Goal: Task Accomplishment & Management: Manage account settings

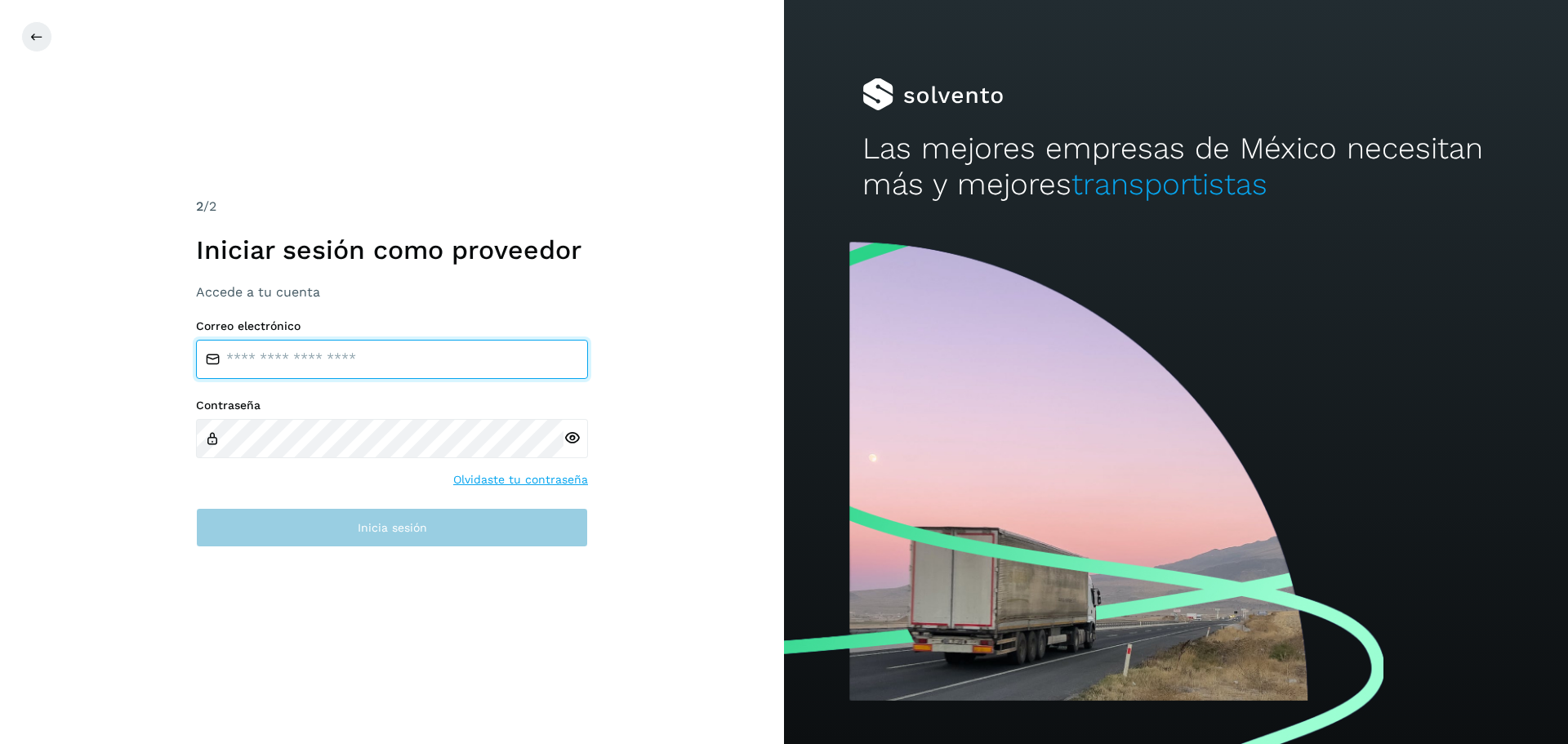
type input "**********"
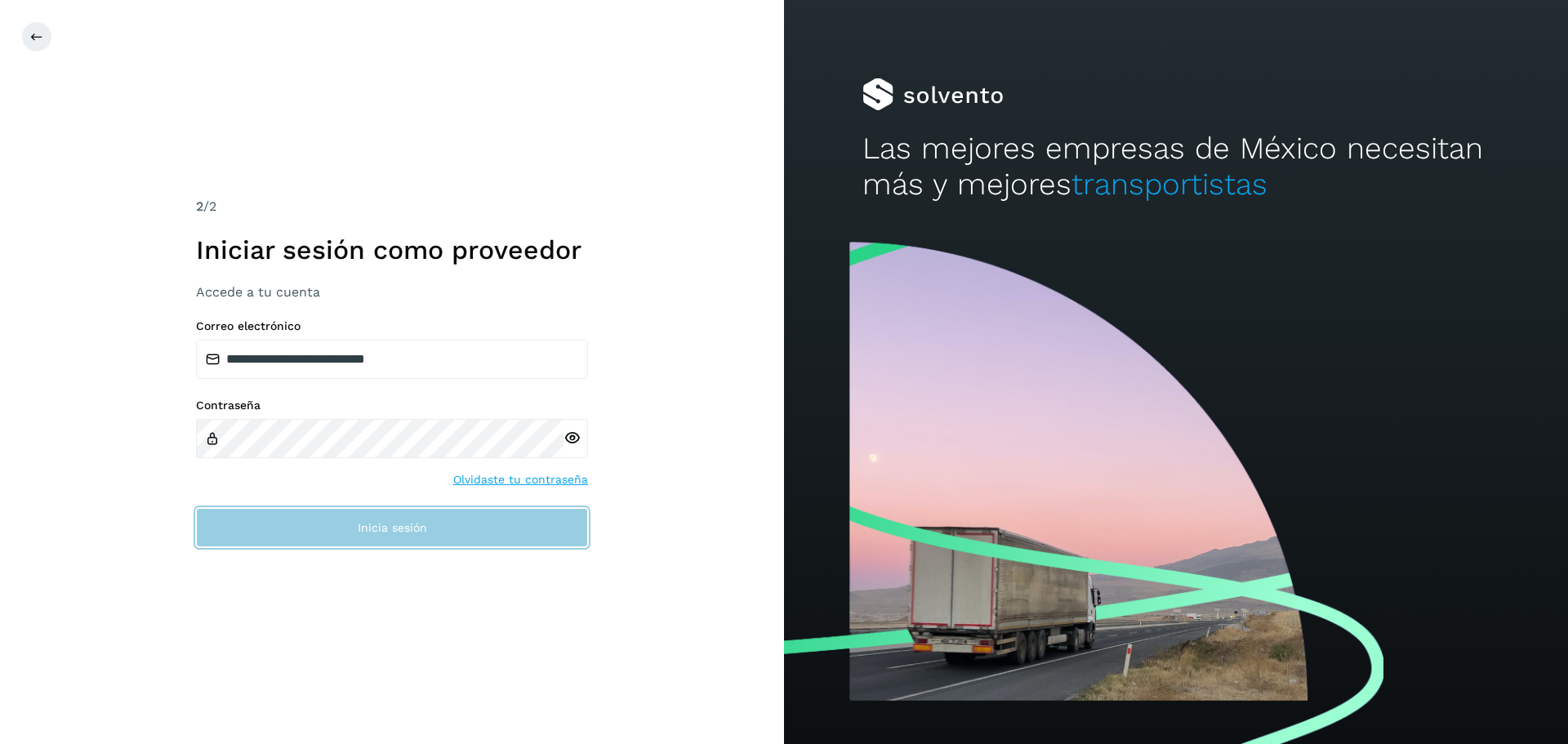
drag, startPoint x: 345, startPoint y: 533, endPoint x: 1357, endPoint y: 183, distance: 1070.8
click at [346, 534] on button "Inicia sesión" at bounding box center [392, 527] width 392 height 40
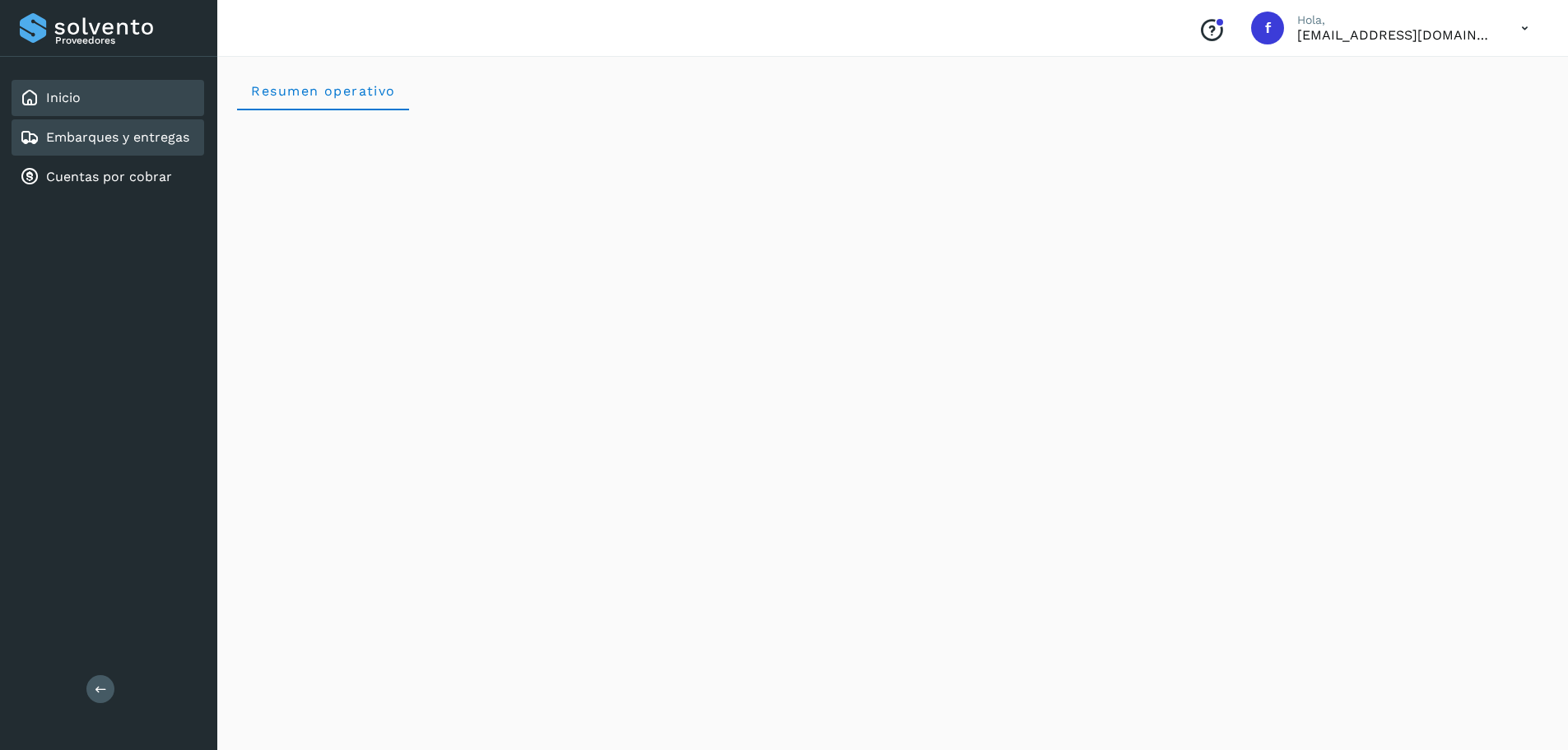
click at [150, 135] on link "Embarques y entregas" at bounding box center [118, 136] width 143 height 15
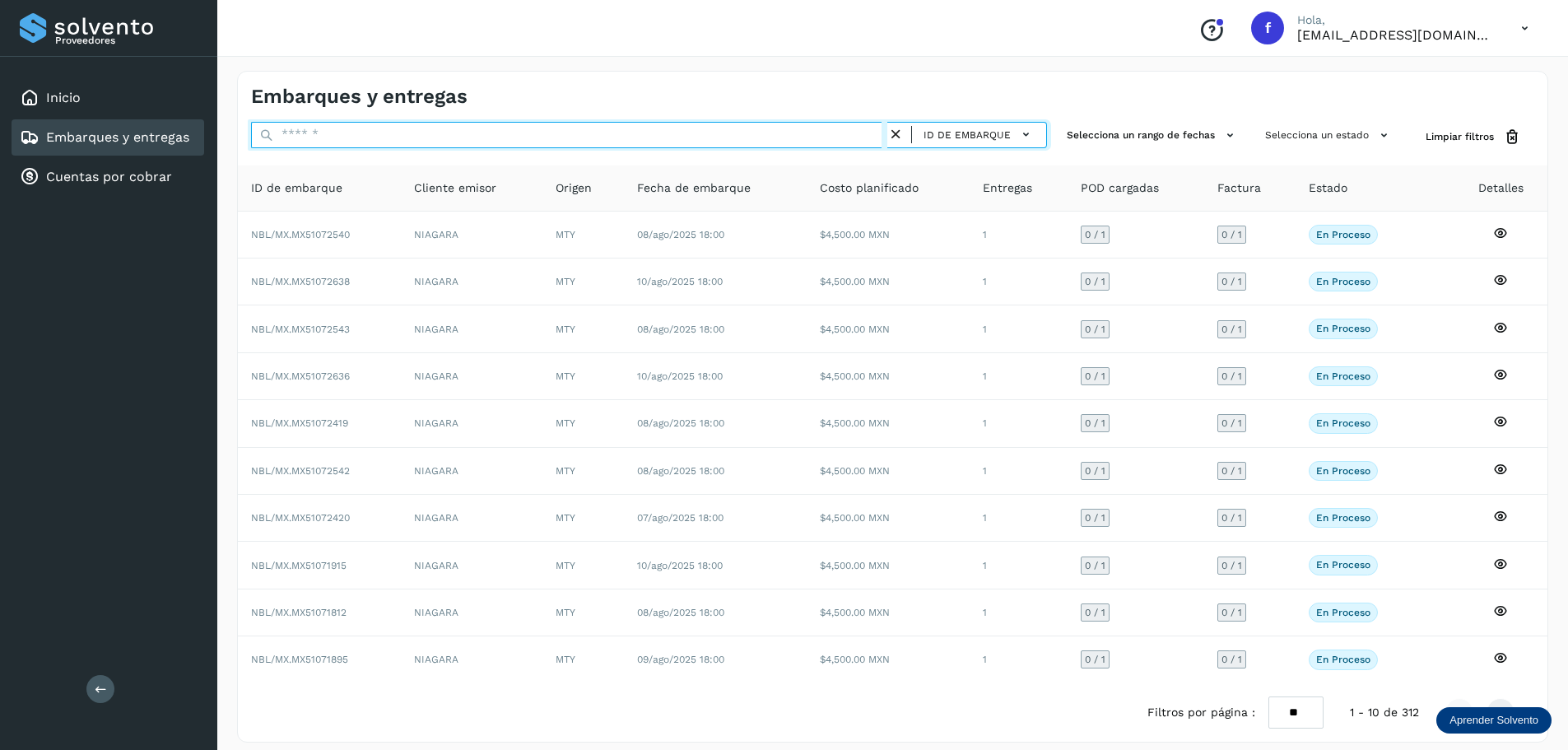
click at [628, 125] on input "text" at bounding box center [569, 134] width 636 height 26
paste input "**********"
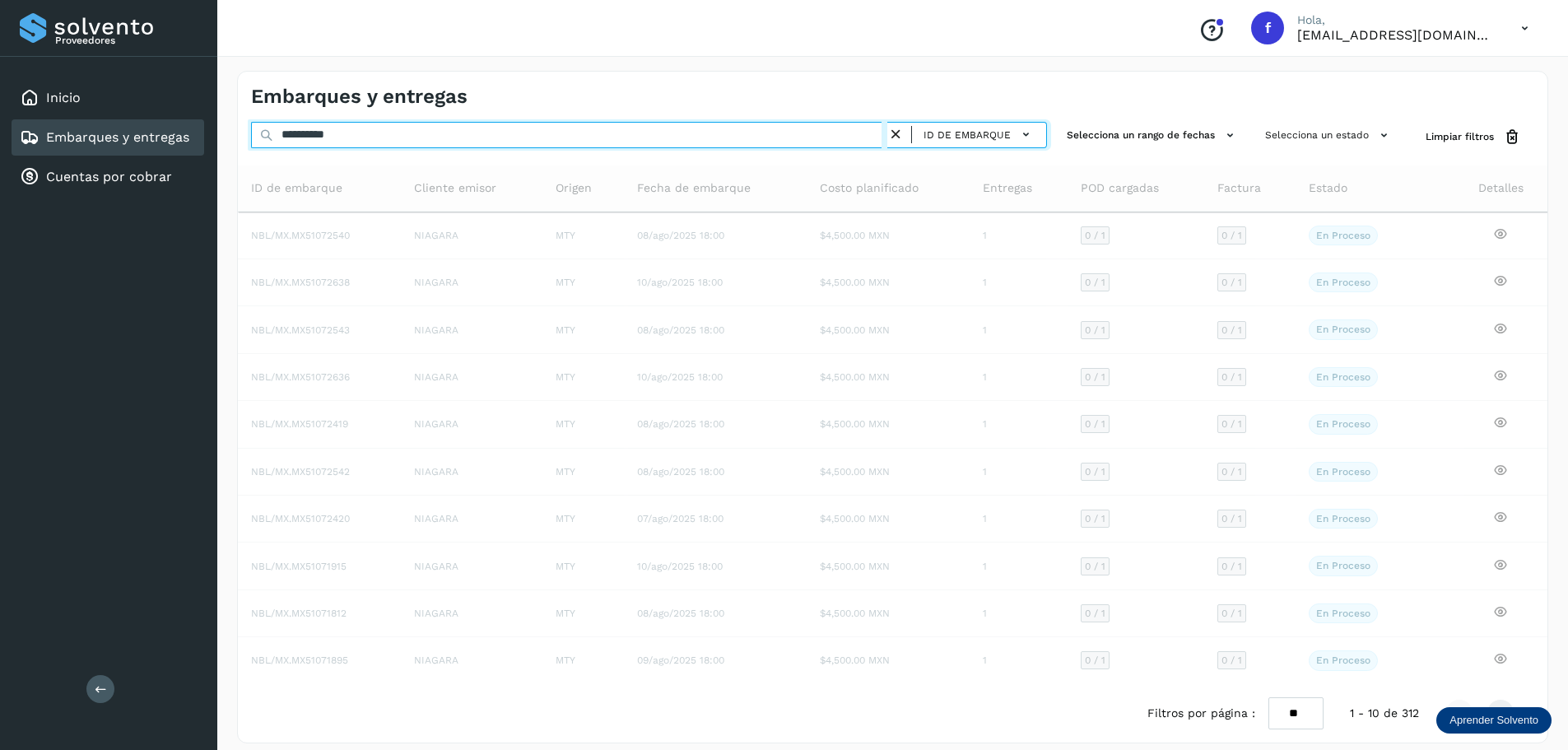
type input "**********"
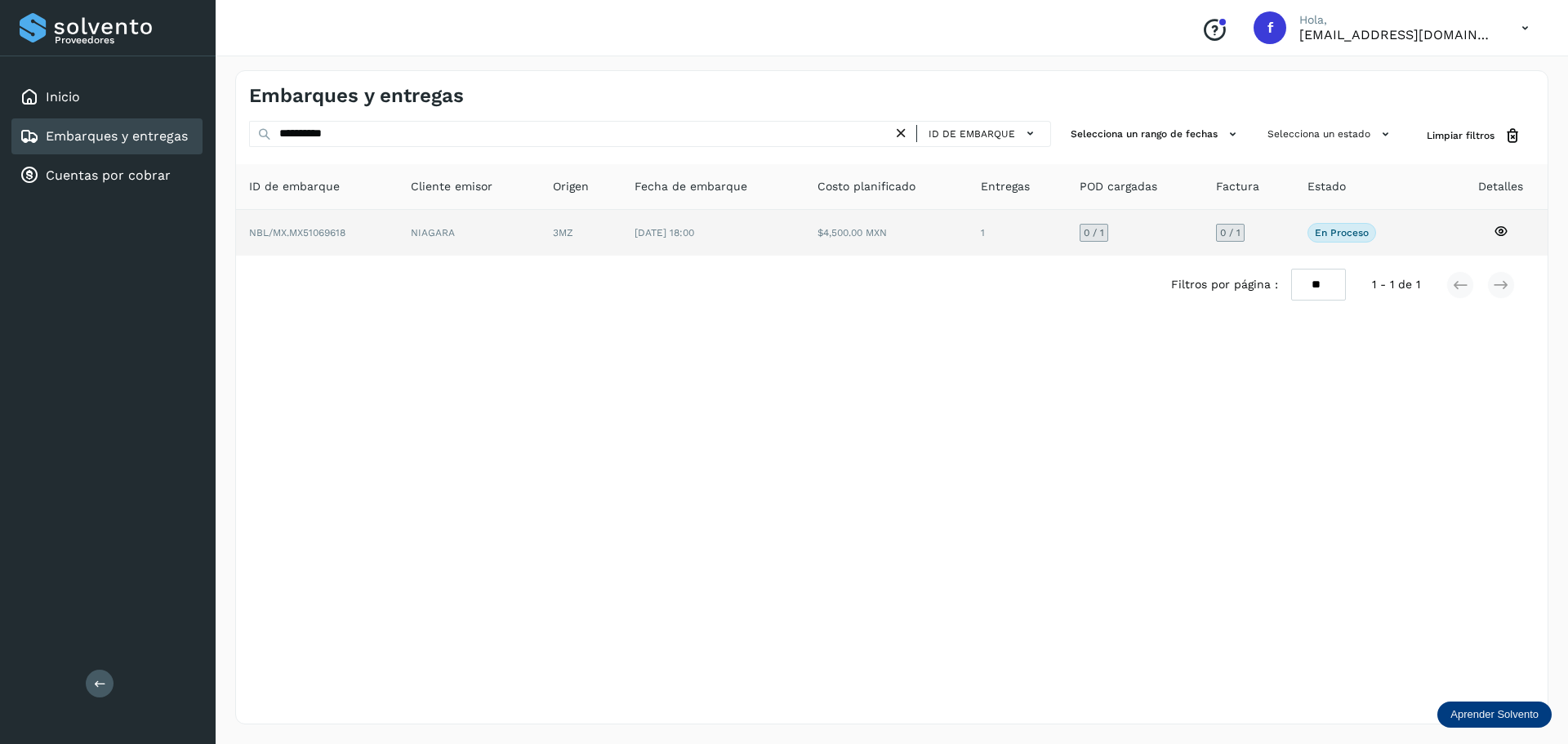
click at [968, 223] on td "$4,500.00 MXN" at bounding box center [1017, 232] width 99 height 46
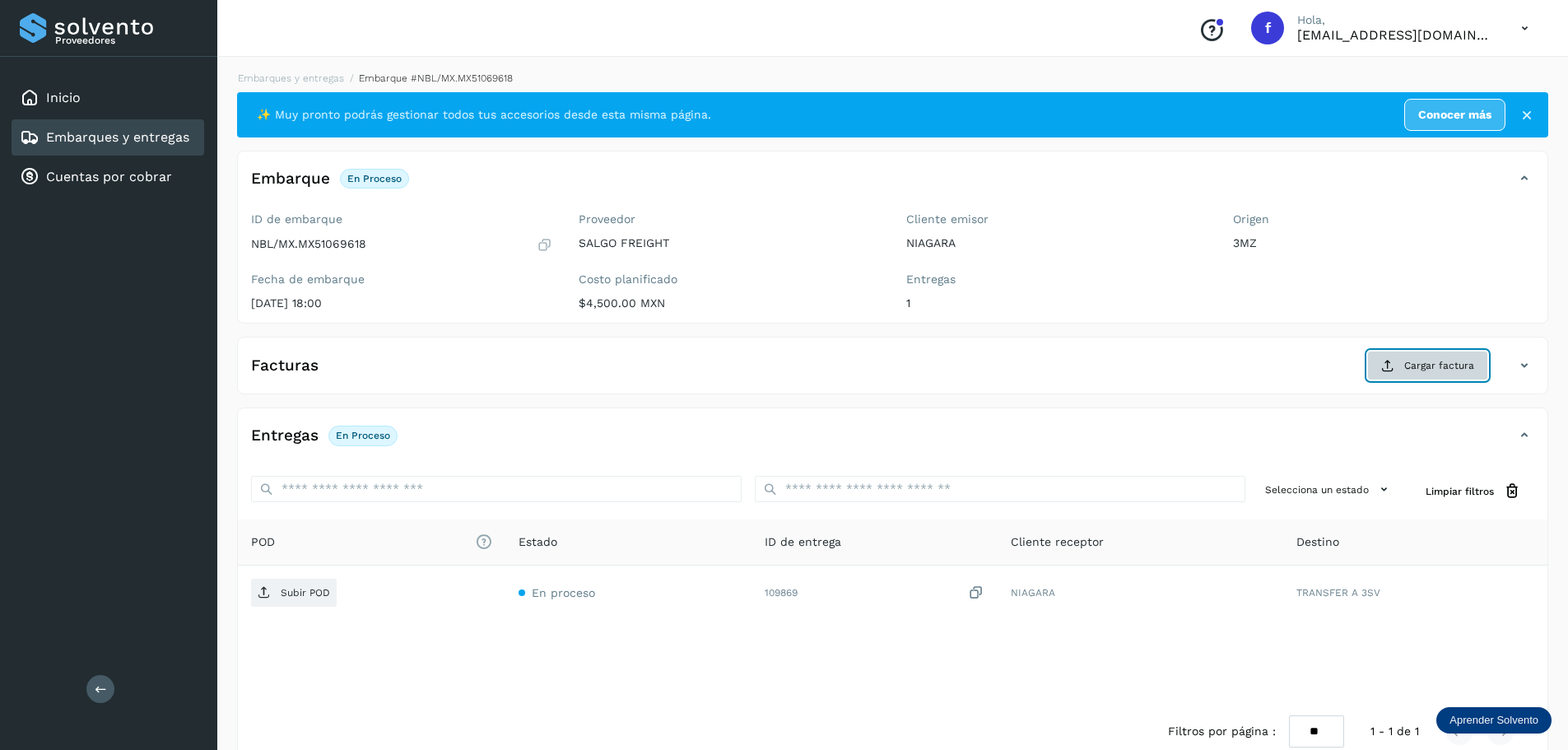
click at [1416, 369] on span "Cargar factura" at bounding box center [1438, 365] width 70 height 15
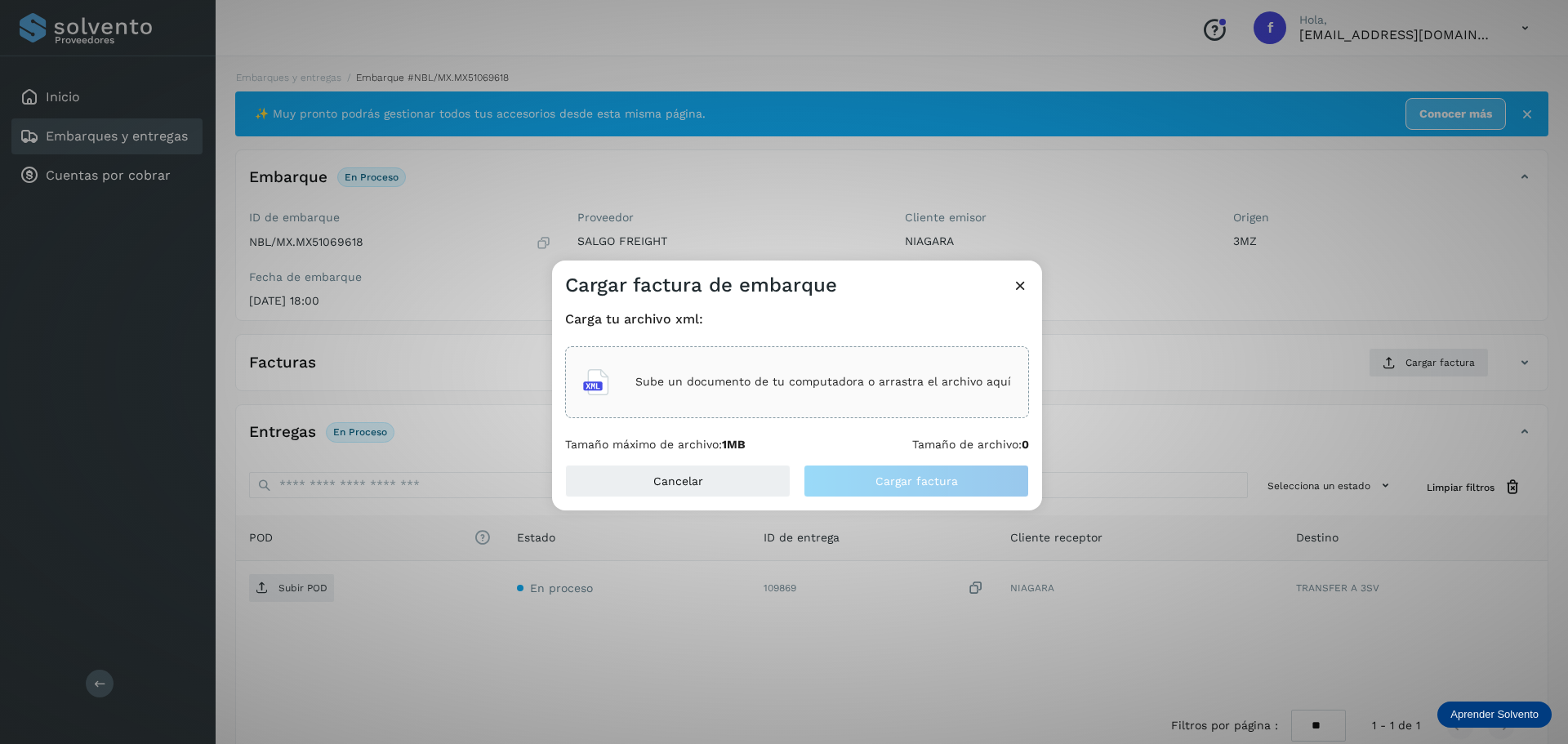
click at [739, 387] on p "Sube un documento de tu computadora o arrastra el archivo aquí" at bounding box center [823, 381] width 375 height 13
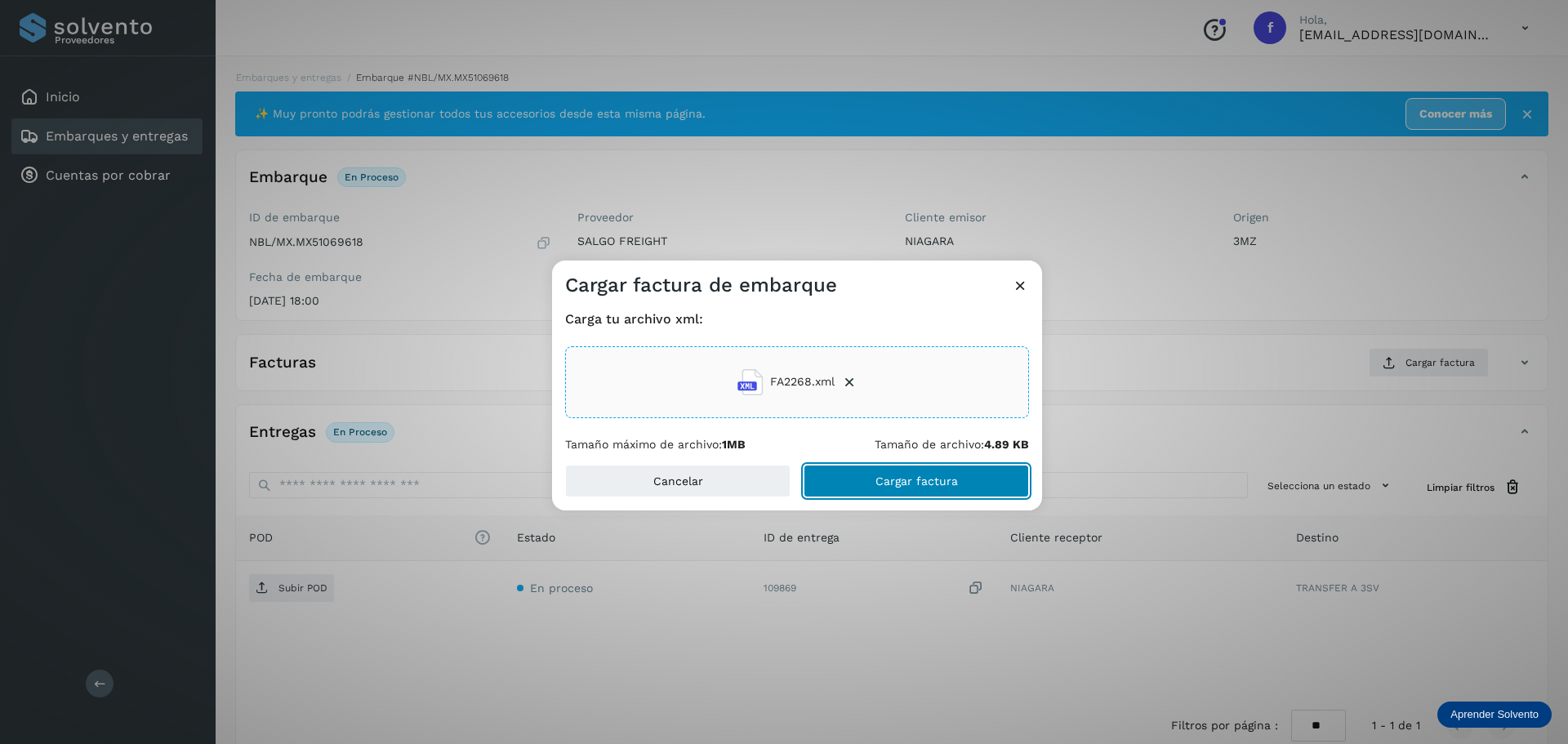
drag, startPoint x: 930, startPoint y: 478, endPoint x: 936, endPoint y: 597, distance: 119.2
click at [931, 478] on span "Cargar factura" at bounding box center [917, 480] width 83 height 12
click at [1272, 4] on div "Cargar factura de embarque Carga tu archivo xml: FA2268.xml Tamaño máximo de ar…" at bounding box center [784, 372] width 1568 height 744
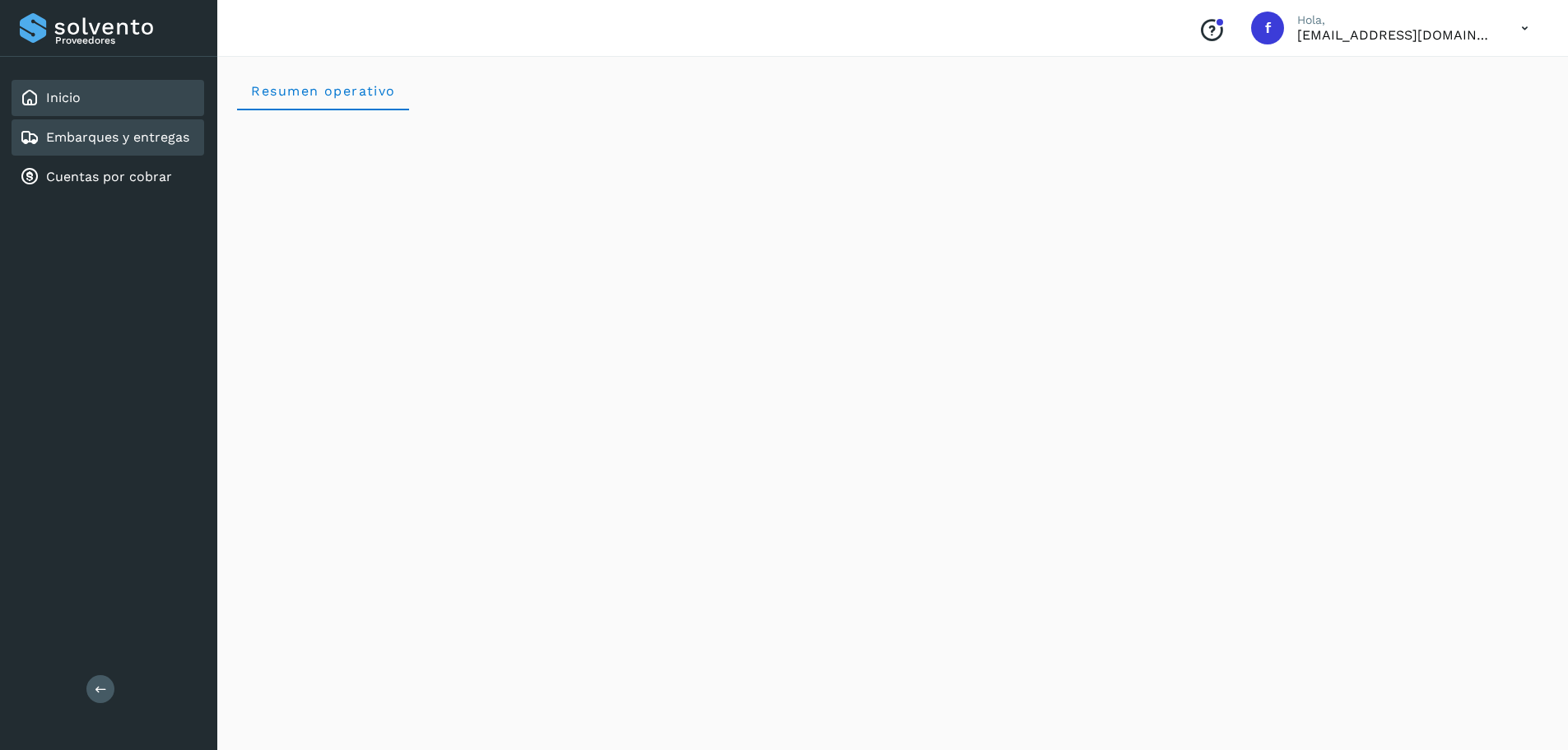
click at [151, 132] on link "Embarques y entregas" at bounding box center [118, 136] width 143 height 15
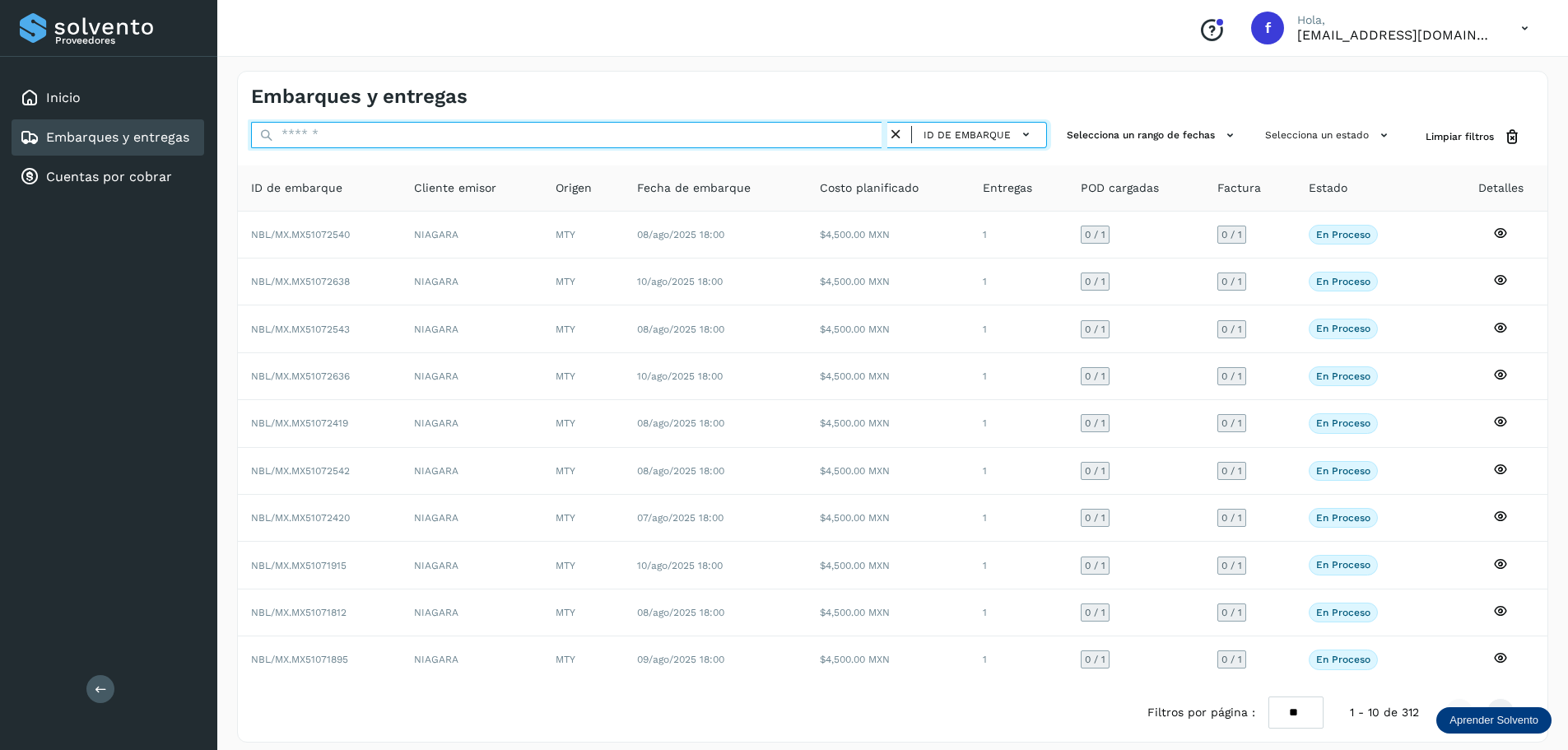
click at [706, 130] on input "text" at bounding box center [569, 134] width 636 height 26
paste input "**********"
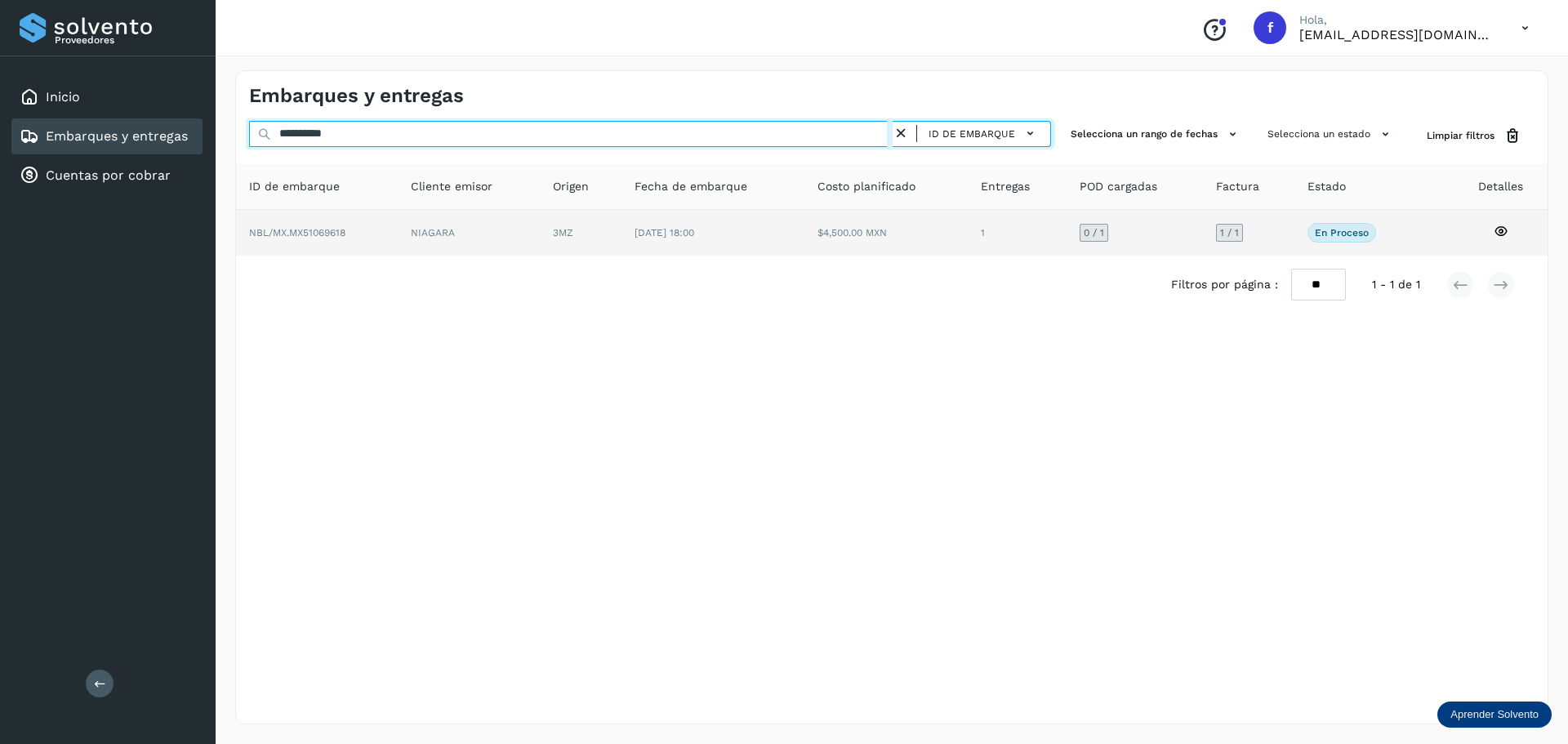
type input "**********"
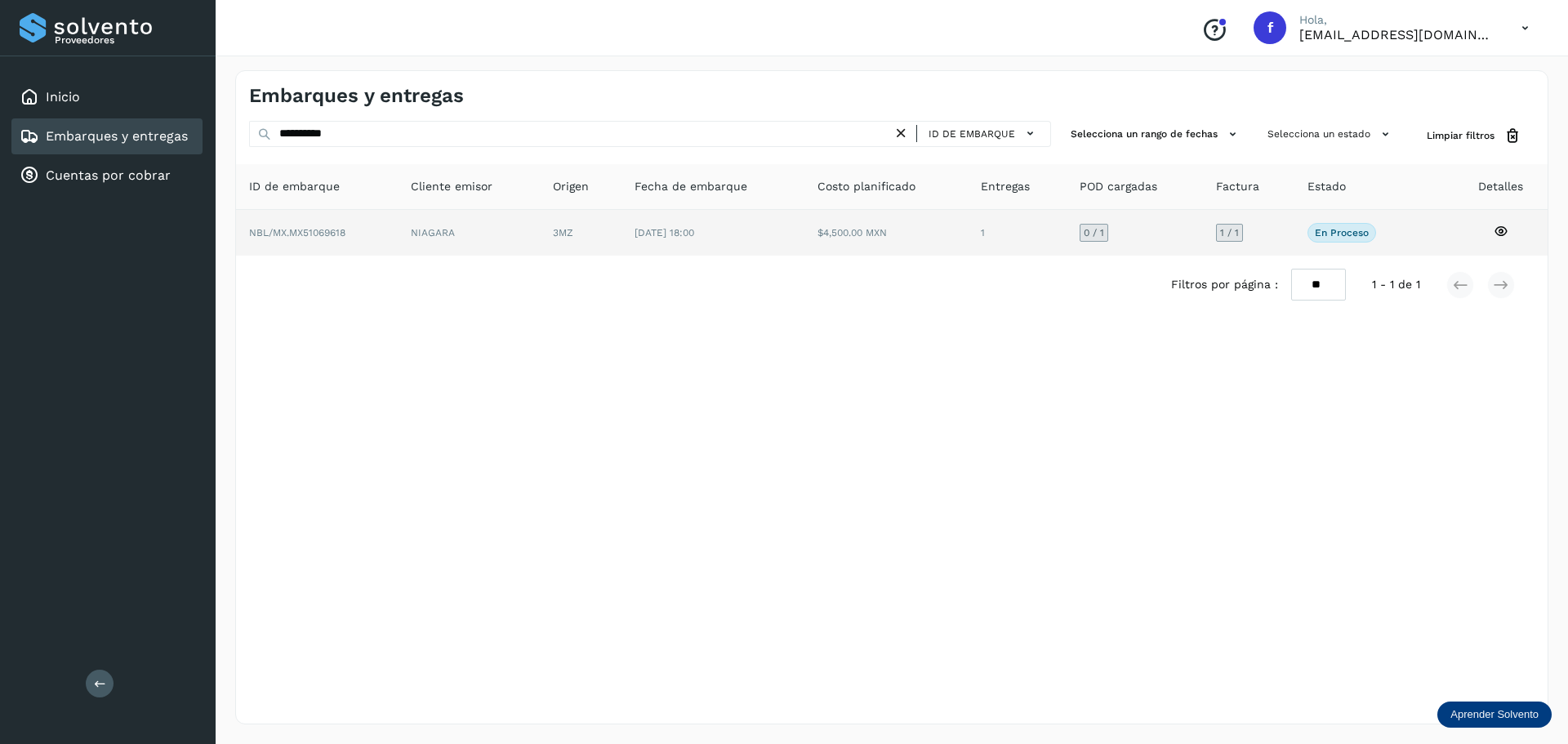
click at [968, 237] on td "$4,500.00 MXN" at bounding box center [1017, 232] width 99 height 46
click at [1067, 231] on td "1" at bounding box center [1135, 232] width 137 height 46
click at [968, 218] on td "$4,500.00 MXN" at bounding box center [1017, 232] width 99 height 46
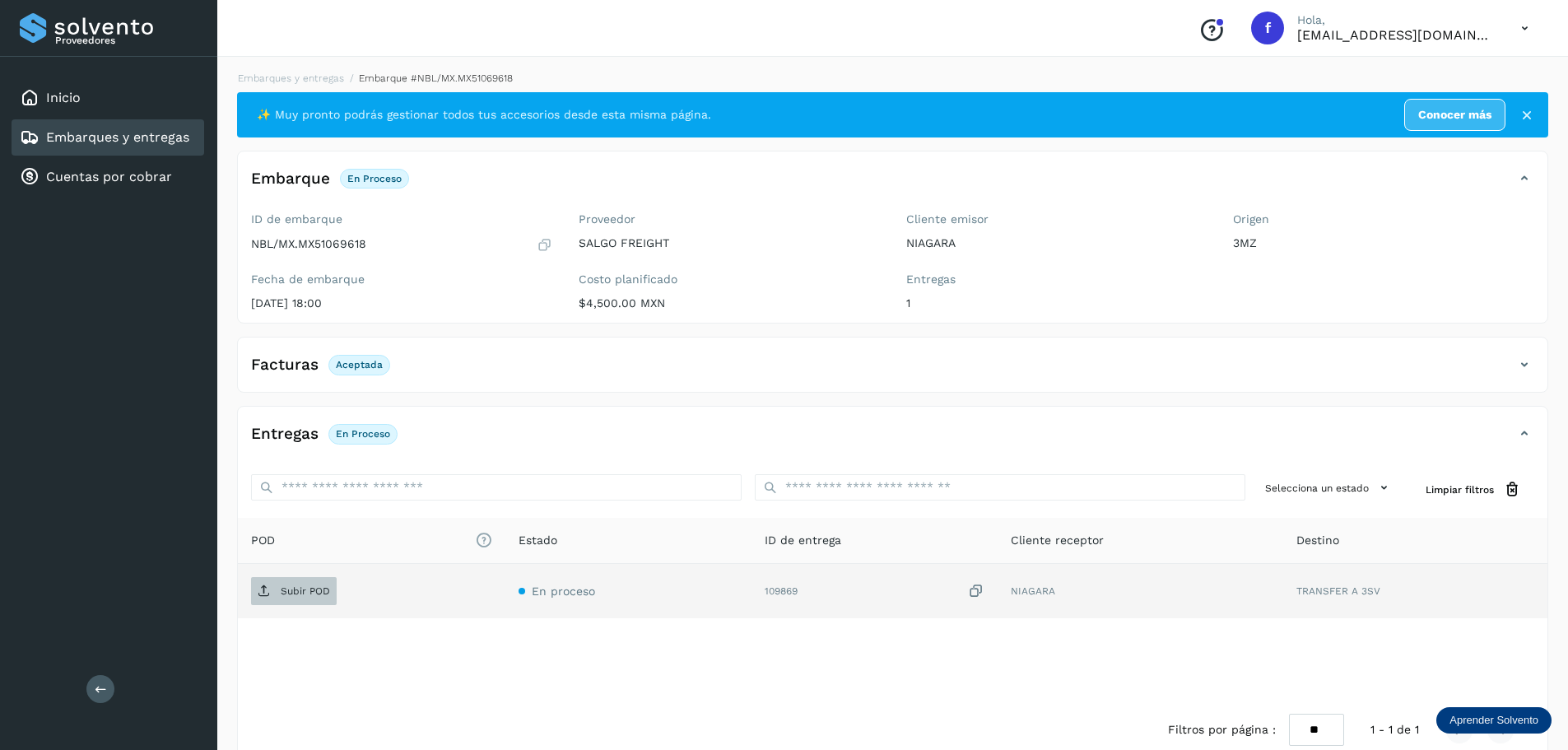
click at [298, 588] on p "Subir POD" at bounding box center [305, 590] width 49 height 12
click at [141, 140] on link "Embarques y entregas" at bounding box center [118, 136] width 143 height 15
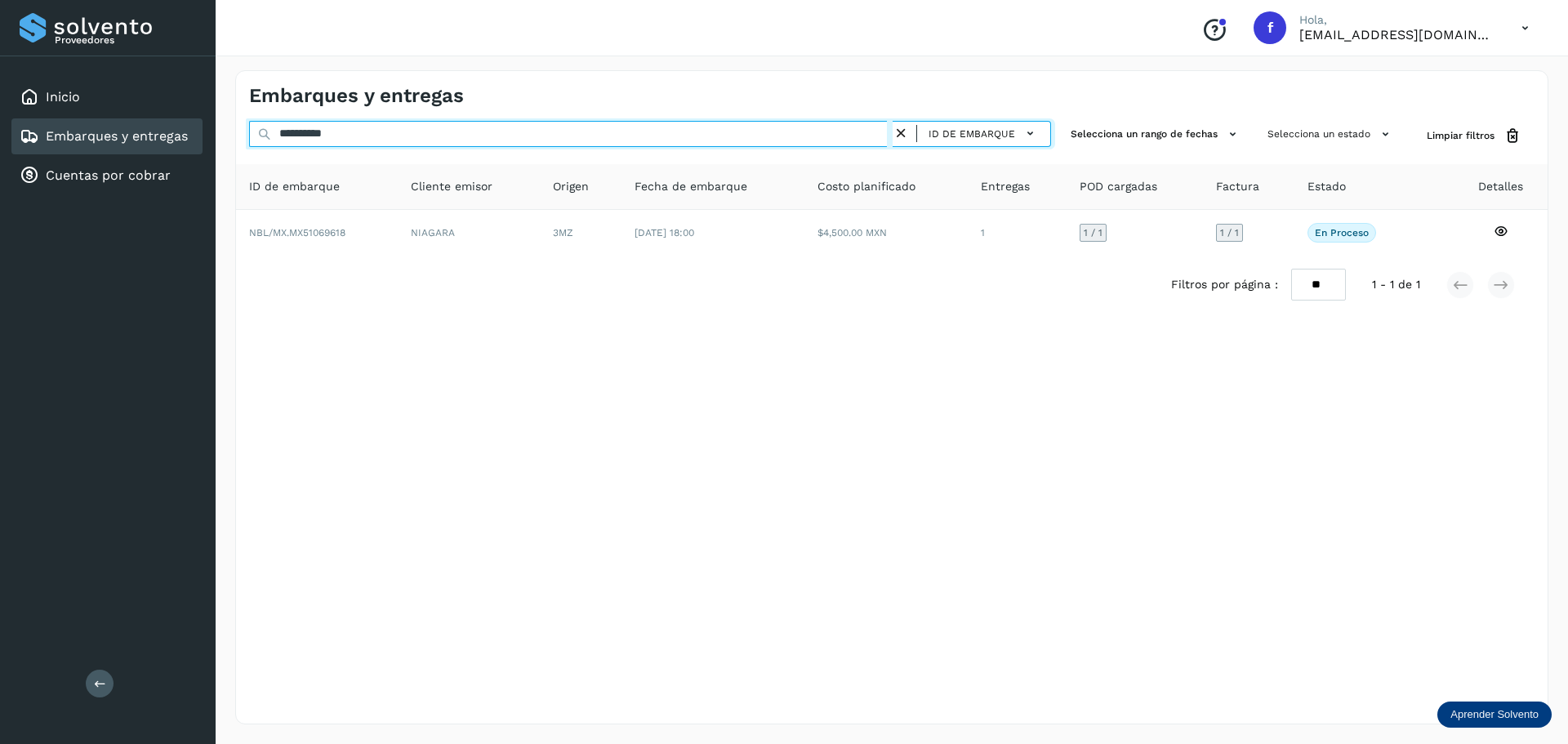
click at [698, 139] on input "**********" at bounding box center [571, 133] width 644 height 26
paste input "text"
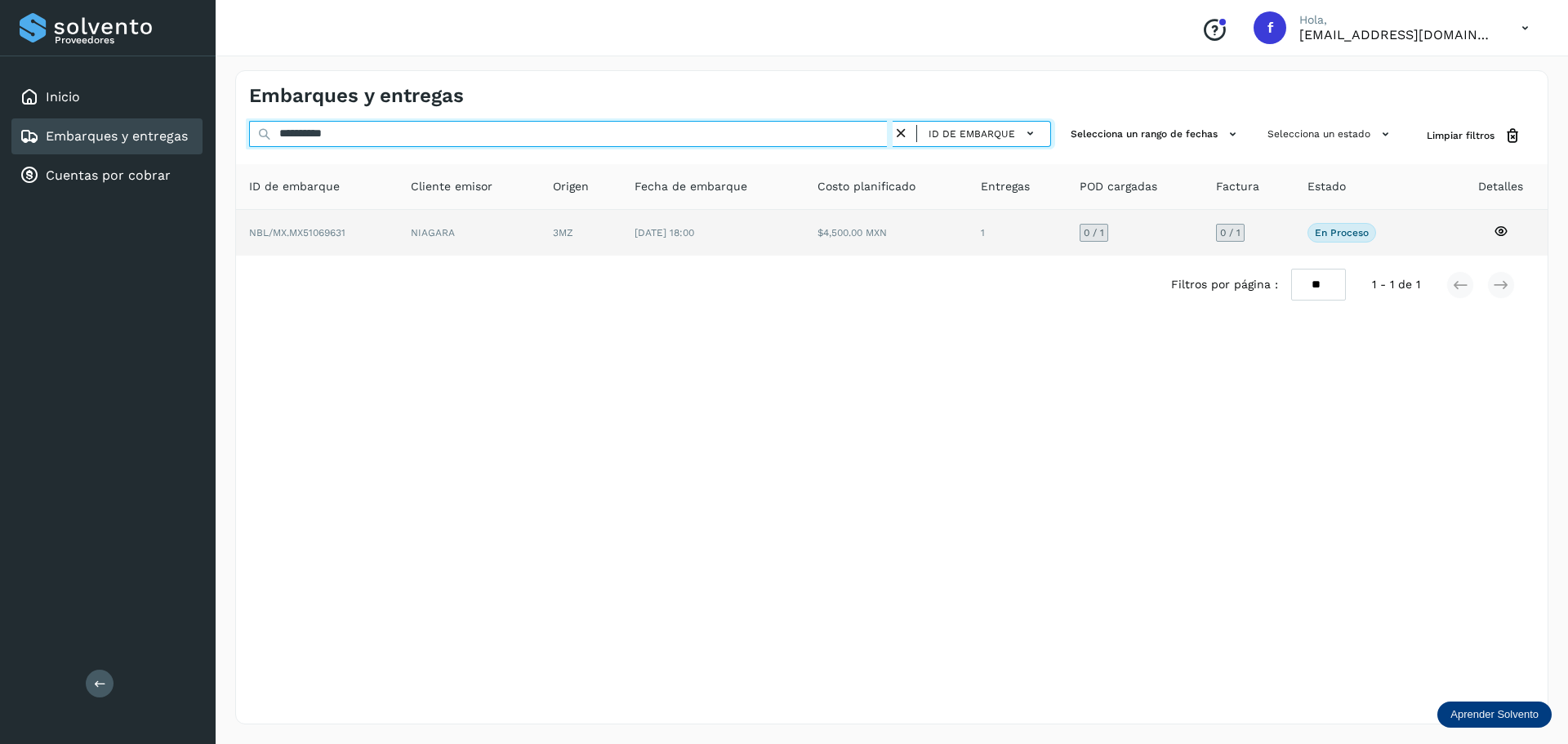
type input "**********"
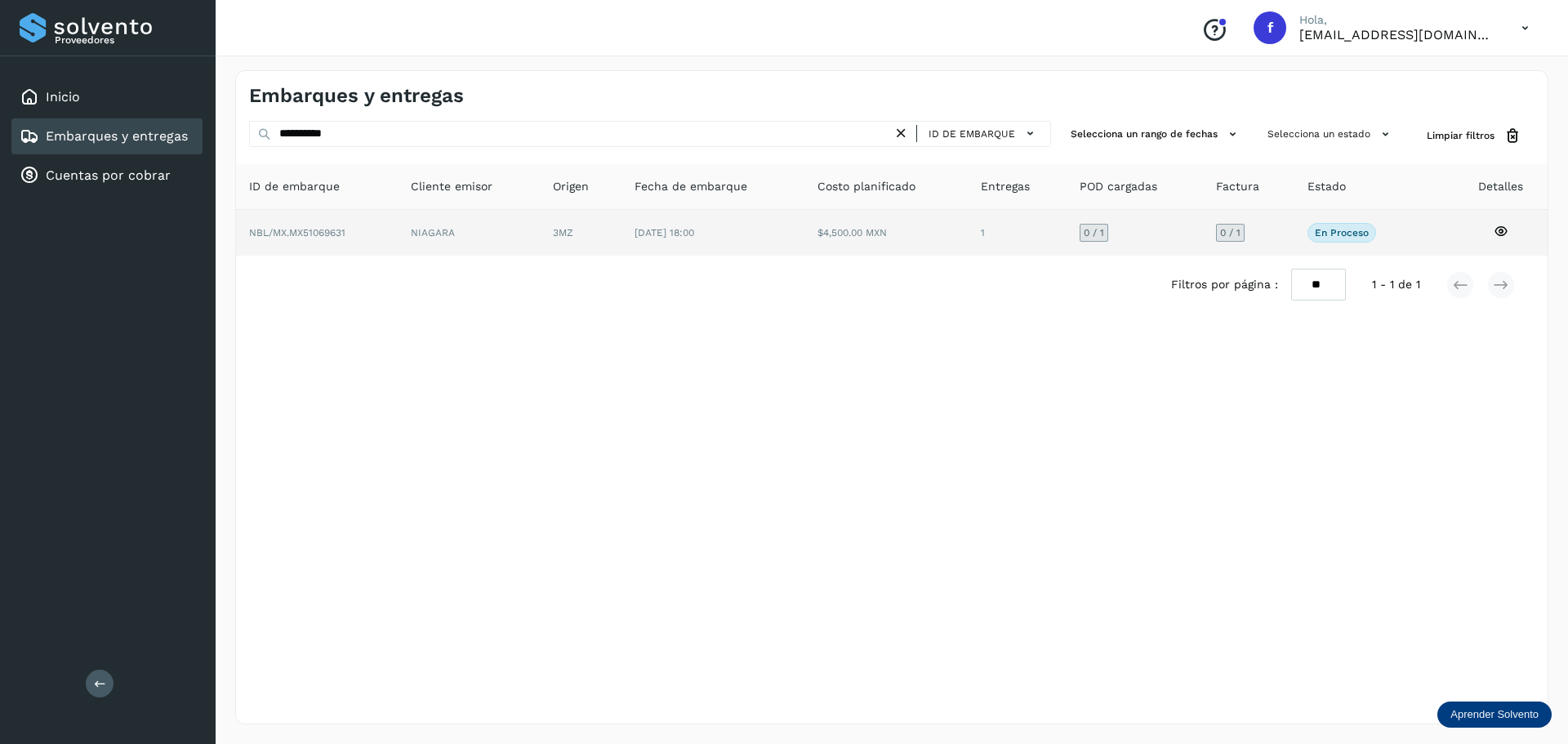
click at [968, 228] on td "$4,500.00 MXN" at bounding box center [1017, 232] width 99 height 46
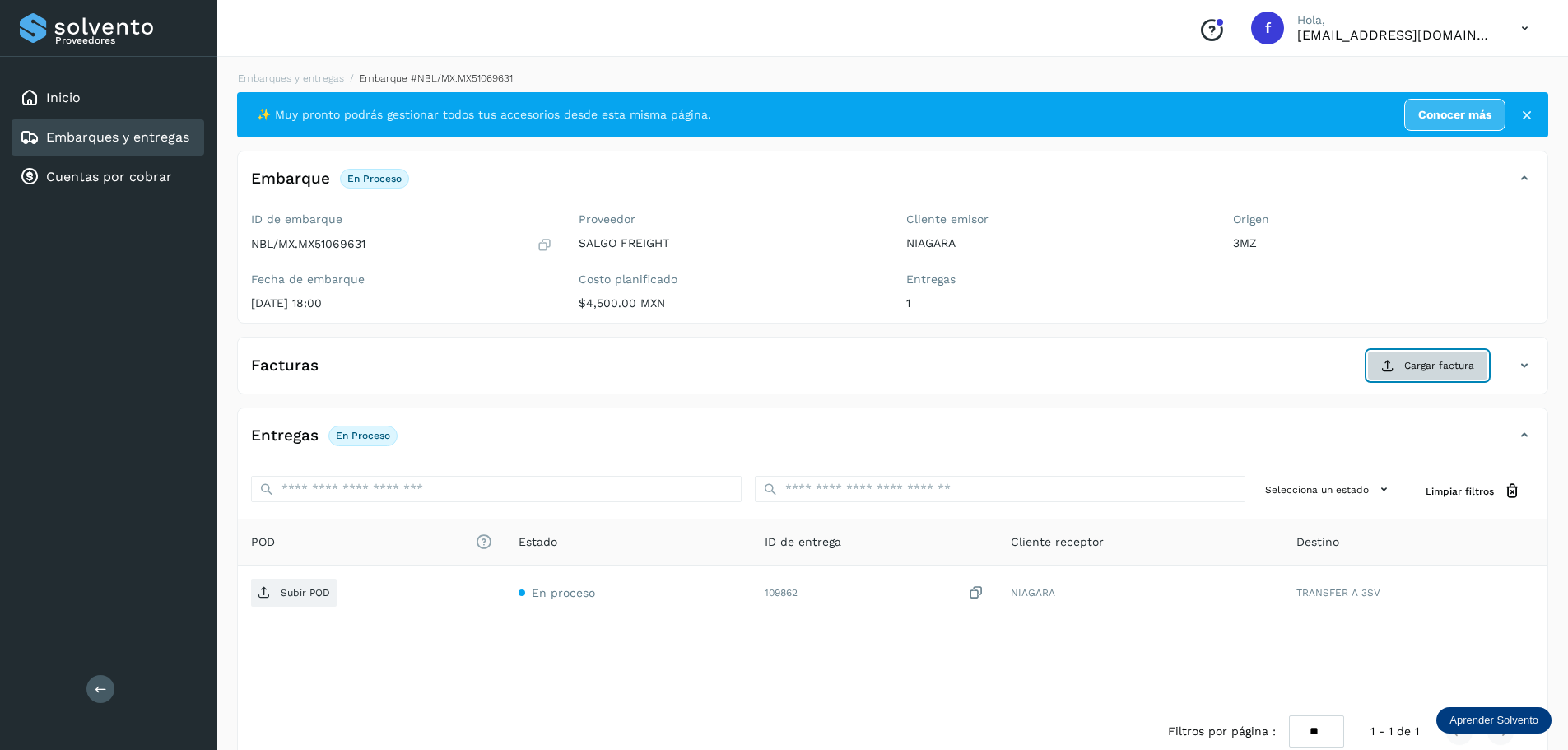
click at [1441, 364] on span "Cargar factura" at bounding box center [1438, 365] width 70 height 15
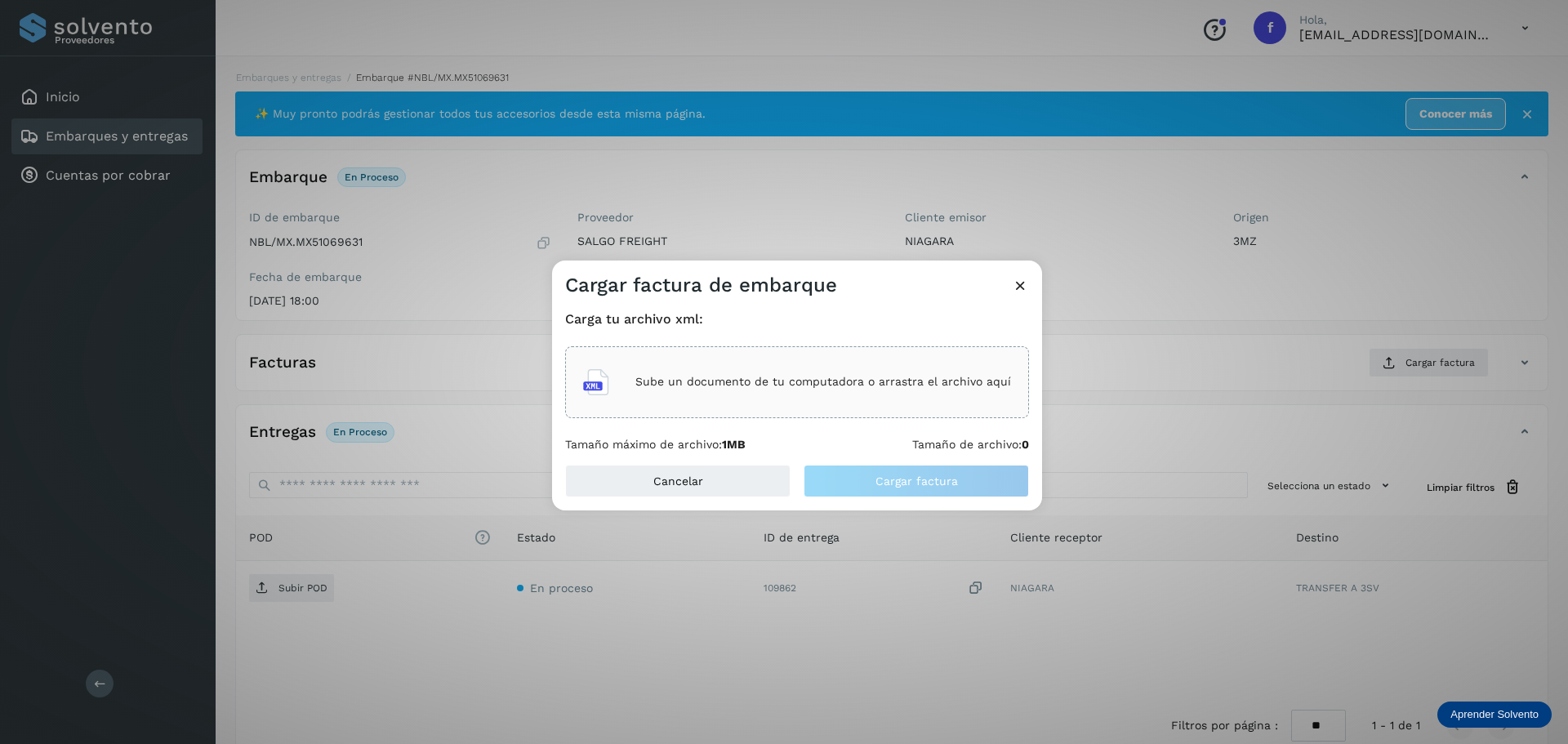
click at [852, 358] on div "Sube un documento de tu computadora o arrastra el archivo aquí" at bounding box center [797, 382] width 464 height 72
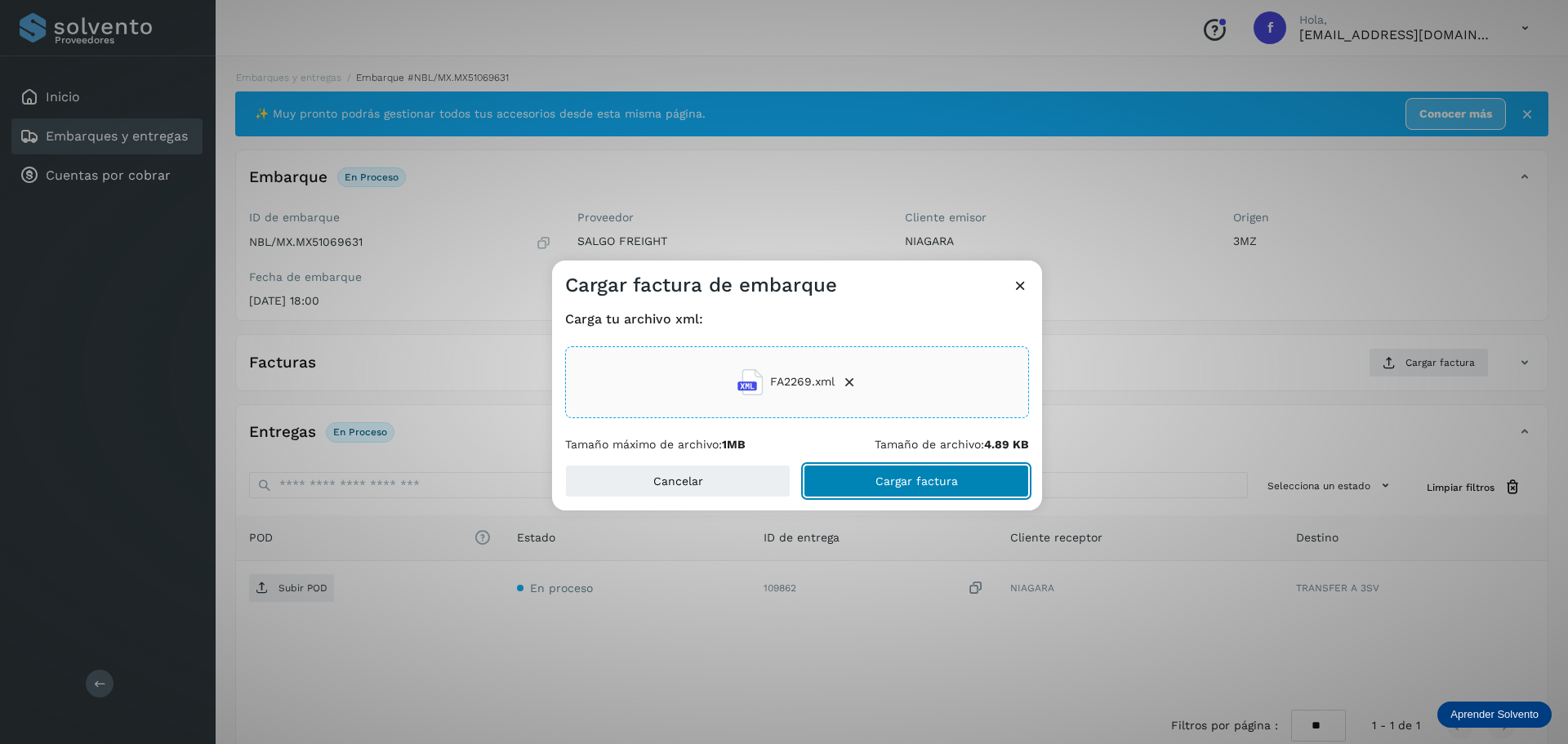
click at [912, 481] on span "Cargar factura" at bounding box center [917, 480] width 83 height 12
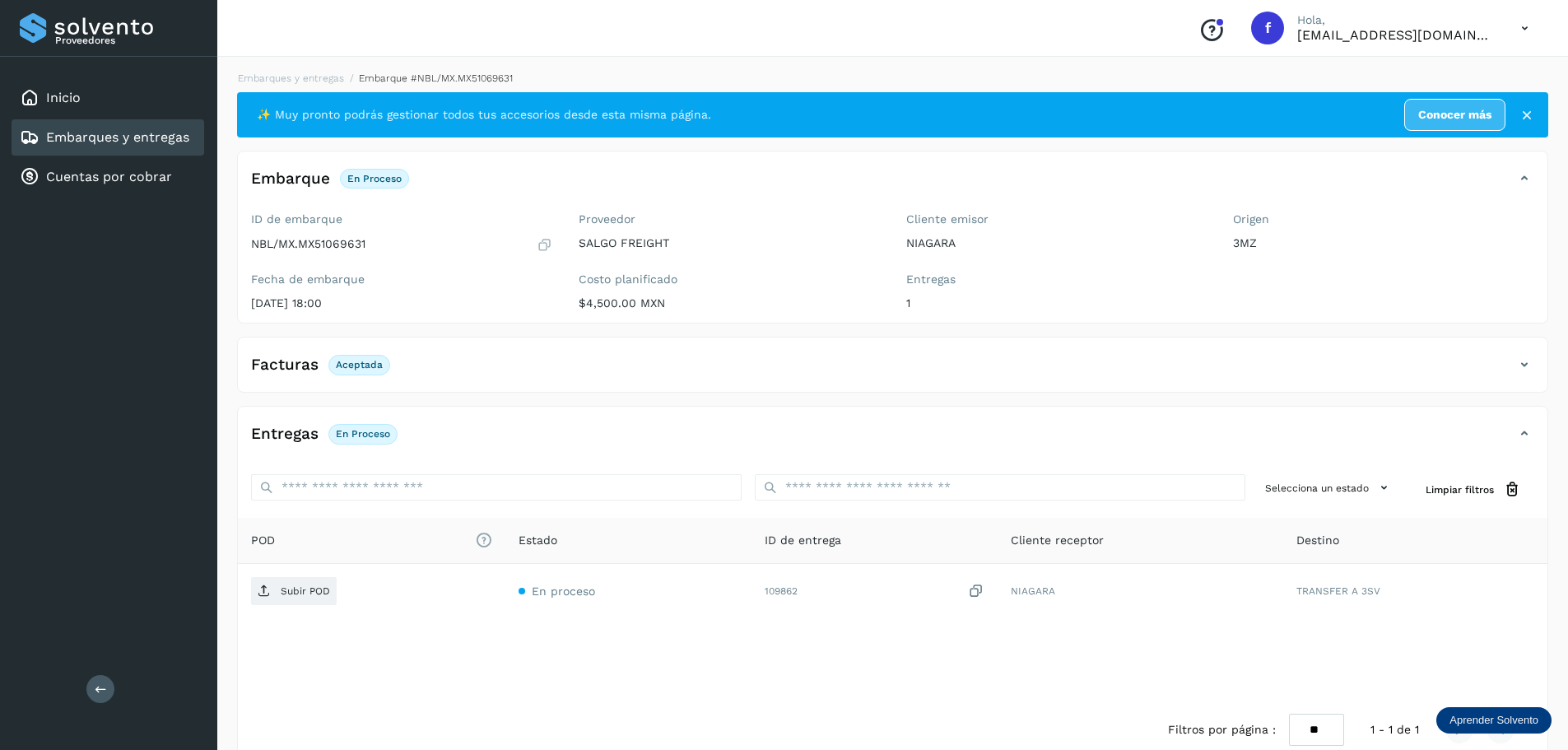
click at [861, 659] on div "POD El tamaño máximo de archivo es de 20 Mb. Estado ID de entrega Cliente recep…" at bounding box center [892, 609] width 1310 height 182
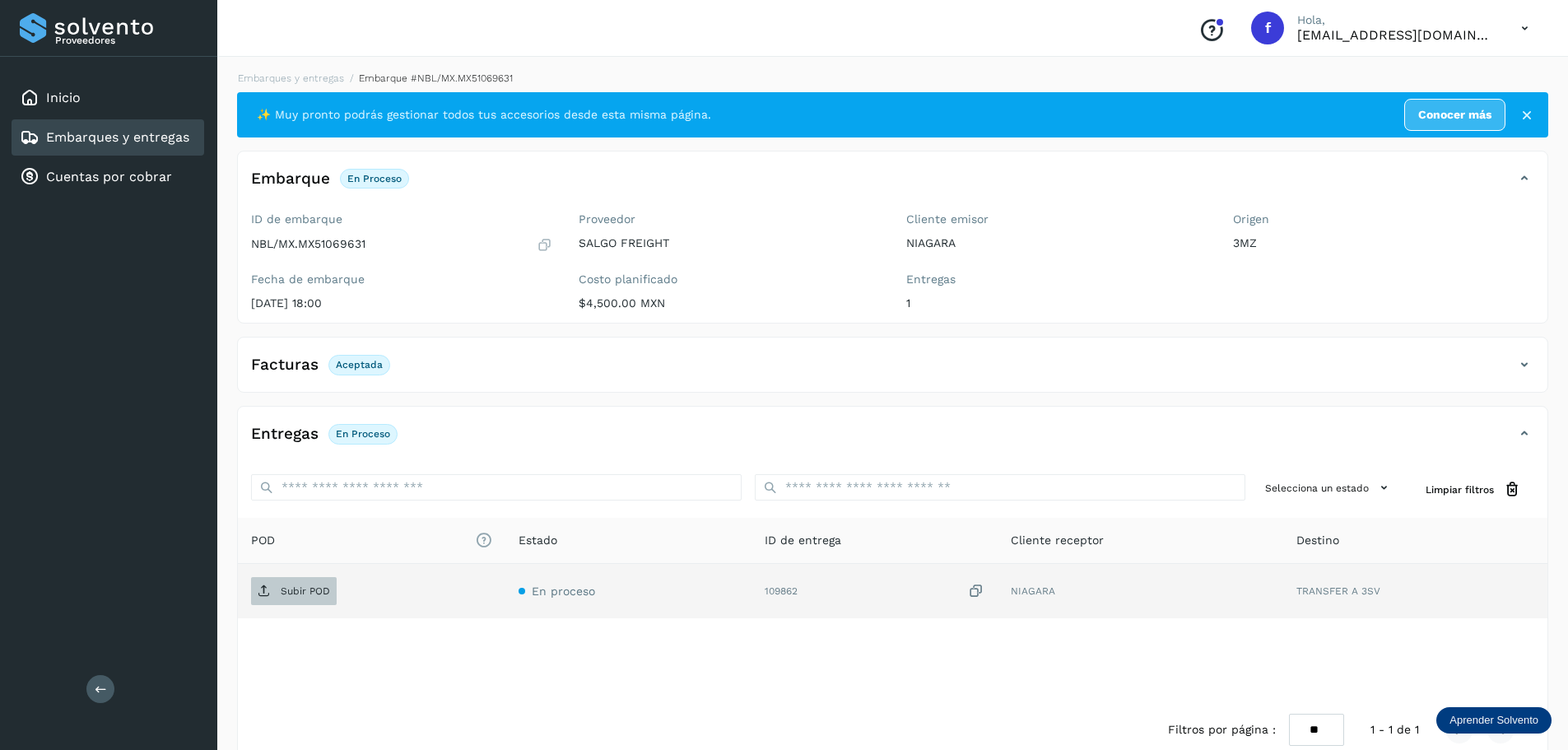
click at [283, 589] on p "Subir POD" at bounding box center [305, 590] width 49 height 12
click at [102, 131] on link "Embarques y entregas" at bounding box center [118, 136] width 143 height 15
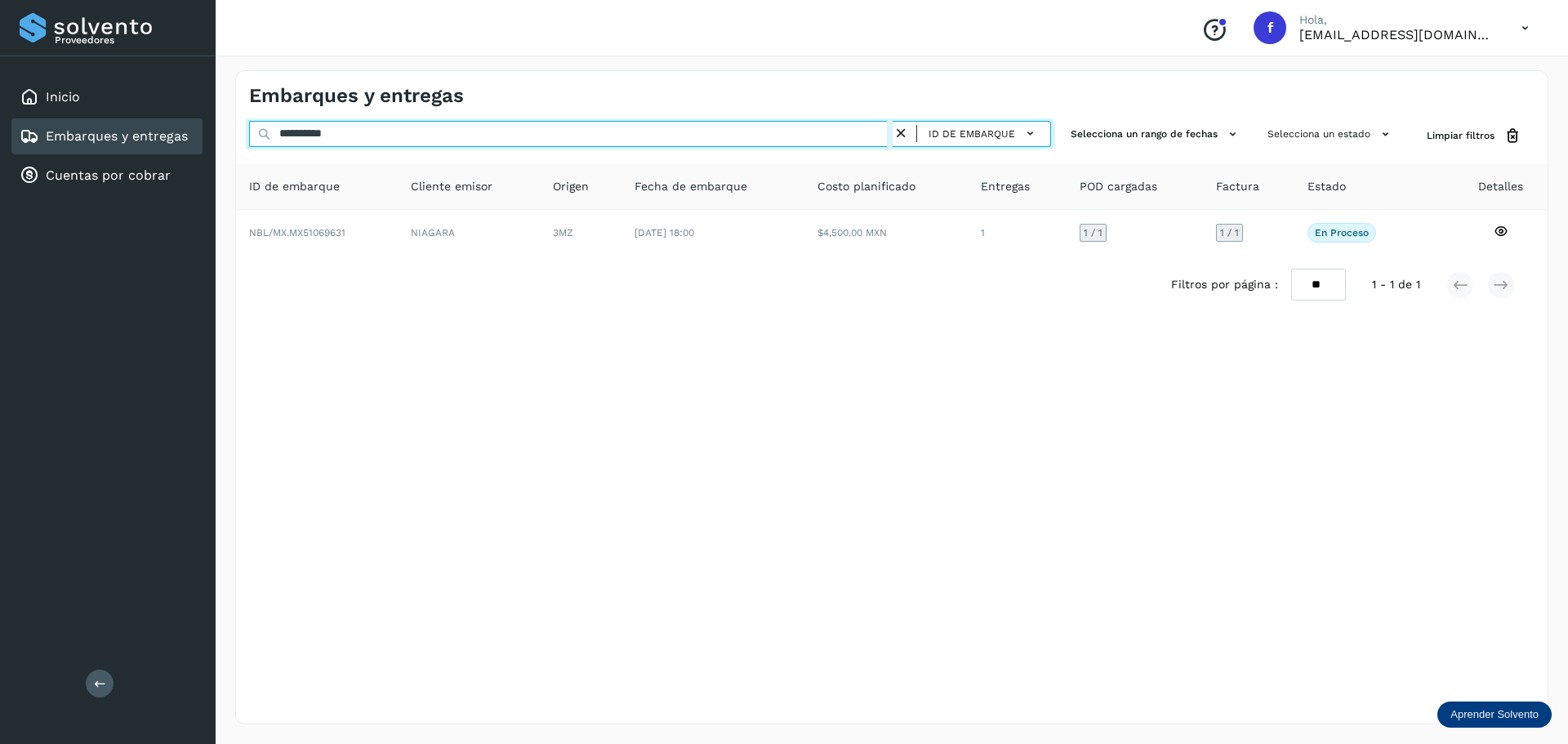
click at [362, 134] on input "**********" at bounding box center [571, 133] width 644 height 26
paste input "text"
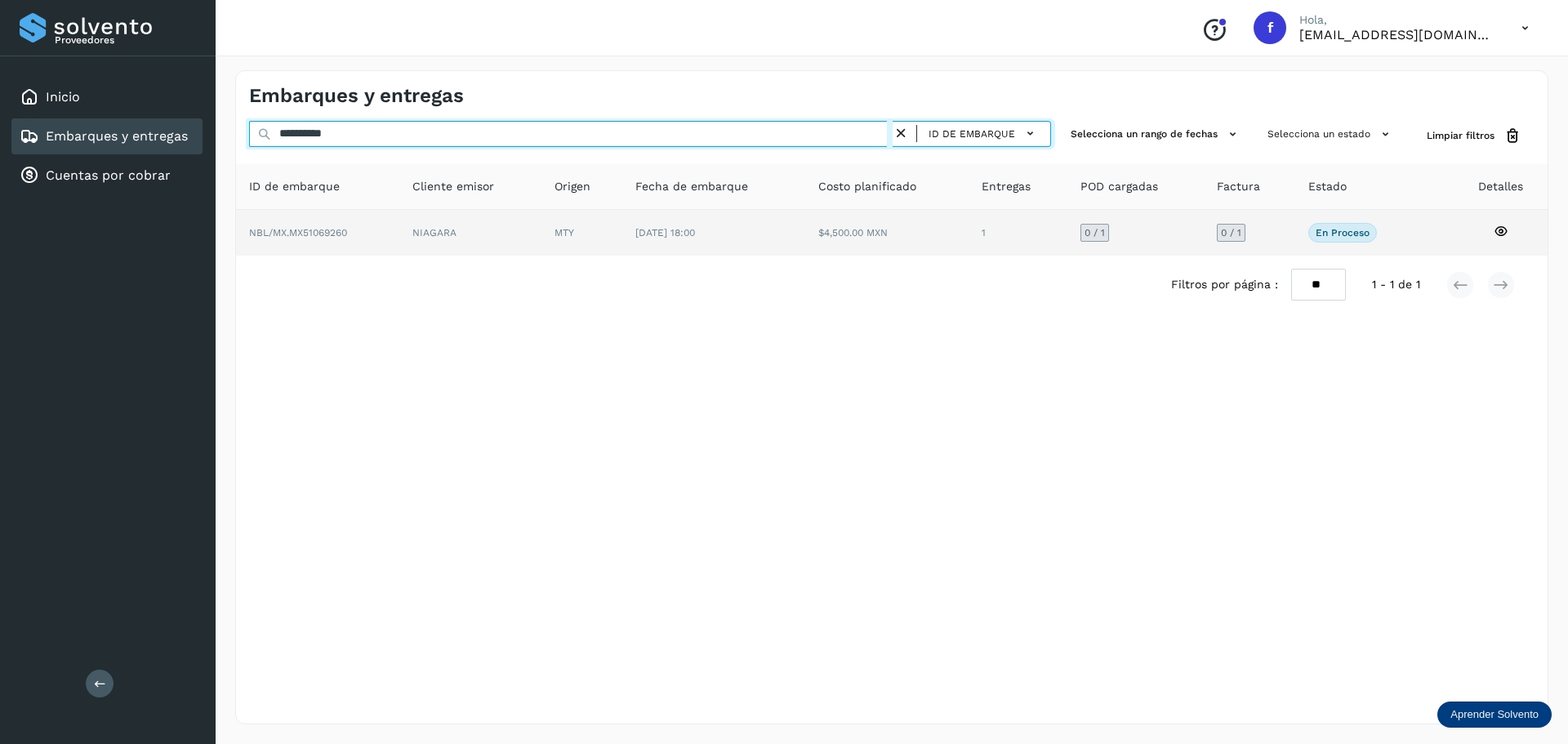
type input "**********"
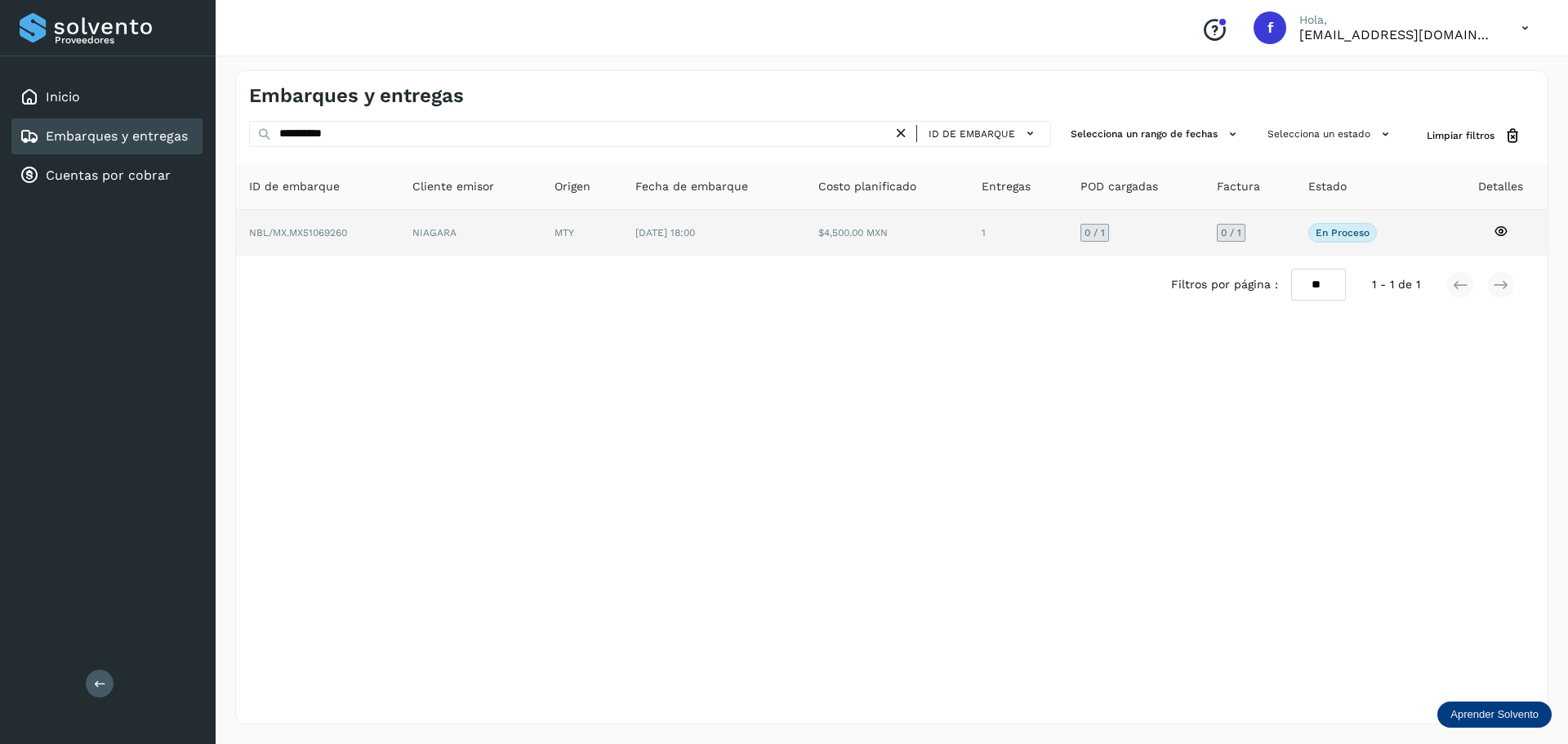
click at [969, 242] on td "$4,500.00 MXN" at bounding box center [1018, 232] width 99 height 46
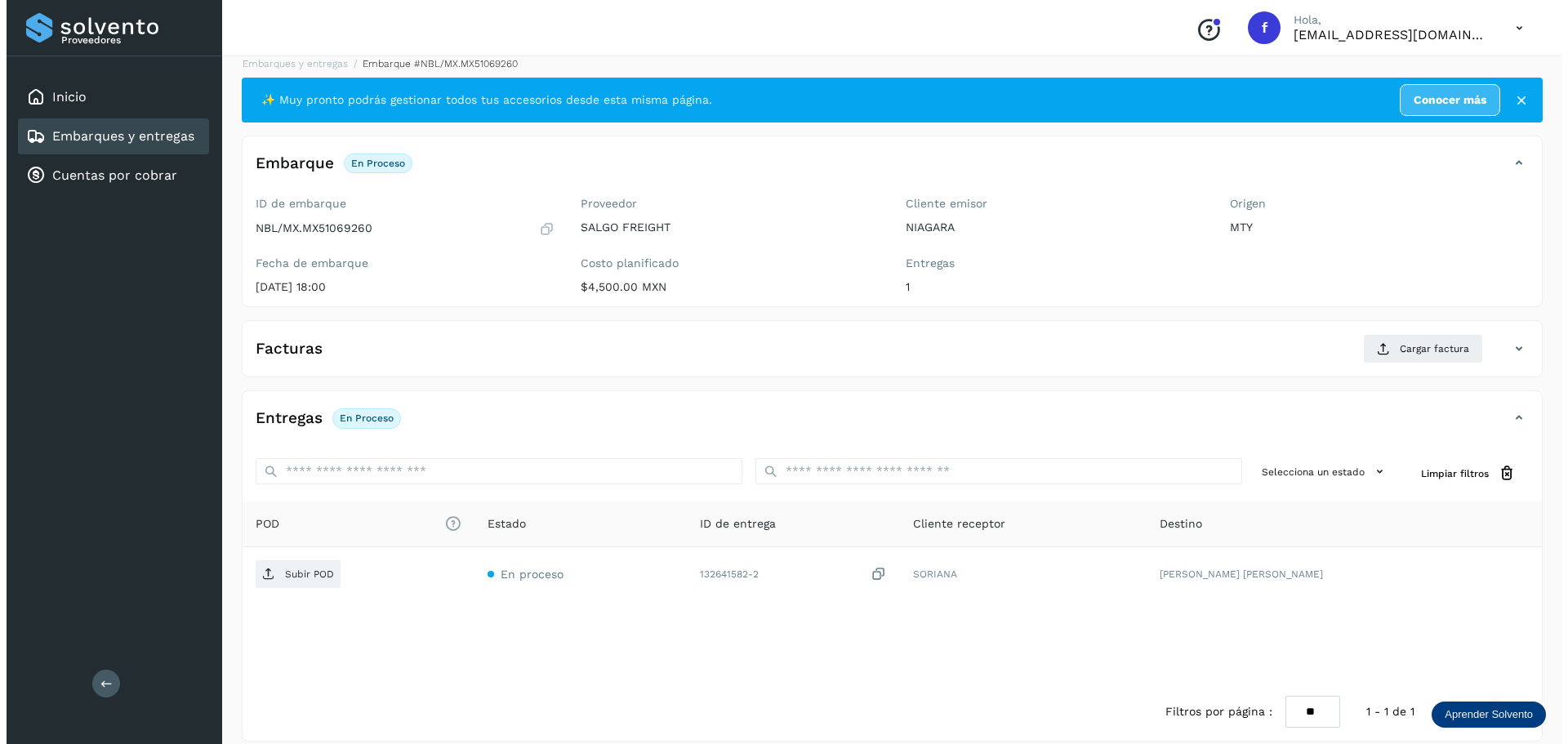
scroll to position [31, 0]
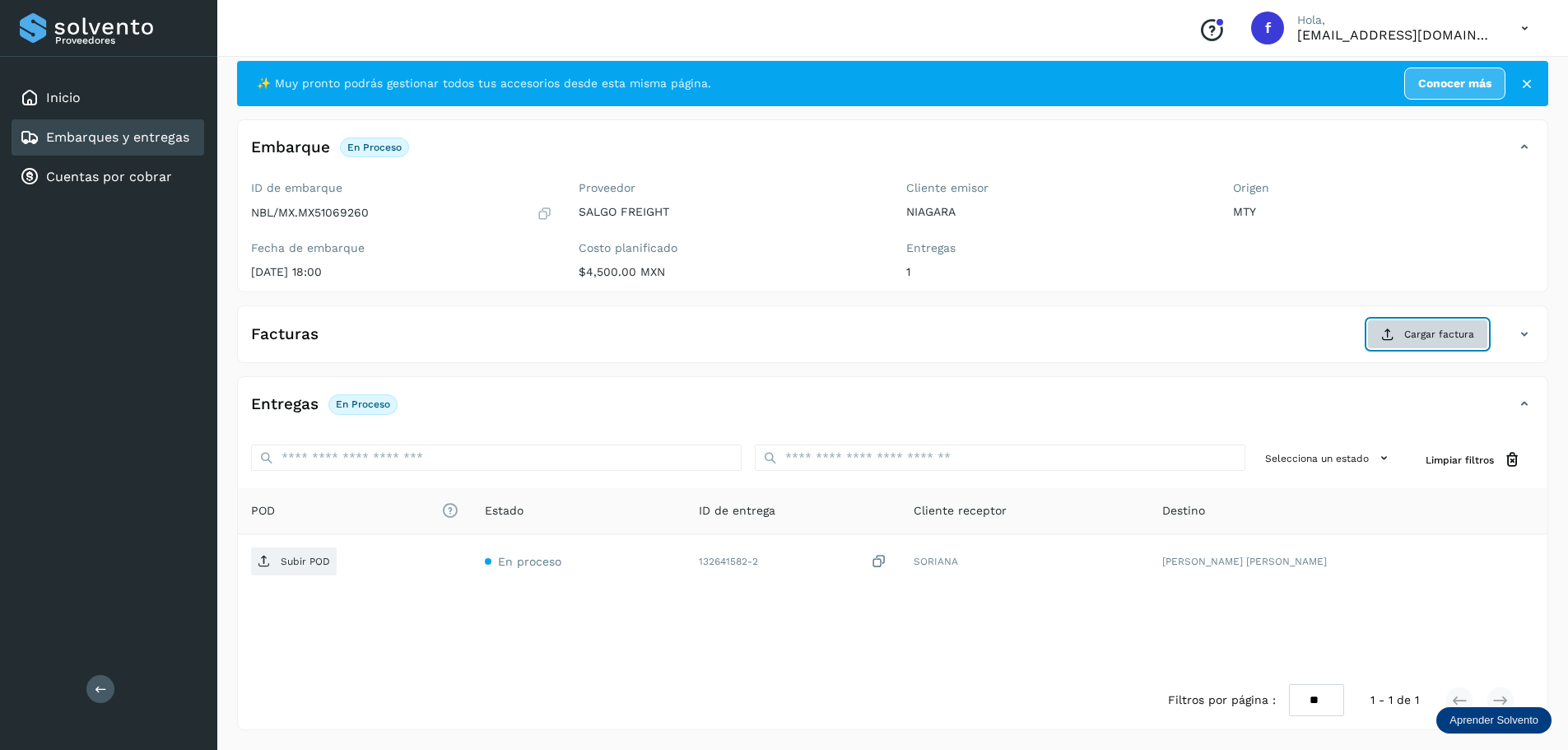
click at [1427, 334] on span "Cargar factura" at bounding box center [1438, 334] width 70 height 15
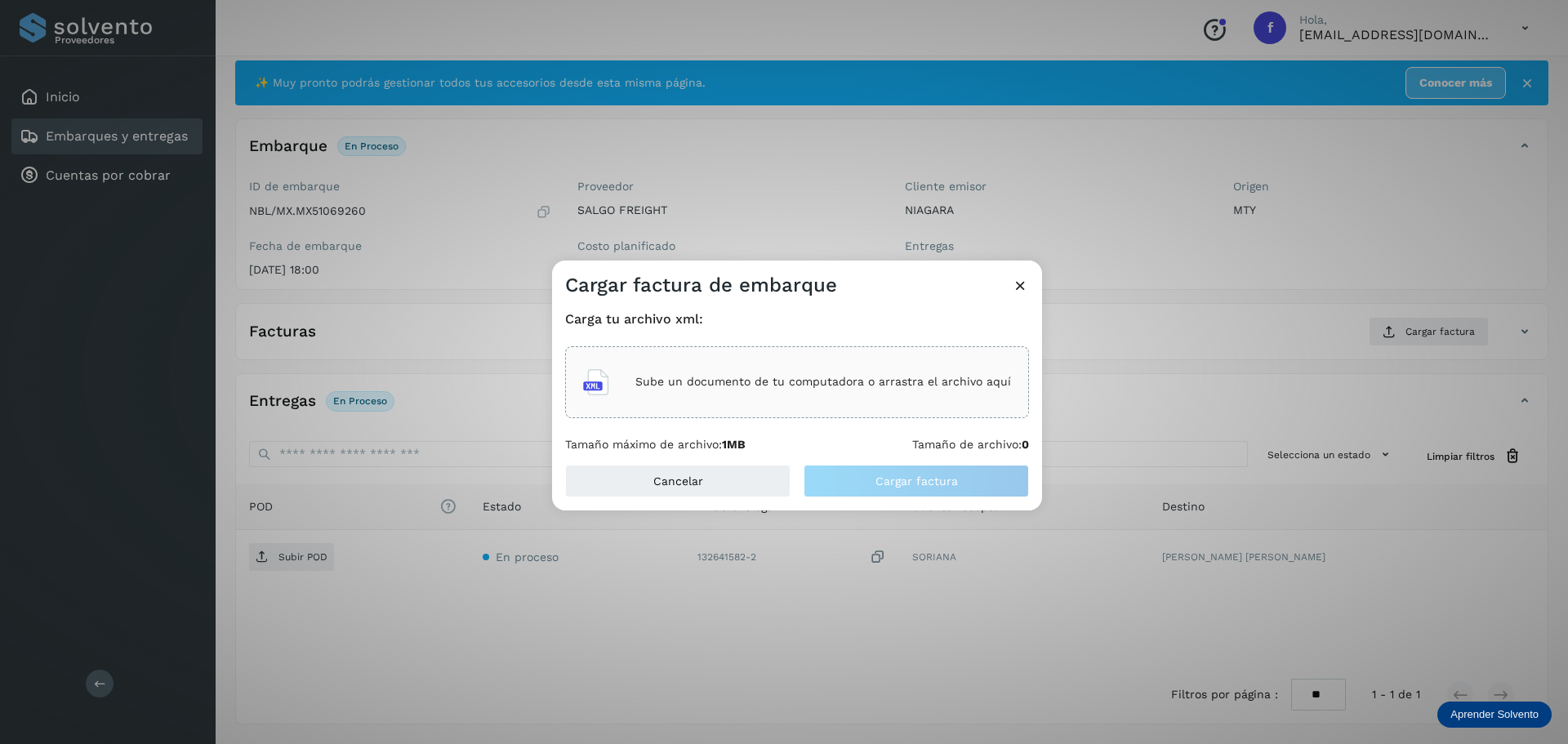
click at [855, 379] on p "Sube un documento de tu computadora o arrastra el archivo aquí" at bounding box center [823, 381] width 375 height 13
drag, startPoint x: 1107, startPoint y: 161, endPoint x: 991, endPoint y: 177, distance: 117.1
click at [1107, 161] on div "Cargar factura de embarque Carga tu archivo xml: Sube un documento de tu comput…" at bounding box center [784, 372] width 1568 height 744
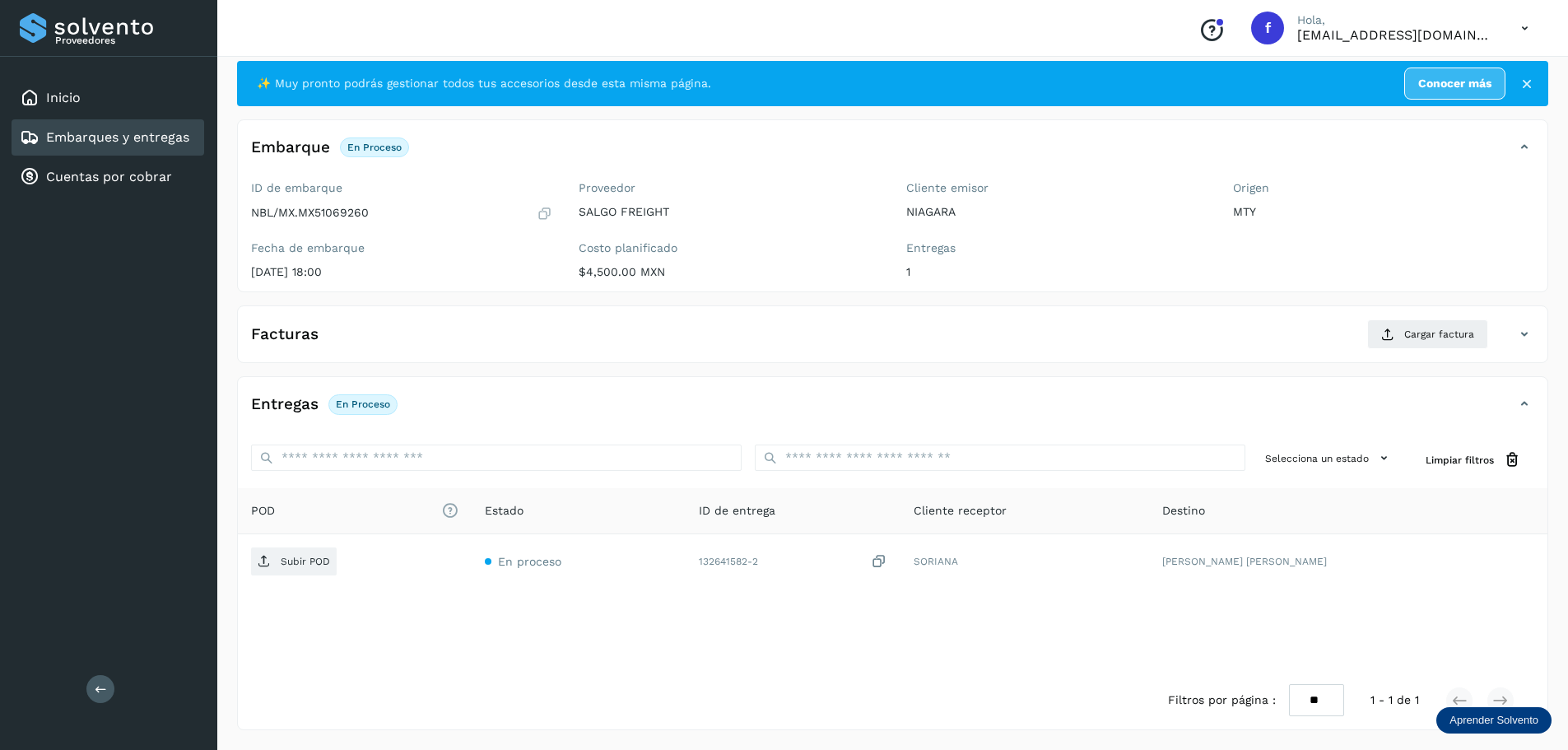
click at [1434, 316] on div "Facturas Cargar factura Aún no has subido ninguna factura" at bounding box center [892, 335] width 1311 height 58
click at [1434, 334] on span "Cargar factura" at bounding box center [1438, 334] width 70 height 15
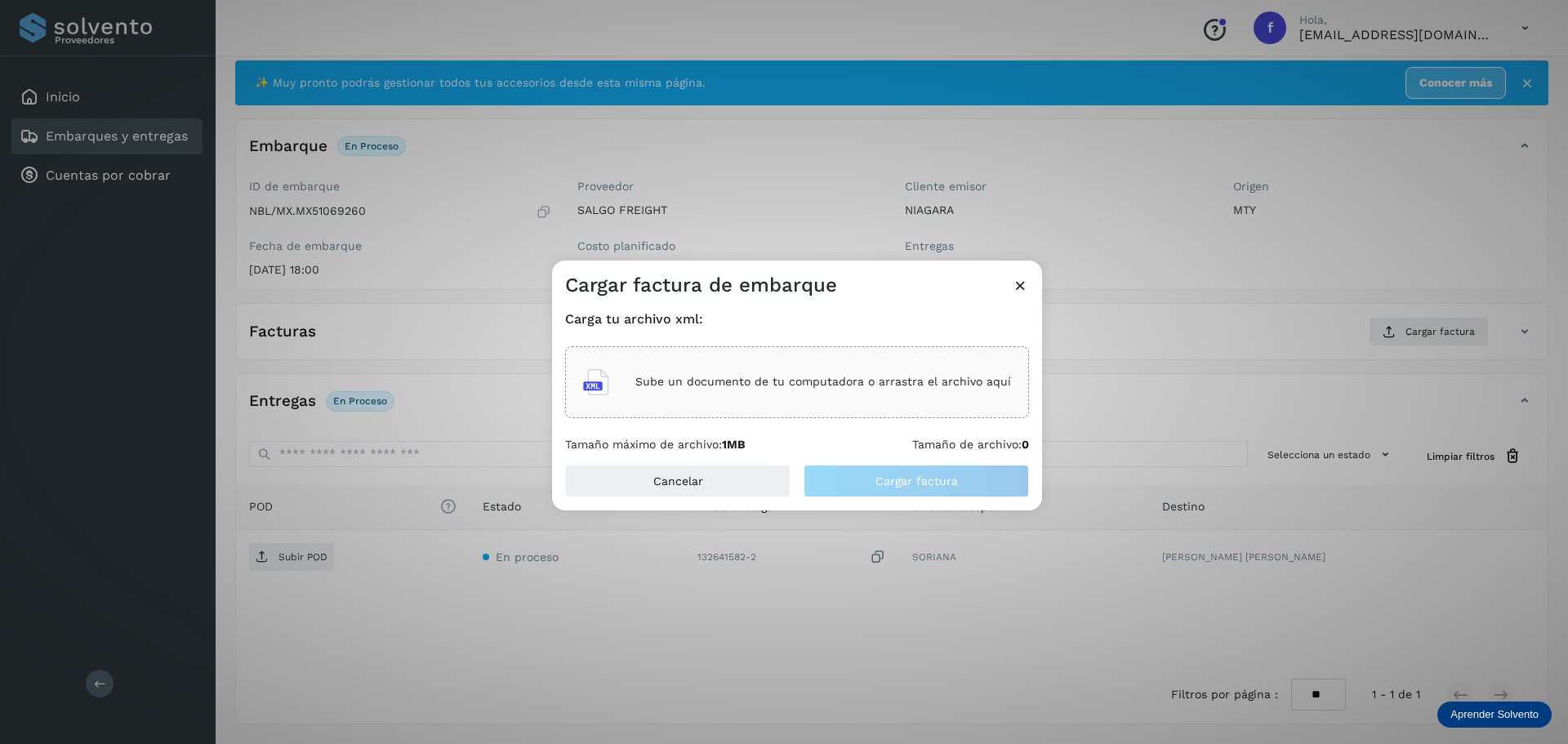
click at [743, 394] on div "Sube un documento de tu computadora o arrastra el archivo aquí" at bounding box center [797, 381] width 428 height 44
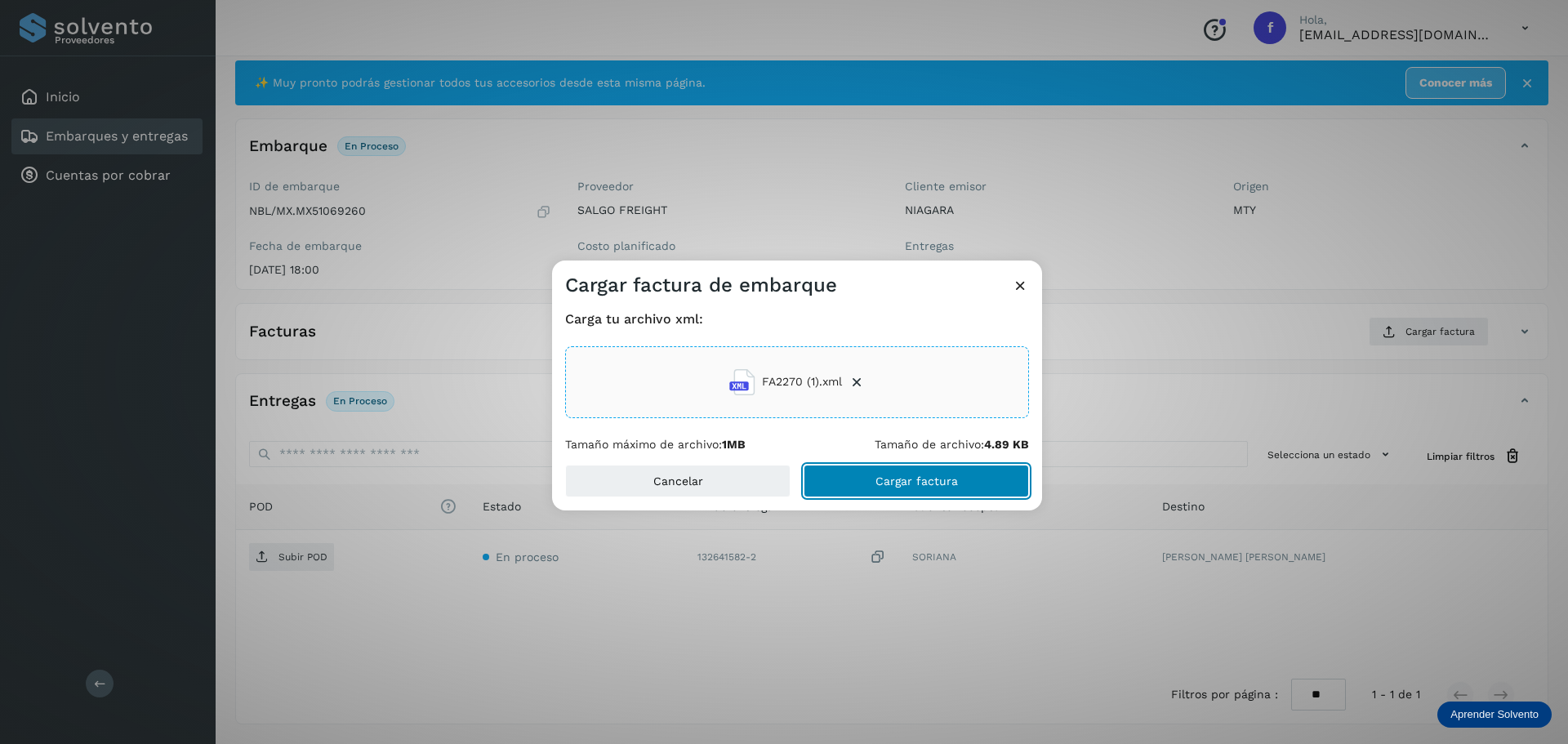
click at [871, 484] on button "Cargar factura" at bounding box center [916, 480] width 225 height 32
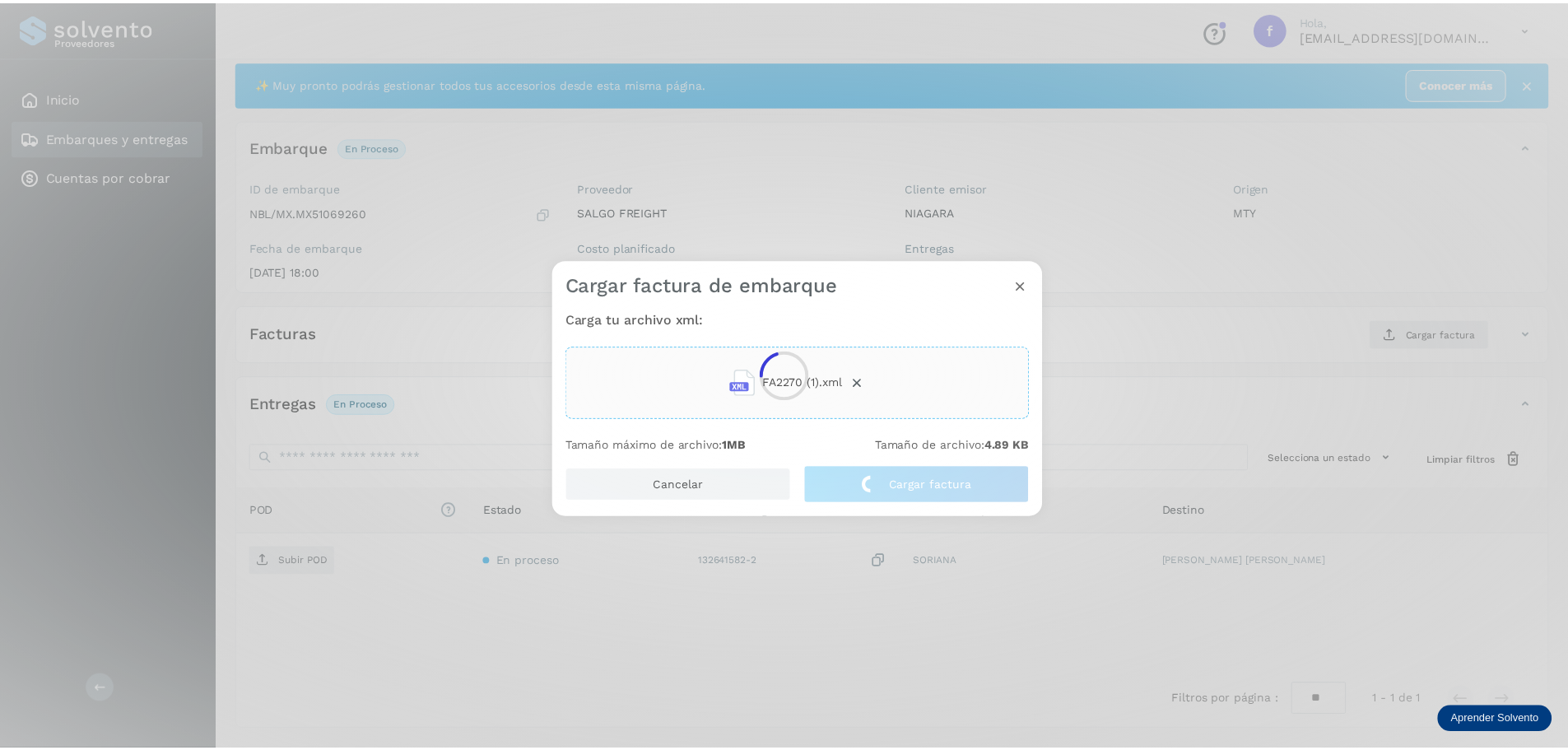
scroll to position [30, 0]
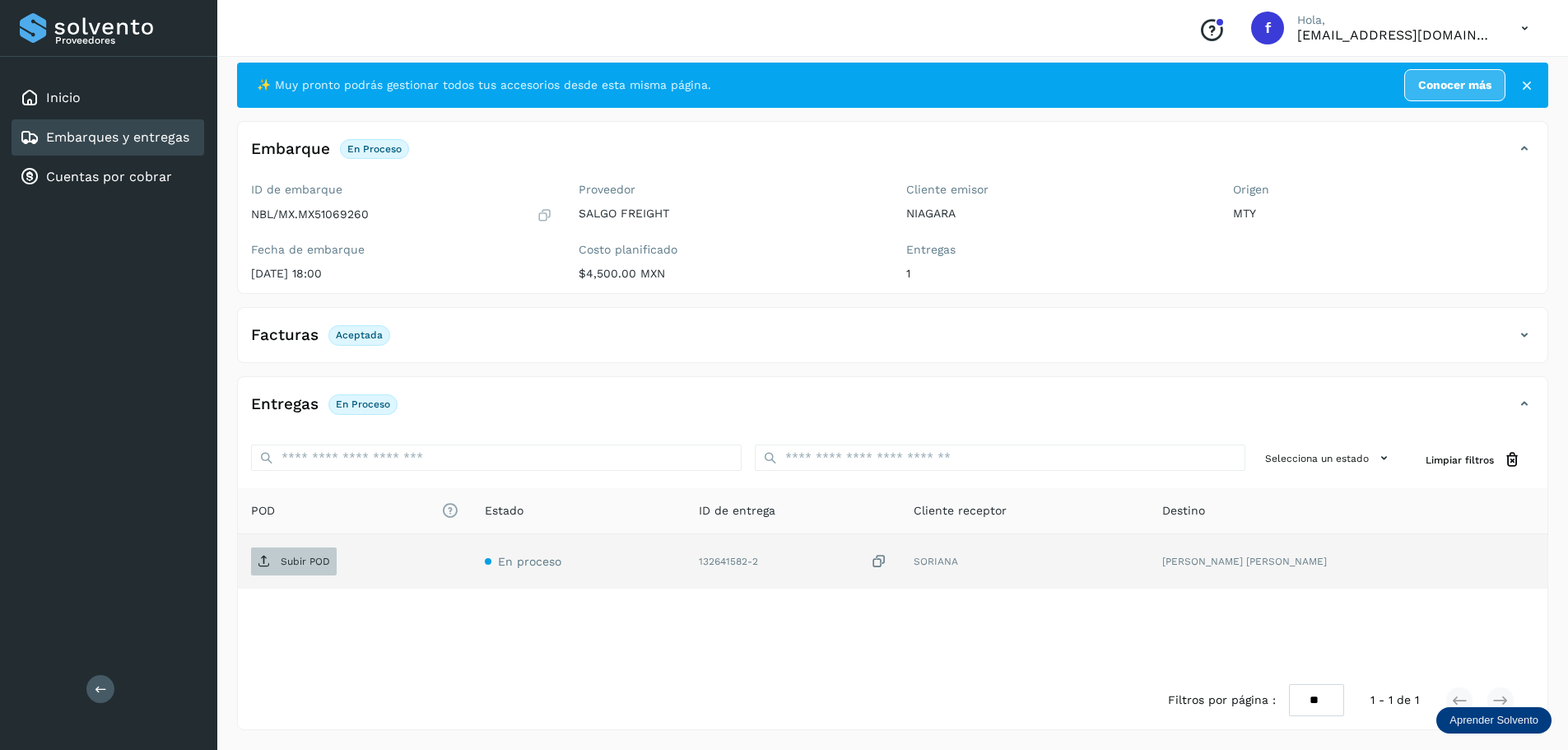
click at [317, 564] on p "Subir POD" at bounding box center [305, 561] width 49 height 12
click at [158, 137] on link "Embarques y entregas" at bounding box center [118, 136] width 143 height 15
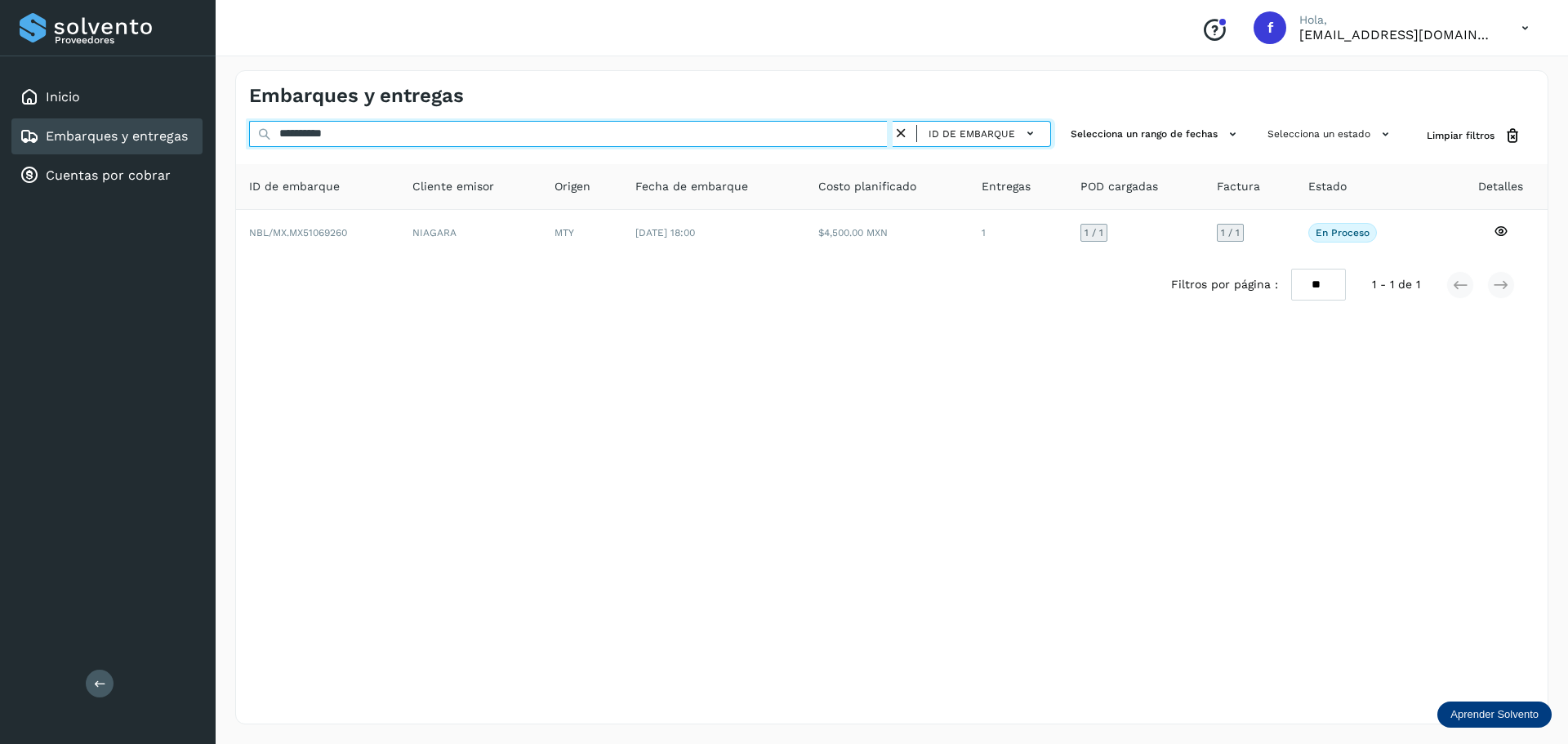
click at [406, 123] on input "**********" at bounding box center [571, 133] width 644 height 26
click at [406, 125] on input "**********" at bounding box center [571, 133] width 644 height 26
paste input "text"
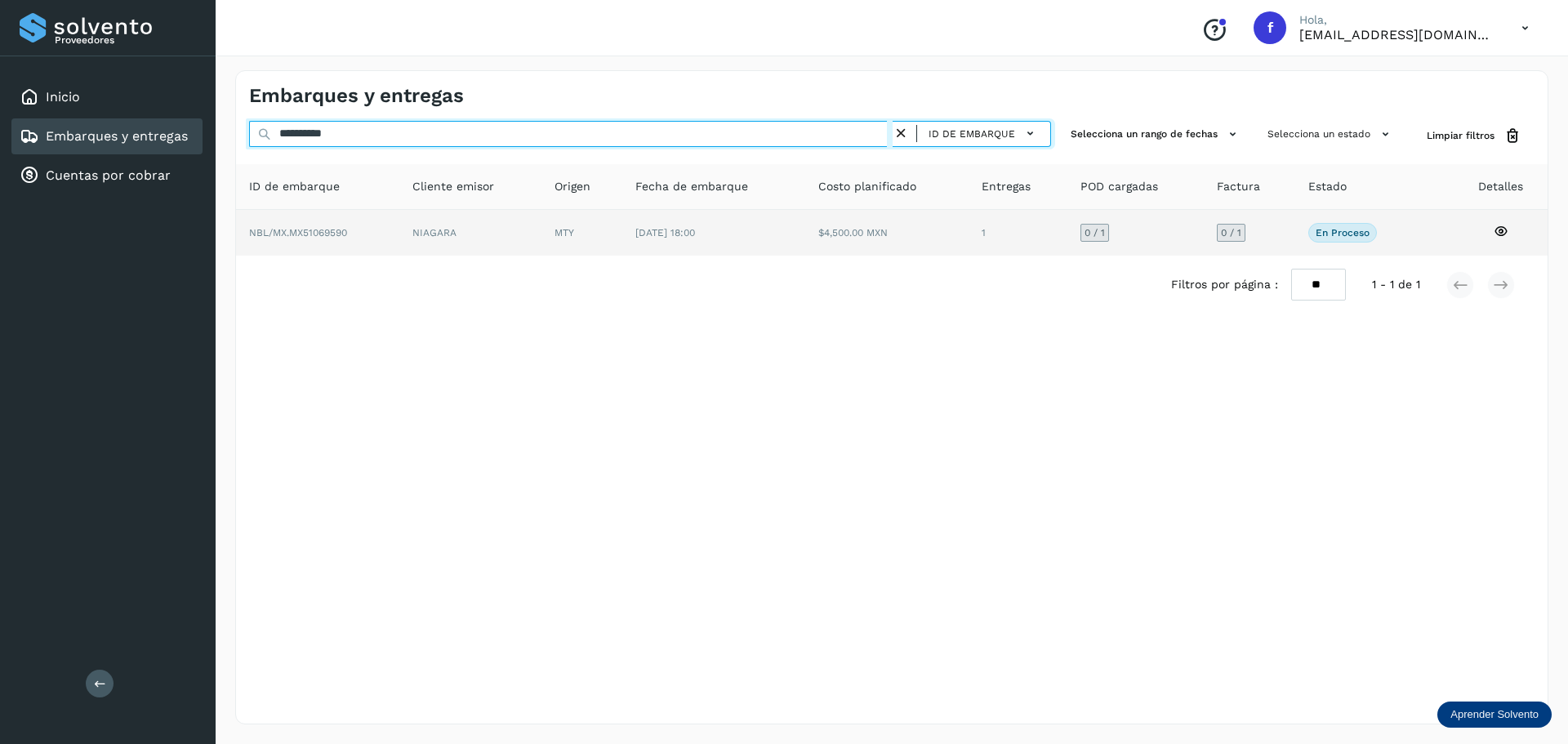
type input "**********"
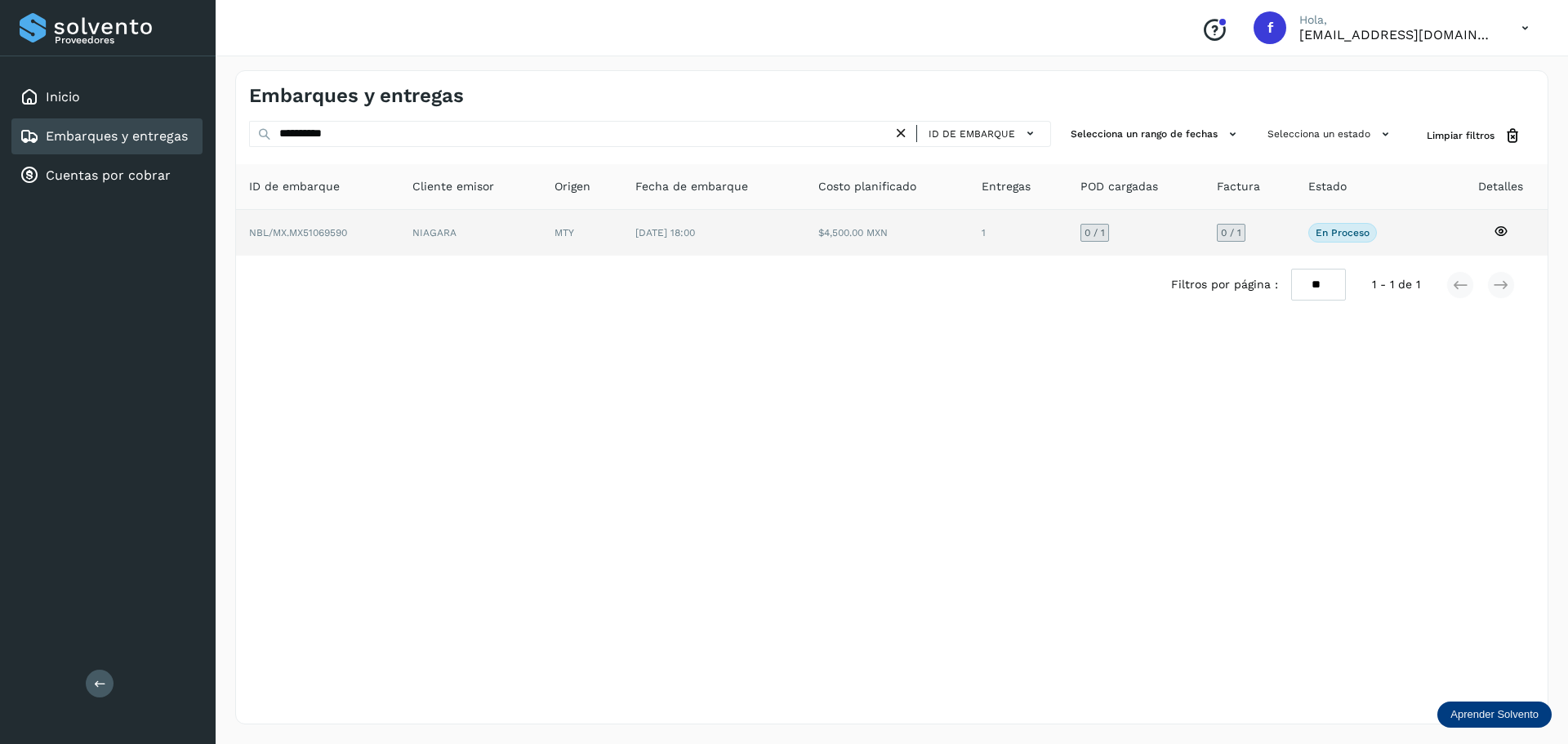
click at [969, 247] on td "$4,500.00 MXN" at bounding box center [1018, 232] width 99 height 46
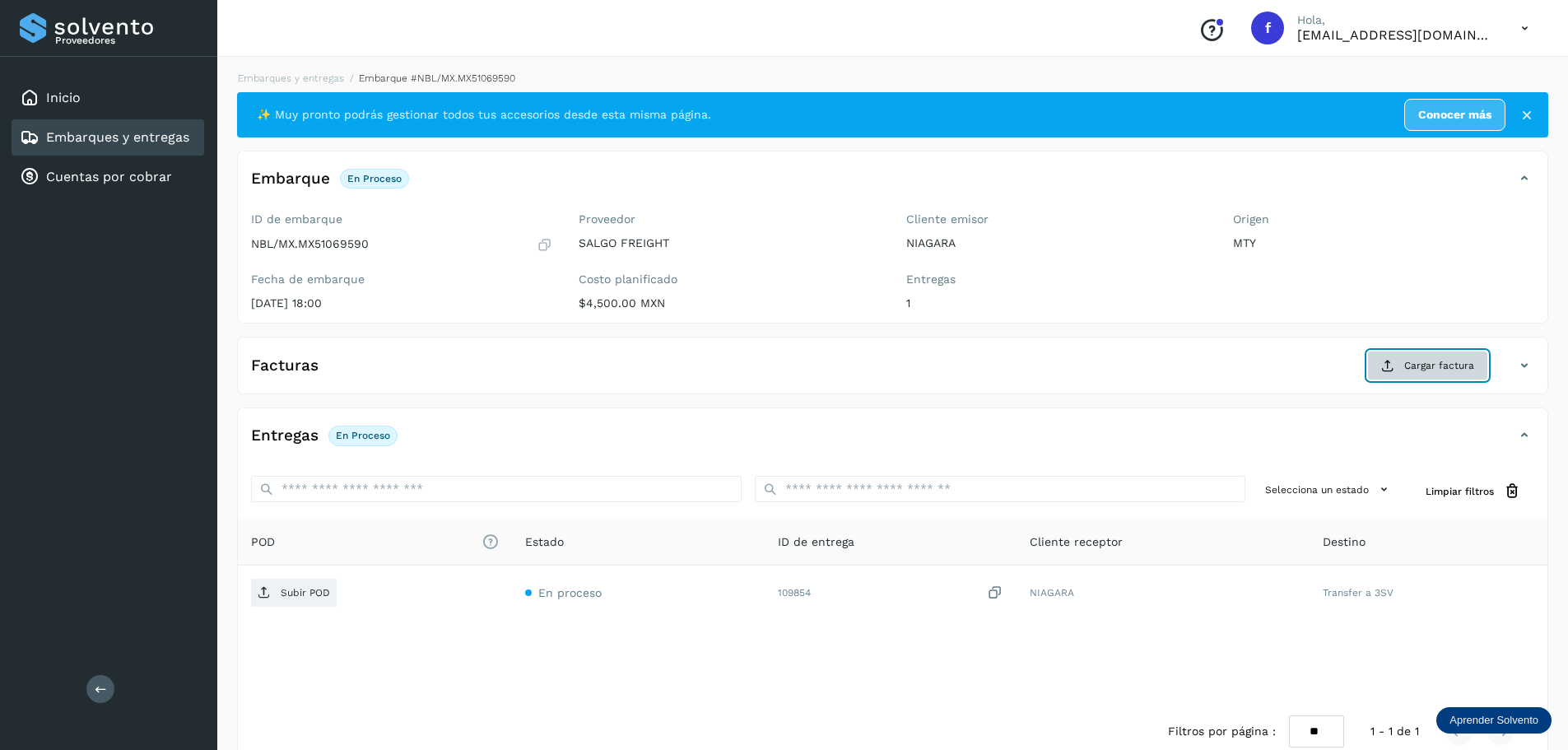
click at [1454, 366] on span "Cargar factura" at bounding box center [1438, 365] width 70 height 15
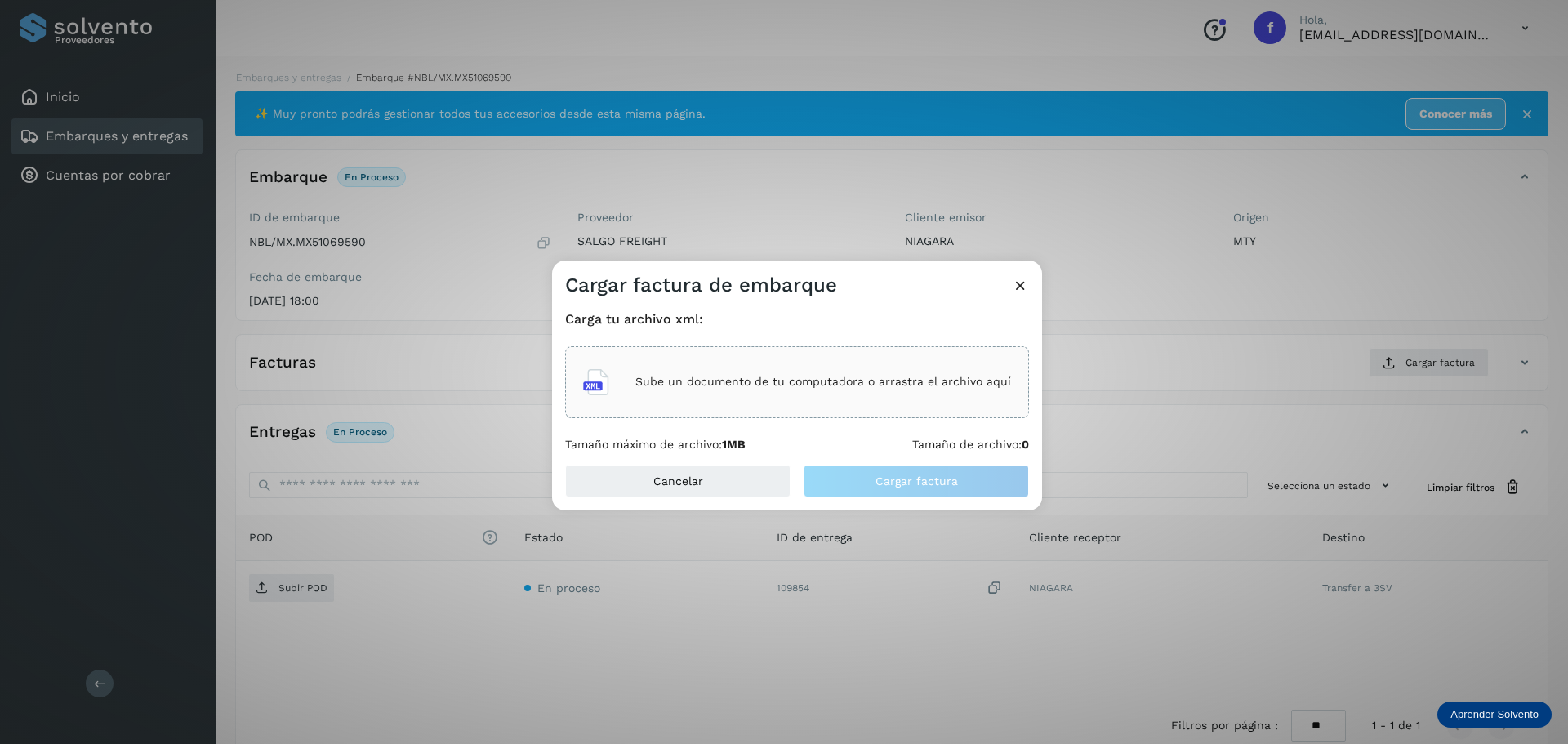
click at [701, 401] on div "Sube un documento de tu computadora o arrastra el archivo aquí" at bounding box center [797, 381] width 428 height 44
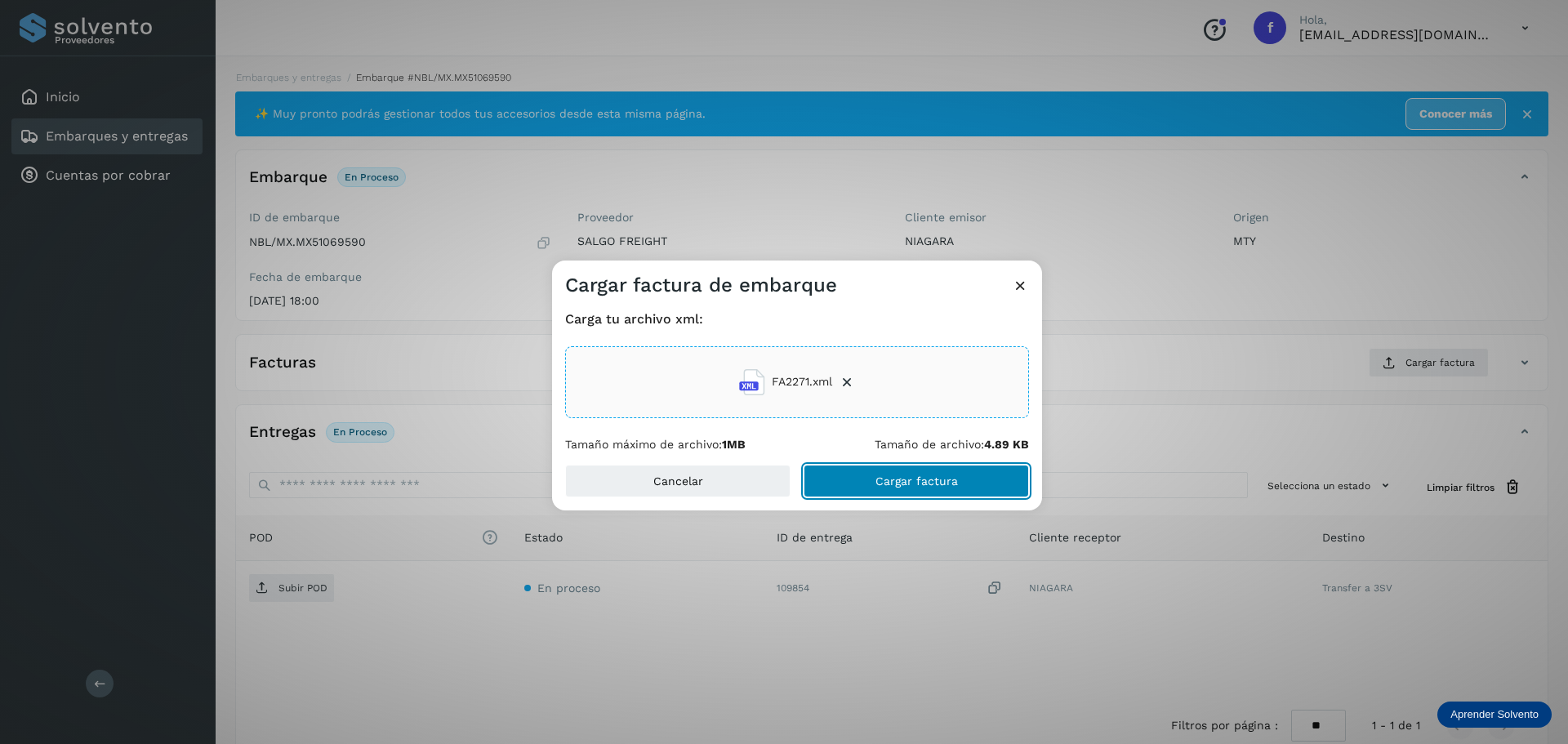
click at [996, 488] on button "Cargar factura" at bounding box center [916, 480] width 225 height 32
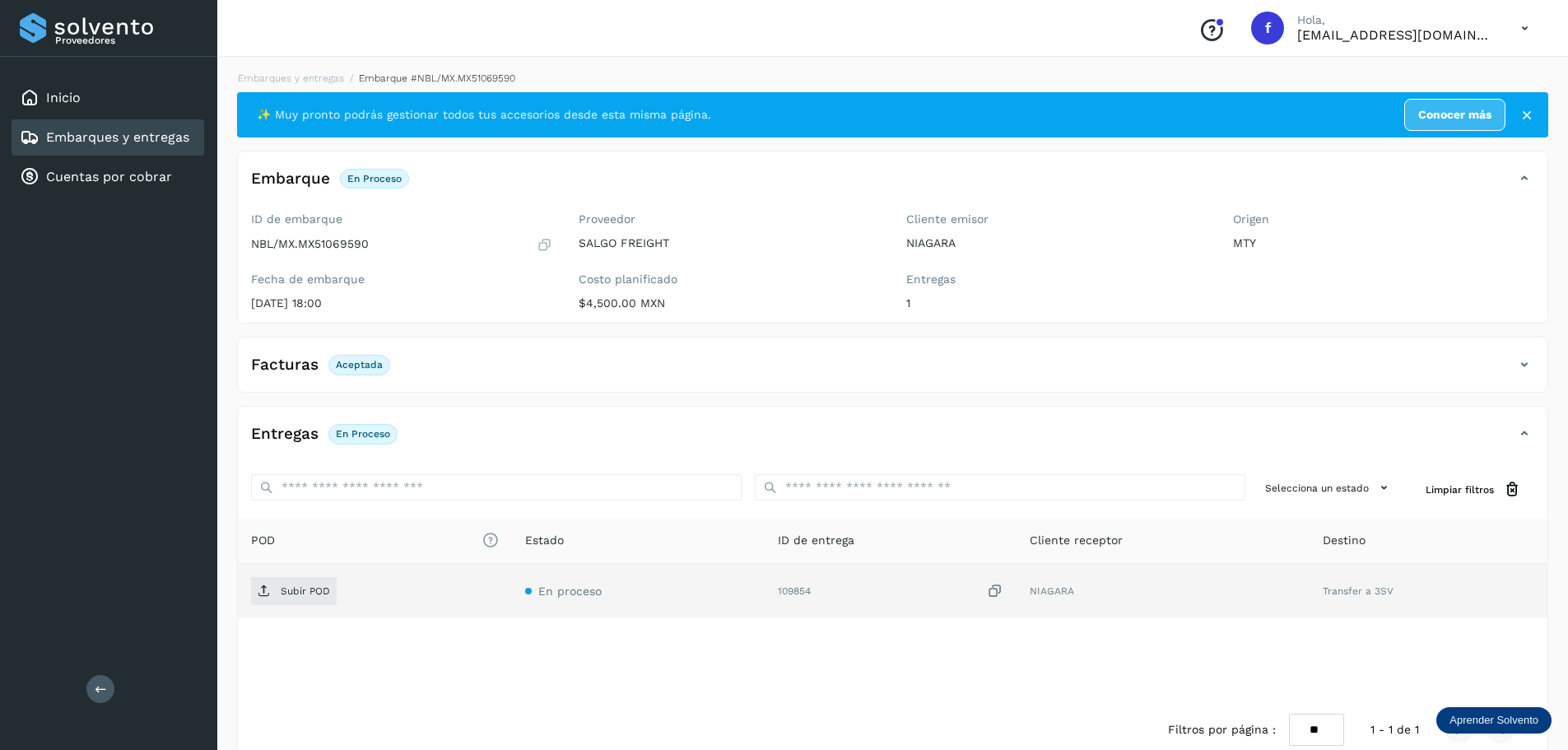
click at [511, 573] on td "Subir POD" at bounding box center [638, 591] width 252 height 54
click at [317, 588] on p "Subir POD" at bounding box center [305, 590] width 49 height 12
drag, startPoint x: 180, startPoint y: 133, endPoint x: 236, endPoint y: 127, distance: 56.3
click at [179, 134] on link "Embarques y entregas" at bounding box center [118, 136] width 143 height 15
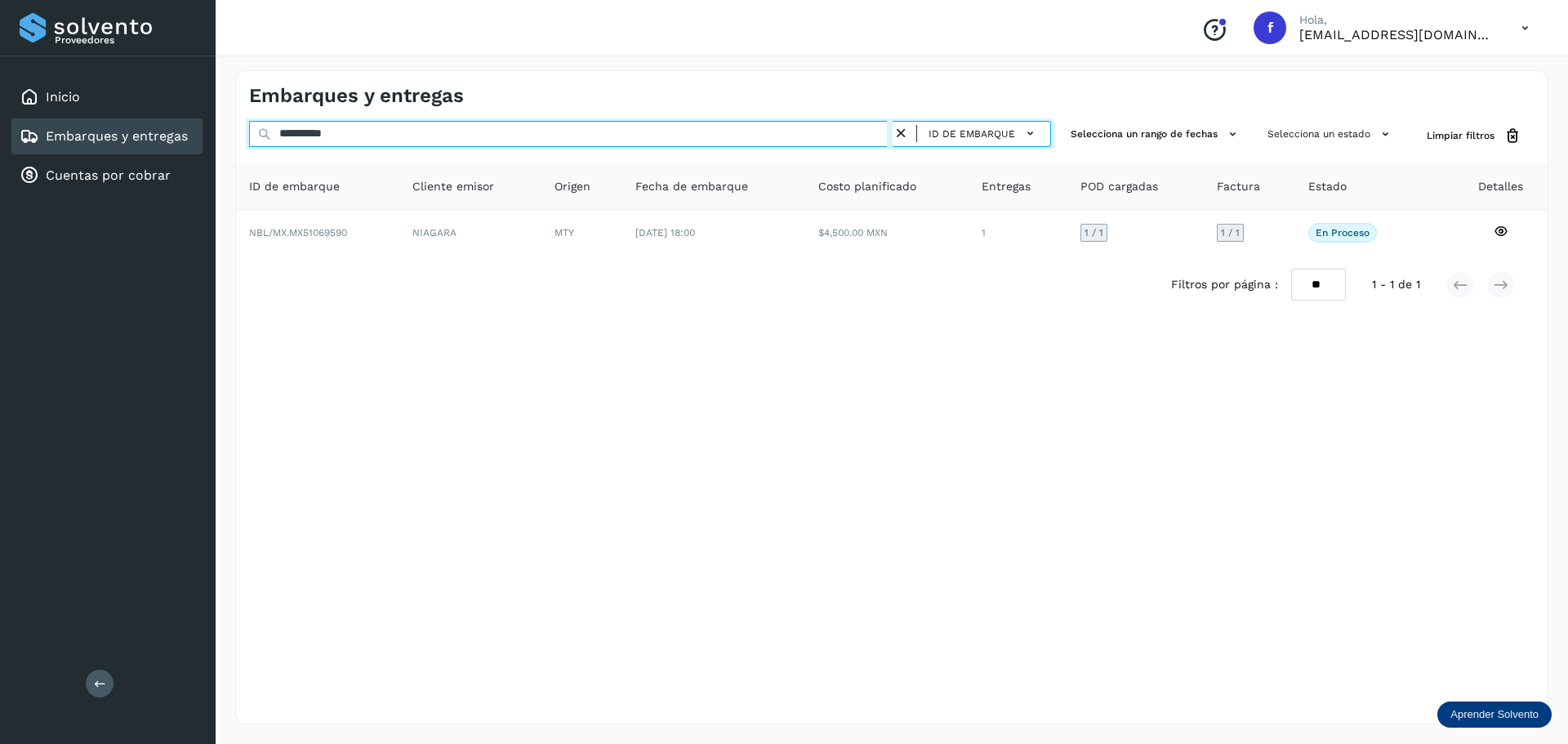
click at [462, 128] on input "**********" at bounding box center [571, 133] width 644 height 26
paste input "text"
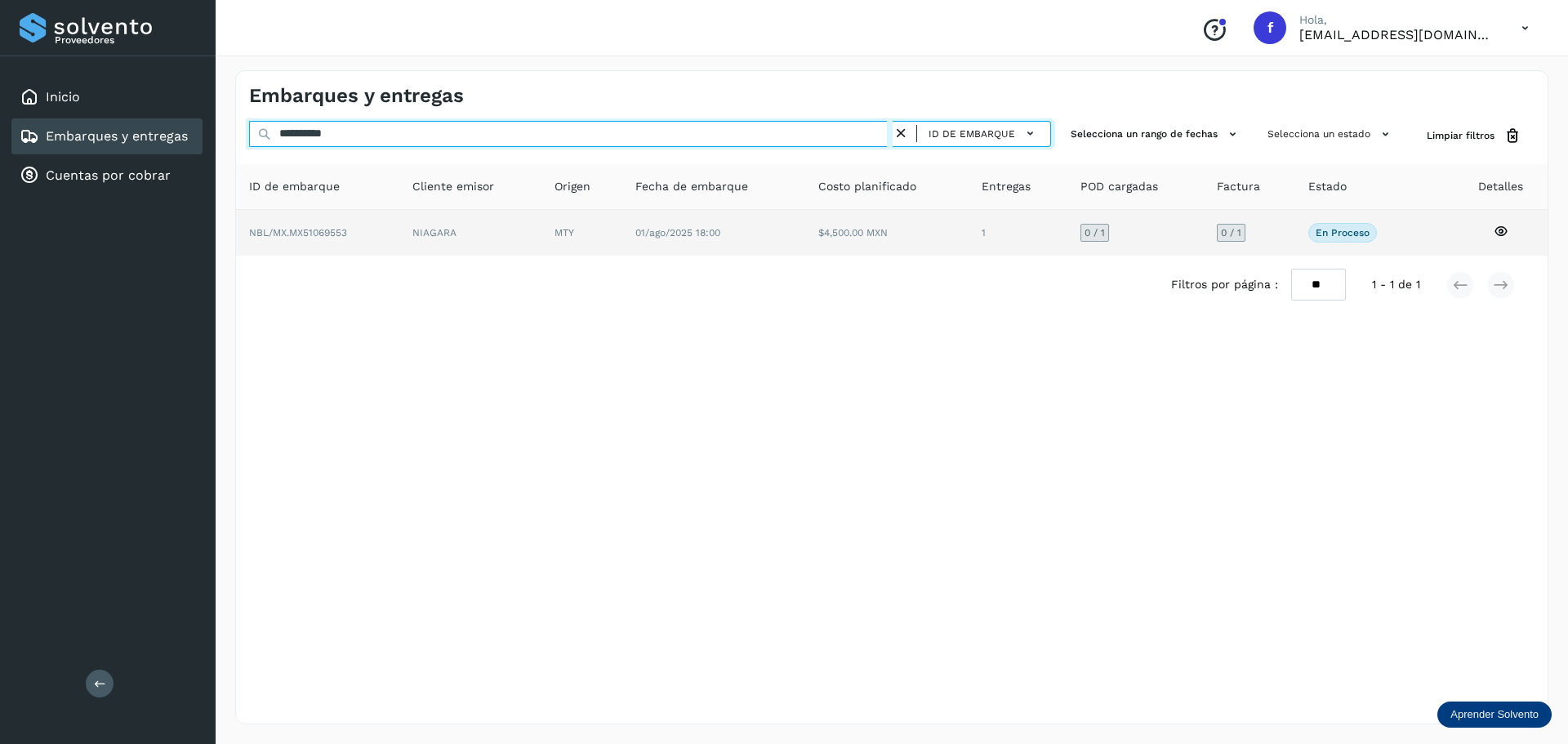
type input "**********"
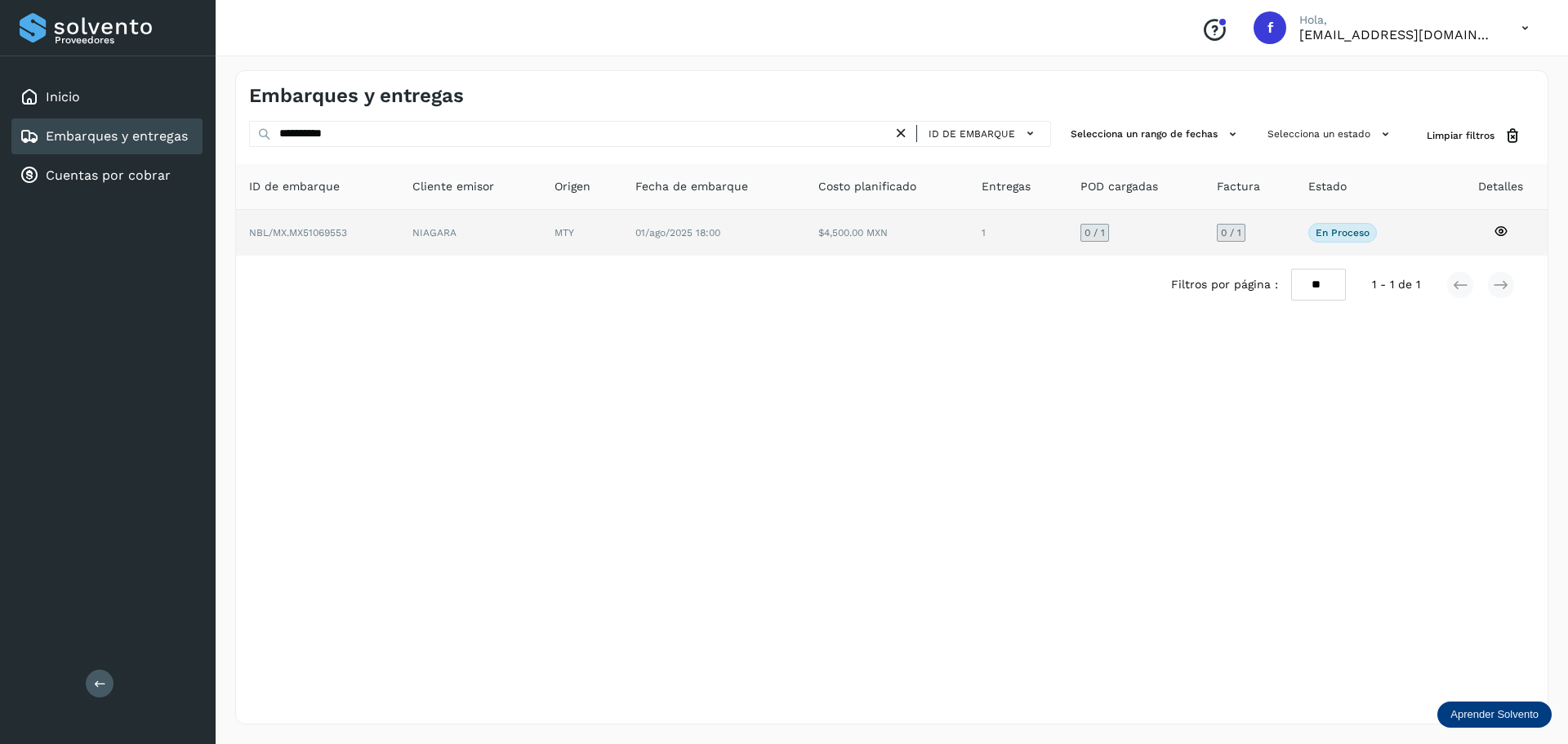
click at [1068, 232] on td "1" at bounding box center [1136, 232] width 137 height 46
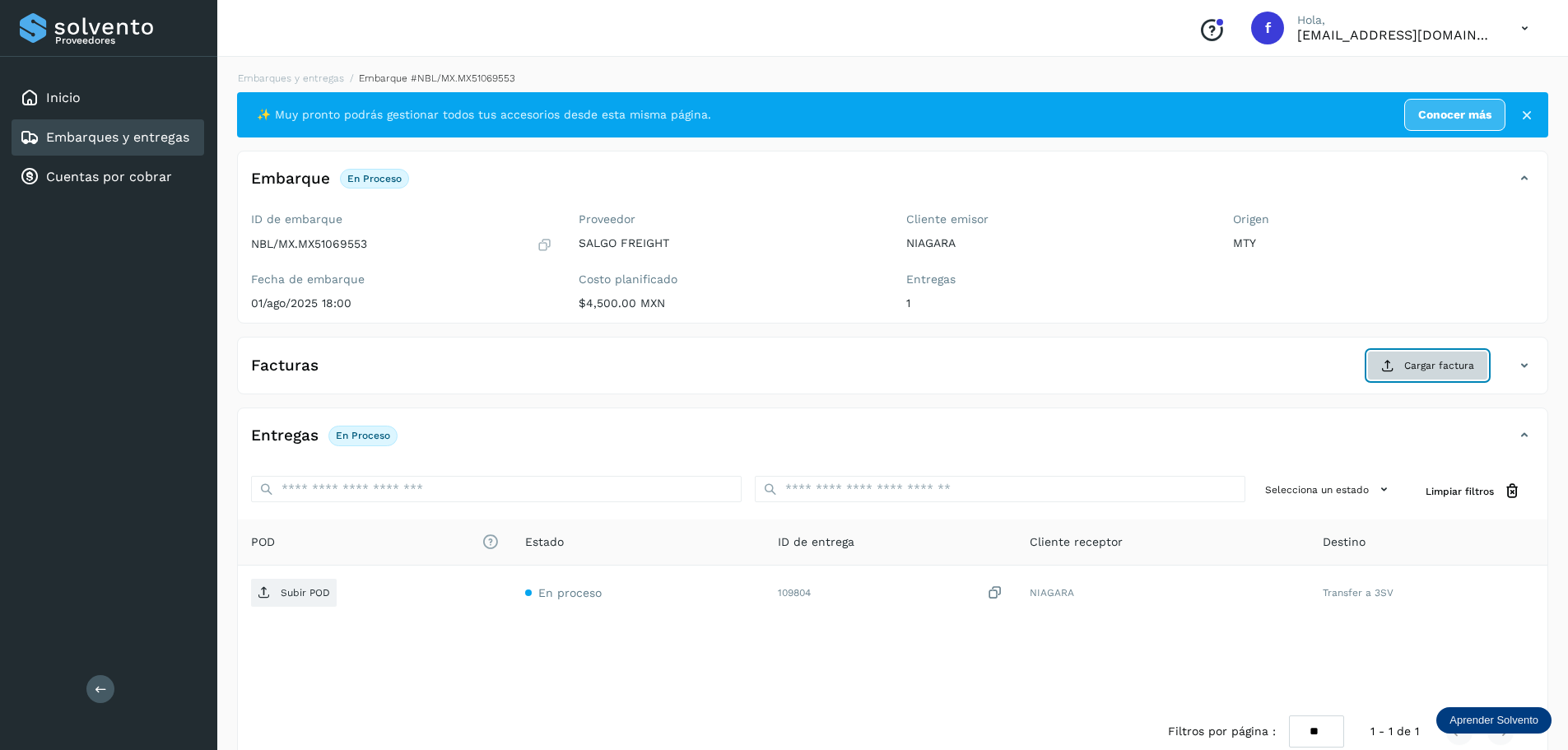
click at [1423, 366] on span "Cargar factura" at bounding box center [1438, 365] width 70 height 15
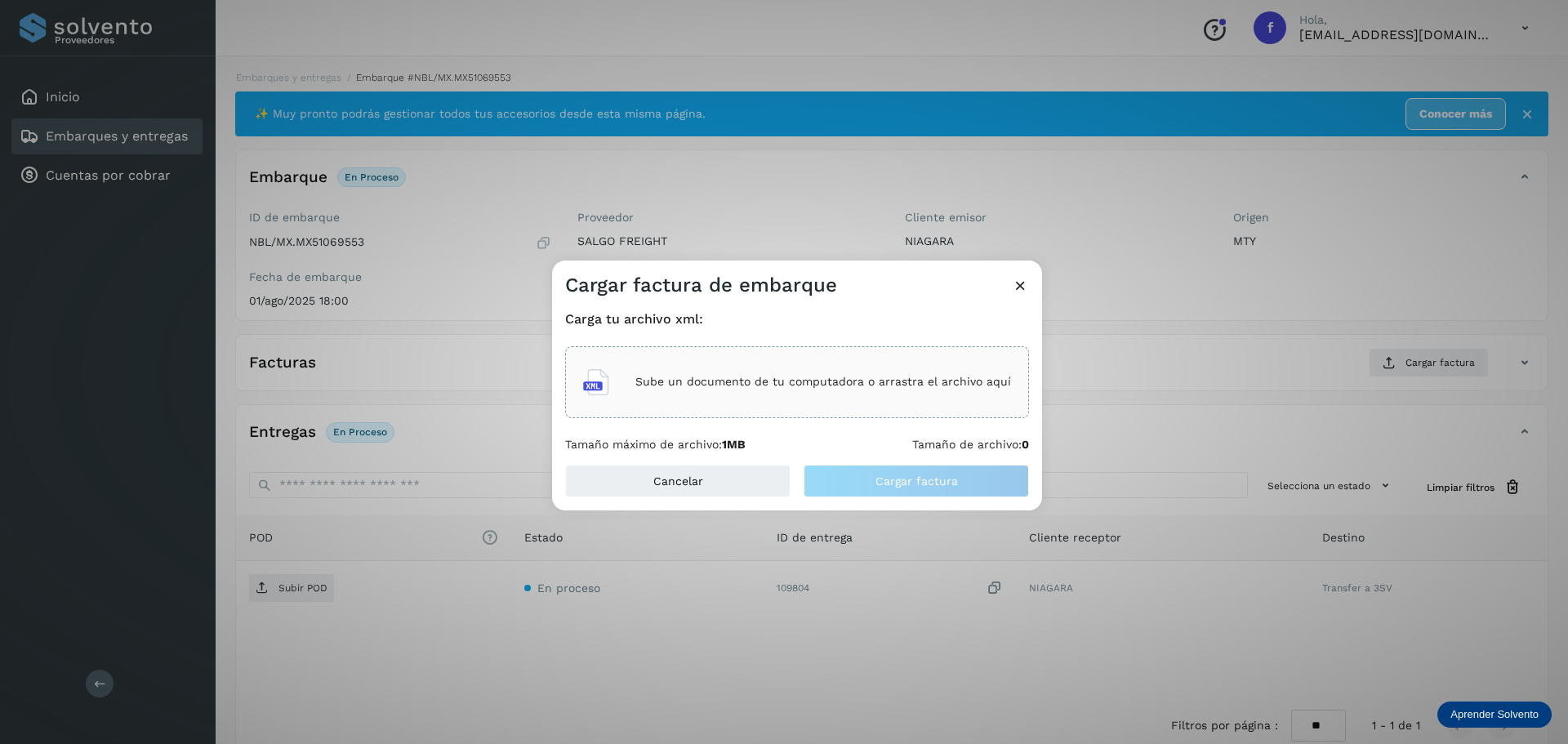
click at [825, 375] on p "Sube un documento de tu computadora o arrastra el archivo aquí" at bounding box center [823, 381] width 375 height 13
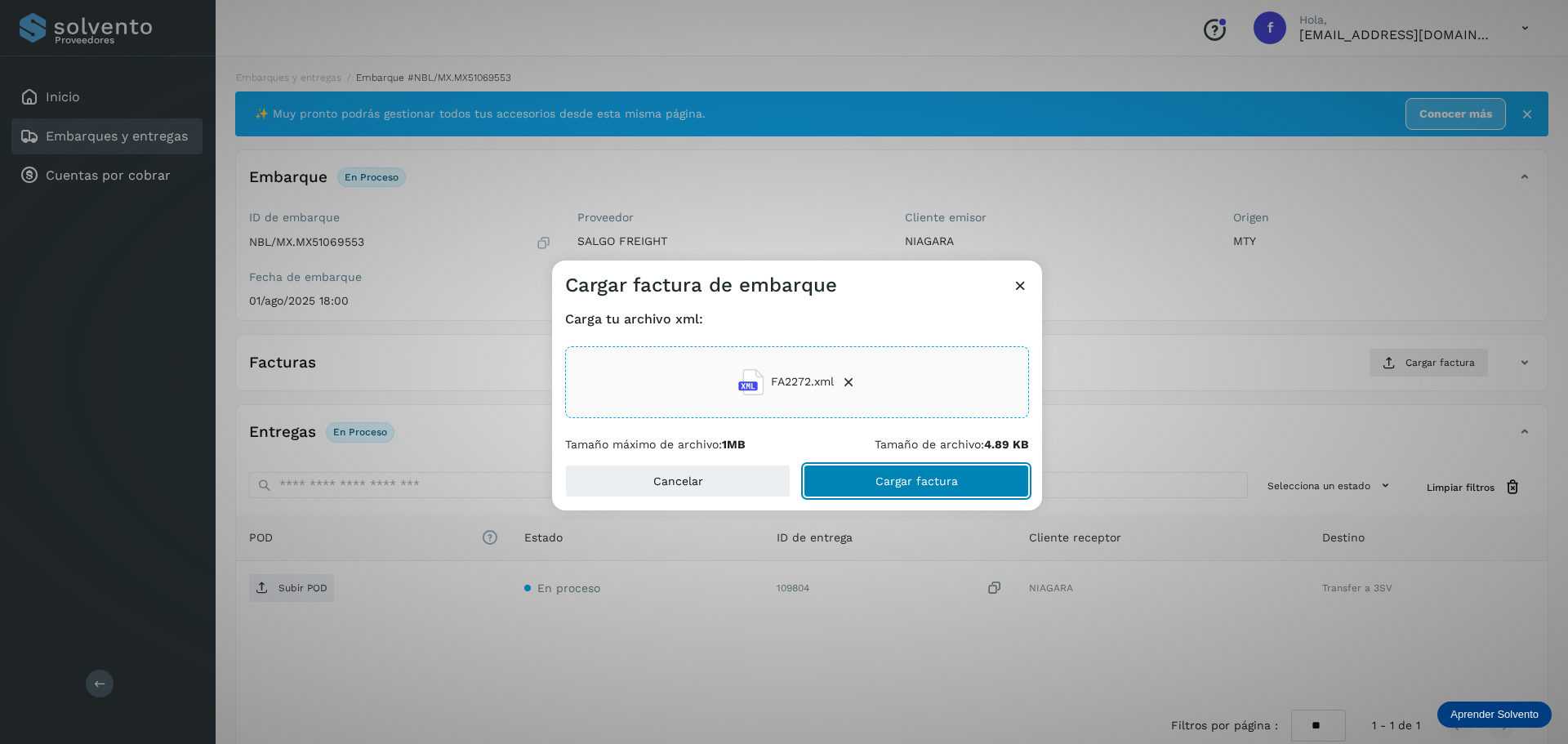
click at [960, 480] on button "Cargar factura" at bounding box center [916, 480] width 225 height 32
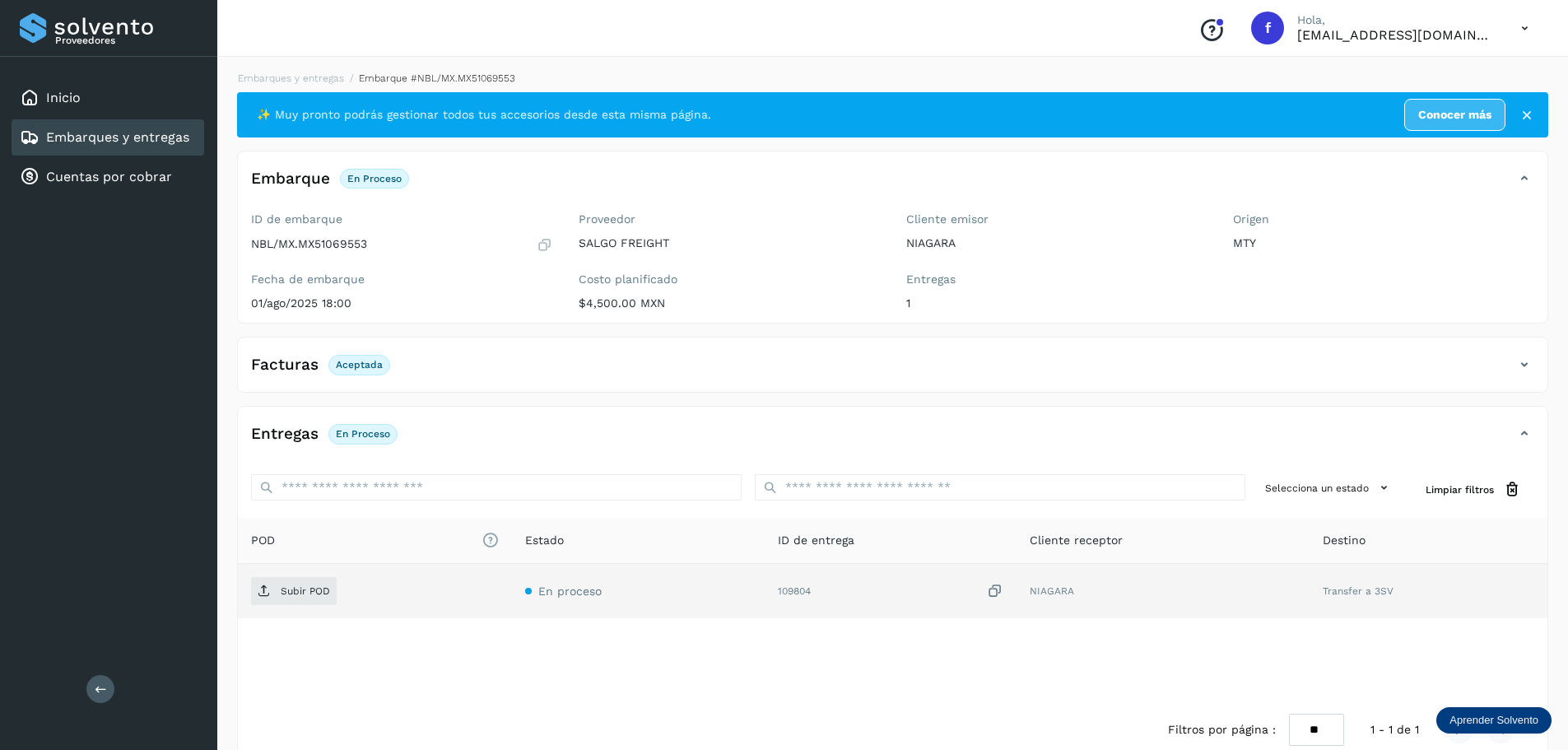
drag, startPoint x: 930, startPoint y: 596, endPoint x: 739, endPoint y: 598, distance: 191.0
click at [930, 596] on div "109804" at bounding box center [891, 590] width 226 height 17
click at [331, 589] on span "Subir POD" at bounding box center [294, 590] width 85 height 26
click at [189, 128] on div "Embarques y entregas" at bounding box center [104, 138] width 170 height 20
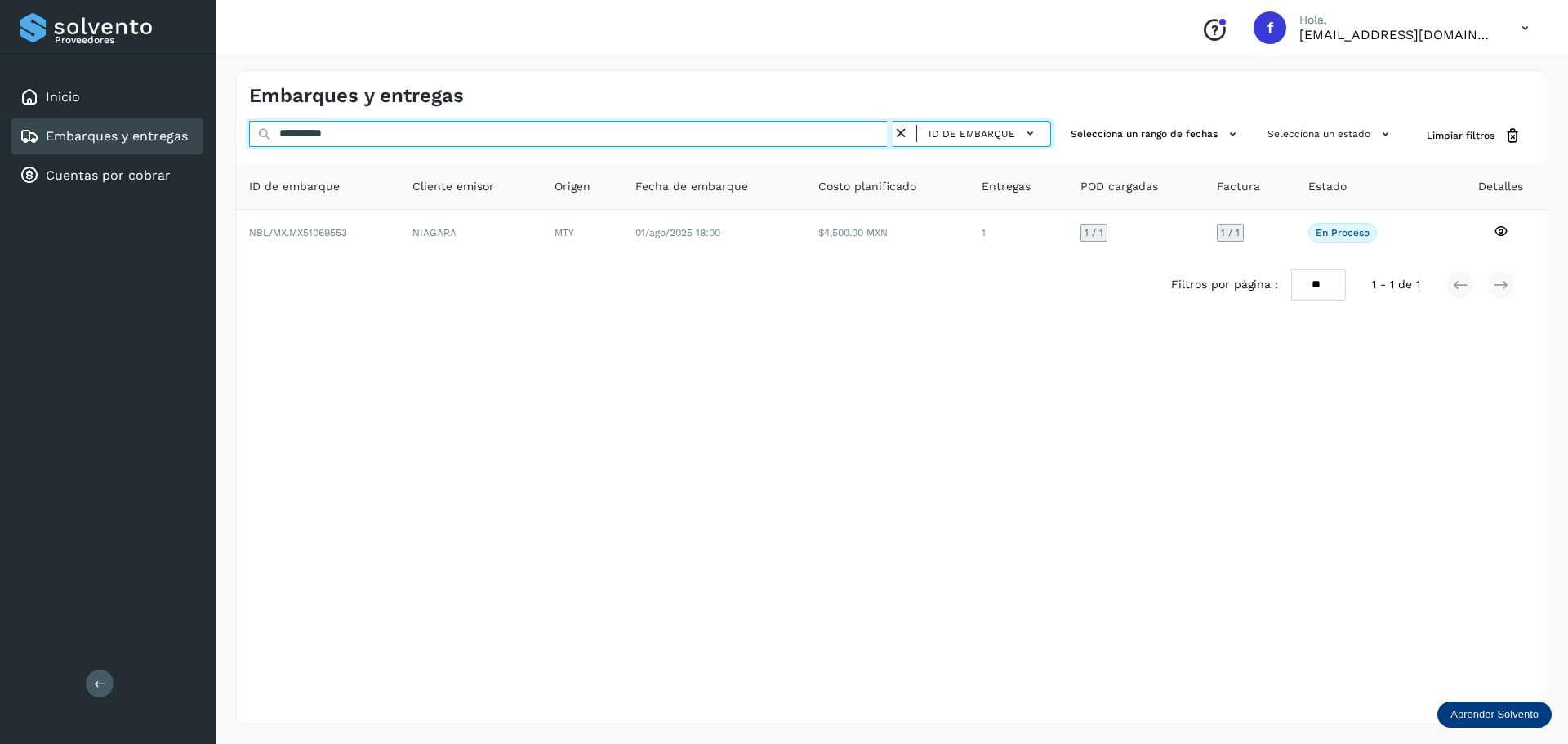
click at [611, 130] on input "**********" at bounding box center [571, 133] width 644 height 26
paste input "text"
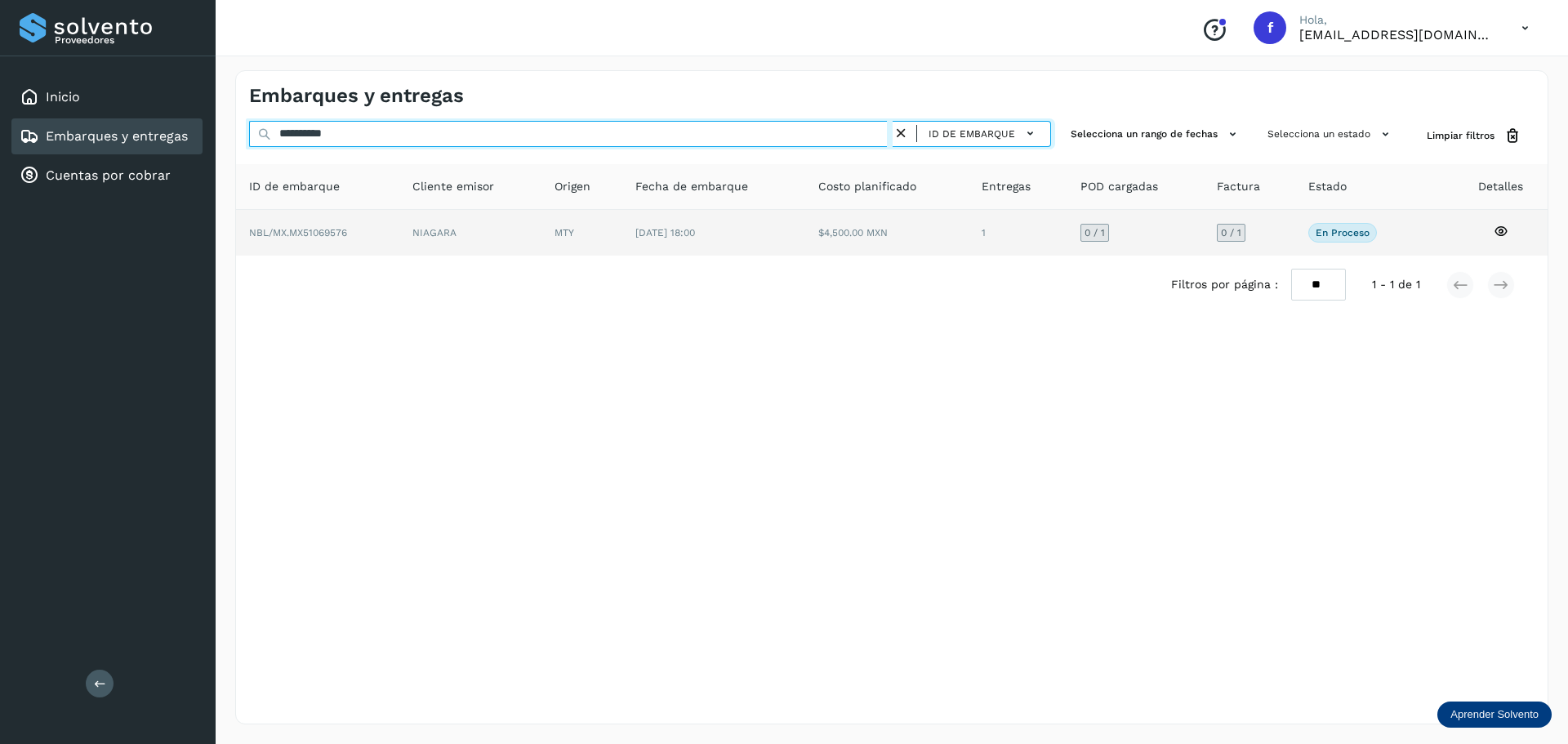
type input "**********"
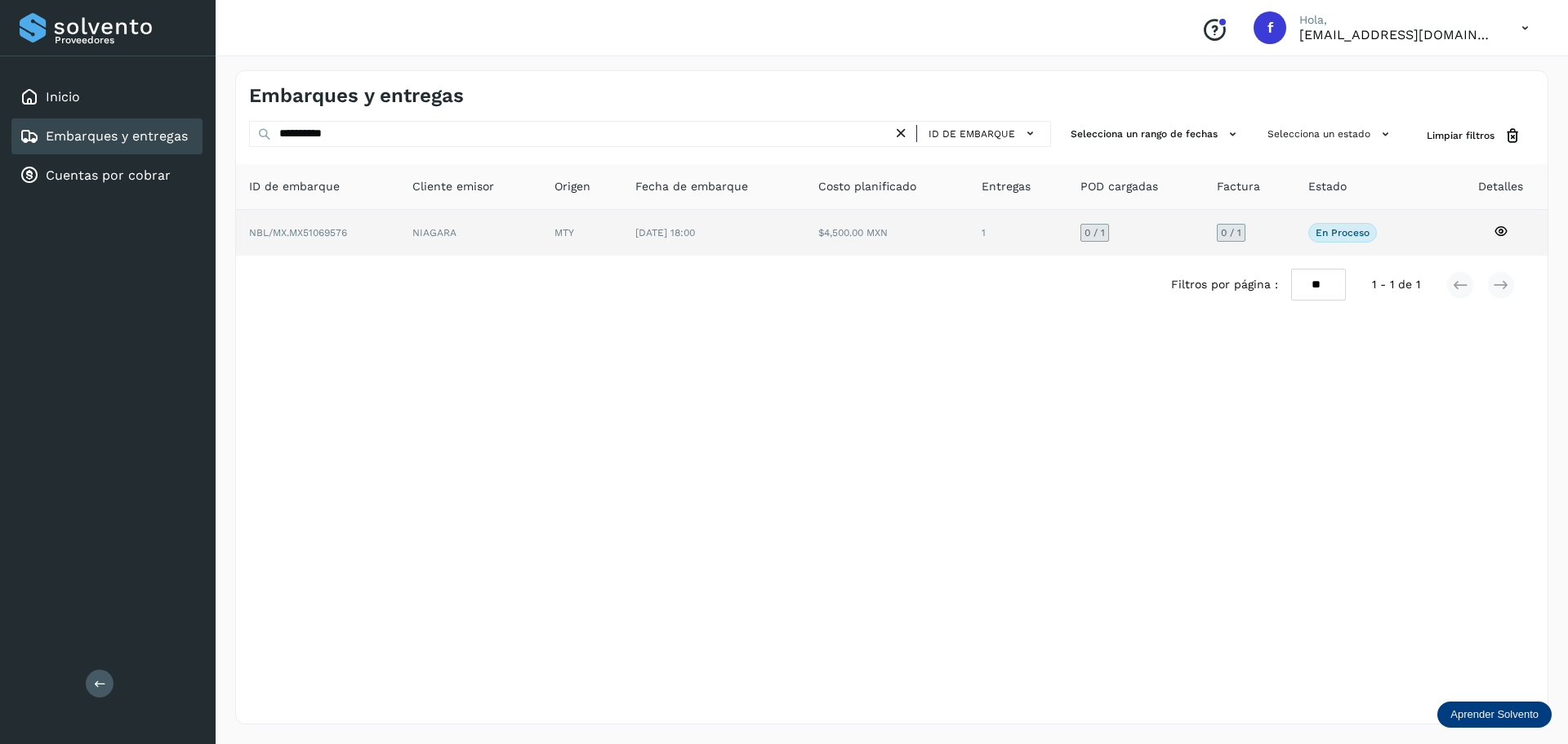
click at [806, 228] on td "[DATE] 18:00" at bounding box center [887, 232] width 163 height 46
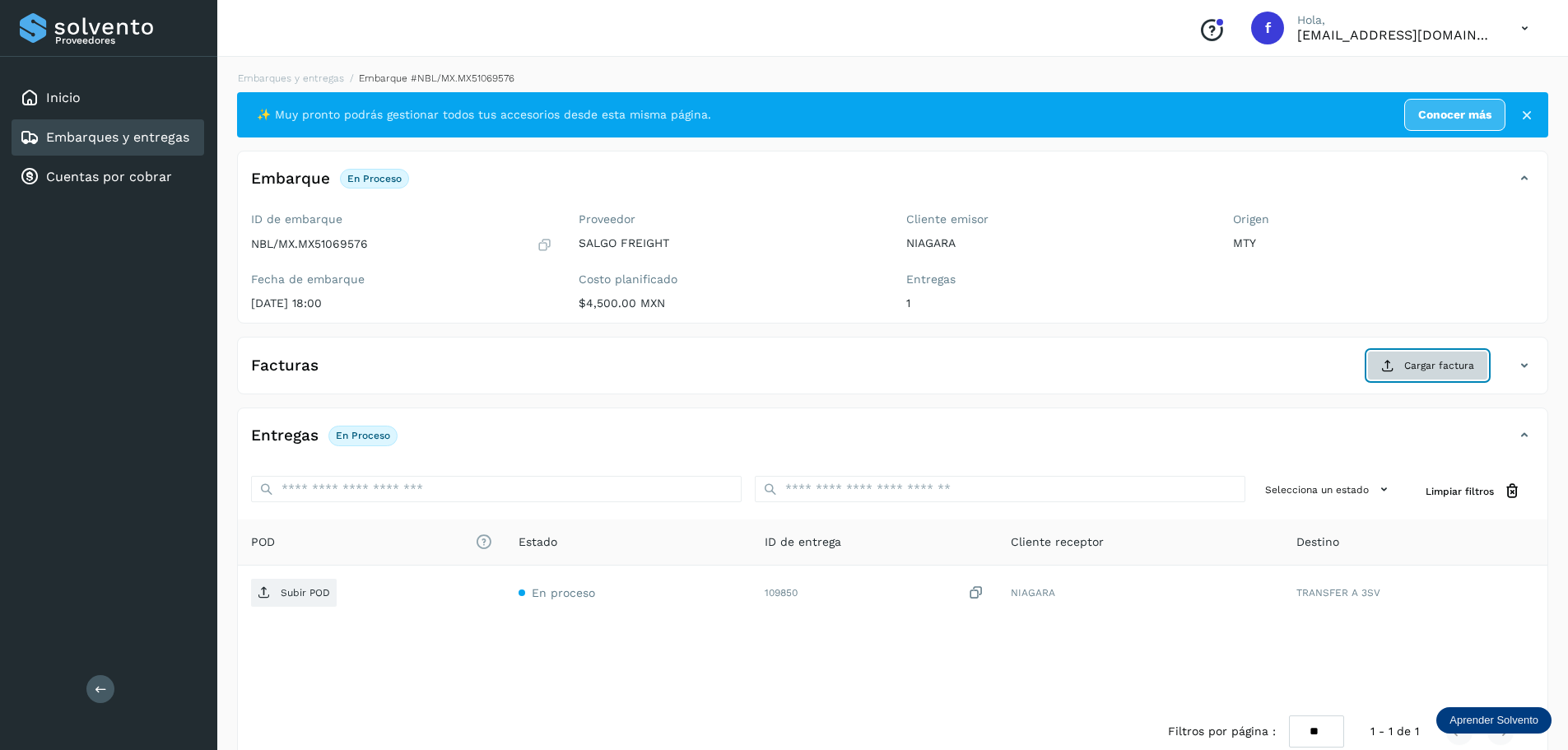
click at [1423, 365] on span "Cargar factura" at bounding box center [1438, 365] width 70 height 15
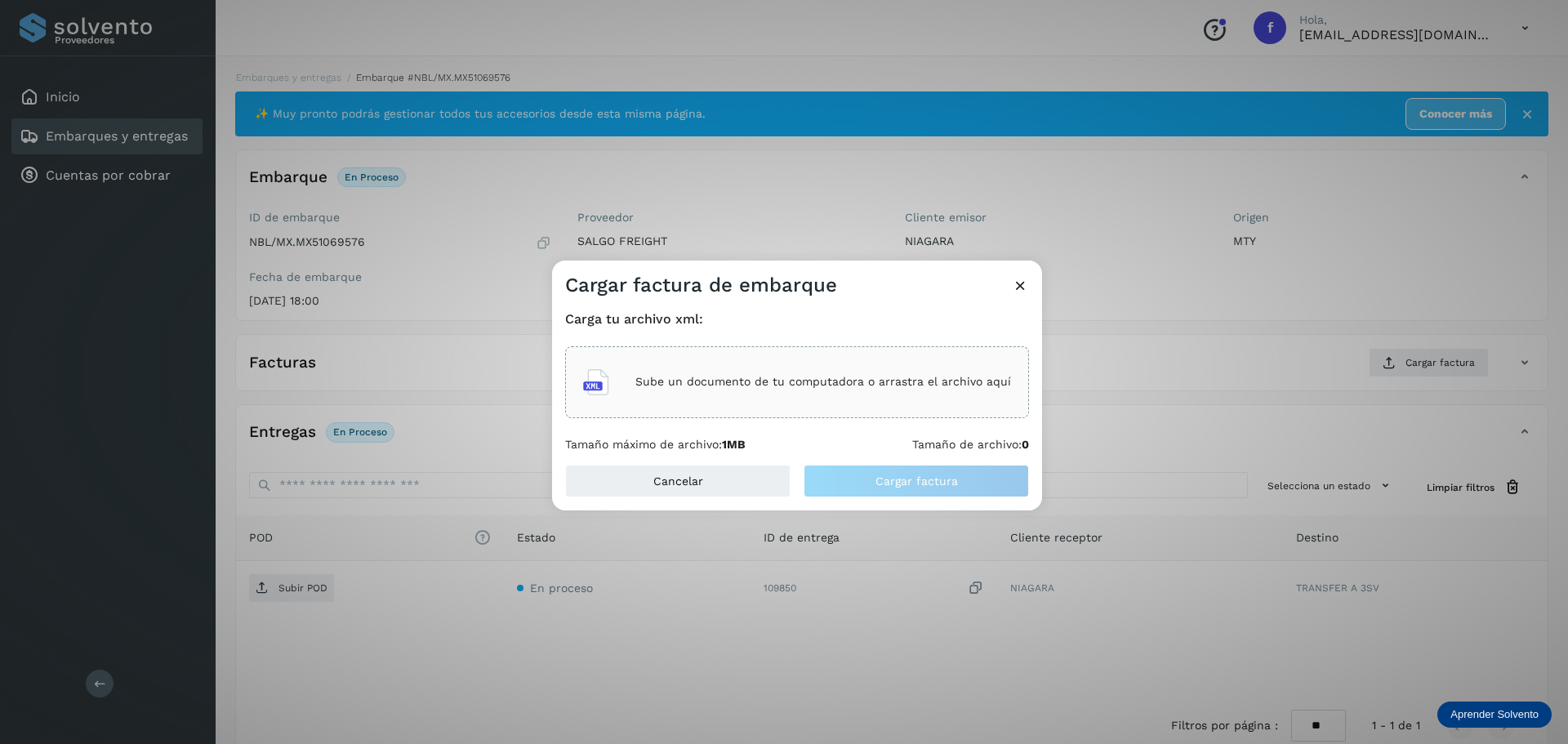
click at [832, 362] on div "Sube un documento de tu computadora o arrastra el archivo aquí" at bounding box center [797, 381] width 428 height 44
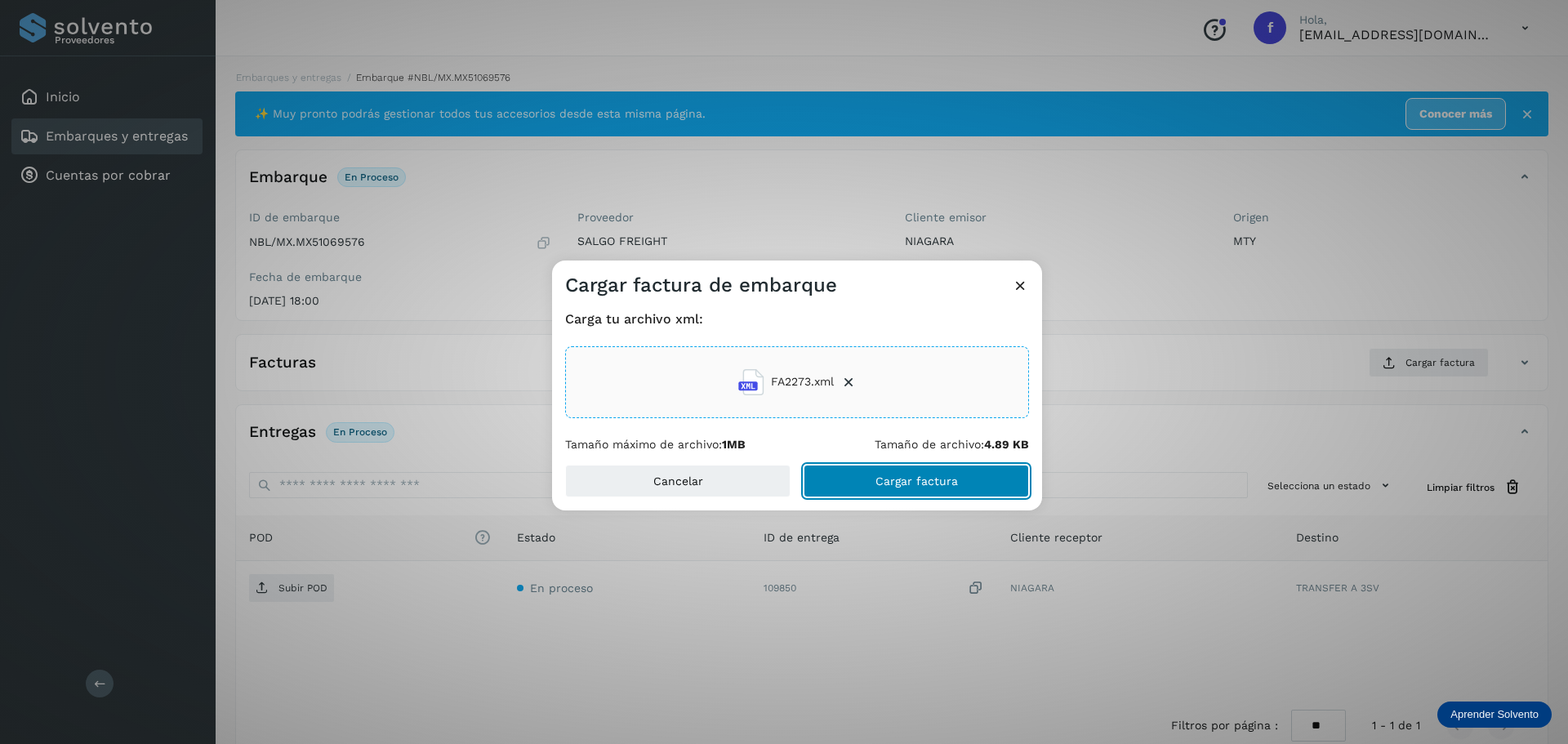
click at [899, 475] on span "Cargar factura" at bounding box center [917, 480] width 83 height 12
drag, startPoint x: 1154, startPoint y: 408, endPoint x: 924, endPoint y: 463, distance: 236.5
click at [1144, 408] on div "Cargar factura de embarque Carga tu archivo xml: FA2273.xml Tamaño máximo de ar…" at bounding box center [784, 372] width 1568 height 744
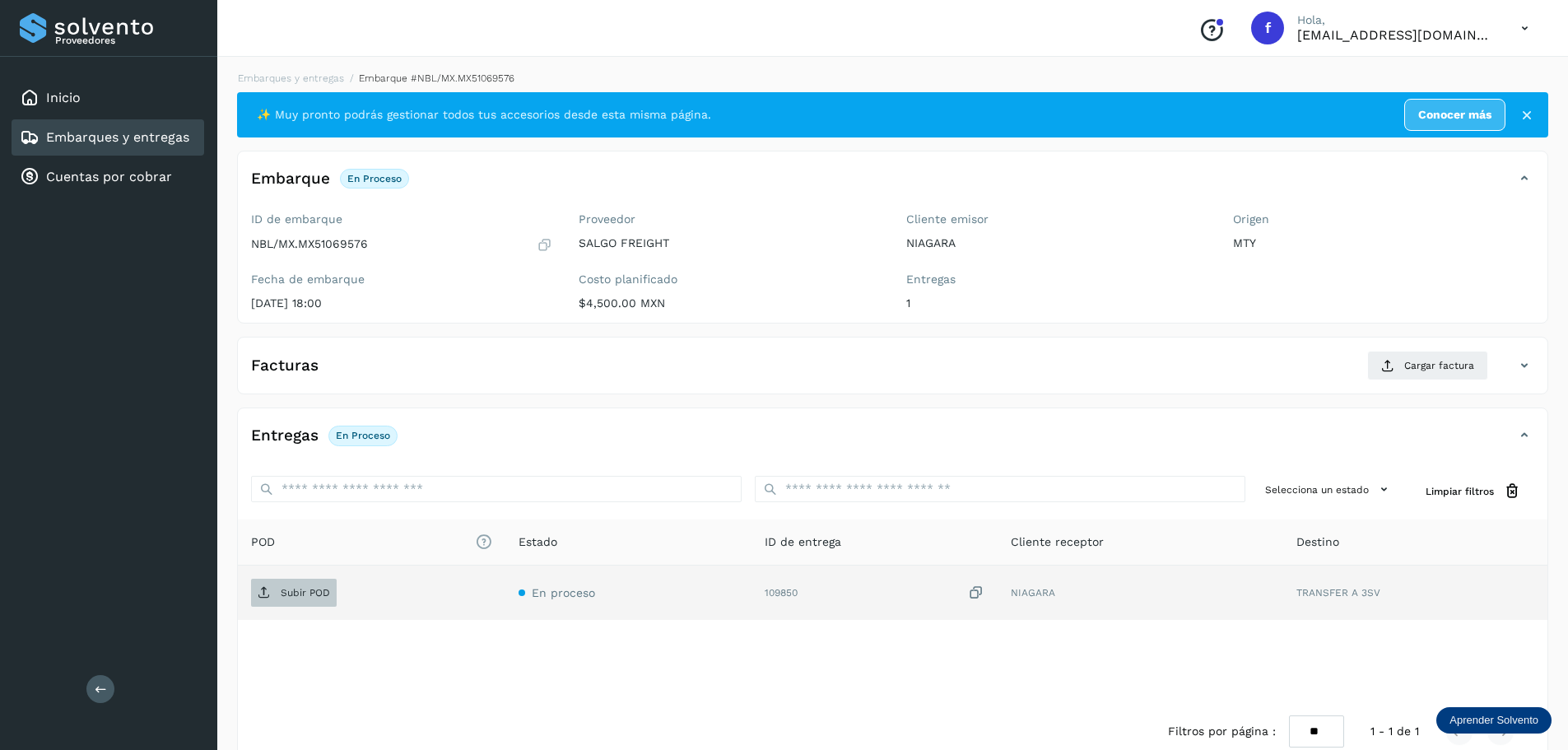
click at [278, 599] on span "Subir POD" at bounding box center [294, 592] width 85 height 26
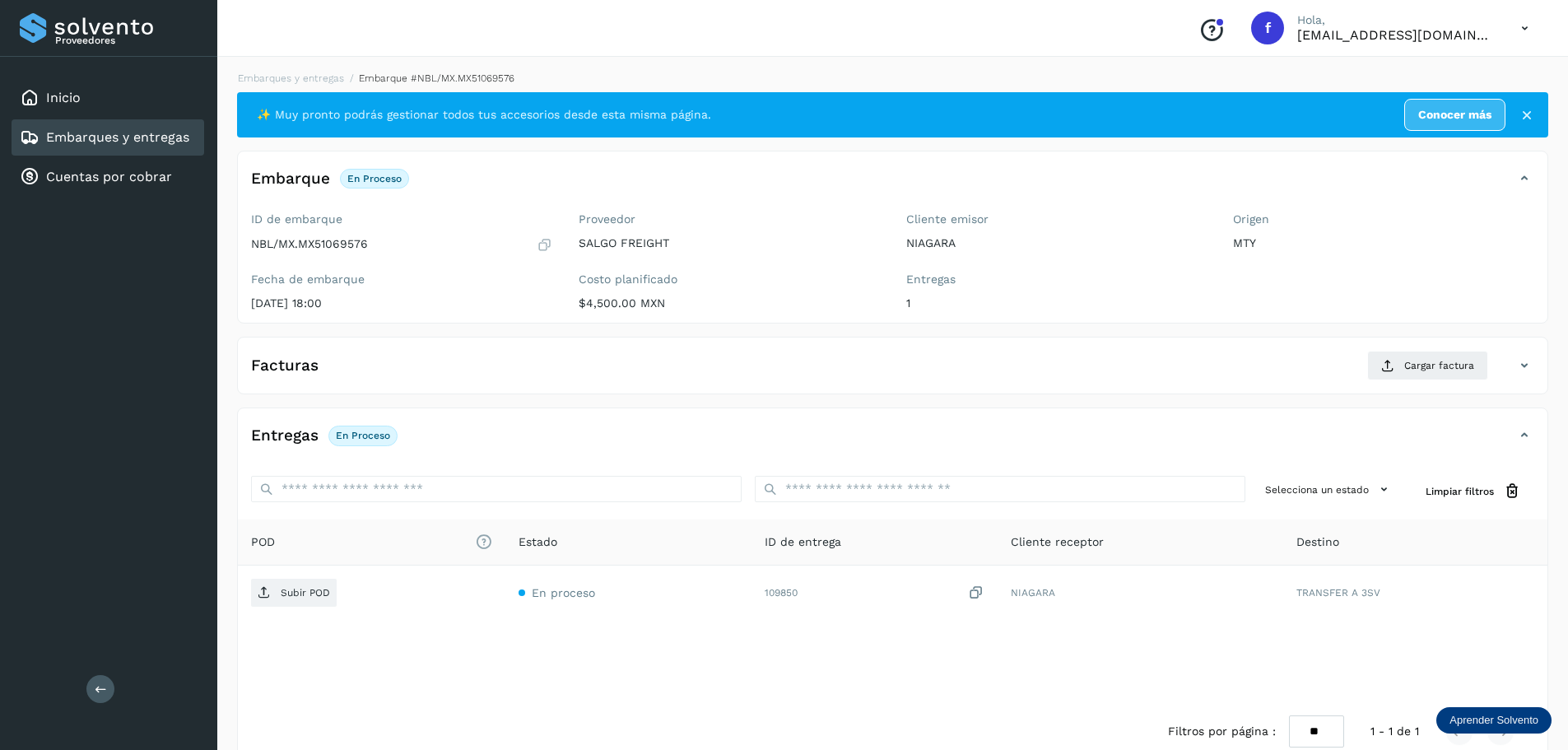
drag, startPoint x: 626, startPoint y: 699, endPoint x: 748, endPoint y: 510, distance: 225.0
click at [628, 687] on div "POD El tamaño máximo de archivo es de 20 Mb. Estado ID de entrega Cliente recep…" at bounding box center [892, 610] width 1310 height 182
click at [859, 363] on div "Facturas Cargar factura" at bounding box center [875, 365] width 1276 height 30
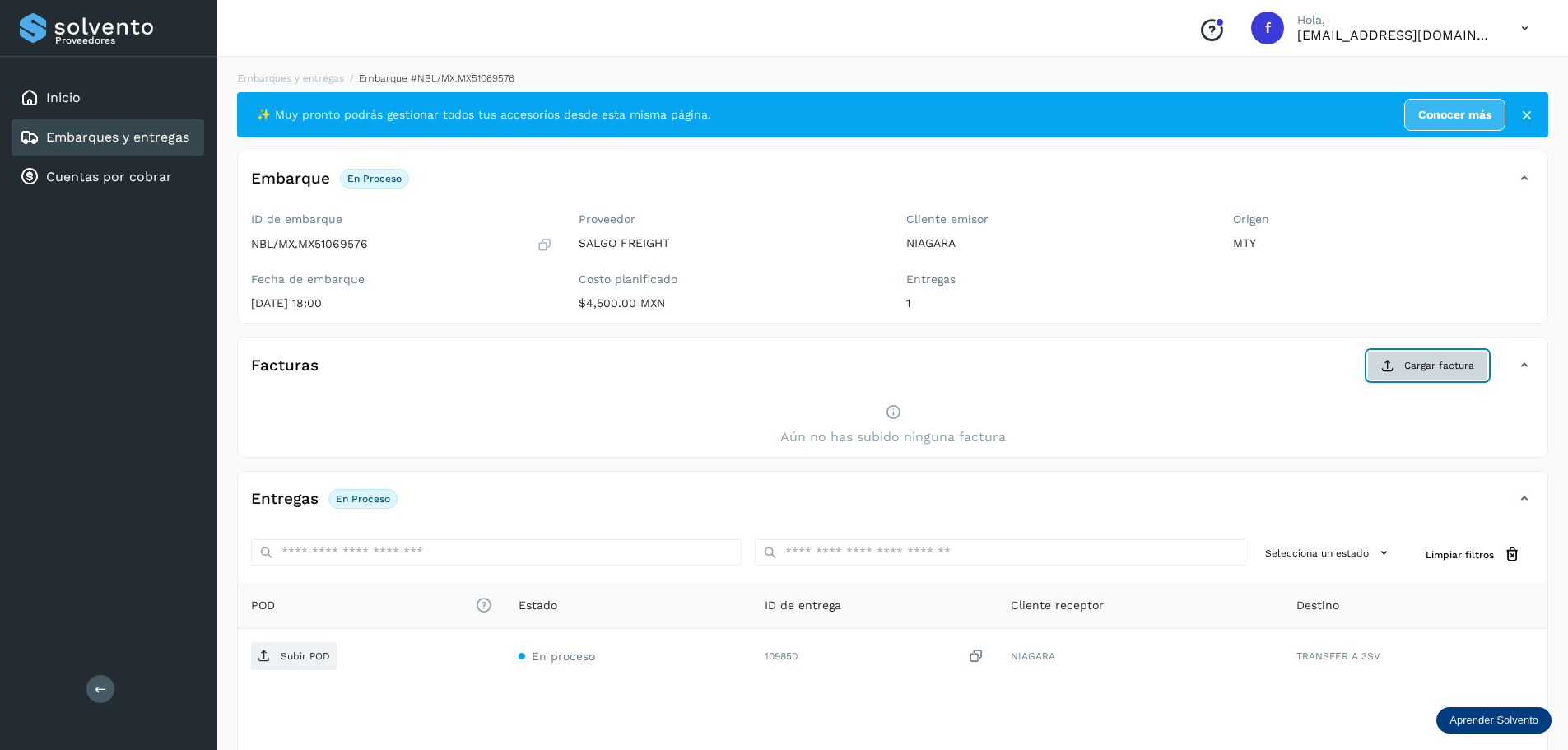
click at [1445, 371] on span "Cargar factura" at bounding box center [1438, 365] width 70 height 15
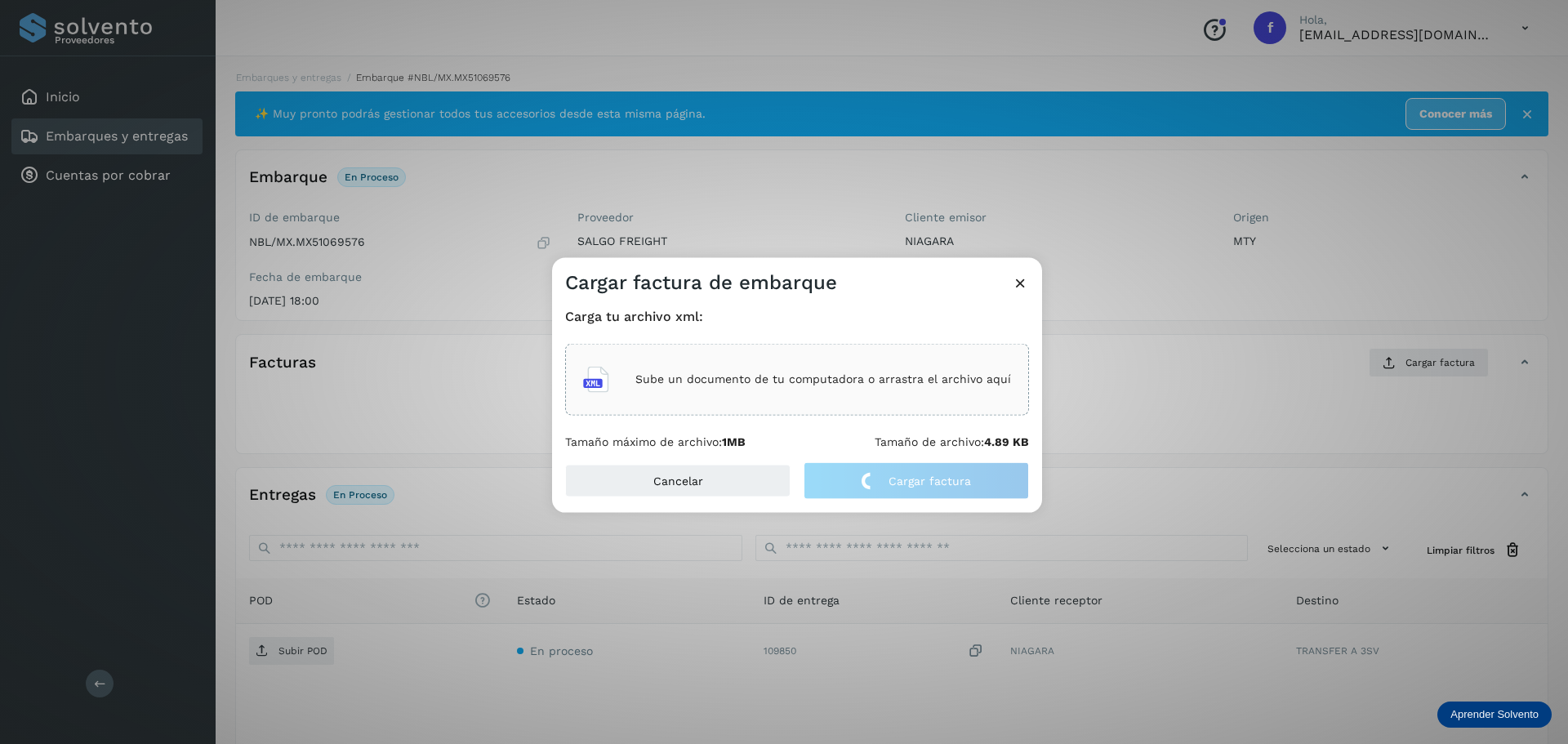
click at [859, 401] on div "Sube un documento de tu computadora o arrastra el archivo aquí" at bounding box center [797, 379] width 464 height 72
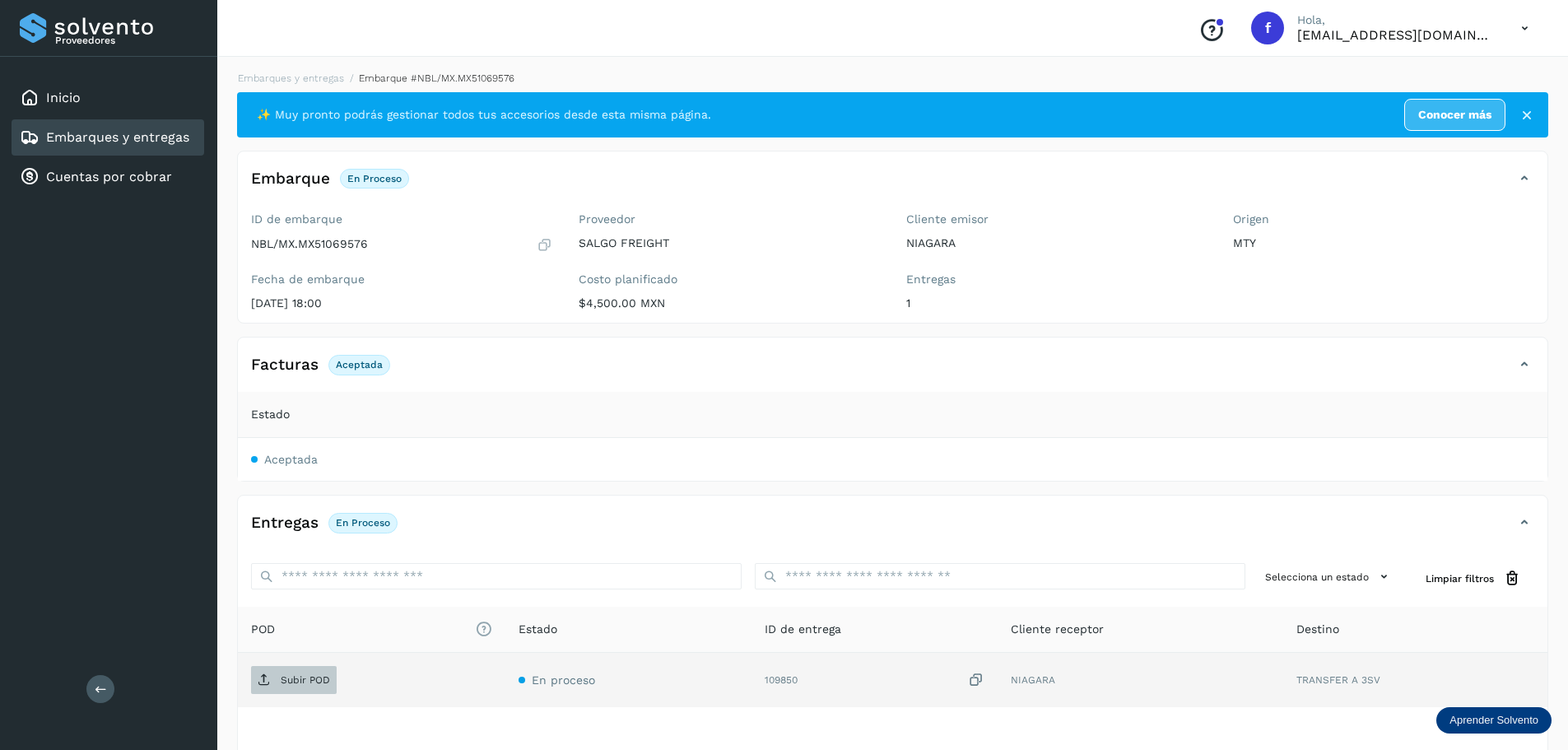
click at [298, 683] on p "Subir POD" at bounding box center [305, 679] width 49 height 12
click at [164, 138] on link "Embarques y entregas" at bounding box center [118, 136] width 143 height 15
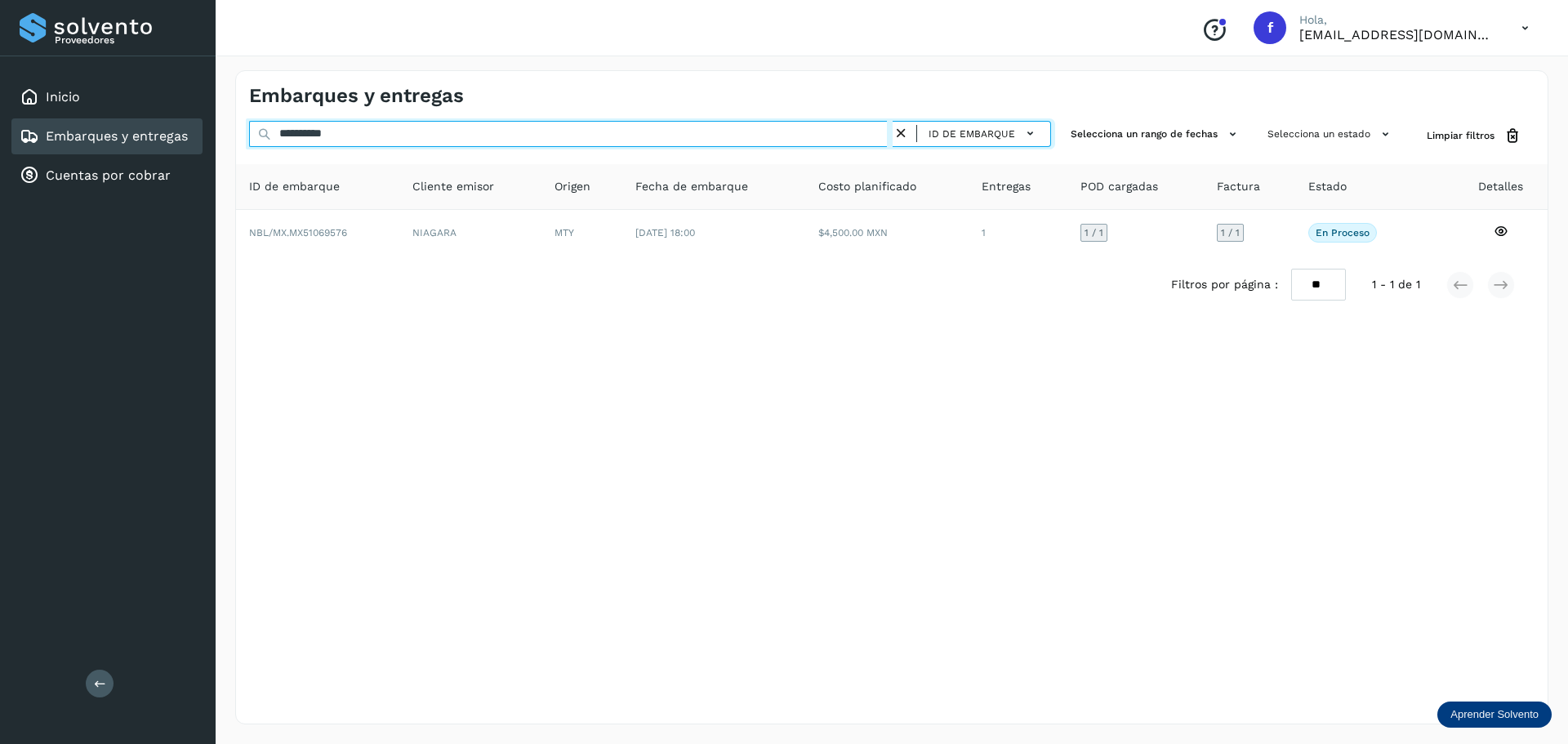
click at [526, 130] on input "**********" at bounding box center [571, 133] width 644 height 26
paste input "text"
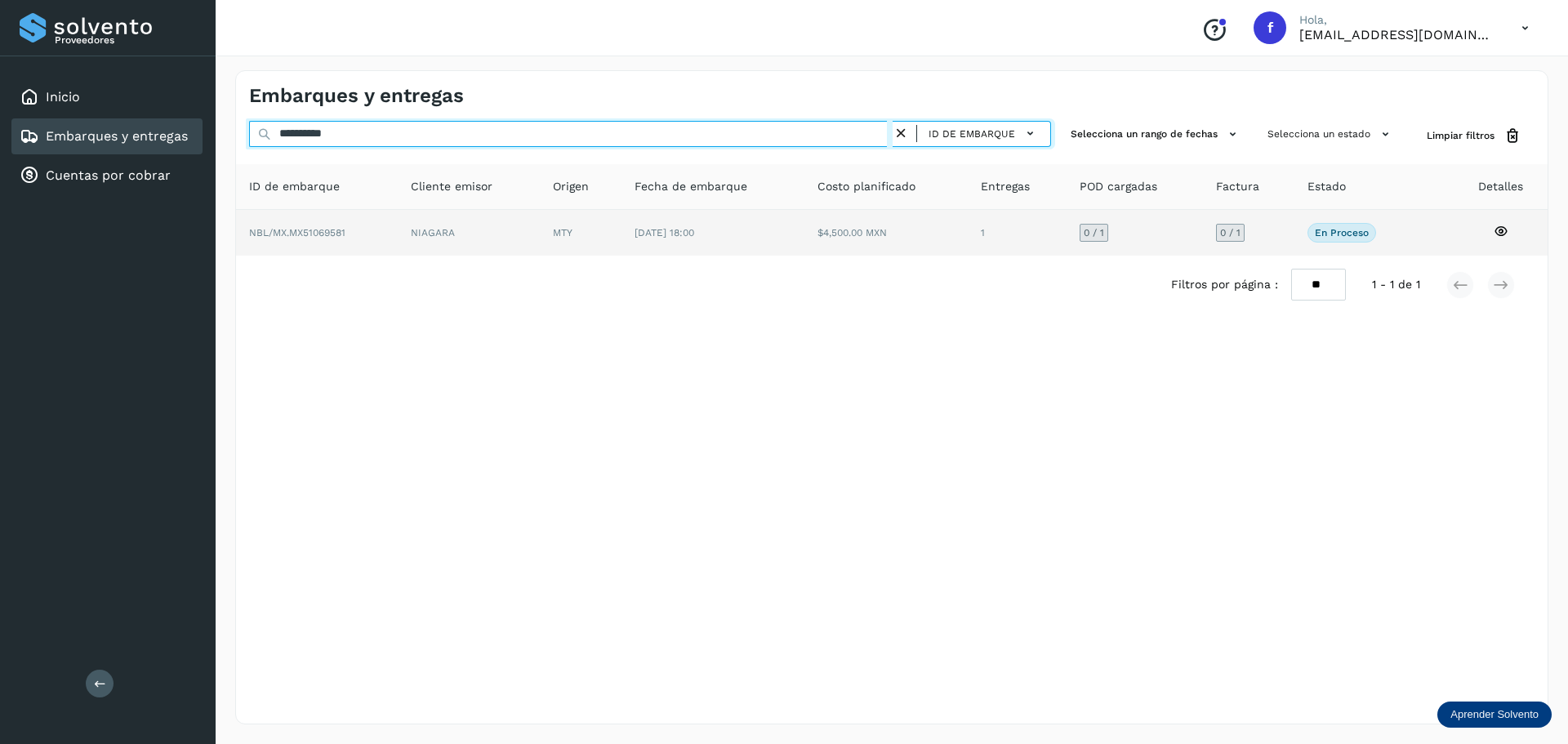
type input "**********"
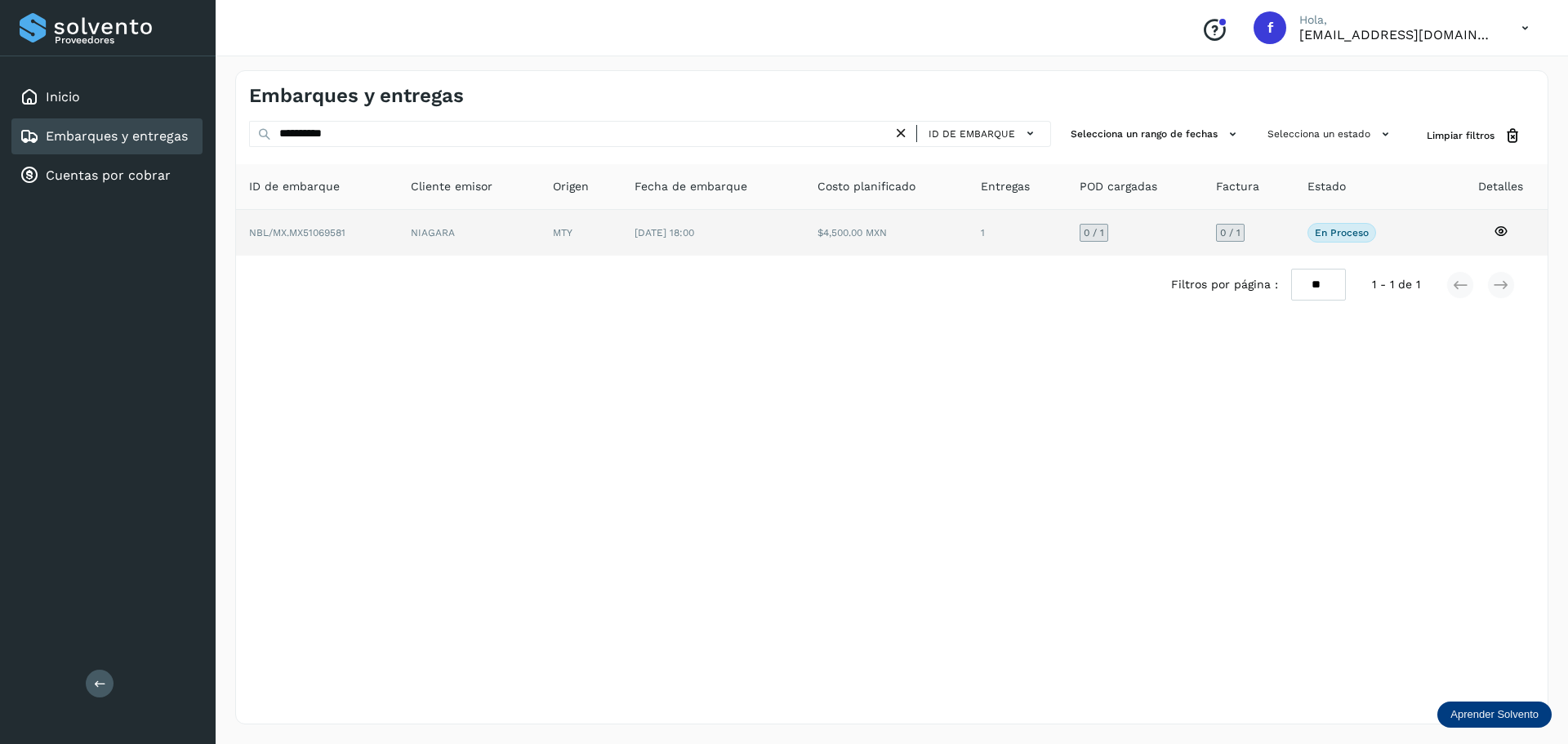
click at [968, 225] on td "$4,500.00 MXN" at bounding box center [1017, 232] width 99 height 46
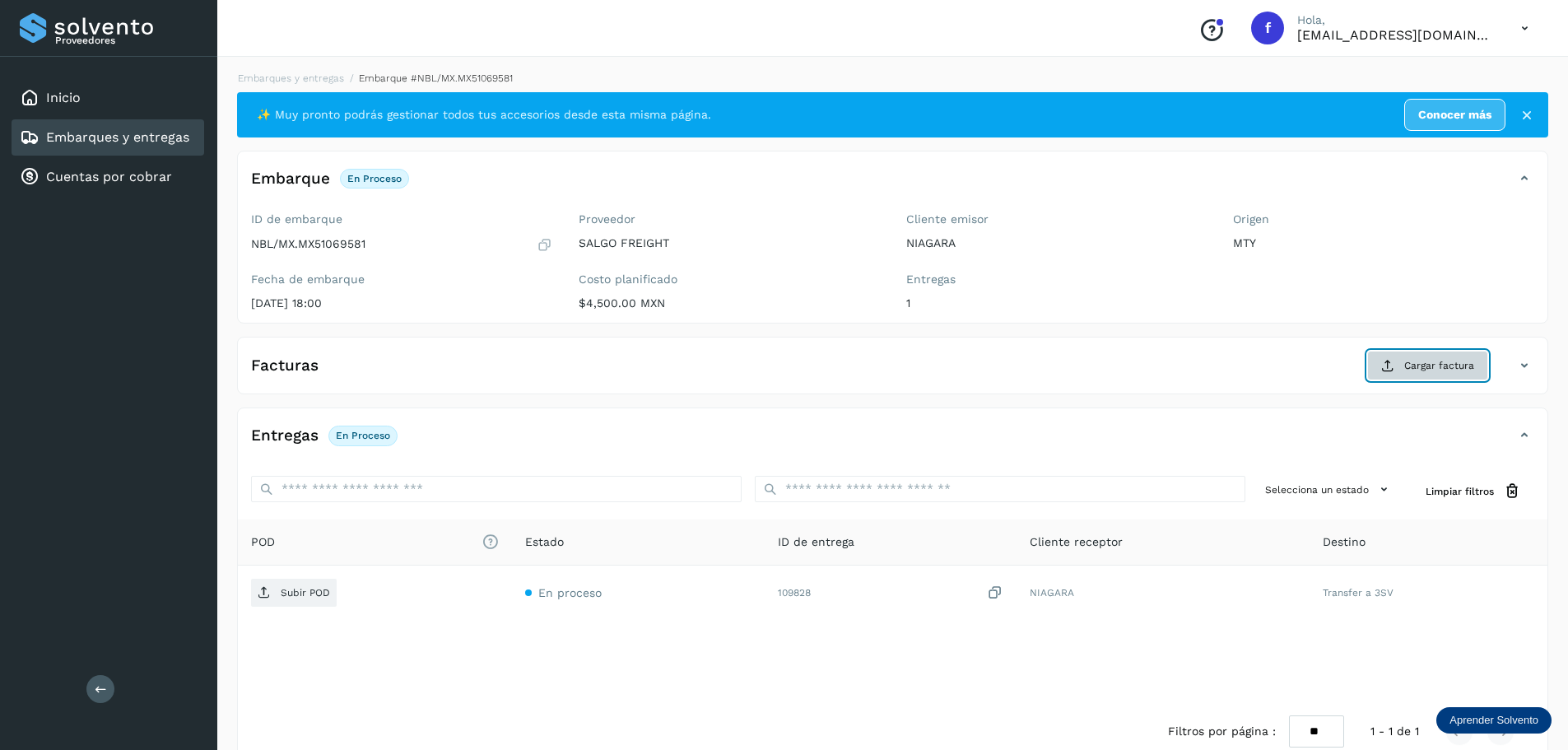
click at [1400, 368] on button "Cargar factura" at bounding box center [1427, 365] width 121 height 30
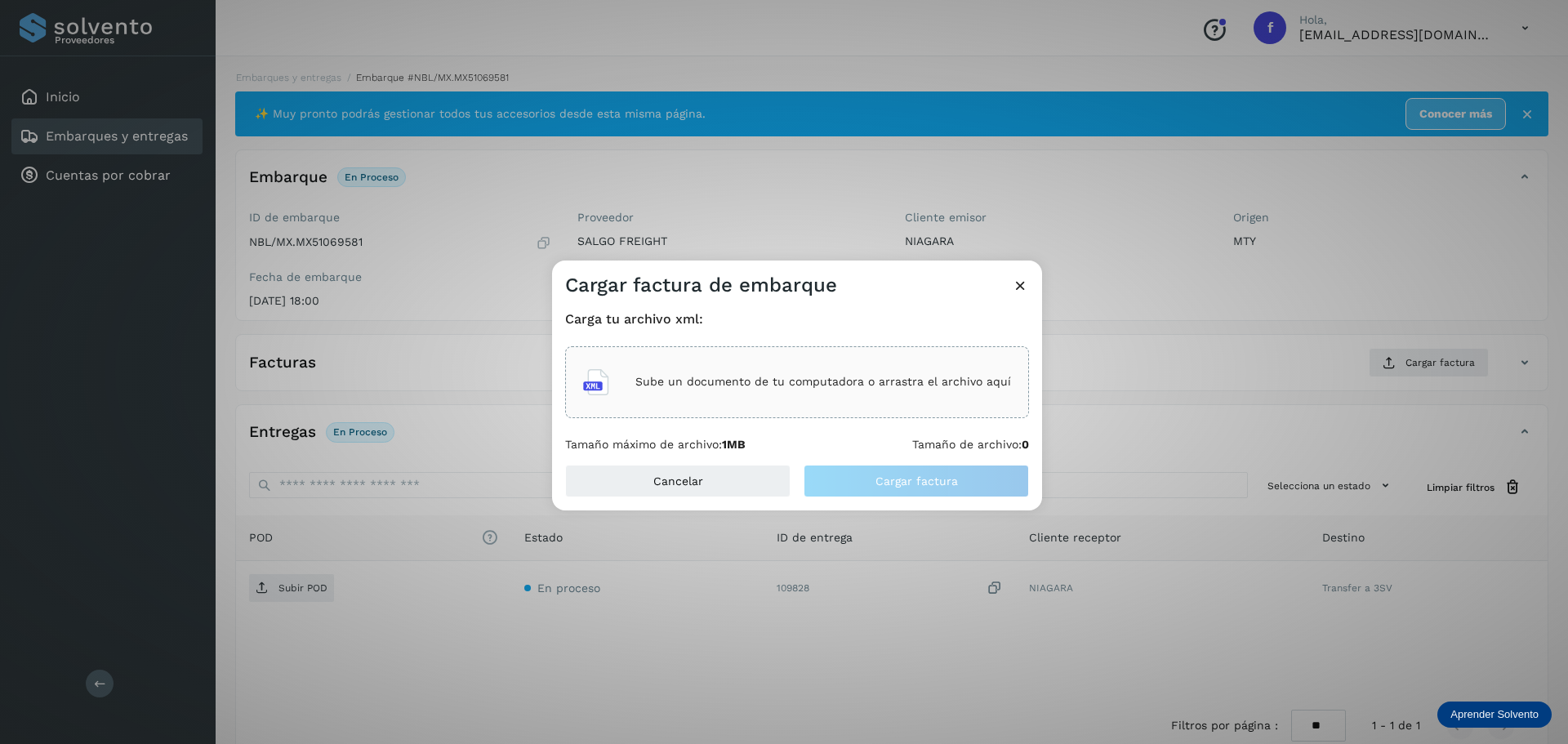
click at [787, 380] on p "Sube un documento de tu computadora o arrastra el archivo aquí" at bounding box center [823, 381] width 375 height 13
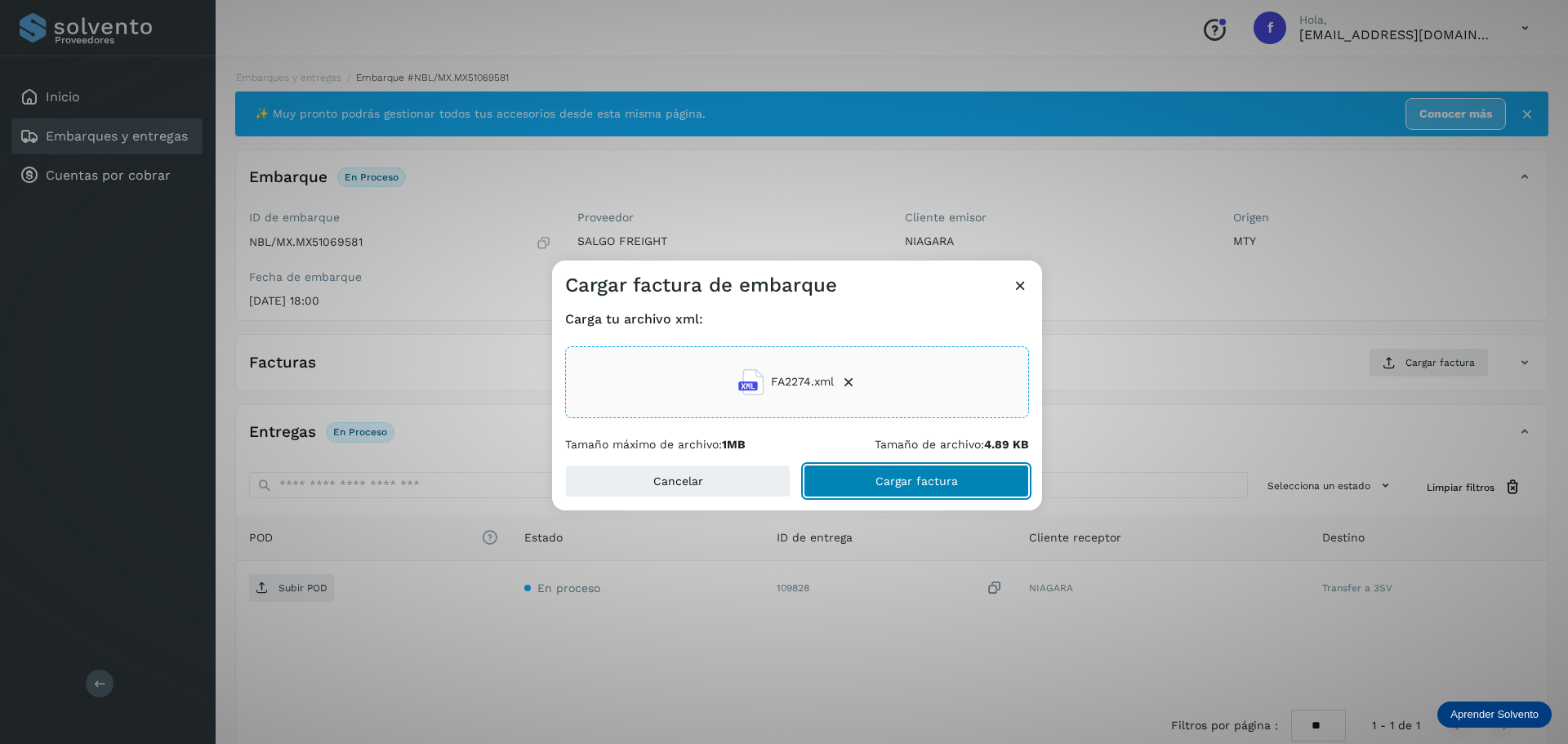
click at [960, 479] on button "Cargar factura" at bounding box center [916, 480] width 225 height 32
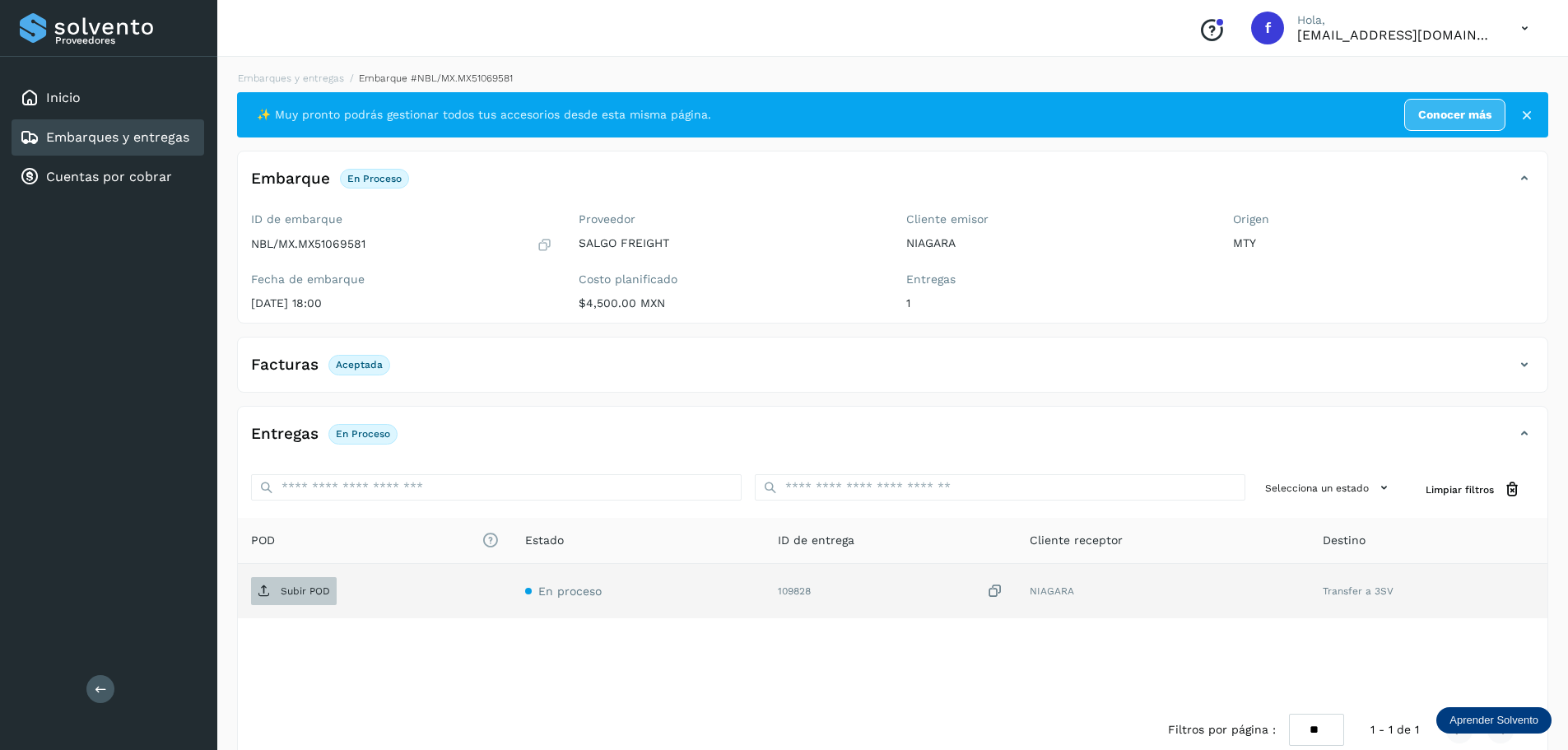
click at [292, 594] on p "Subir POD" at bounding box center [305, 590] width 49 height 12
click at [151, 133] on link "Embarques y entregas" at bounding box center [118, 136] width 143 height 15
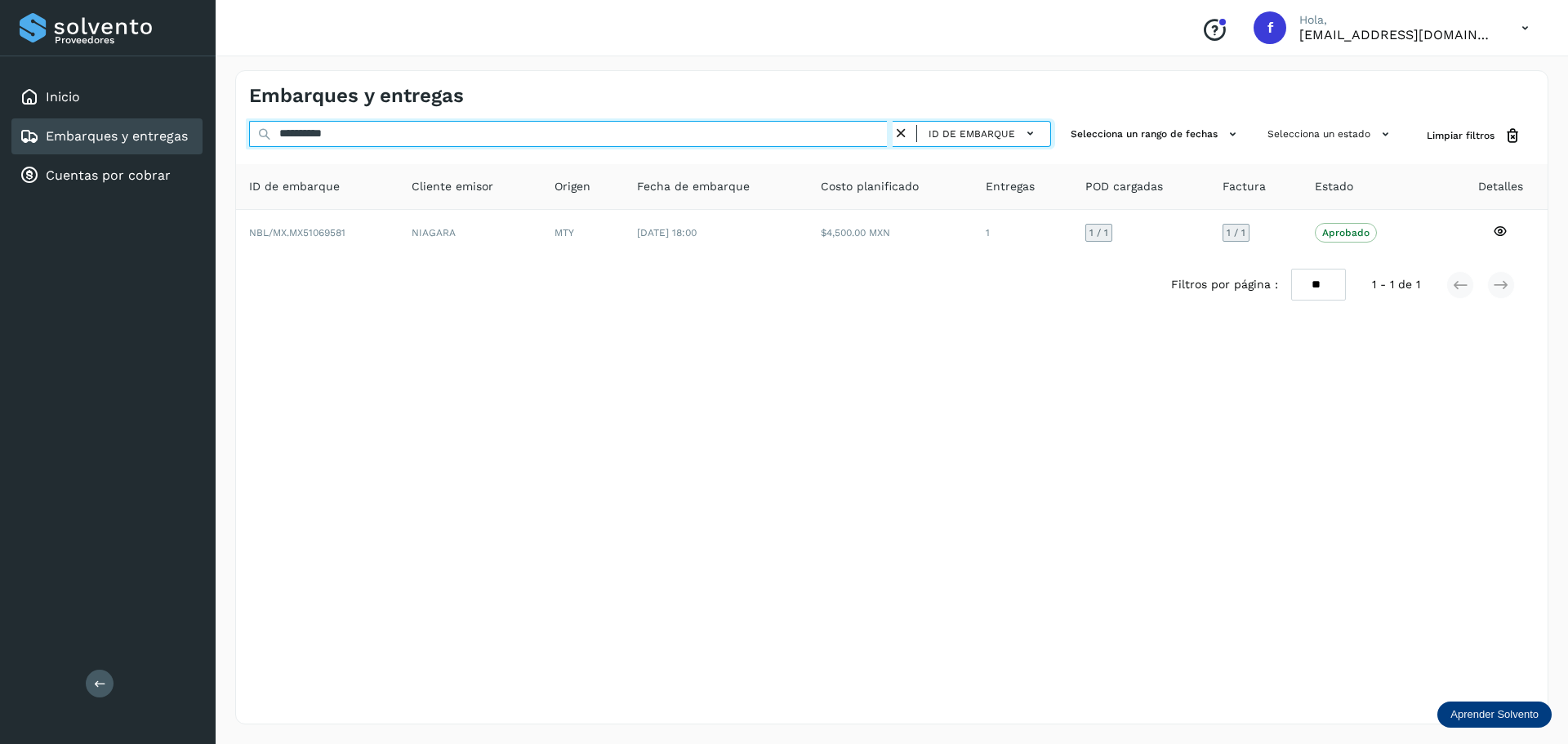
click at [719, 126] on input "**********" at bounding box center [571, 133] width 644 height 26
click at [717, 126] on input "**********" at bounding box center [571, 133] width 644 height 26
paste input "text"
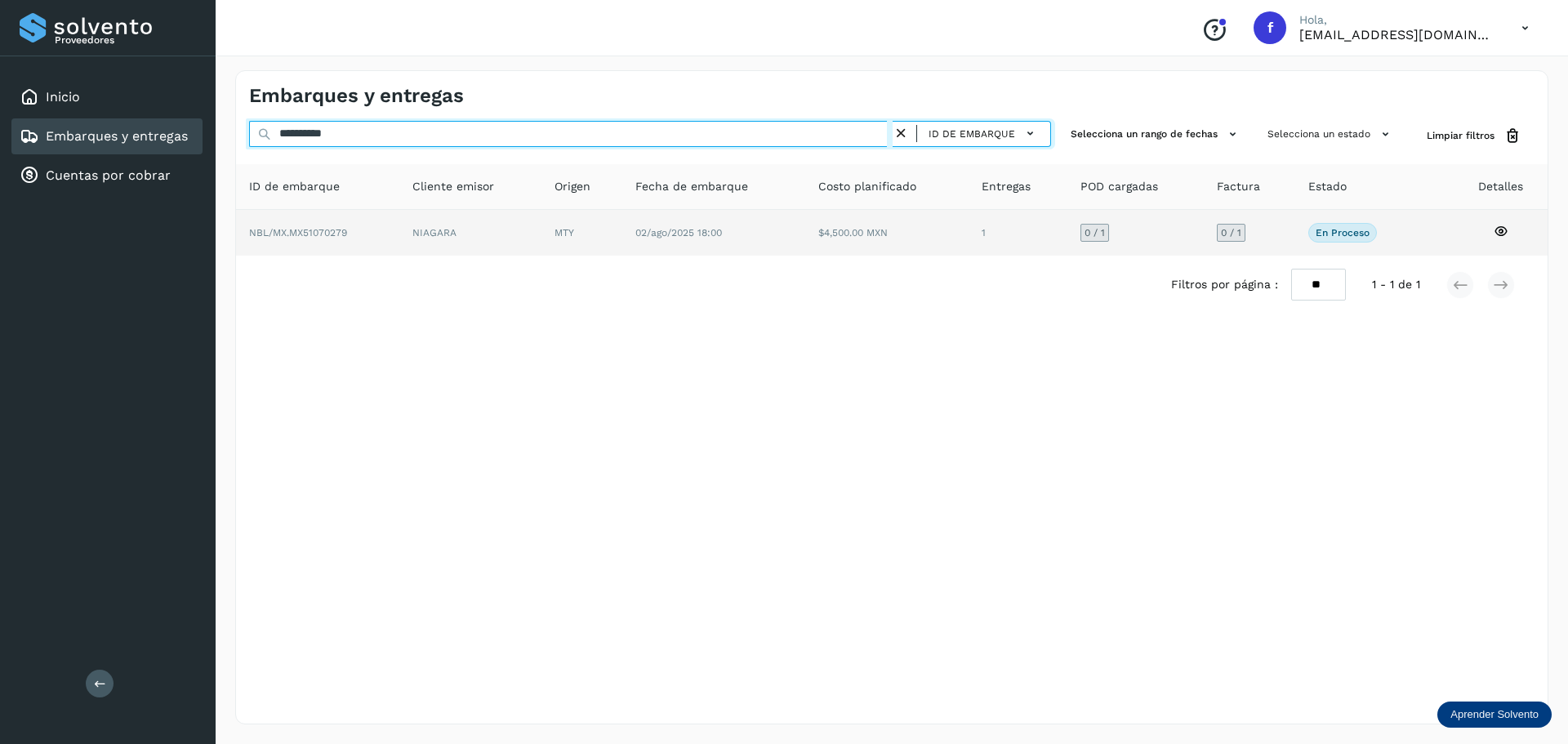
type input "**********"
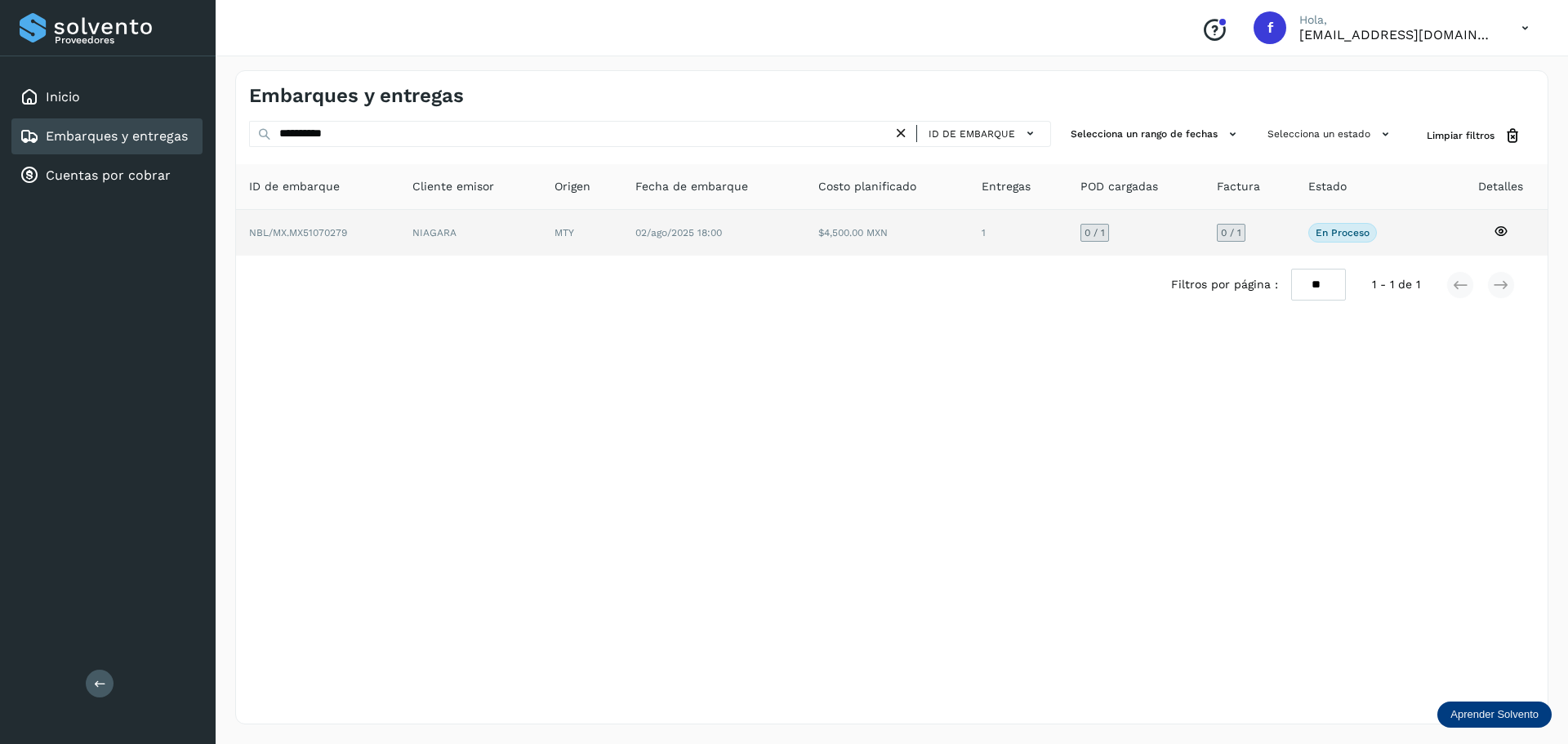
click at [969, 217] on td "$4,500.00 MXN" at bounding box center [1018, 232] width 99 height 46
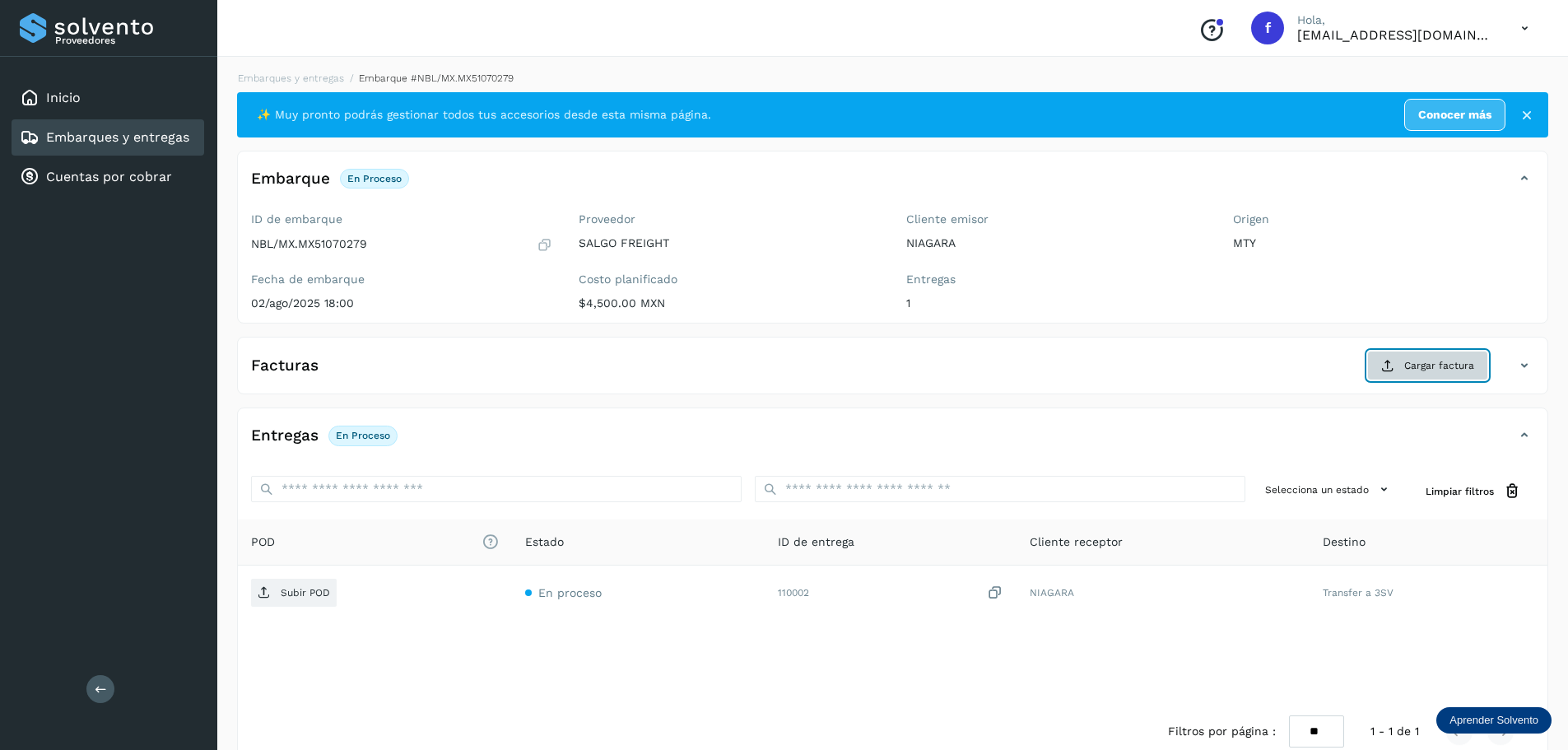
click at [1418, 364] on span "Cargar factura" at bounding box center [1438, 365] width 70 height 15
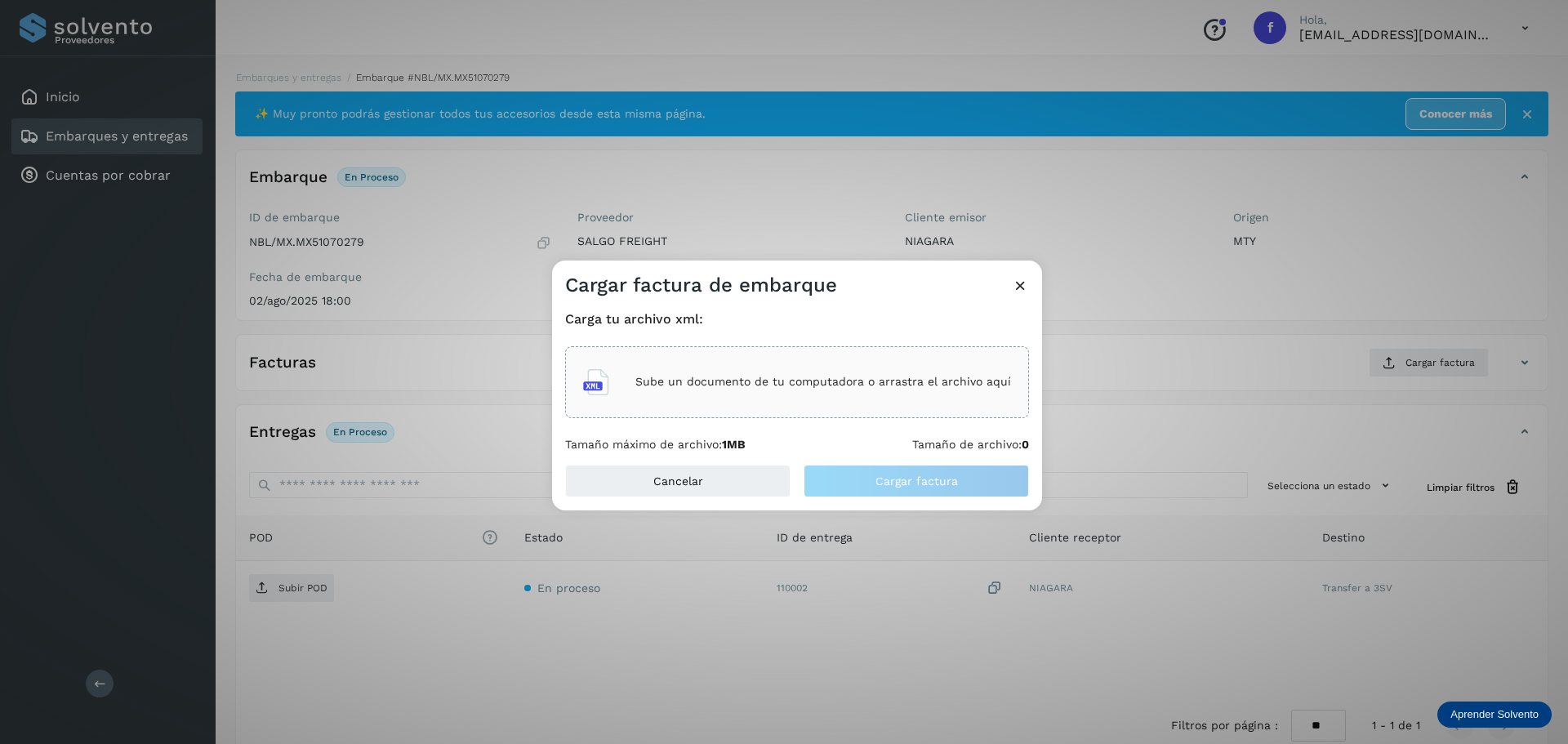
click at [861, 388] on p "Sube un documento de tu computadora o arrastra el archivo aquí" at bounding box center [823, 381] width 375 height 13
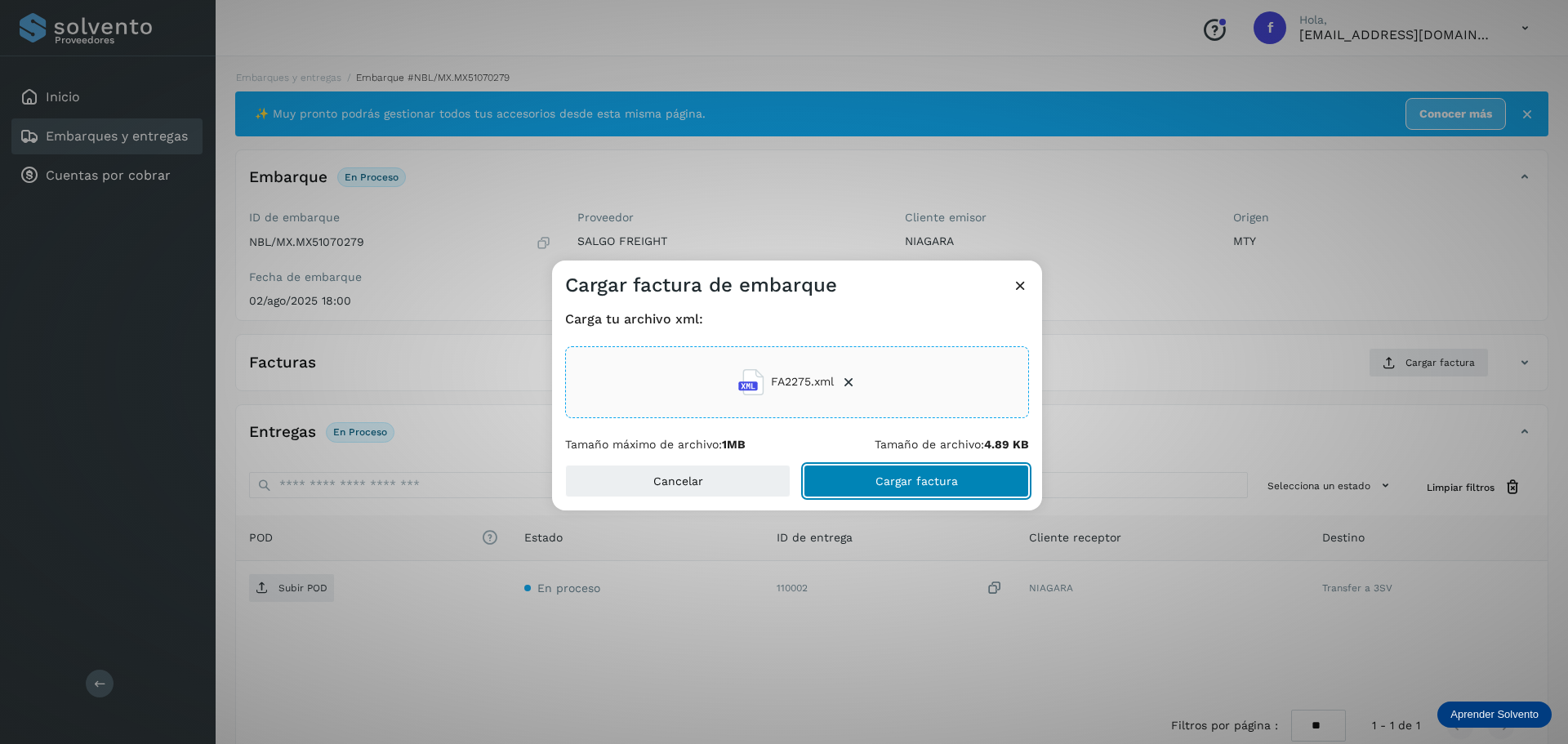
click at [922, 489] on button "Cargar factura" at bounding box center [916, 480] width 225 height 32
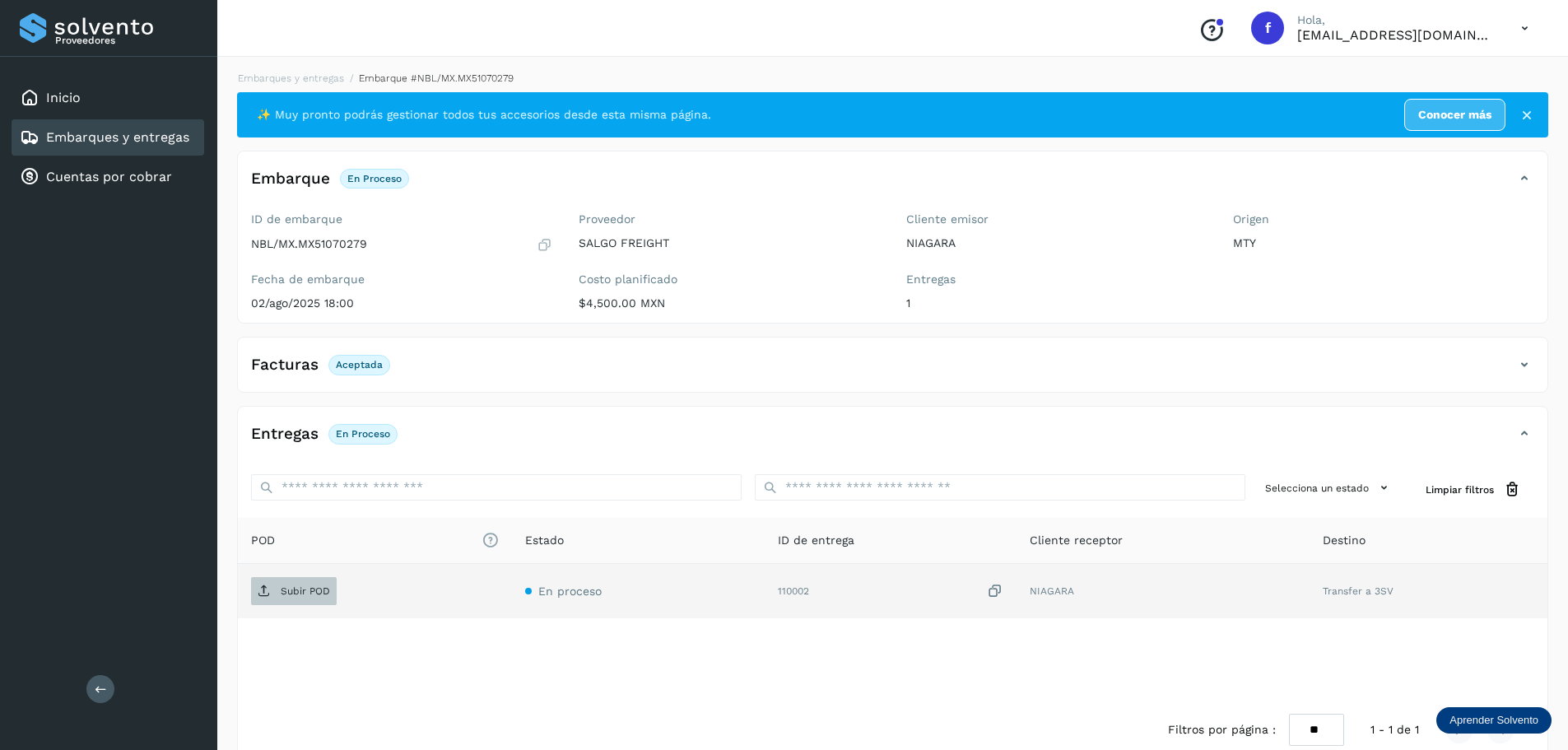
click at [307, 590] on p "Subir POD" at bounding box center [305, 590] width 49 height 12
click at [182, 135] on link "Embarques y entregas" at bounding box center [118, 136] width 143 height 15
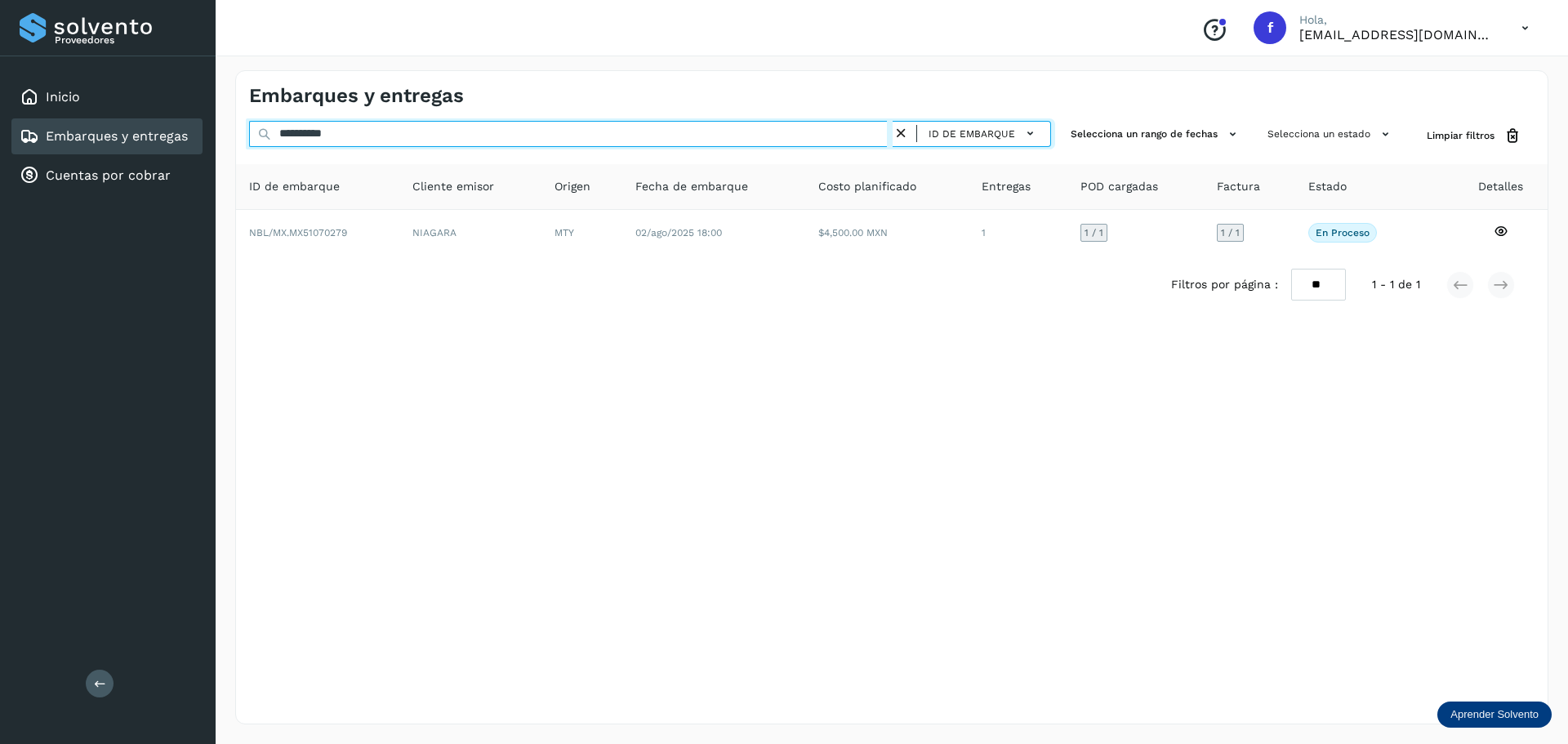
click at [667, 121] on input "**********" at bounding box center [571, 133] width 644 height 26
paste input "text"
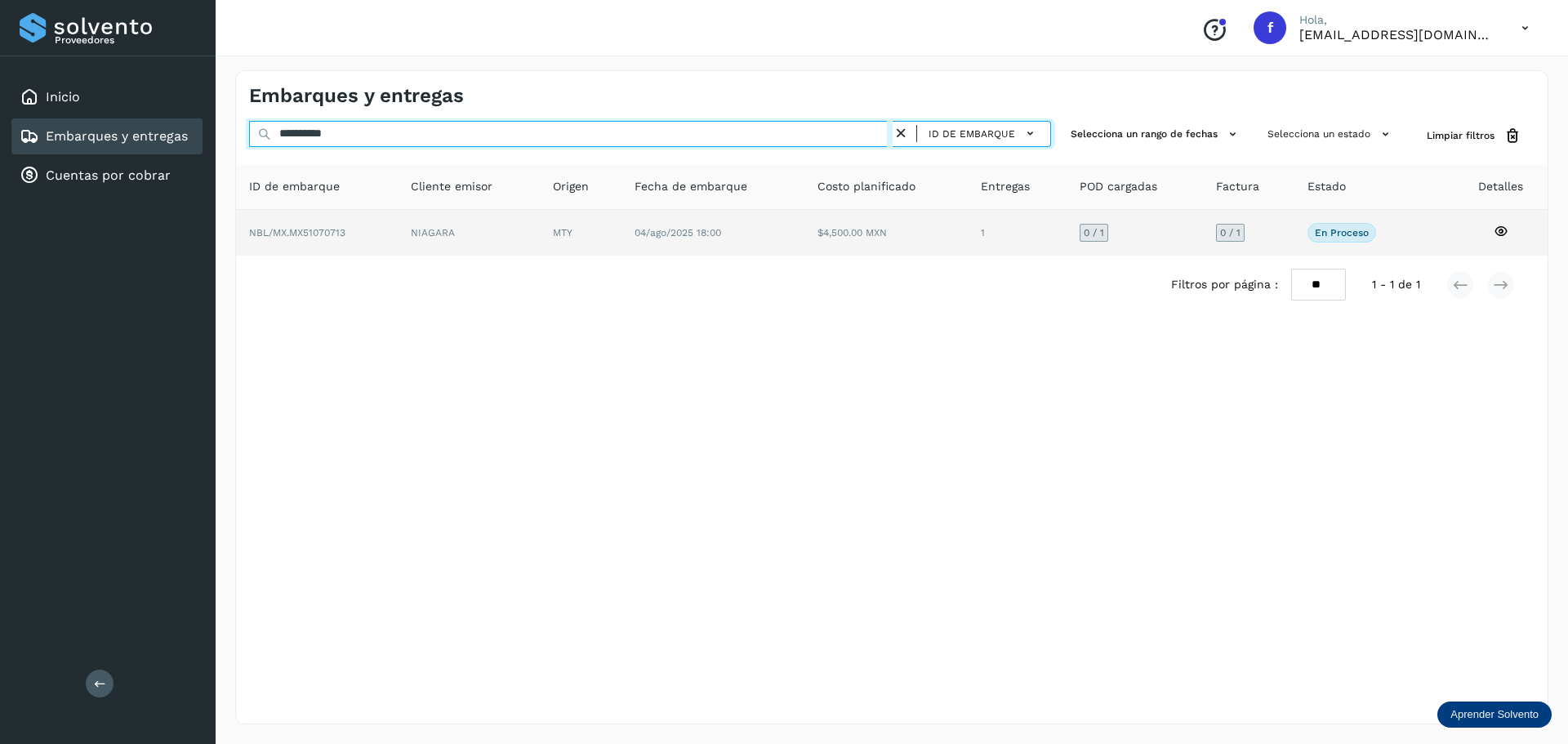
type input "**********"
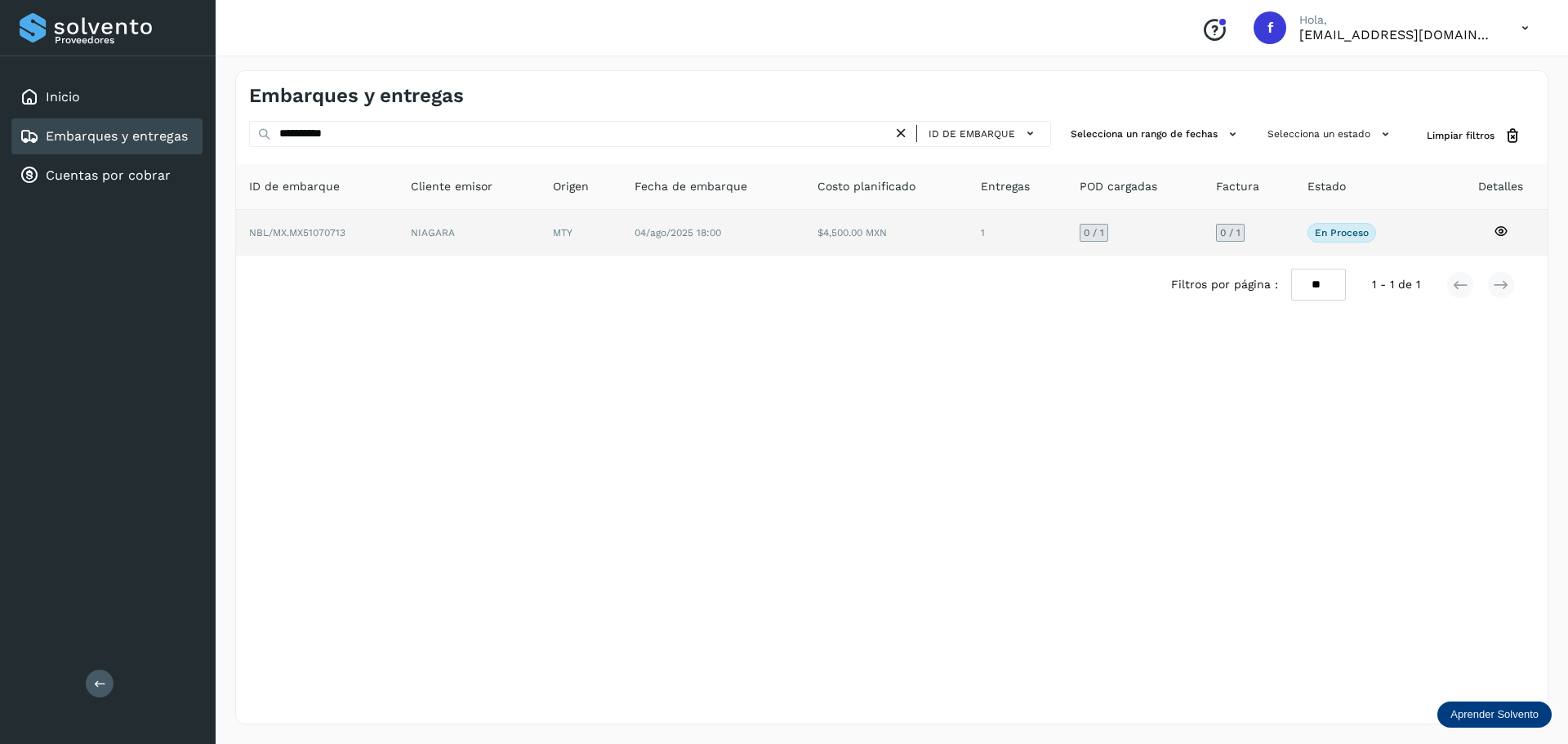
click at [968, 225] on td "$4,500.00 MXN" at bounding box center [1017, 232] width 99 height 46
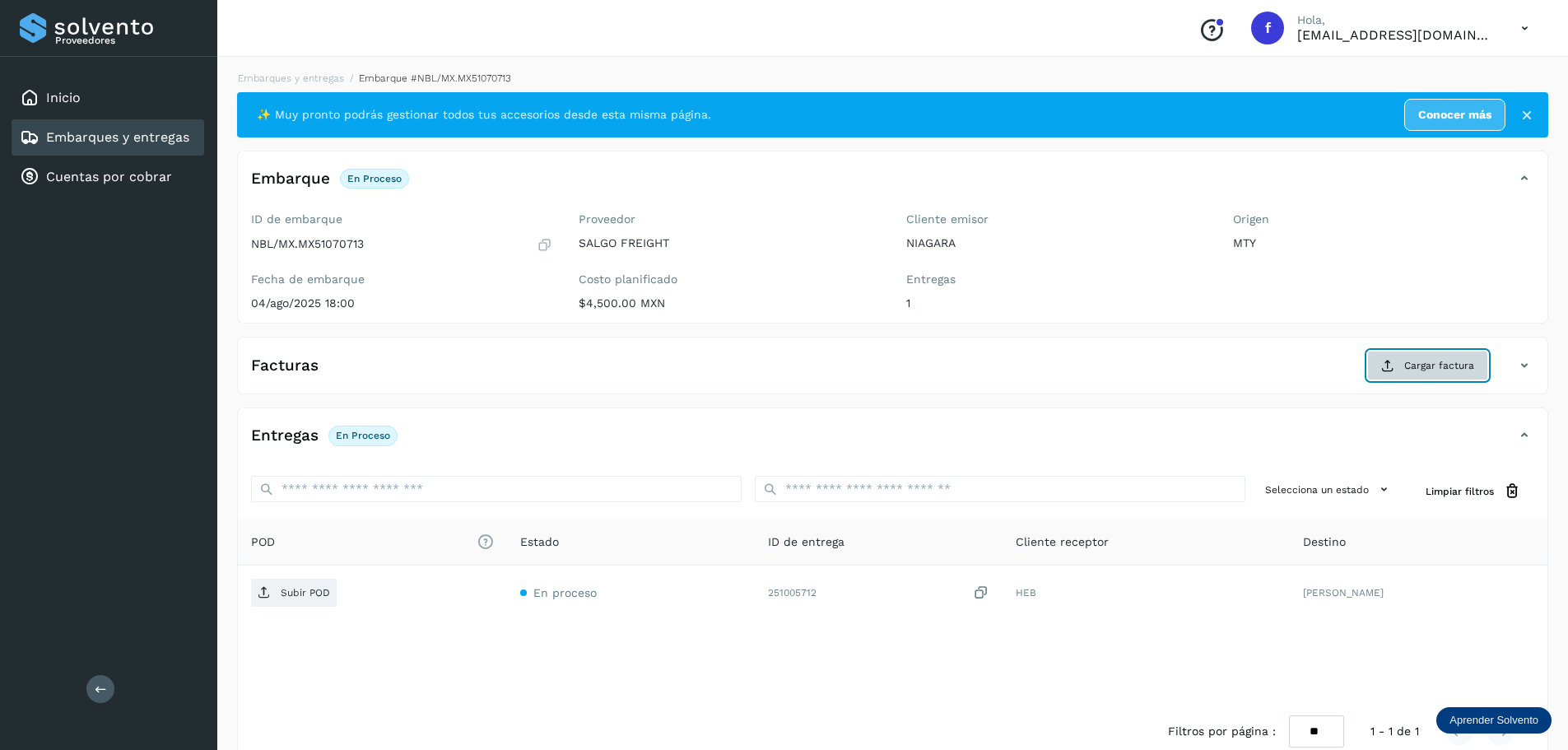
click at [1450, 373] on span "Cargar factura" at bounding box center [1438, 365] width 70 height 15
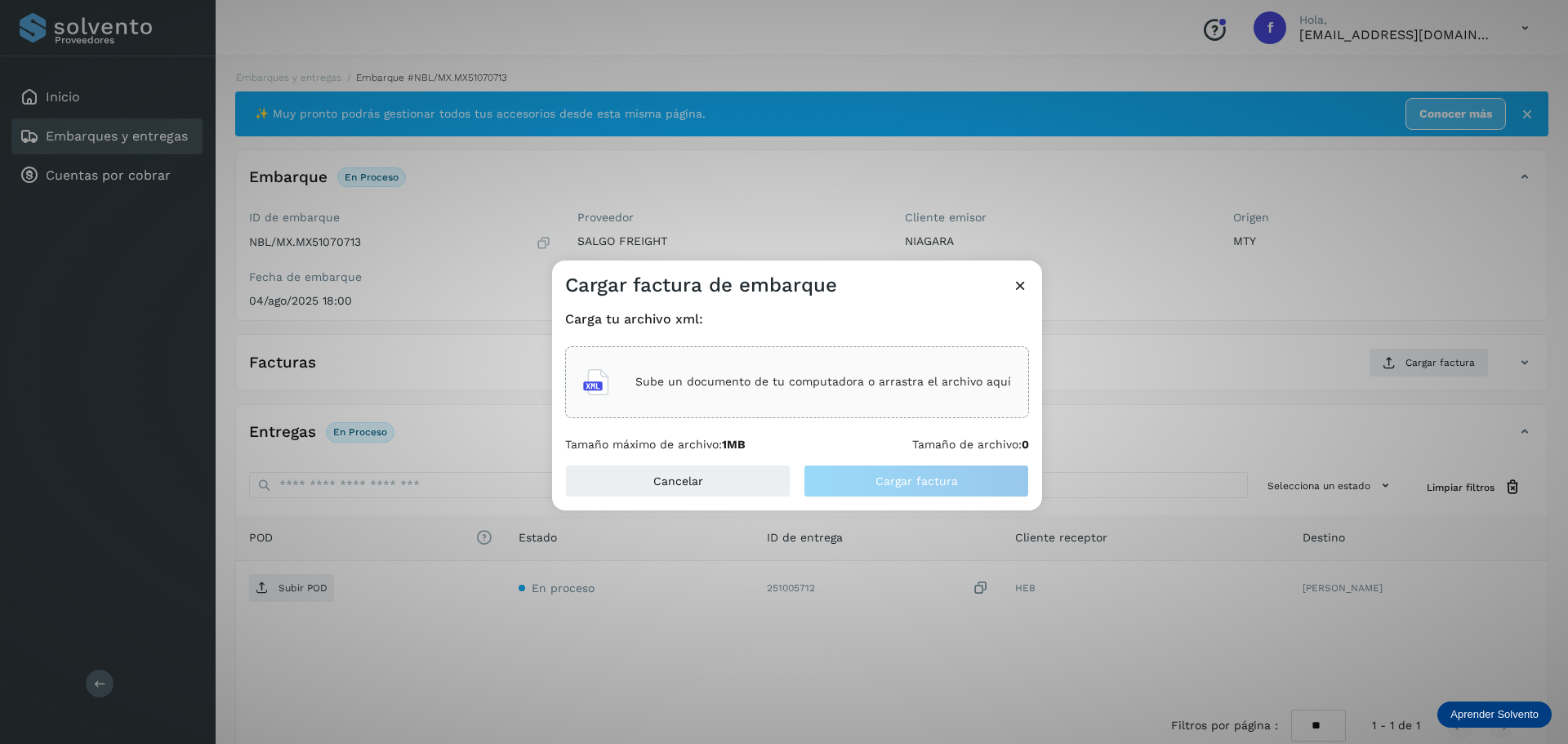
click at [725, 368] on div "Sube un documento de tu computadora o arrastra el archivo aquí" at bounding box center [797, 381] width 428 height 44
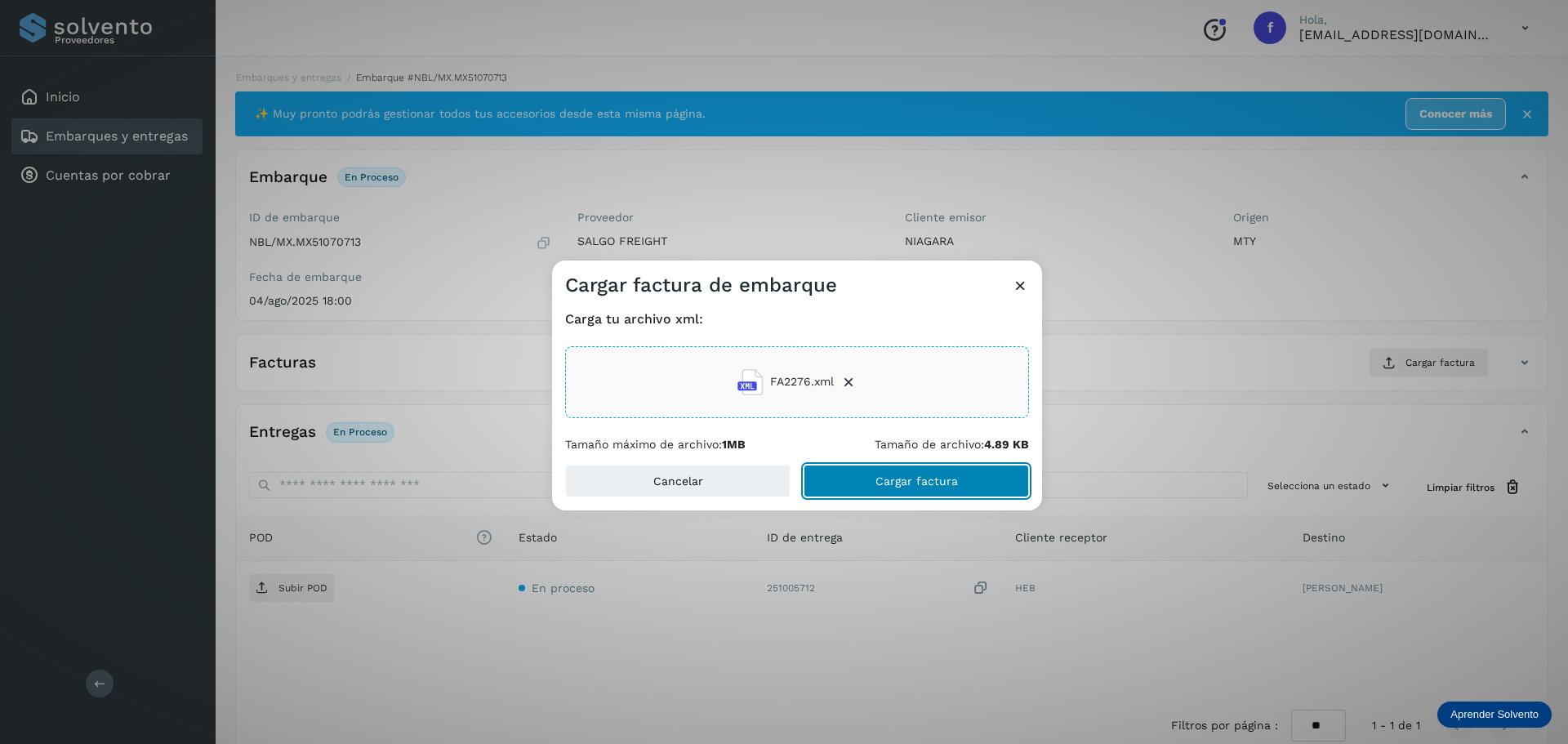
click at [949, 484] on span "Cargar factura" at bounding box center [917, 480] width 83 height 12
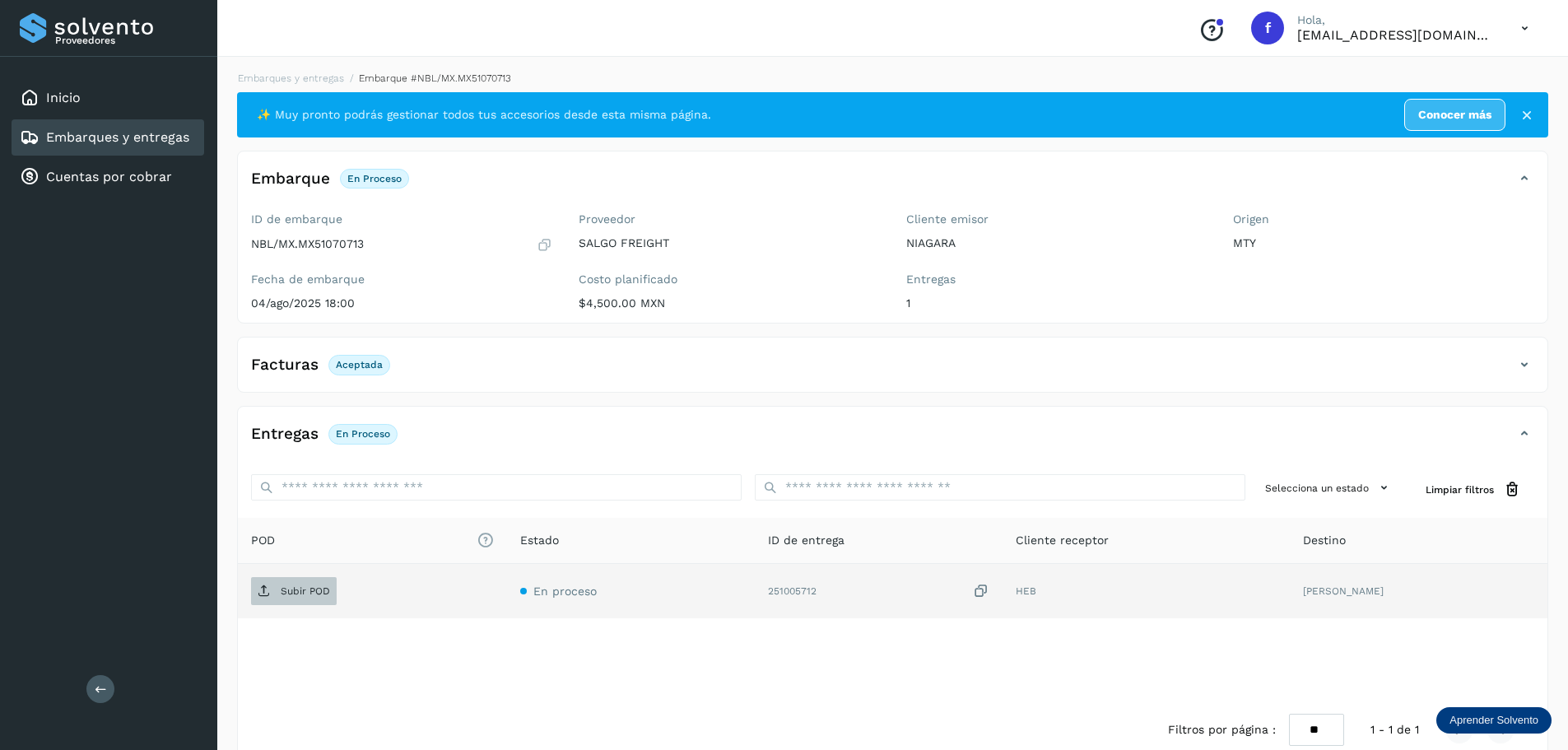
click at [303, 591] on p "Subir POD" at bounding box center [305, 590] width 49 height 12
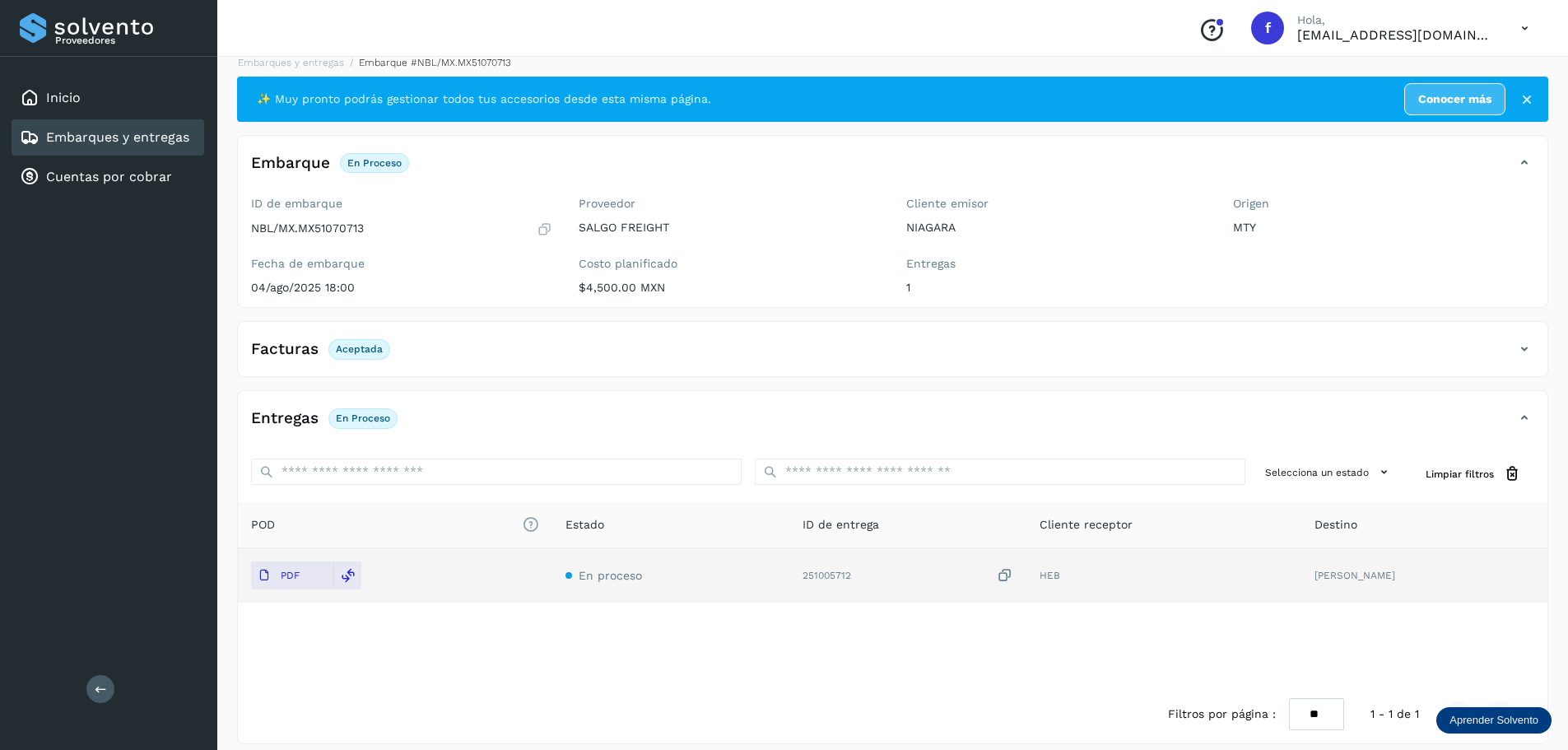
scroll to position [30, 0]
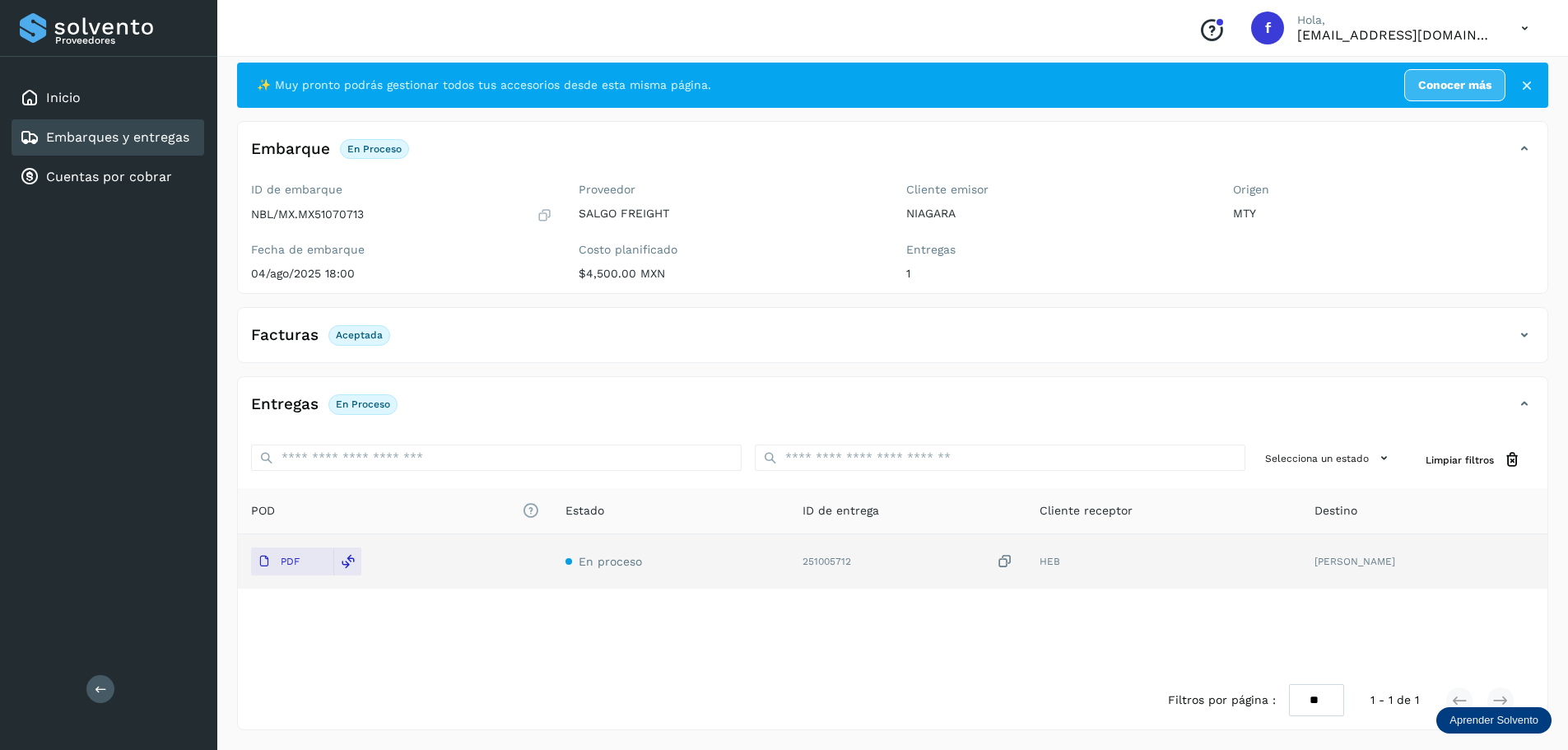
click at [176, 142] on link "Embarques y entregas" at bounding box center [118, 136] width 143 height 15
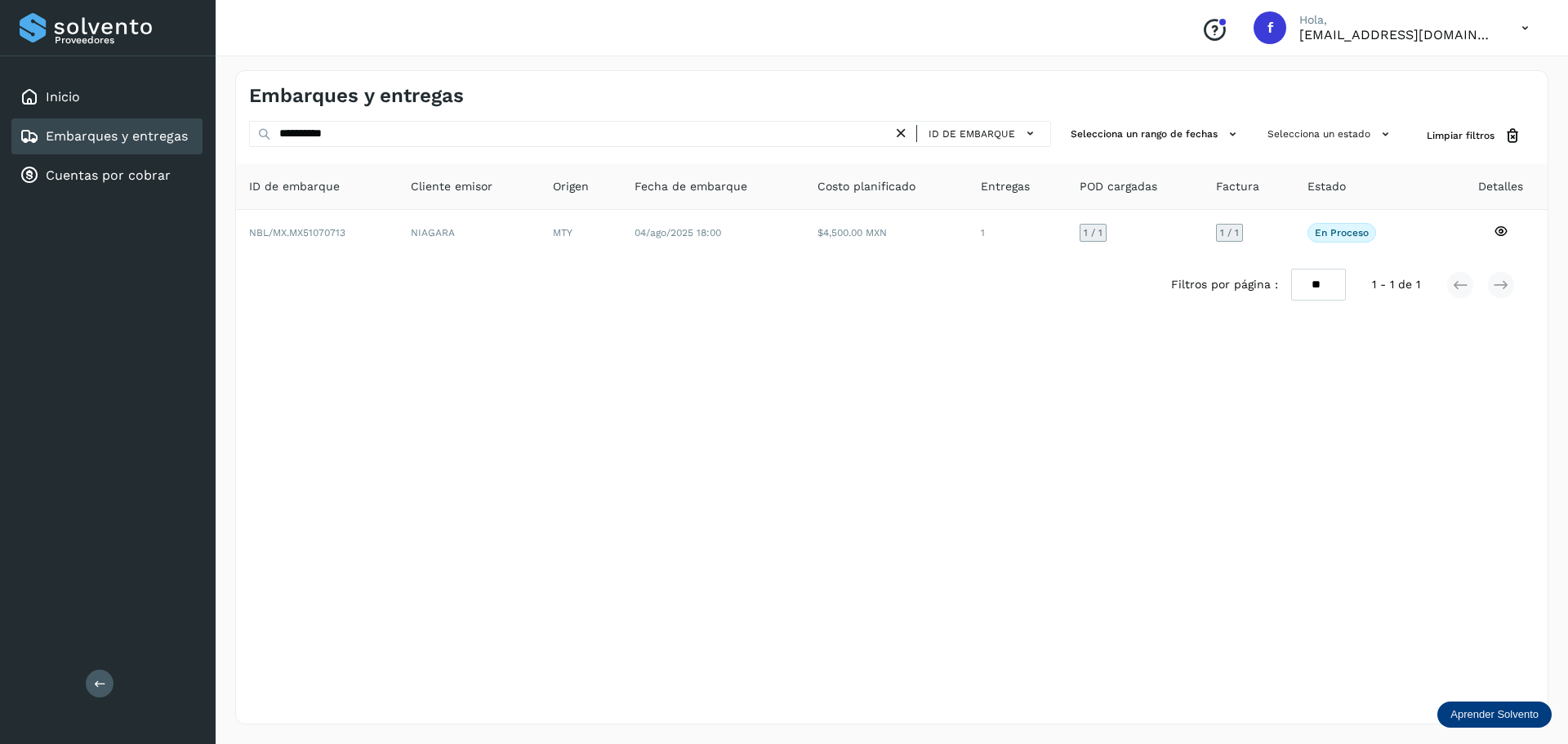
click at [505, 146] on div "**********" at bounding box center [650, 136] width 802 height 31
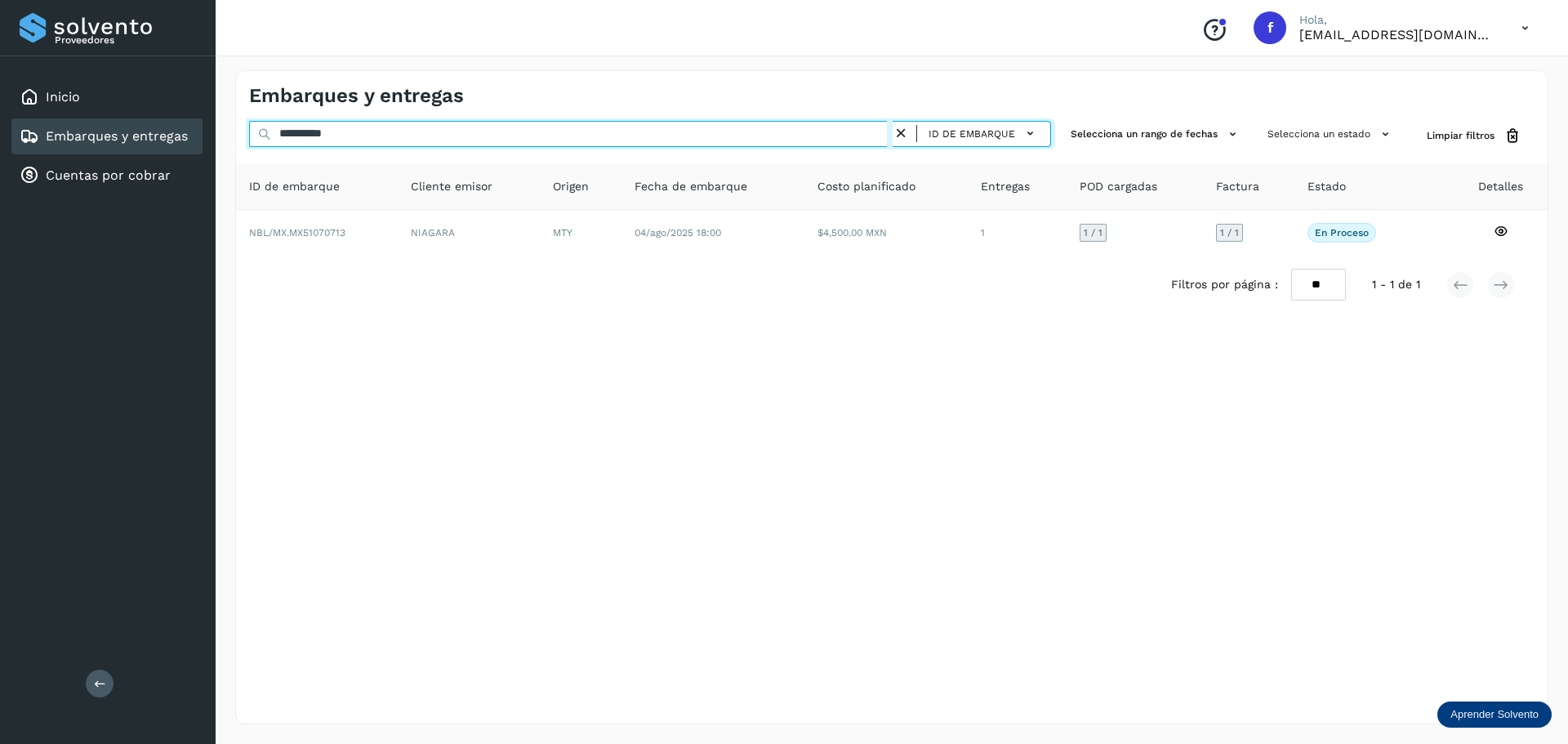
click at [504, 129] on input "**********" at bounding box center [571, 133] width 644 height 26
paste input "text"
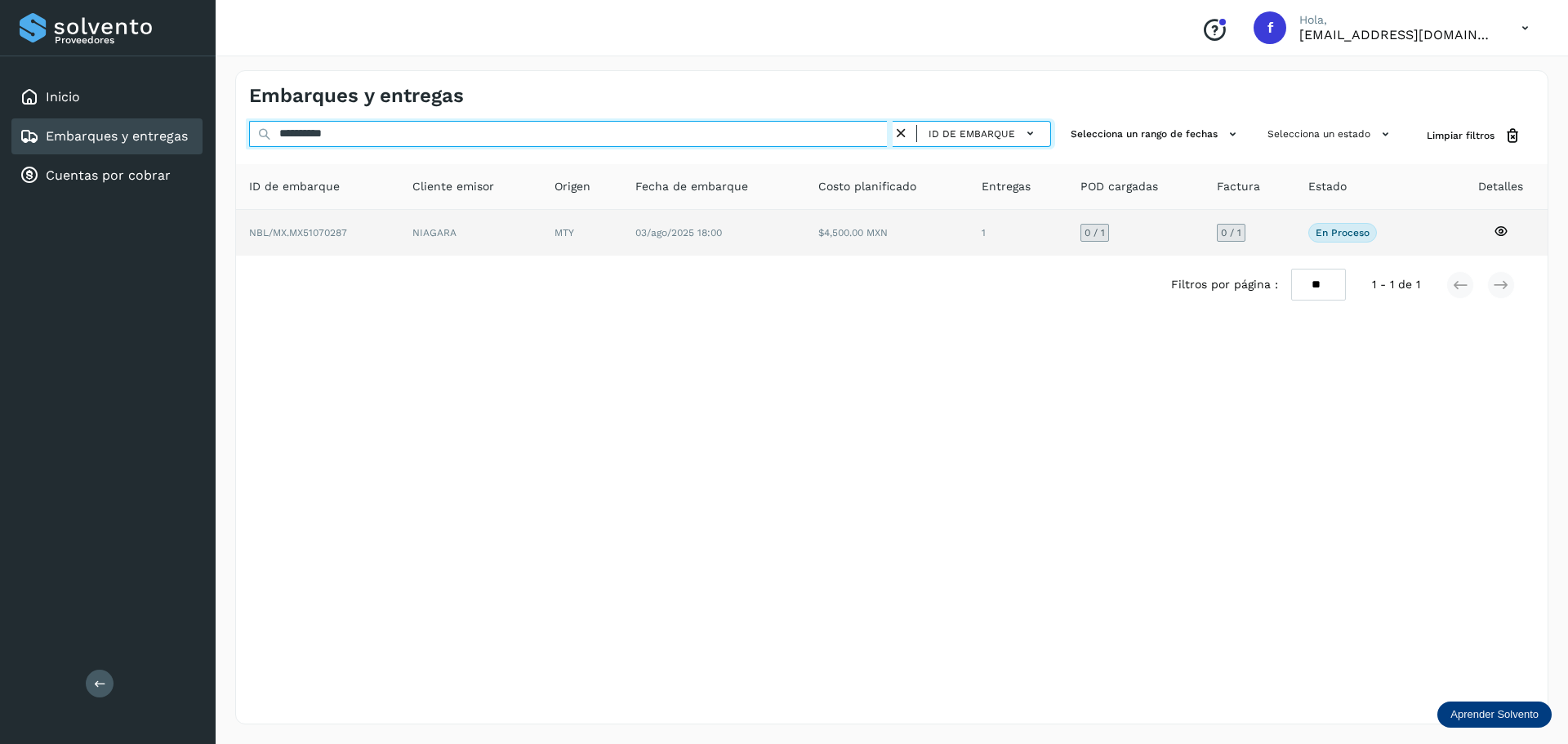
type input "**********"
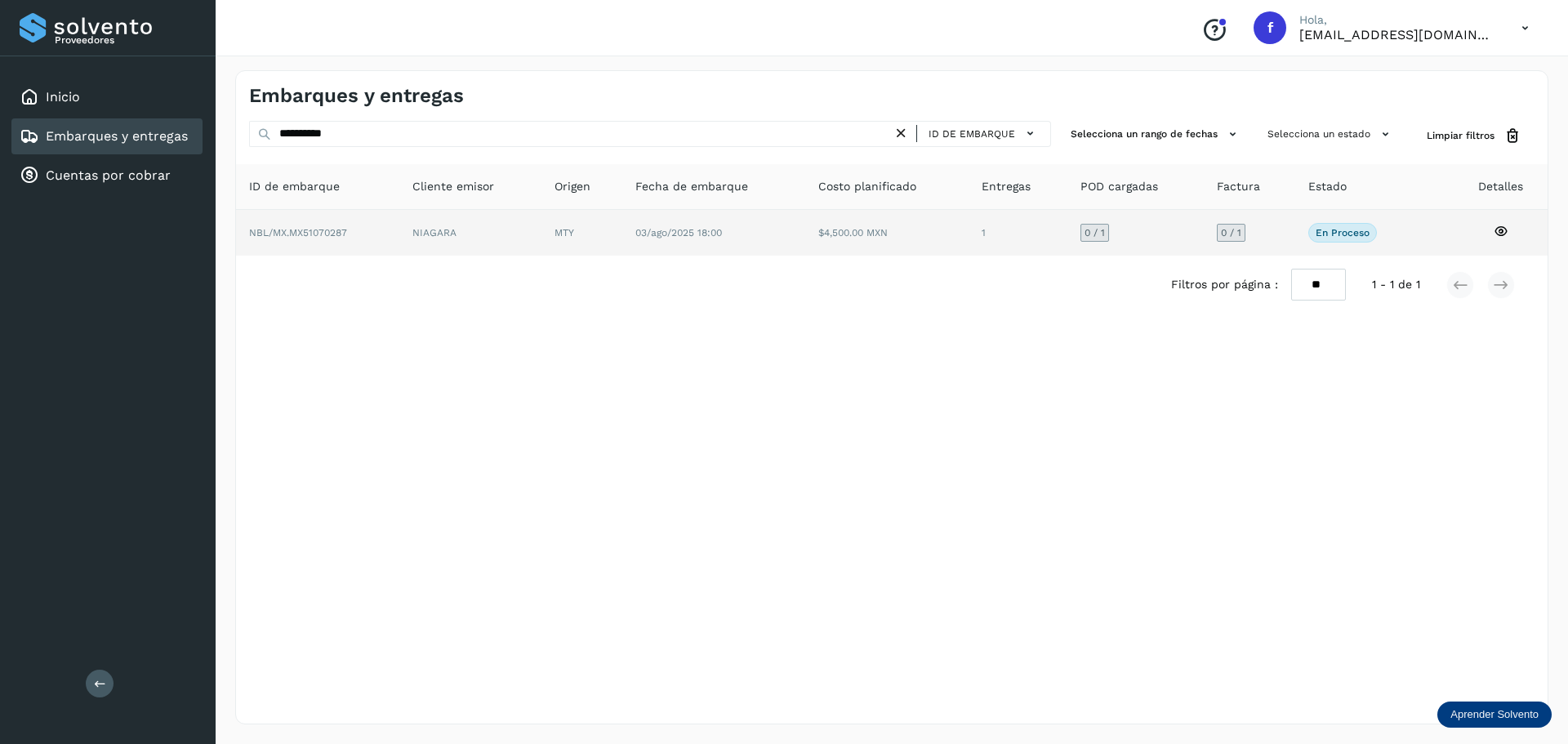
click at [1068, 222] on td "1" at bounding box center [1136, 232] width 137 height 46
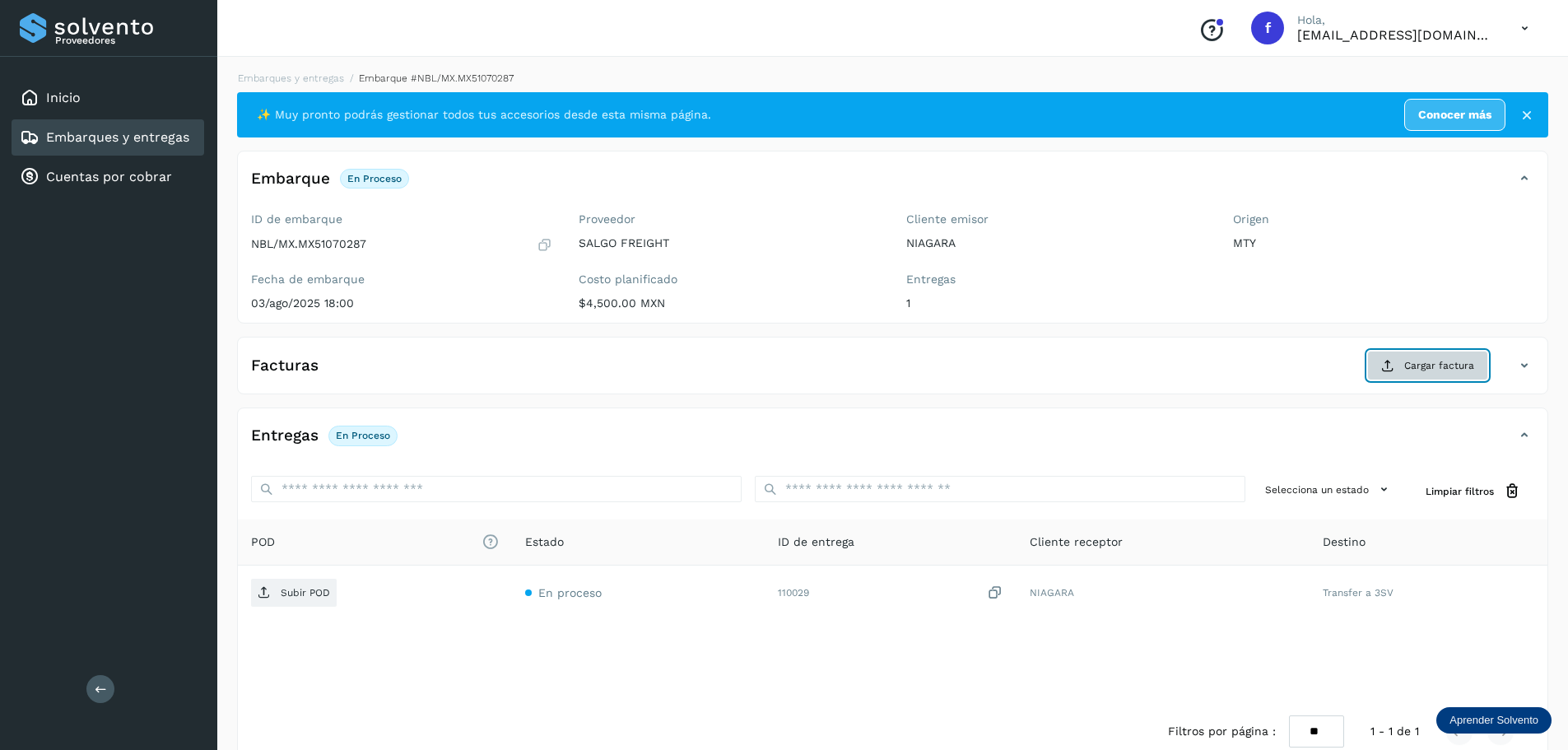
click at [1432, 369] on span "Cargar factura" at bounding box center [1438, 365] width 70 height 15
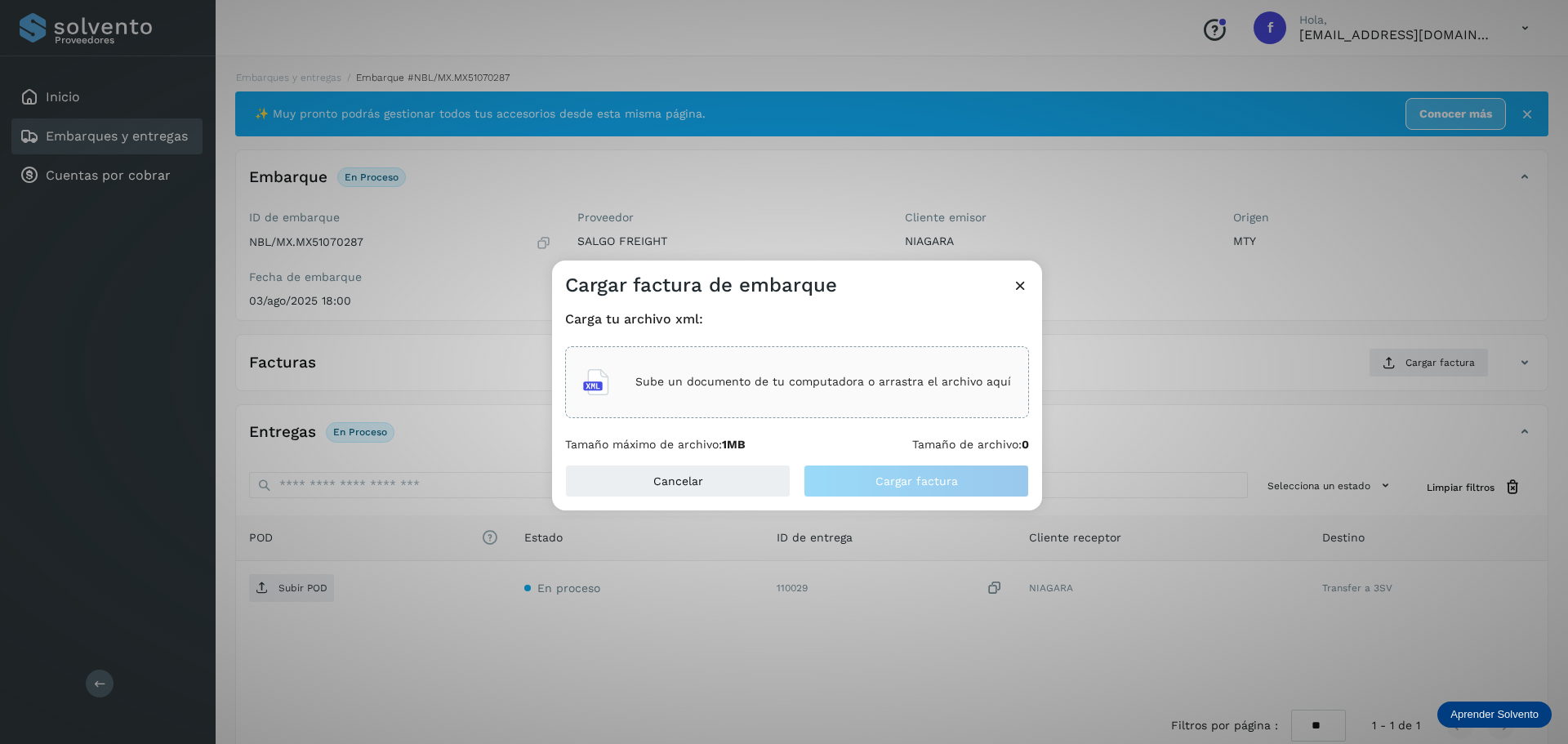
click at [824, 367] on div "Sube un documento de tu computadora o arrastra el archivo aquí" at bounding box center [797, 381] width 428 height 44
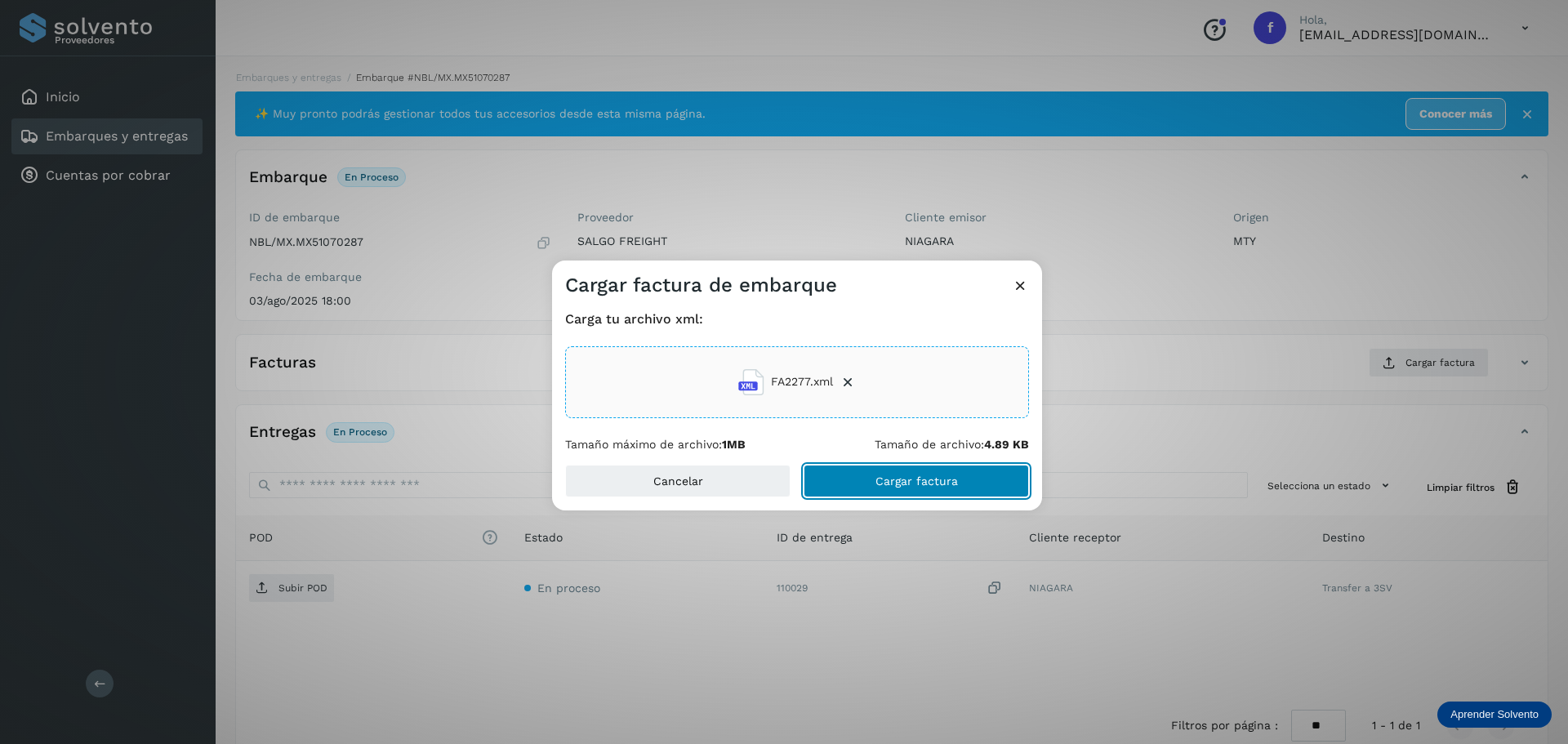
click at [920, 479] on span "Cargar factura" at bounding box center [917, 480] width 83 height 12
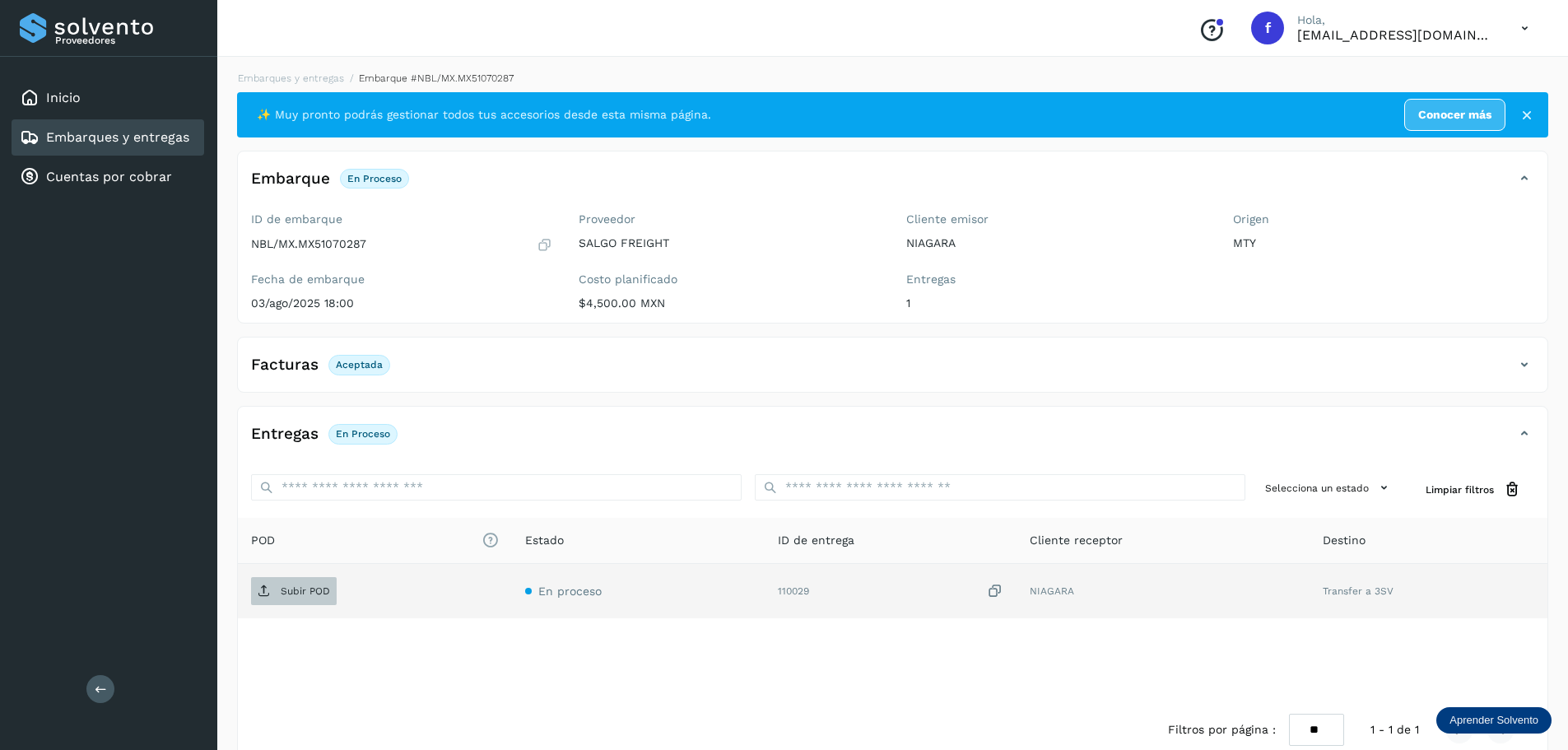
click at [296, 593] on p "Subir POD" at bounding box center [305, 590] width 49 height 12
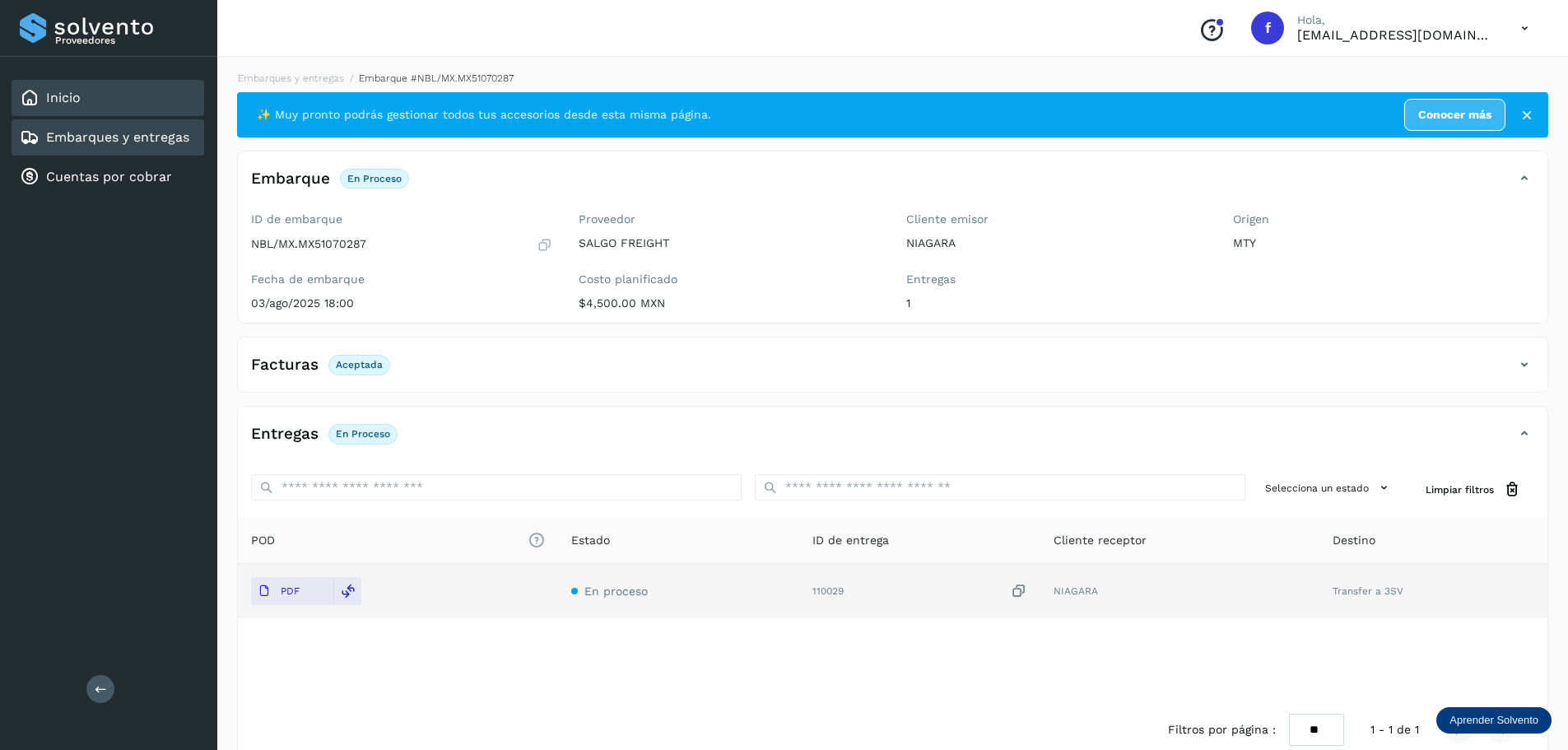
click at [174, 87] on div "Inicio" at bounding box center [108, 98] width 192 height 36
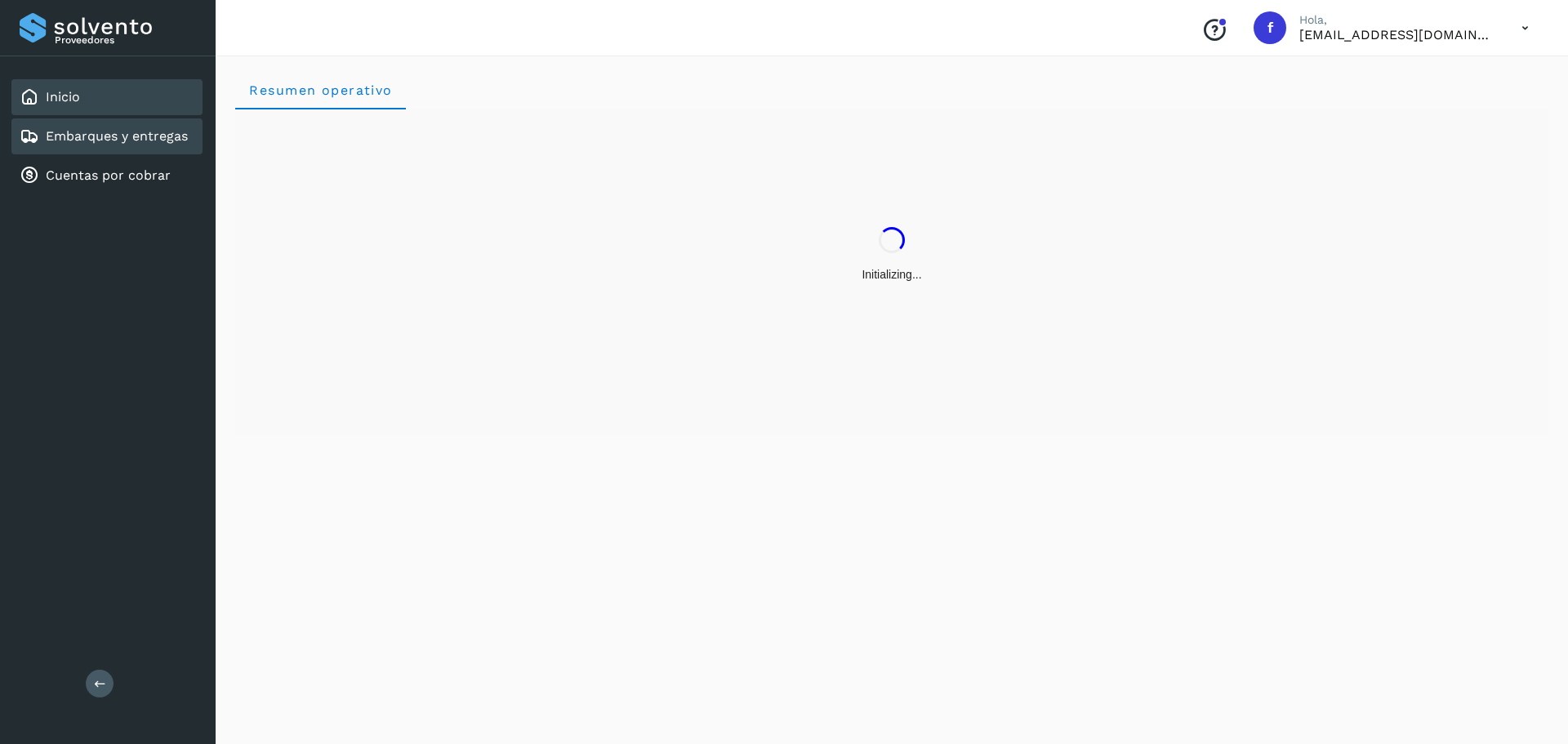
click at [163, 139] on link "Embarques y entregas" at bounding box center [117, 135] width 142 height 15
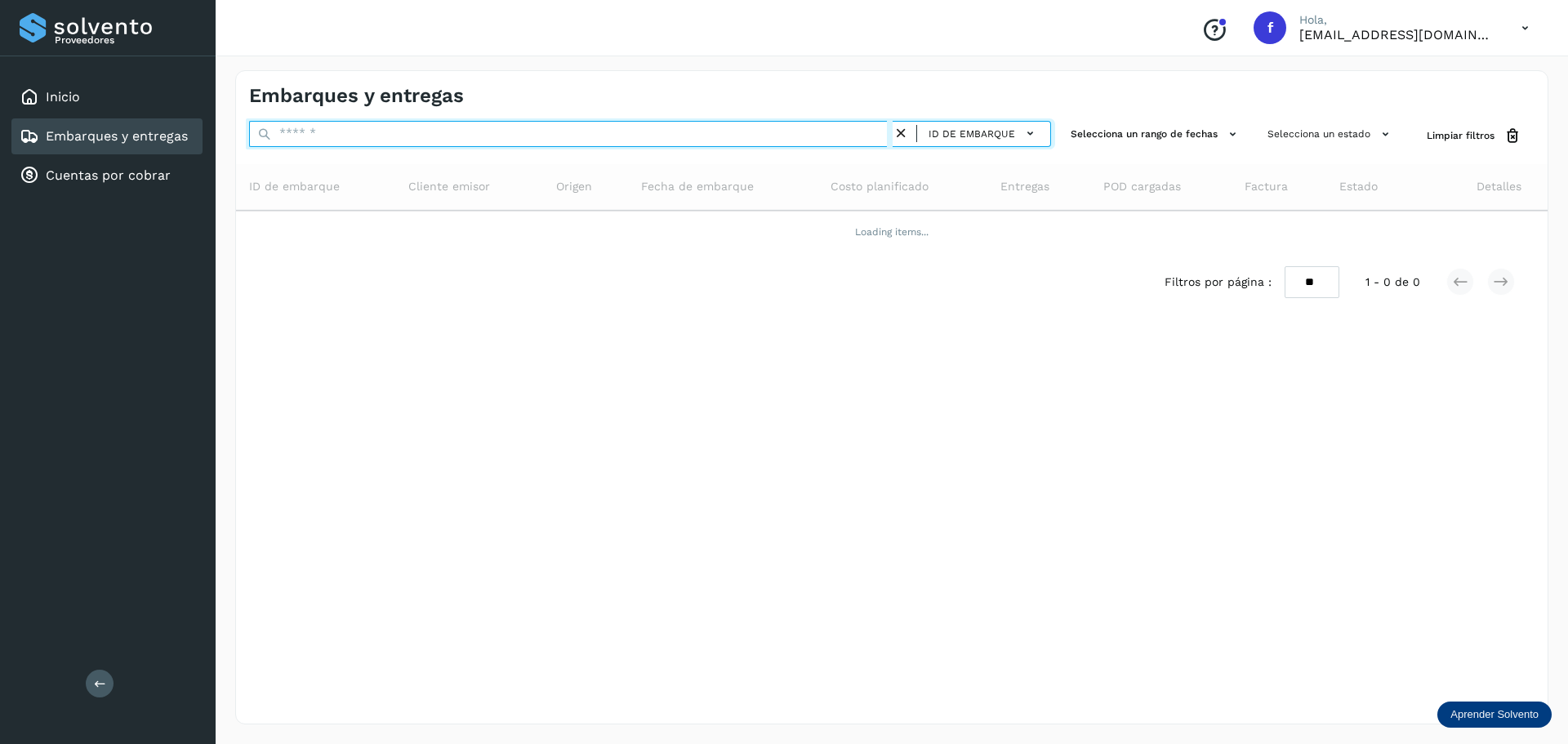
click at [580, 137] on input "text" at bounding box center [571, 133] width 644 height 26
paste input "**********"
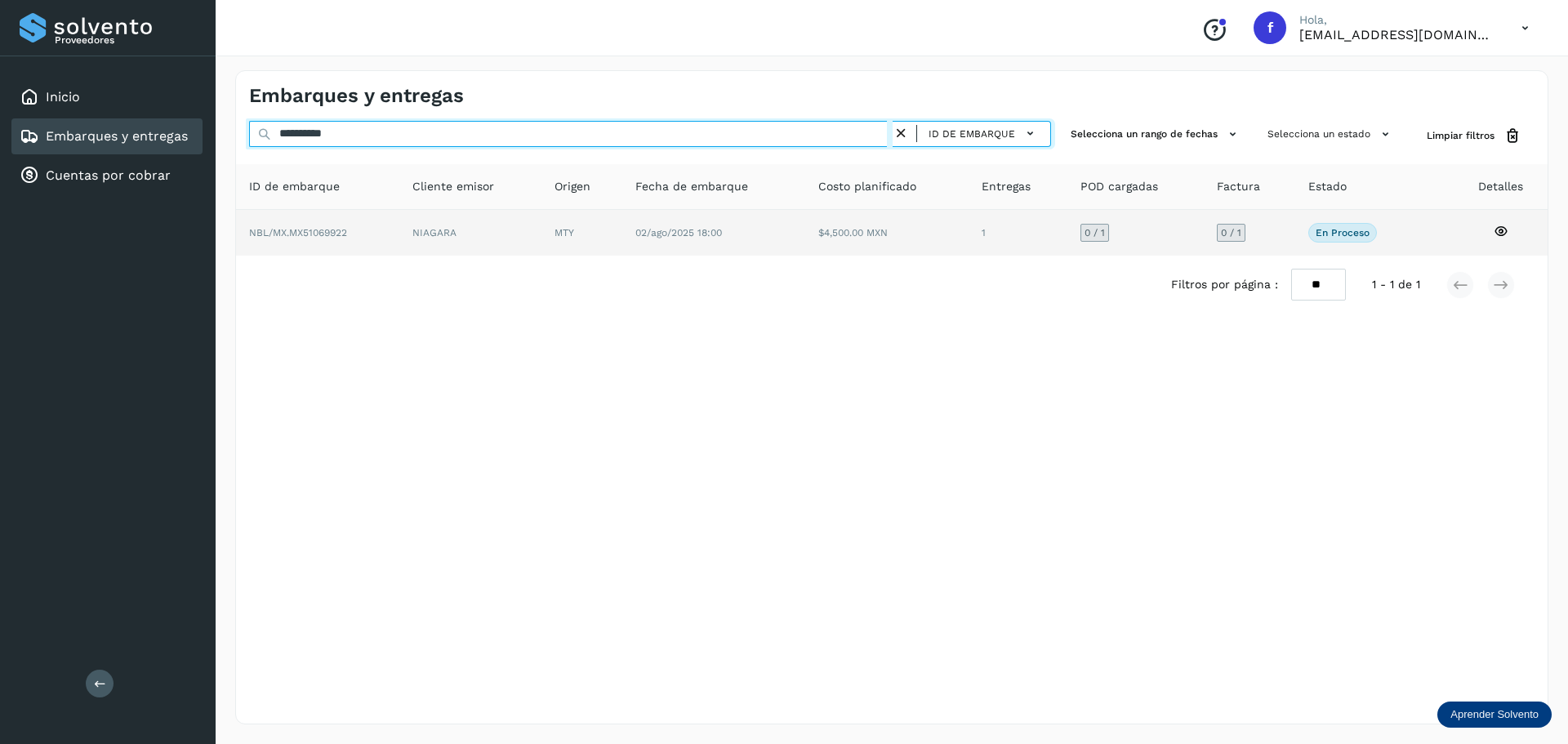
type input "**********"
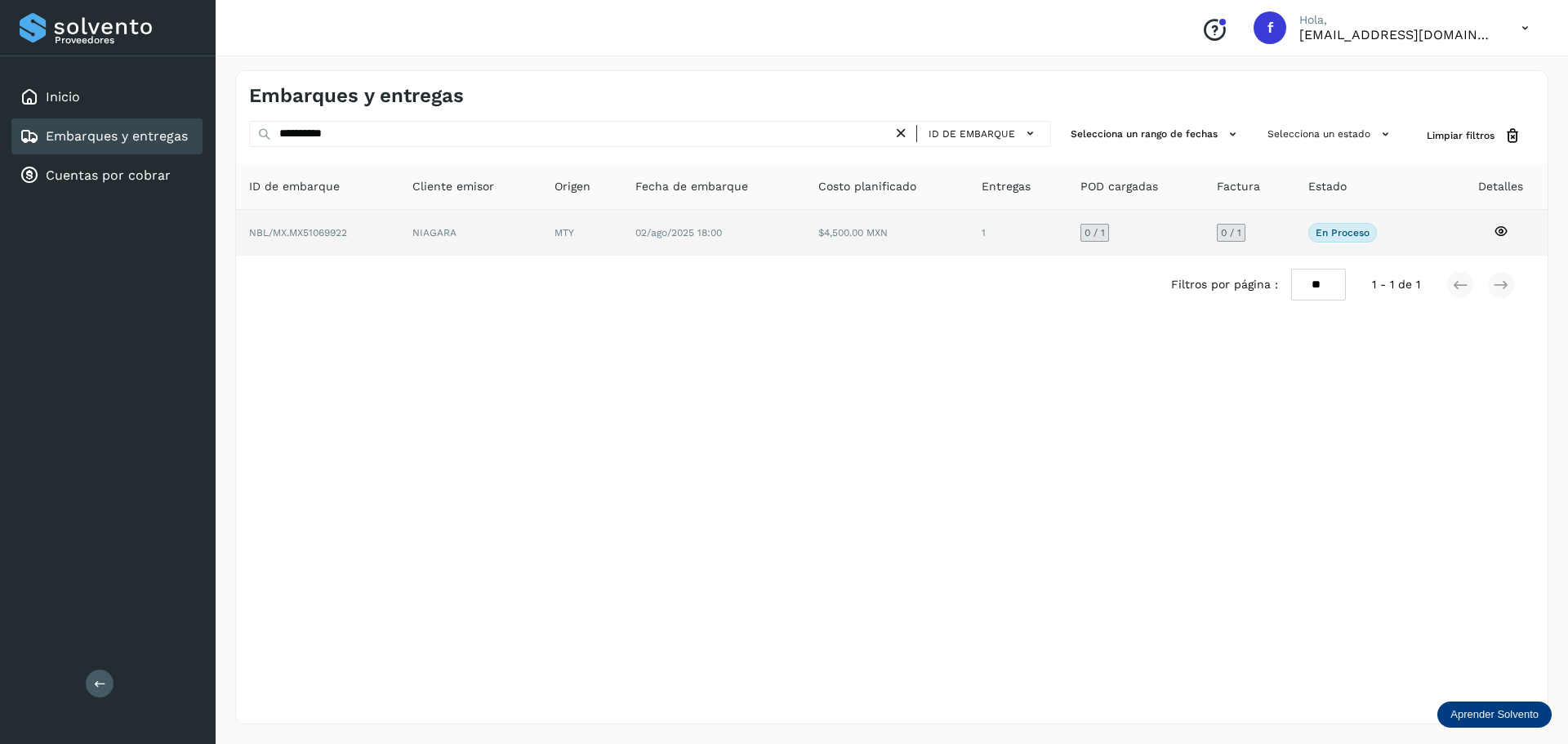
click at [806, 250] on td "02/ago/2025 18:00" at bounding box center [887, 232] width 163 height 46
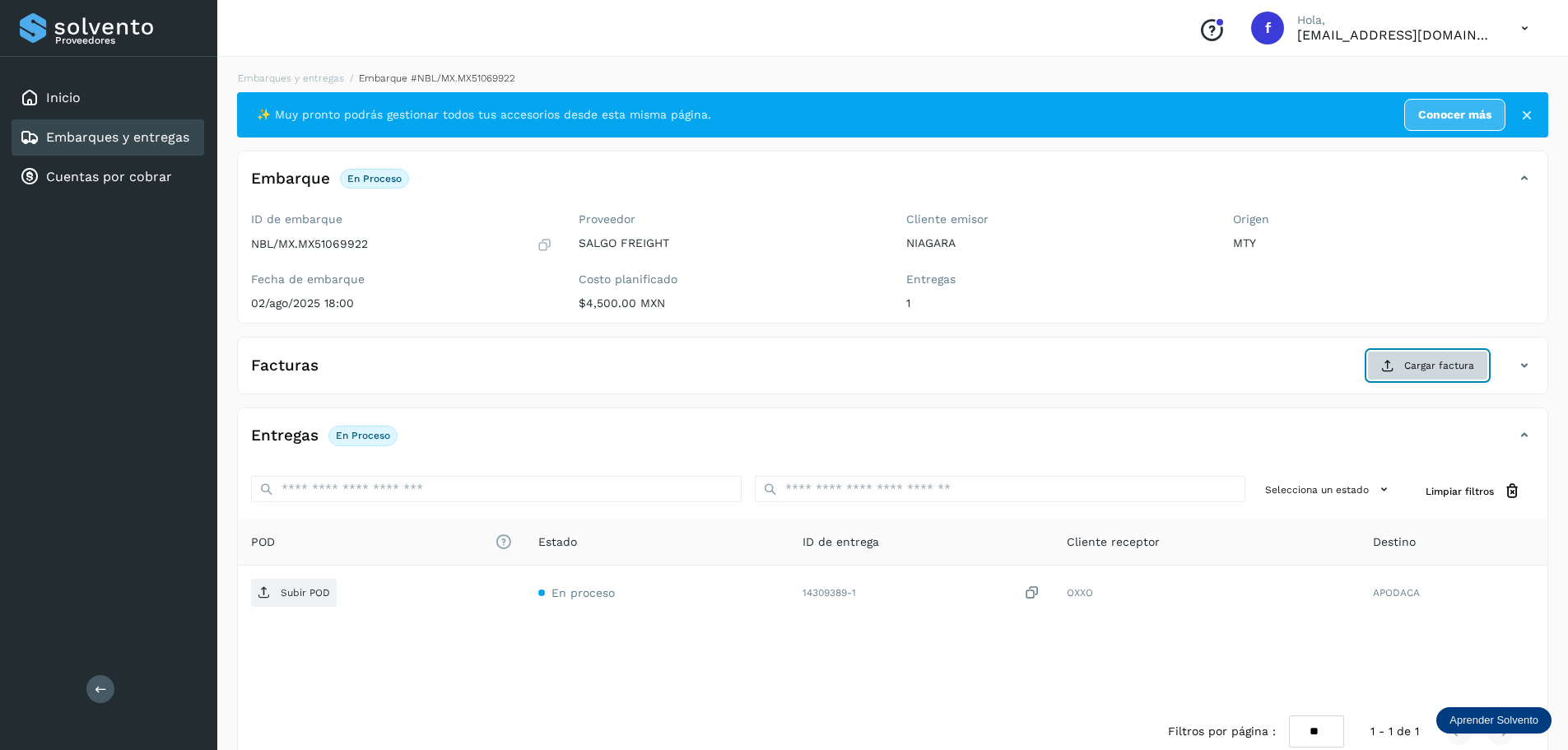
click at [1418, 377] on button "Cargar factura" at bounding box center [1427, 365] width 121 height 30
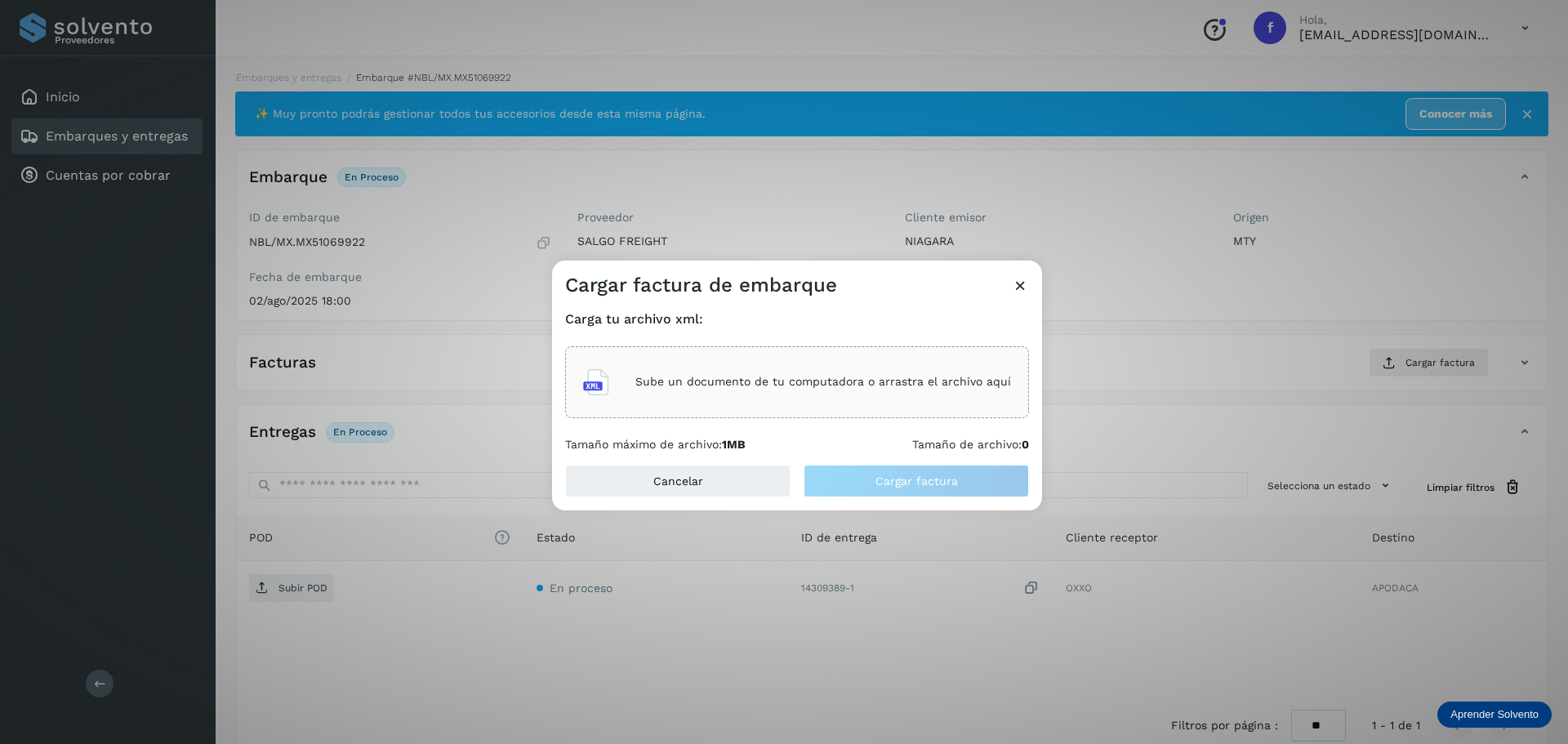
click at [712, 408] on div "Sube un documento de tu computadora o arrastra el archivo aquí" at bounding box center [797, 382] width 464 height 72
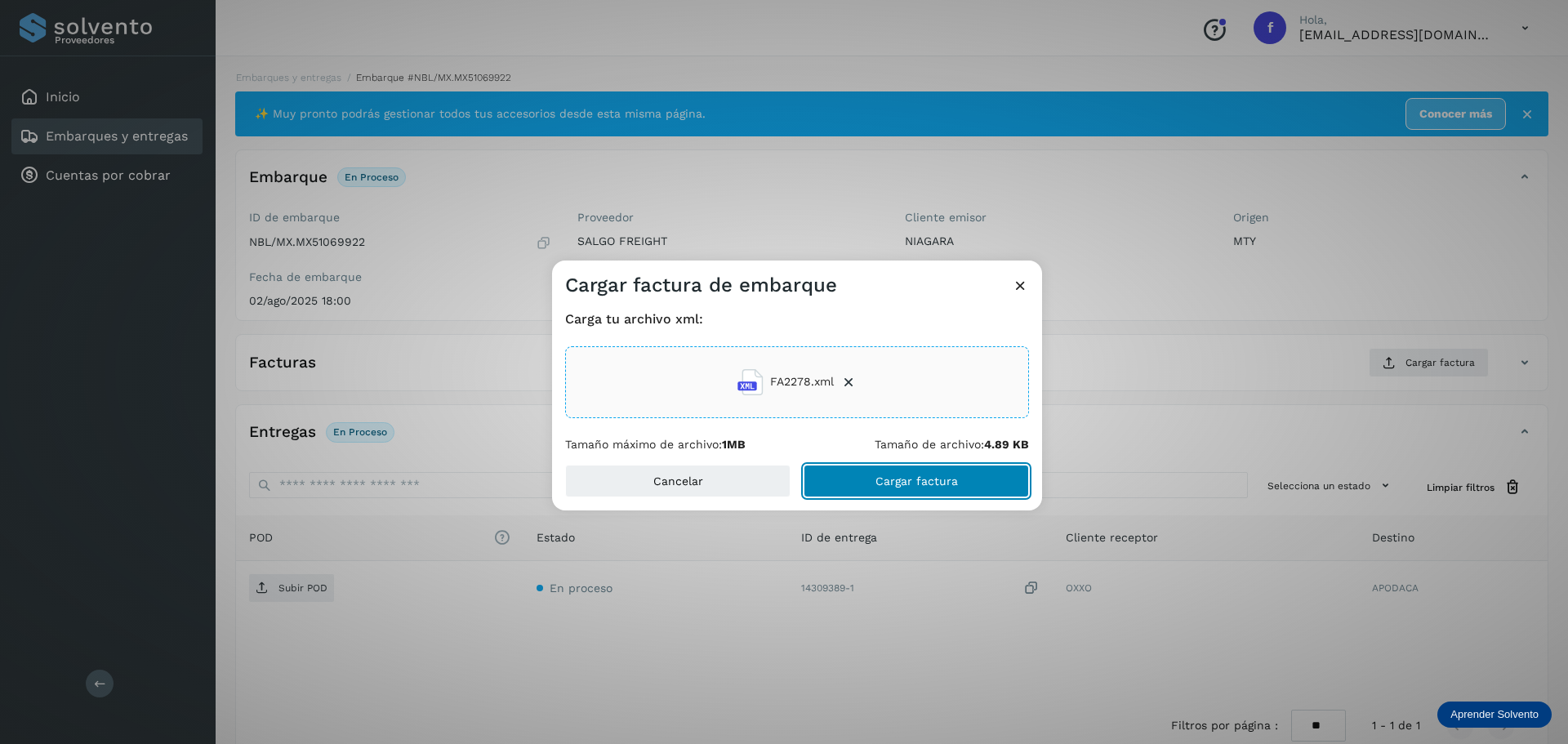
click at [888, 472] on button "Cargar factura" at bounding box center [916, 480] width 225 height 32
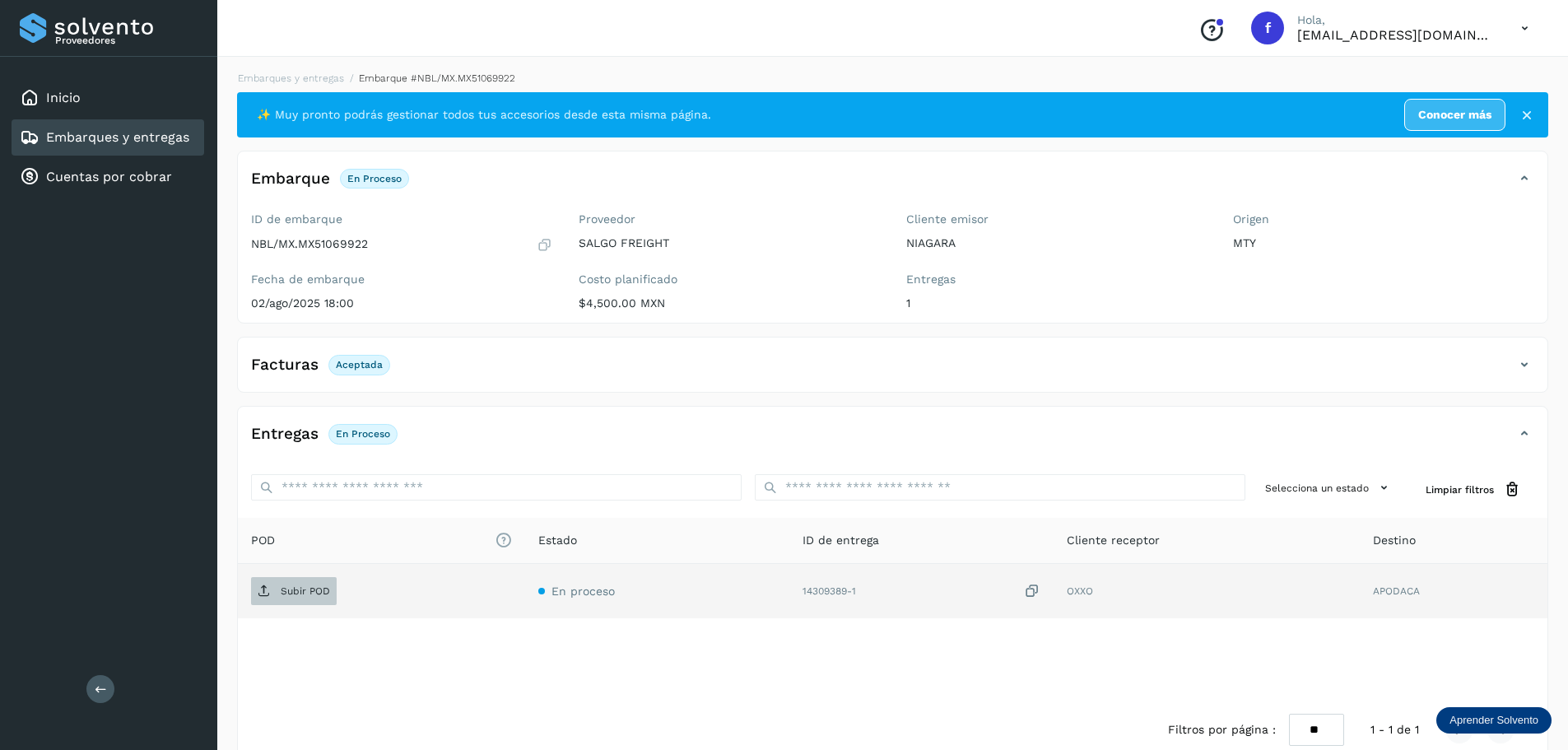
click at [314, 601] on span "Subir POD" at bounding box center [294, 590] width 85 height 26
click at [181, 151] on div "Embarques y entregas" at bounding box center [108, 138] width 192 height 36
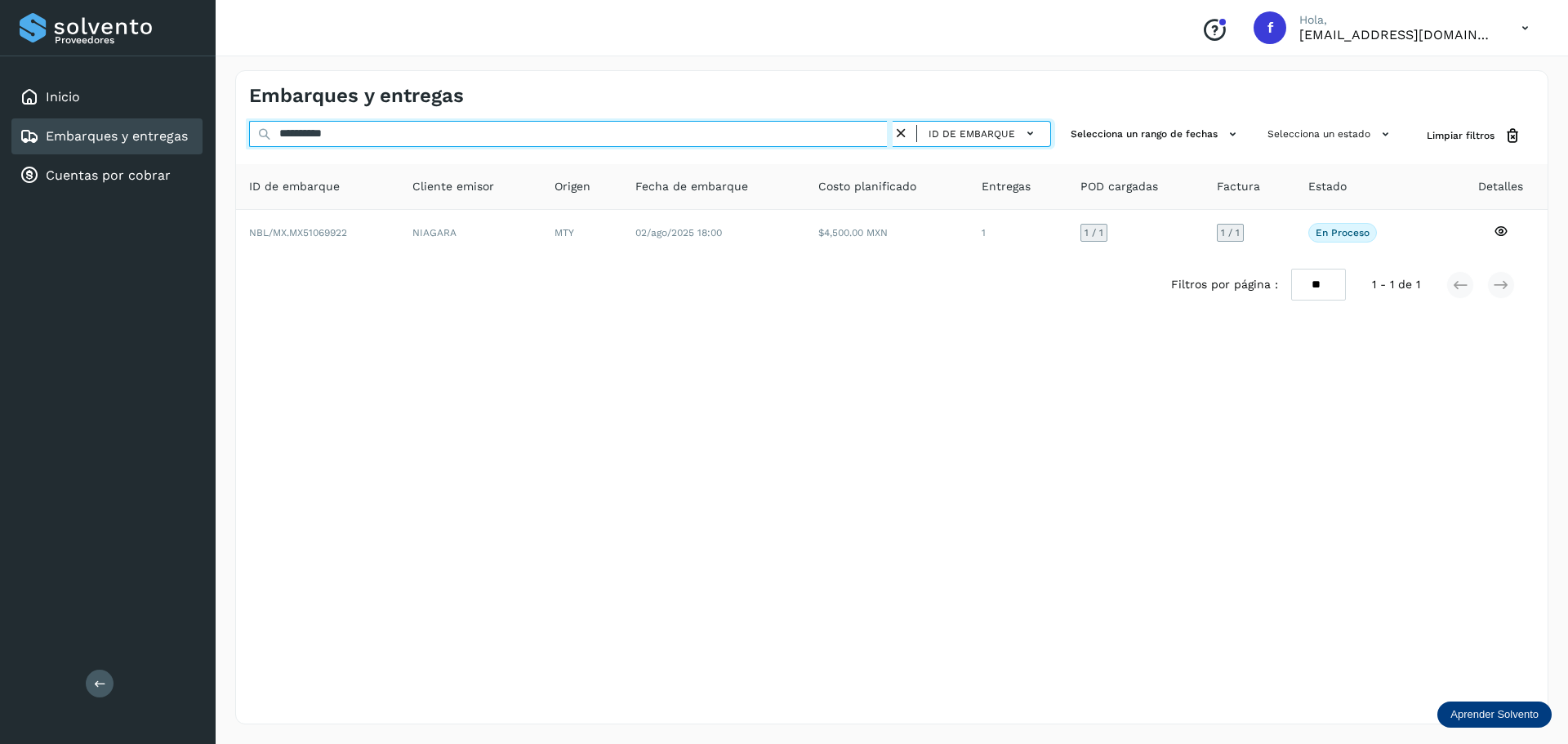
click at [452, 130] on input "**********" at bounding box center [571, 133] width 644 height 26
paste input "text"
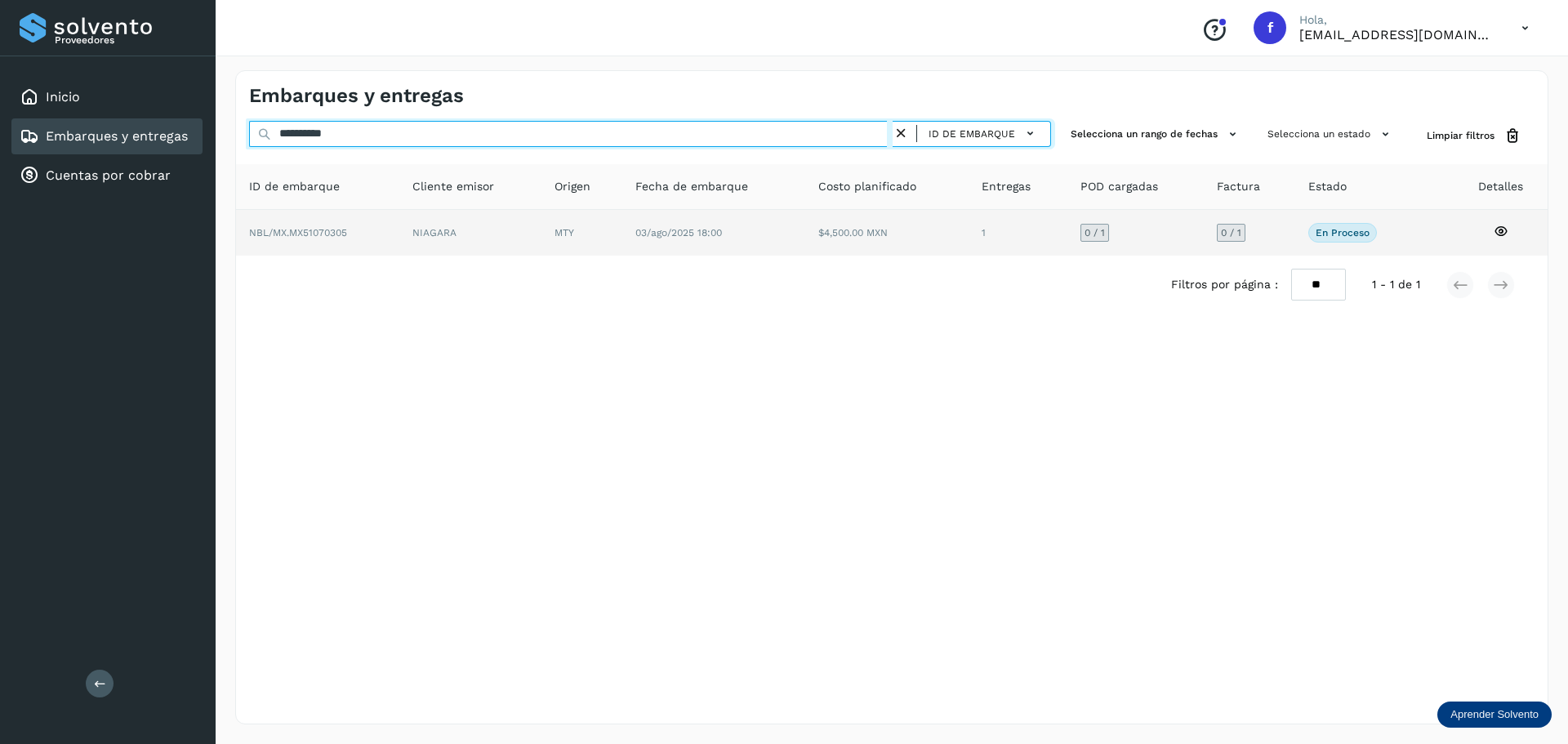
type input "**********"
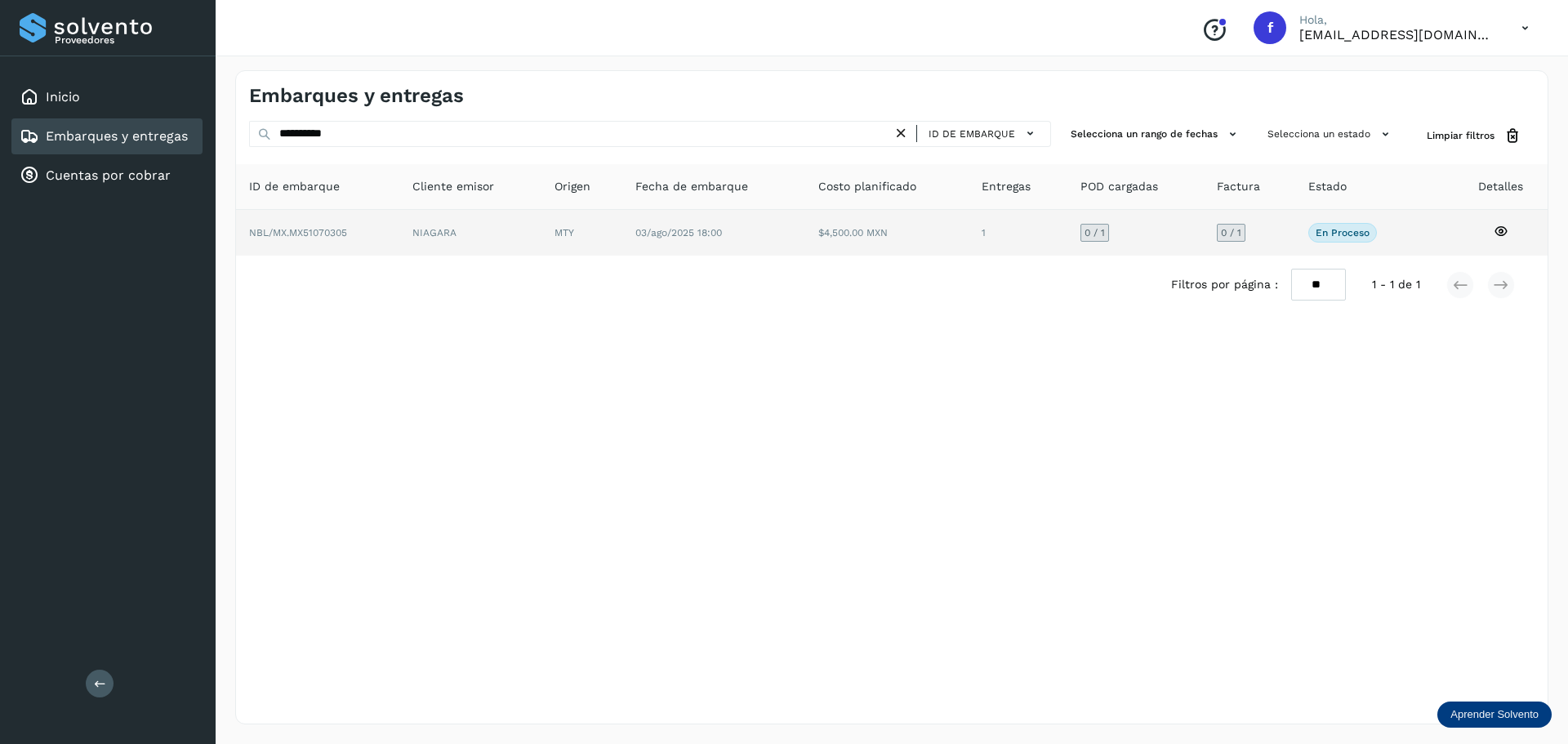
click at [542, 237] on td "NIAGARA" at bounding box center [582, 232] width 82 height 46
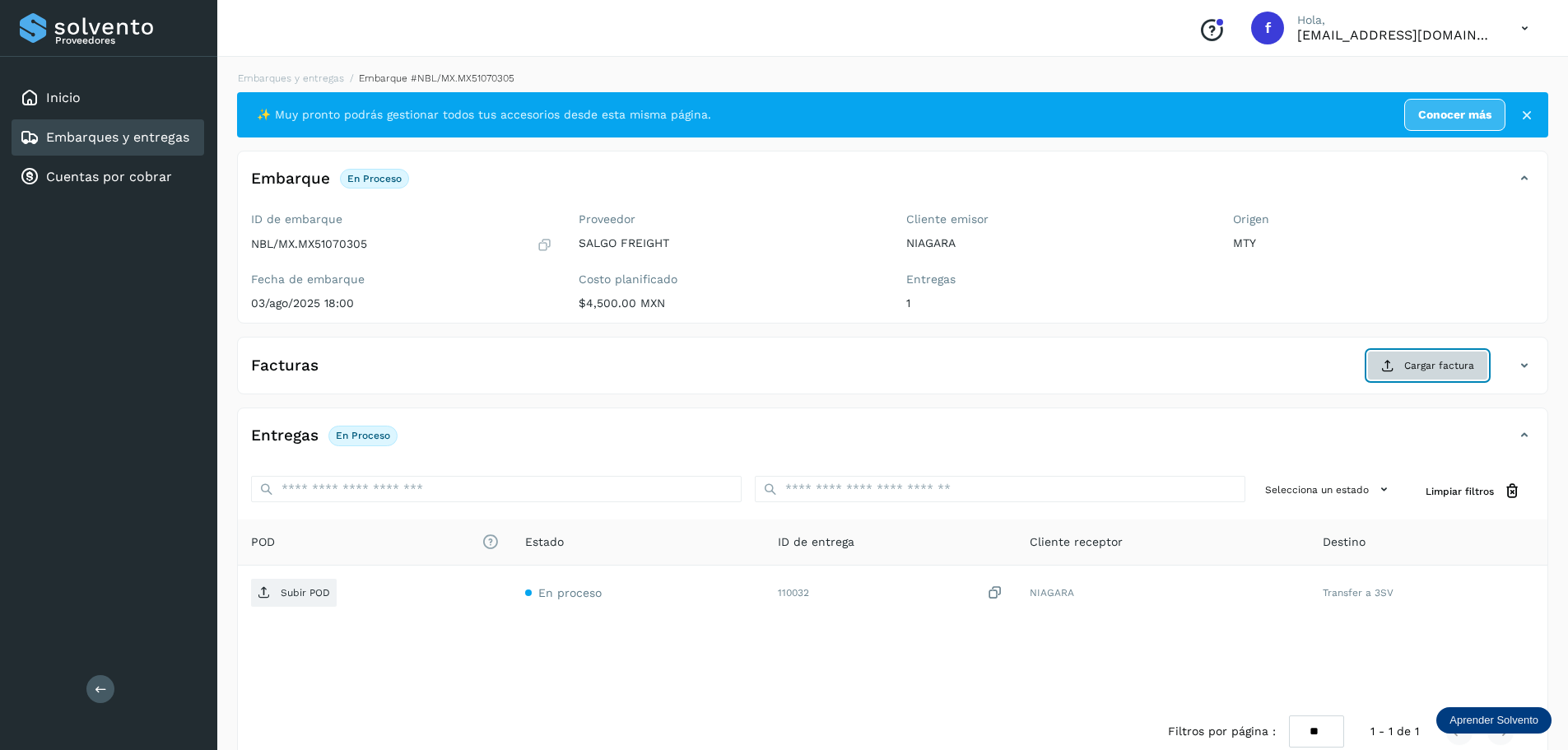
click at [1417, 374] on button "Cargar factura" at bounding box center [1427, 365] width 121 height 30
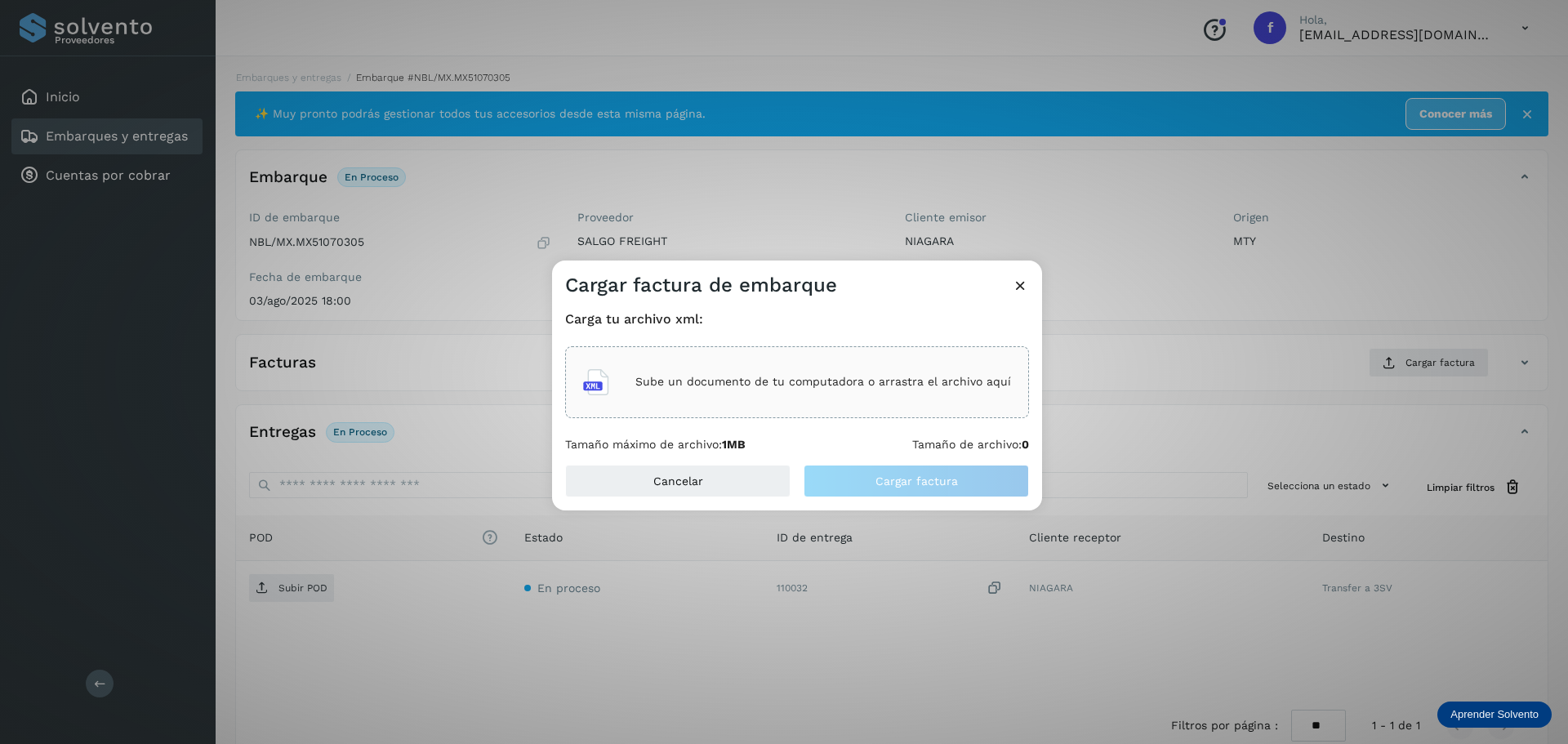
click at [850, 368] on div "Sube un documento de tu computadora o arrastra el archivo aquí" at bounding box center [797, 381] width 428 height 44
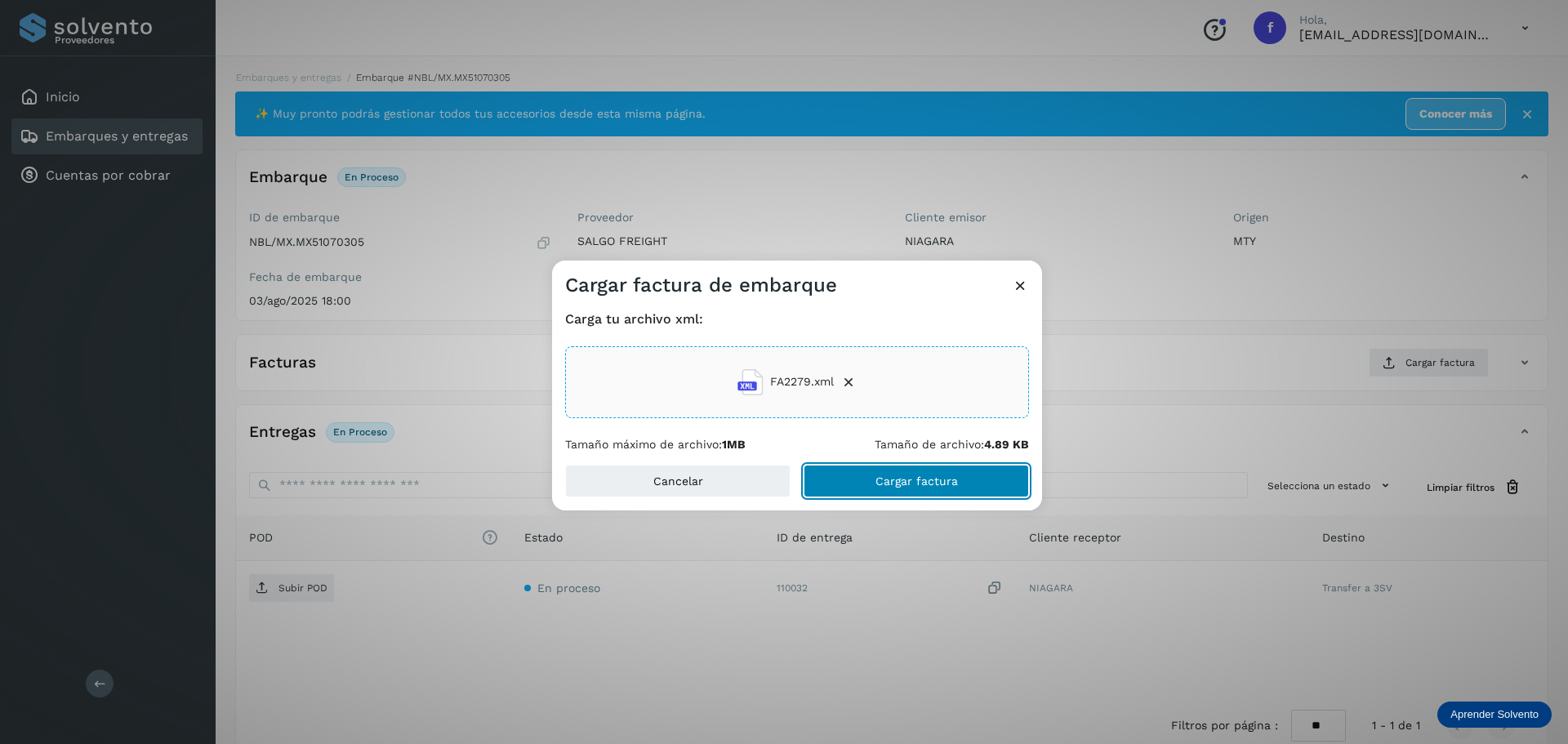
click at [942, 485] on span "Cargar factura" at bounding box center [917, 480] width 83 height 12
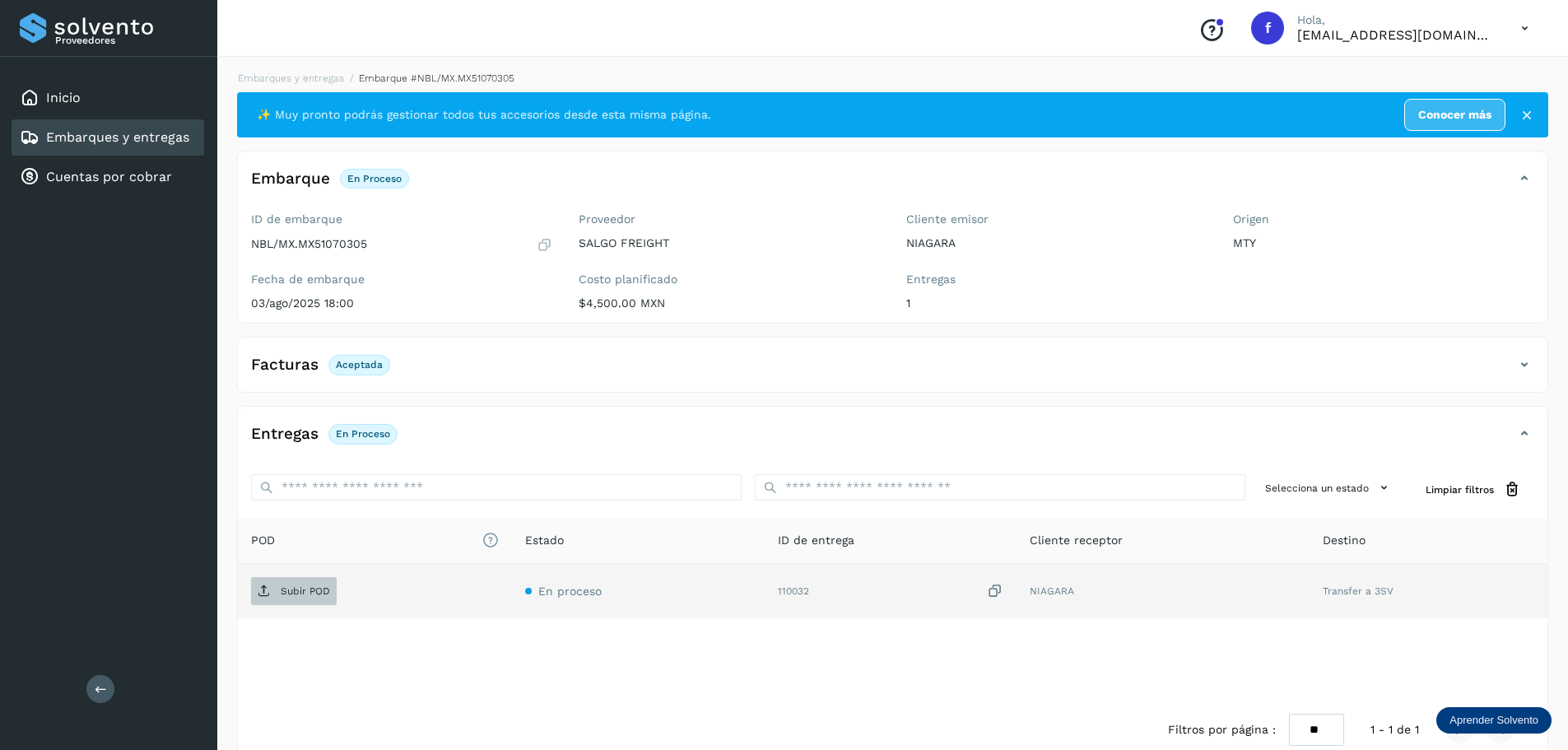
click at [285, 585] on p "Subir POD" at bounding box center [305, 590] width 49 height 12
click at [187, 145] on link "Embarques y entregas" at bounding box center [118, 136] width 143 height 15
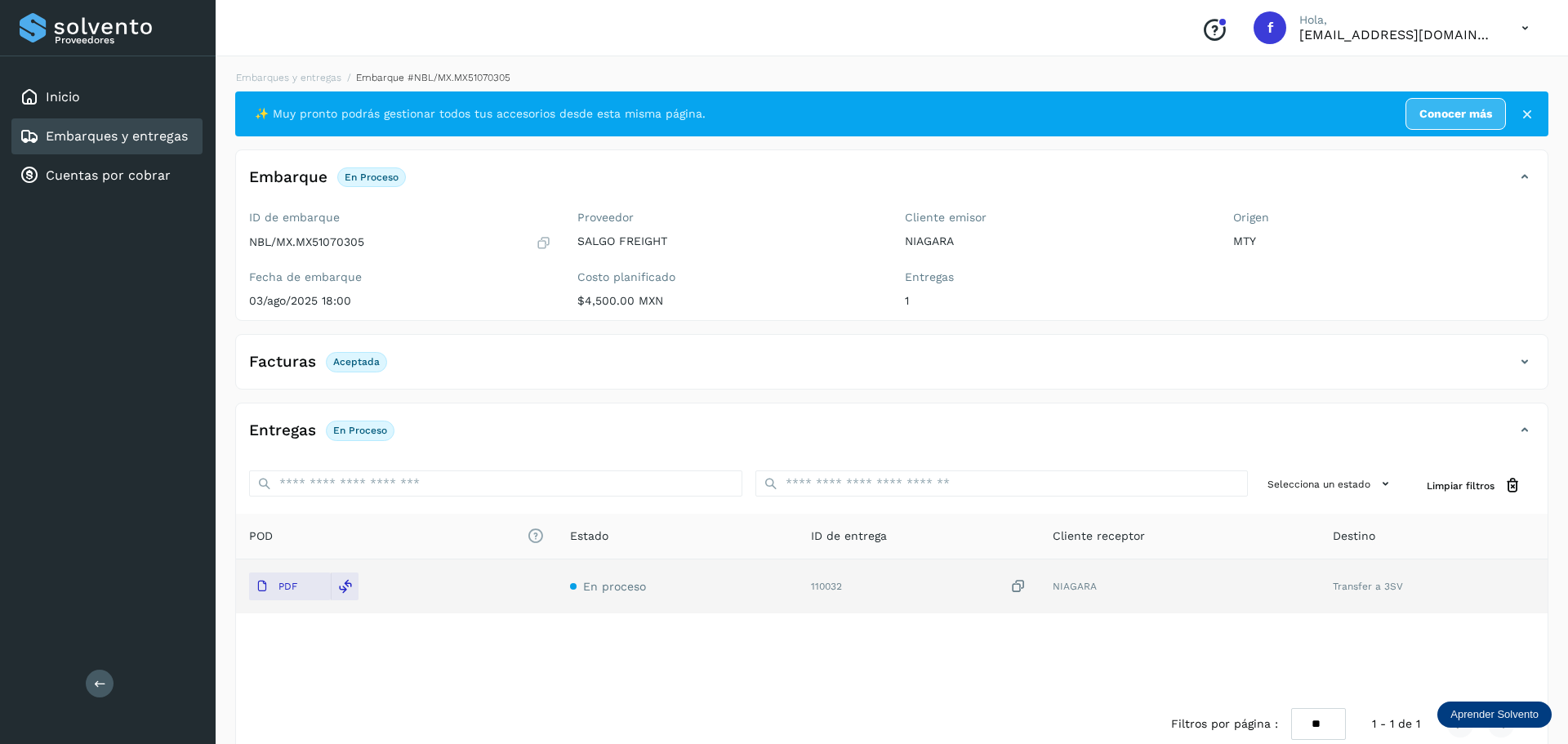
click at [185, 144] on link "Embarques y entregas" at bounding box center [117, 135] width 142 height 15
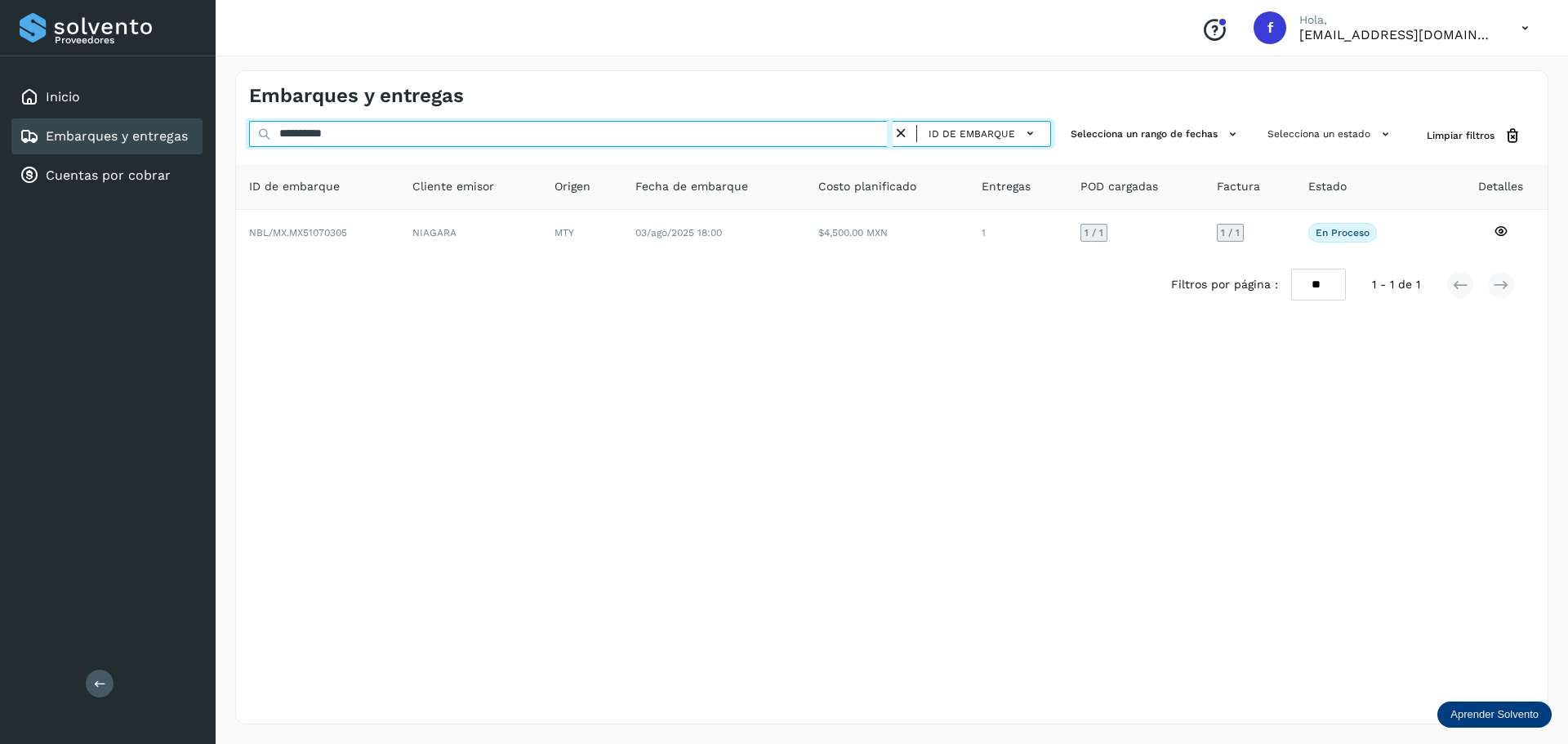
click at [511, 129] on input "**********" at bounding box center [571, 133] width 644 height 26
paste input "text"
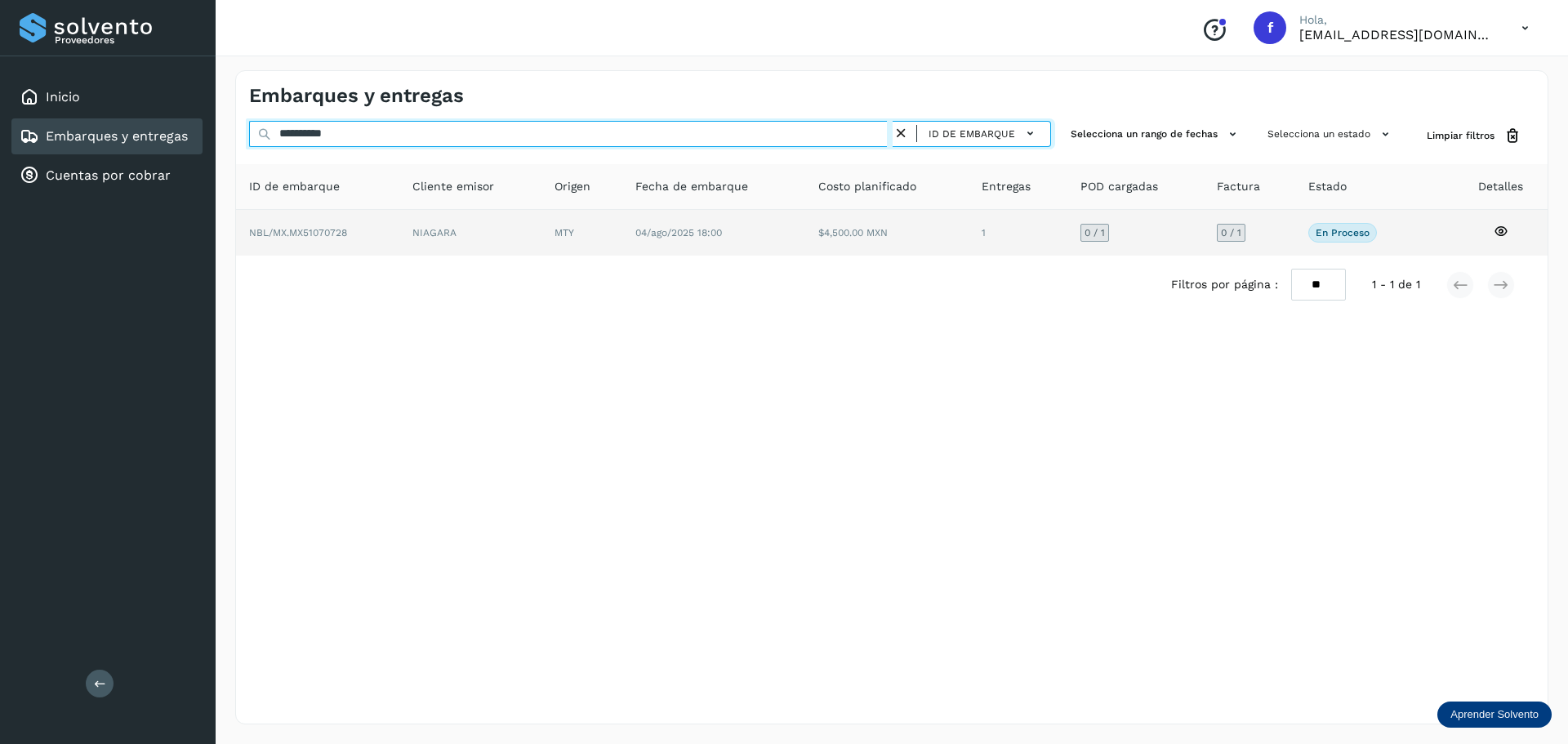
type input "**********"
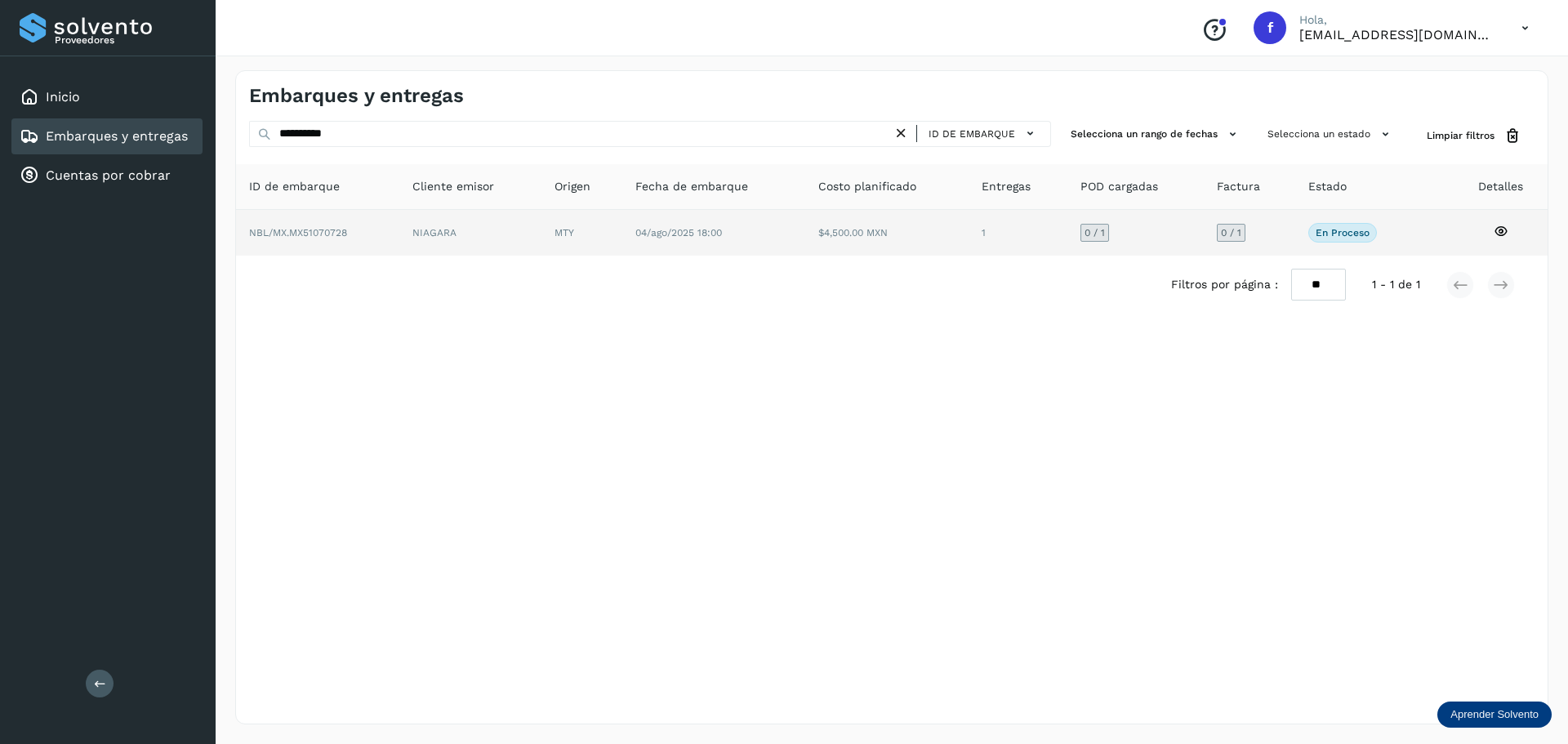
click at [969, 246] on td "$4,500.00 MXN" at bounding box center [1018, 232] width 99 height 46
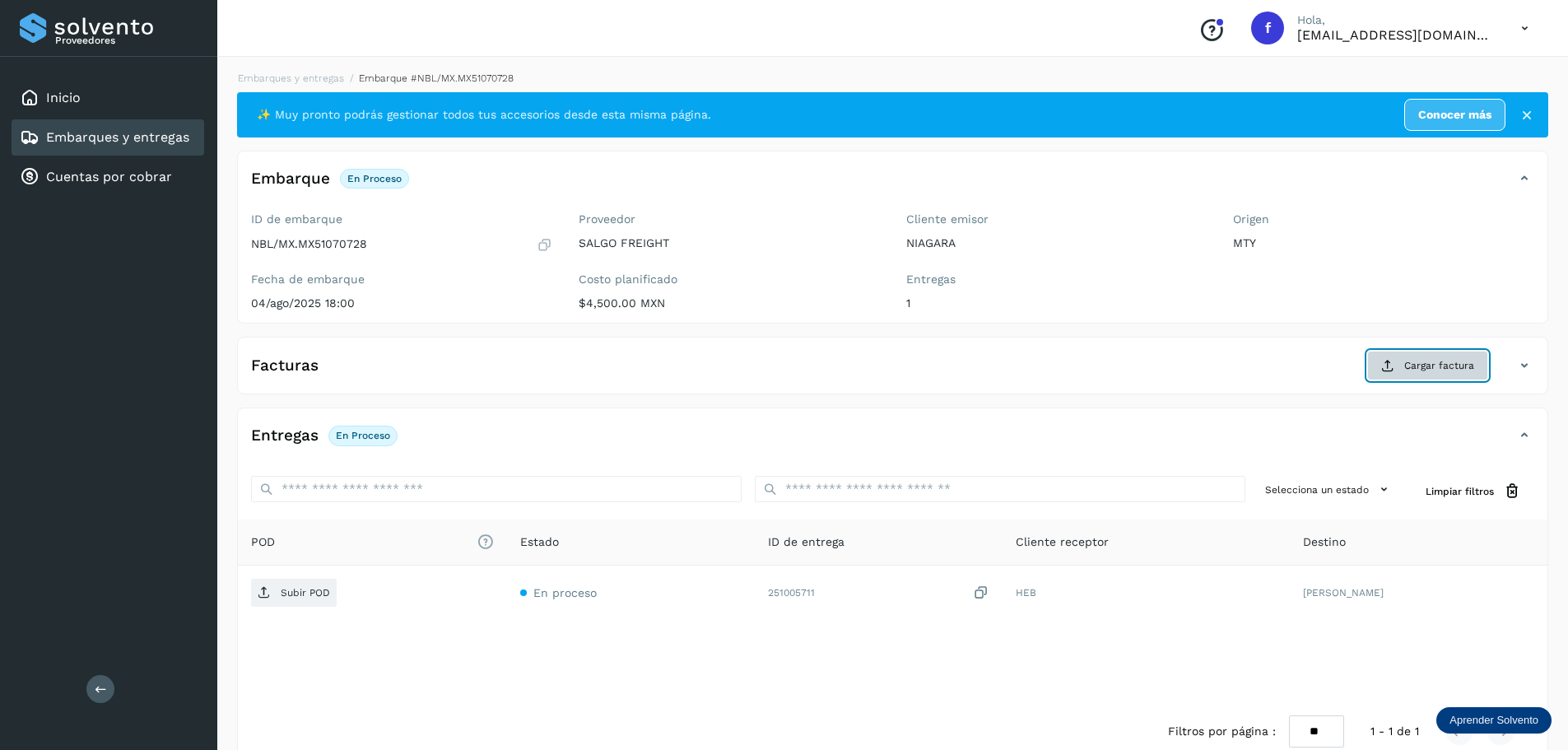
click at [1424, 372] on span "Cargar factura" at bounding box center [1438, 365] width 70 height 15
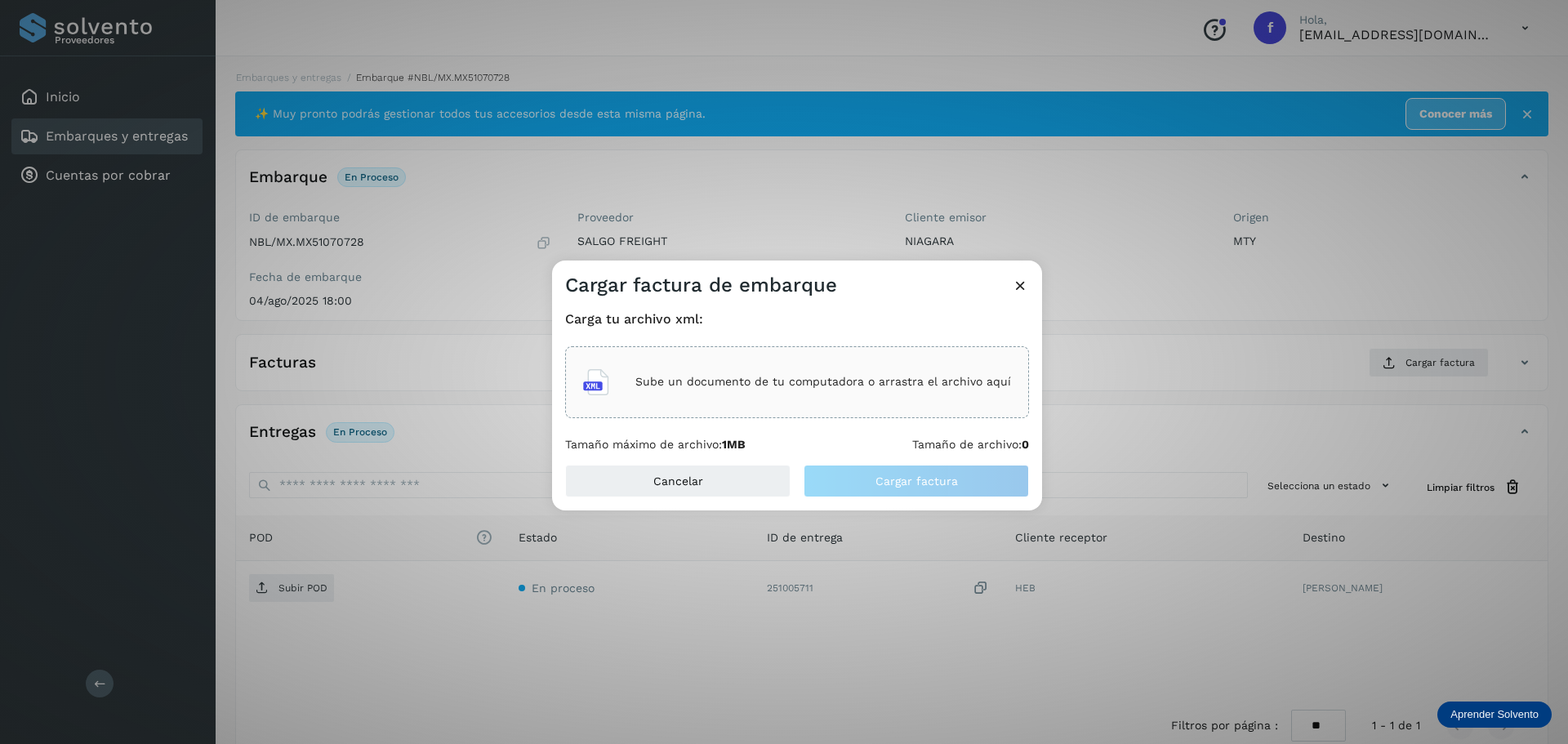
click at [831, 393] on div "Sube un documento de tu computadora o arrastra el archivo aquí" at bounding box center [797, 381] width 428 height 44
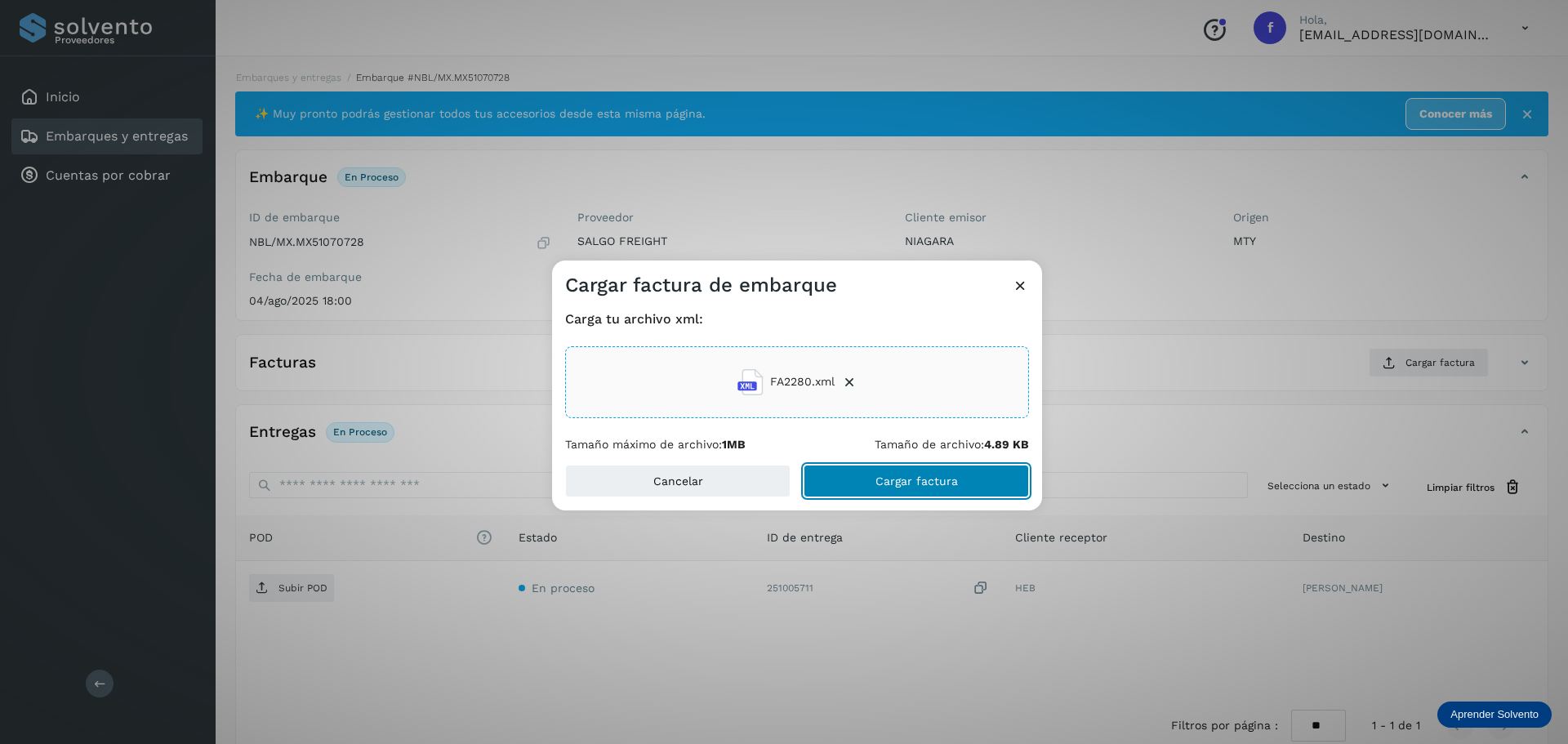
click at [863, 471] on button "Cargar factura" at bounding box center [916, 480] width 225 height 32
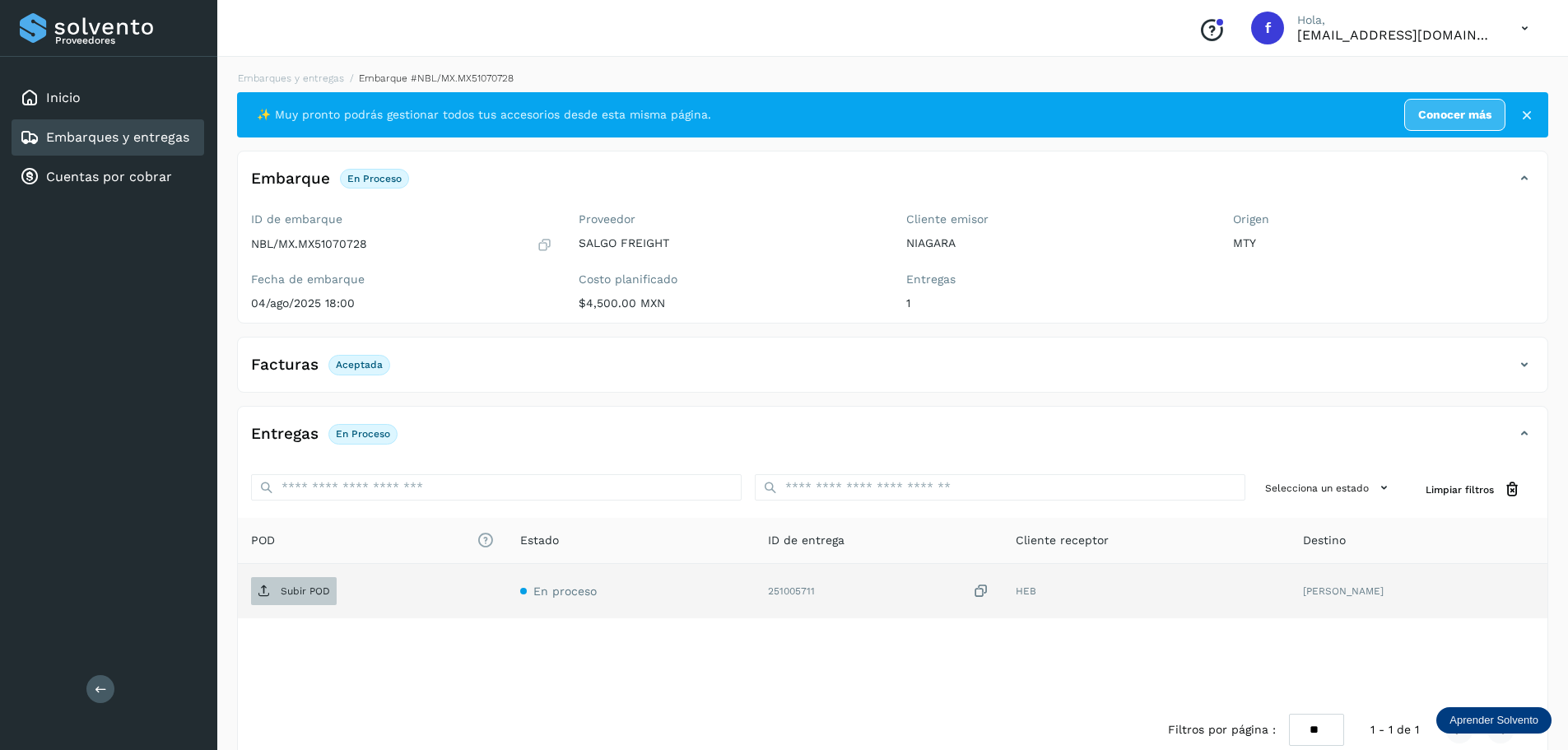
click at [316, 591] on p "Subir POD" at bounding box center [305, 590] width 49 height 12
click at [180, 141] on link "Embarques y entregas" at bounding box center [118, 136] width 143 height 15
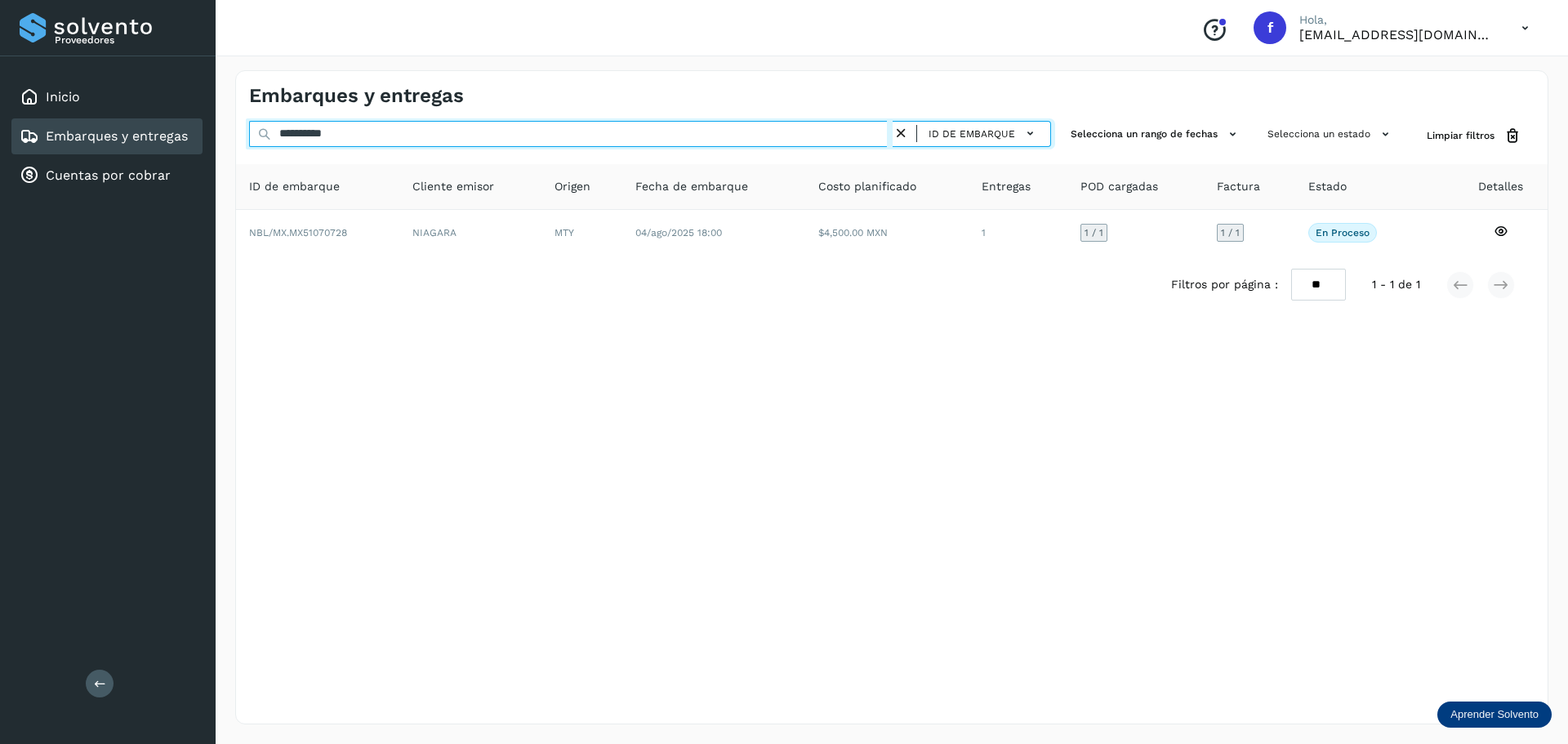
click at [401, 124] on input "**********" at bounding box center [571, 133] width 644 height 26
paste input "text"
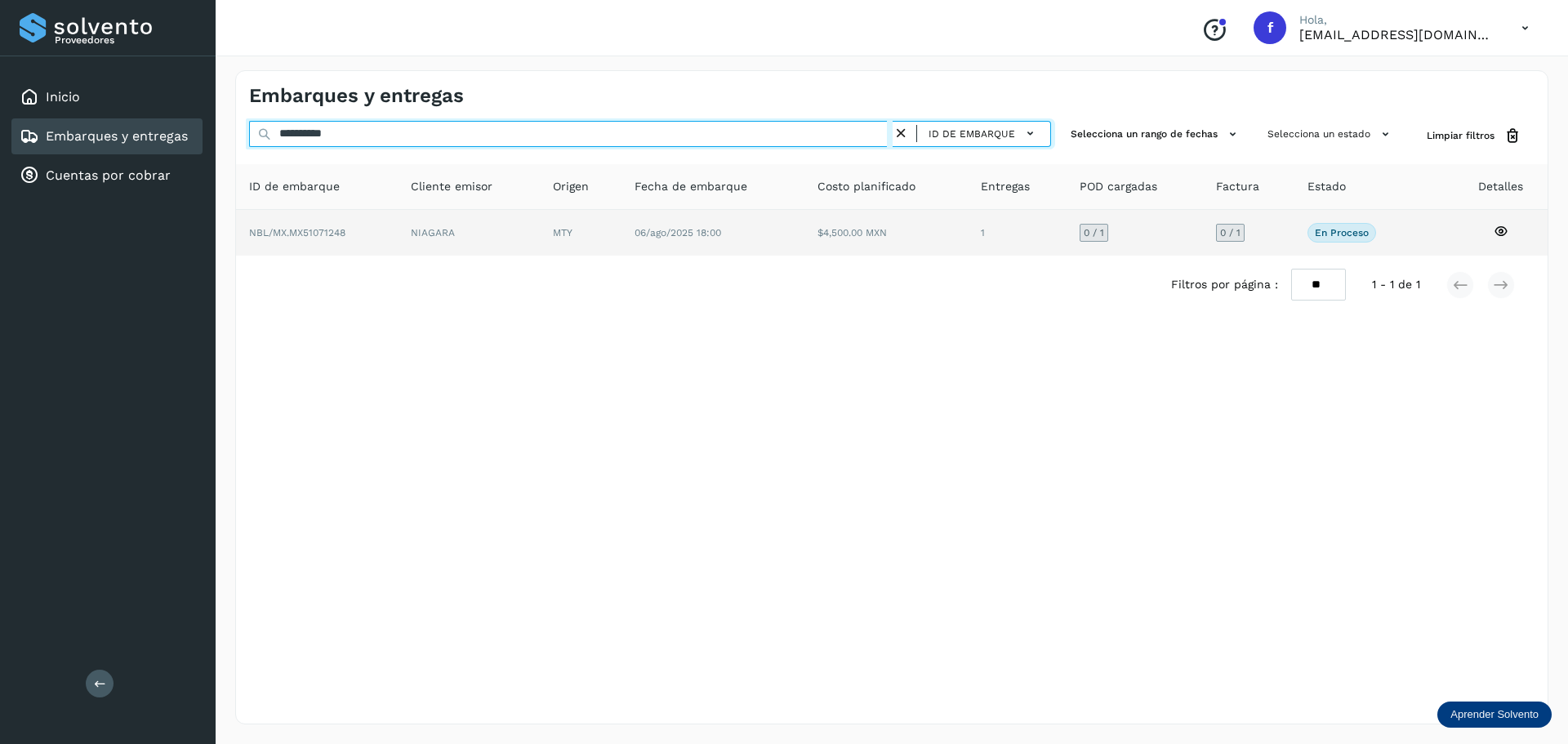
type input "**********"
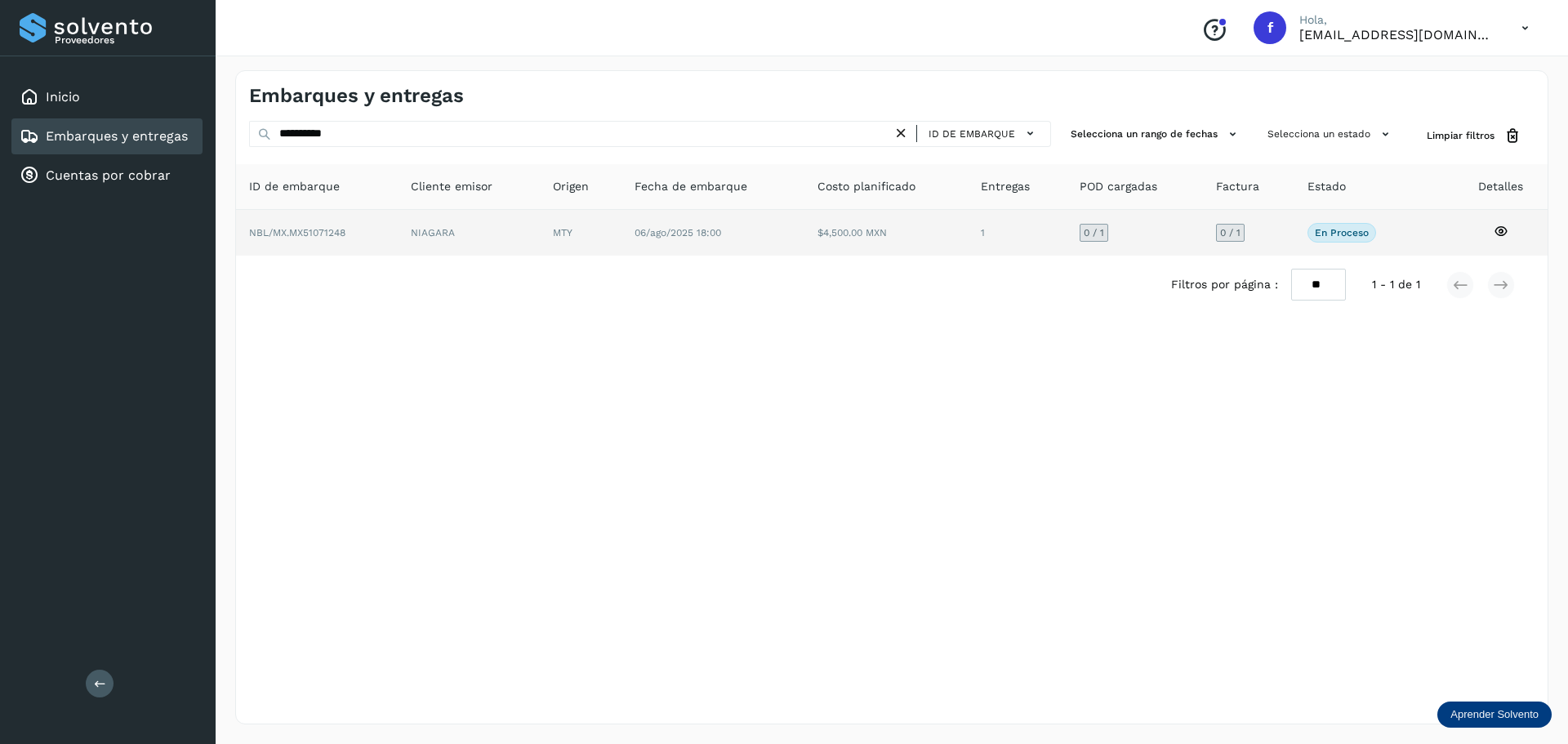
click at [968, 251] on td "$4,500.00 MXN" at bounding box center [1017, 232] width 99 height 46
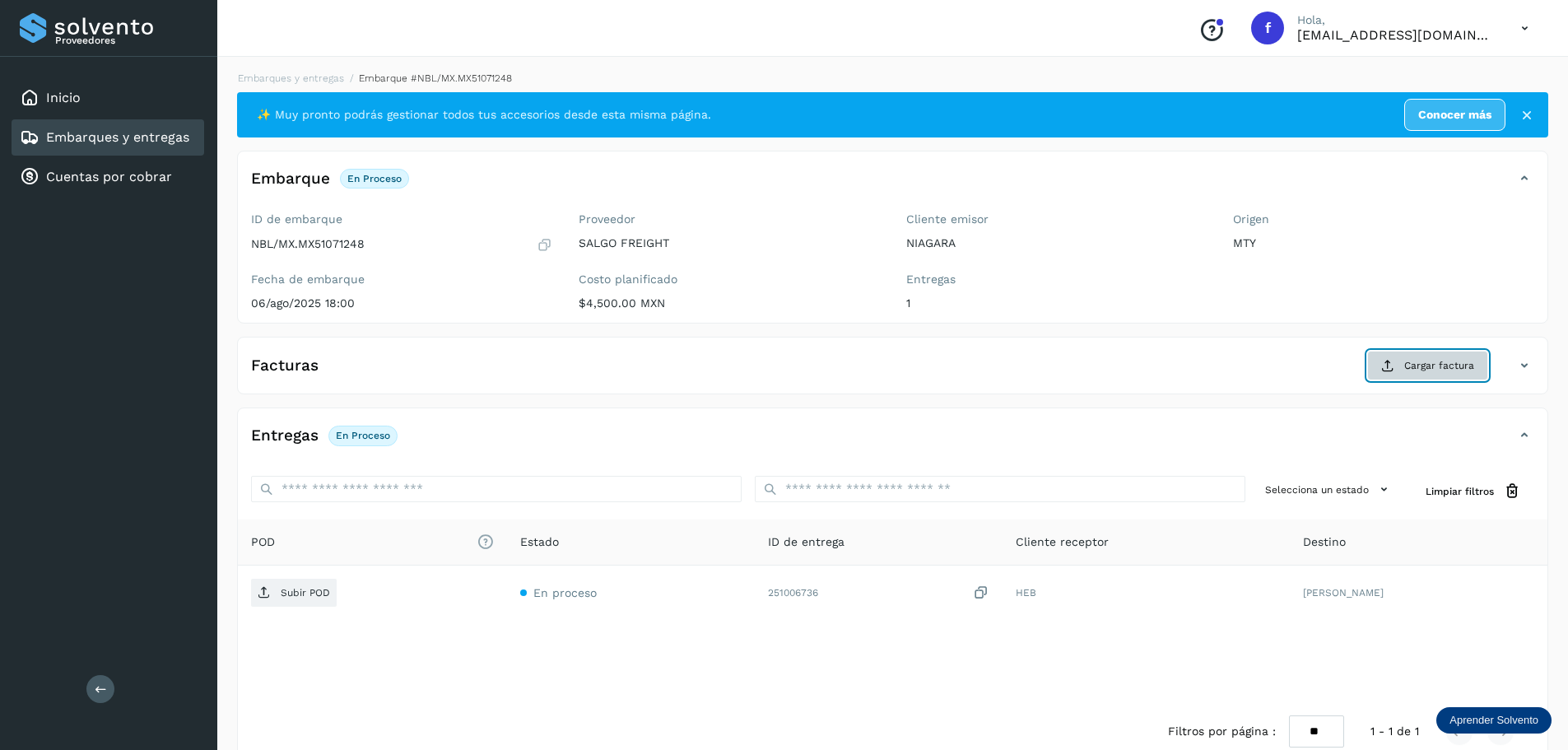
click at [1432, 367] on span "Cargar factura" at bounding box center [1438, 365] width 70 height 15
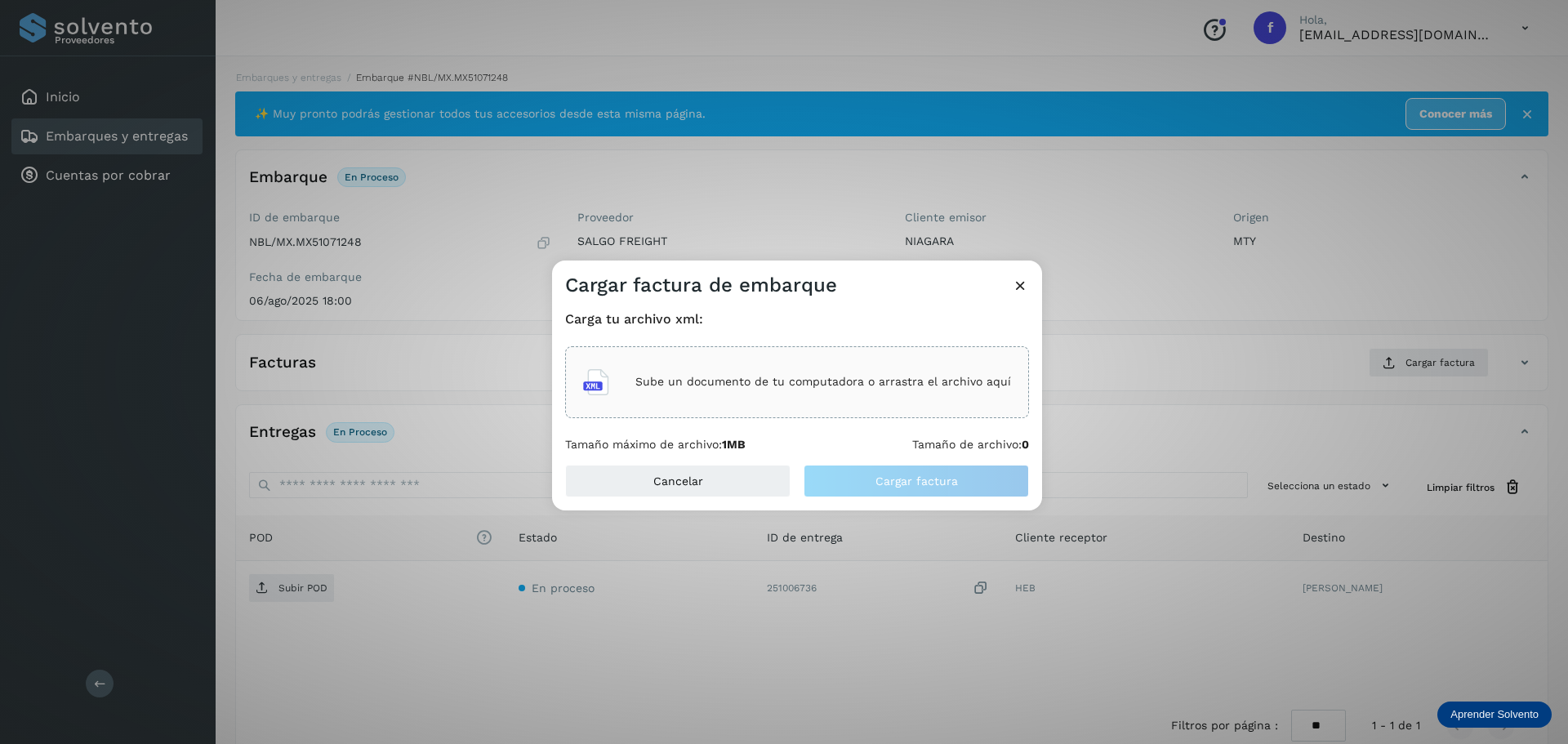
click at [798, 365] on div "Sube un documento de tu computadora o arrastra el archivo aquí" at bounding box center [797, 381] width 428 height 44
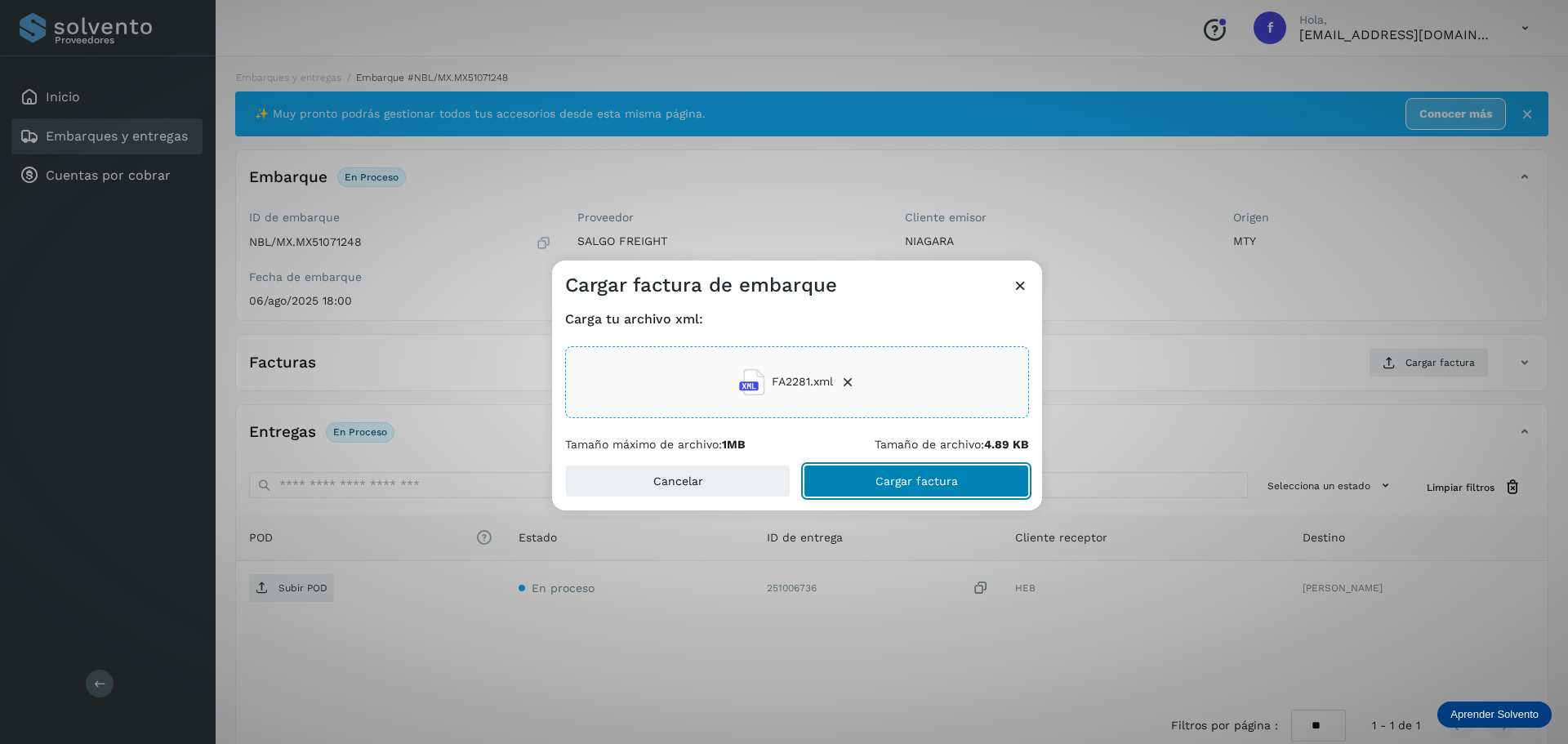
click at [959, 483] on button "Cargar factura" at bounding box center [916, 480] width 225 height 32
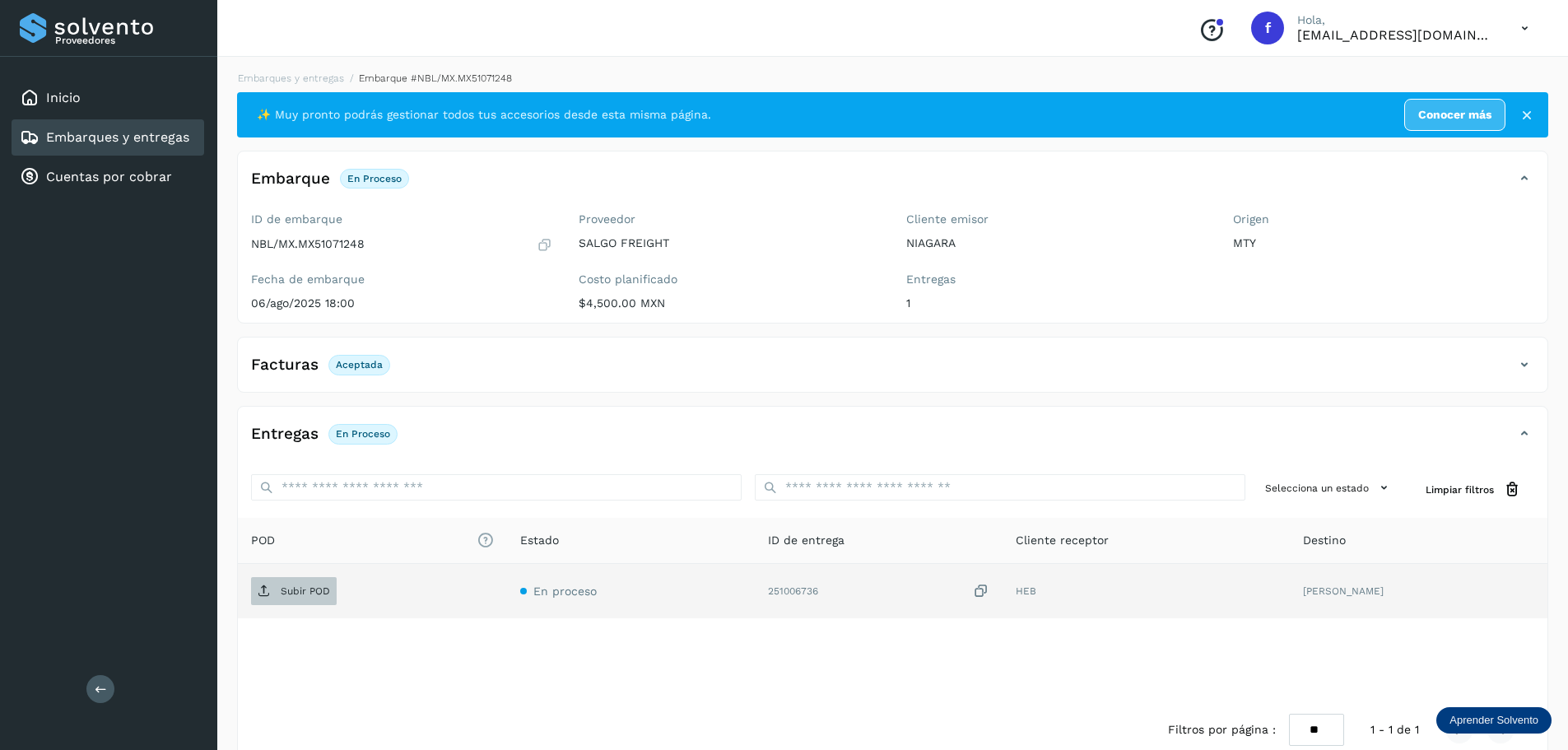
click at [325, 580] on span "Subir POD" at bounding box center [294, 590] width 85 height 26
click at [165, 136] on link "Embarques y entregas" at bounding box center [118, 136] width 143 height 15
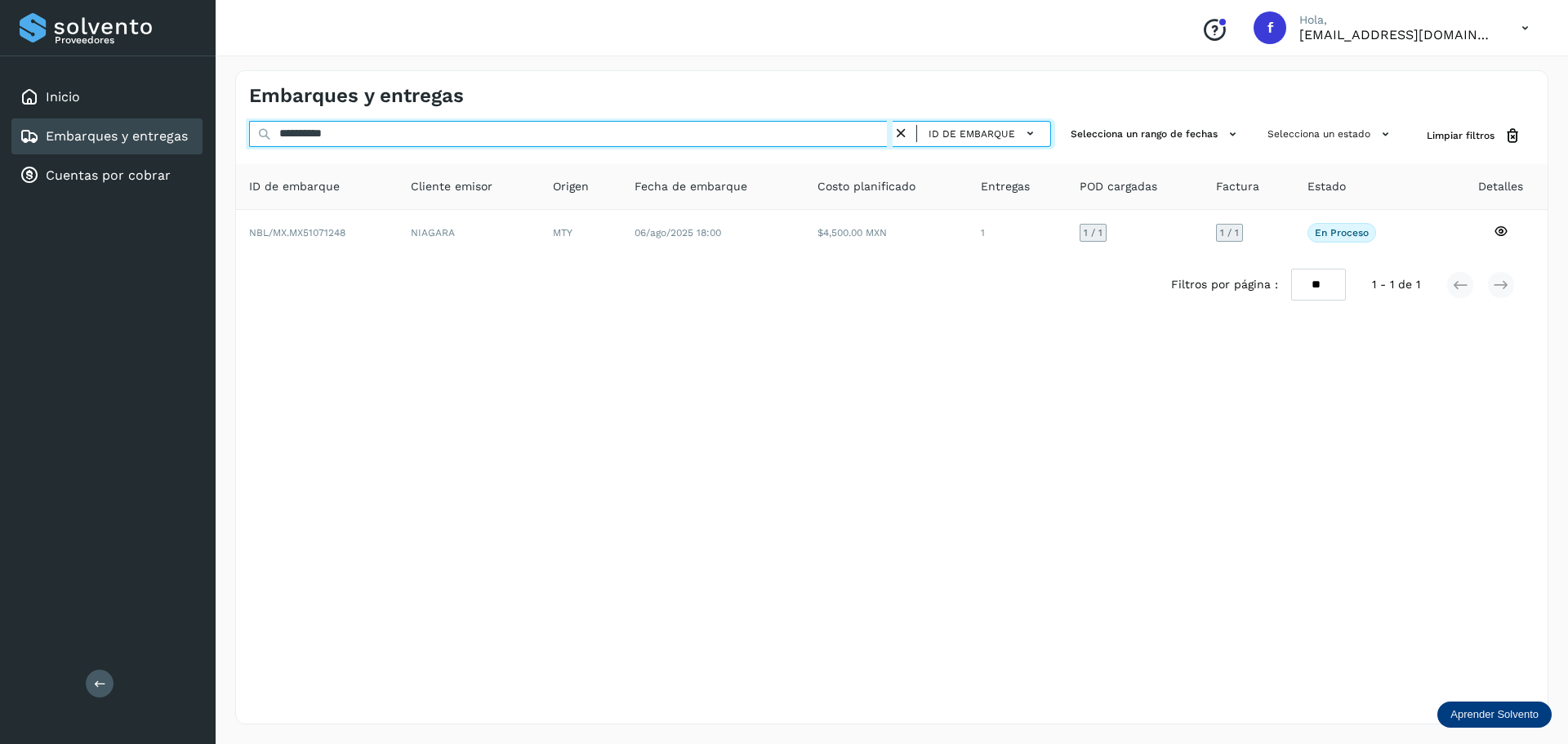
click at [816, 140] on input "**********" at bounding box center [571, 133] width 644 height 26
click at [815, 140] on input "**********" at bounding box center [571, 133] width 644 height 26
paste input "text"
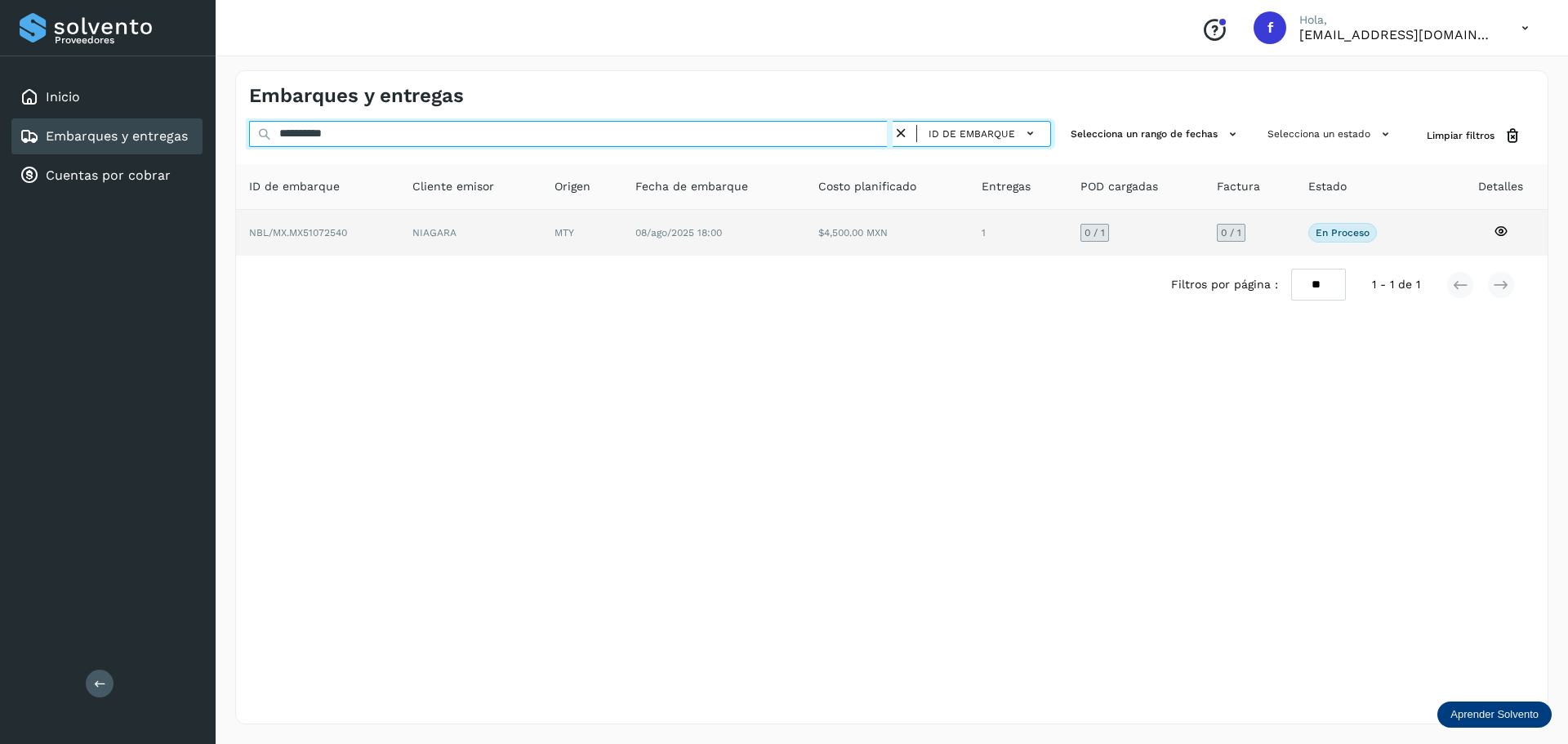
type input "**********"
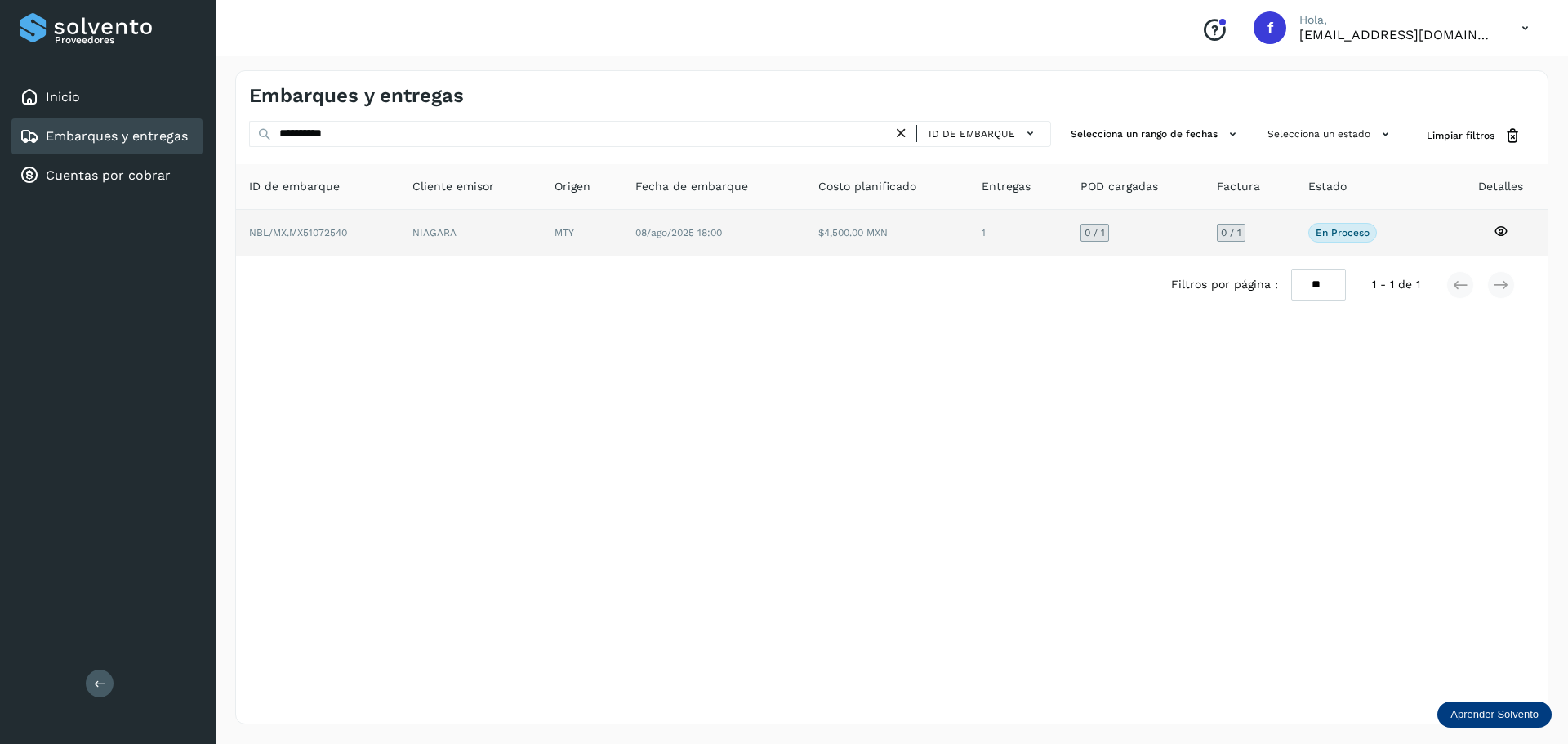
click at [1068, 243] on td "1" at bounding box center [1136, 232] width 137 height 46
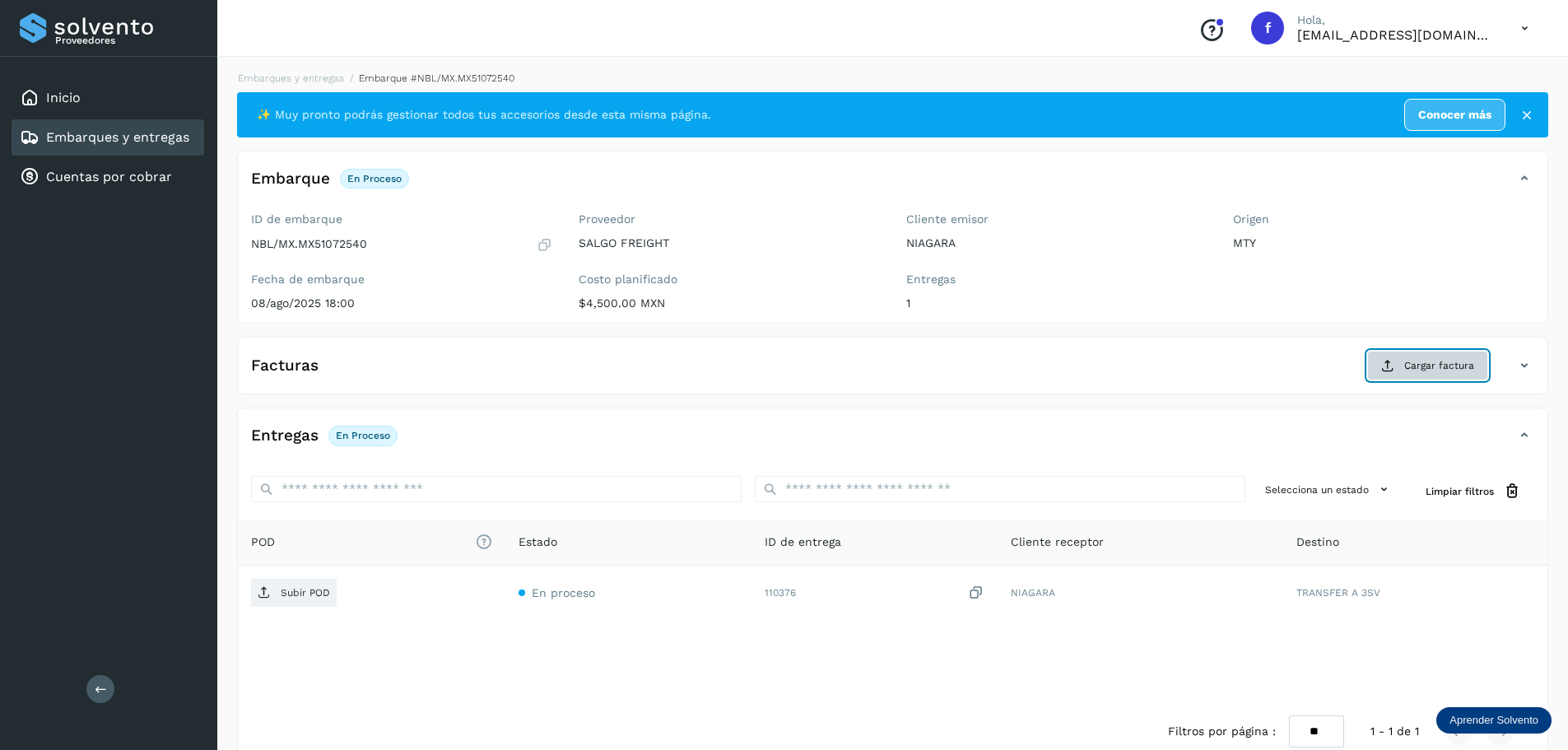
click at [1455, 361] on span "Cargar factura" at bounding box center [1438, 365] width 70 height 15
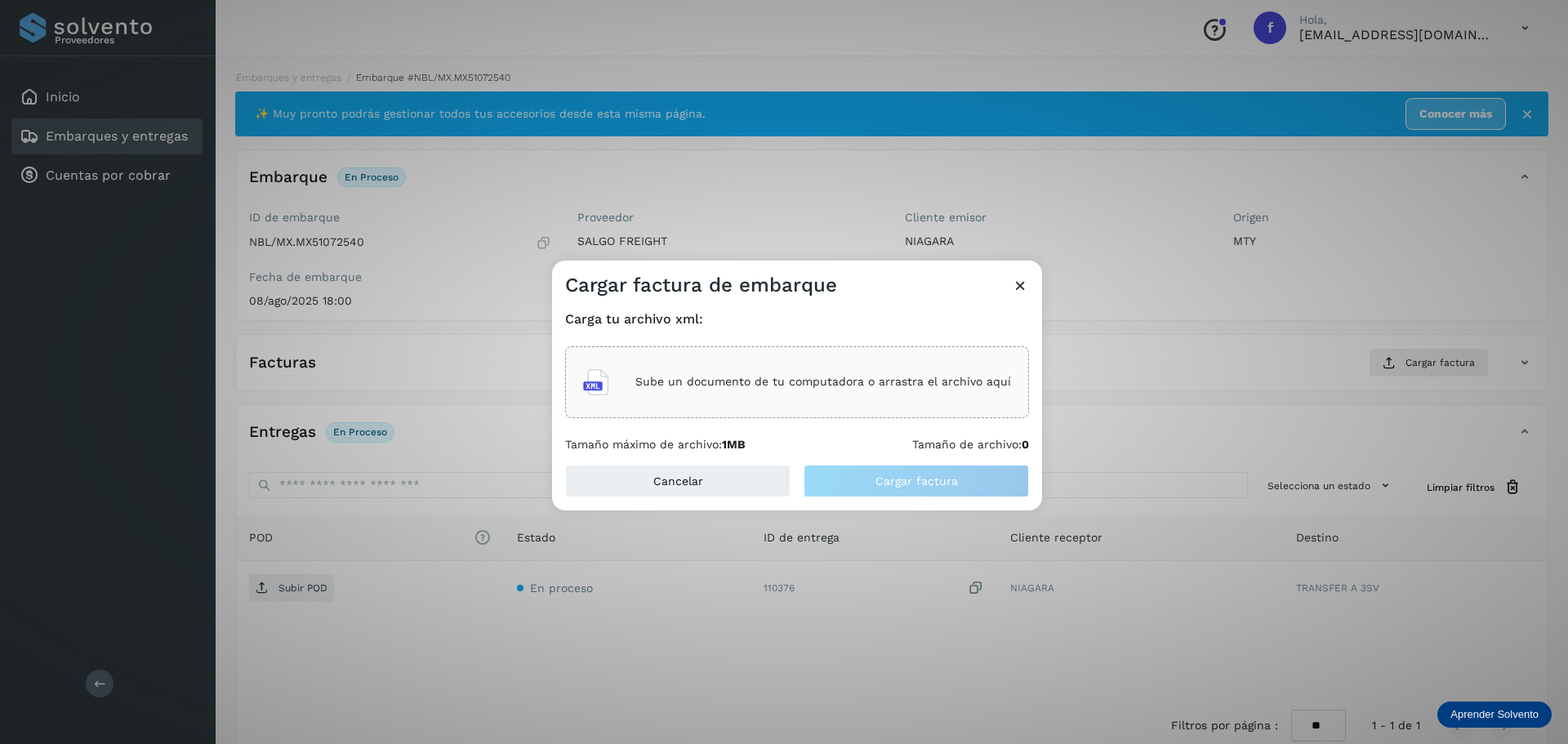
click at [875, 381] on p "Sube un documento de tu computadora o arrastra el archivo aquí" at bounding box center [823, 381] width 375 height 13
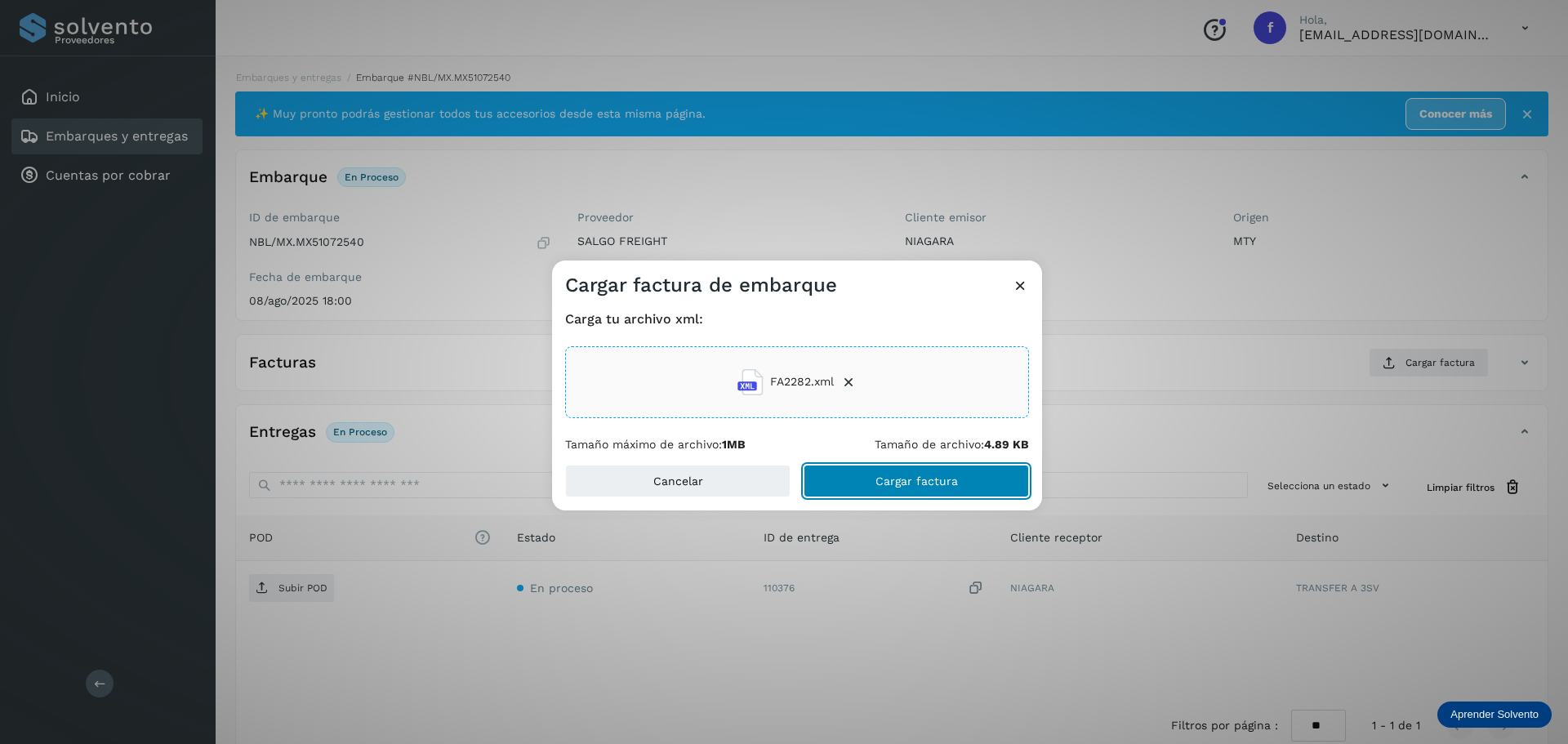
click at [883, 478] on span "Cargar factura" at bounding box center [917, 480] width 83 height 12
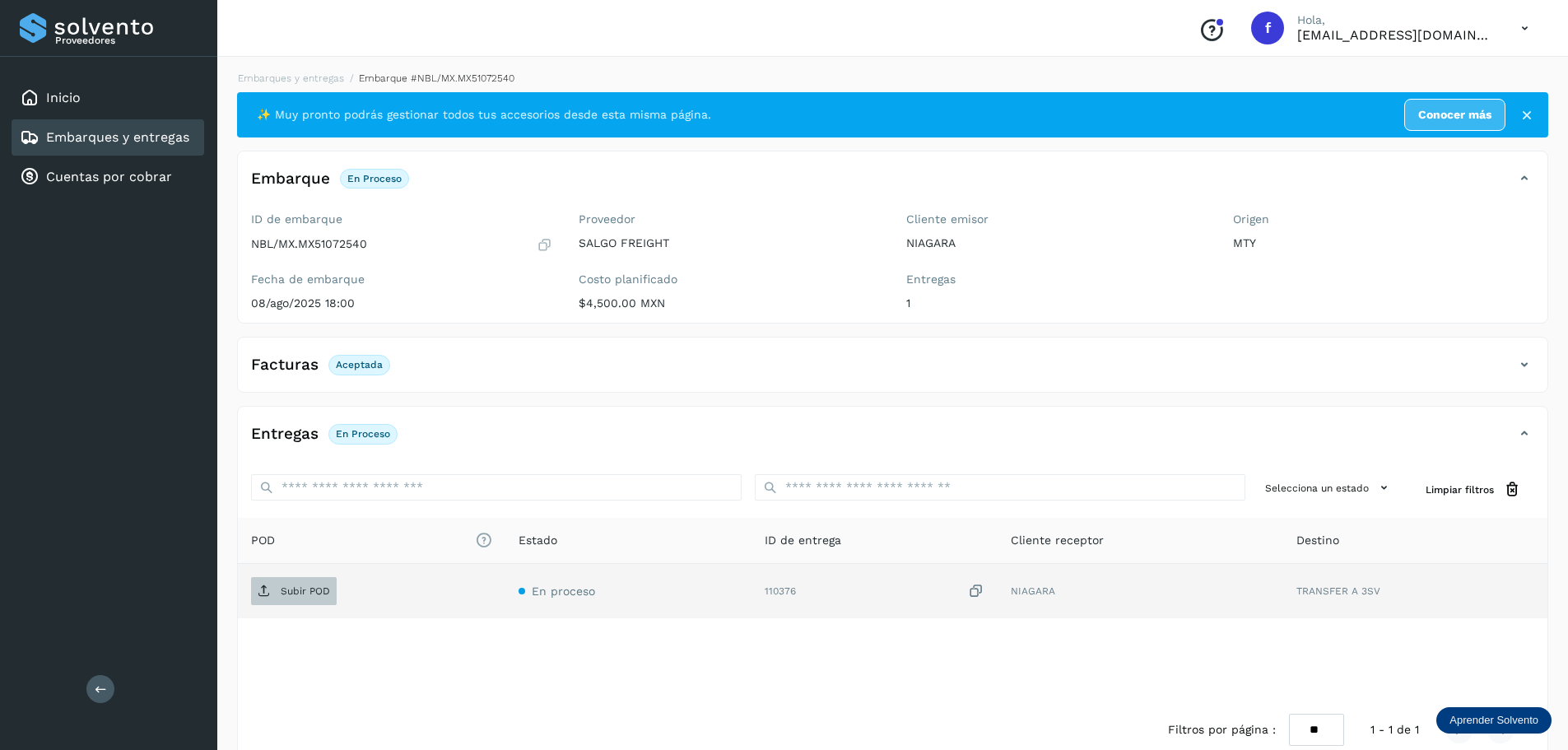
click at [297, 590] on p "Subir POD" at bounding box center [305, 590] width 49 height 12
click at [184, 141] on link "Embarques y entregas" at bounding box center [118, 136] width 143 height 15
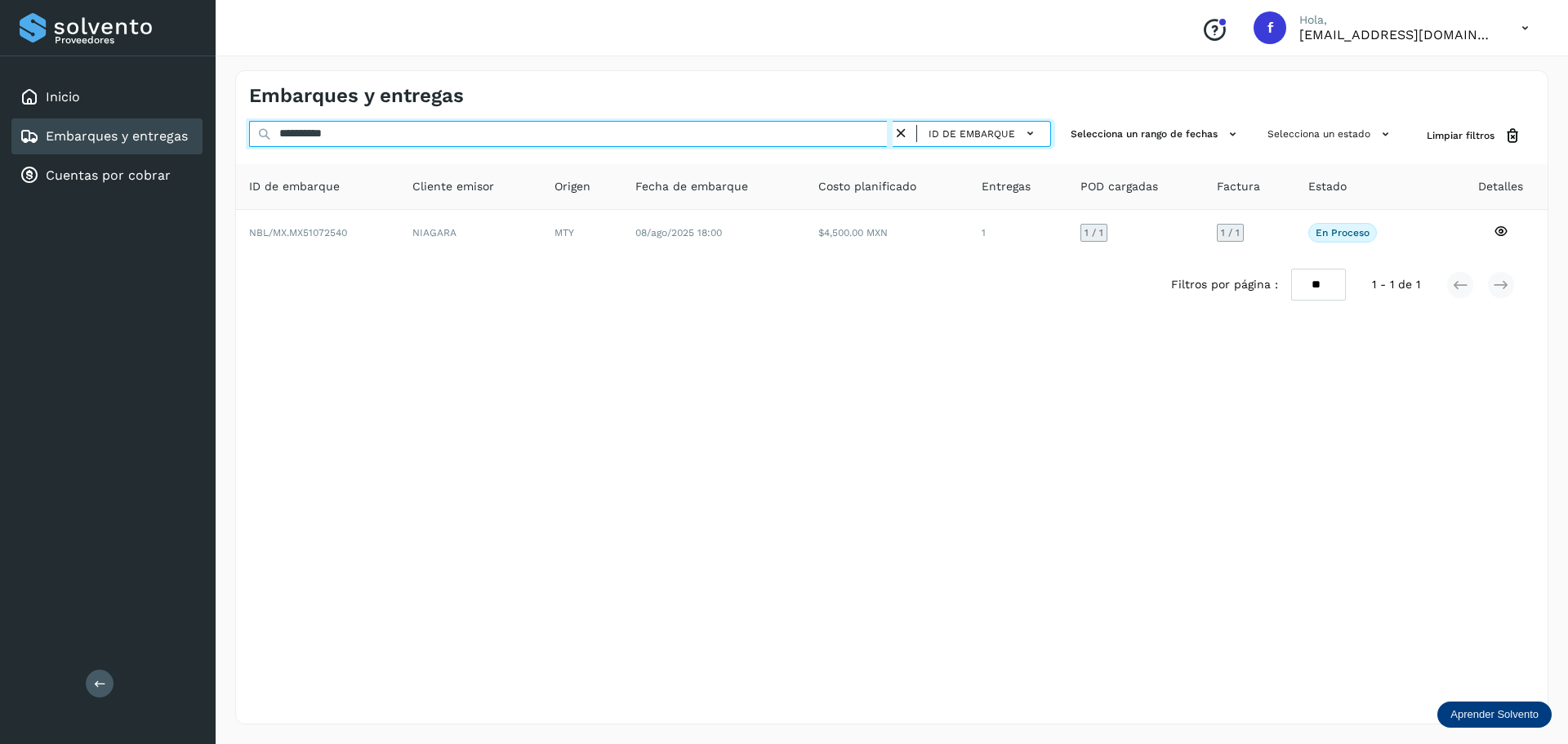
click at [401, 142] on input "**********" at bounding box center [571, 133] width 644 height 26
paste input "text"
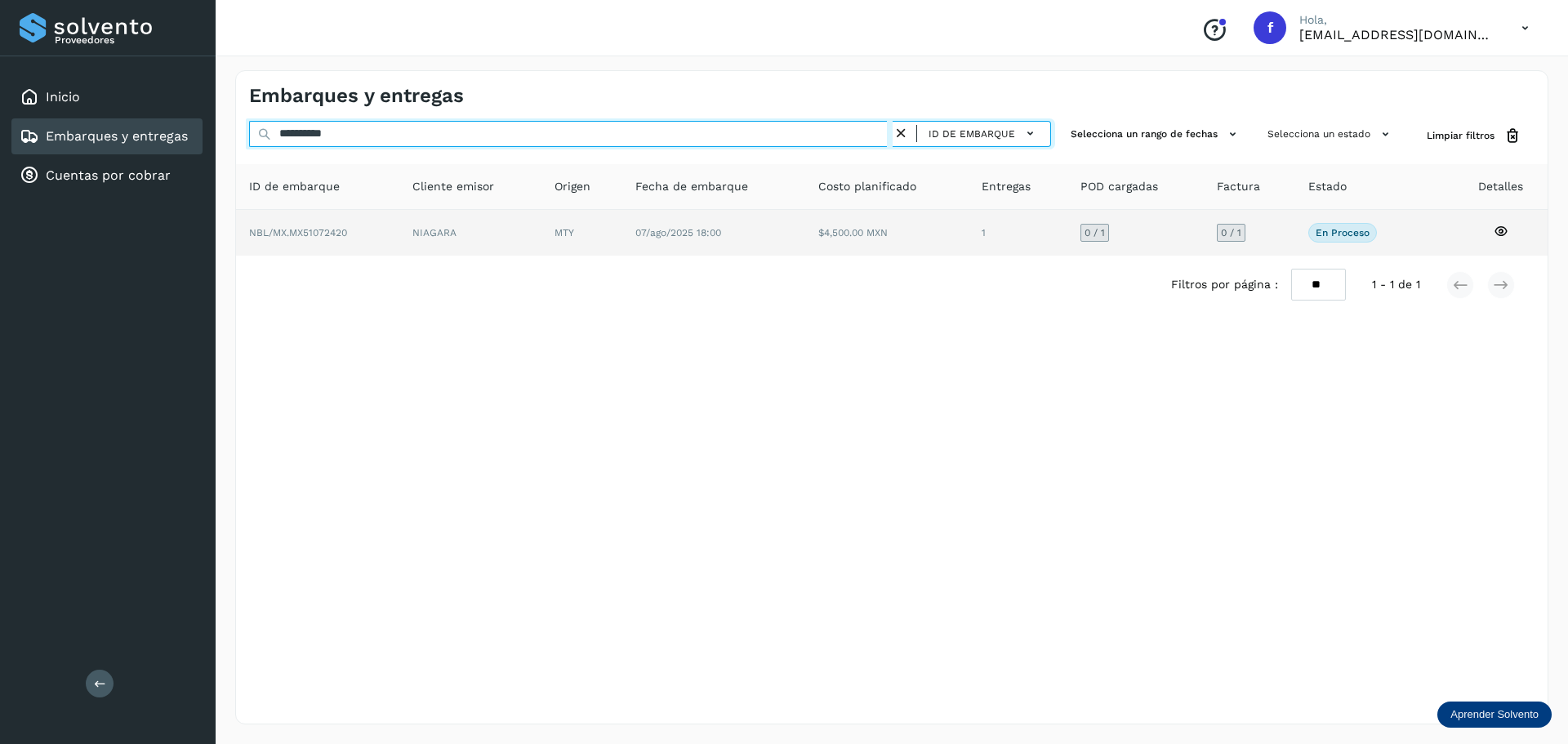
type input "**********"
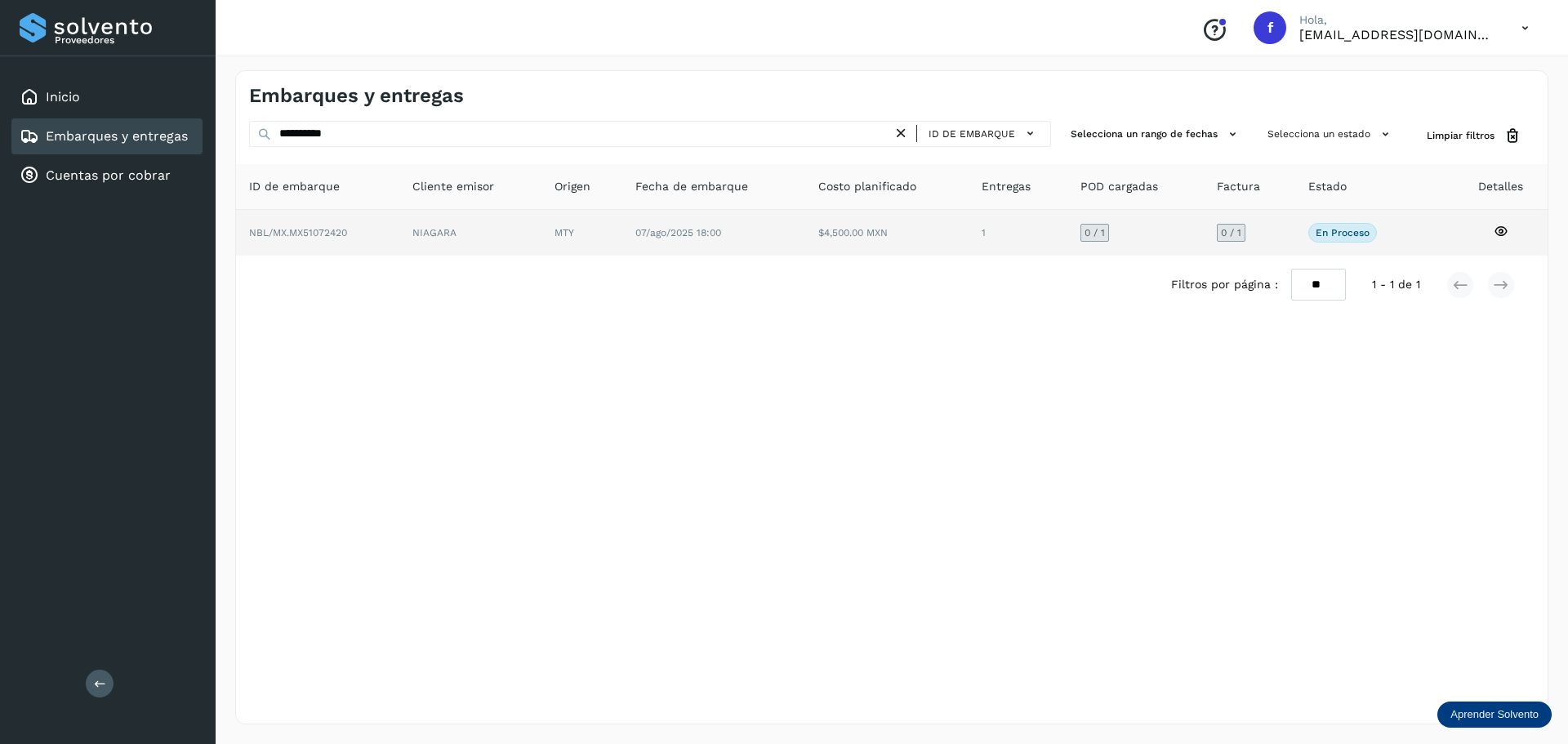
click at [1068, 230] on td "1" at bounding box center [1136, 232] width 137 height 46
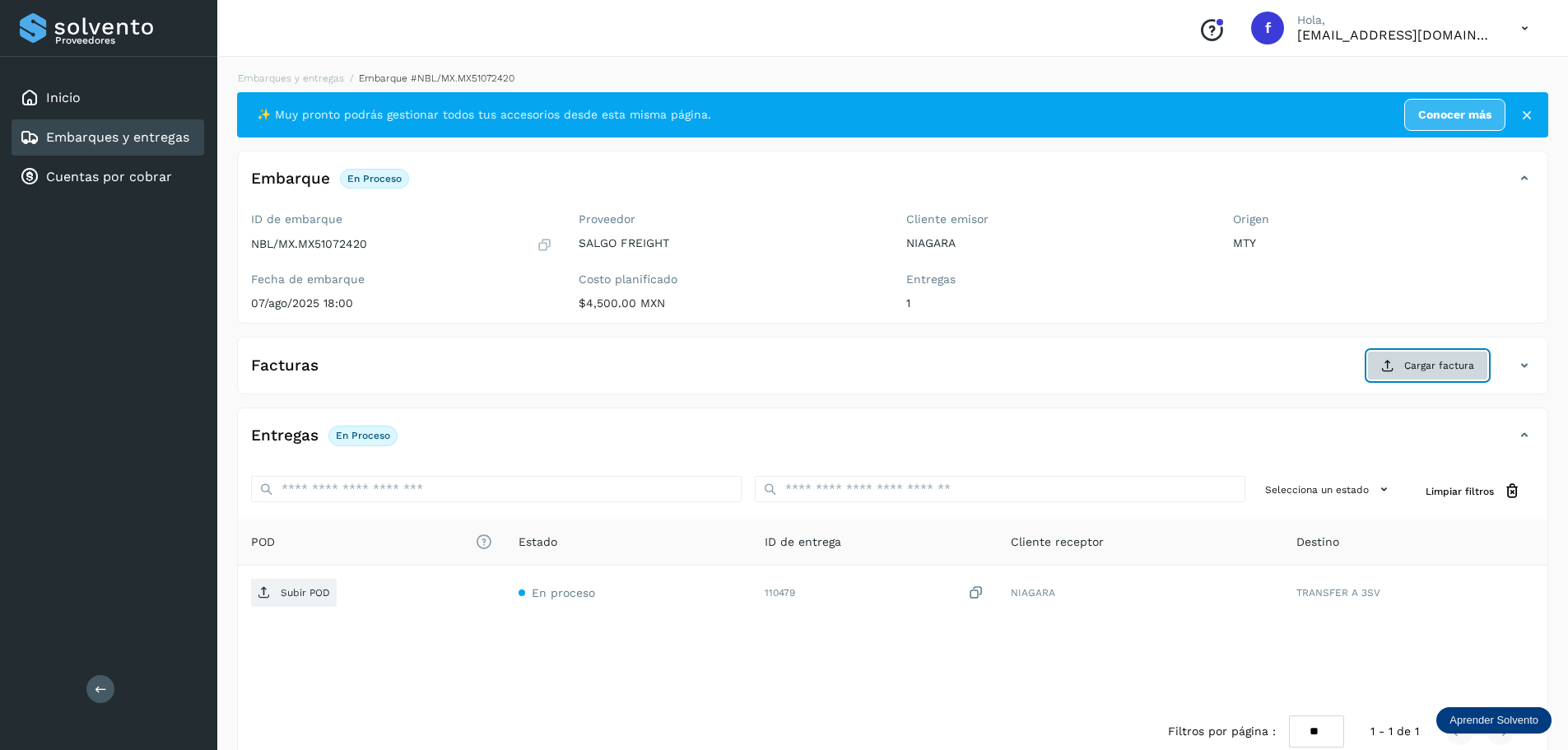
click at [1441, 356] on button "Cargar factura" at bounding box center [1427, 365] width 121 height 30
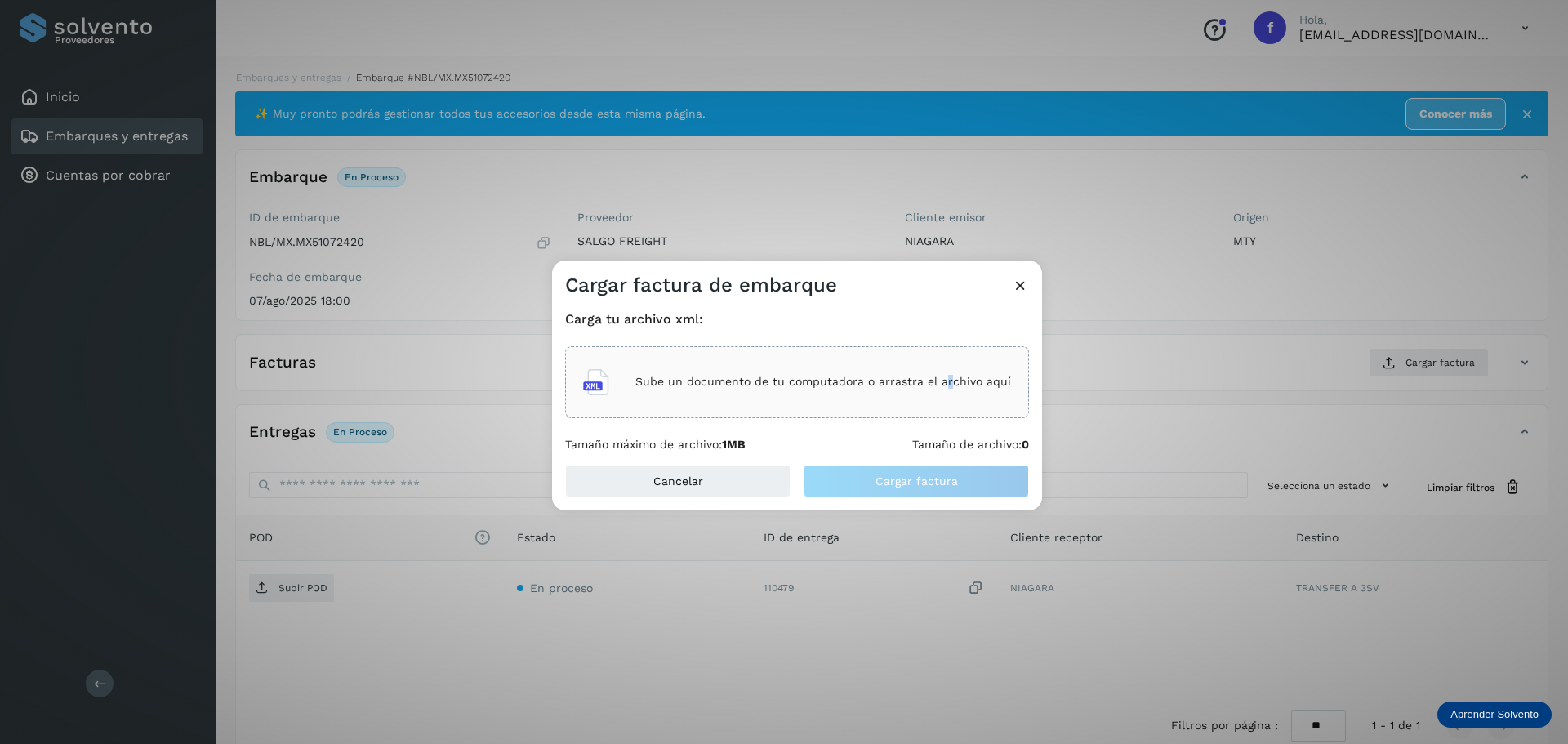
click at [949, 346] on div "Sube un documento de tu computadora o arrastra el archivo aquí" at bounding box center [797, 382] width 464 height 72
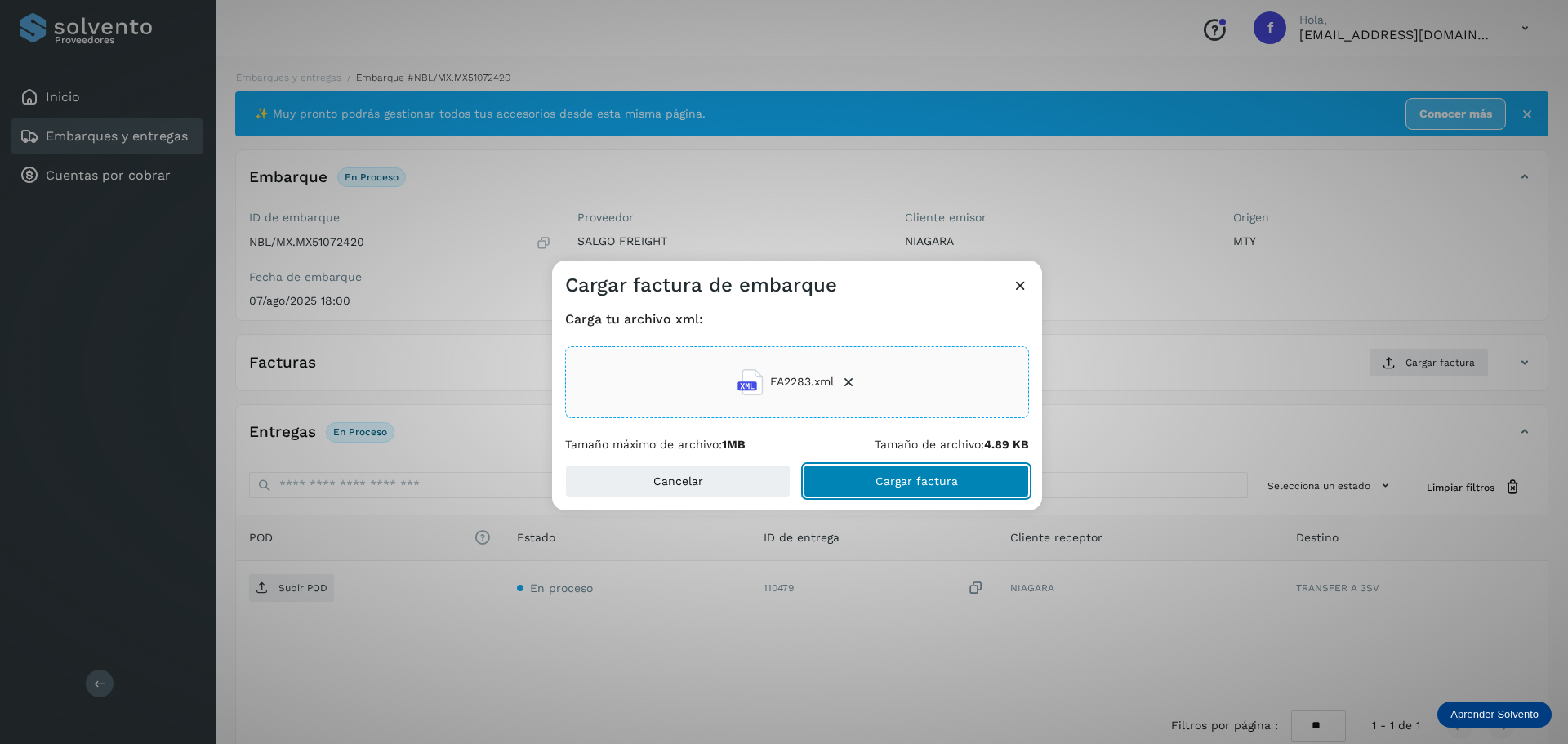
click at [887, 480] on span "Cargar factura" at bounding box center [917, 480] width 83 height 12
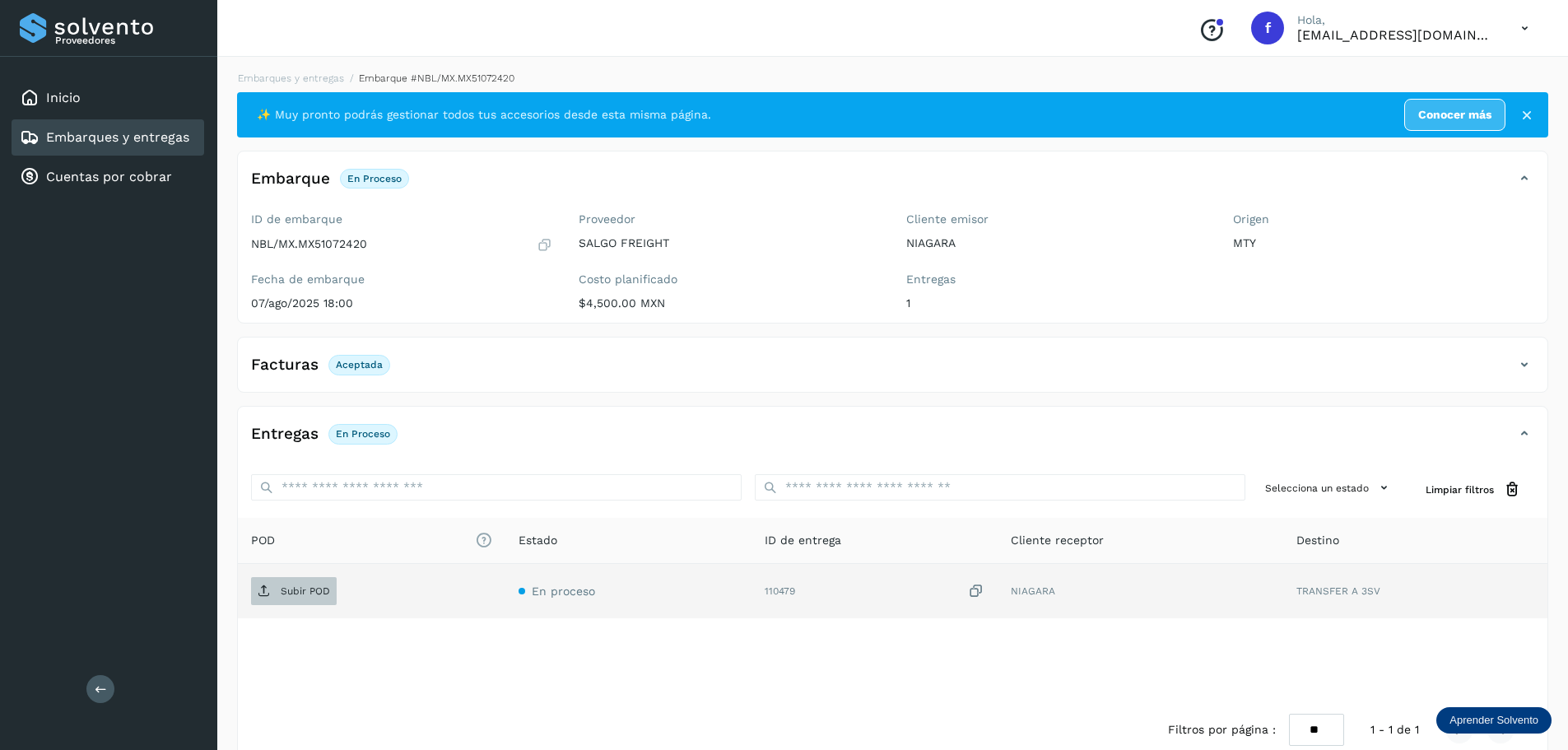
click at [335, 580] on span "Subir POD" at bounding box center [294, 590] width 85 height 26
click at [171, 133] on link "Embarques y entregas" at bounding box center [118, 136] width 143 height 15
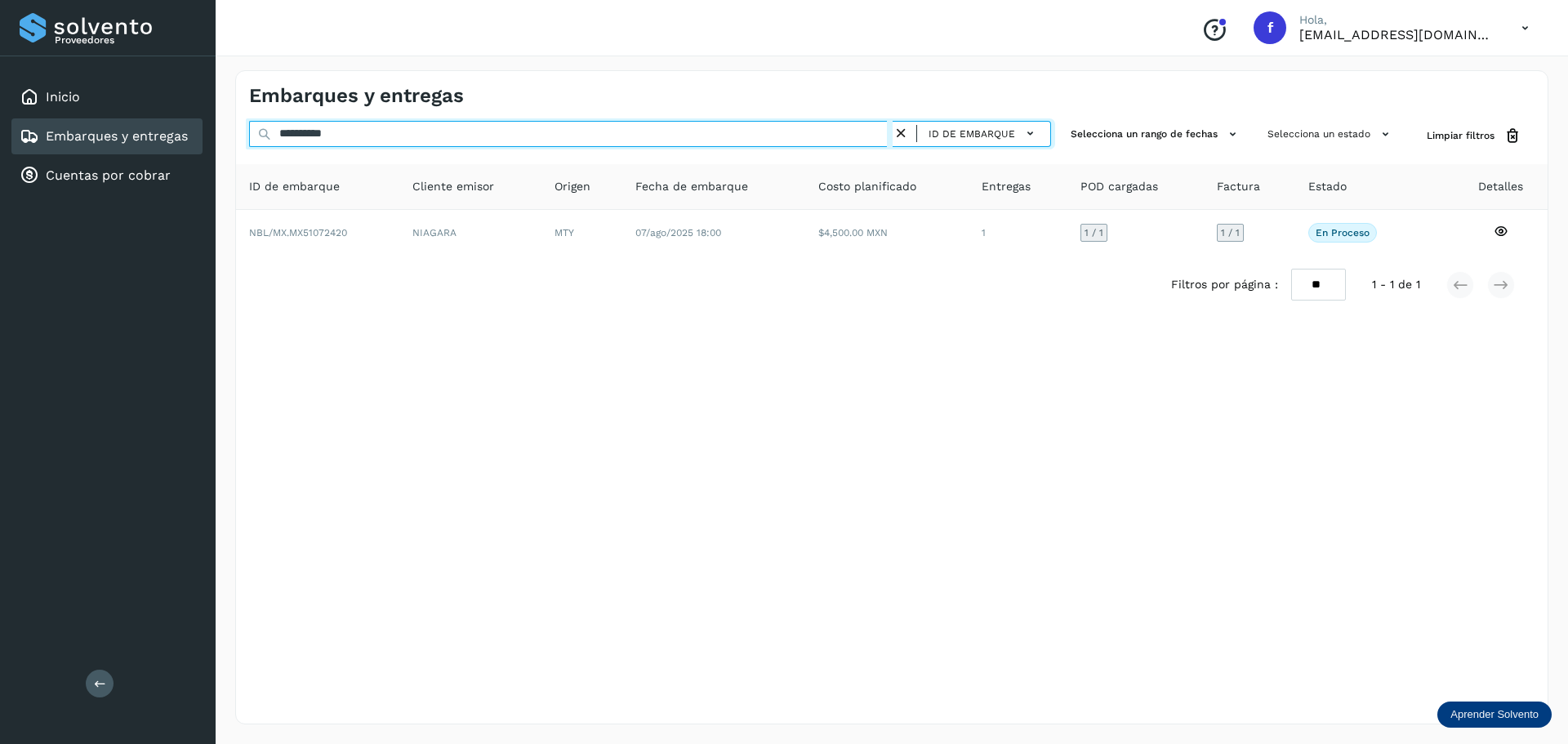
click at [822, 139] on input "**********" at bounding box center [571, 133] width 644 height 26
paste input "text"
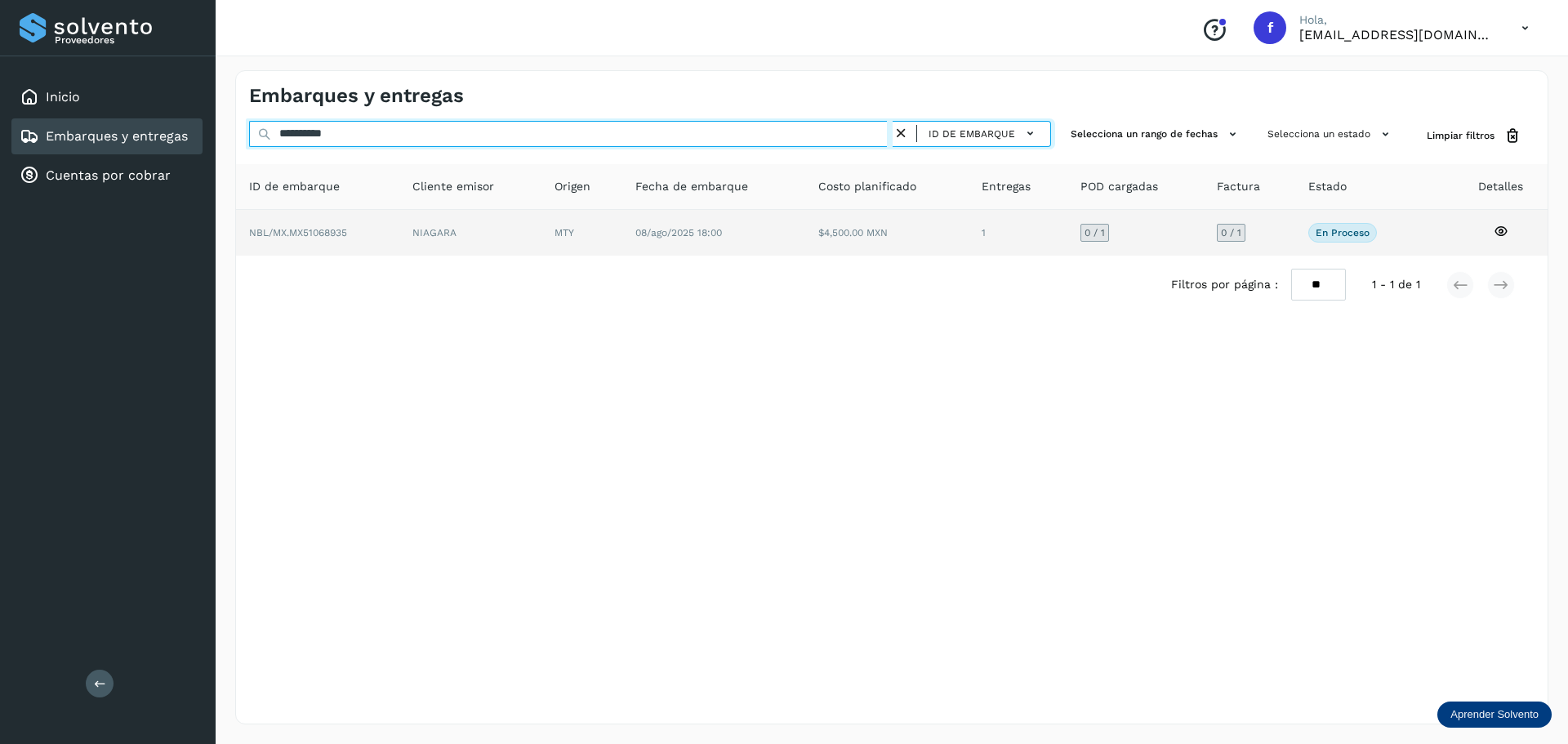
type input "**********"
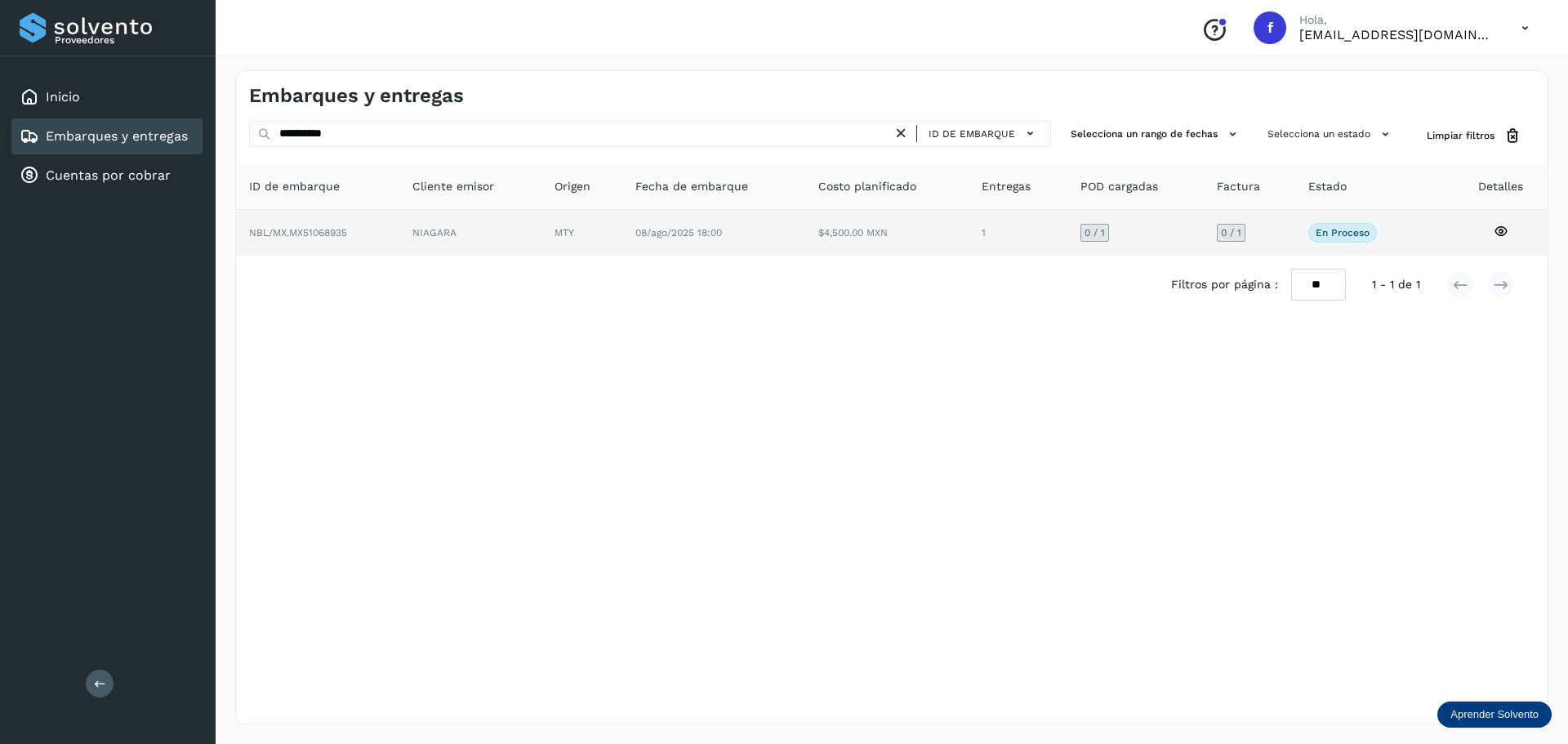
click at [1068, 229] on td "1" at bounding box center [1136, 232] width 137 height 46
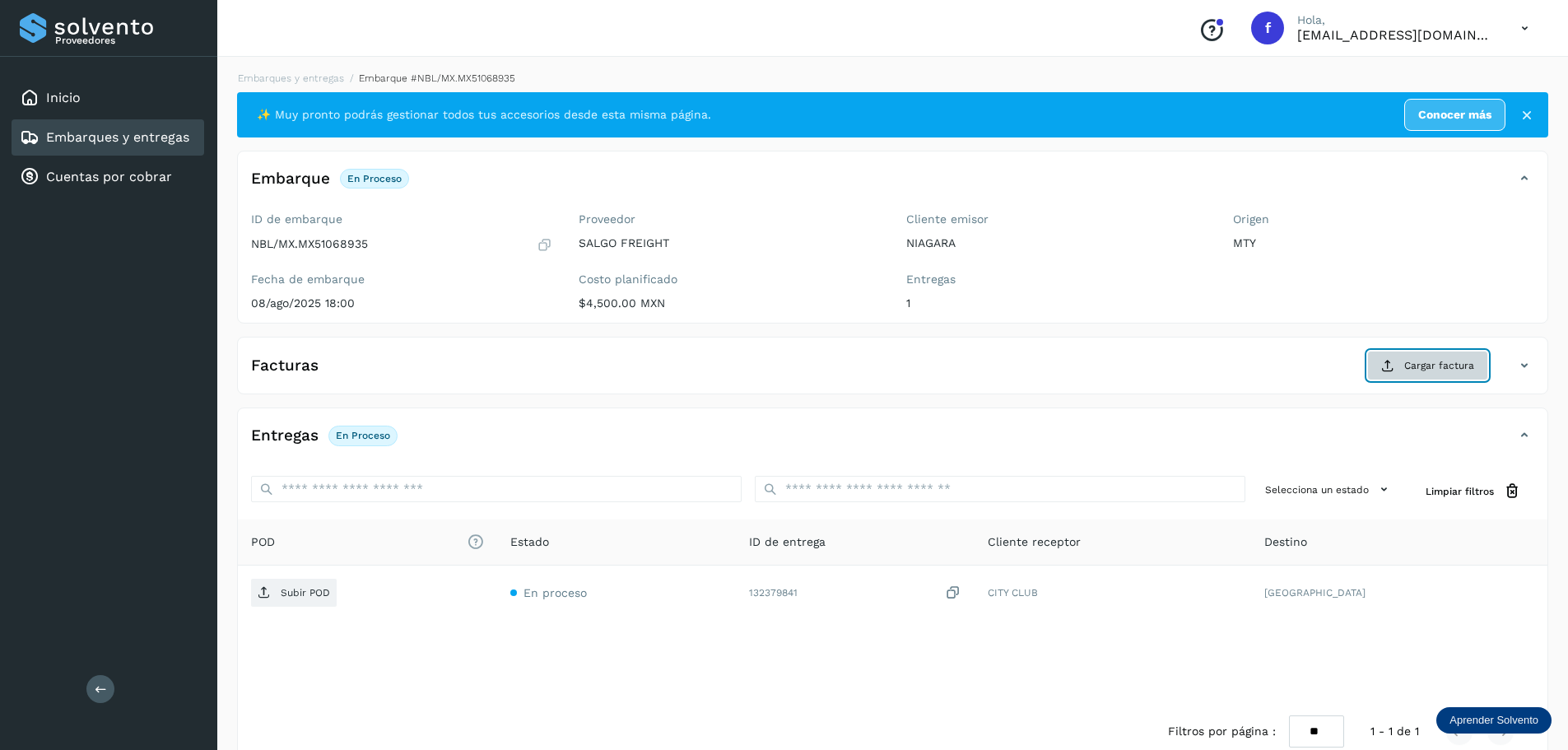
click at [1427, 371] on span "Cargar factura" at bounding box center [1438, 365] width 70 height 15
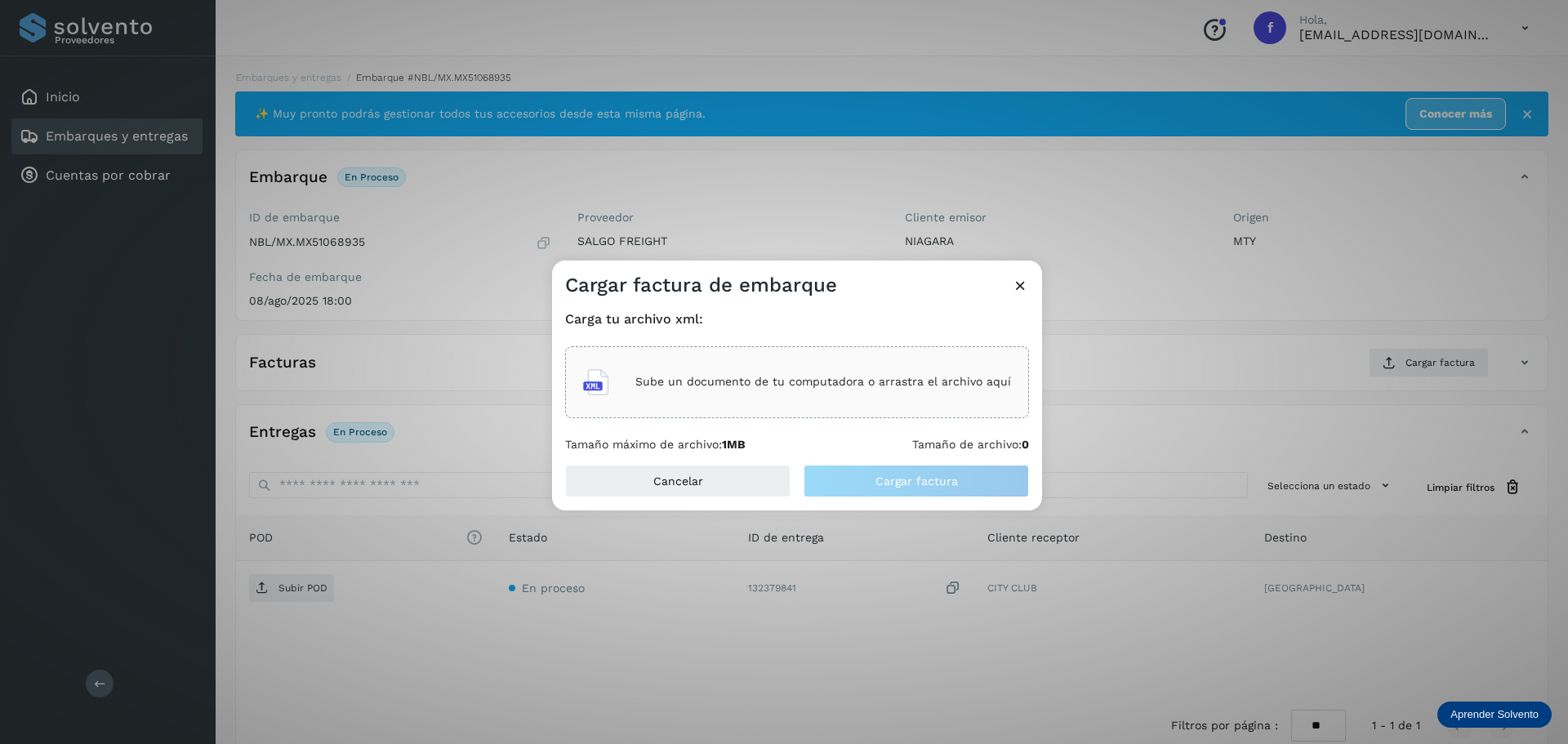
click at [845, 383] on p "Sube un documento de tu computadora o arrastra el archivo aquí" at bounding box center [823, 381] width 375 height 13
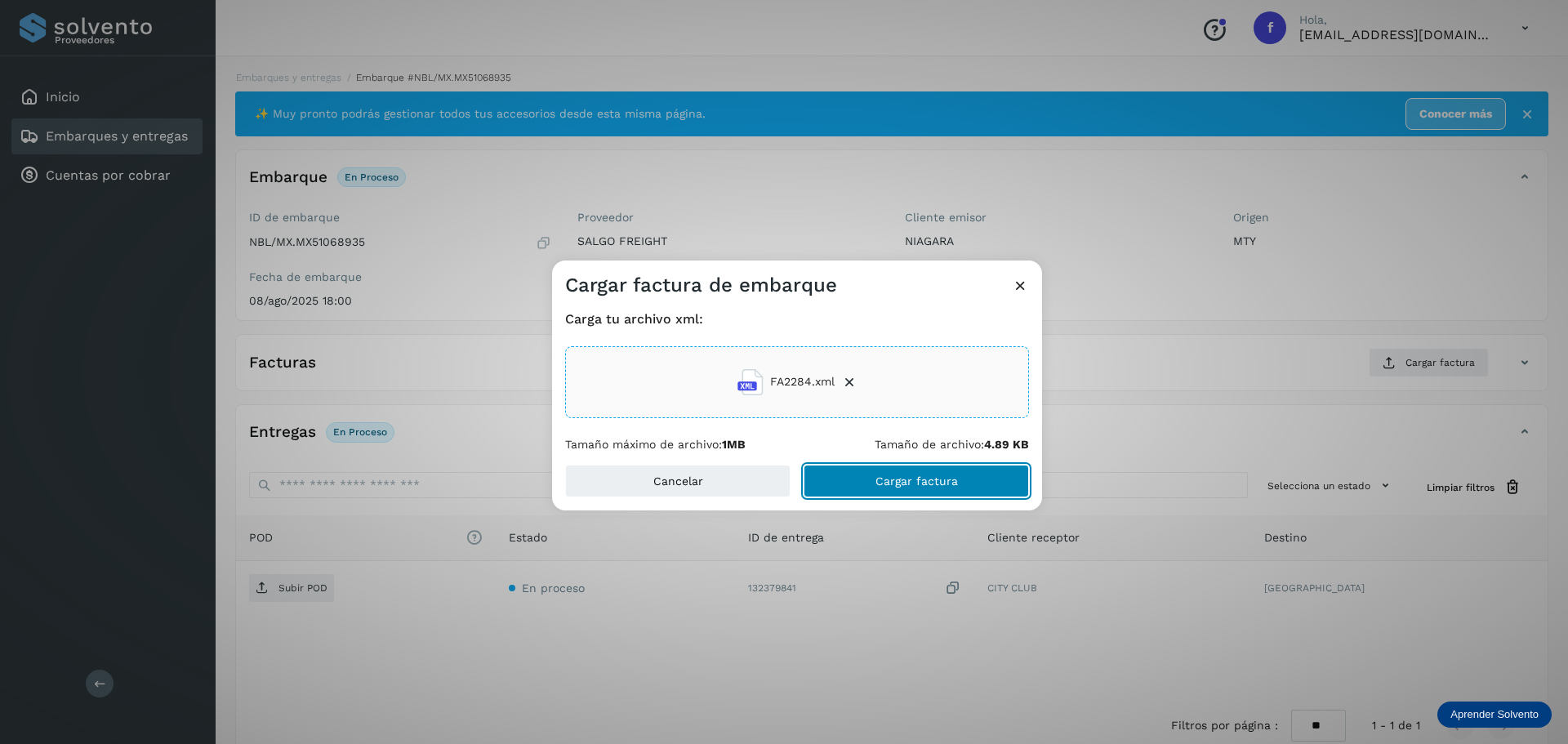
click at [893, 464] on button "Cargar factura" at bounding box center [916, 480] width 225 height 32
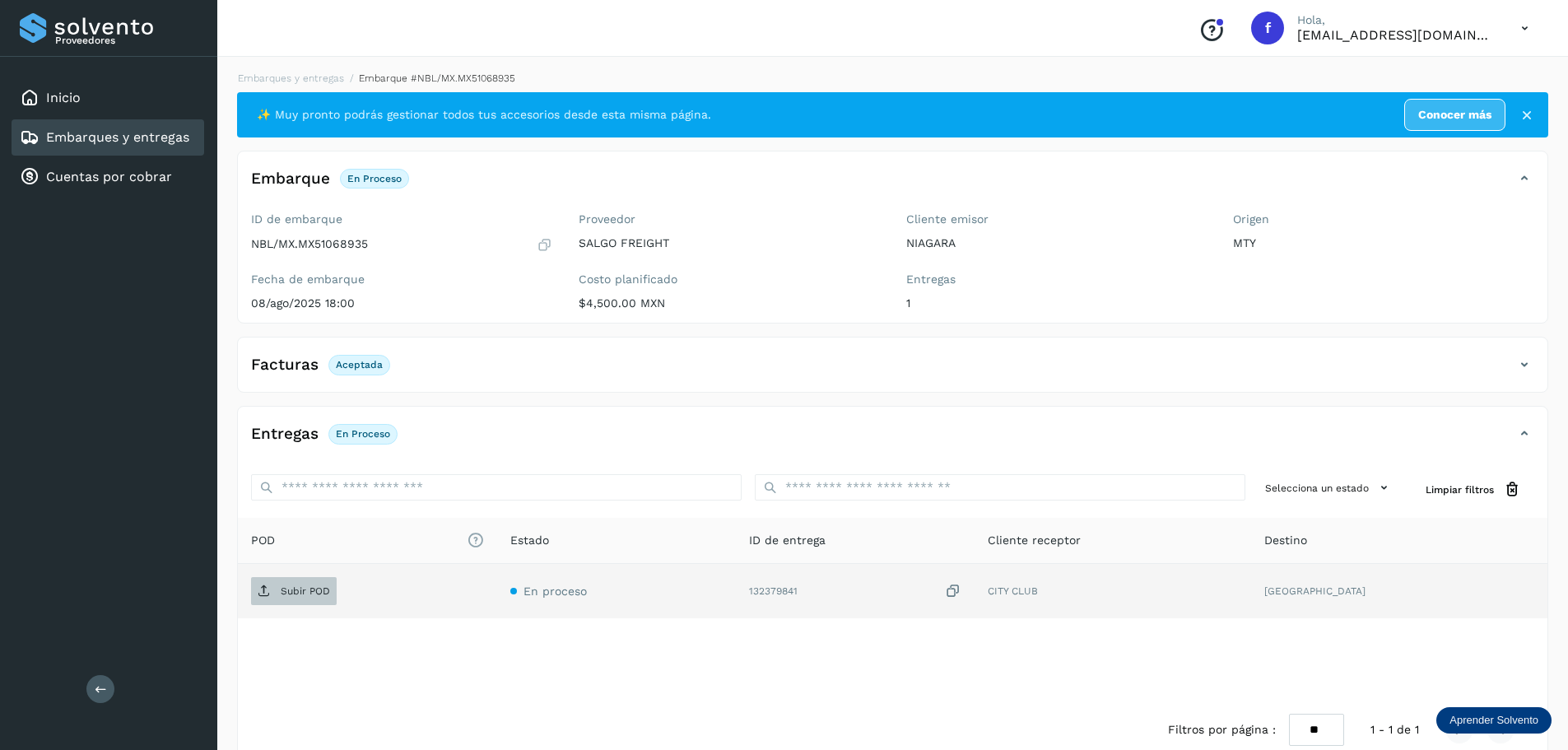
click at [313, 589] on p "Subir POD" at bounding box center [305, 590] width 49 height 12
drag, startPoint x: 126, startPoint y: 133, endPoint x: 158, endPoint y: 133, distance: 32.0
click at [130, 133] on link "Embarques y entregas" at bounding box center [118, 136] width 143 height 15
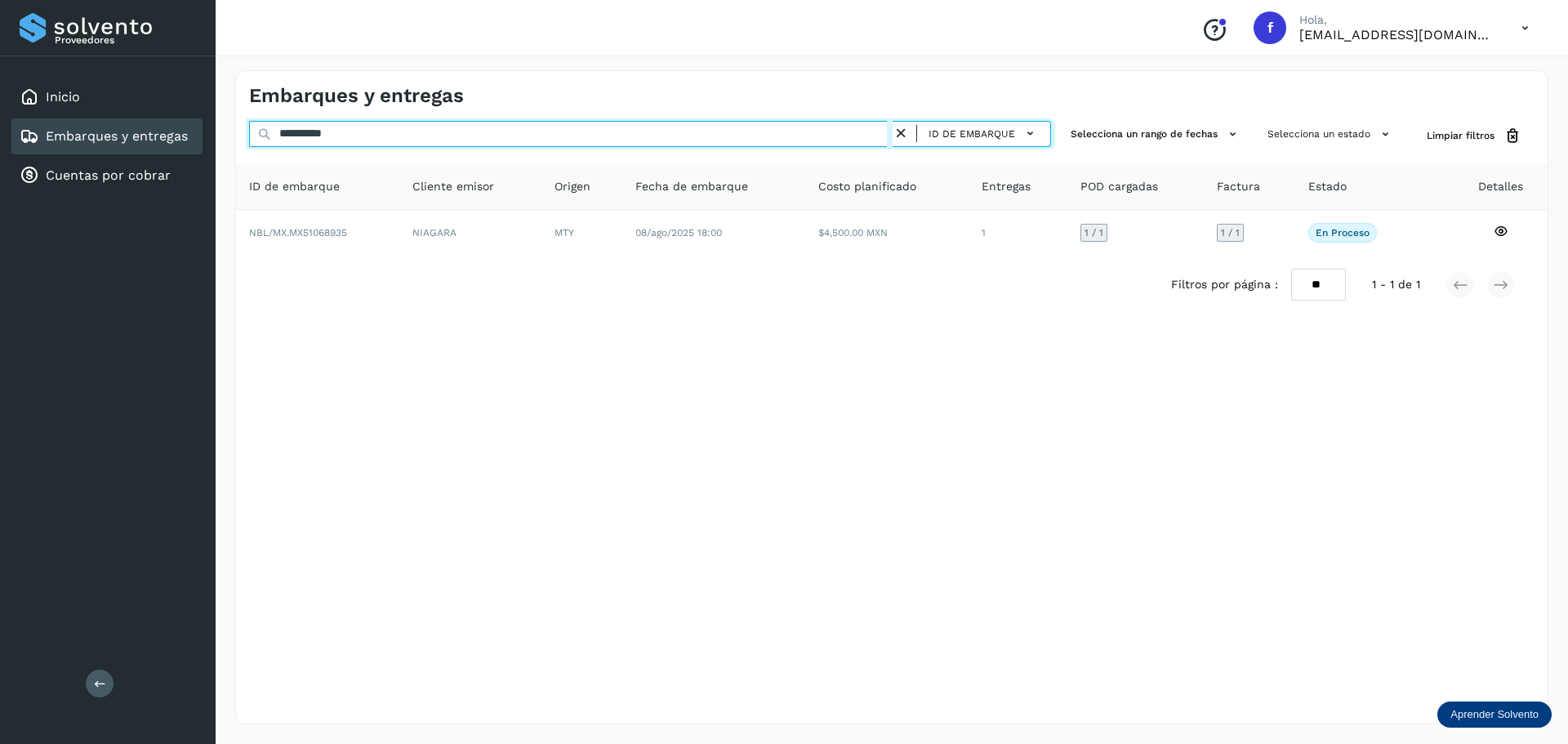
click at [549, 141] on input "**********" at bounding box center [571, 133] width 644 height 26
paste input "text"
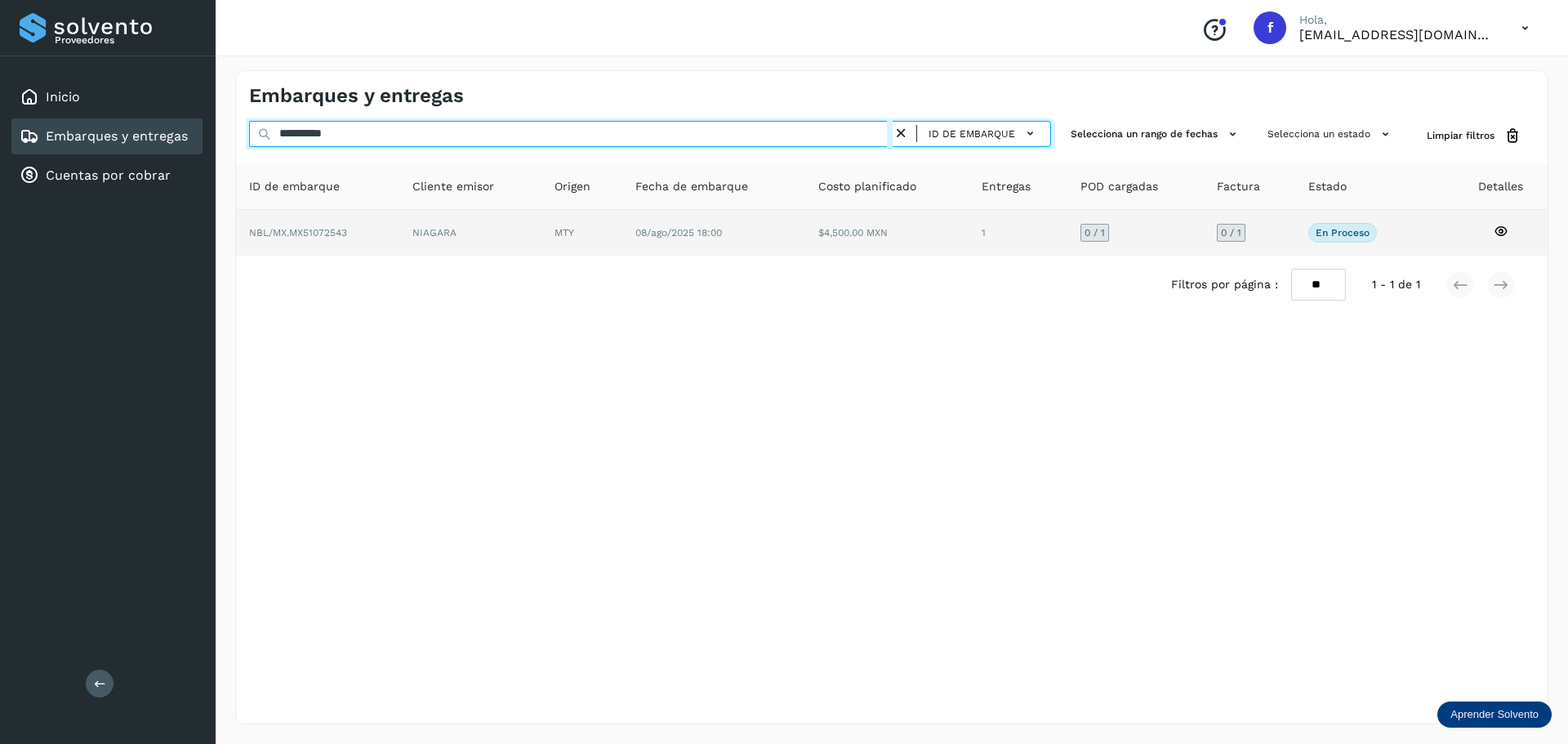
type input "**********"
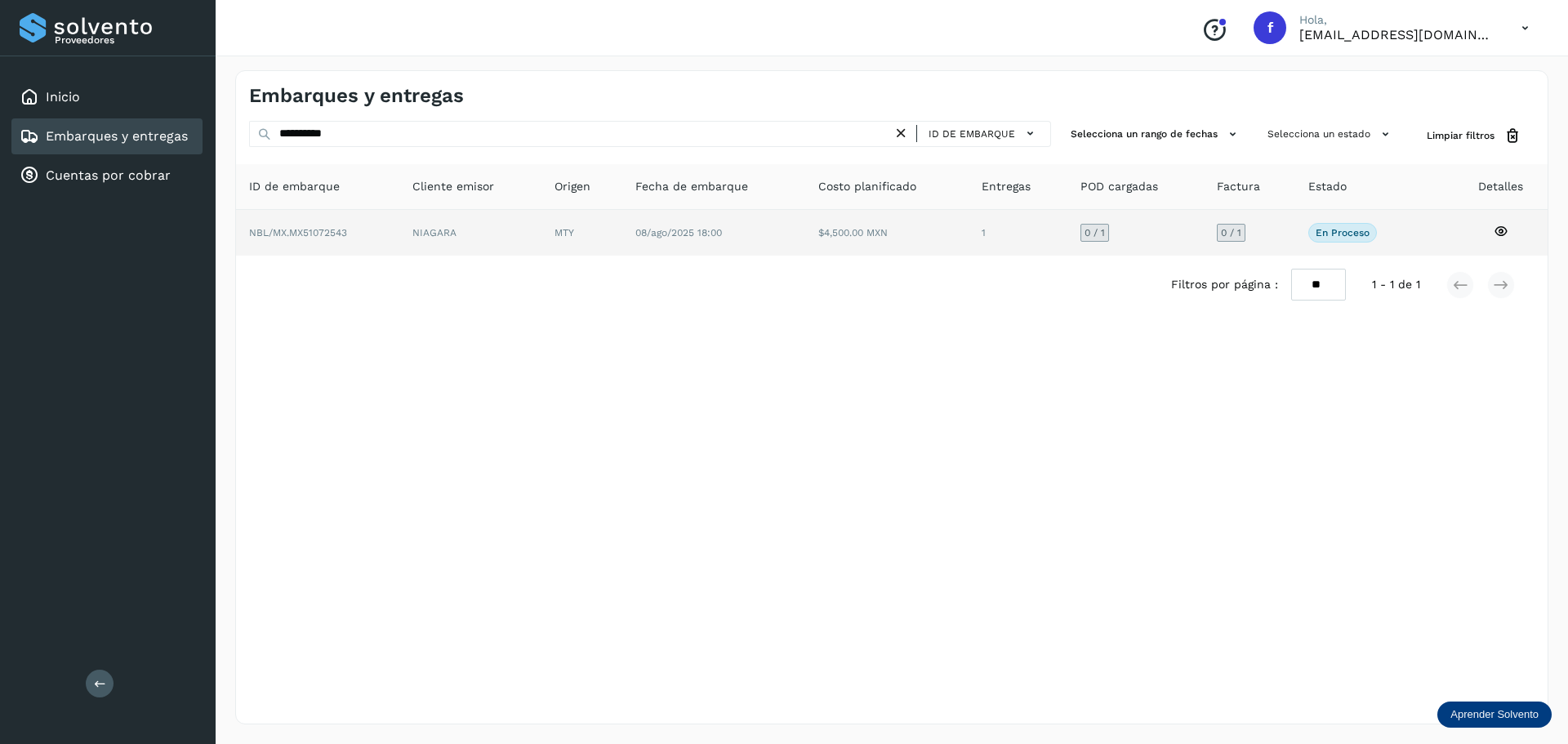
click at [969, 237] on td "$4,500.00 MXN" at bounding box center [1018, 232] width 99 height 46
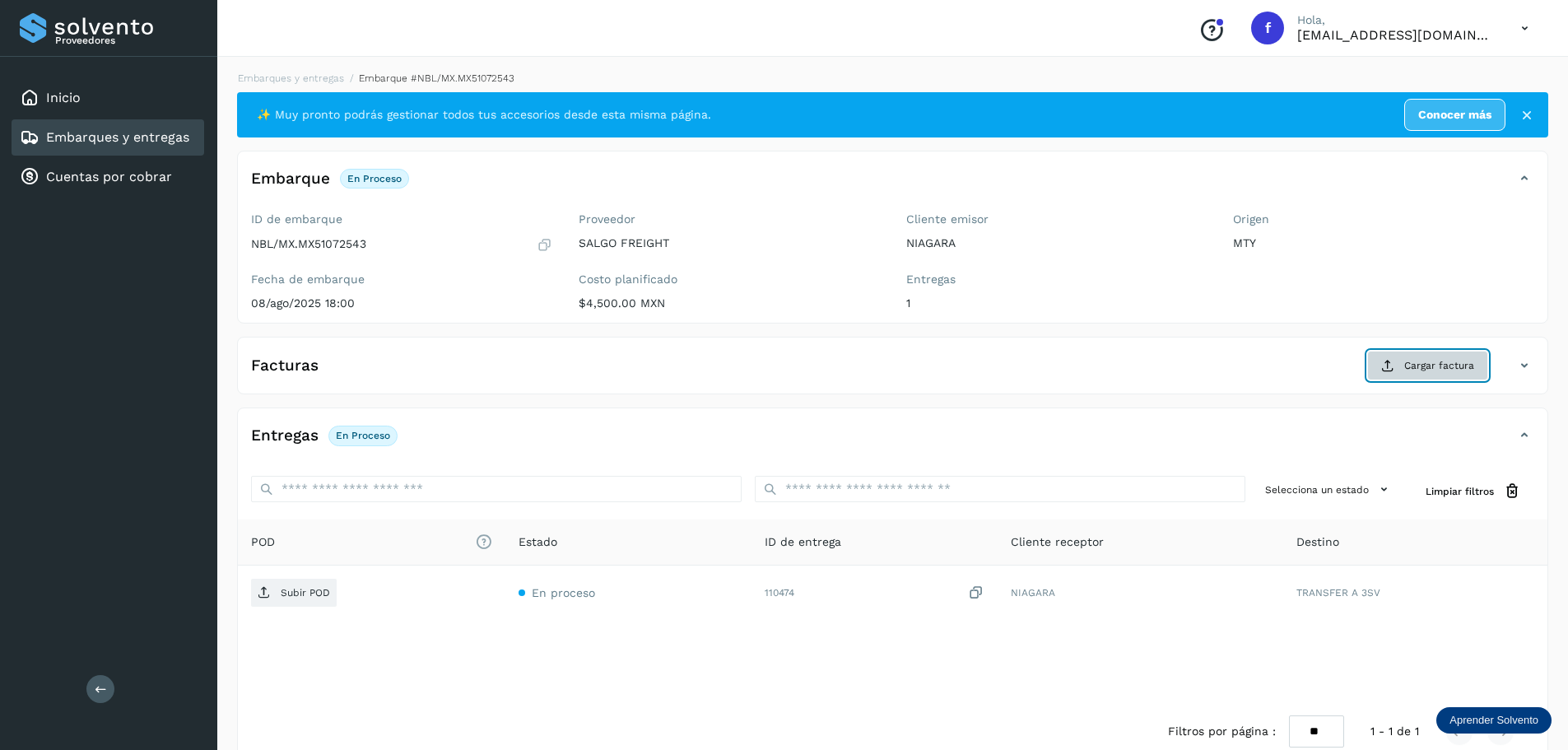
click at [1447, 366] on span "Cargar factura" at bounding box center [1438, 365] width 70 height 15
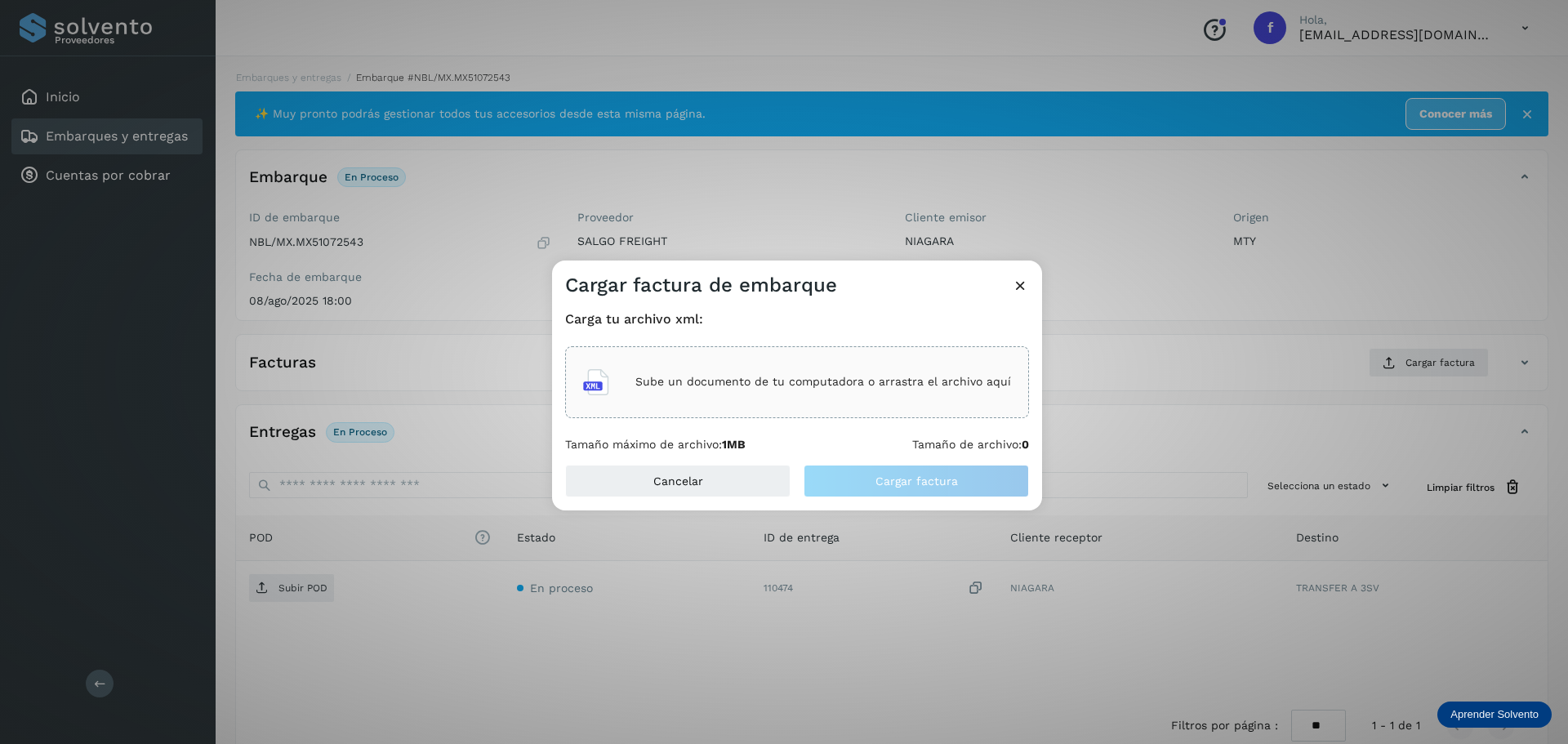
click at [936, 392] on div "Sube un documento de tu computadora o arrastra el archivo aquí" at bounding box center [797, 381] width 428 height 44
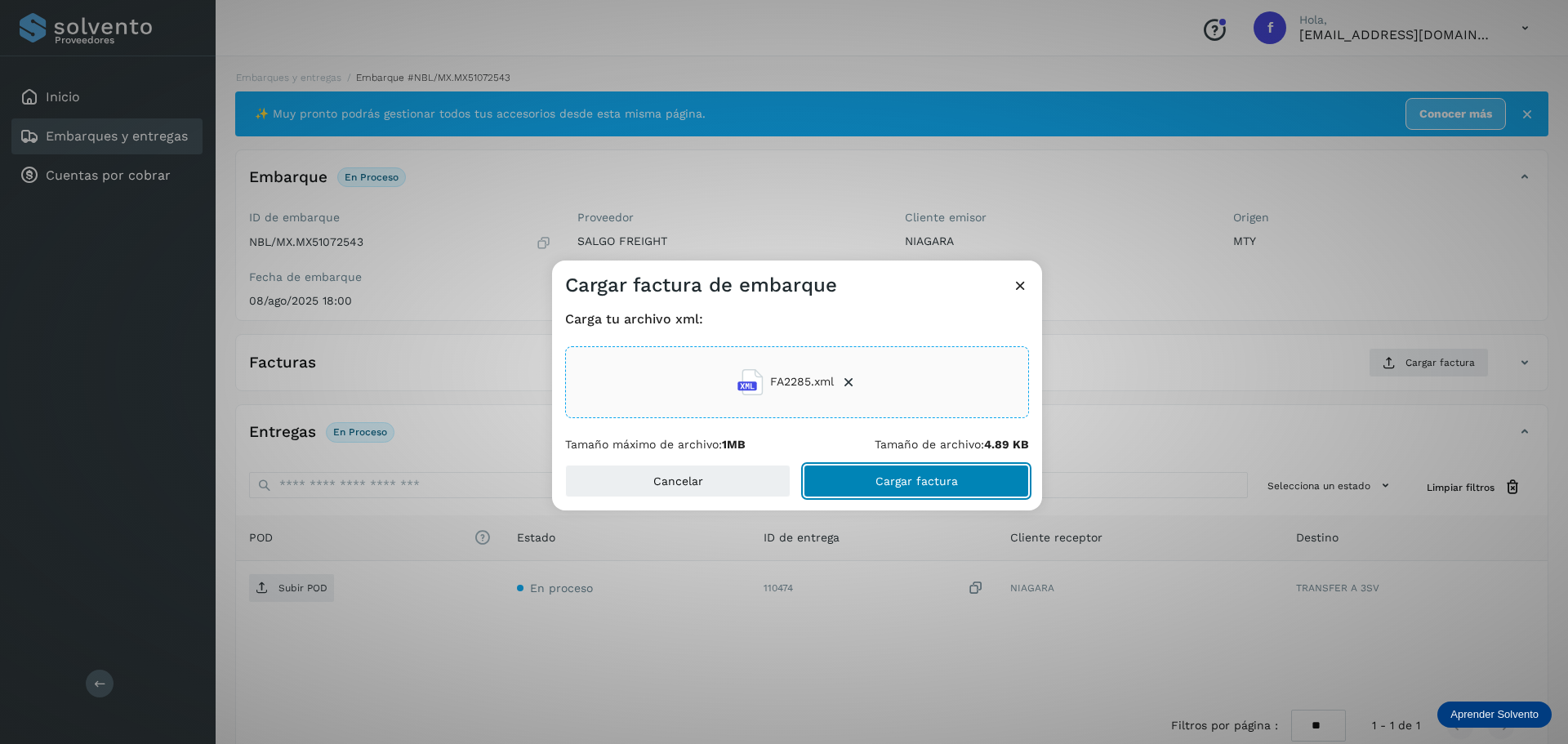
click at [914, 480] on span "Cargar factura" at bounding box center [917, 480] width 83 height 12
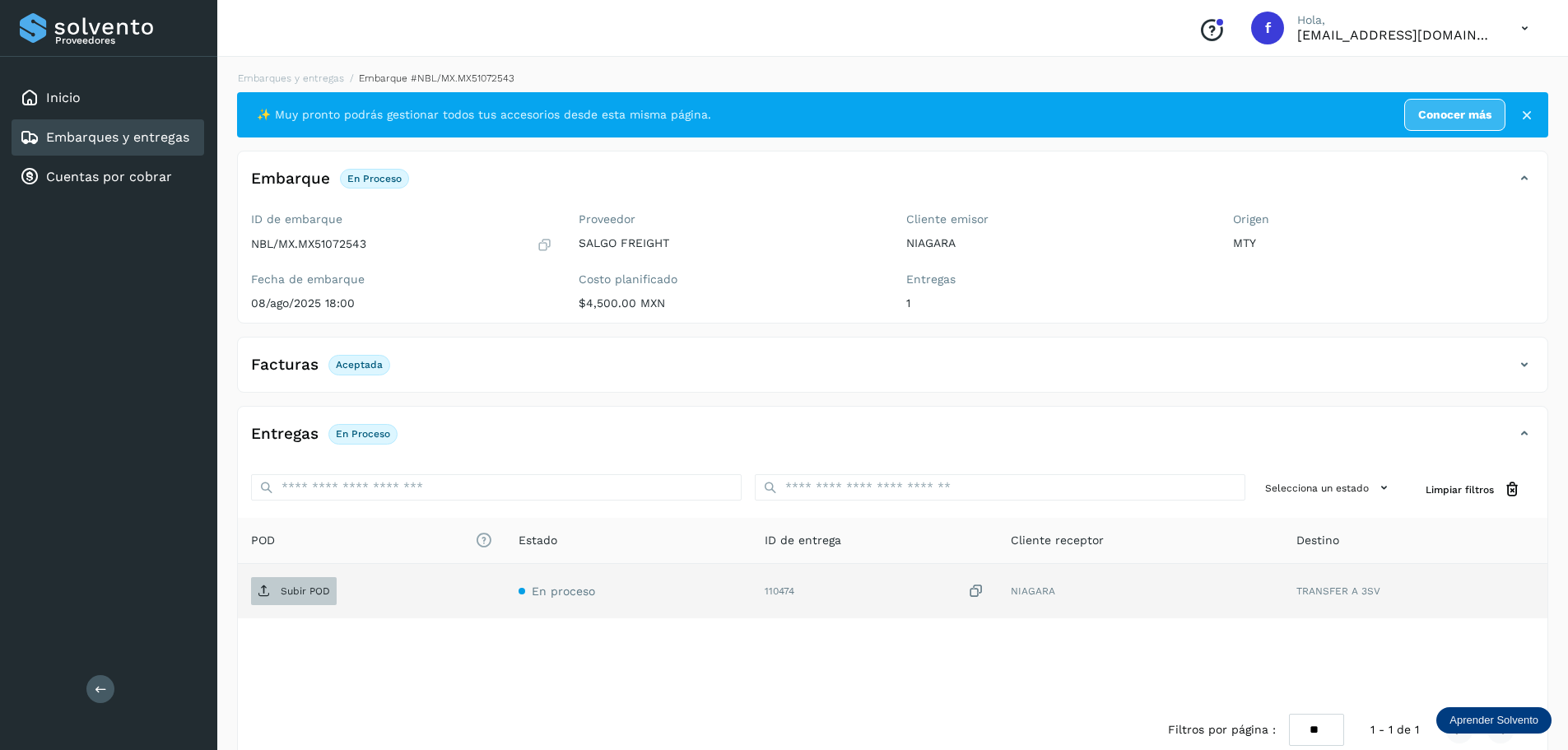
click at [295, 587] on p "Subir POD" at bounding box center [305, 590] width 49 height 12
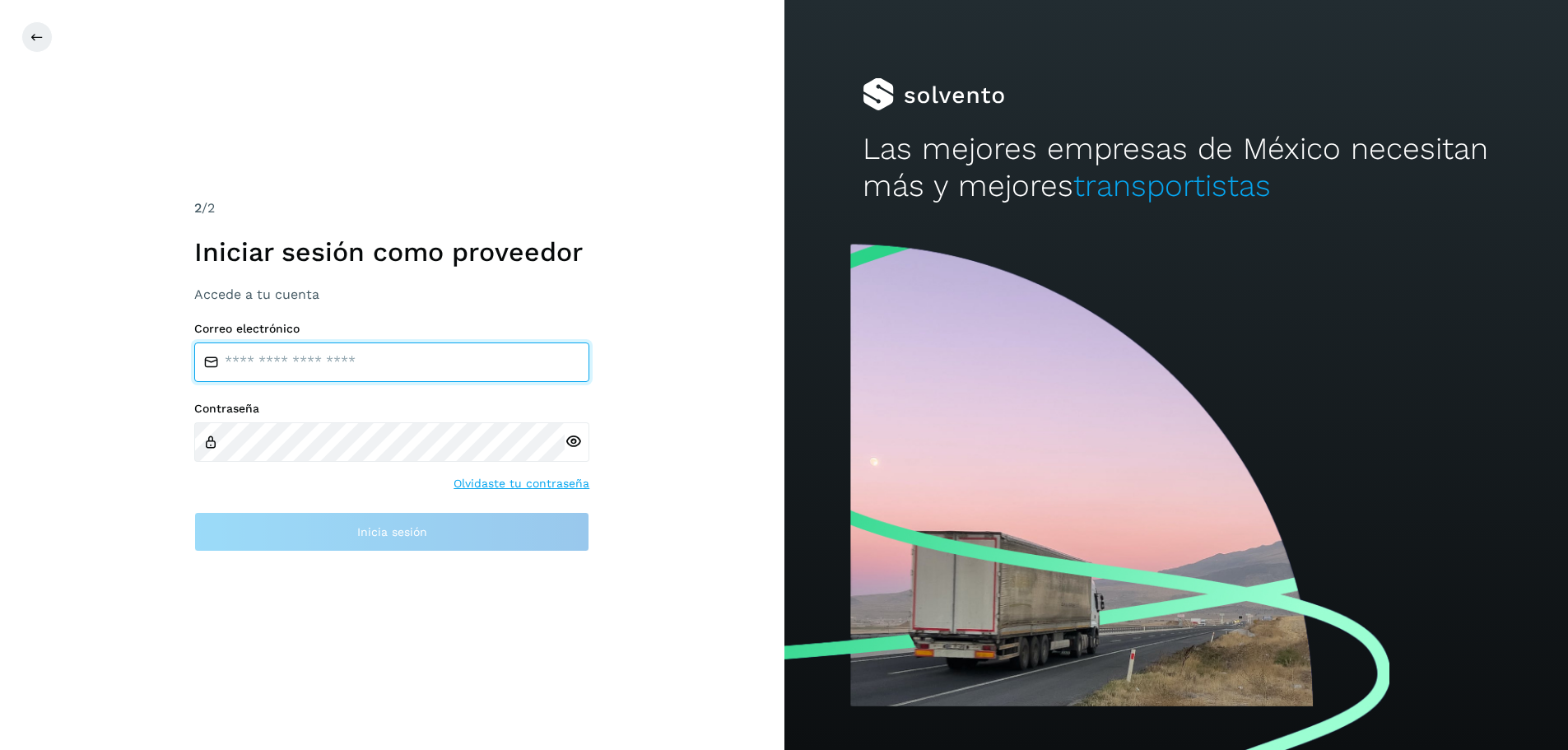
type input "**********"
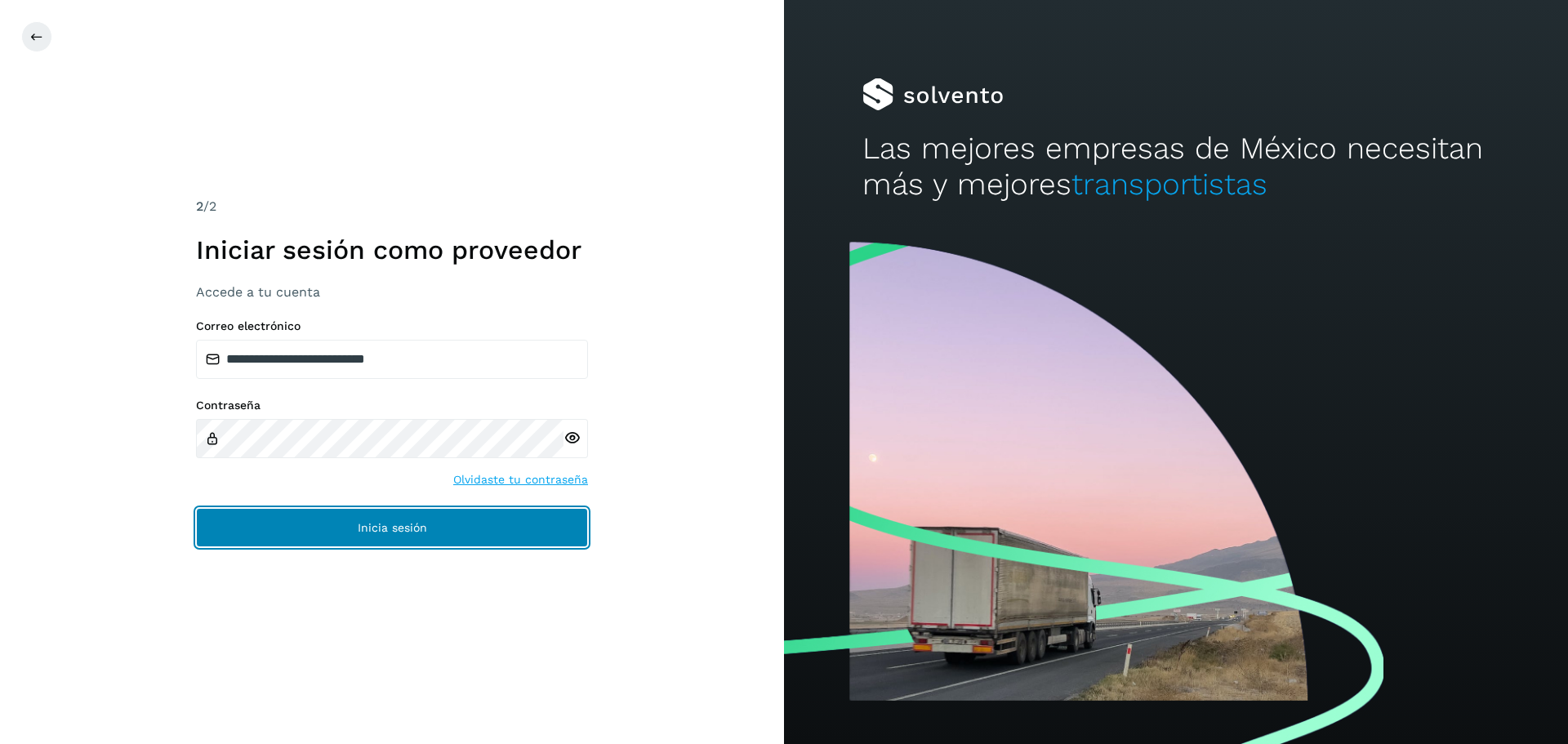
click at [517, 508] on button "Inicia sesión" at bounding box center [392, 527] width 392 height 40
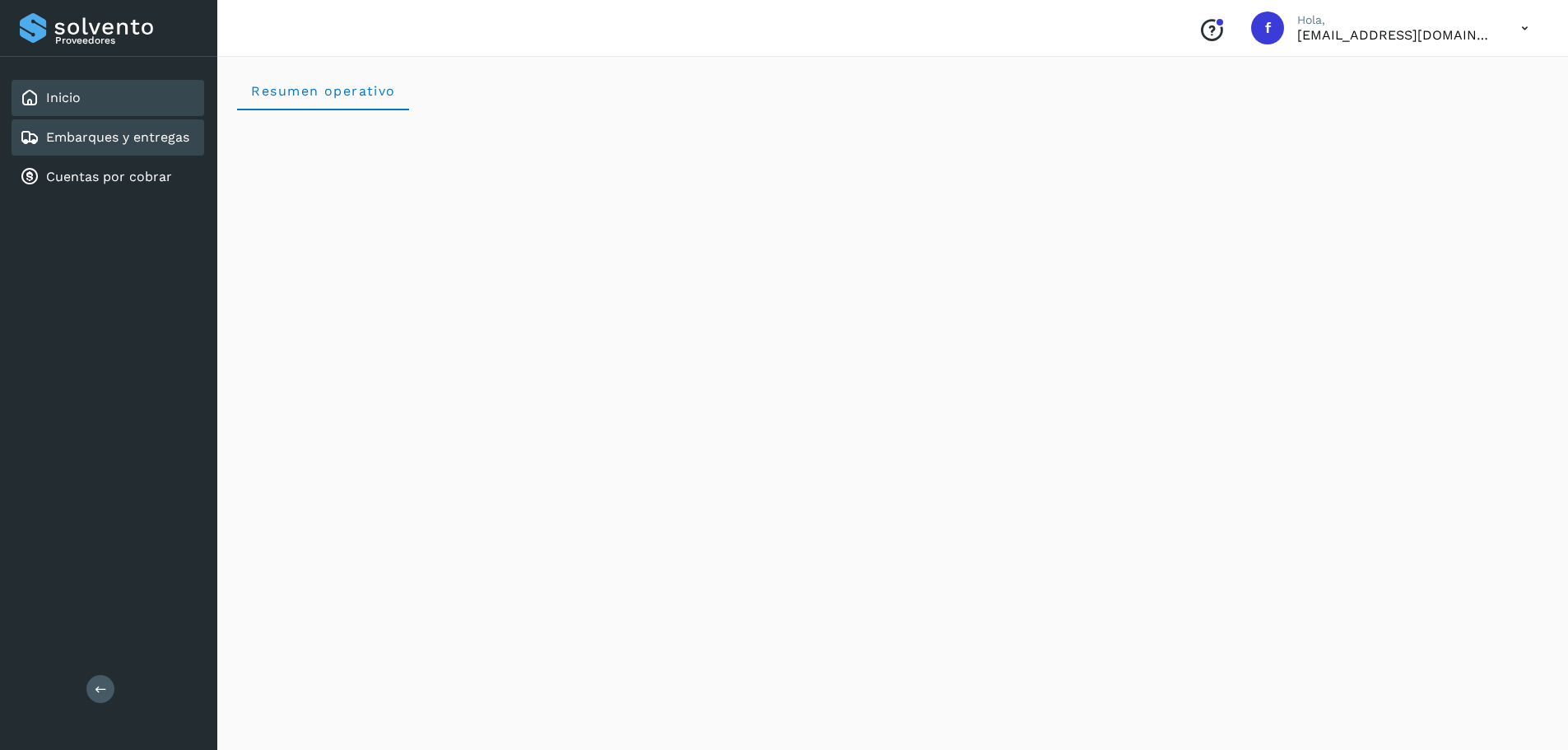
click at [94, 131] on link "Embarques y entregas" at bounding box center [118, 136] width 143 height 15
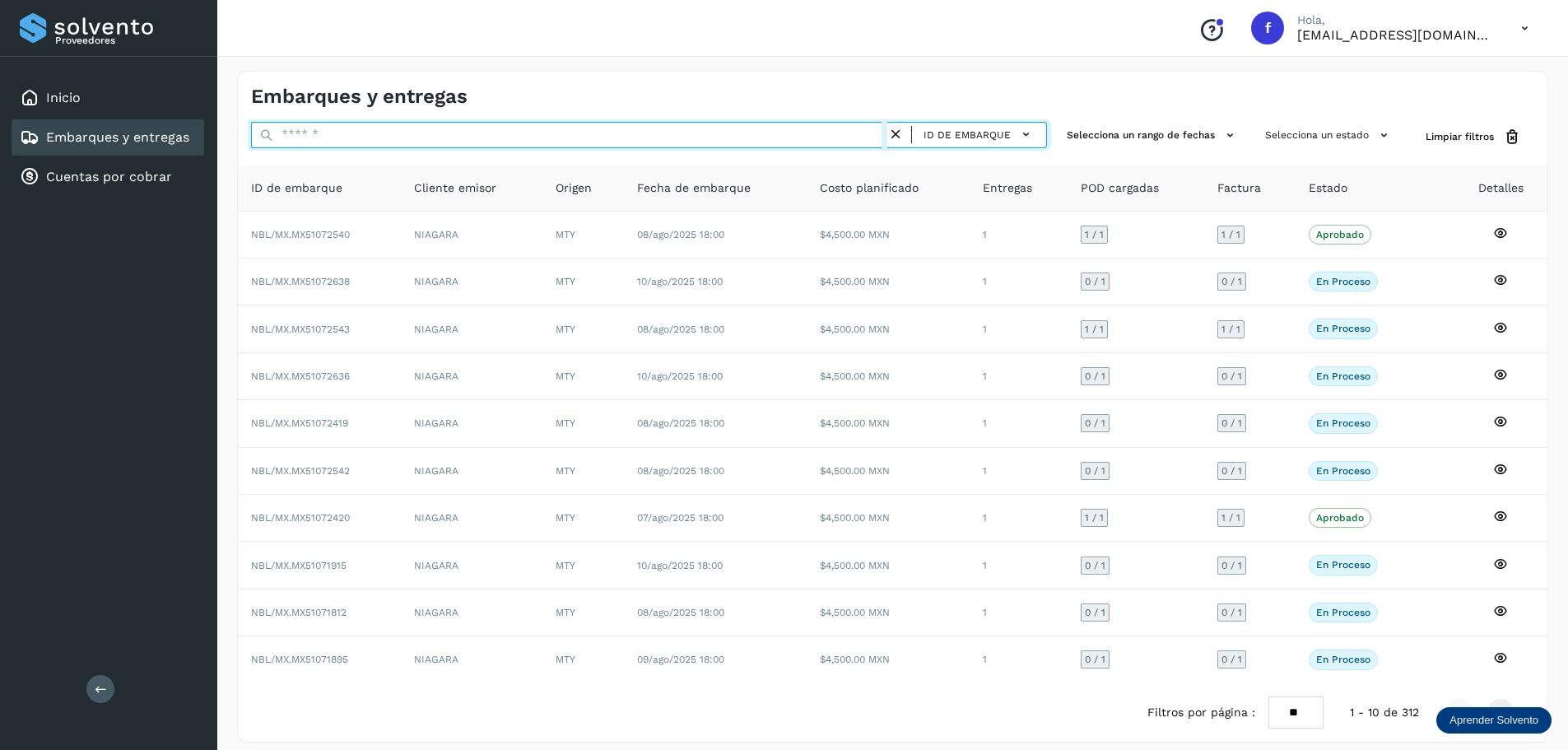
click at [664, 135] on input "text" at bounding box center [569, 134] width 636 height 26
paste input "**********"
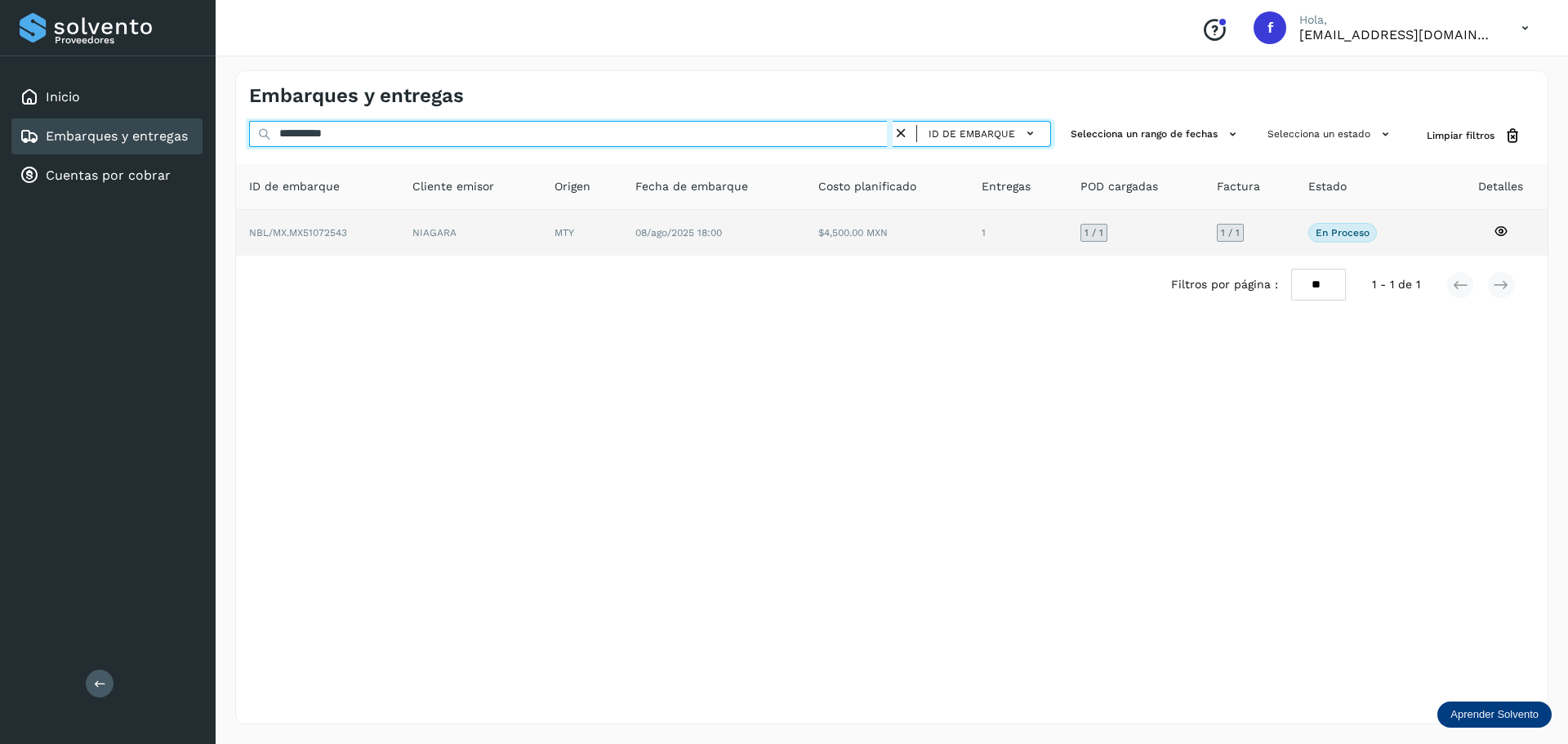
type input "**********"
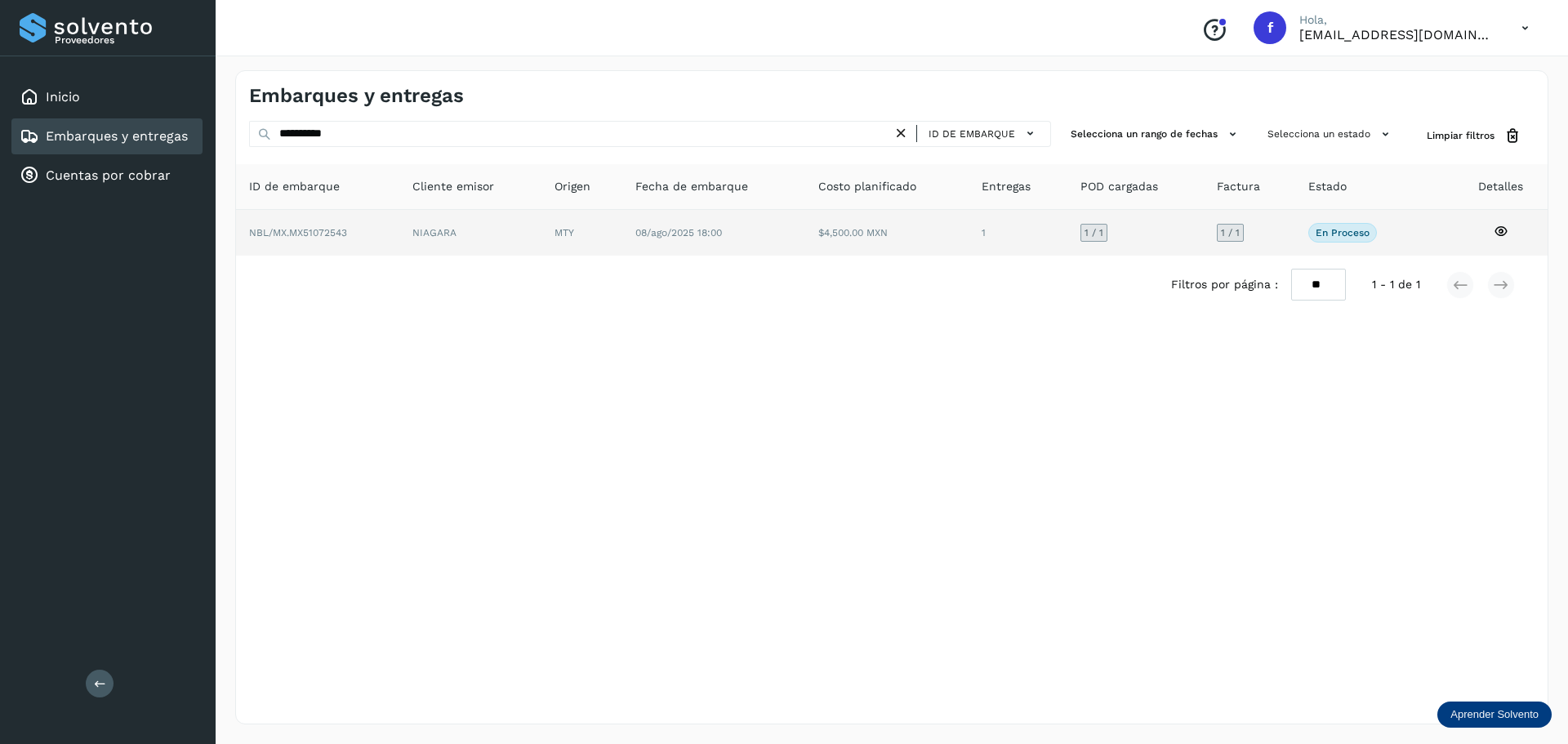
click at [1068, 231] on td "1" at bounding box center [1136, 232] width 137 height 46
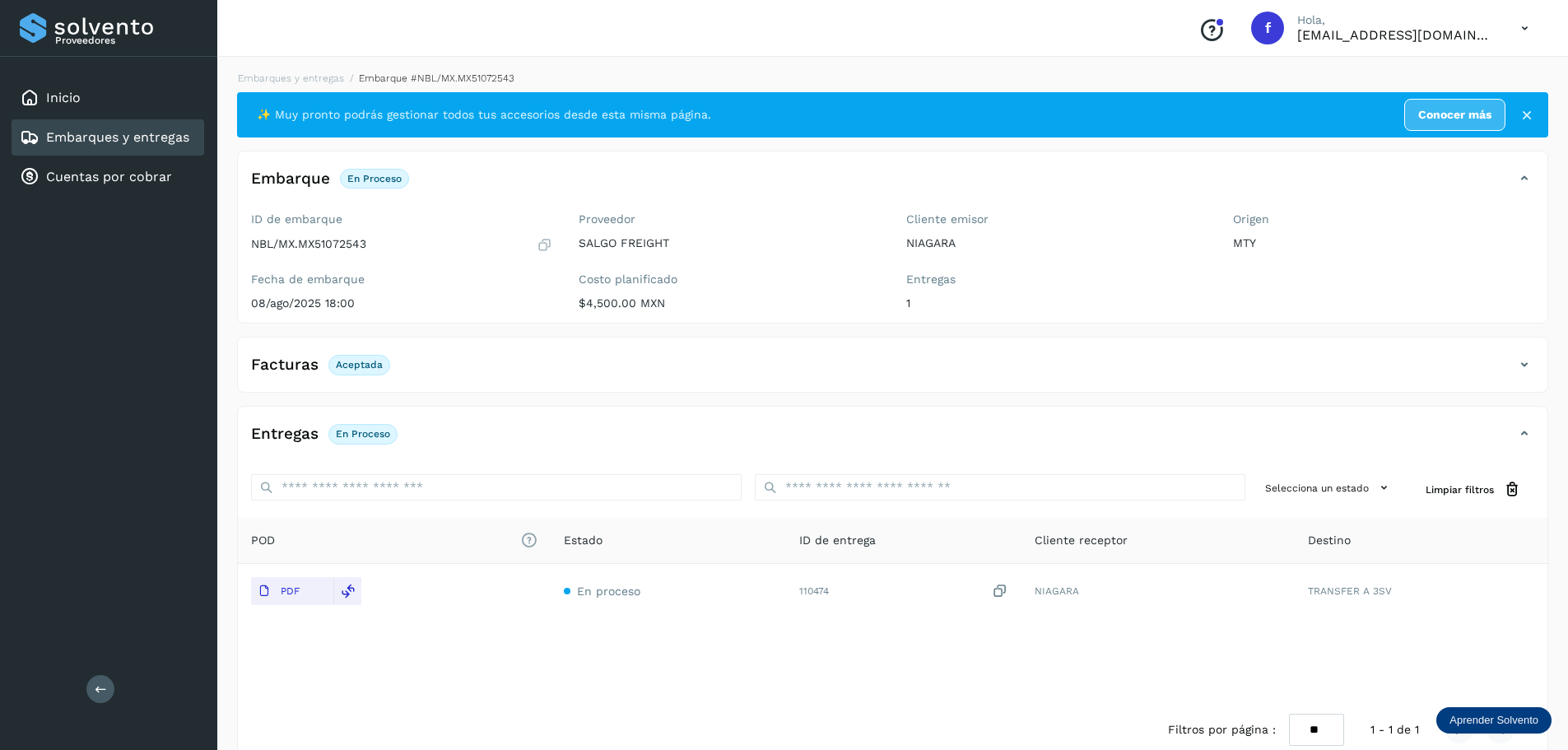
click at [140, 130] on div "Embarques y entregas" at bounding box center [104, 138] width 170 height 20
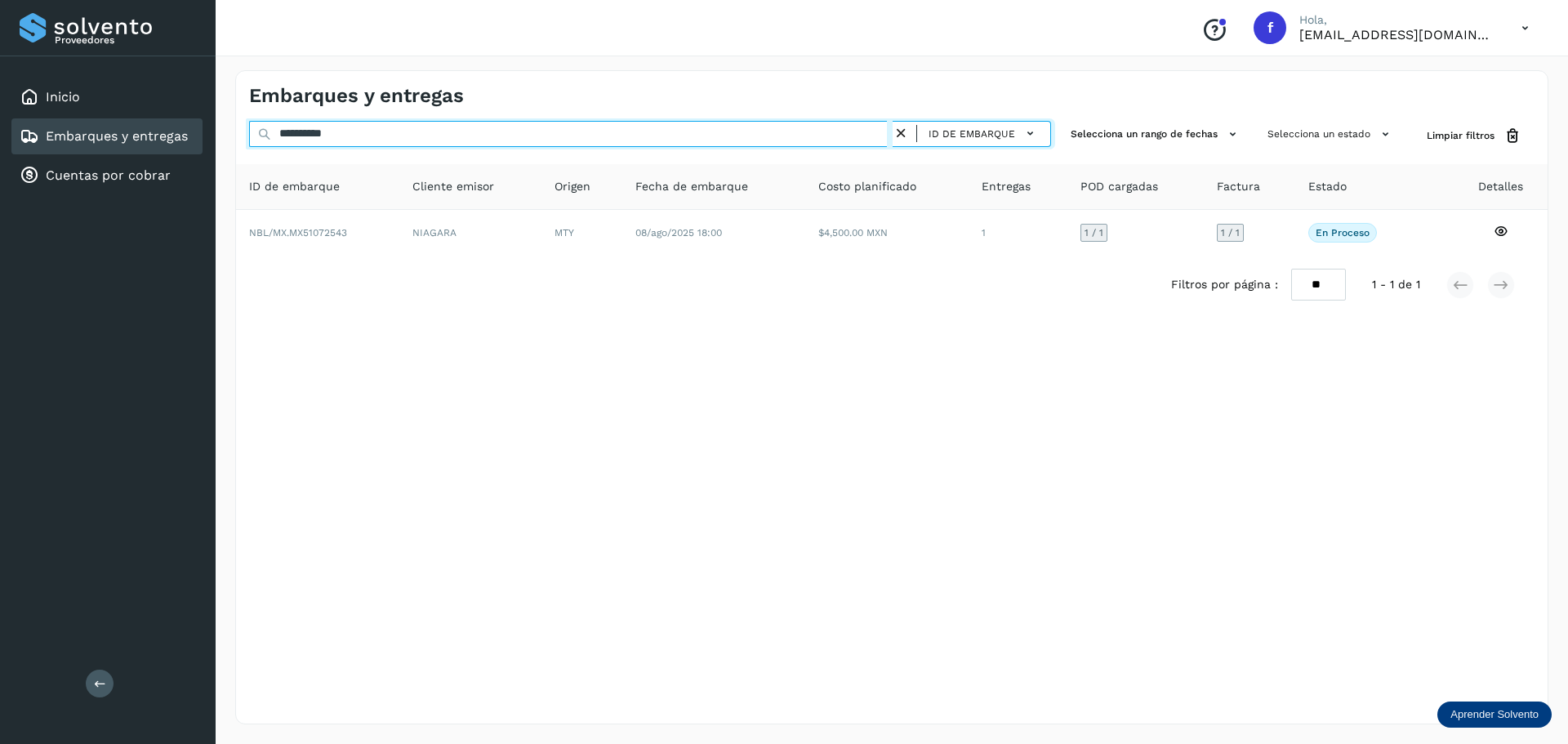
click at [387, 125] on input "**********" at bounding box center [571, 133] width 644 height 26
click at [389, 125] on input "**********" at bounding box center [571, 133] width 644 height 26
paste input "text"
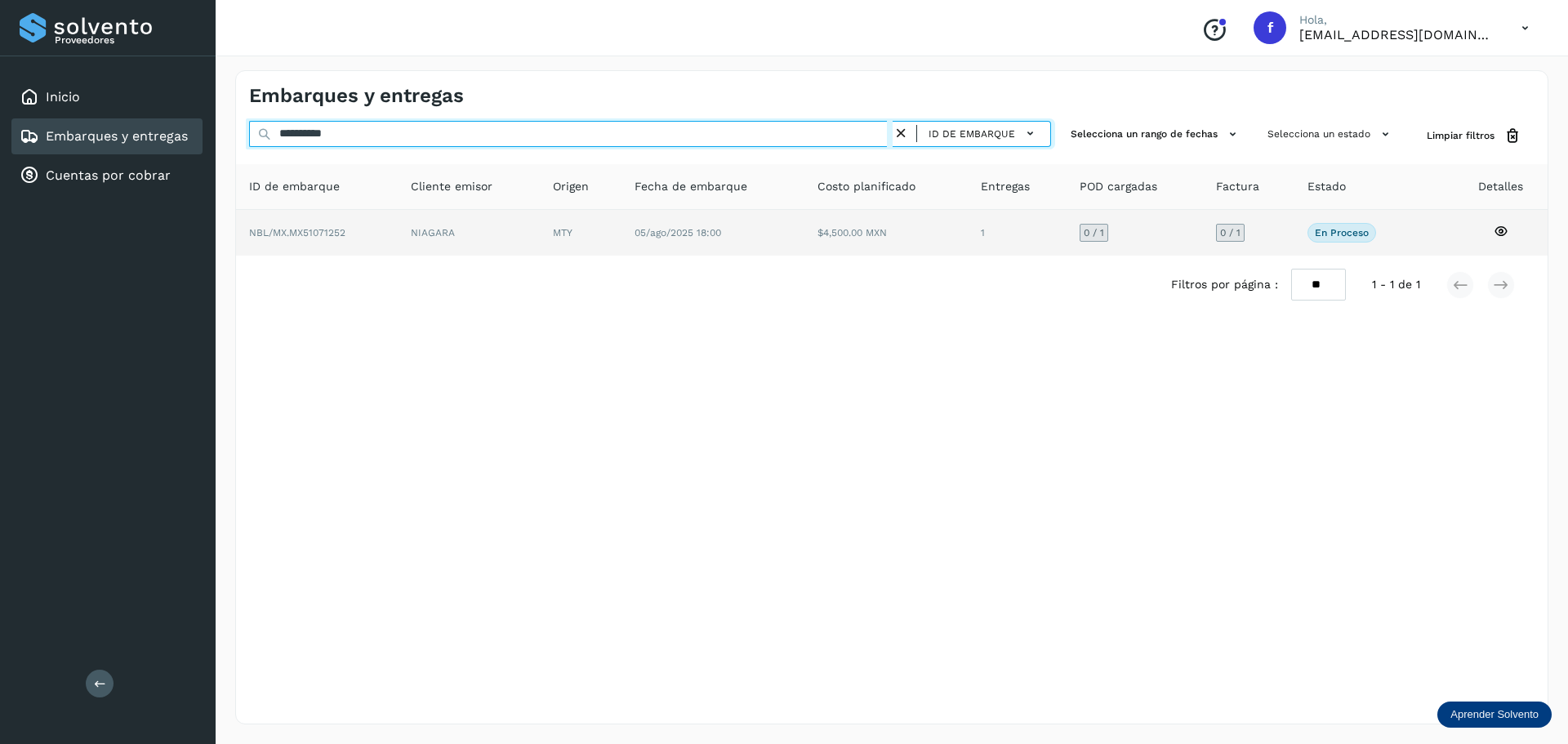
type input "**********"
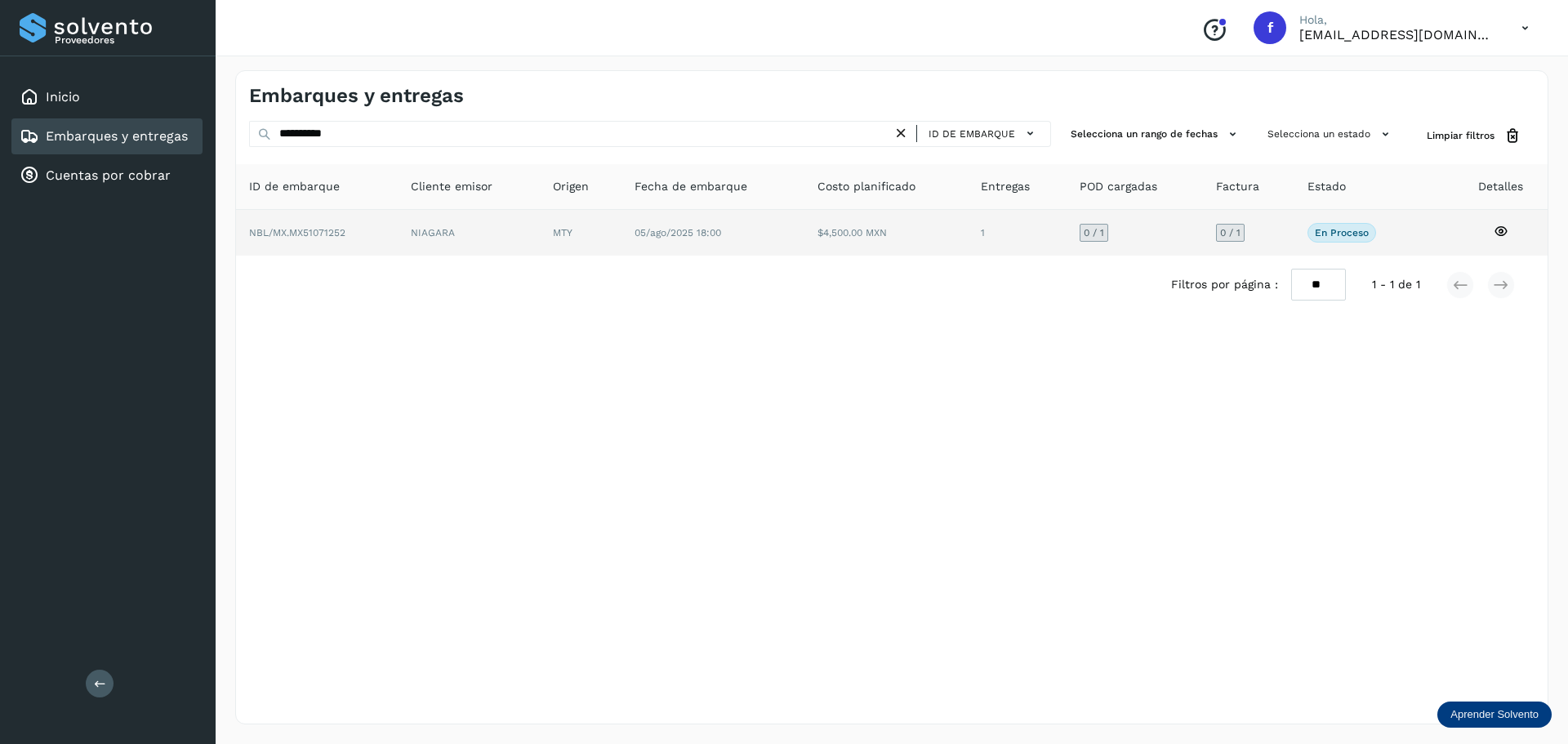
click at [968, 251] on td "$4,500.00 MXN" at bounding box center [1017, 232] width 99 height 46
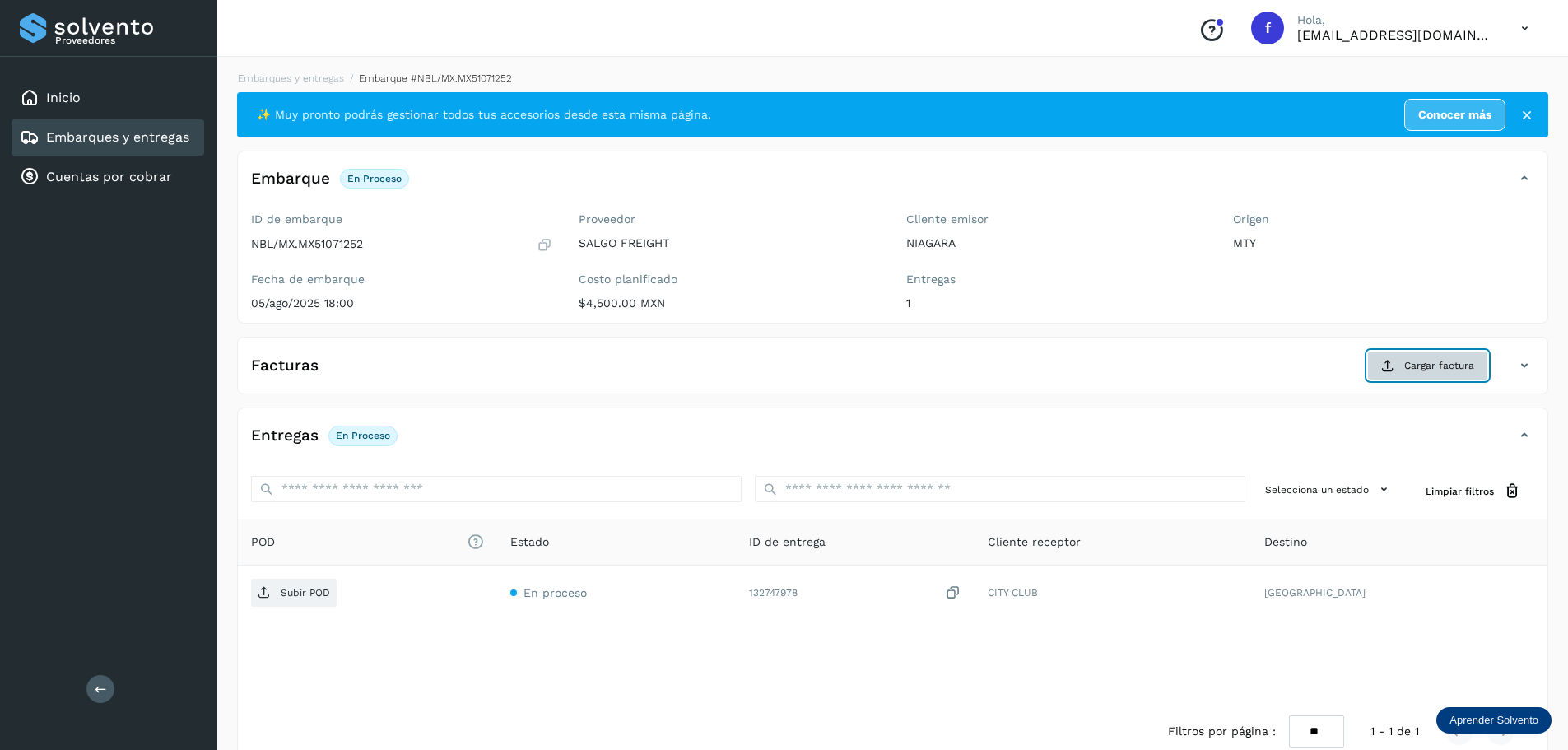
click at [1450, 369] on span "Cargar factura" at bounding box center [1438, 365] width 70 height 15
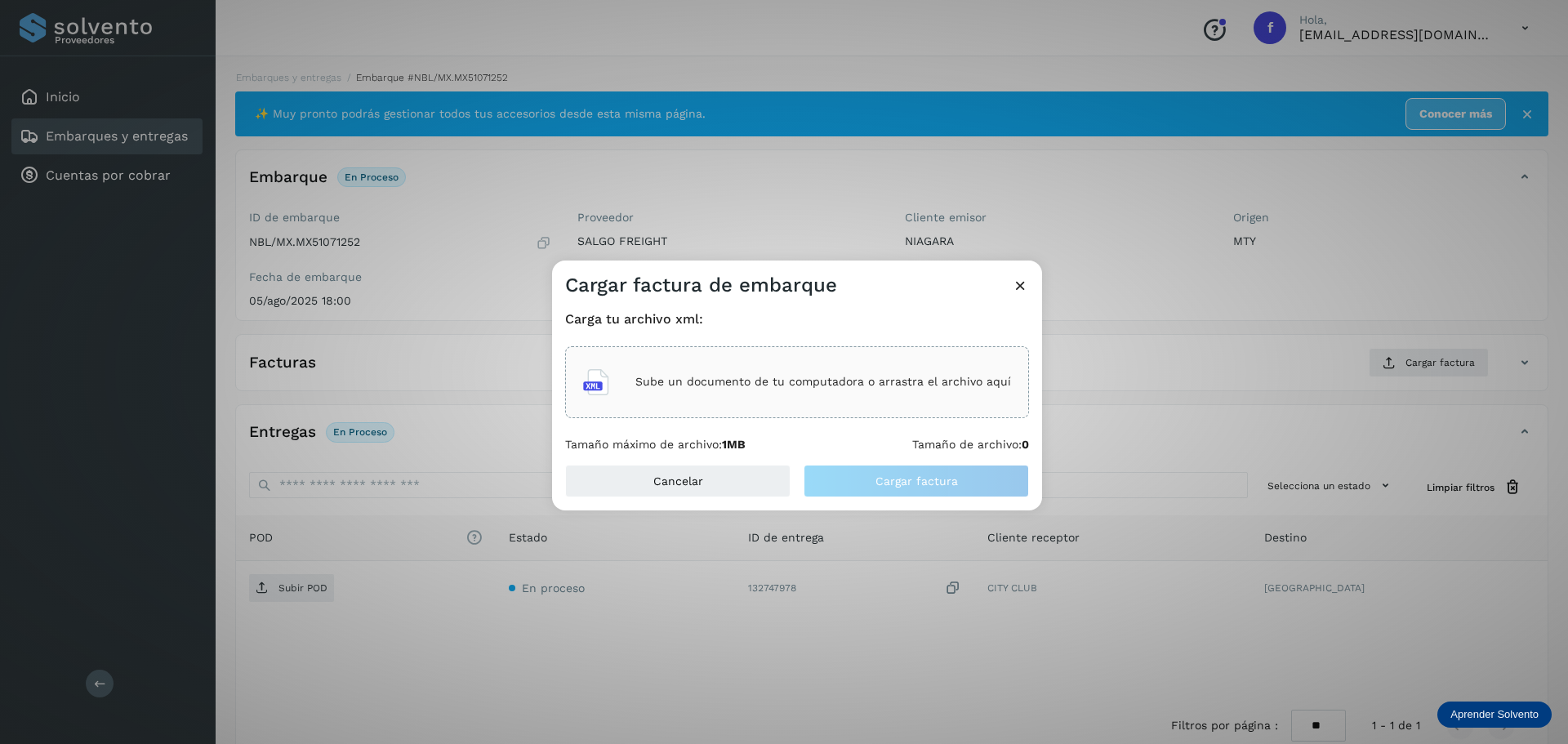
click at [879, 389] on p "Sube un documento de tu computadora o arrastra el archivo aquí" at bounding box center [823, 381] width 375 height 13
click at [940, 386] on p "Sube un documento de tu computadora o arrastra el archivo aquí" at bounding box center [823, 381] width 375 height 13
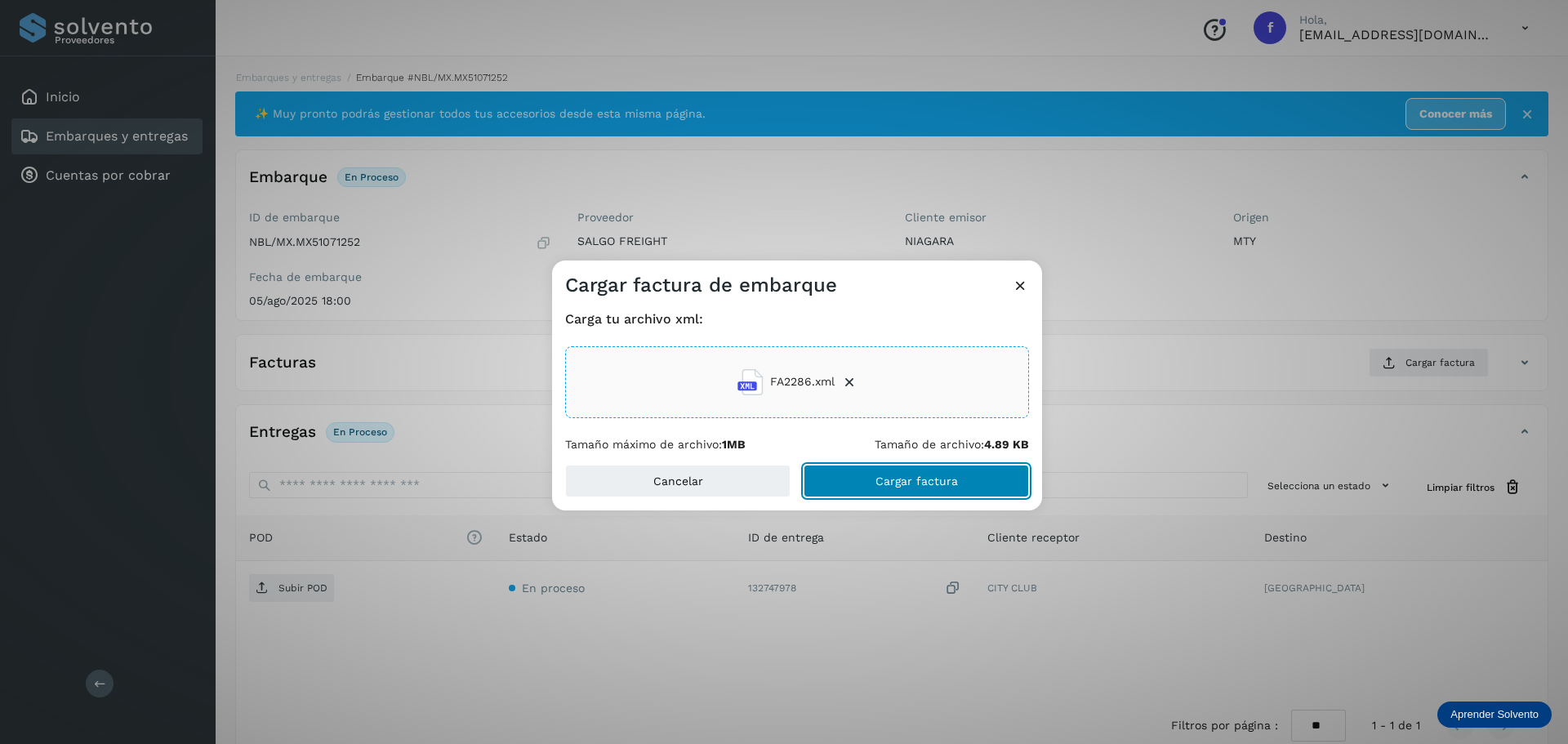
click at [975, 481] on button "Cargar factura" at bounding box center [916, 480] width 225 height 32
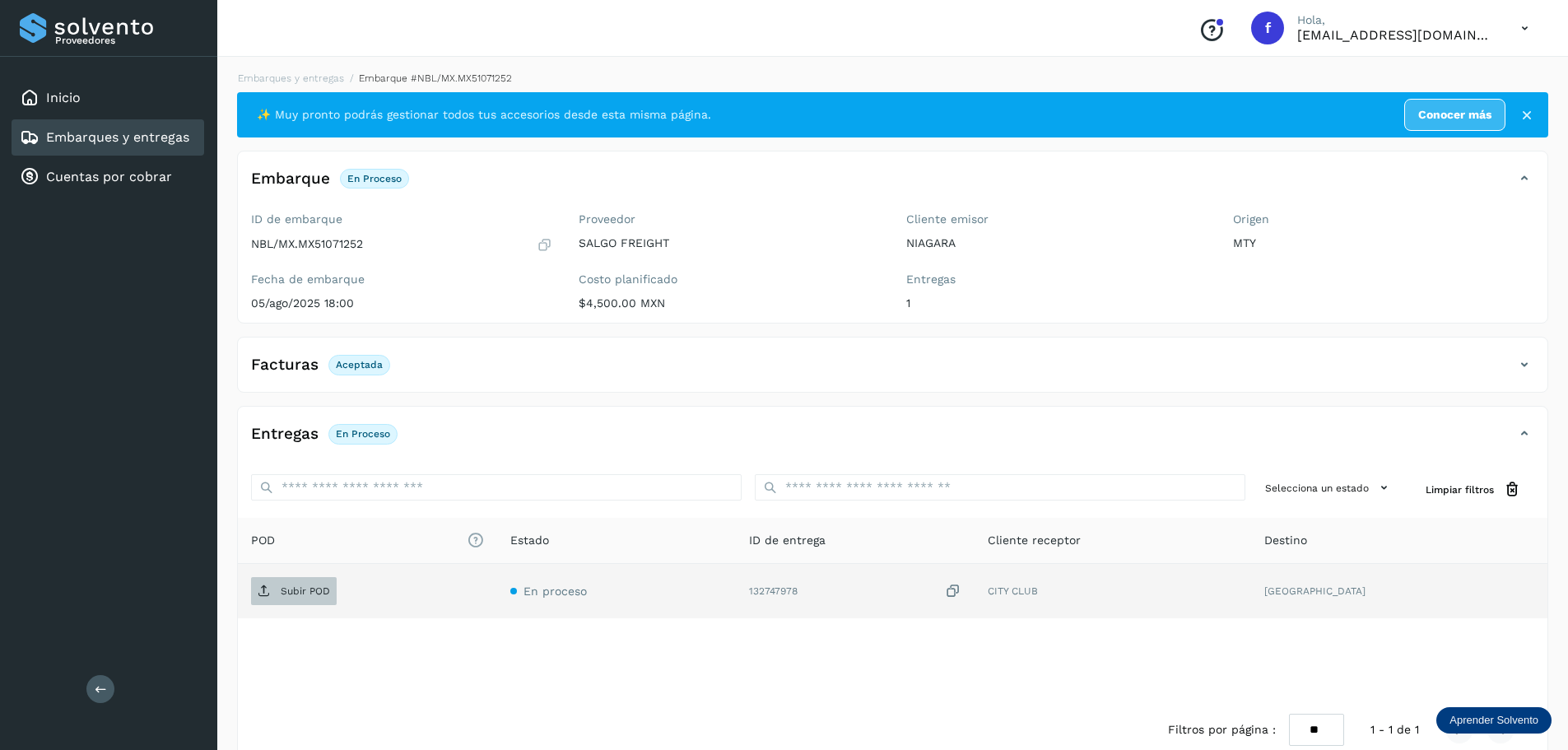
click at [328, 585] on p "Subir POD" at bounding box center [305, 590] width 49 height 12
click at [182, 140] on link "Embarques y entregas" at bounding box center [118, 136] width 143 height 15
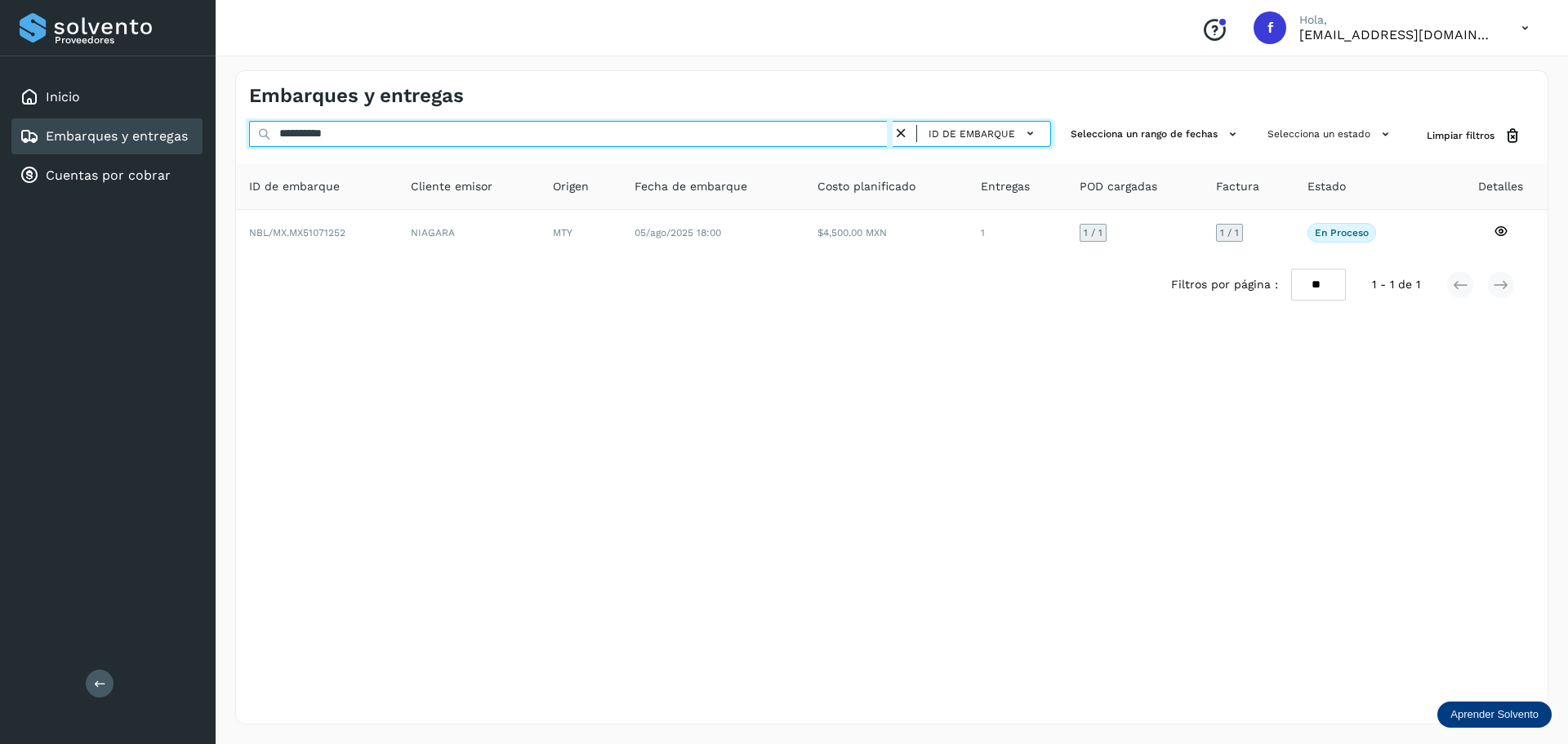
click at [553, 137] on input "**********" at bounding box center [571, 133] width 644 height 26
paste input "text"
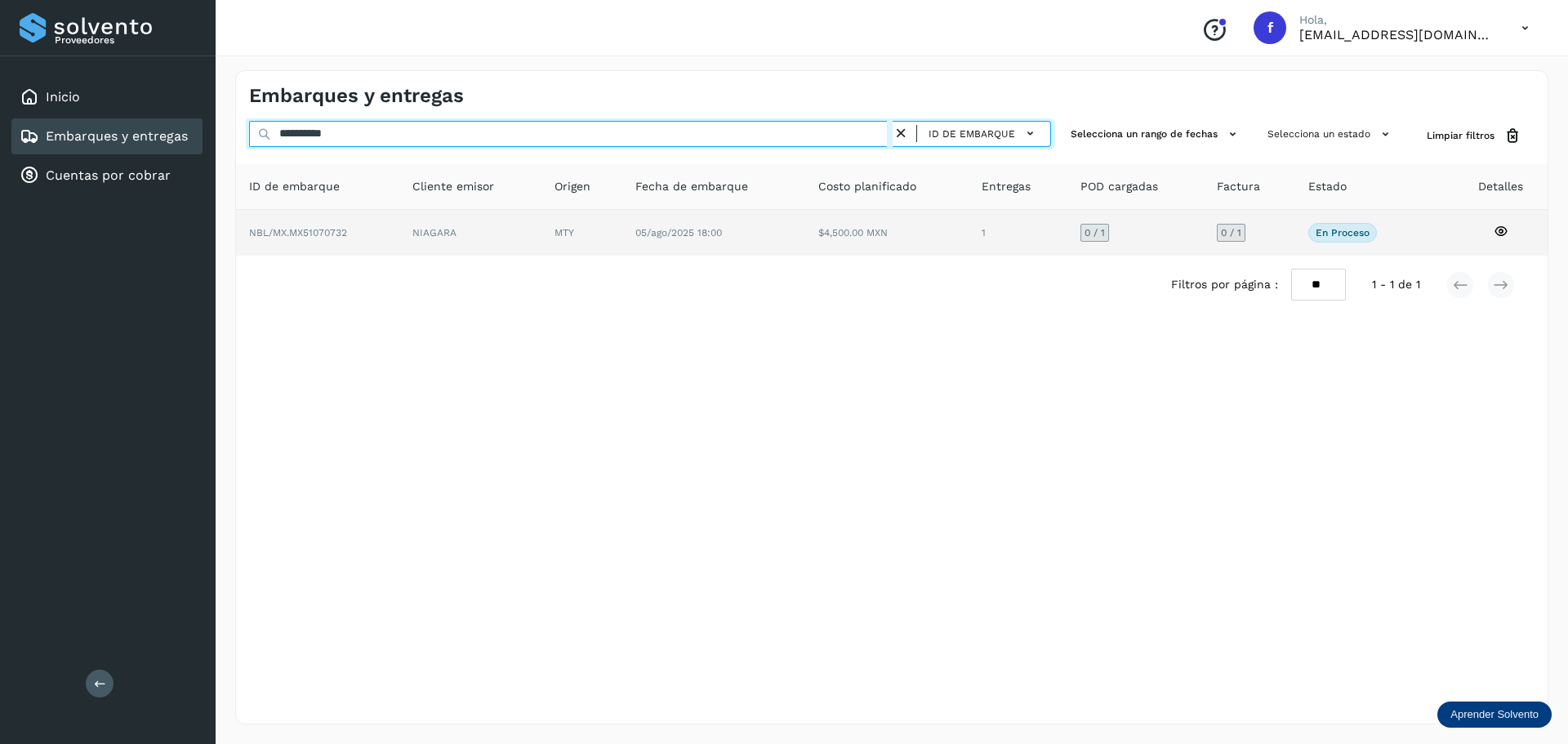
type input "**********"
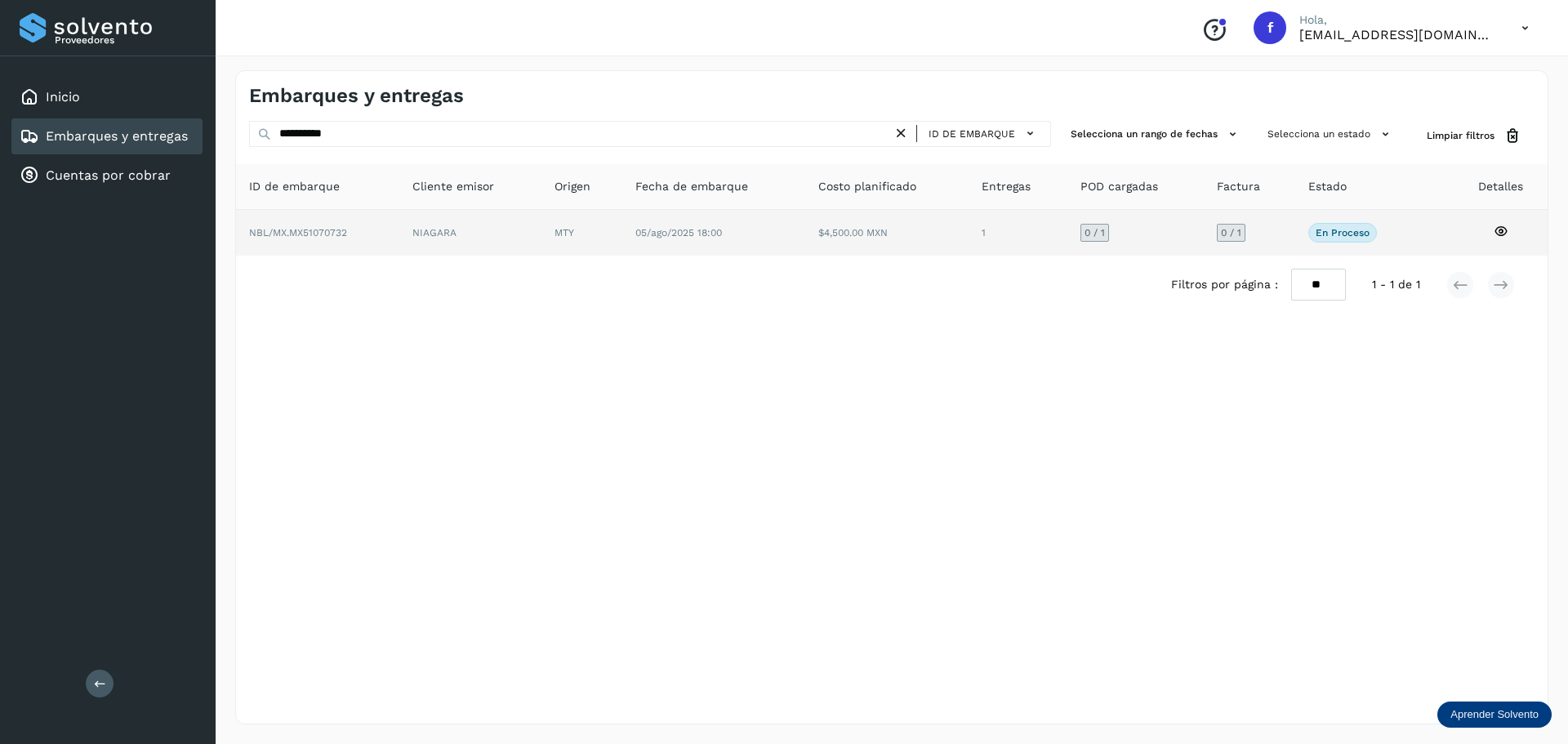
click at [969, 224] on td "$4,500.00 MXN" at bounding box center [1018, 232] width 99 height 46
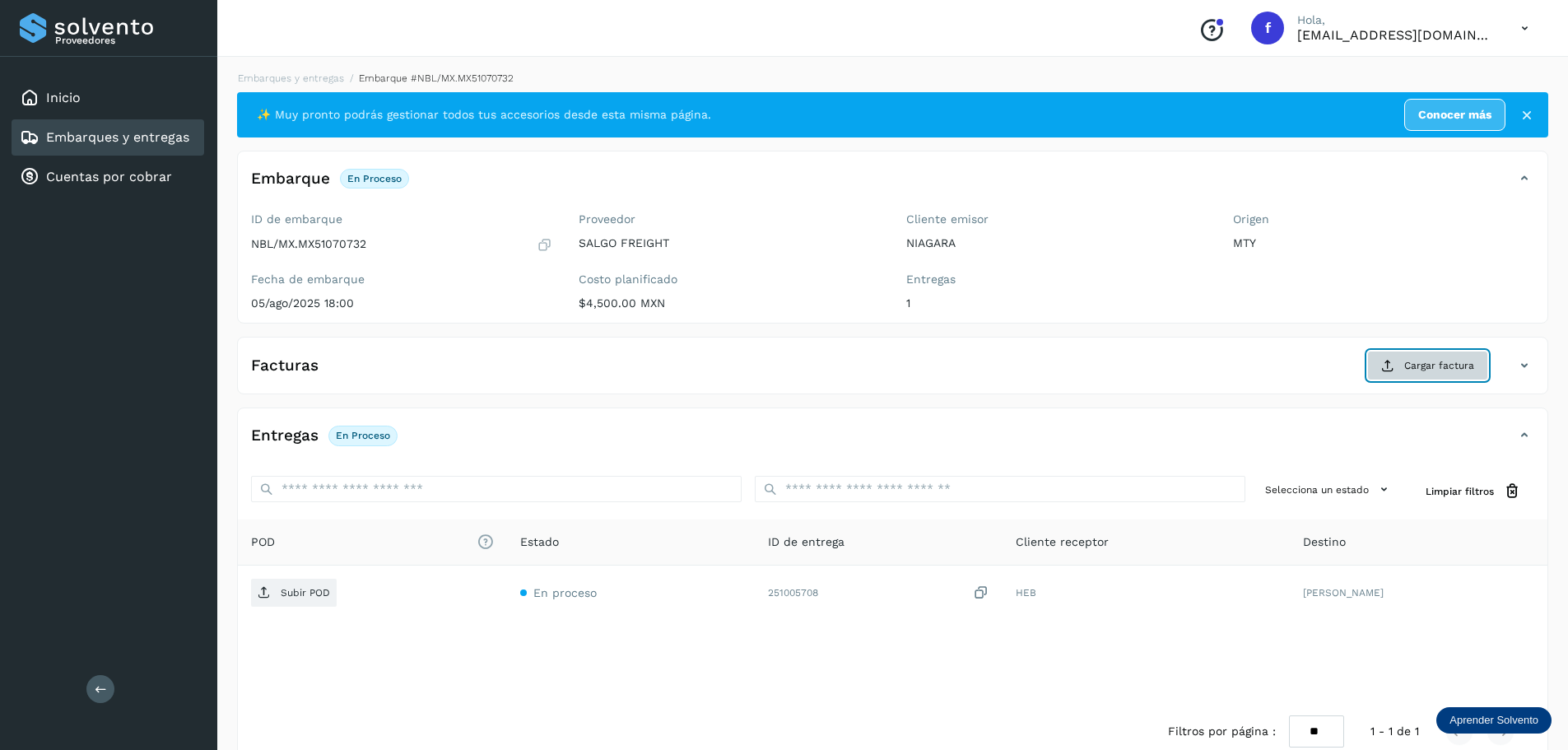
click at [1433, 375] on button "Cargar factura" at bounding box center [1427, 365] width 121 height 30
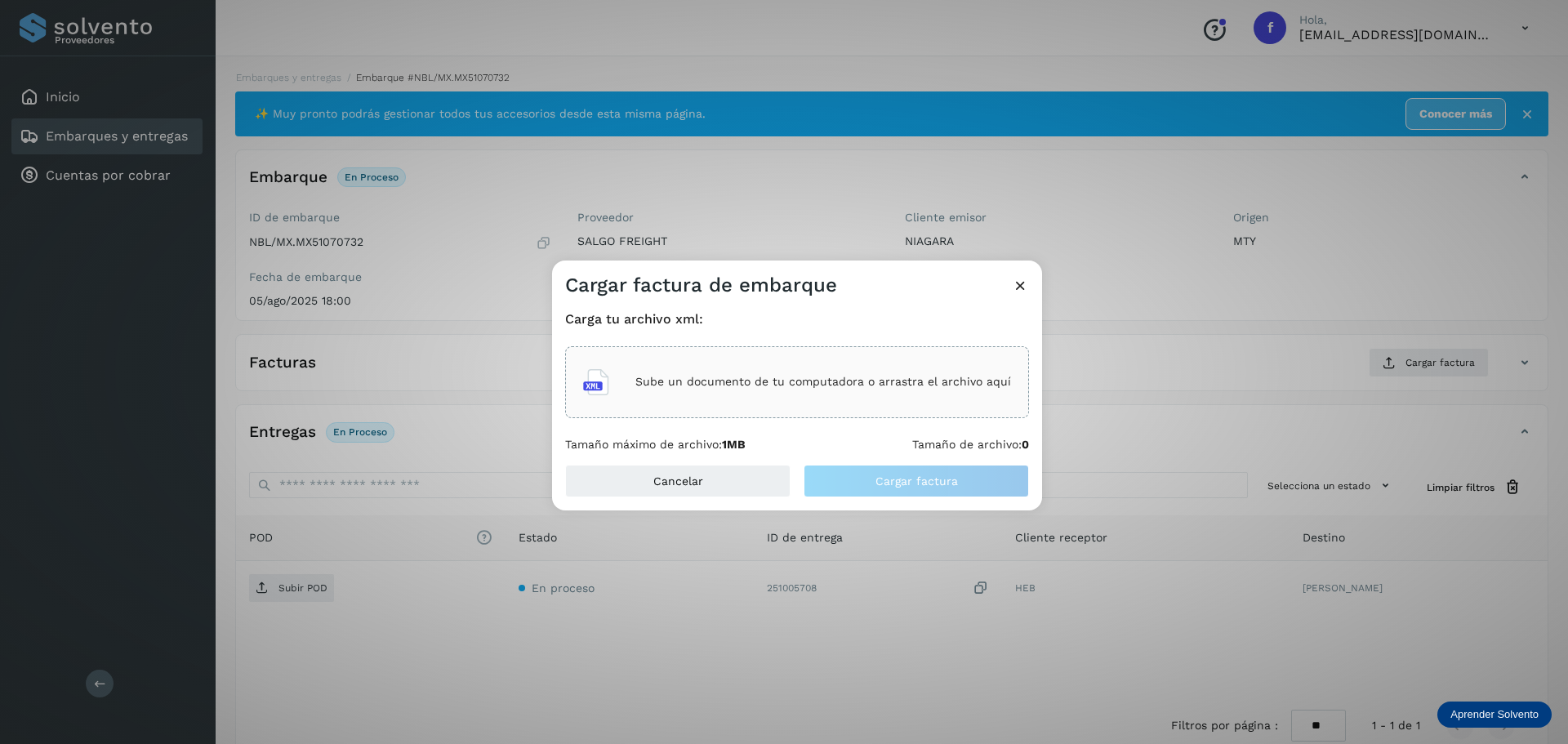
click at [906, 371] on div "Sube un documento de tu computadora o arrastra el archivo aquí" at bounding box center [797, 381] width 428 height 44
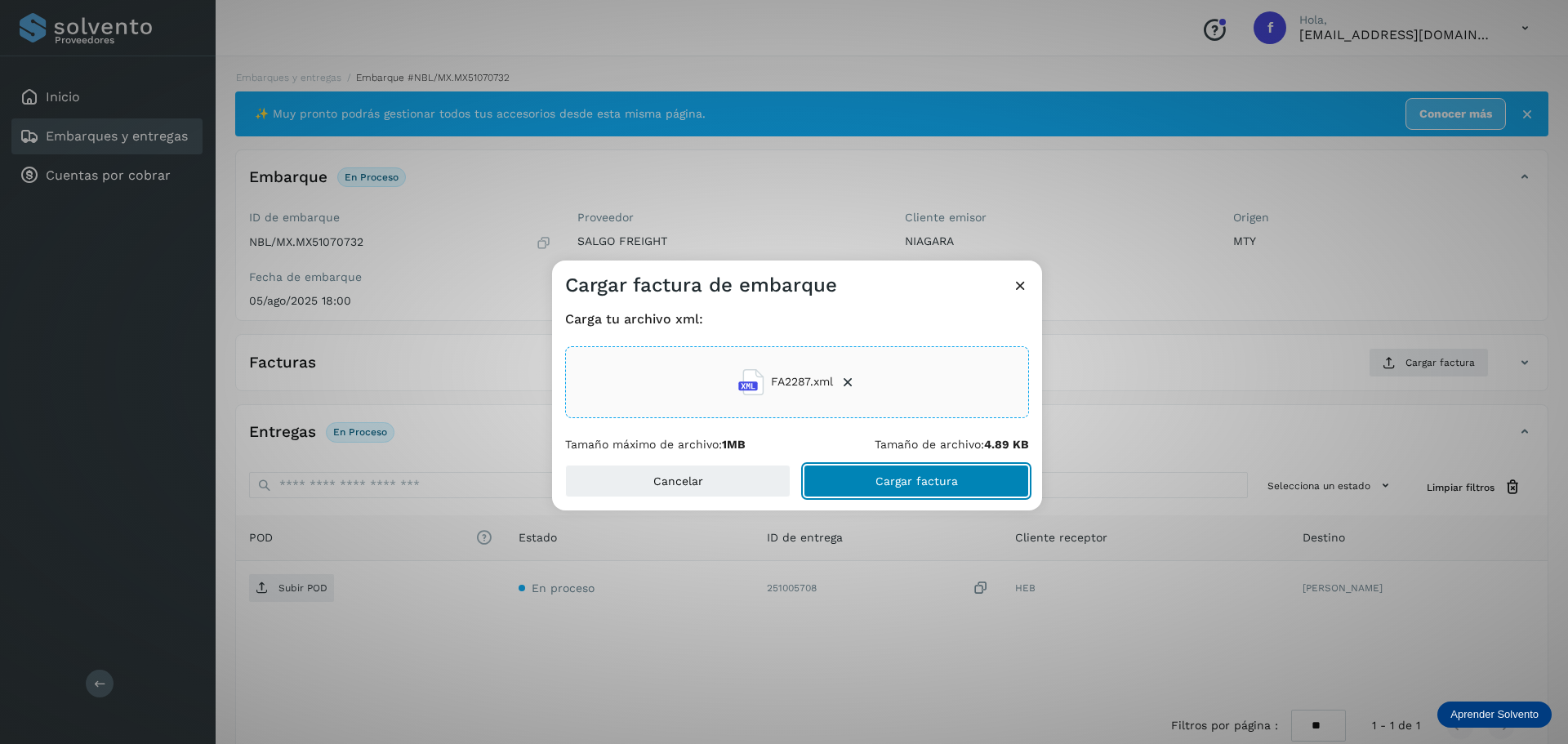
click at [922, 480] on span "Cargar factura" at bounding box center [917, 480] width 83 height 12
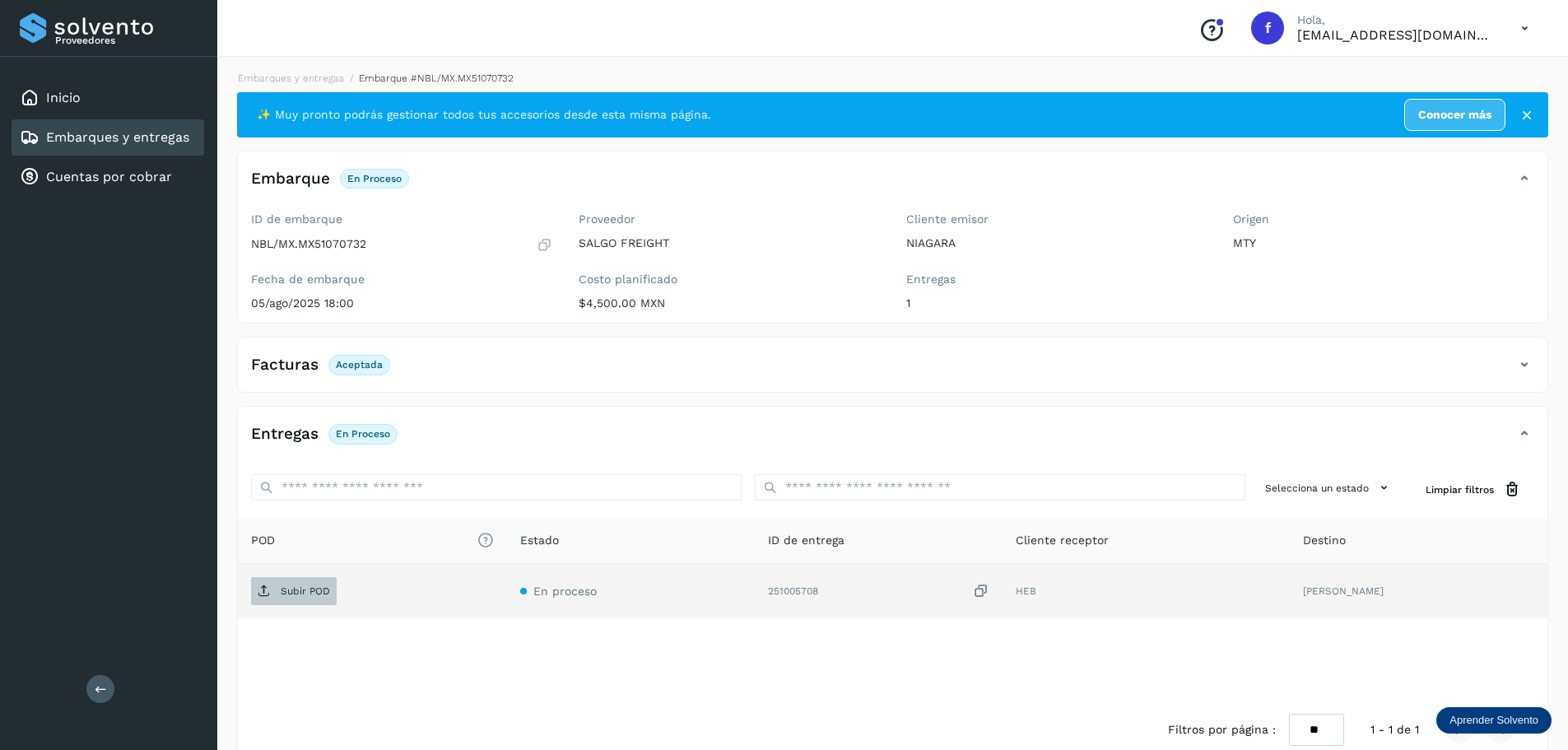
click at [309, 596] on p "Subir POD" at bounding box center [305, 590] width 49 height 12
click at [166, 132] on link "Embarques y entregas" at bounding box center [118, 136] width 143 height 15
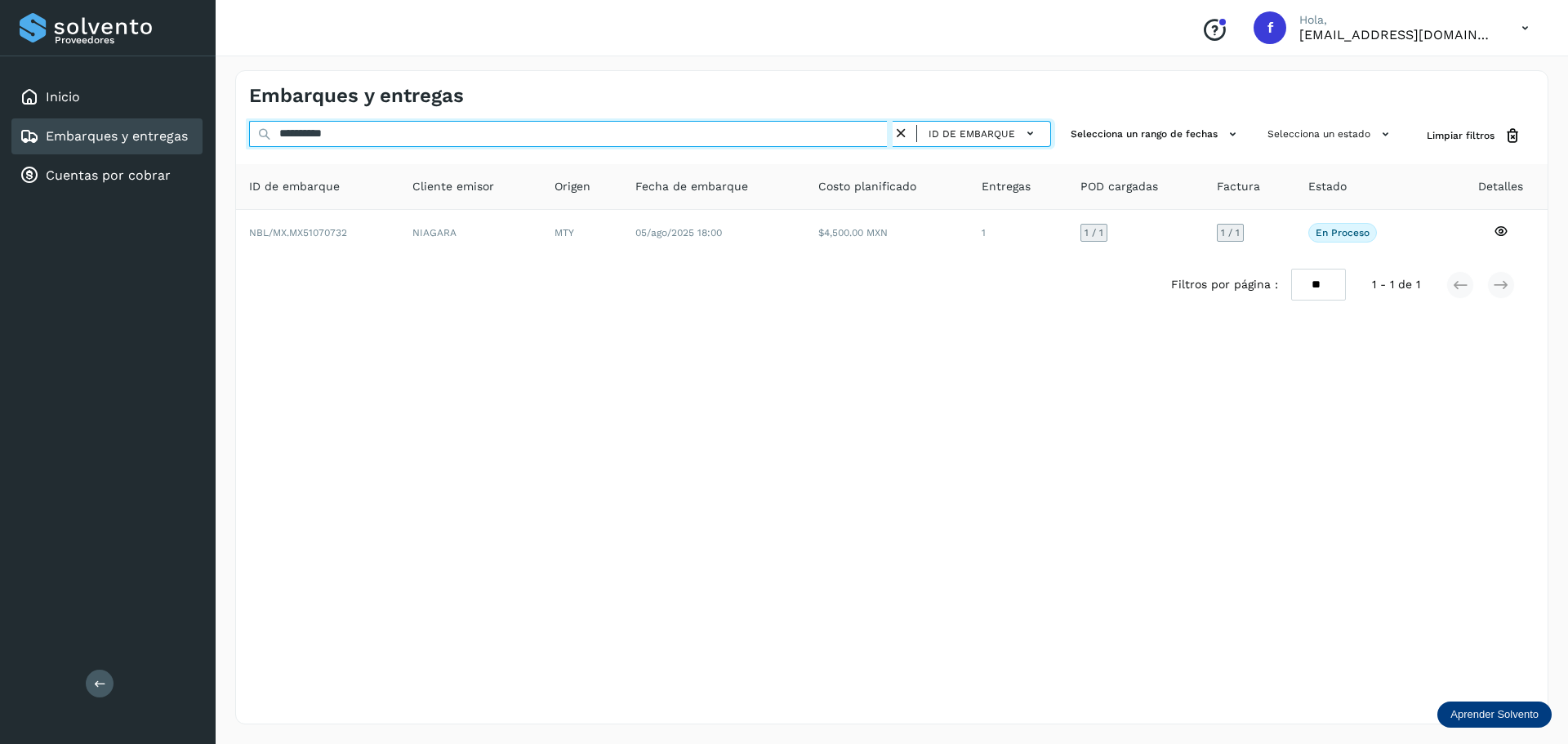
click at [480, 139] on input "**********" at bounding box center [571, 133] width 644 height 26
paste input "text"
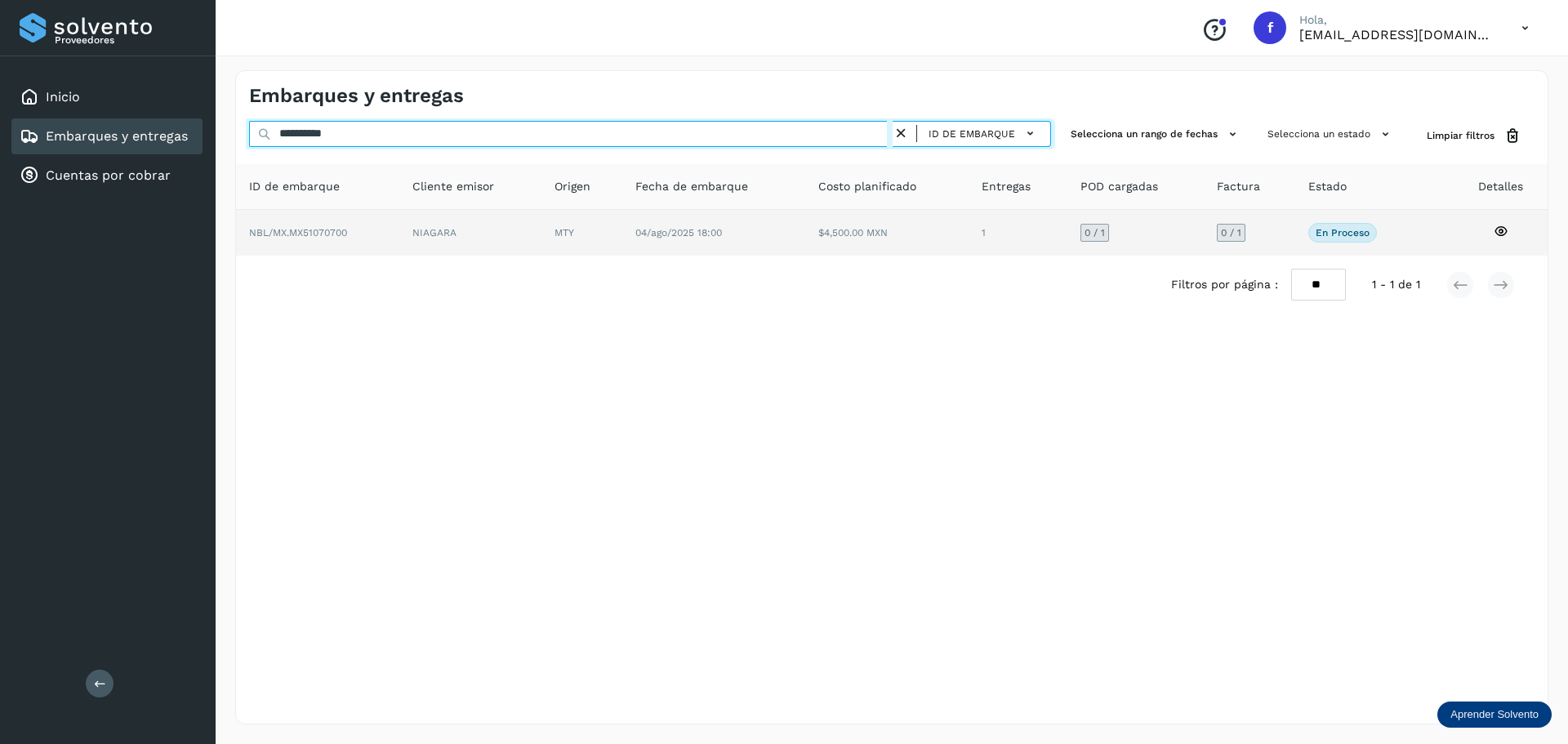
type input "**********"
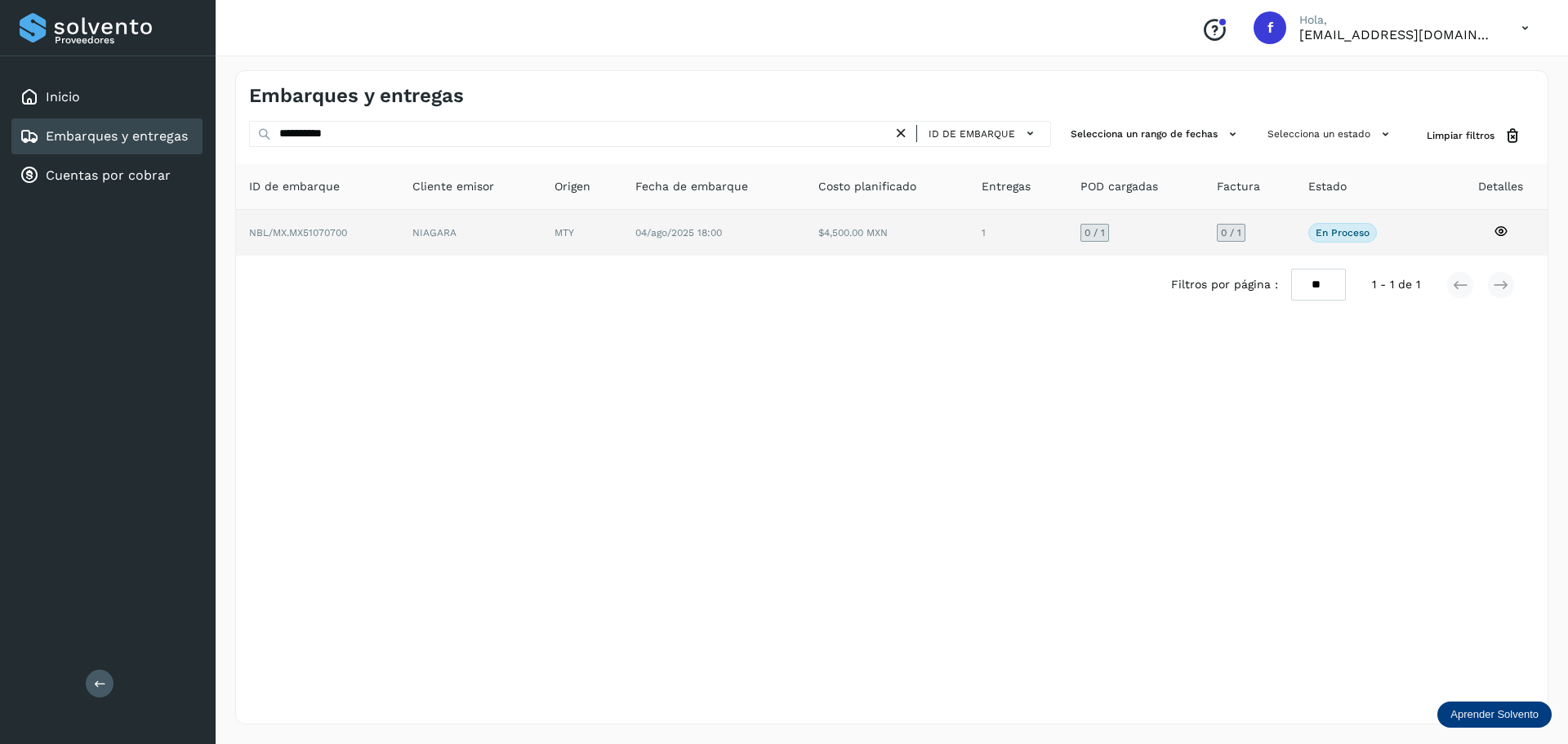
click at [969, 239] on td "$4,500.00 MXN" at bounding box center [1018, 232] width 99 height 46
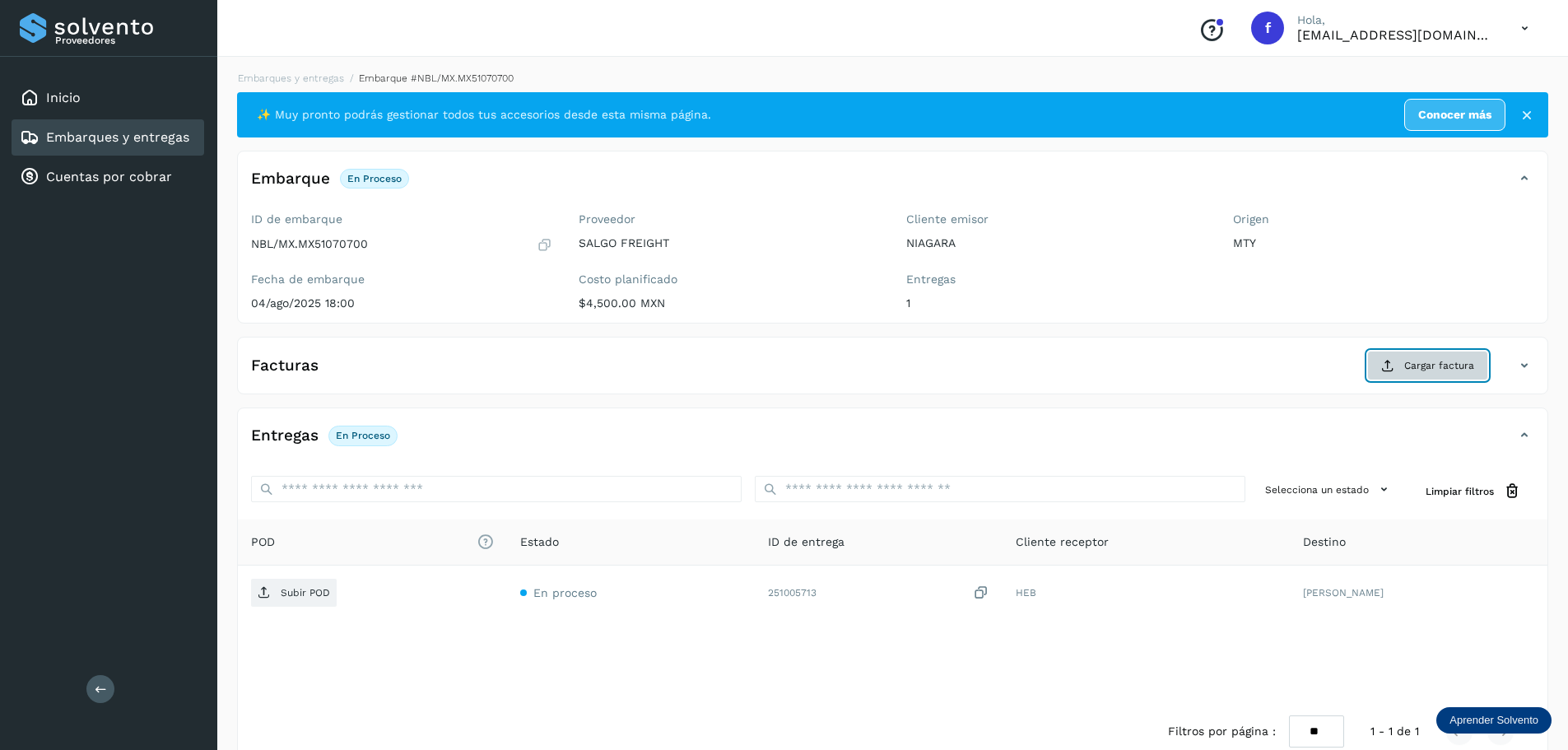
click at [1441, 363] on span "Cargar factura" at bounding box center [1438, 365] width 70 height 15
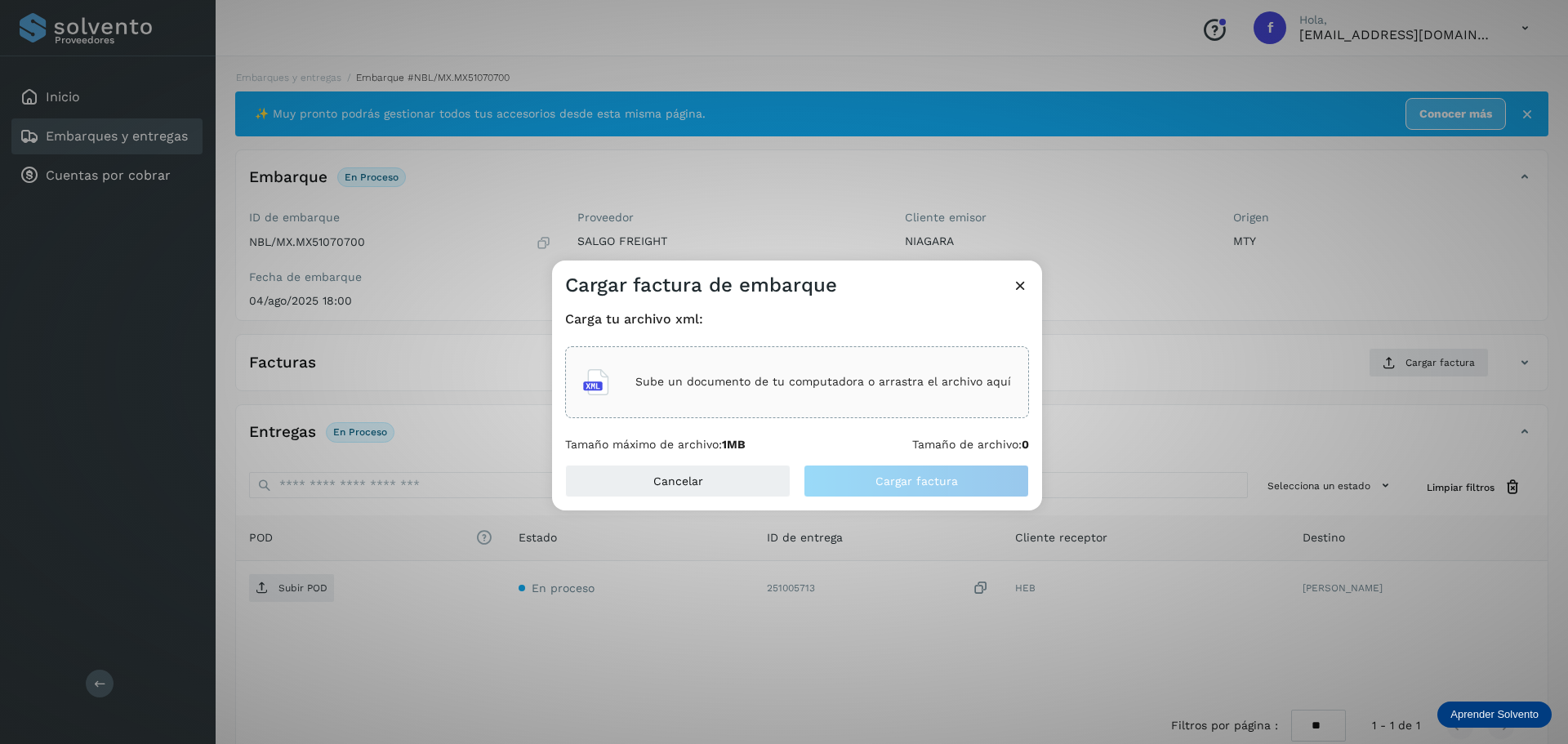
click at [795, 372] on div "Sube un documento de tu computadora o arrastra el archivo aquí" at bounding box center [797, 381] width 428 height 44
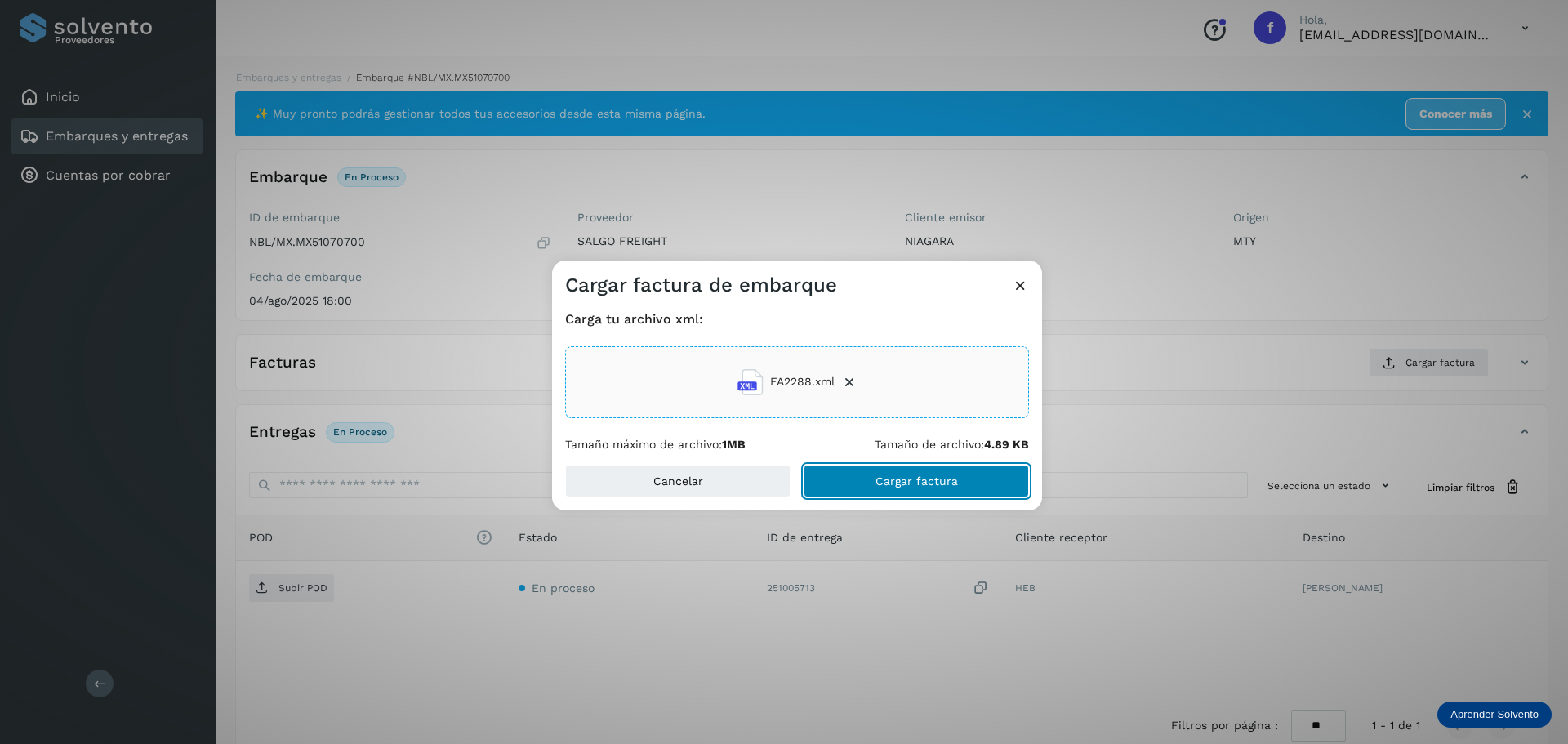
click at [883, 480] on span "Cargar factura" at bounding box center [917, 480] width 83 height 12
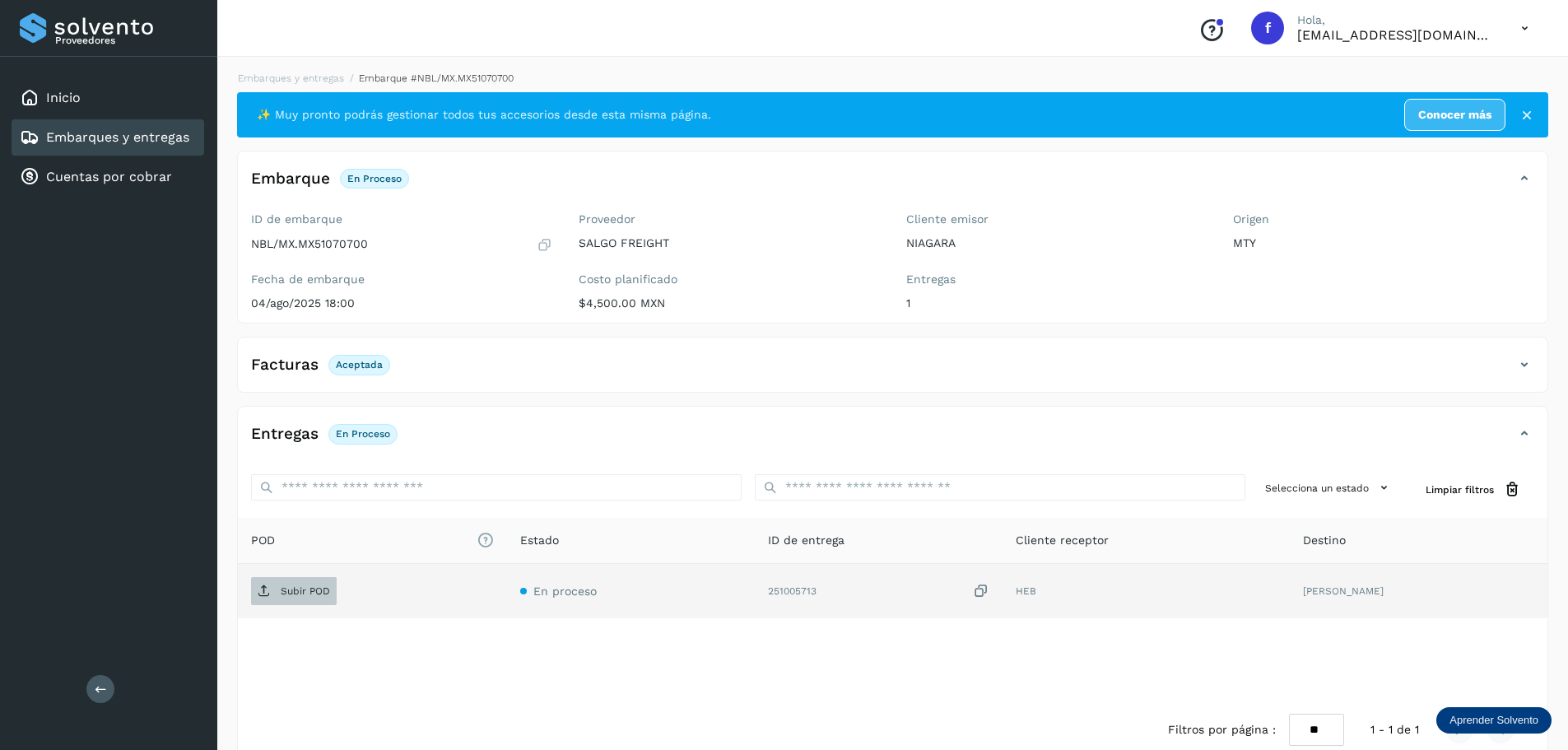
click at [302, 590] on p "Subir POD" at bounding box center [305, 590] width 49 height 12
click at [137, 138] on link "Embarques y entregas" at bounding box center [118, 136] width 143 height 15
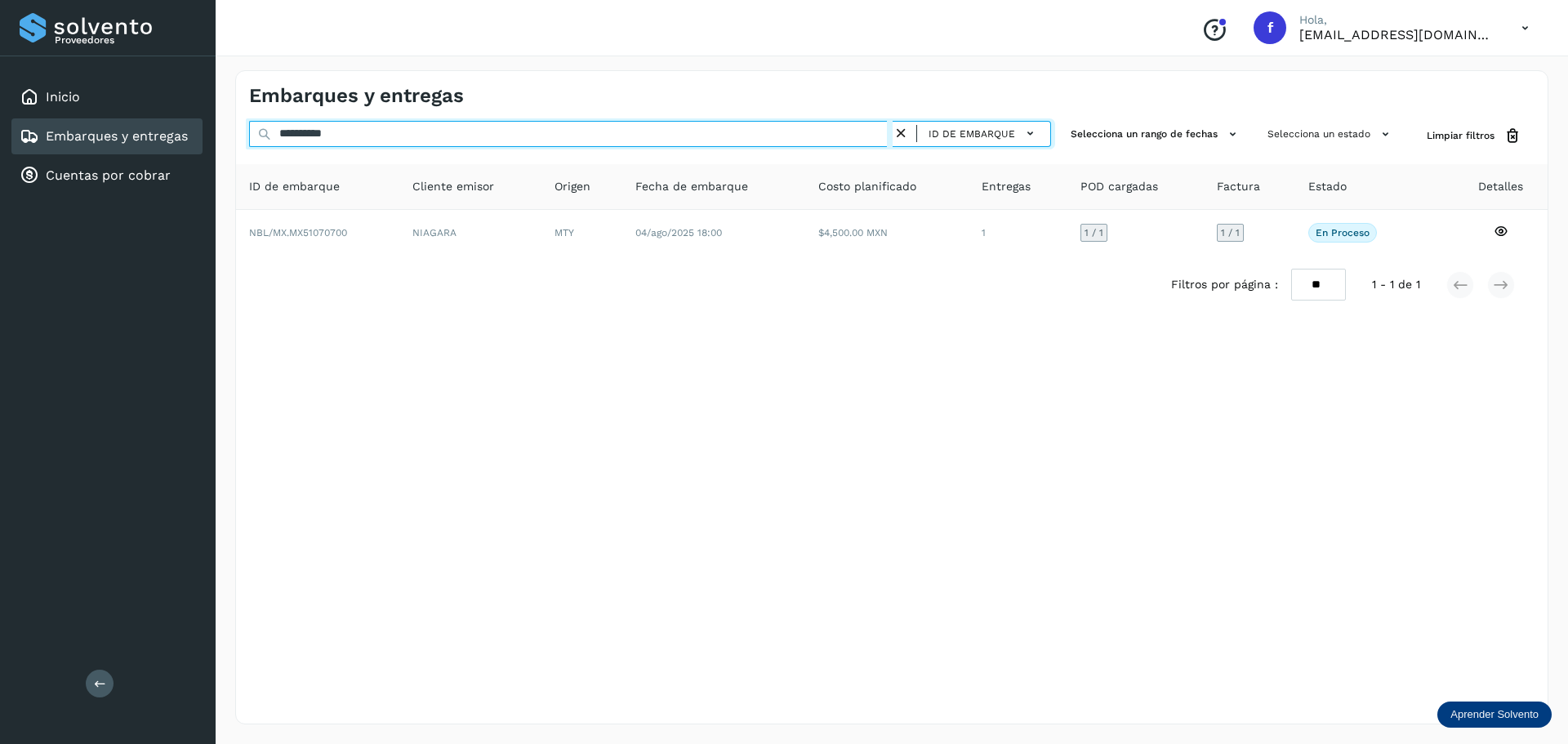
click at [826, 131] on input "**********" at bounding box center [571, 133] width 644 height 26
paste input "text"
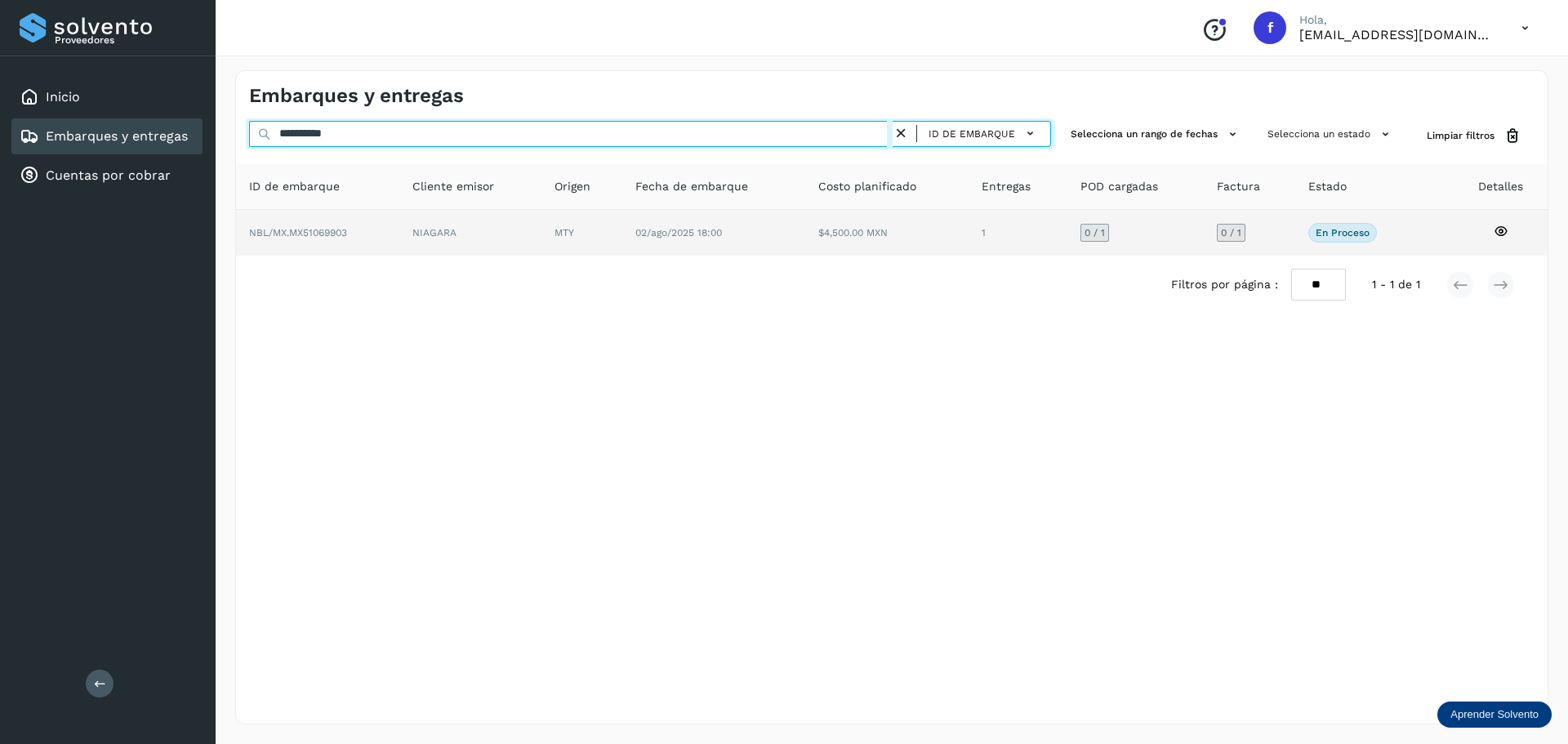
type input "**********"
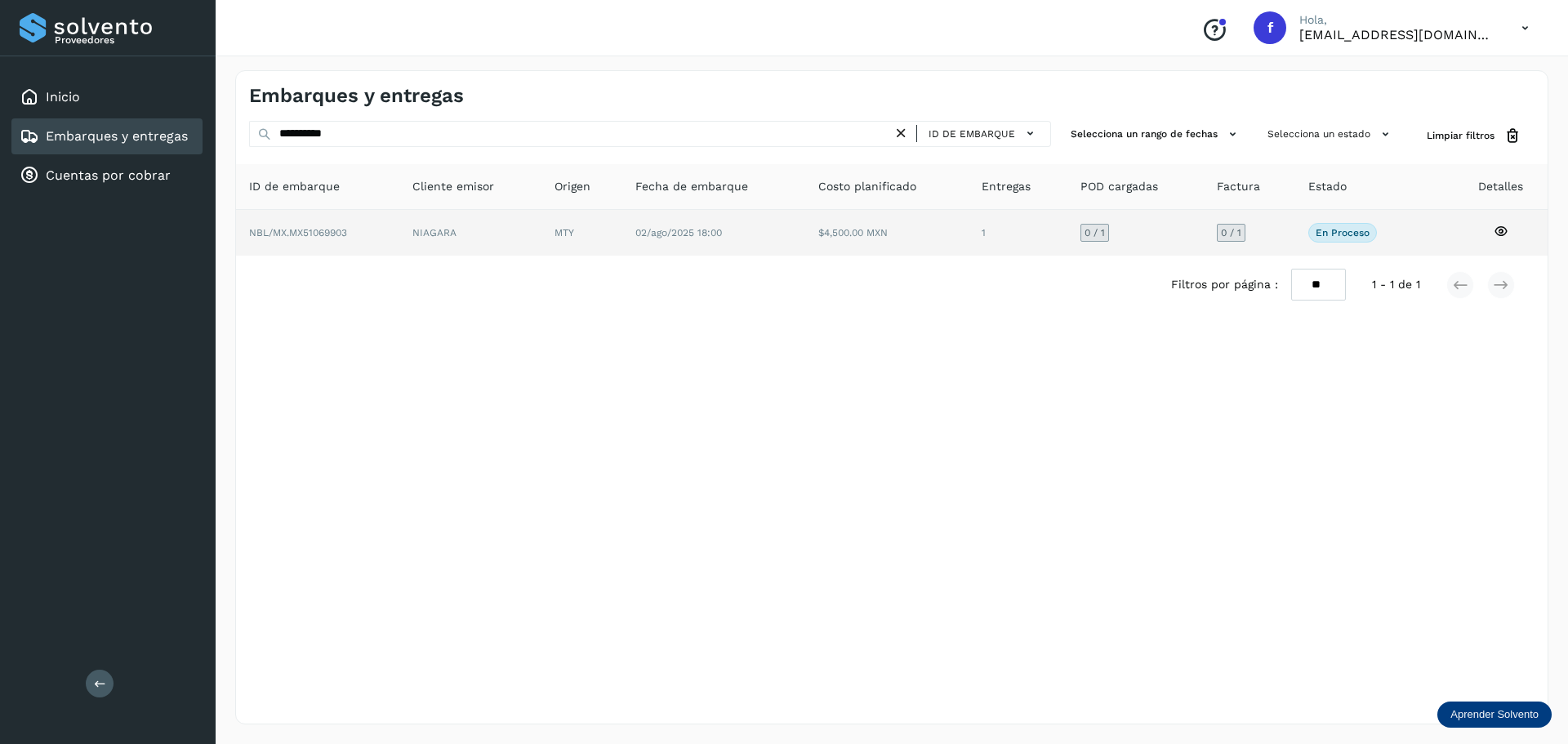
click at [969, 244] on td "$4,500.00 MXN" at bounding box center [1018, 232] width 99 height 46
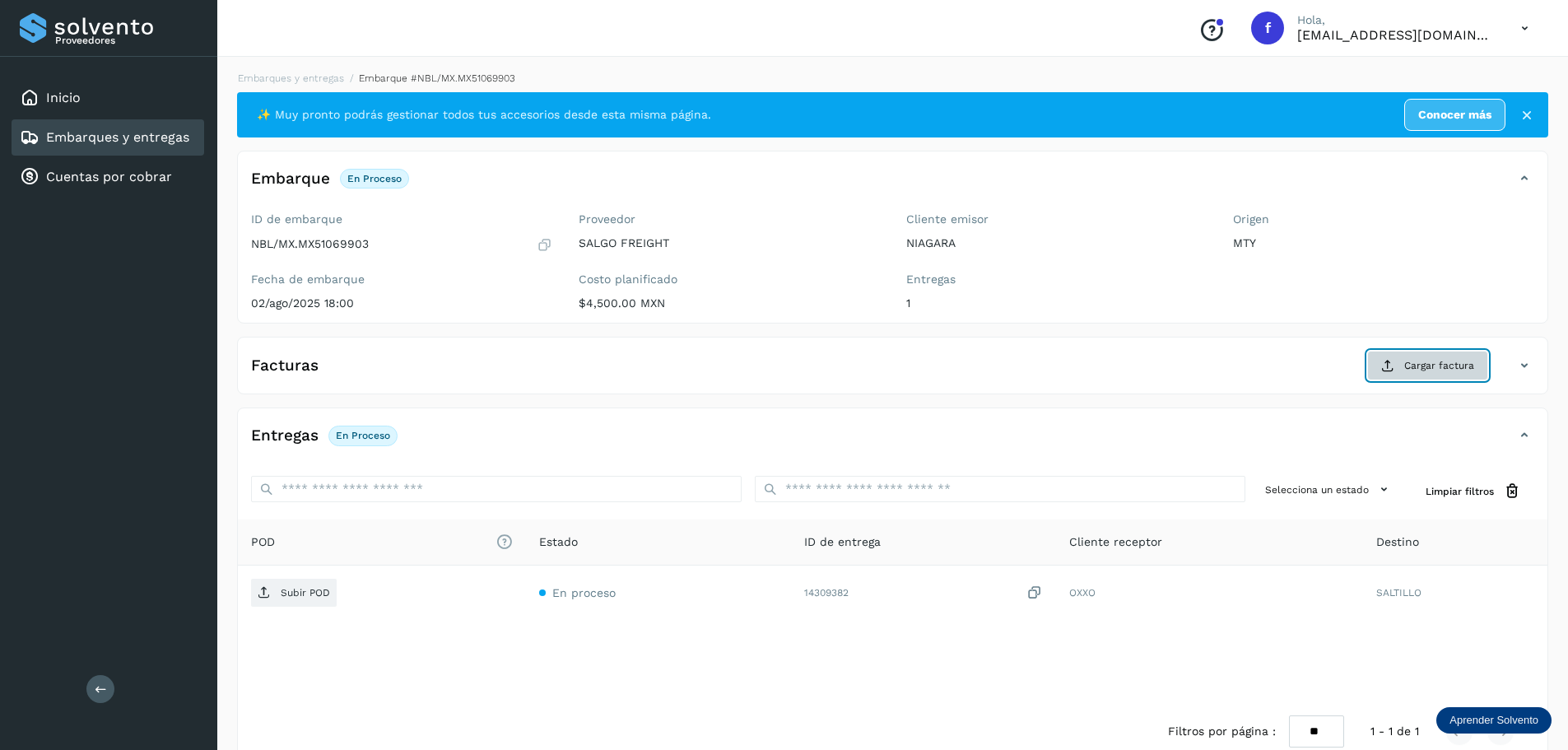
click at [1444, 355] on button "Cargar factura" at bounding box center [1427, 365] width 121 height 30
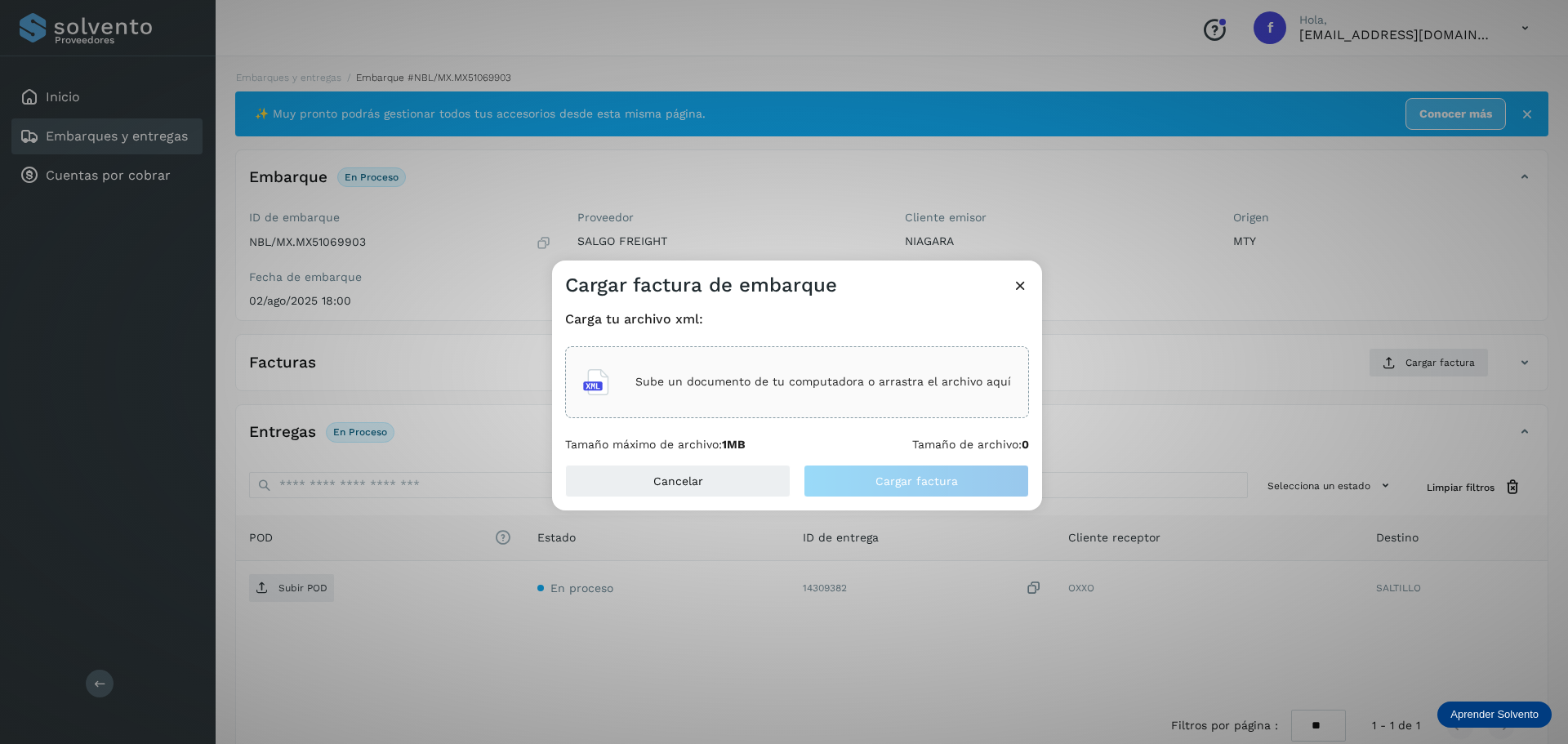
click at [888, 366] on div "Sube un documento de tu computadora o arrastra el archivo aquí" at bounding box center [797, 381] width 428 height 44
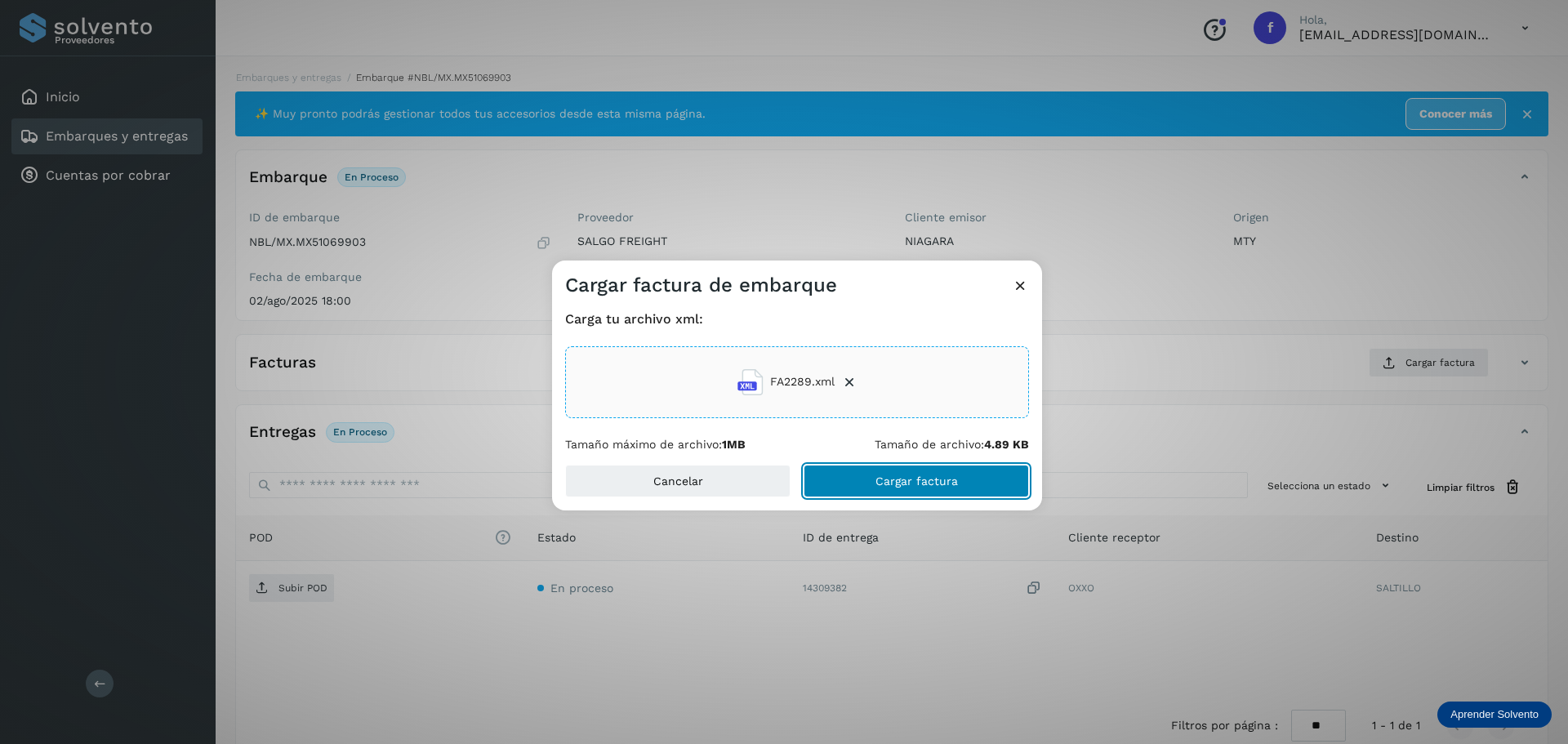
click at [887, 478] on span "Cargar factura" at bounding box center [917, 480] width 83 height 12
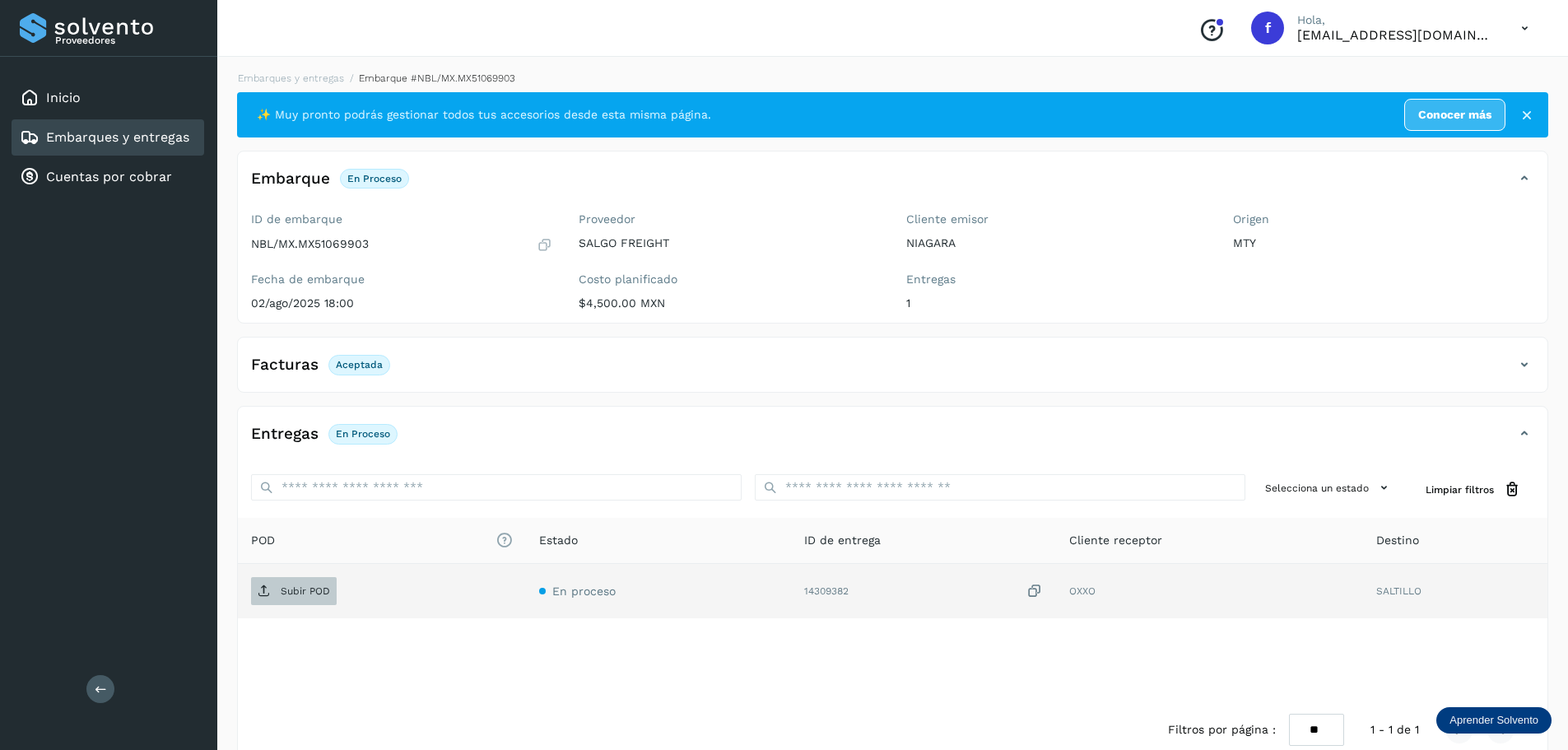
click at [317, 591] on p "Subir POD" at bounding box center [305, 590] width 49 height 12
click at [946, 670] on div "POD El tamaño máximo de archivo es de 20 Mb. Estado ID de entrega Cliente recep…" at bounding box center [892, 609] width 1310 height 182
click at [172, 130] on link "Embarques y entregas" at bounding box center [118, 136] width 143 height 15
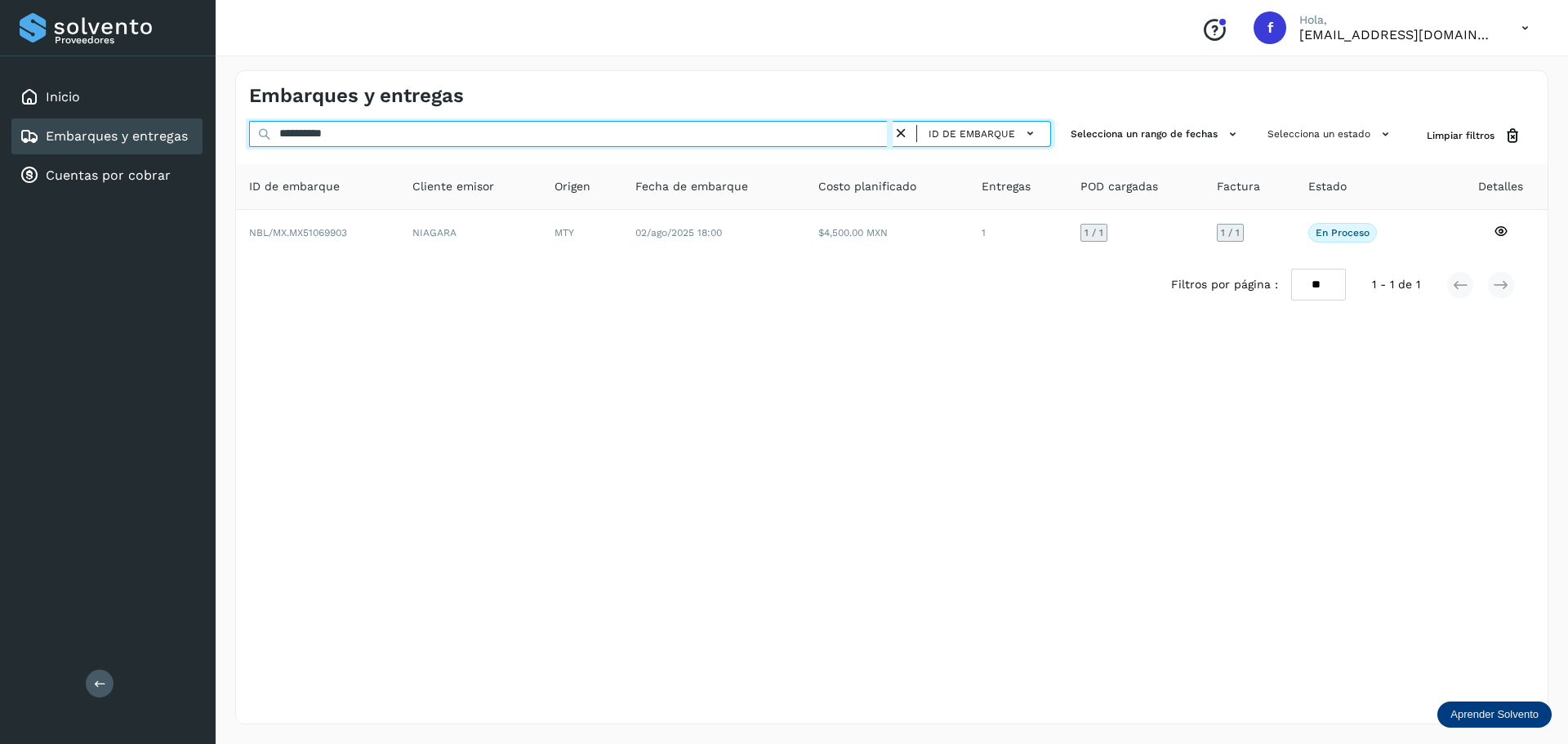
click at [428, 141] on input "**********" at bounding box center [571, 133] width 644 height 26
paste input "text"
type input "**********"
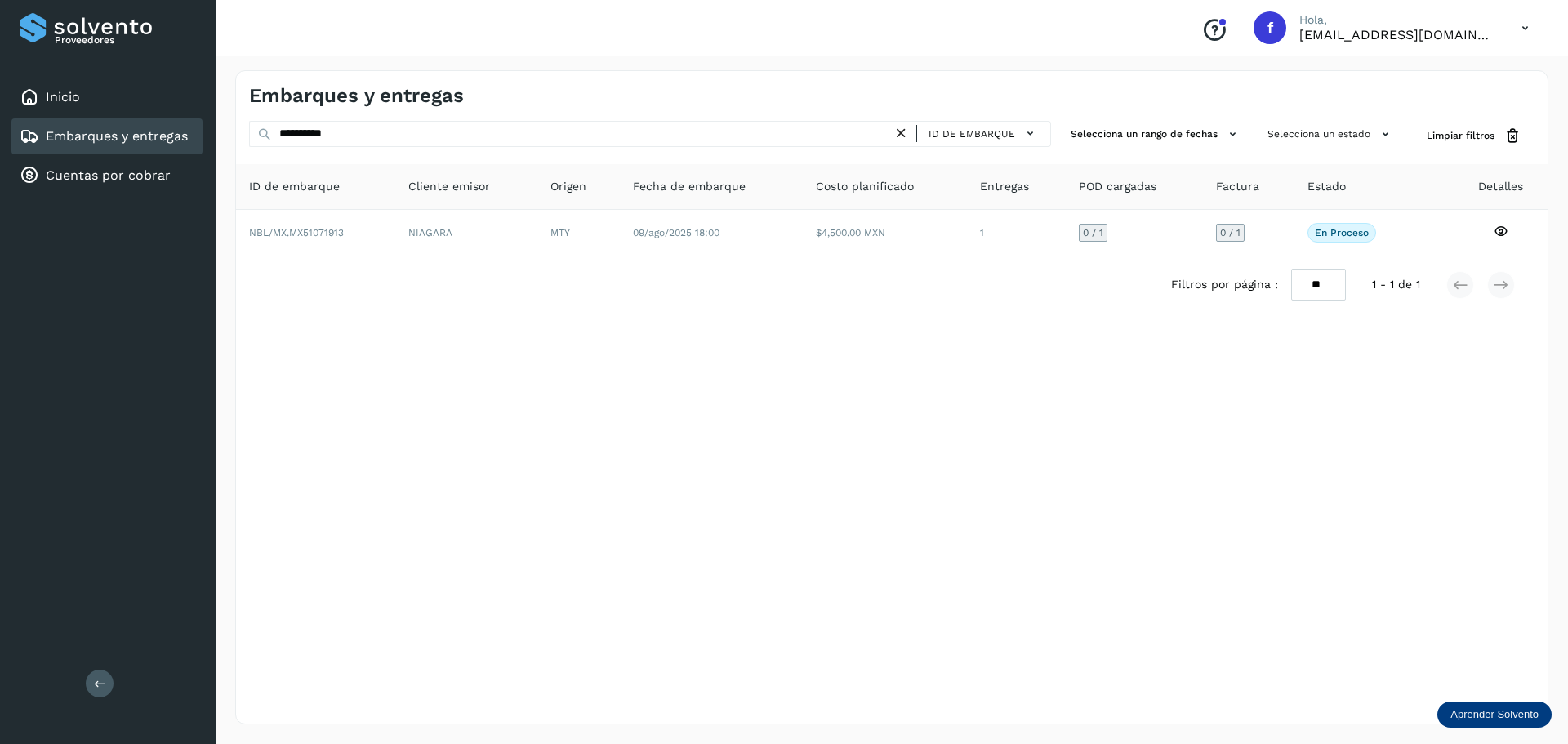
click at [1007, 255] on div "Filtros por página : ** ** ** 1 - 1 de 1" at bounding box center [891, 284] width 1311 height 58
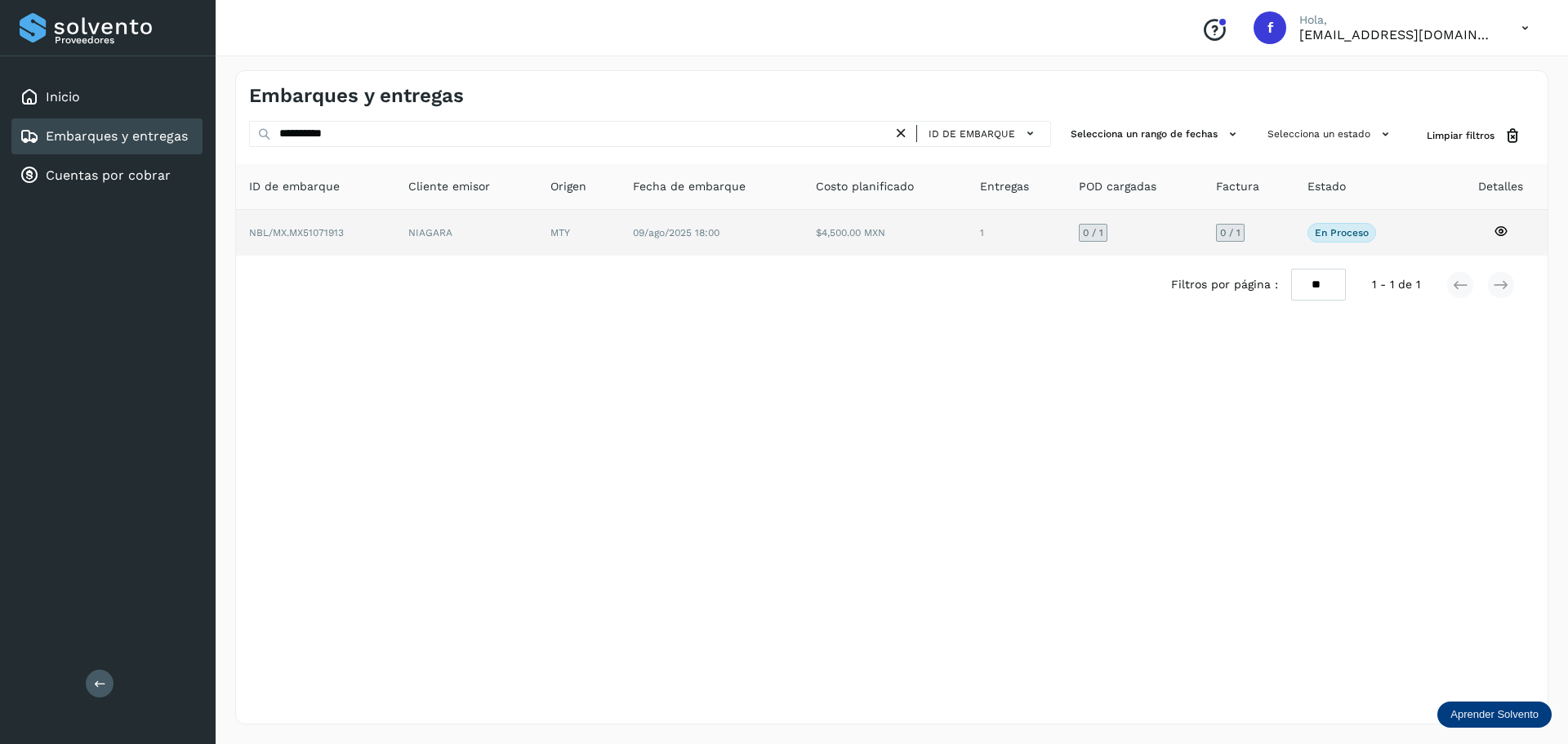
click at [1066, 239] on td "1" at bounding box center [1134, 232] width 137 height 46
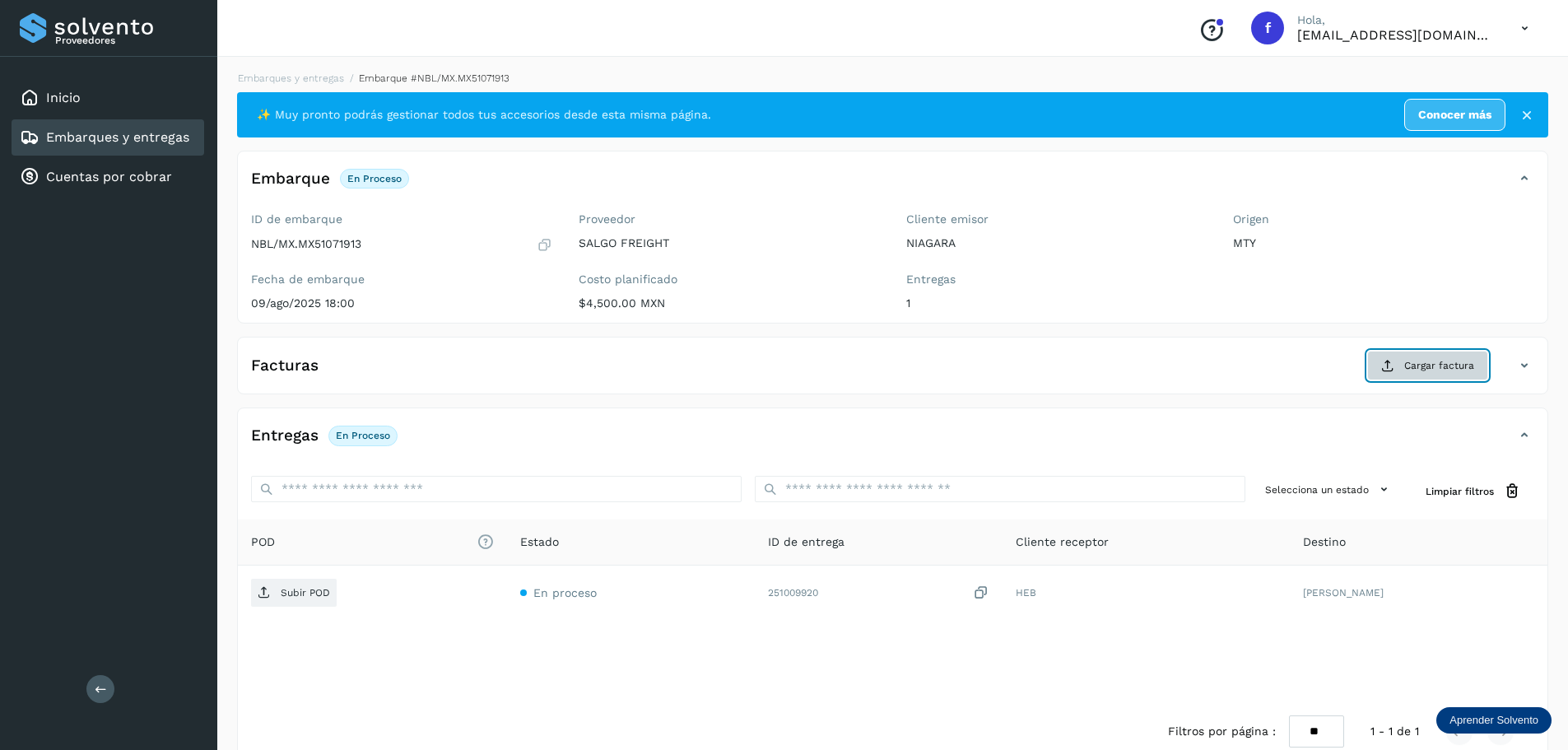
click at [1445, 356] on button "Cargar factura" at bounding box center [1427, 365] width 121 height 30
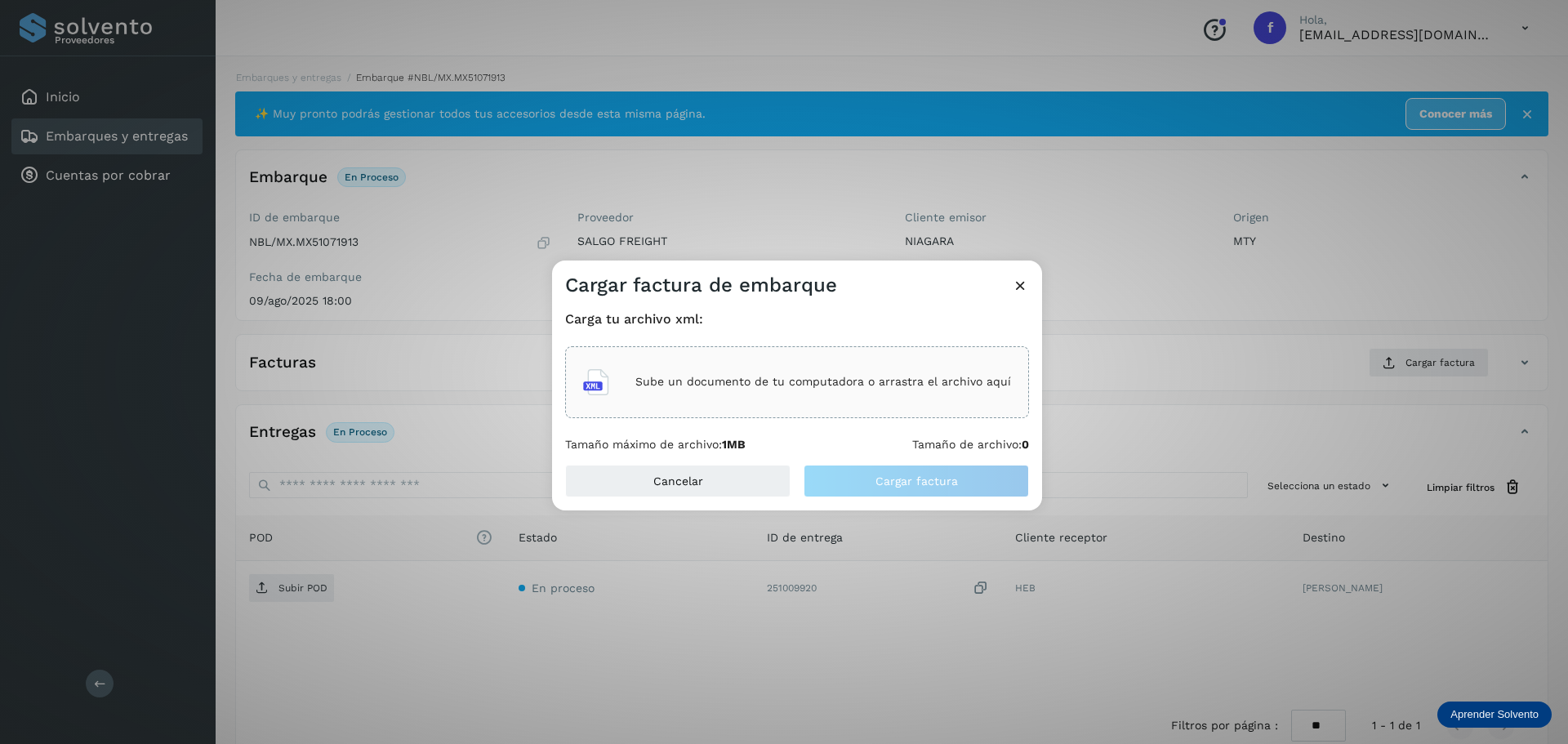
click at [802, 372] on div "Sube un documento de tu computadora o arrastra el archivo aquí" at bounding box center [797, 381] width 428 height 44
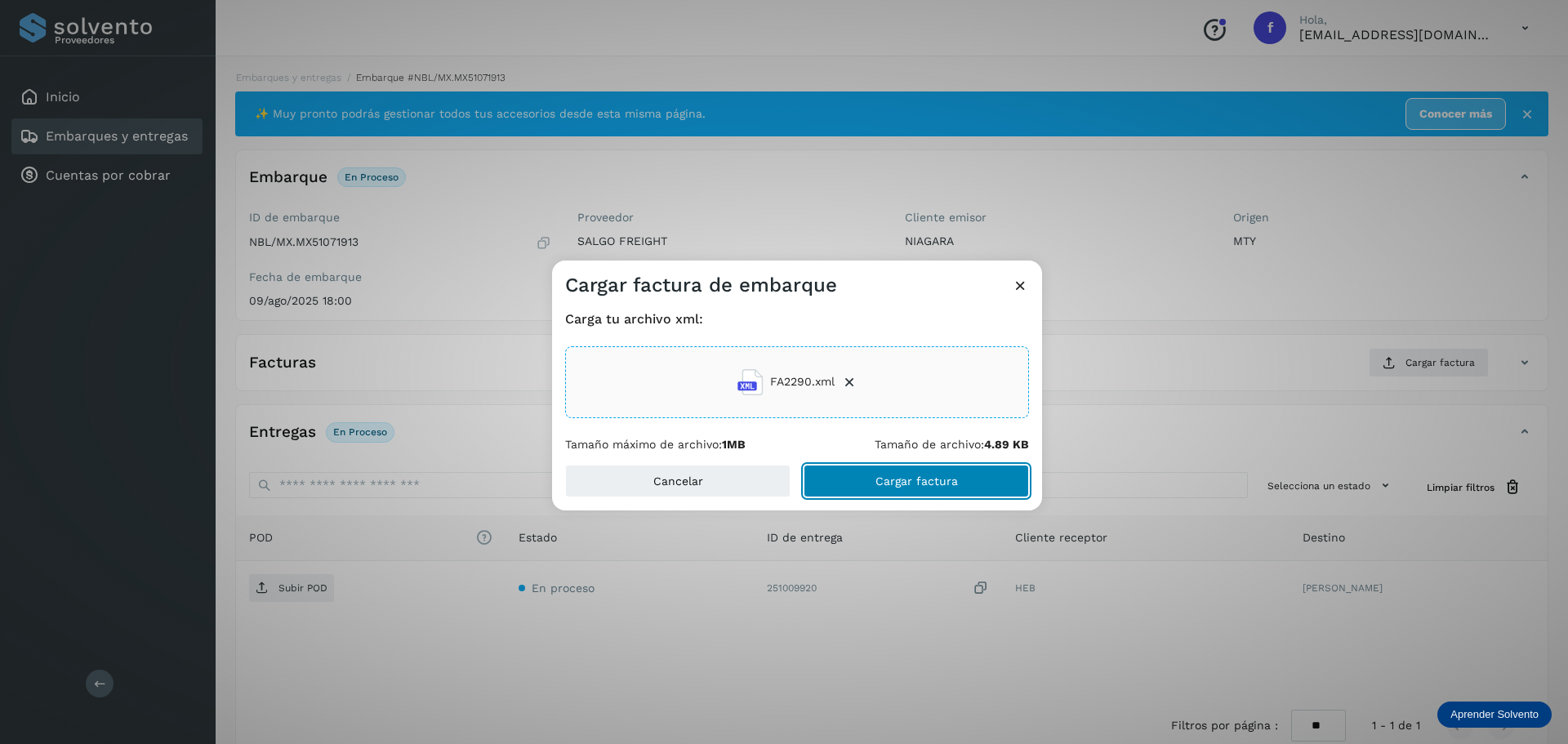
click at [892, 478] on span "Cargar factura" at bounding box center [917, 480] width 83 height 12
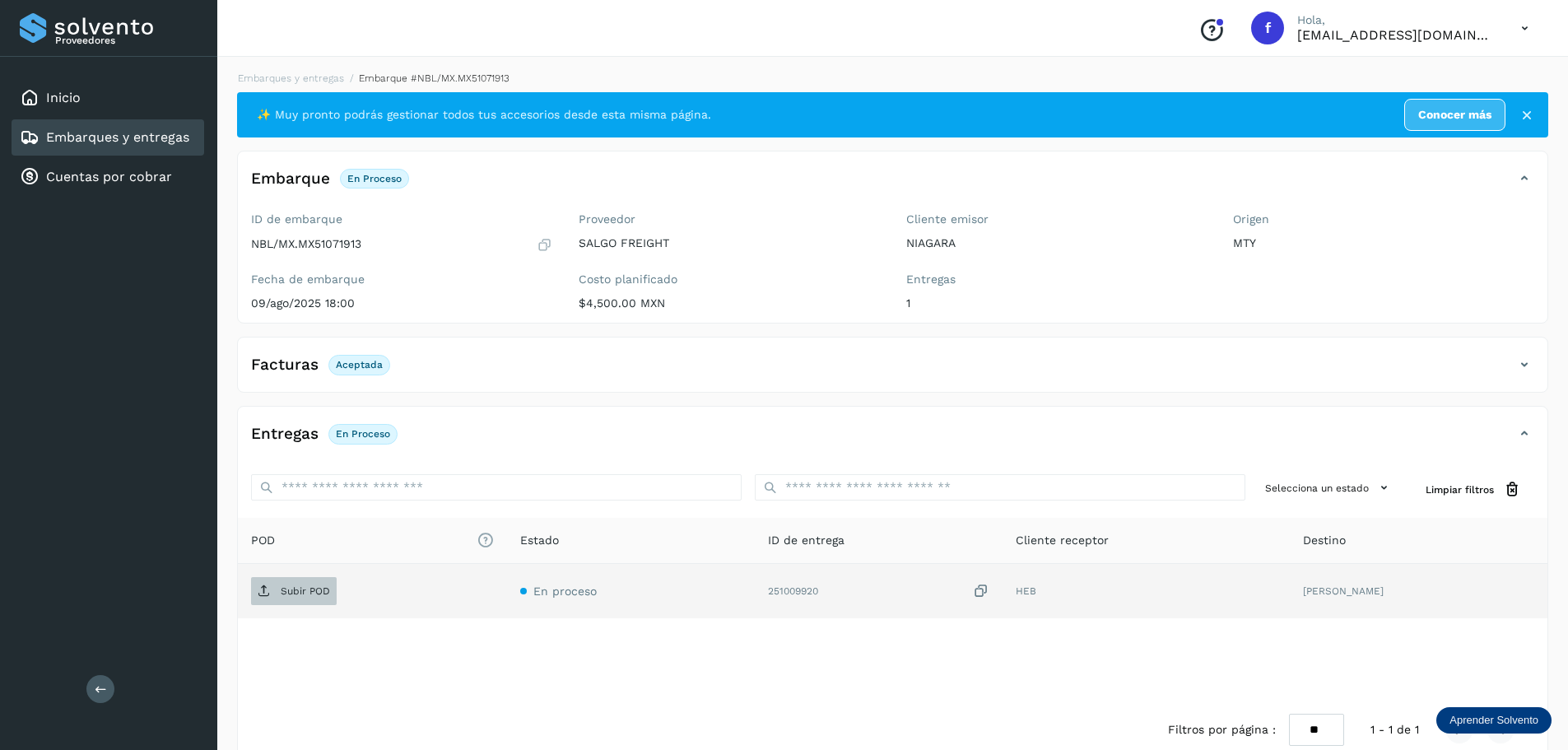
click at [288, 589] on p "Subir POD" at bounding box center [305, 590] width 49 height 12
click at [178, 133] on link "Embarques y entregas" at bounding box center [118, 136] width 143 height 15
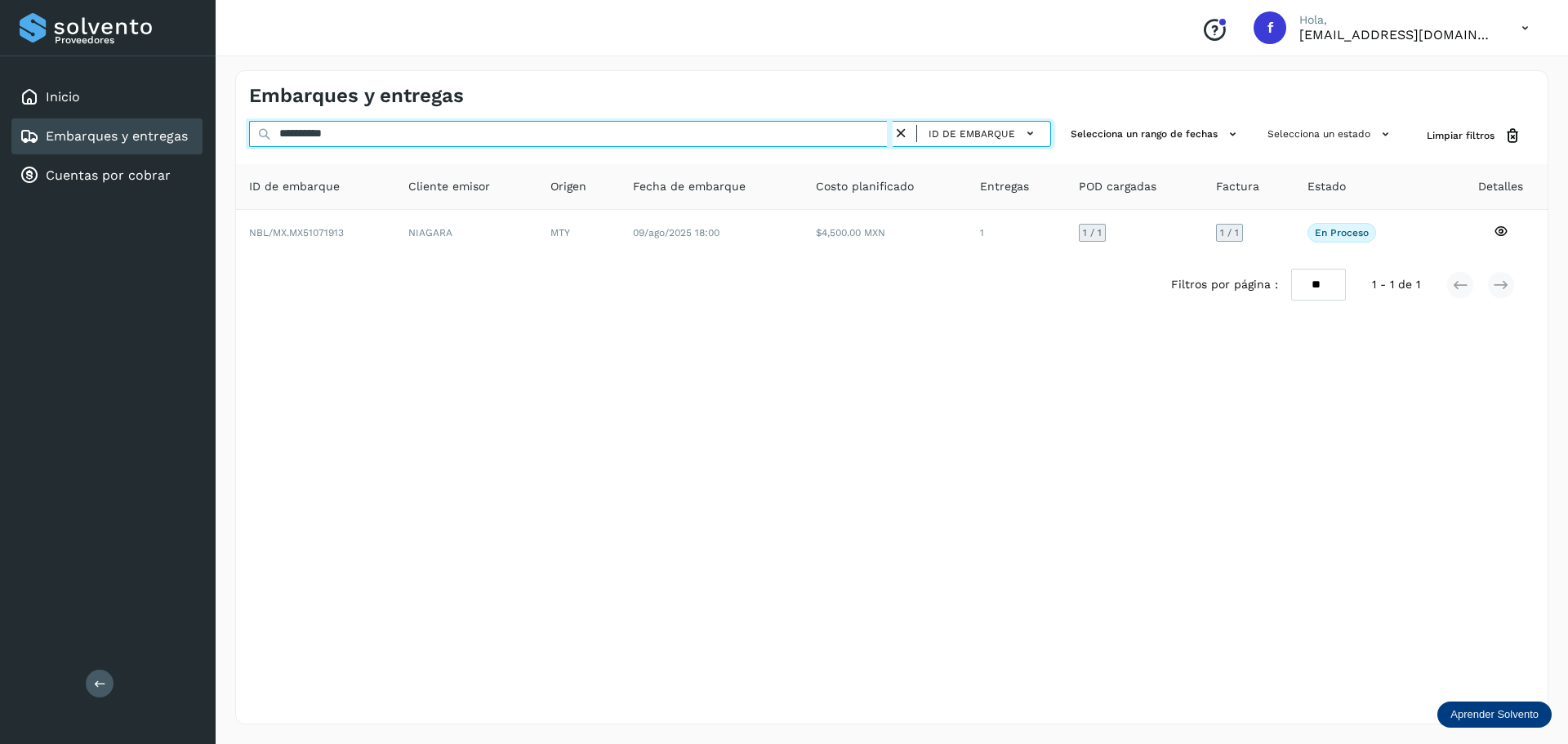
click at [350, 141] on input "**********" at bounding box center [571, 133] width 644 height 26
paste input "text"
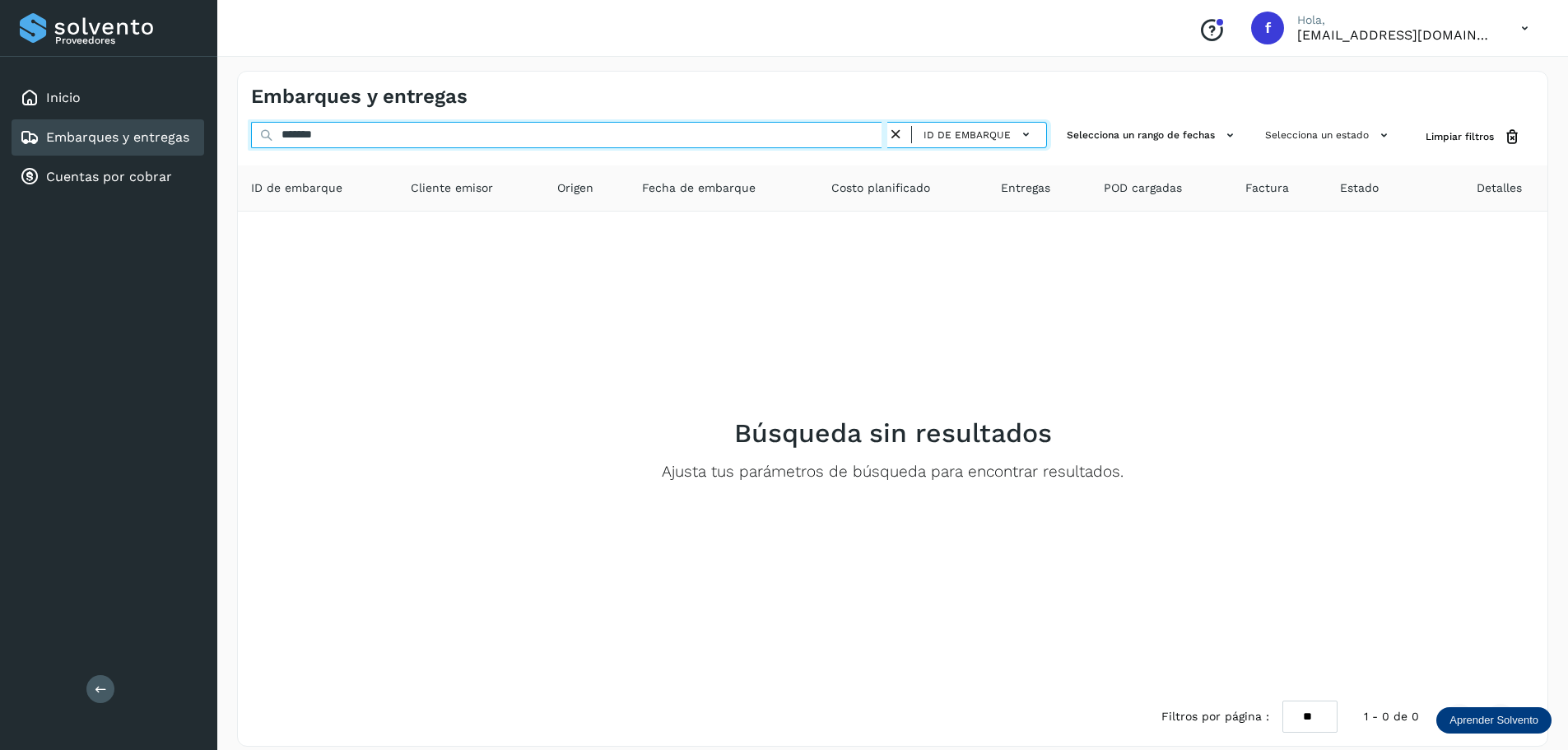
click at [643, 128] on input "*******" at bounding box center [569, 134] width 636 height 26
paste input "***"
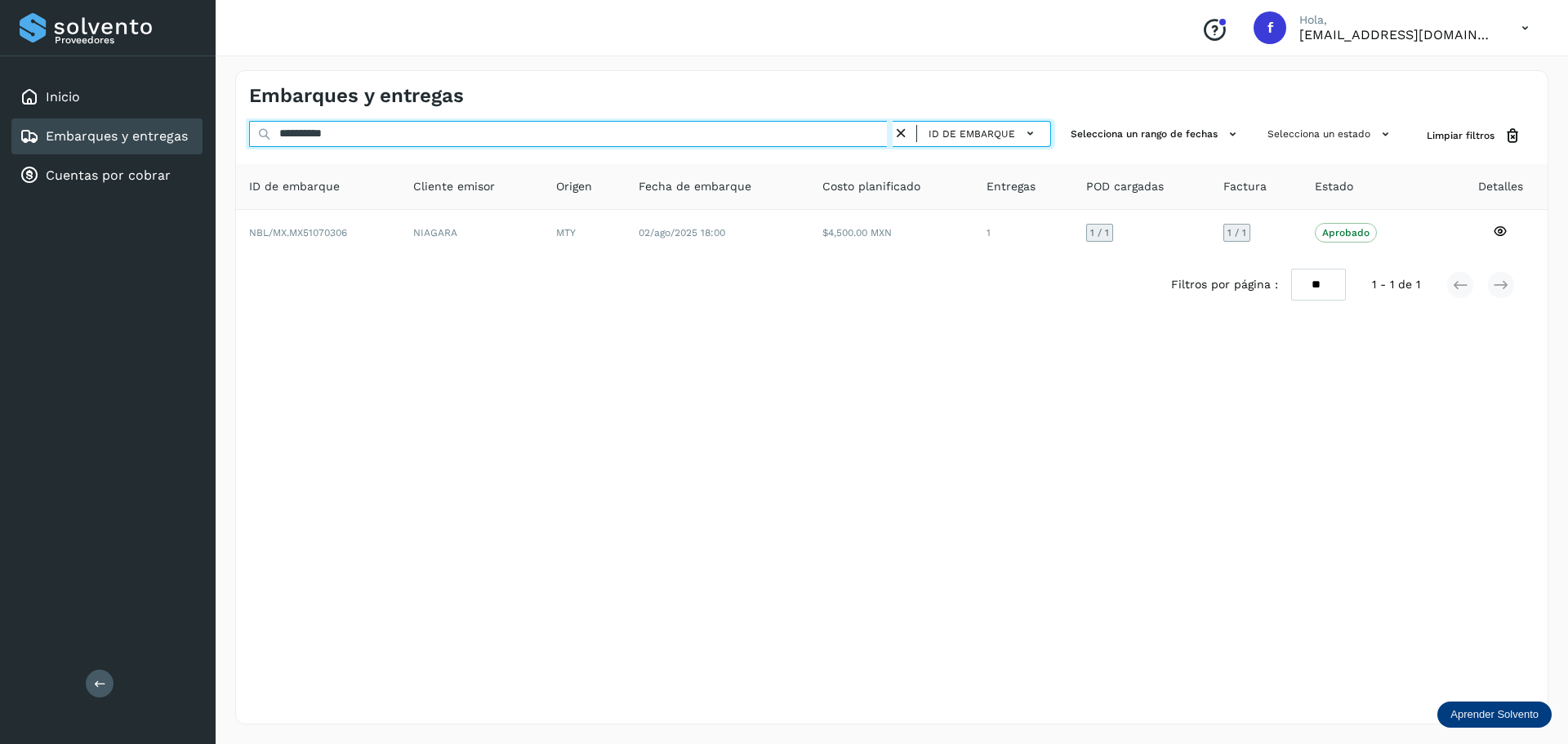
click at [754, 136] on input "**********" at bounding box center [571, 133] width 644 height 26
paste input "text"
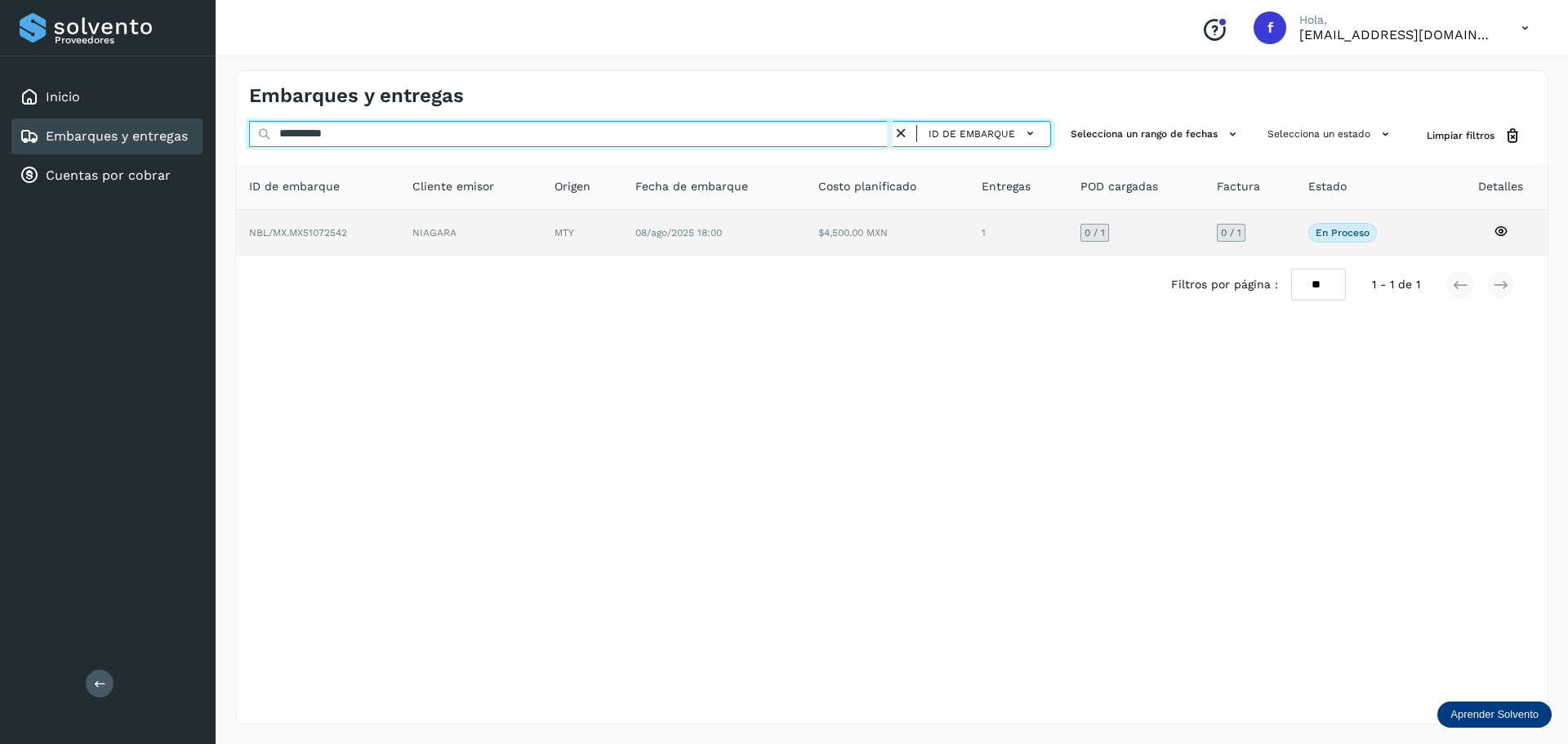
type input "**********"
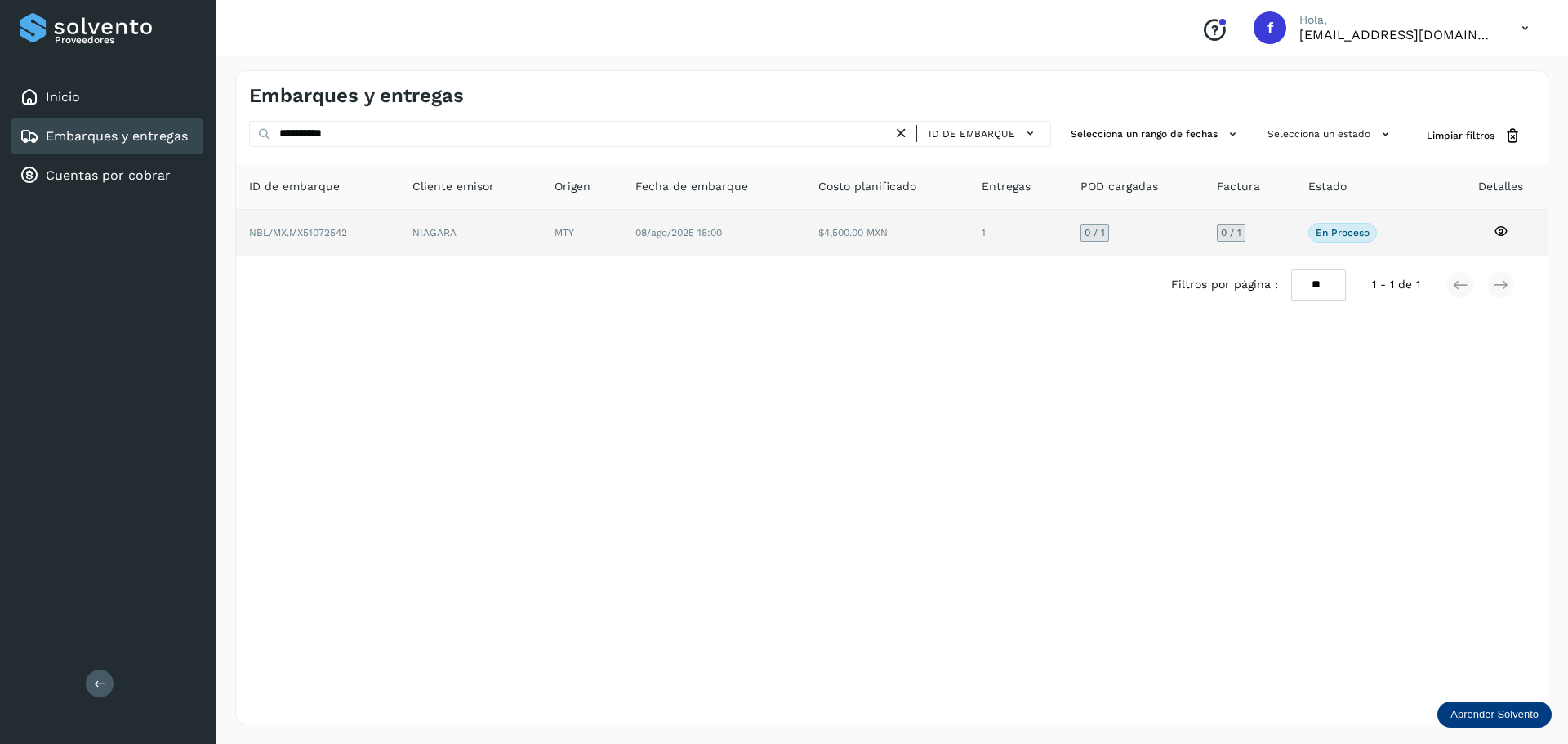
click at [969, 233] on td "$4,500.00 MXN" at bounding box center [1018, 232] width 99 height 46
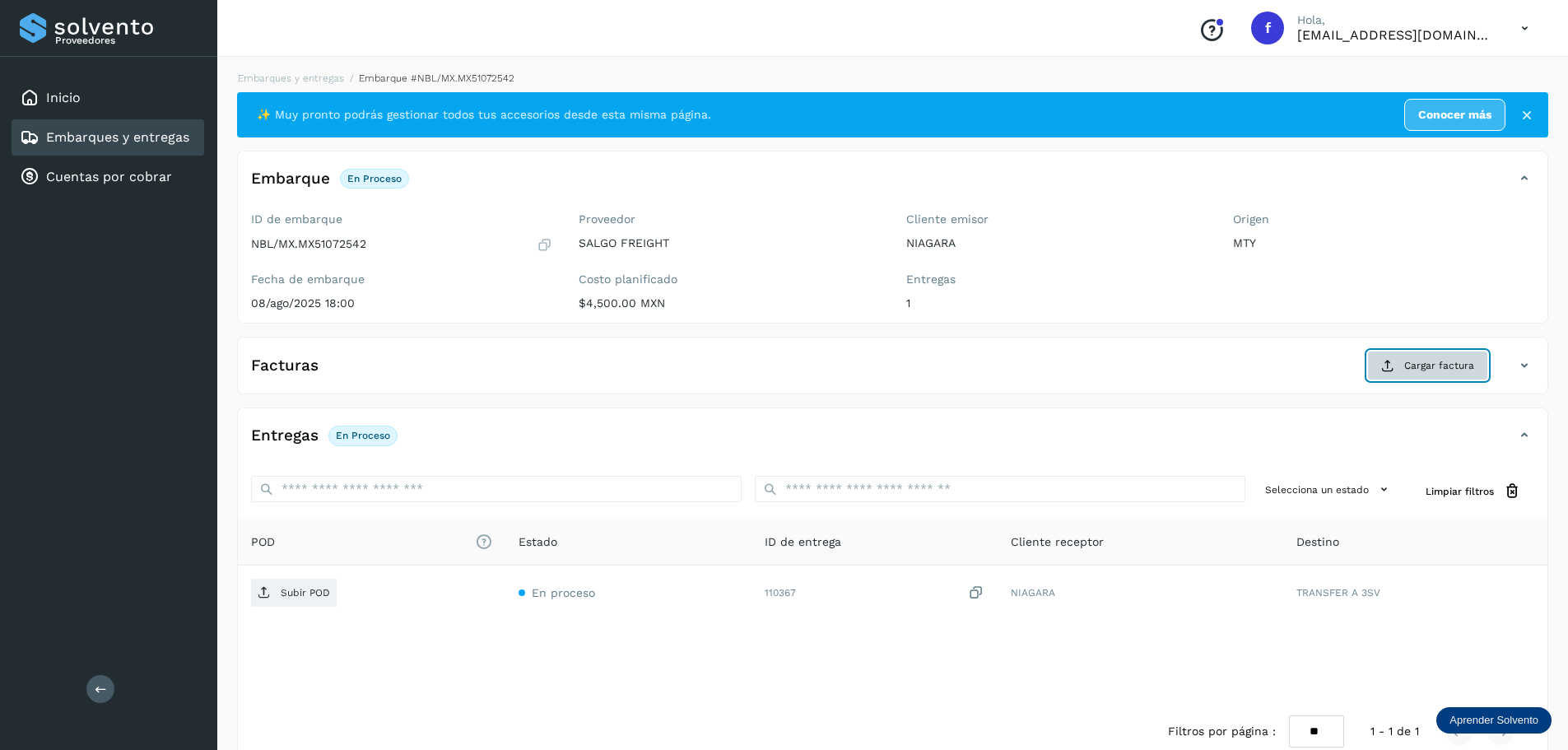
click at [1421, 371] on span "Cargar factura" at bounding box center [1438, 365] width 70 height 15
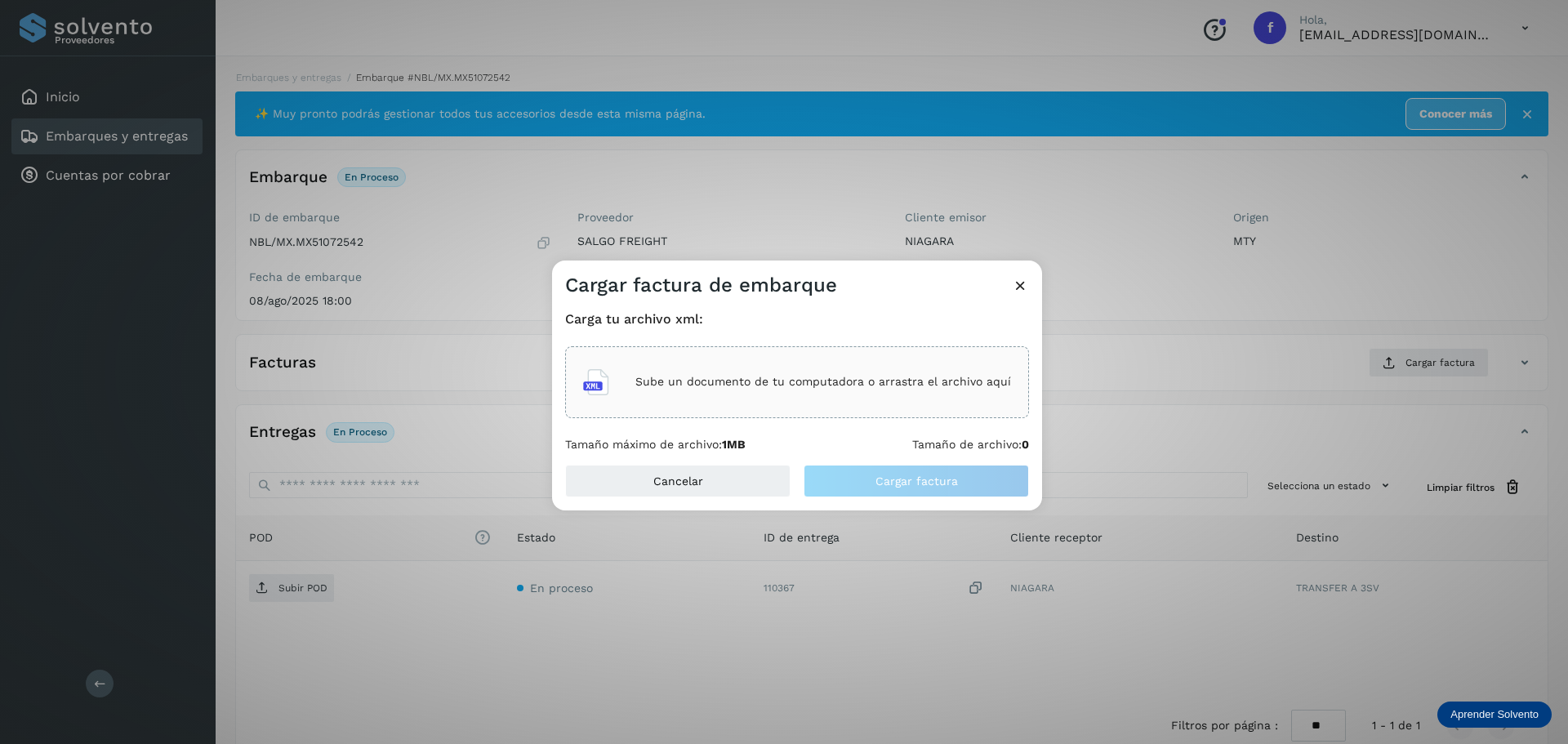
click at [743, 406] on div "Sube un documento de tu computadora o arrastra el archivo aquí" at bounding box center [797, 382] width 464 height 72
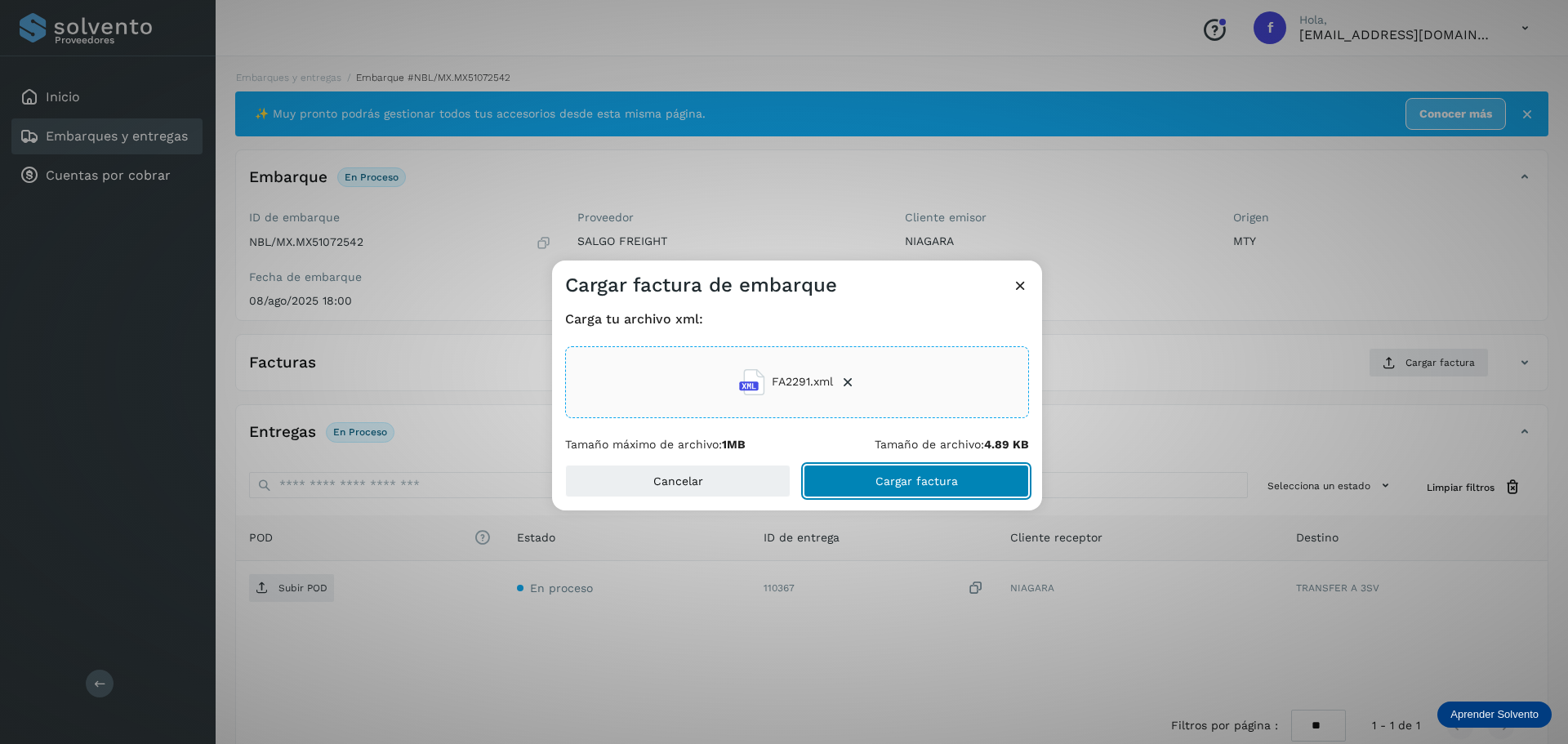
click at [863, 471] on button "Cargar factura" at bounding box center [916, 480] width 225 height 32
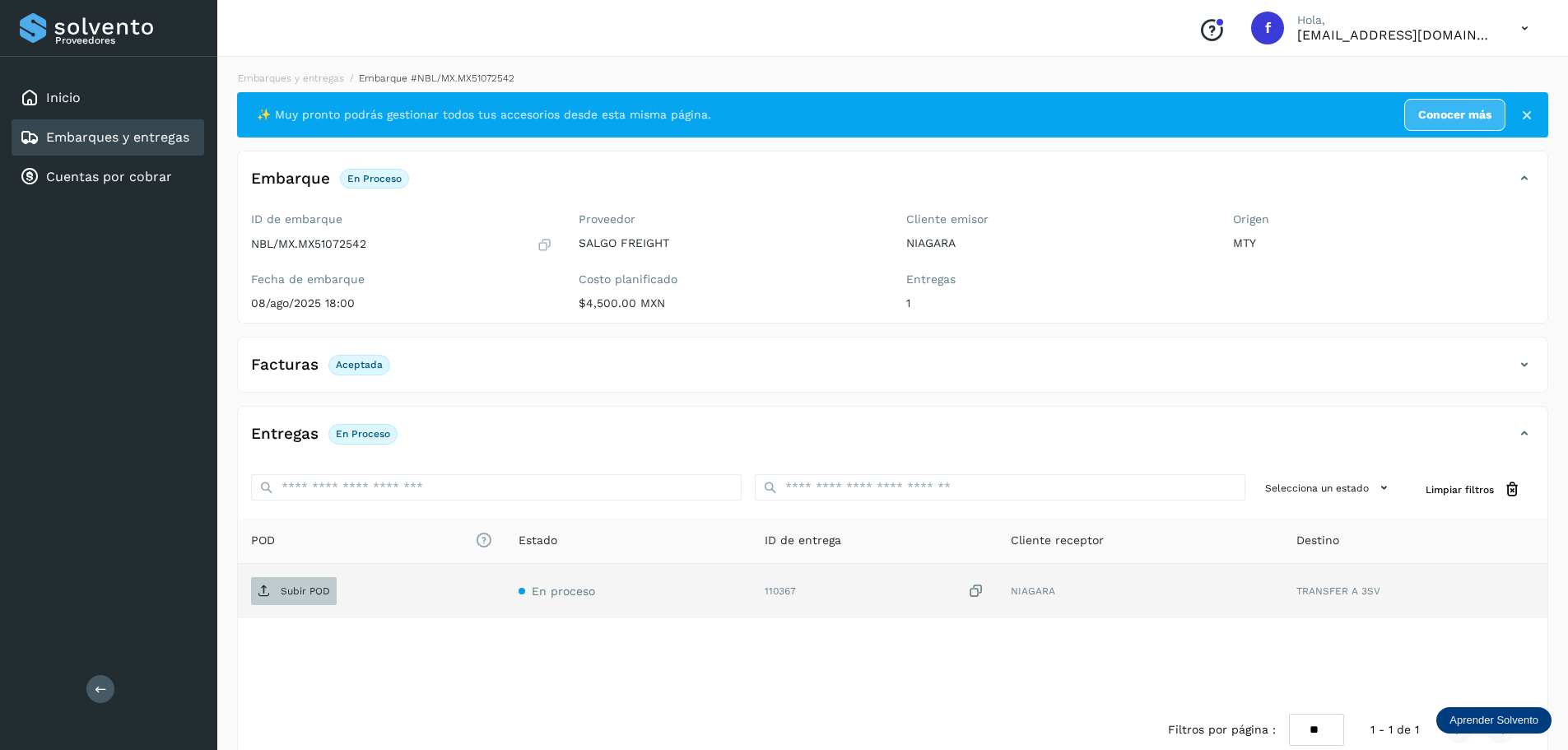
click at [285, 591] on p "Subir POD" at bounding box center [305, 590] width 49 height 12
click at [154, 146] on div "Embarques y entregas" at bounding box center [104, 138] width 170 height 20
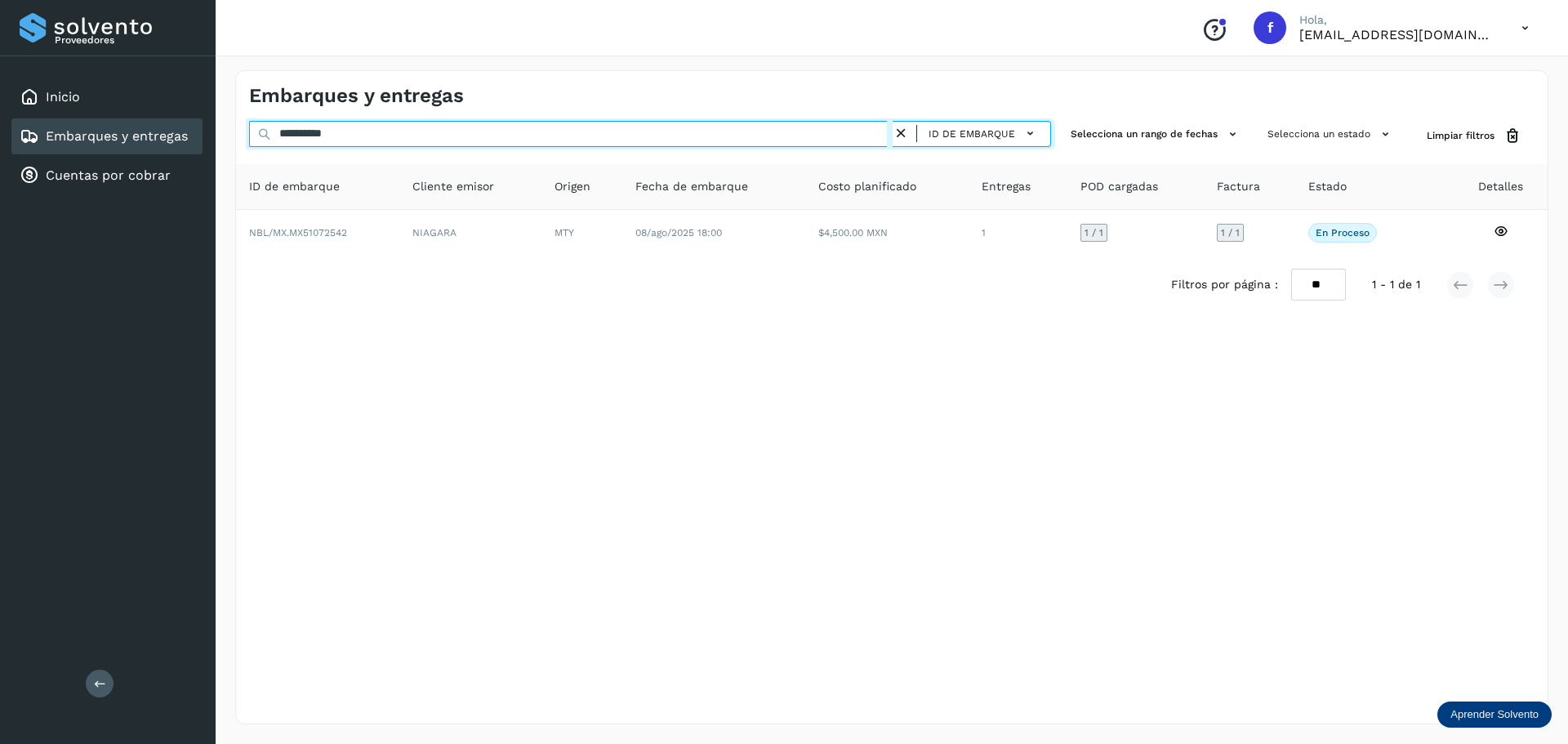
click at [469, 128] on input "**********" at bounding box center [571, 133] width 644 height 26
paste input "text"
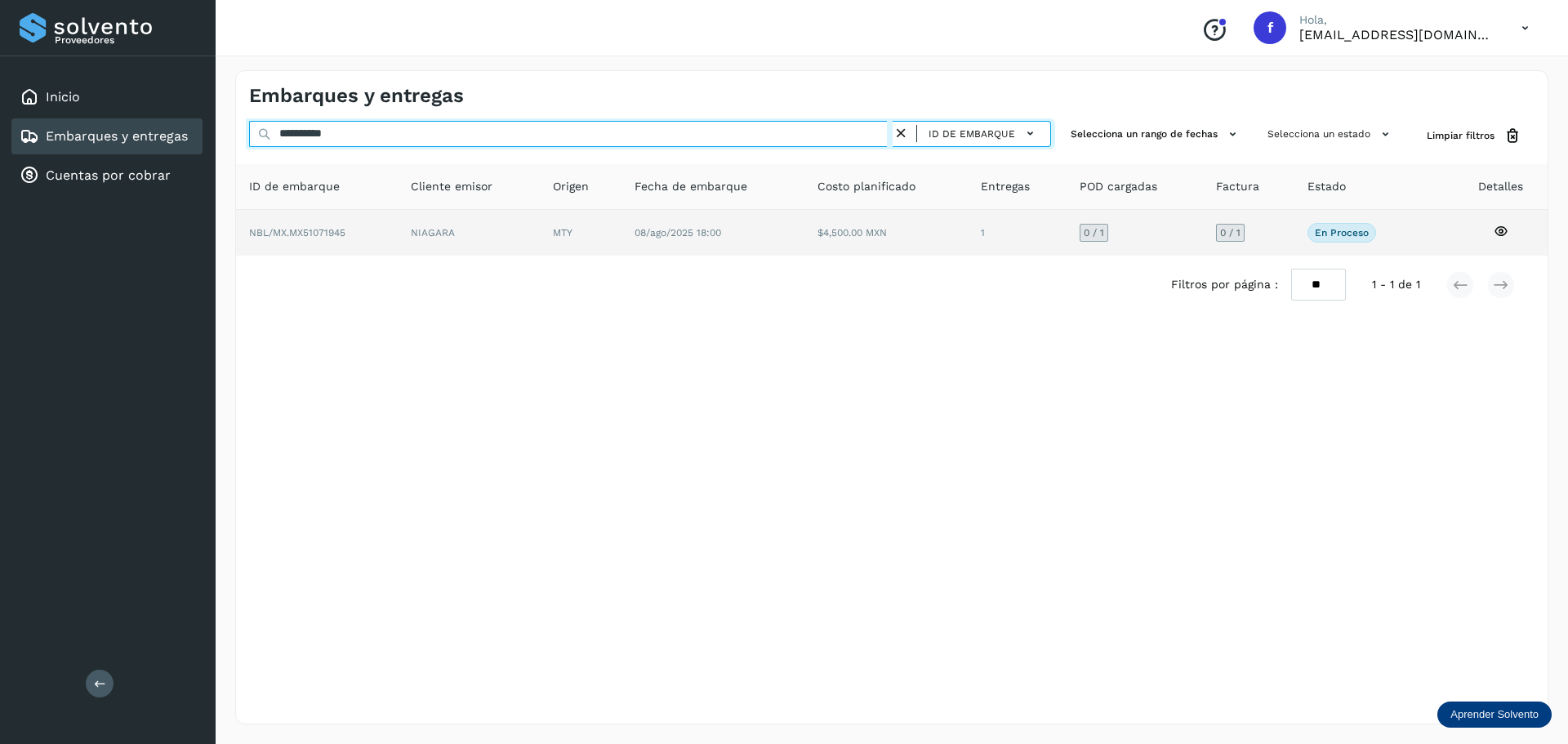
type input "**********"
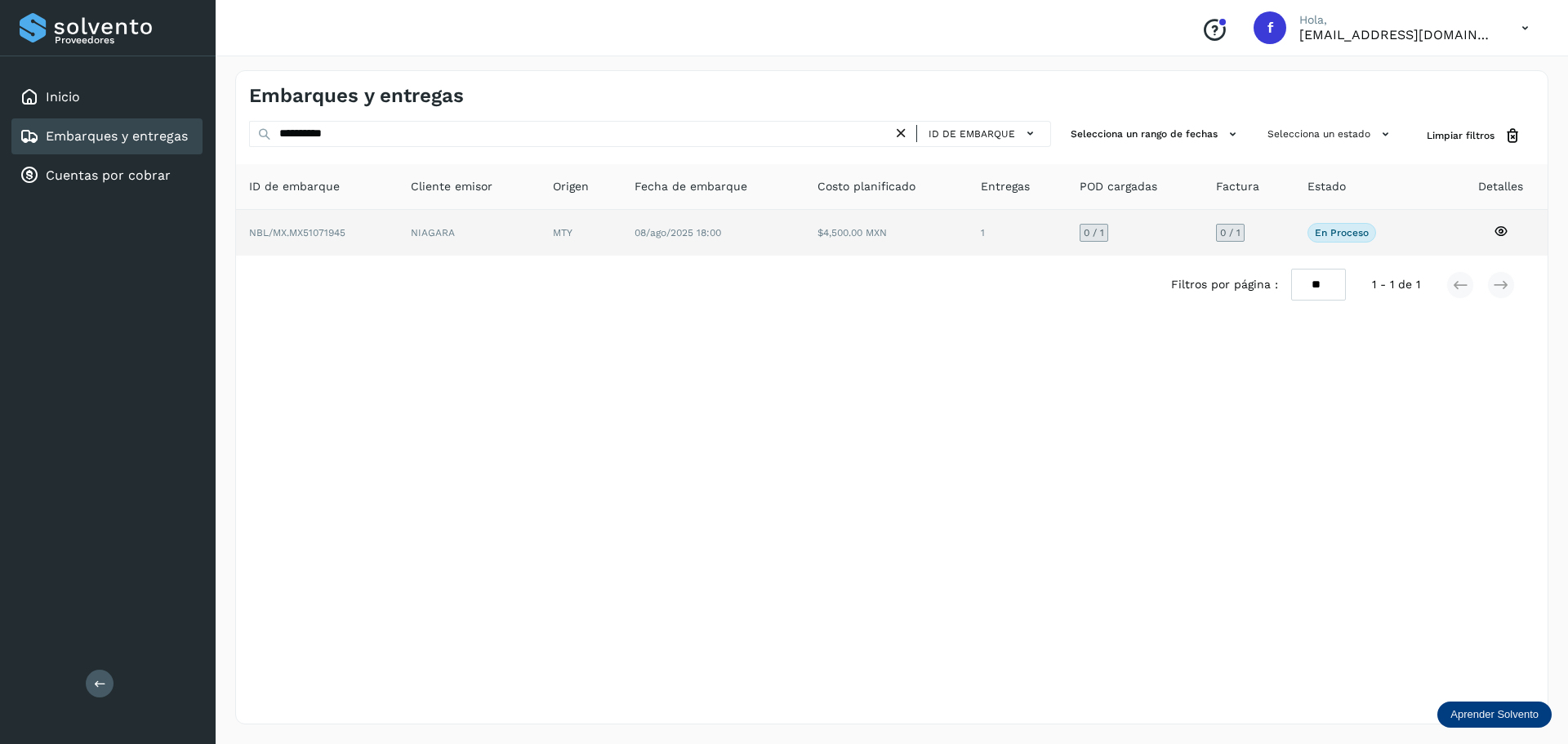
click at [805, 239] on td "08/ago/2025 18:00" at bounding box center [886, 232] width 163 height 46
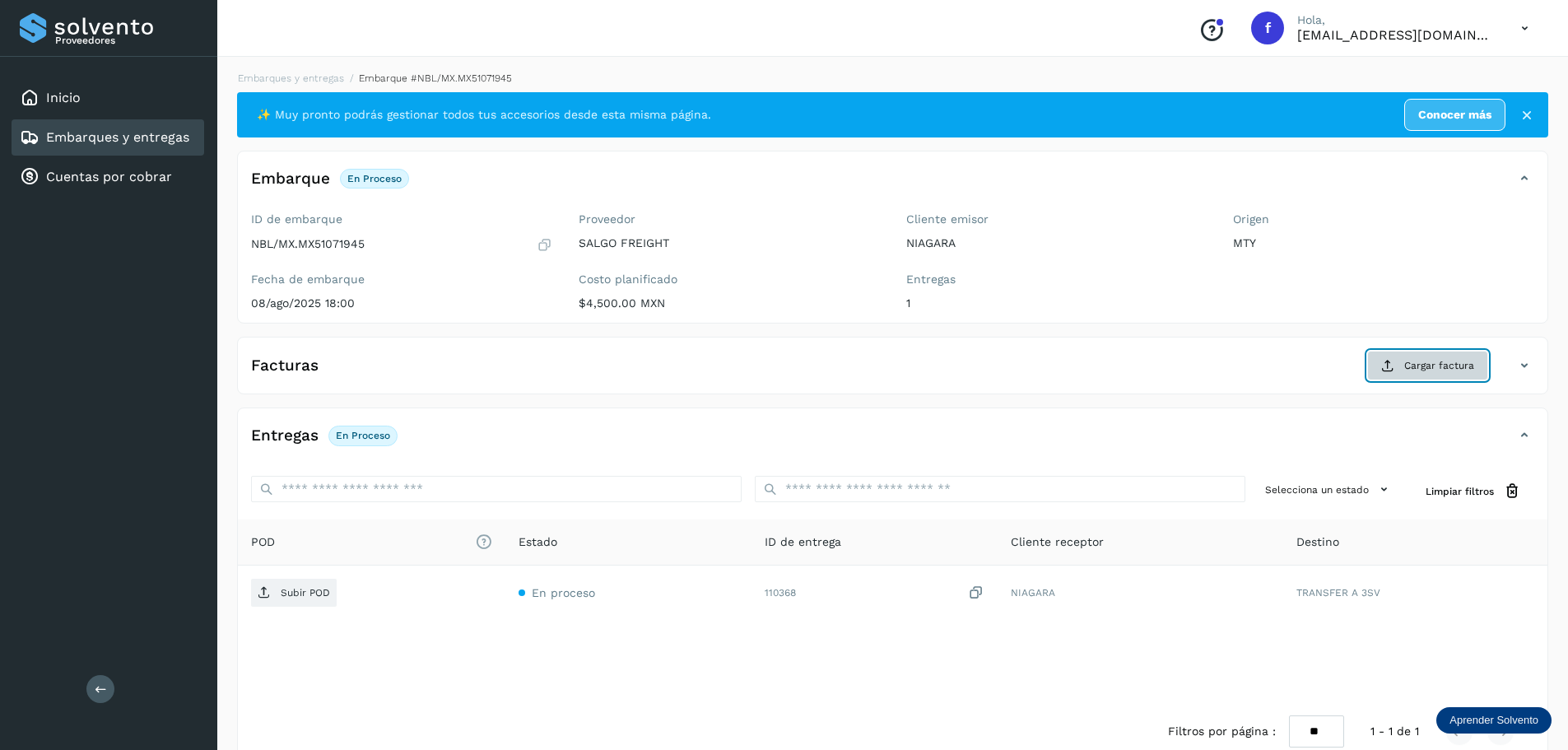
click at [1426, 376] on button "Cargar factura" at bounding box center [1427, 365] width 121 height 30
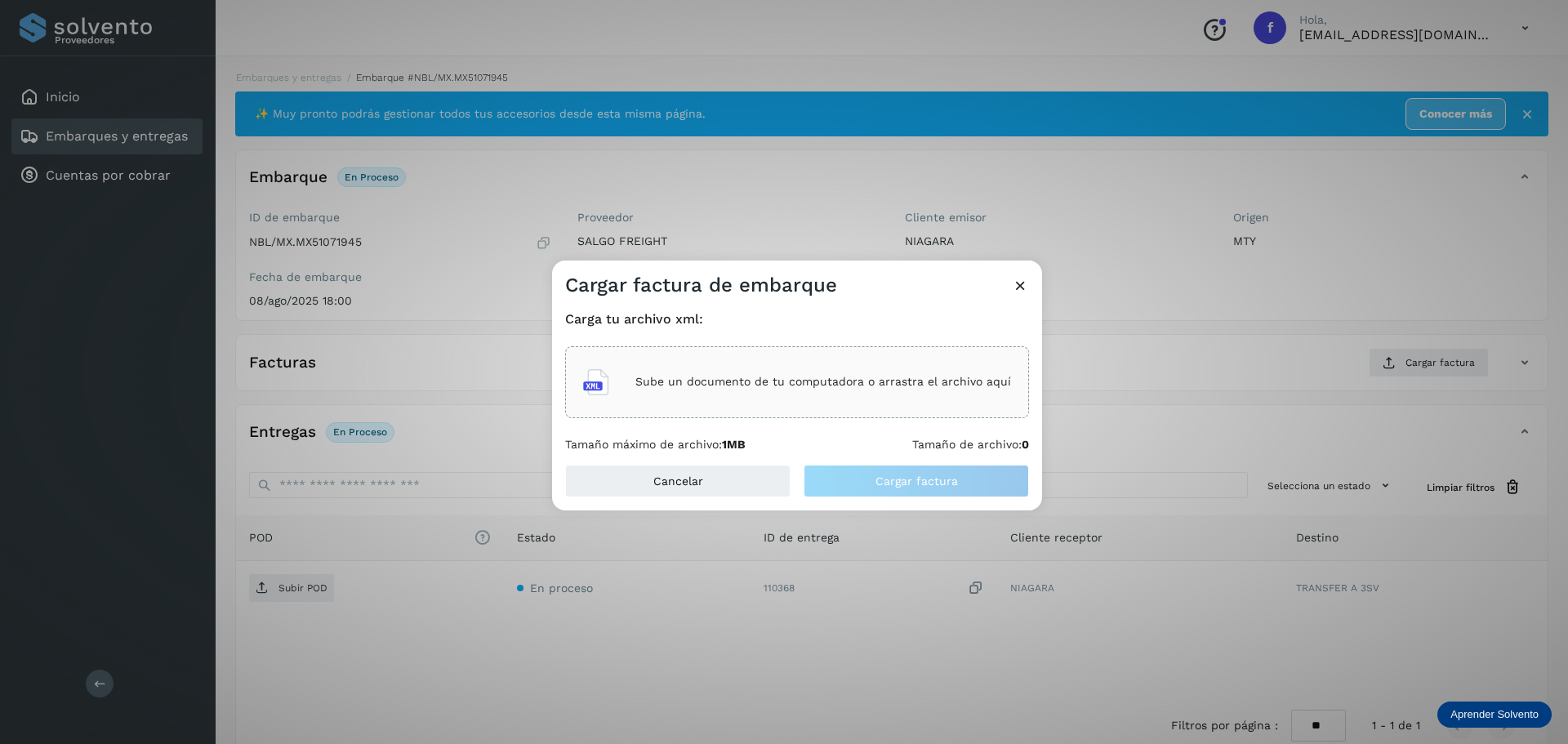
click at [684, 390] on div "Sube un documento de tu computadora o arrastra el archivo aquí" at bounding box center [797, 381] width 428 height 44
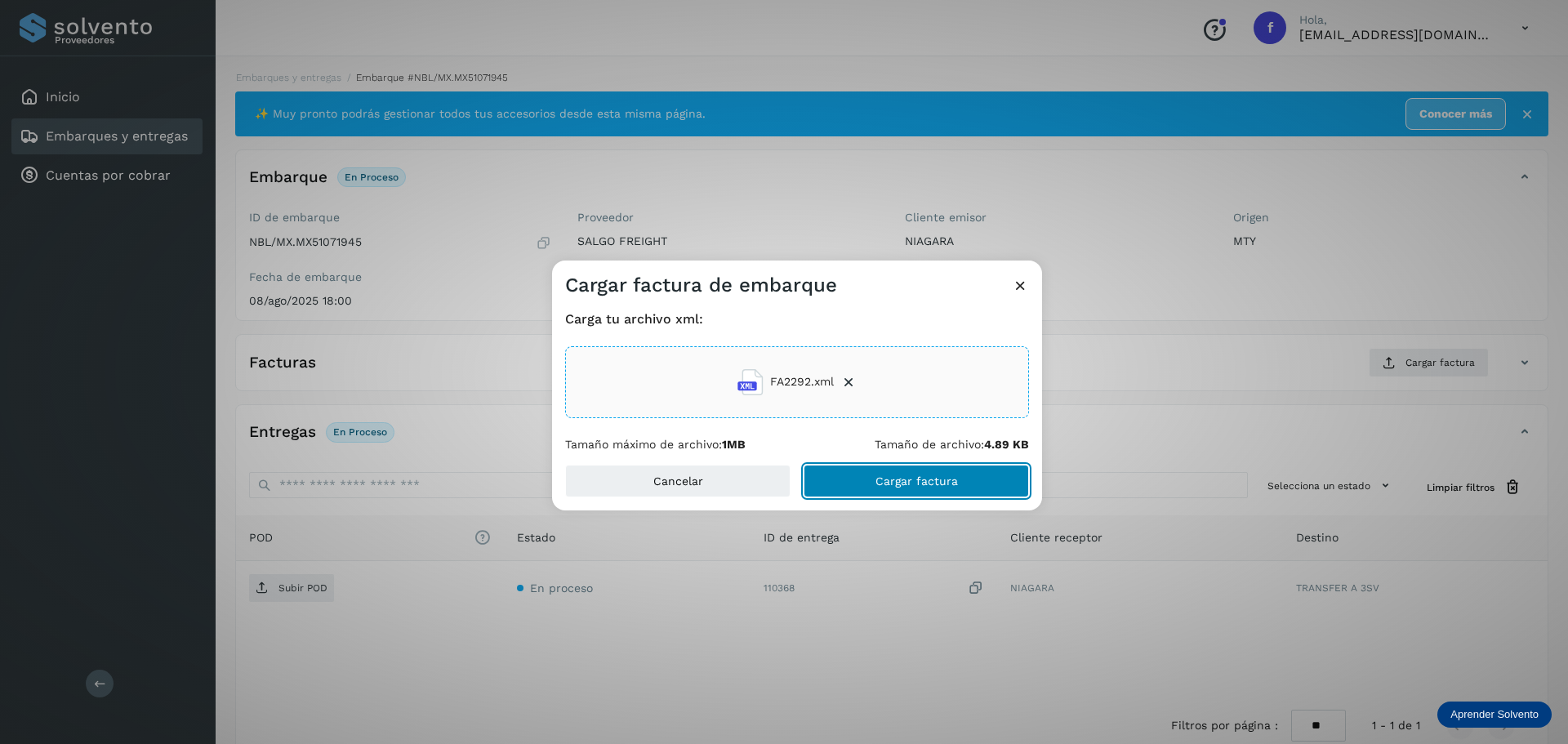
click at [876, 484] on button "Cargar factura" at bounding box center [916, 480] width 225 height 32
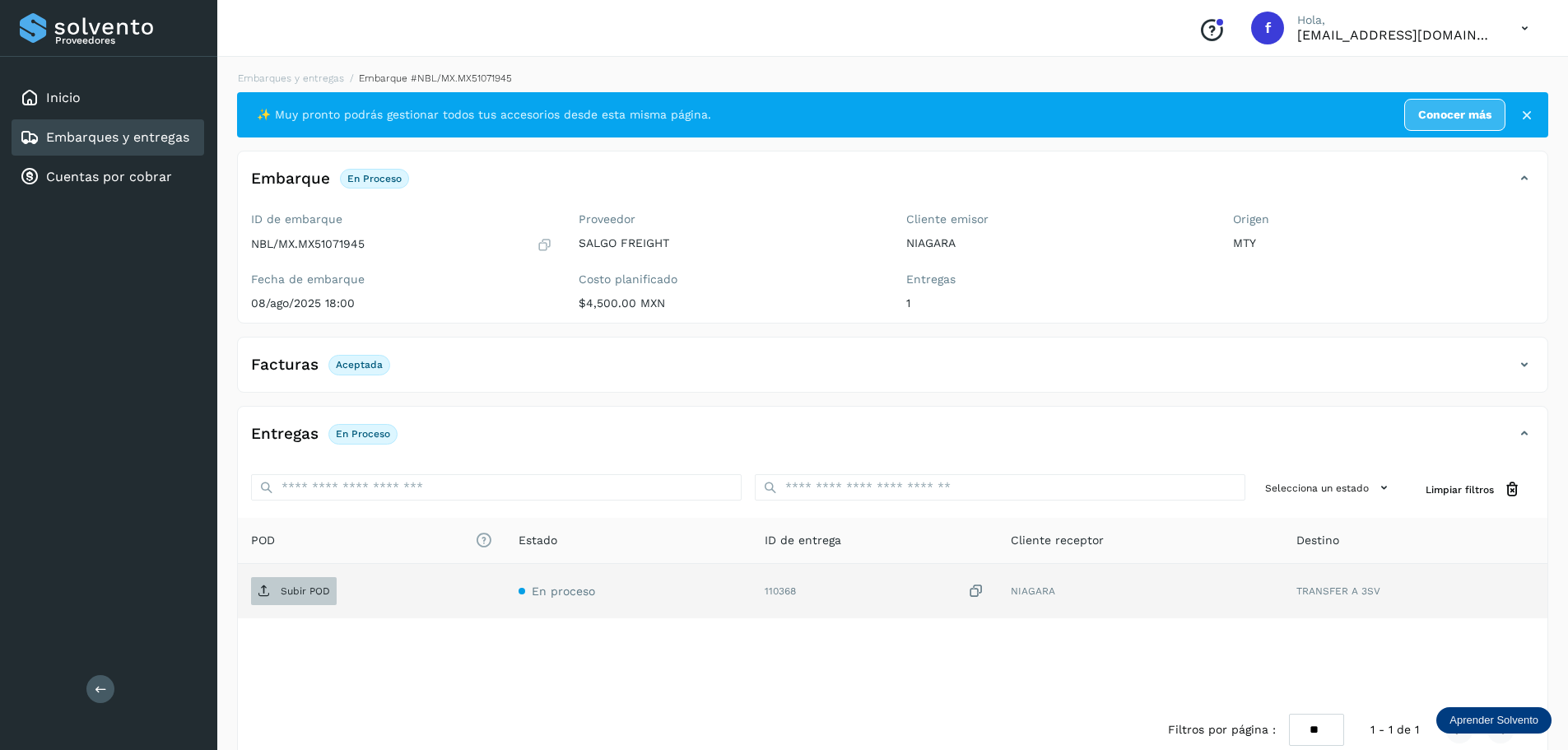
click at [318, 595] on p "Subir POD" at bounding box center [305, 590] width 49 height 12
click at [143, 138] on link "Embarques y entregas" at bounding box center [118, 136] width 143 height 15
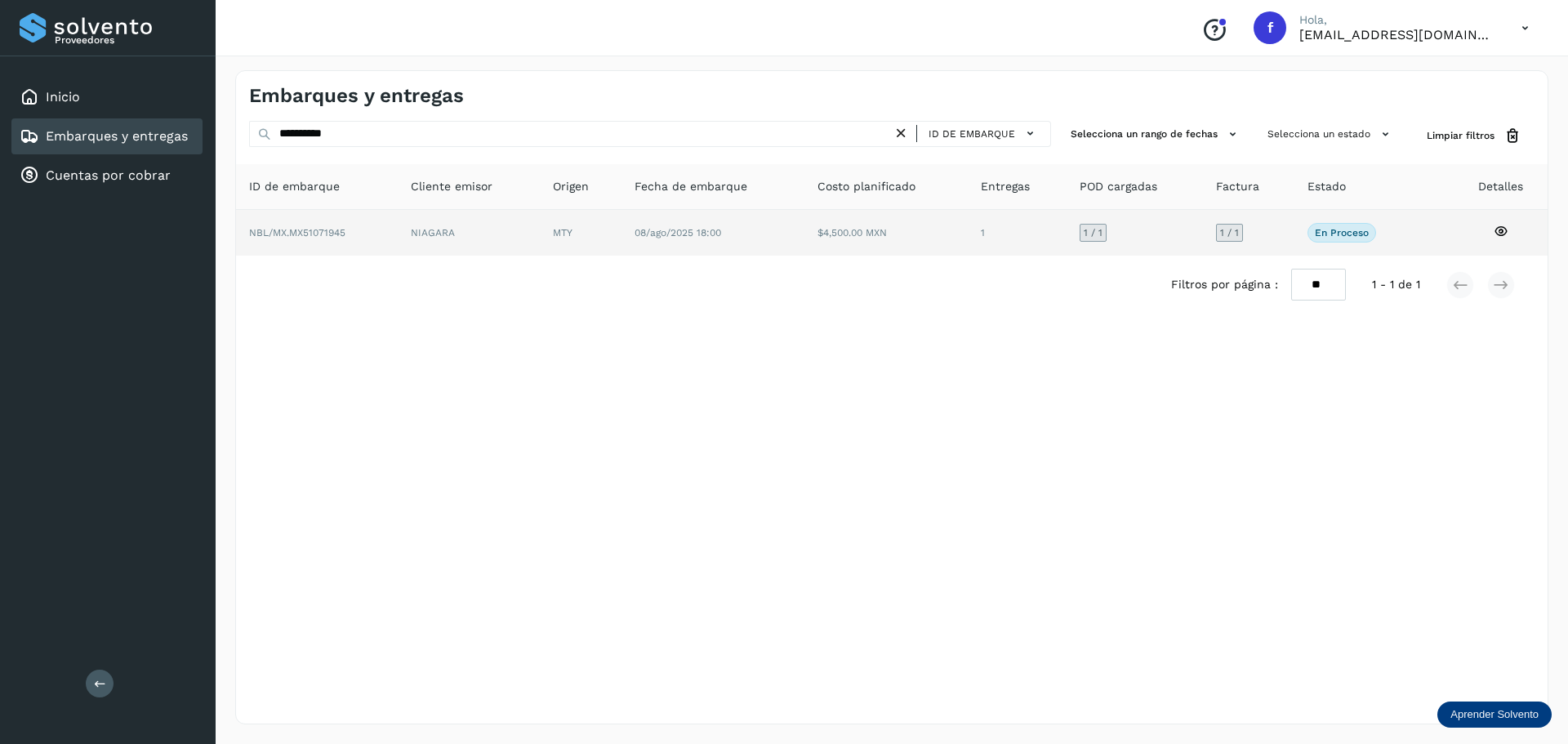
click at [968, 237] on td "$4,500.00 MXN" at bounding box center [1017, 232] width 99 height 46
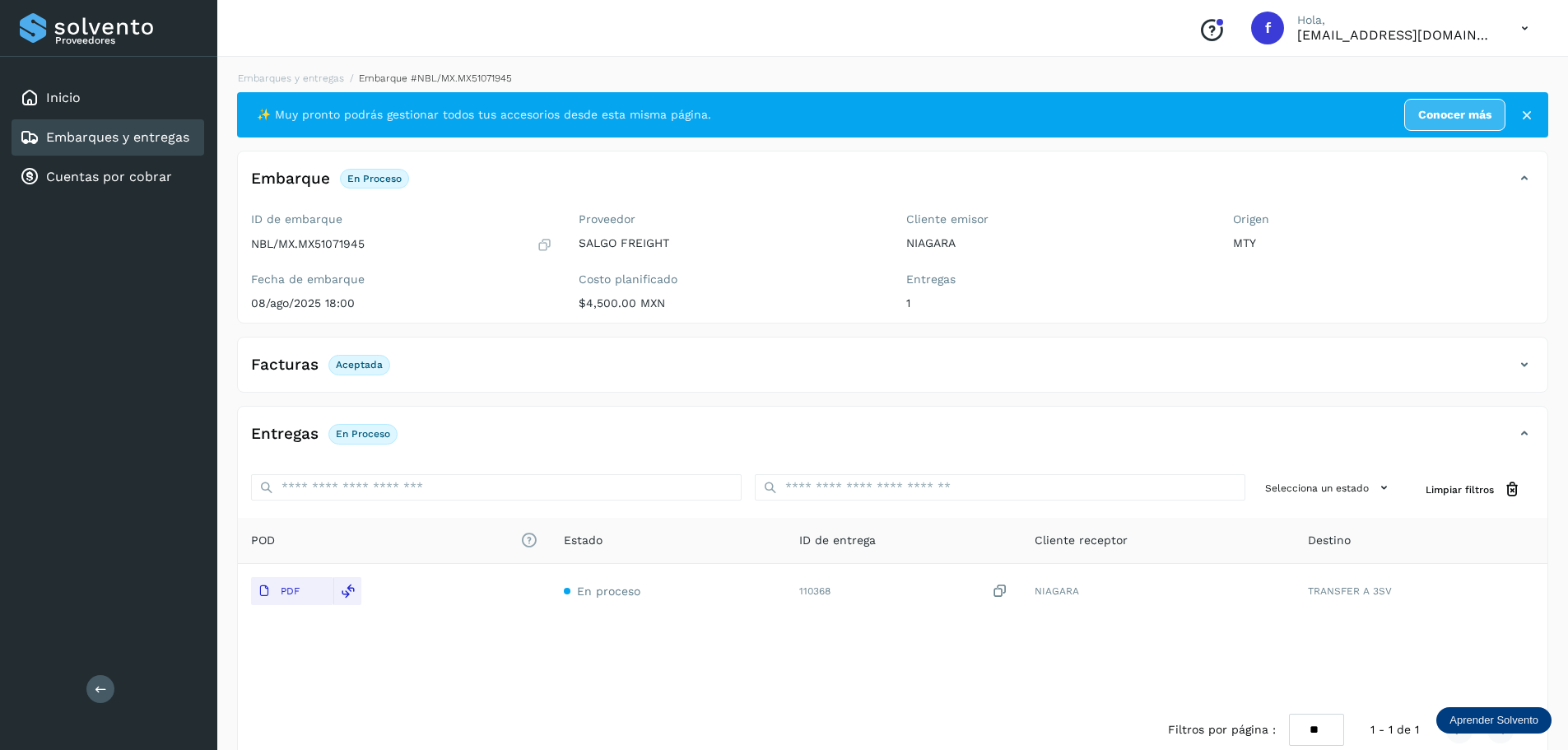
click at [161, 137] on link "Embarques y entregas" at bounding box center [118, 136] width 143 height 15
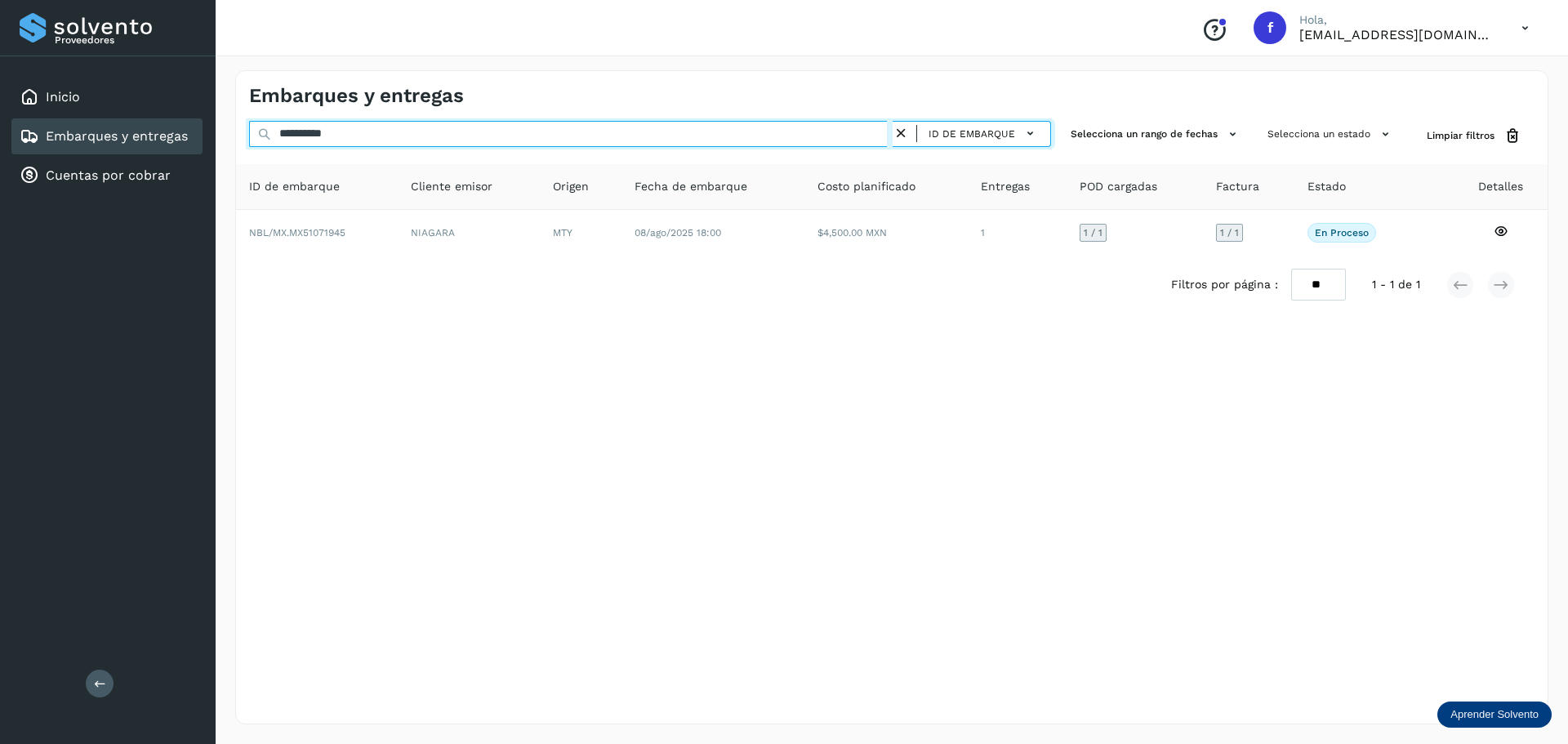
click at [444, 137] on input "**********" at bounding box center [571, 133] width 644 height 26
paste input "text"
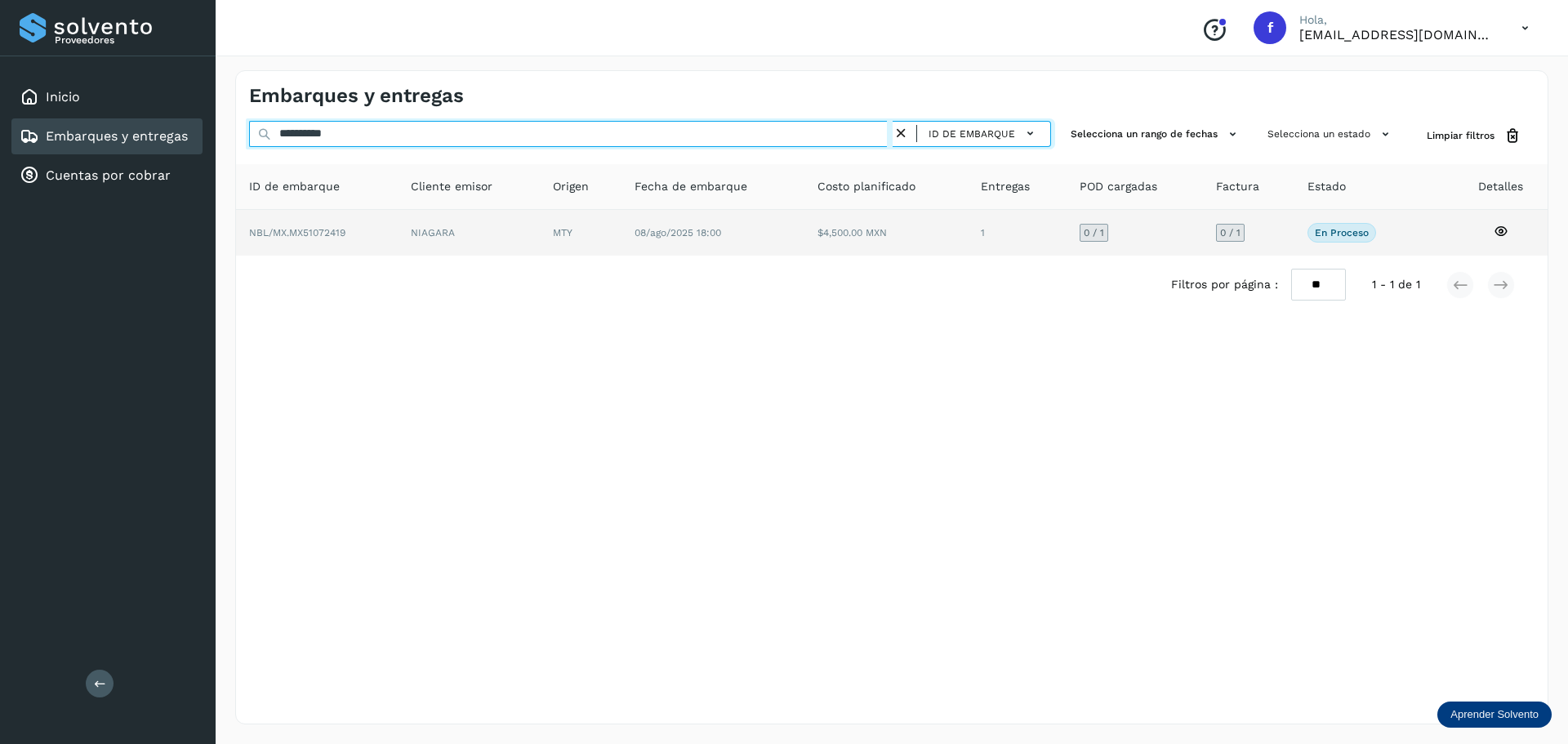
type input "**********"
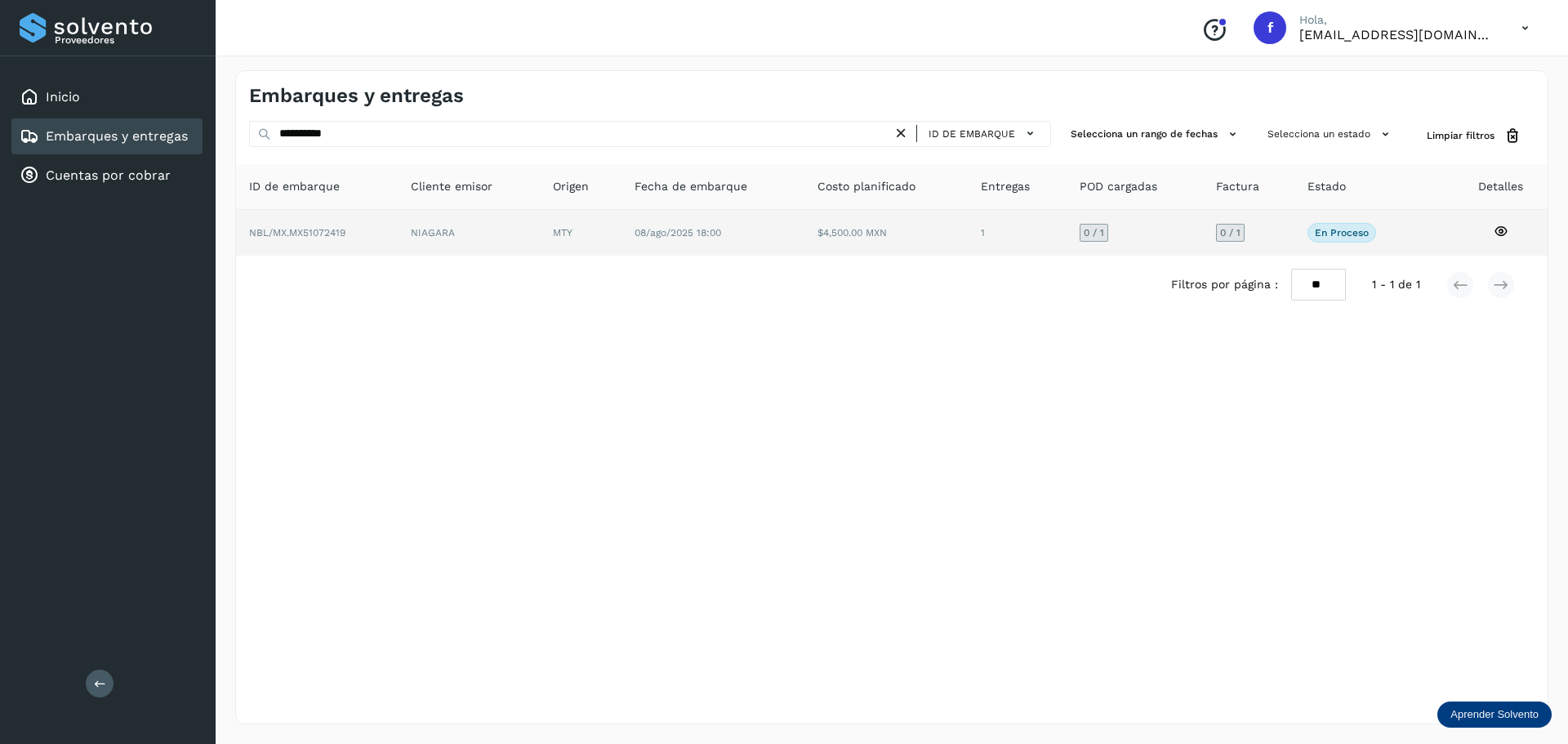
click at [1067, 220] on td "1" at bounding box center [1135, 232] width 137 height 46
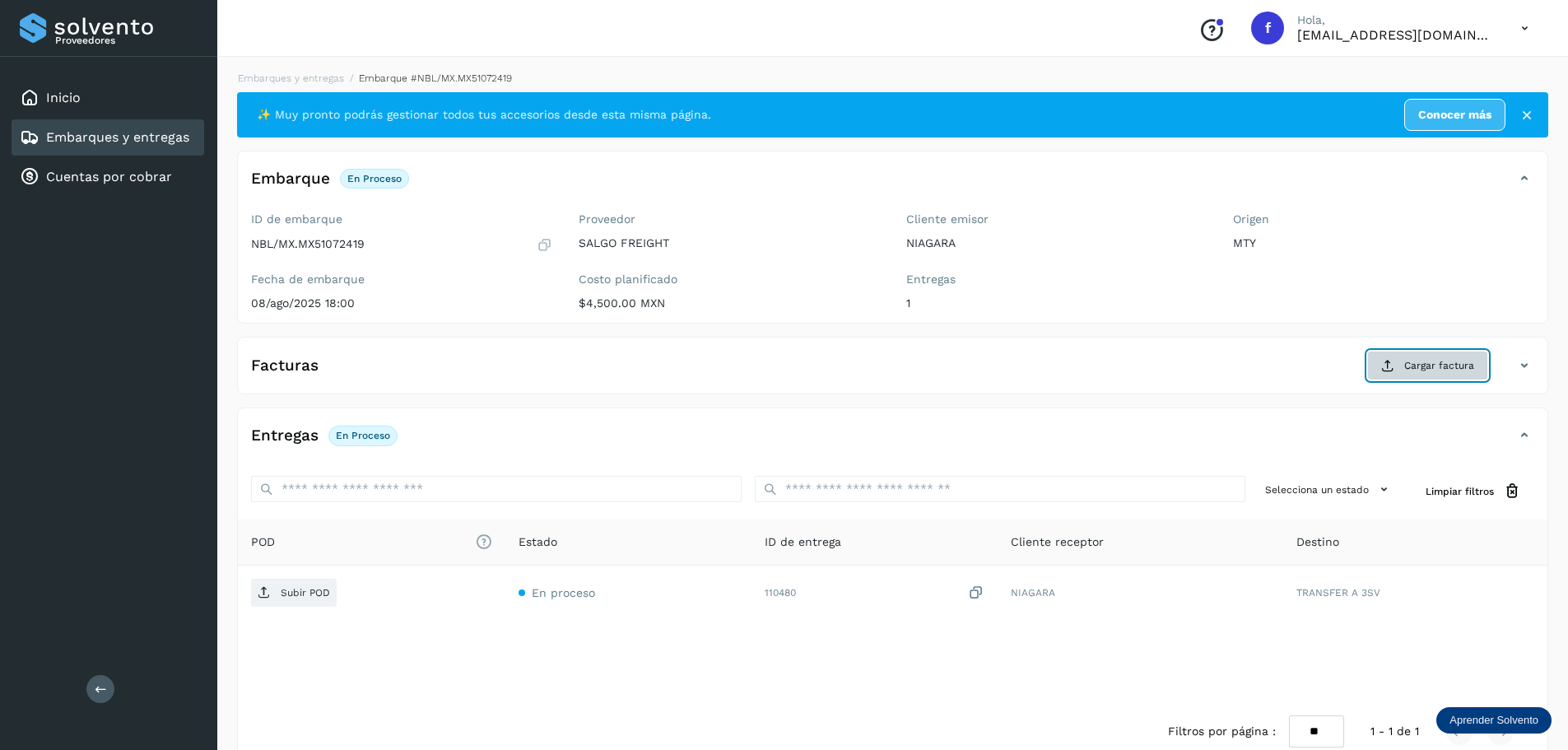
click at [1476, 368] on button "Cargar factura" at bounding box center [1427, 365] width 121 height 30
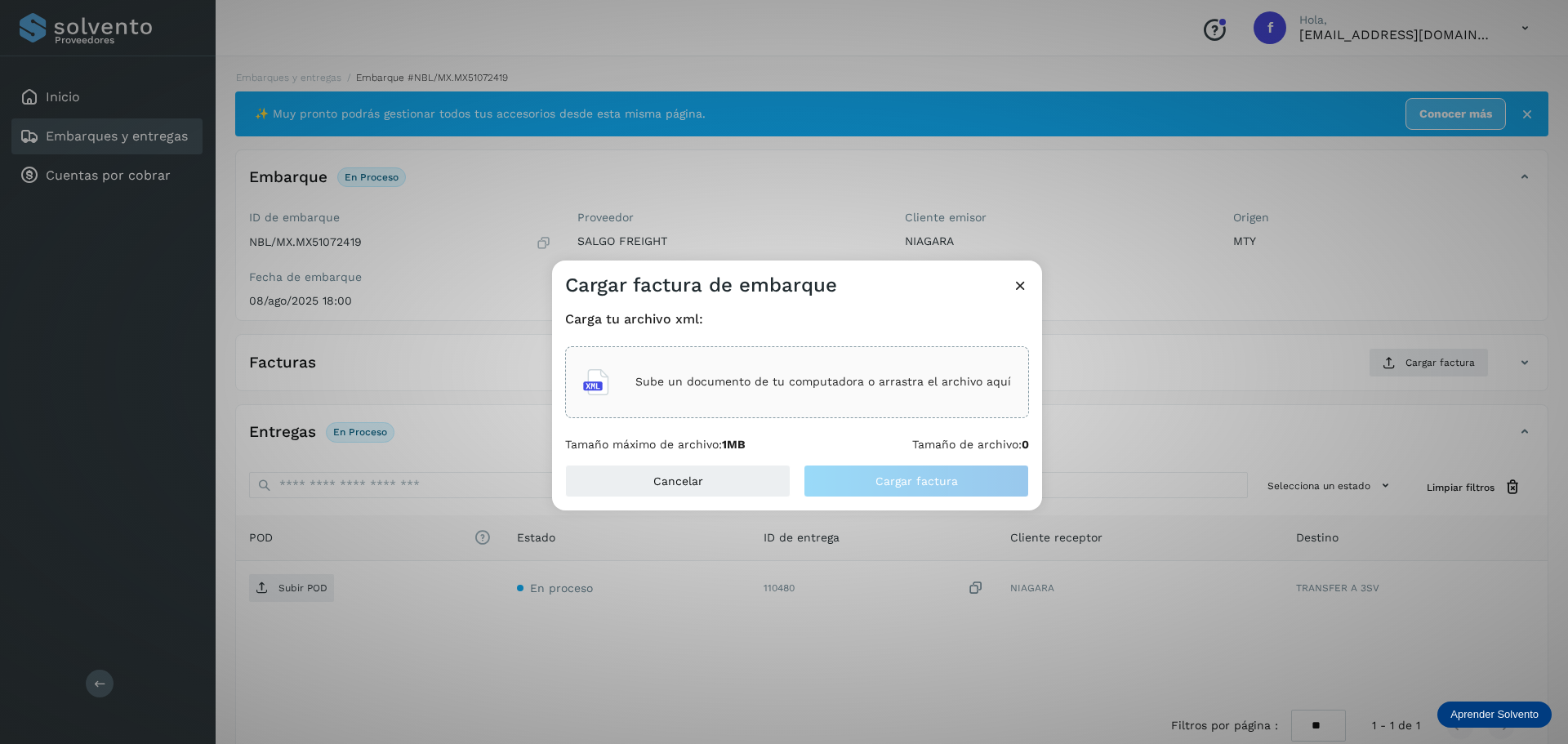
click at [719, 396] on div "Sube un documento de tu computadora o arrastra el archivo aquí" at bounding box center [797, 381] width 428 height 44
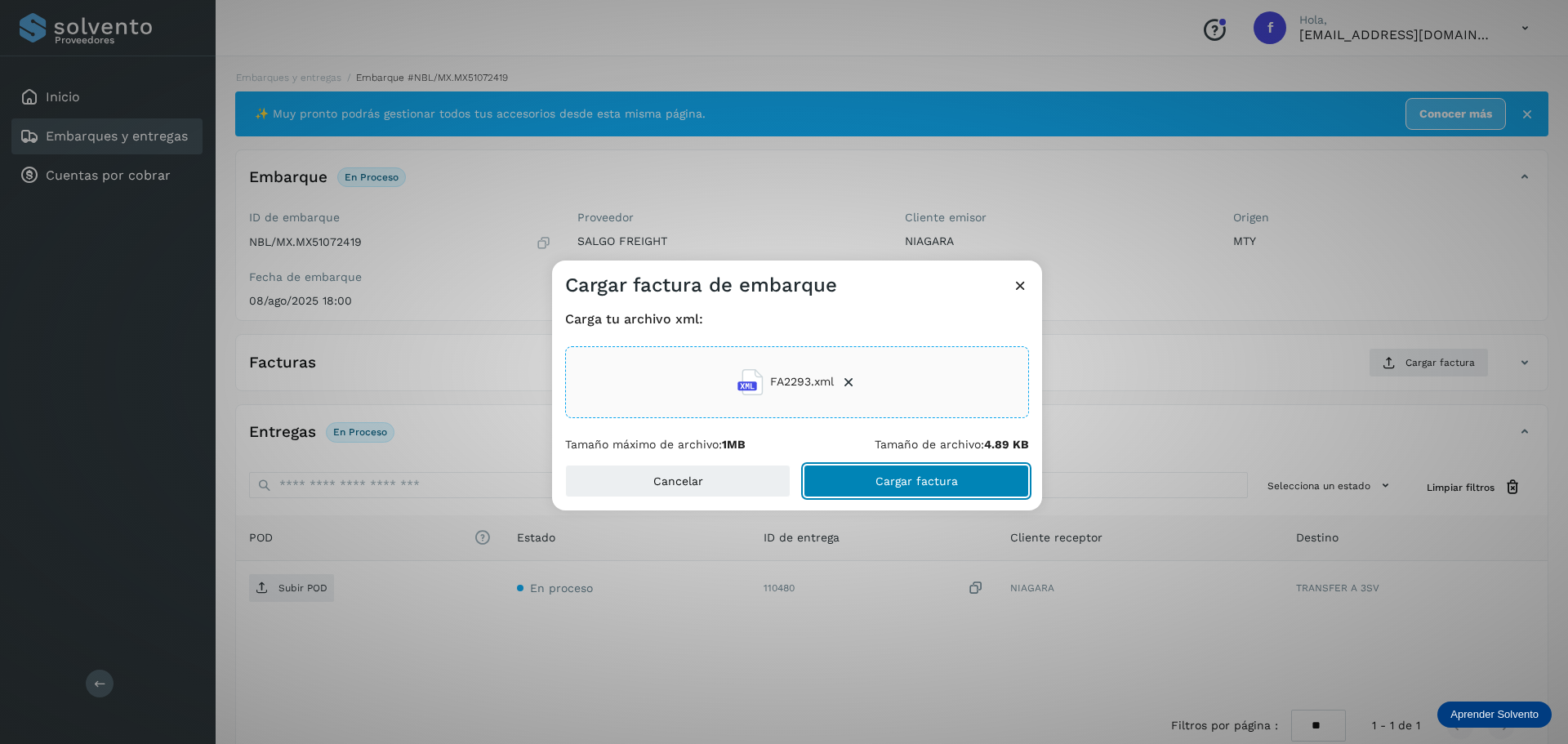
click at [911, 471] on button "Cargar factura" at bounding box center [916, 480] width 225 height 32
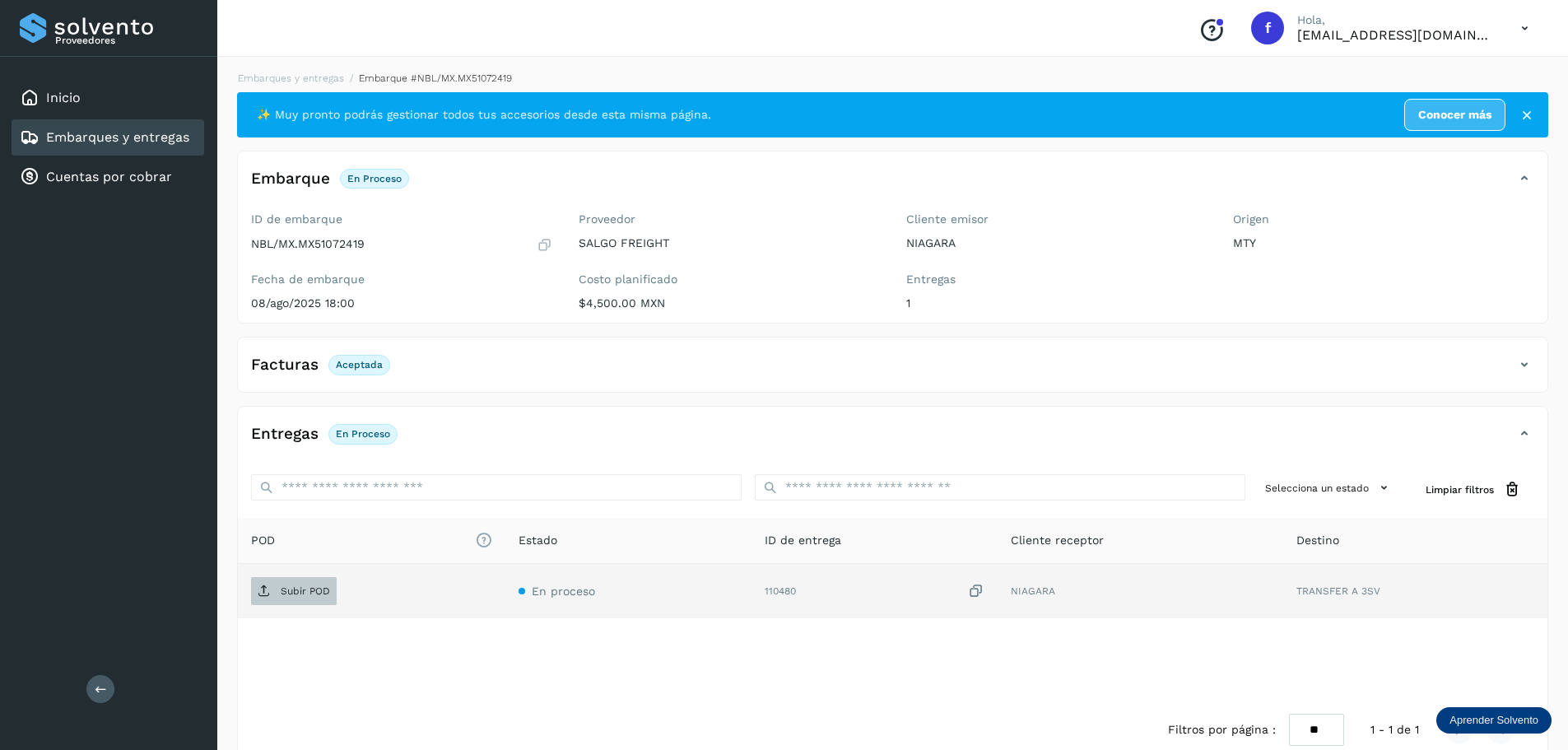
click at [308, 599] on span "Subir POD" at bounding box center [294, 590] width 85 height 26
click at [185, 131] on link "Embarques y entregas" at bounding box center [118, 136] width 143 height 15
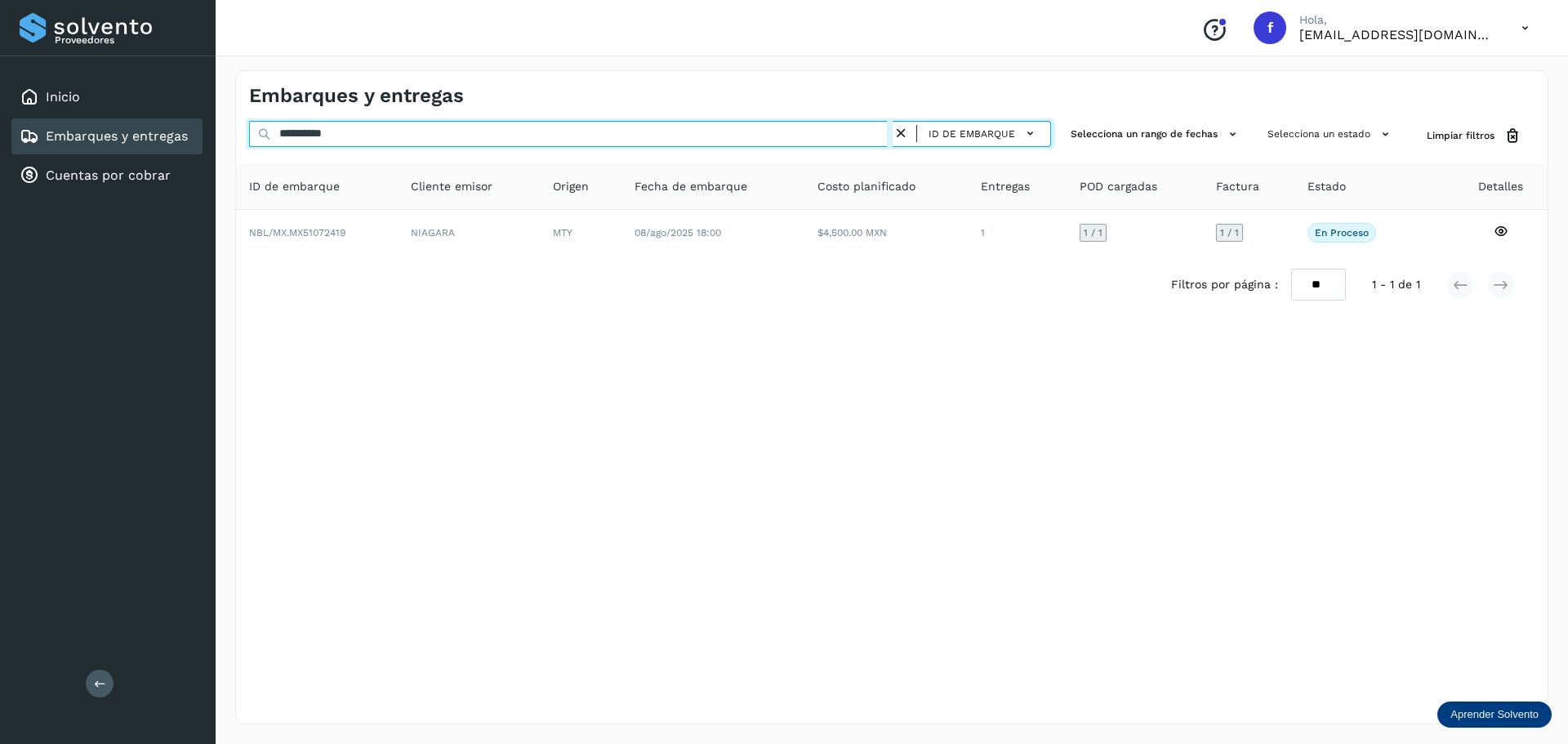
click at [509, 125] on input "**********" at bounding box center [571, 133] width 644 height 26
paste input "text"
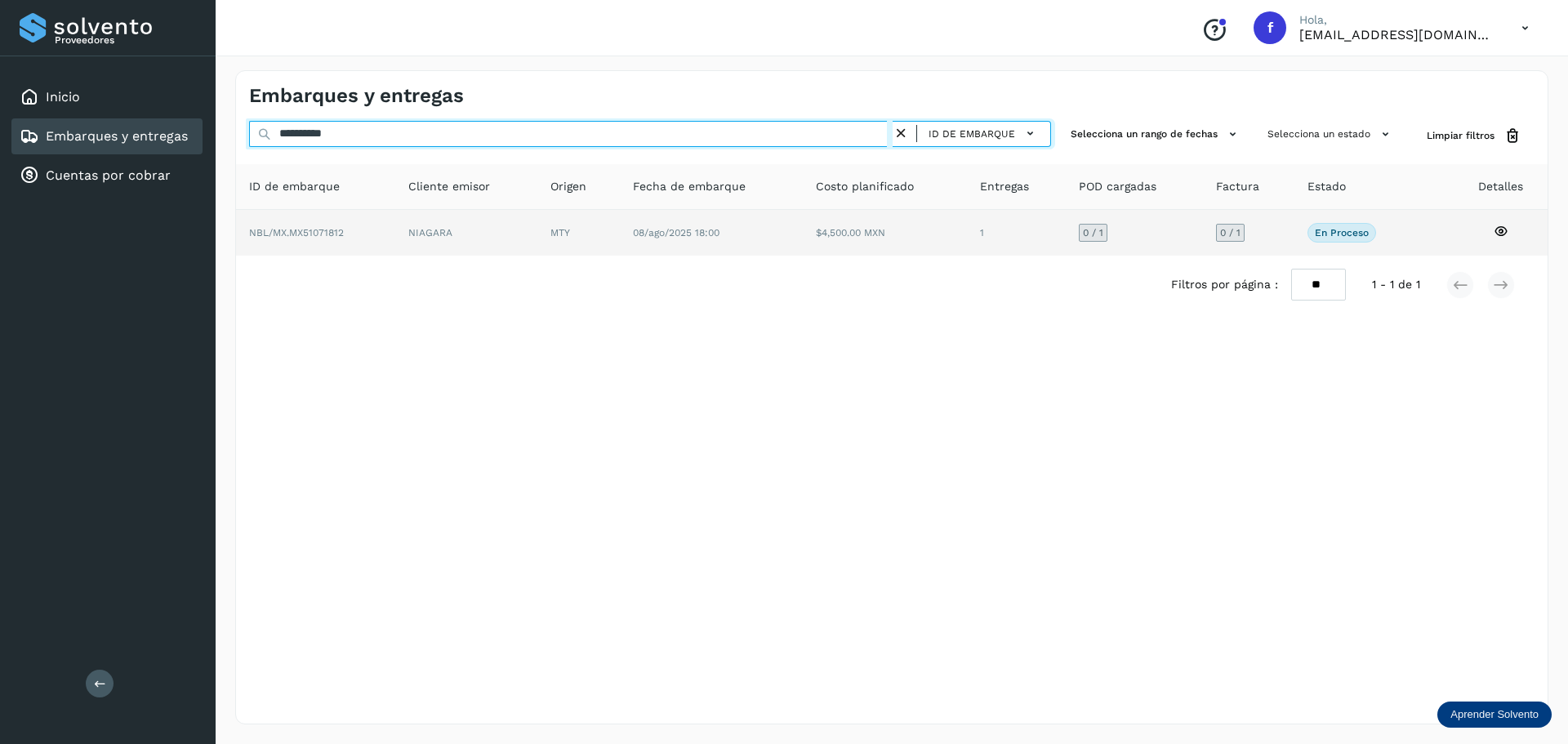
type input "**********"
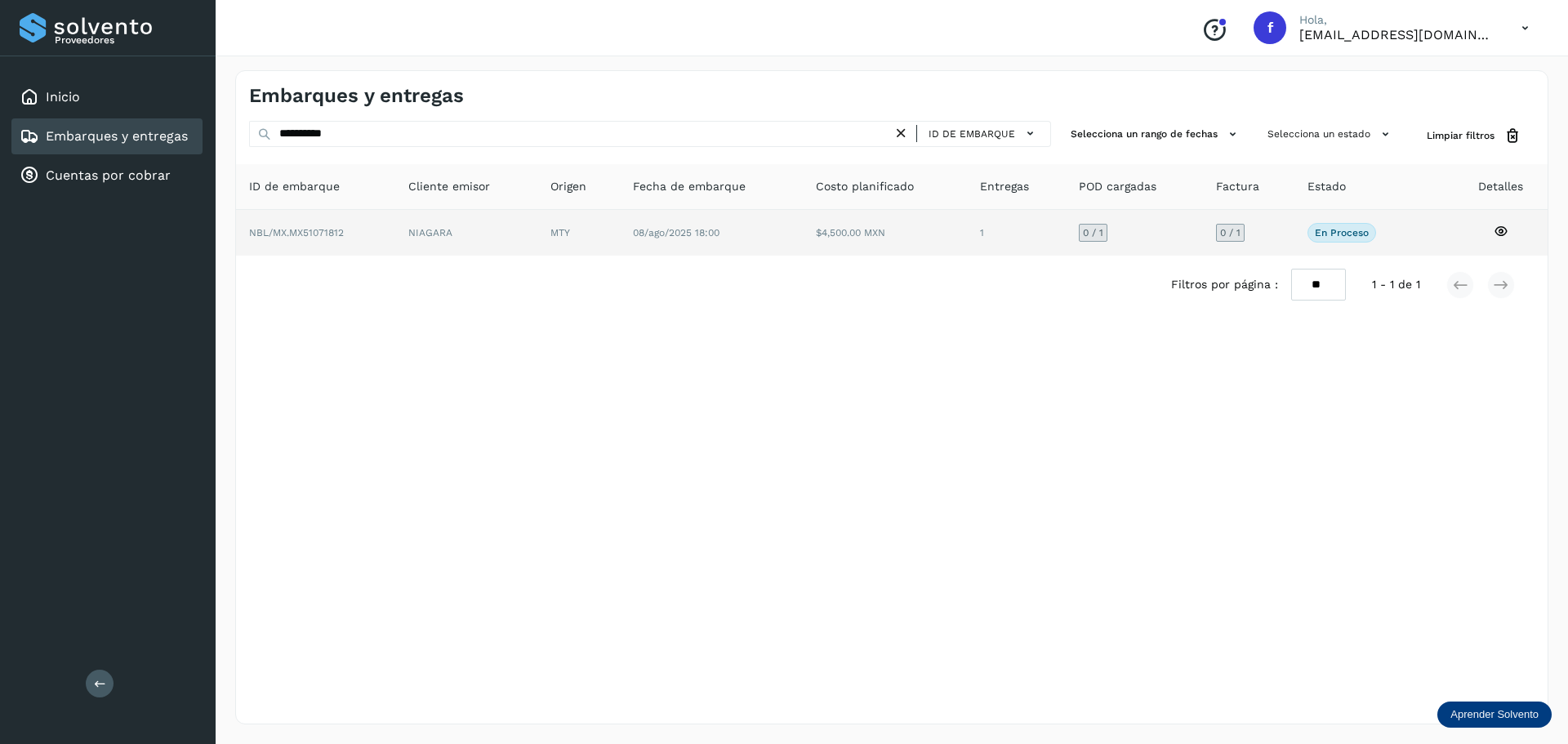
click at [967, 234] on td "$4,500.00 MXN" at bounding box center [1016, 232] width 99 height 46
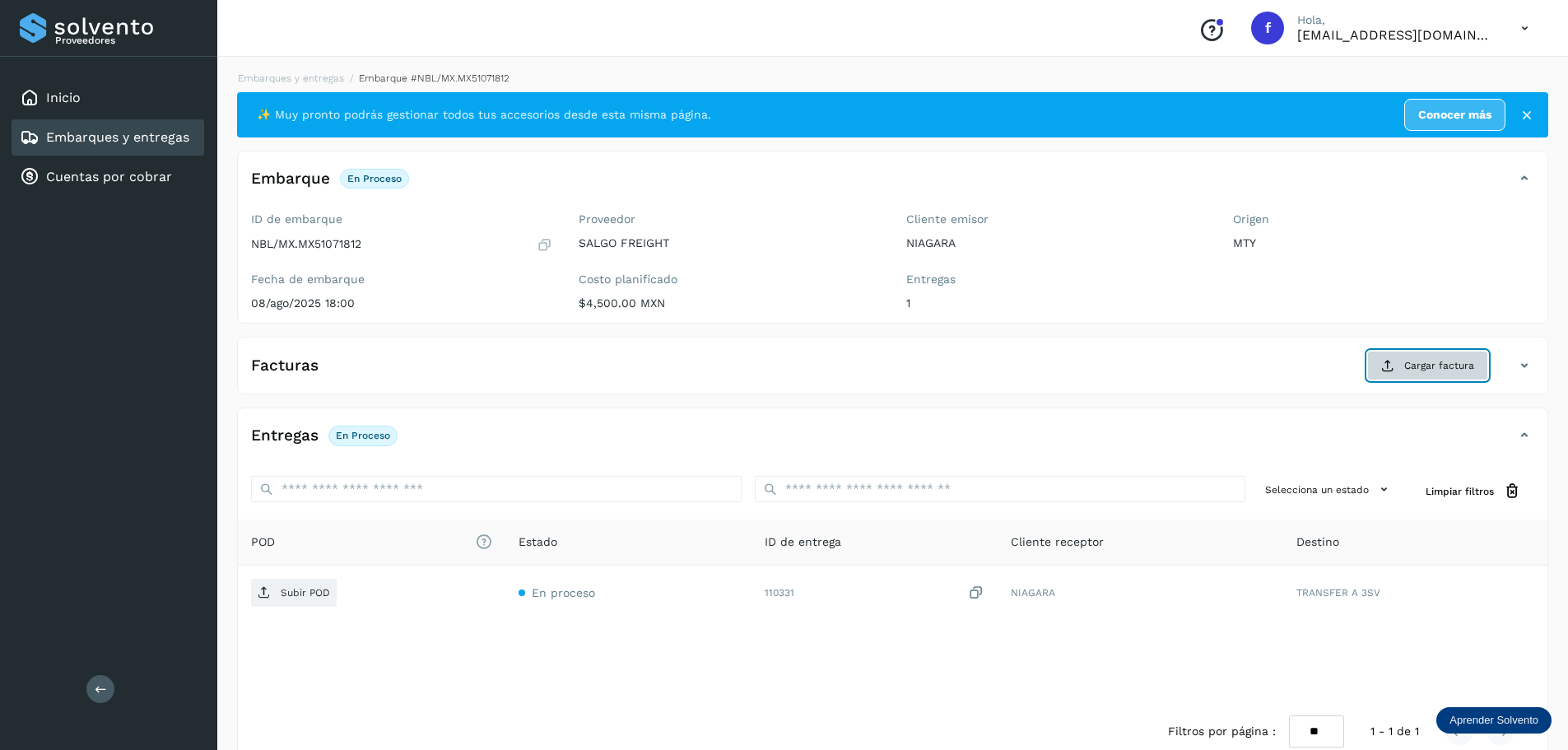
click at [1475, 367] on button "Cargar factura" at bounding box center [1427, 365] width 121 height 30
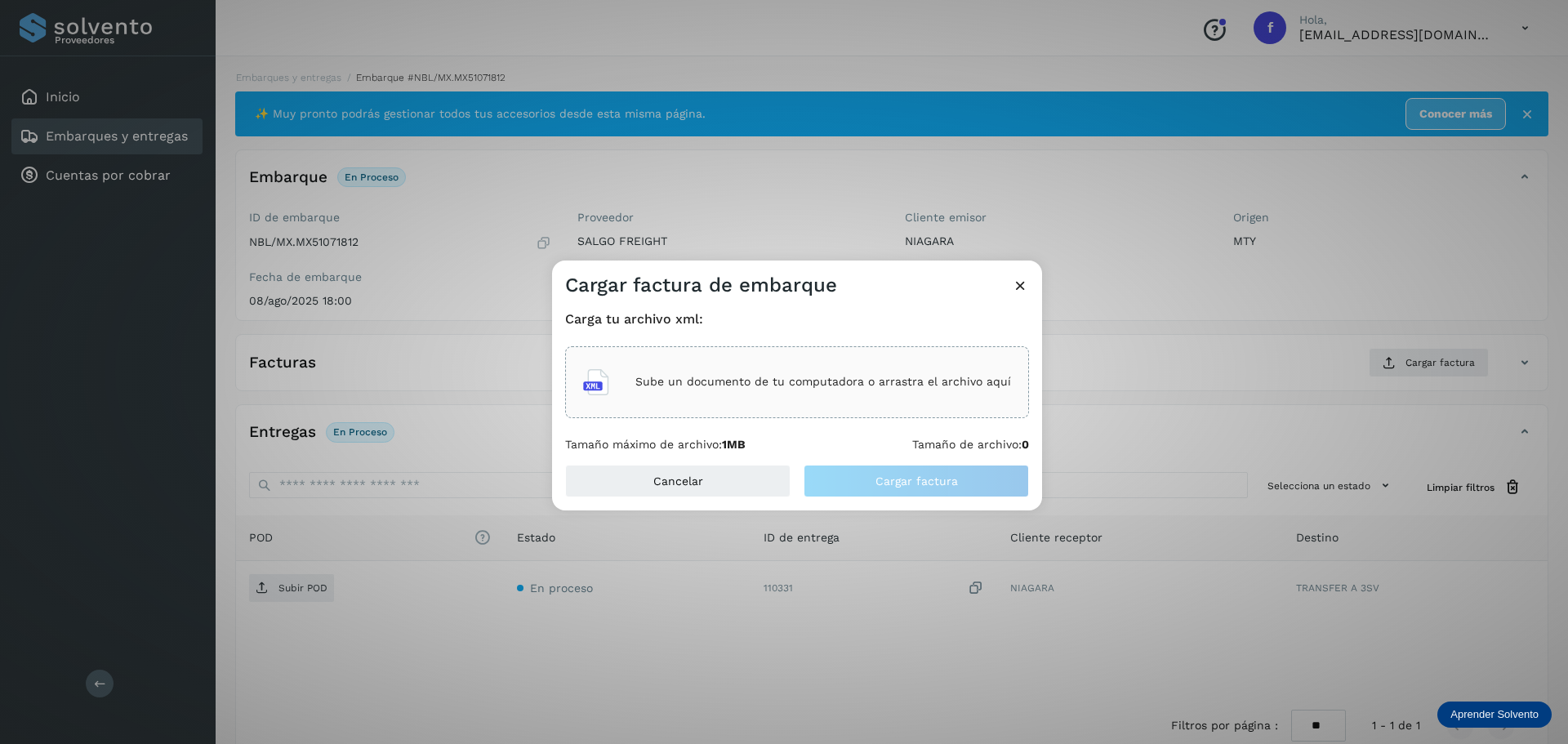
click at [747, 383] on p "Sube un documento de tu computadora o arrastra el archivo aquí" at bounding box center [823, 381] width 375 height 13
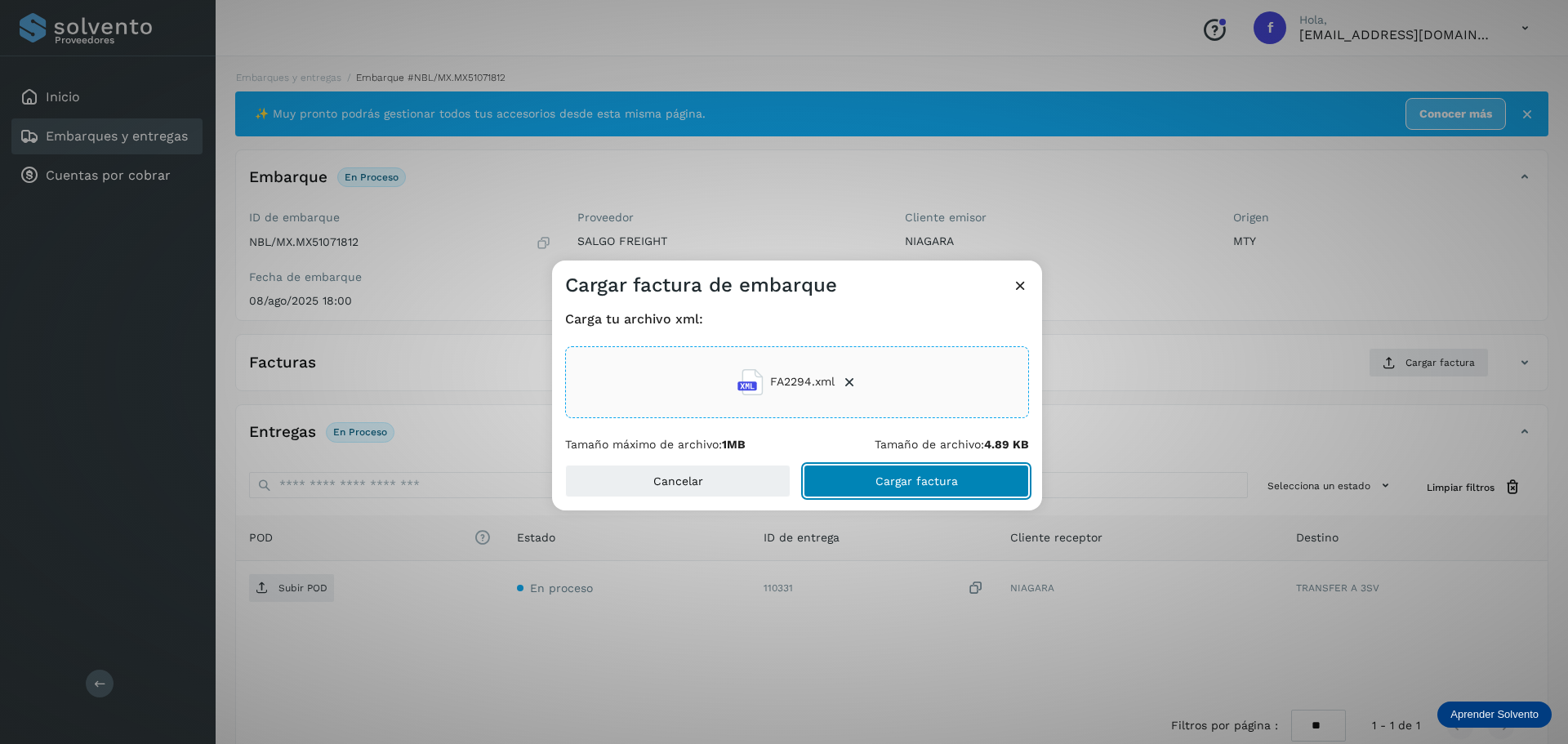
click at [917, 480] on span "Cargar factura" at bounding box center [917, 480] width 83 height 12
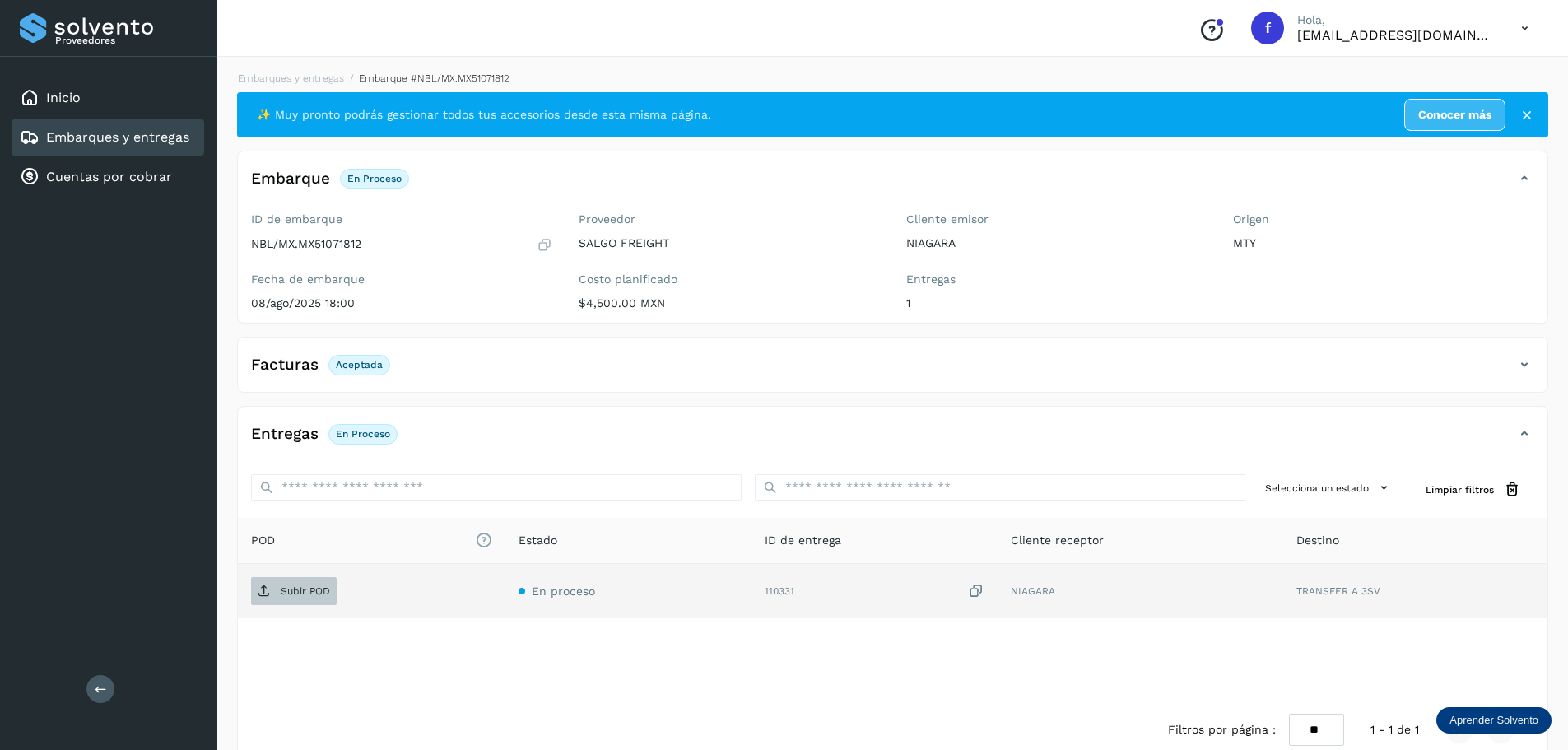
click at [297, 597] on p "Subir POD" at bounding box center [305, 590] width 49 height 12
click at [100, 146] on div "Embarques y entregas" at bounding box center [104, 138] width 170 height 20
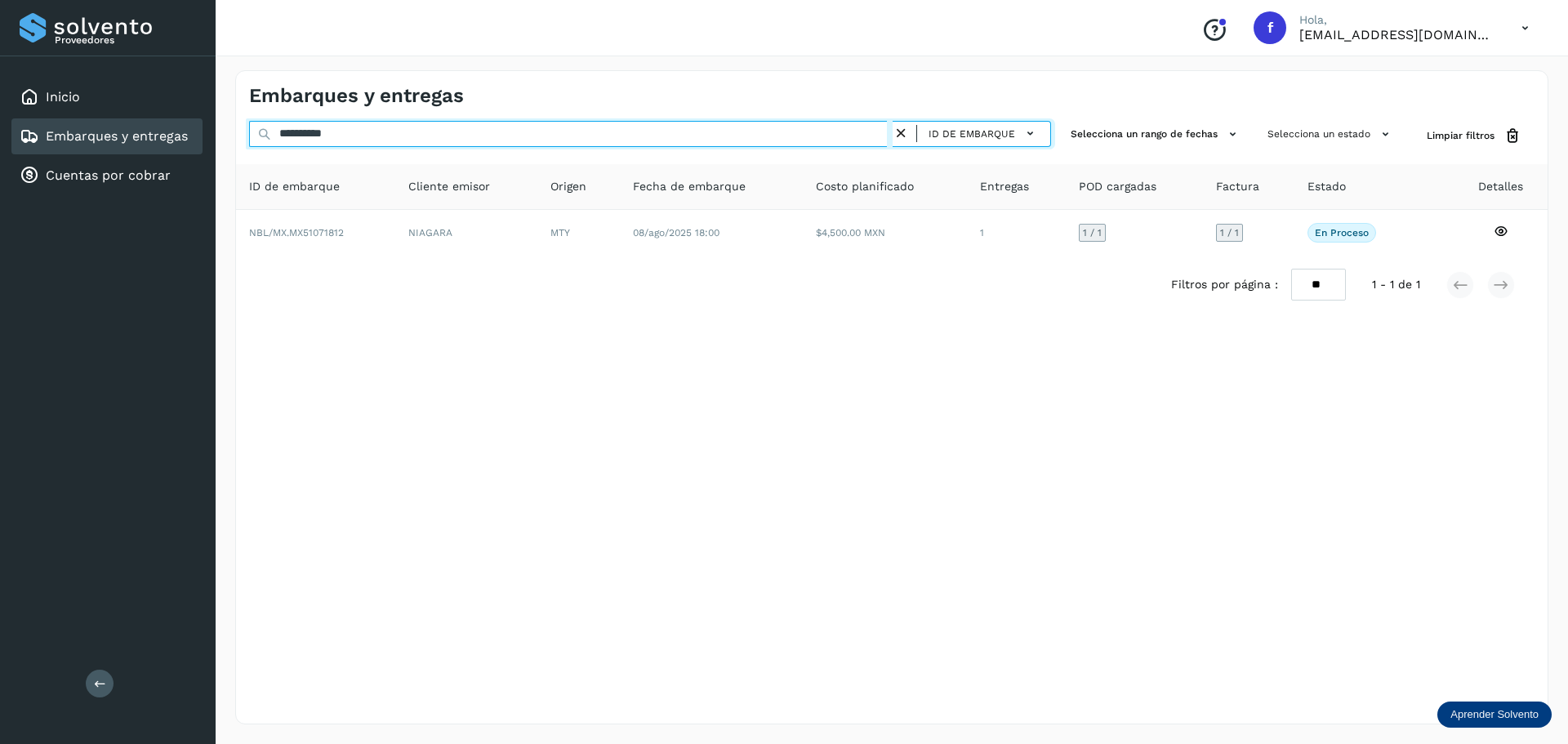
click at [638, 140] on input "**********" at bounding box center [571, 133] width 644 height 26
paste input "text"
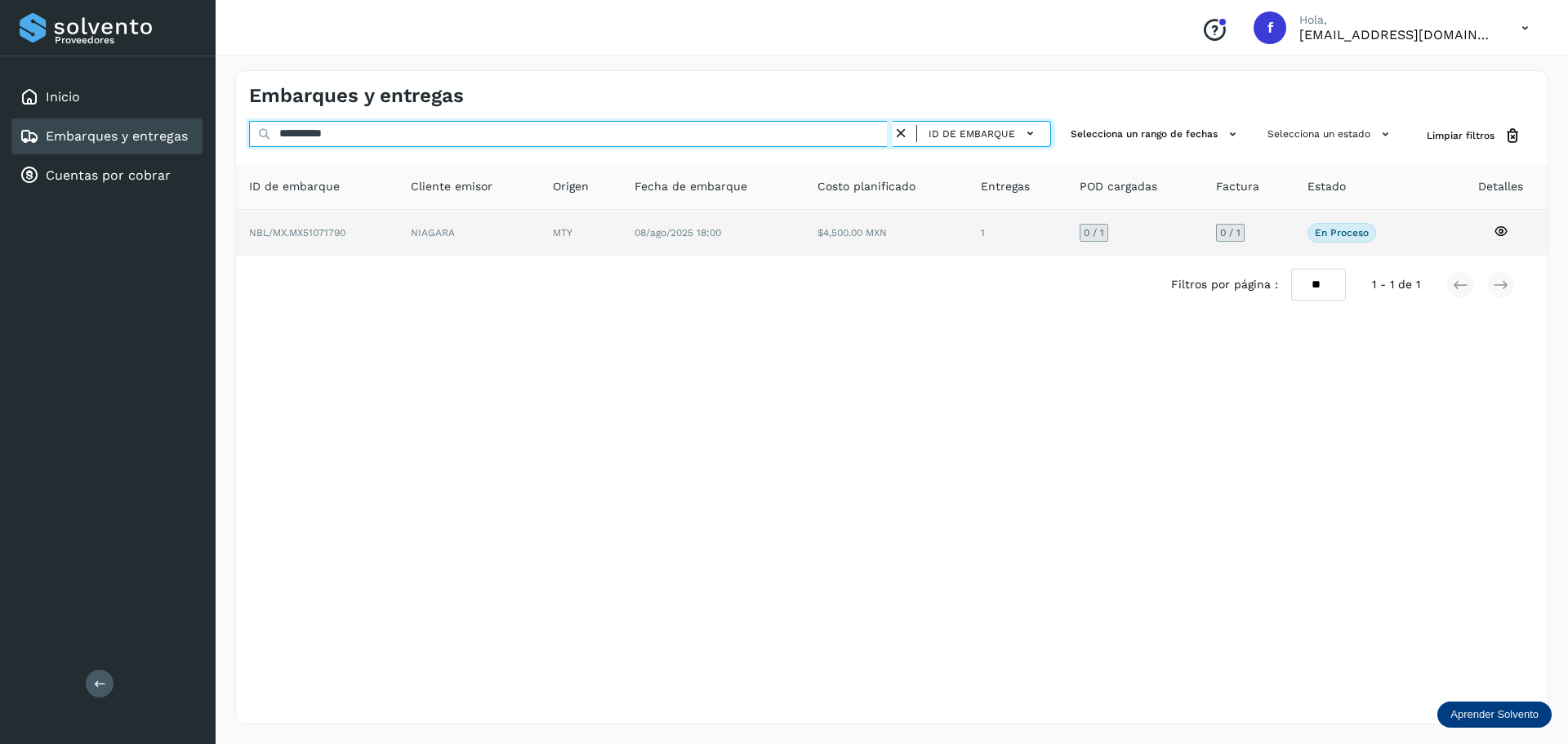
type input "**********"
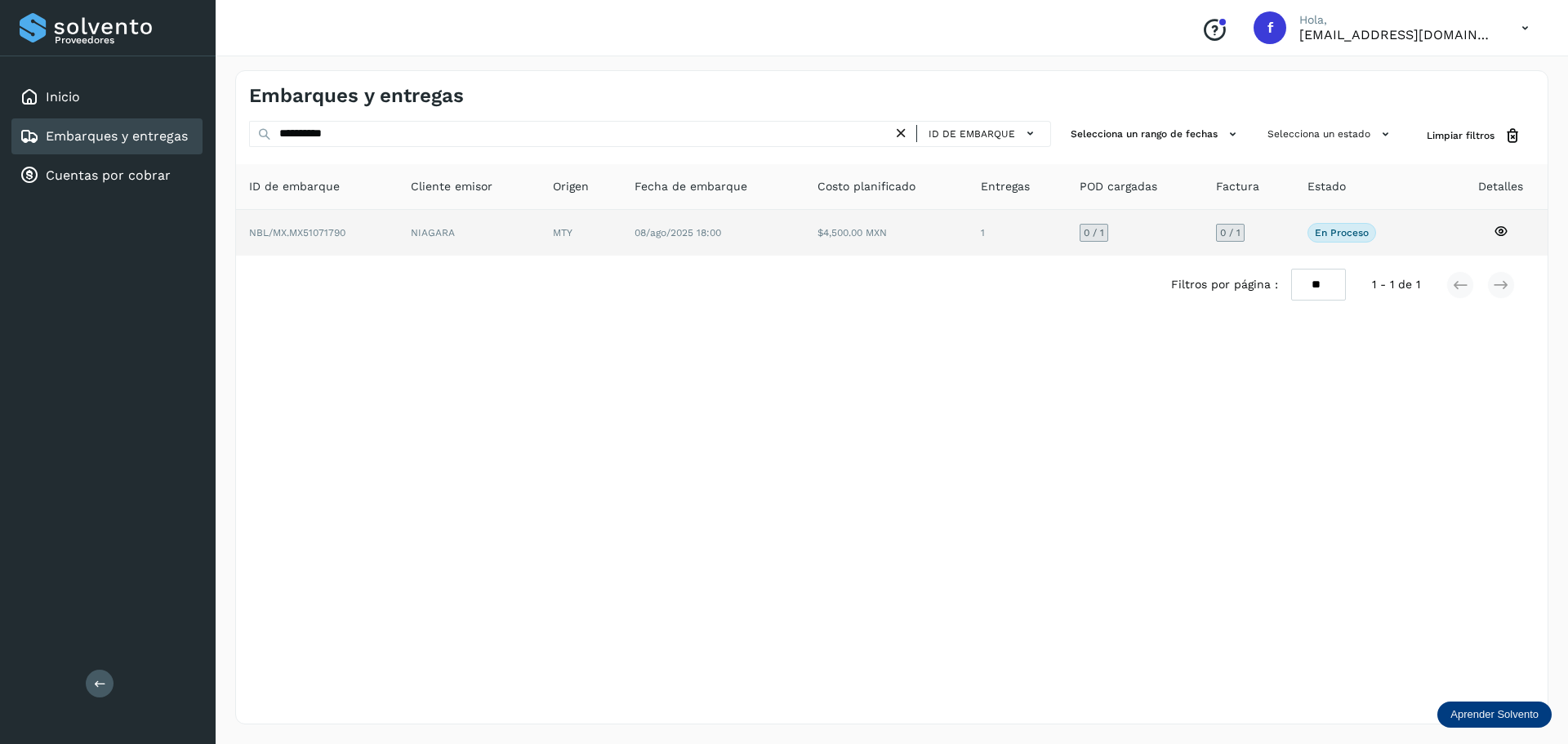
click at [968, 239] on td "$4,500.00 MXN" at bounding box center [1017, 232] width 99 height 46
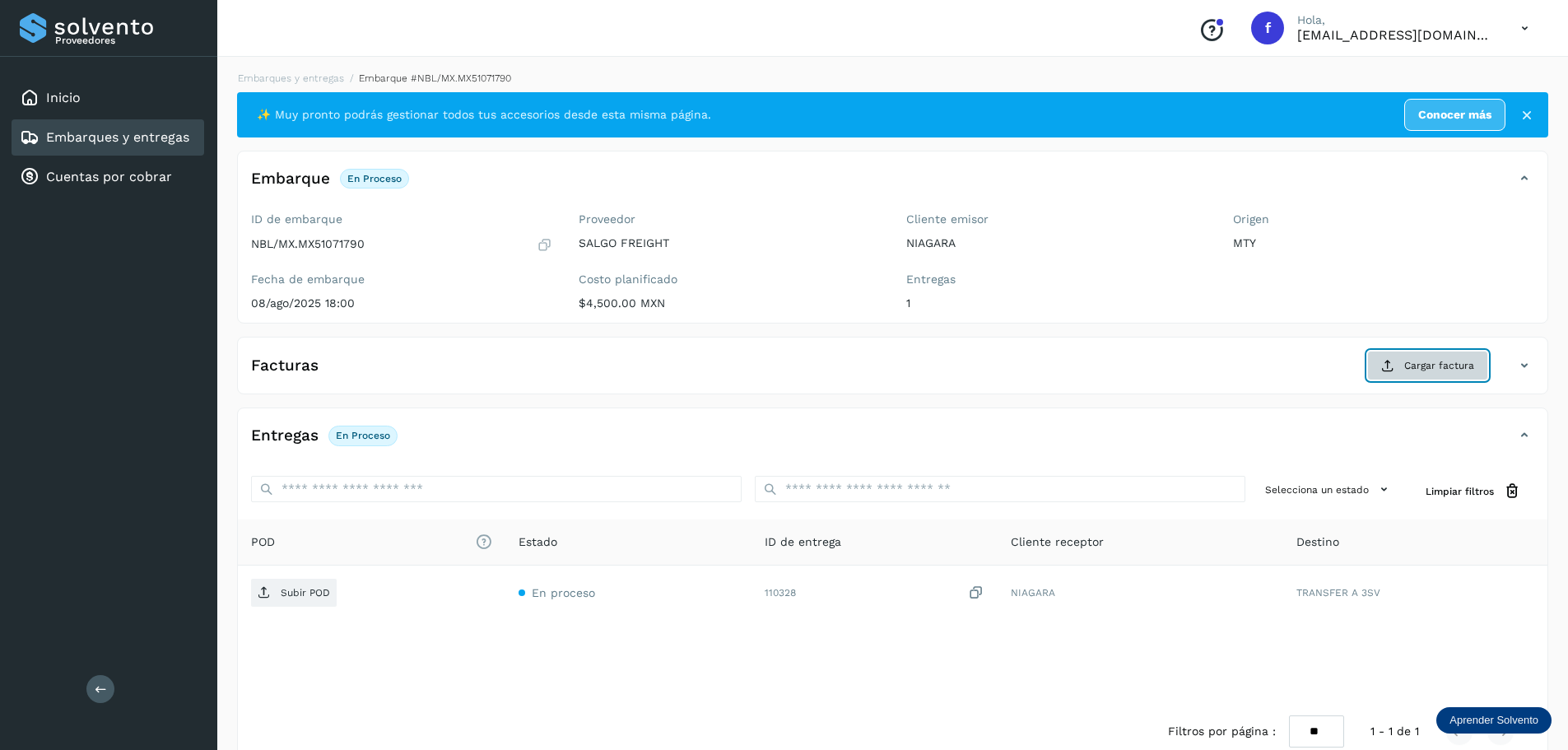
click at [1481, 357] on button "Cargar factura" at bounding box center [1427, 365] width 121 height 30
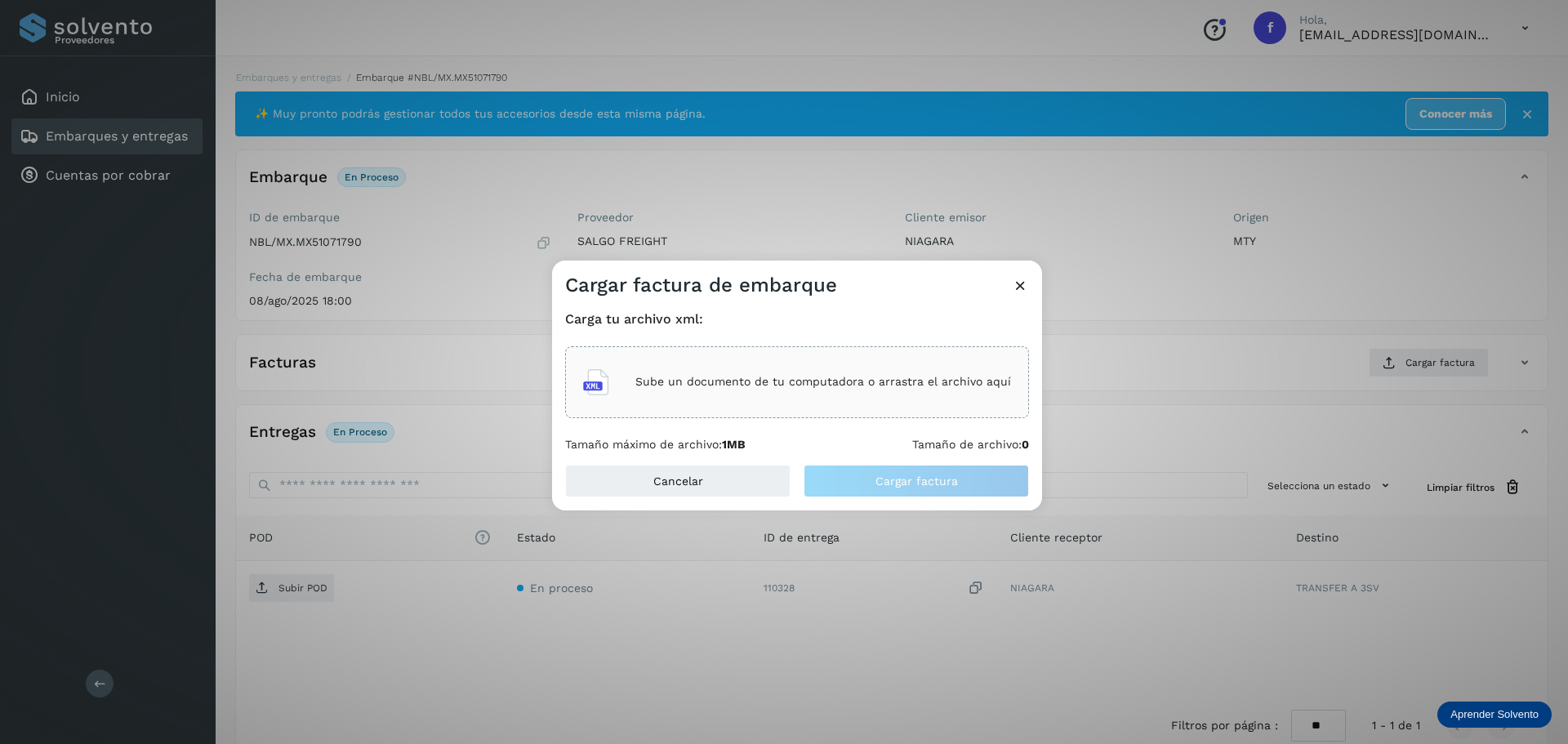
click at [810, 386] on p "Sube un documento de tu computadora o arrastra el archivo aquí" at bounding box center [823, 381] width 375 height 13
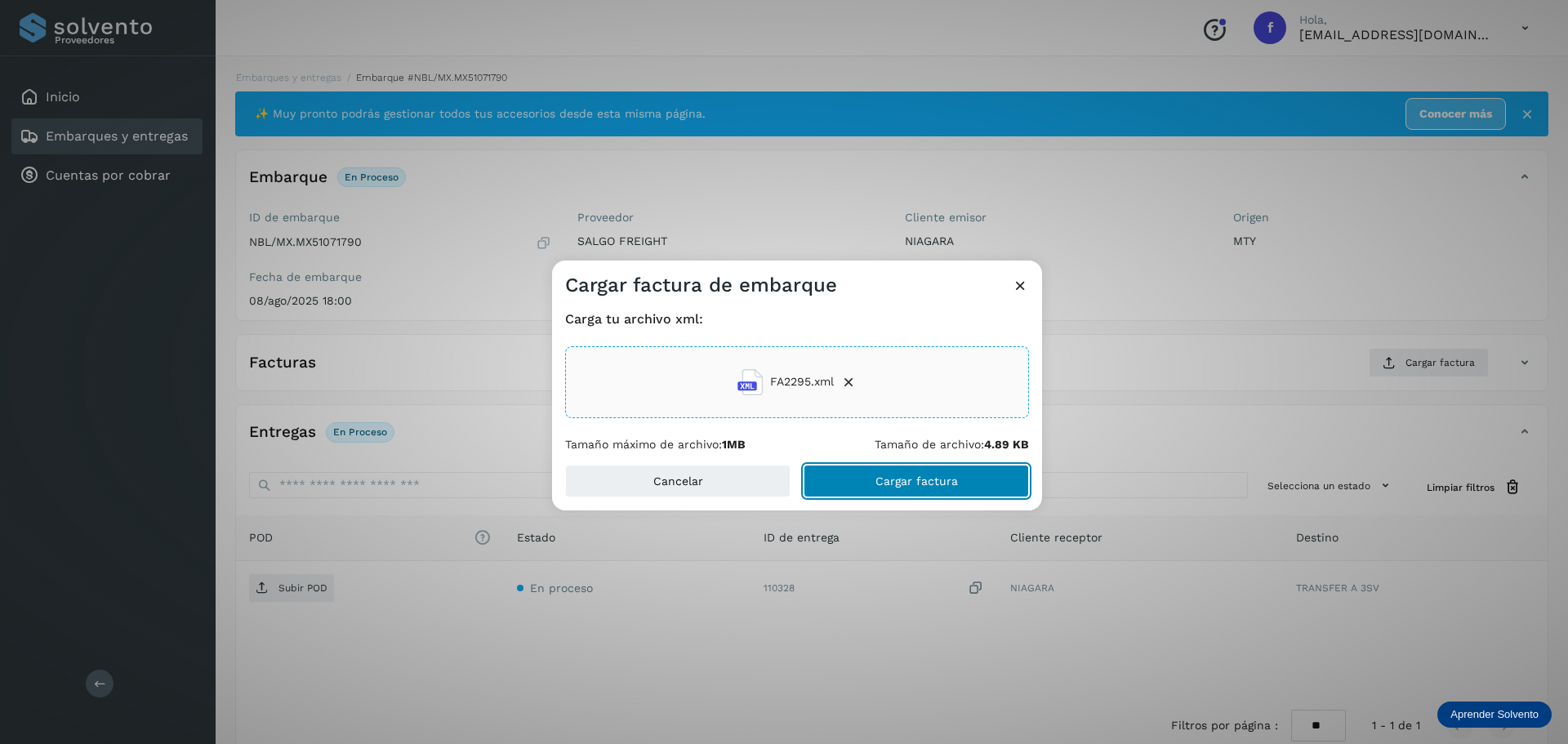
click at [879, 480] on span "Cargar factura" at bounding box center [917, 480] width 83 height 12
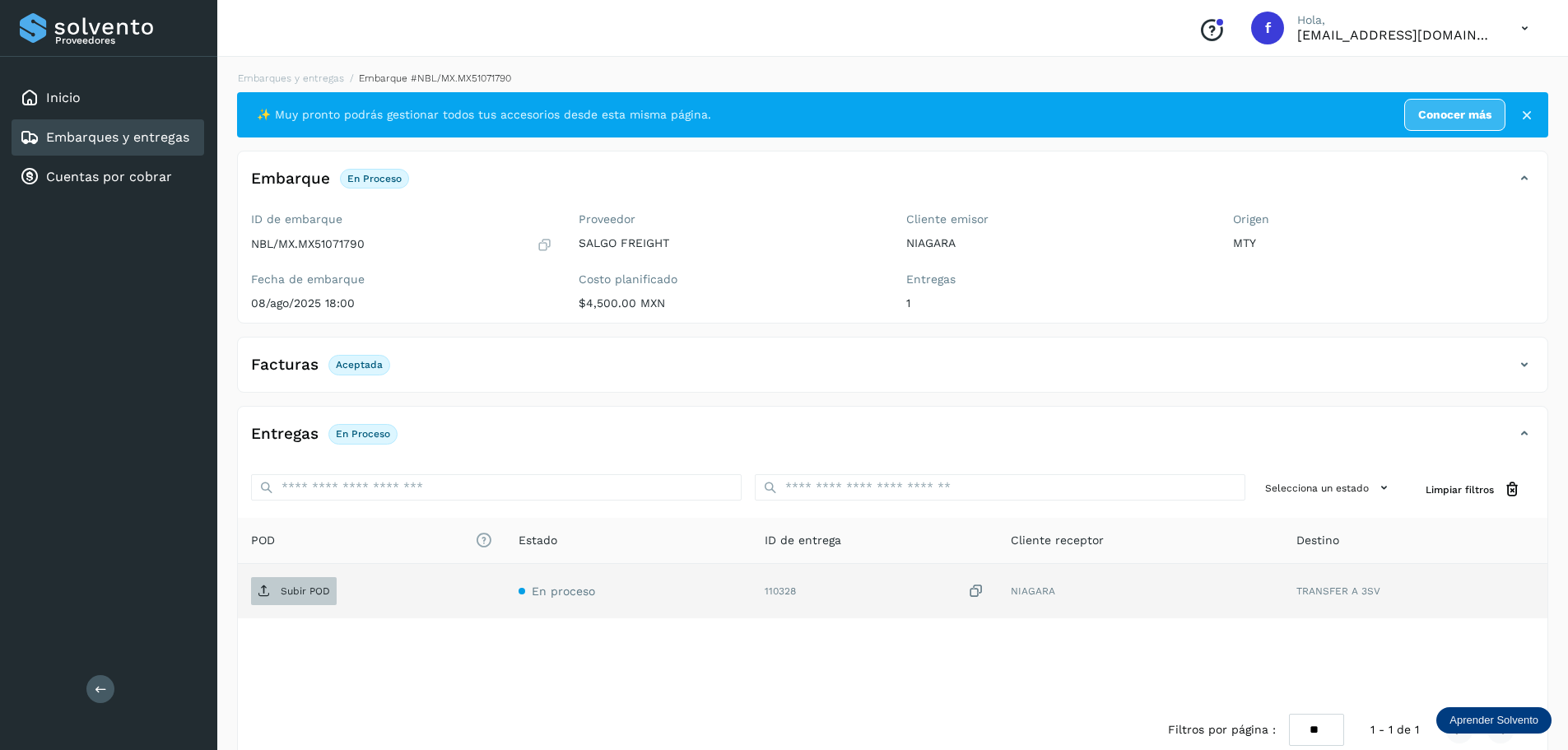
click at [320, 582] on span "Subir POD" at bounding box center [294, 590] width 85 height 26
click at [180, 141] on link "Embarques y entregas" at bounding box center [118, 136] width 143 height 15
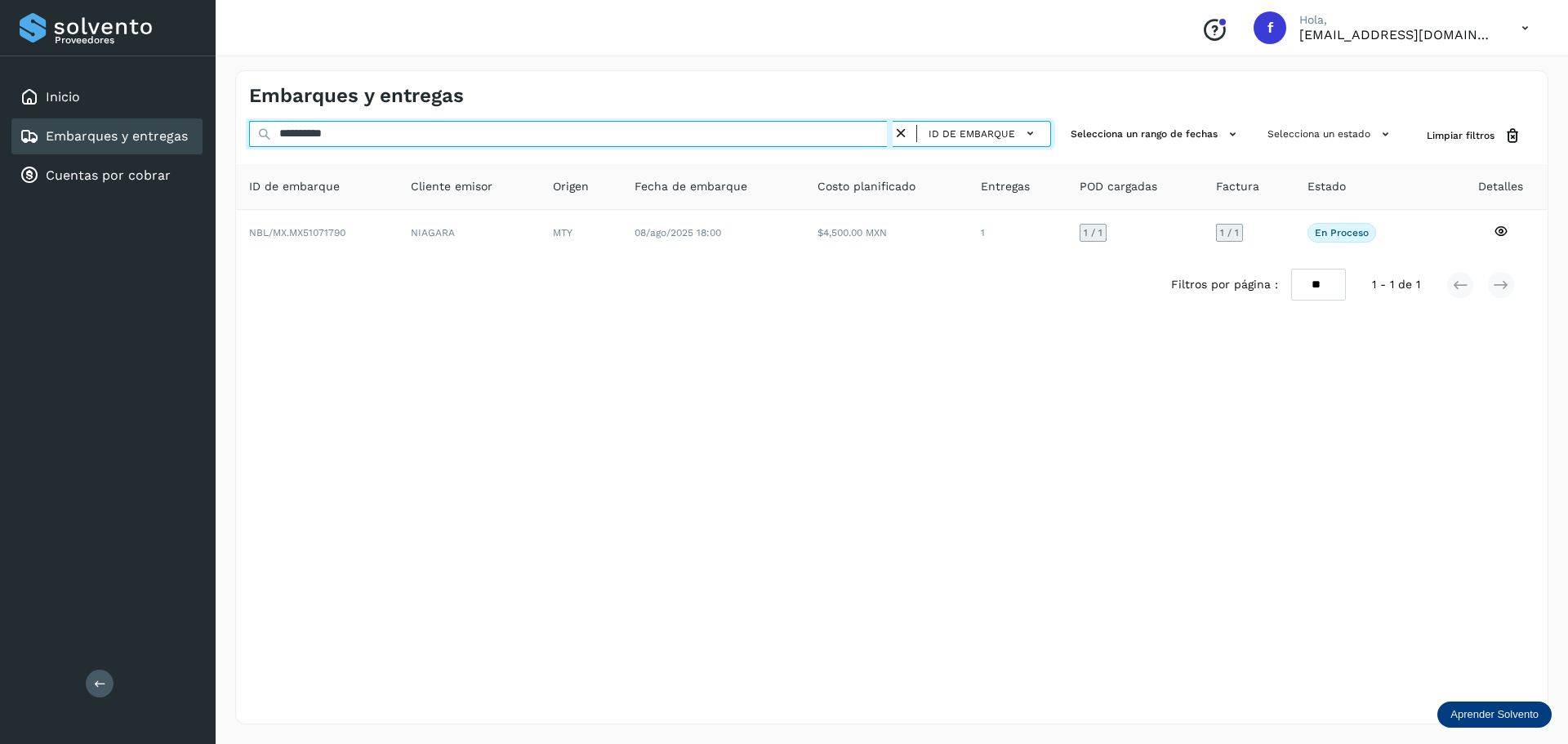
click at [455, 121] on input "**********" at bounding box center [571, 133] width 644 height 26
paste input "text"
type input "**********"
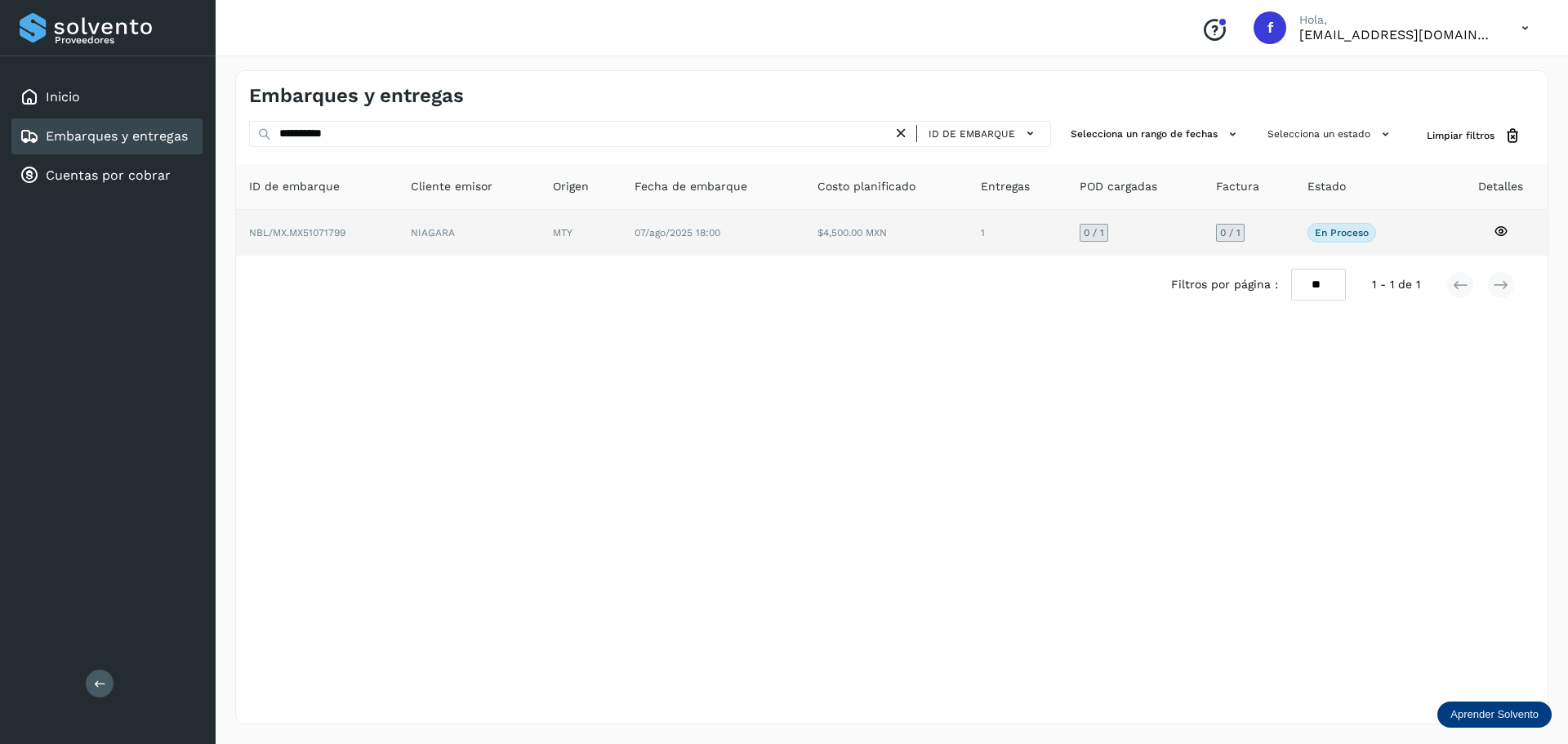
click at [1203, 220] on td "0 / 1" at bounding box center [1249, 232] width 92 height 46
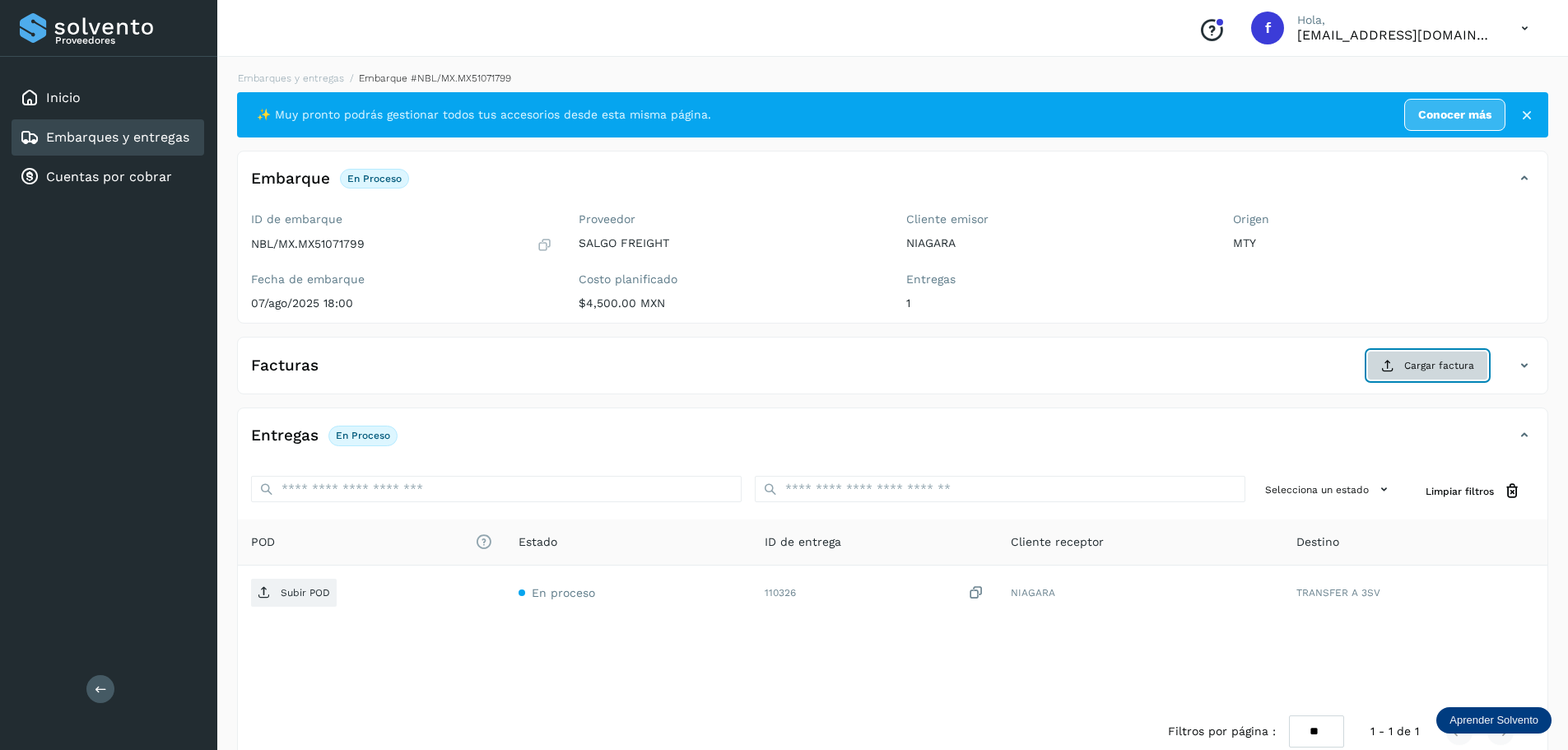
click at [1433, 369] on span "Cargar factura" at bounding box center [1438, 365] width 70 height 15
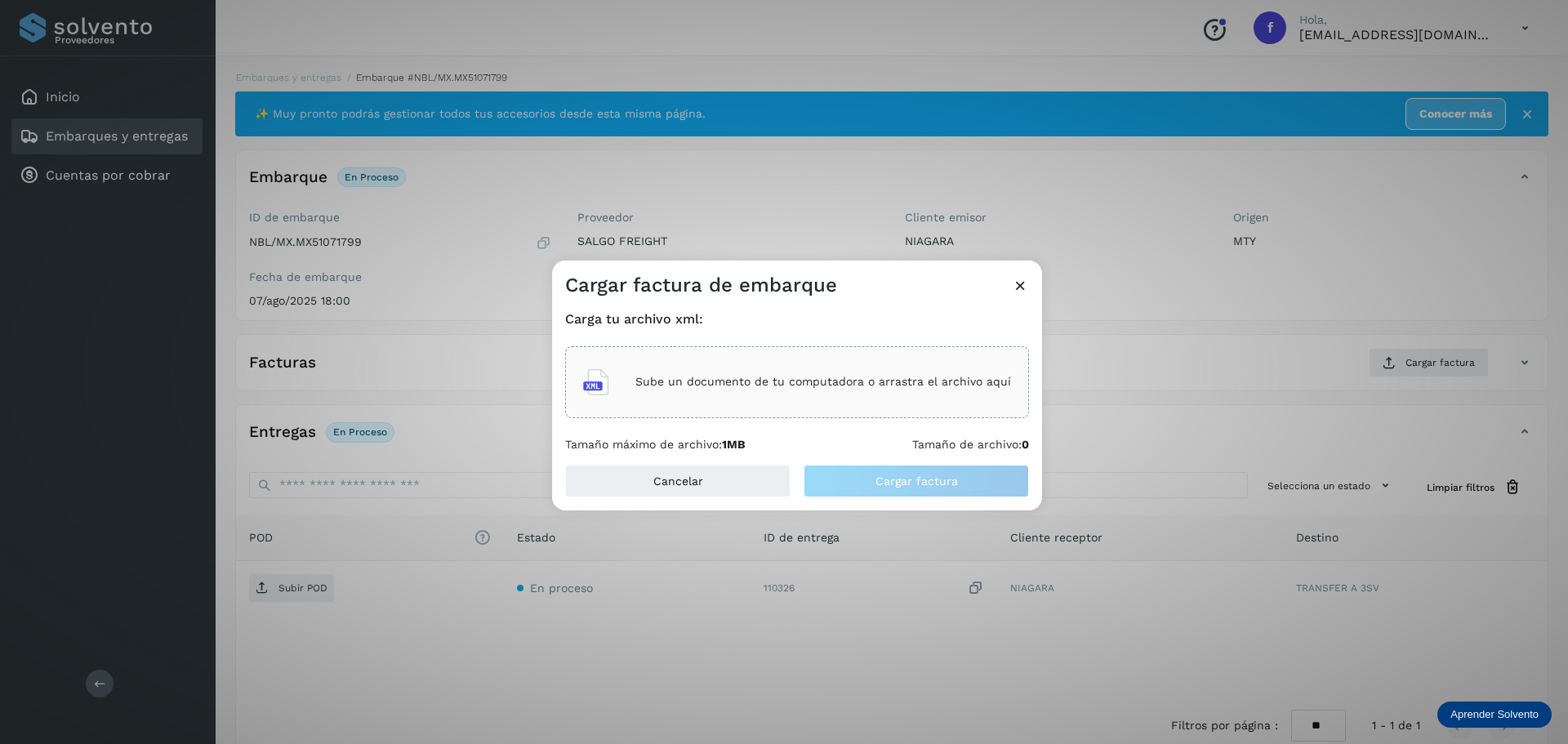
click at [879, 372] on div "Sube un documento de tu computadora o arrastra el archivo aquí" at bounding box center [797, 381] width 428 height 44
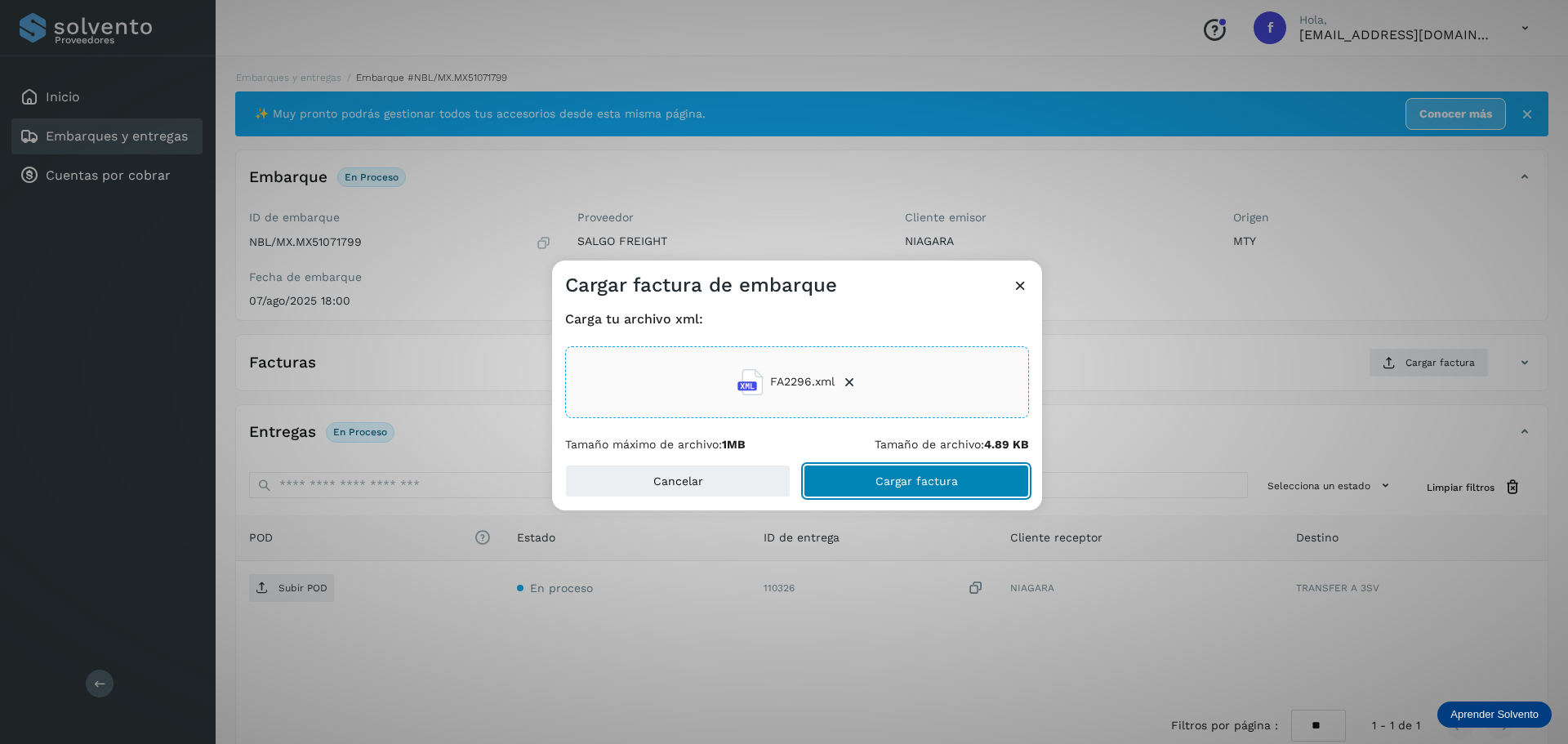
click at [894, 467] on button "Cargar factura" at bounding box center [916, 480] width 225 height 32
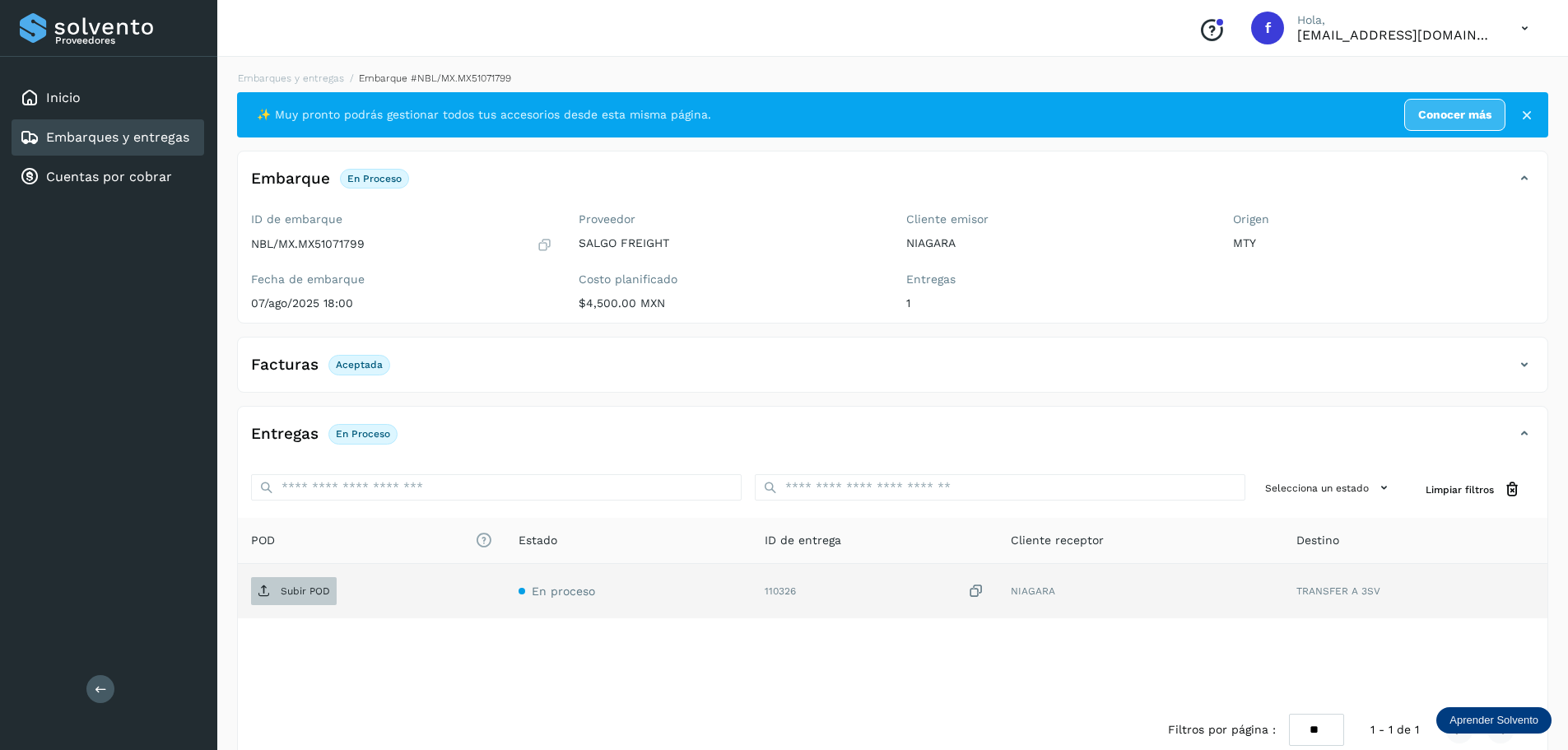
click at [296, 592] on p "Subir POD" at bounding box center [305, 590] width 49 height 12
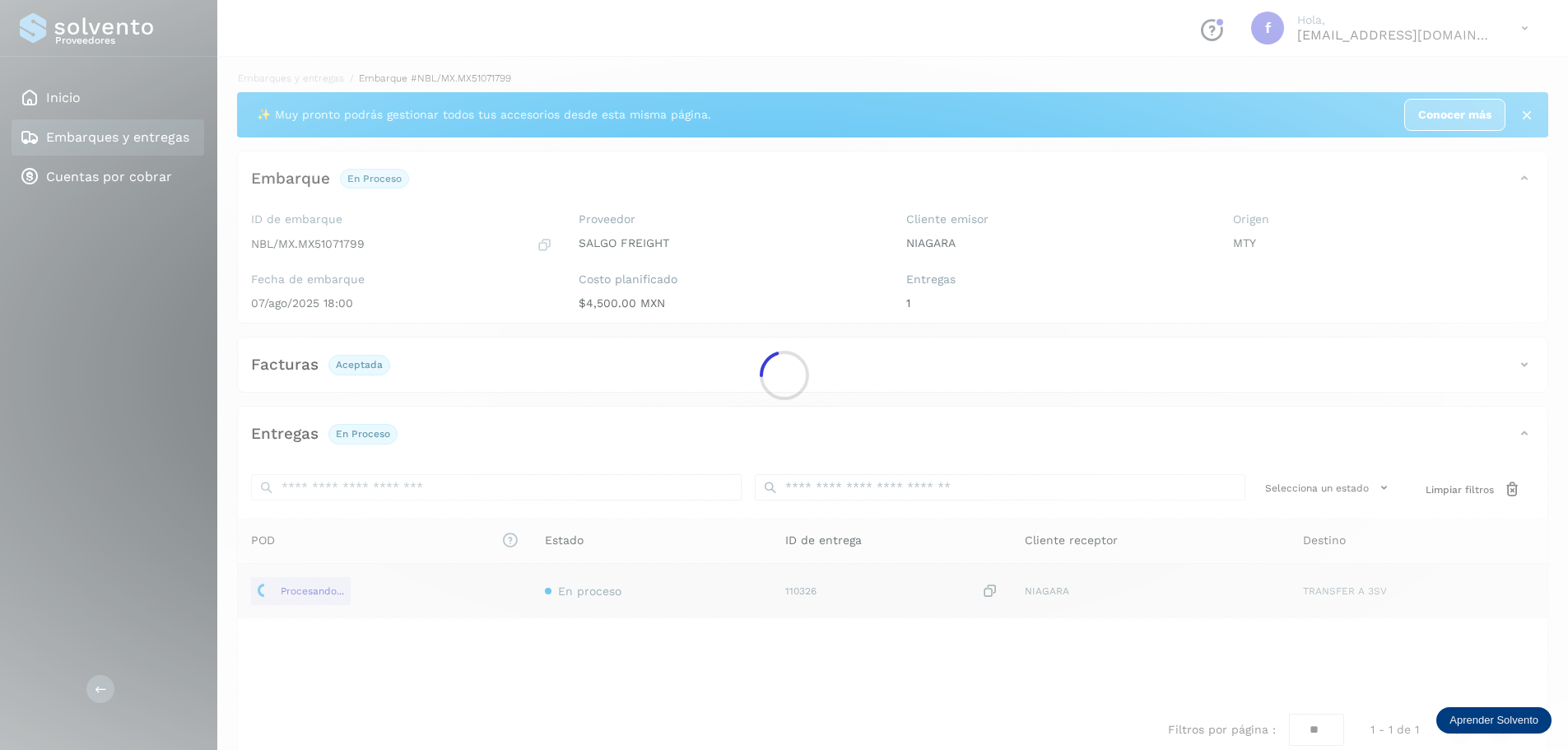
click at [1081, 362] on div at bounding box center [784, 375] width 1568 height 750
click at [784, 401] on div at bounding box center [784, 375] width 1568 height 750
click at [784, 401] on icon at bounding box center [784, 375] width 62 height 62
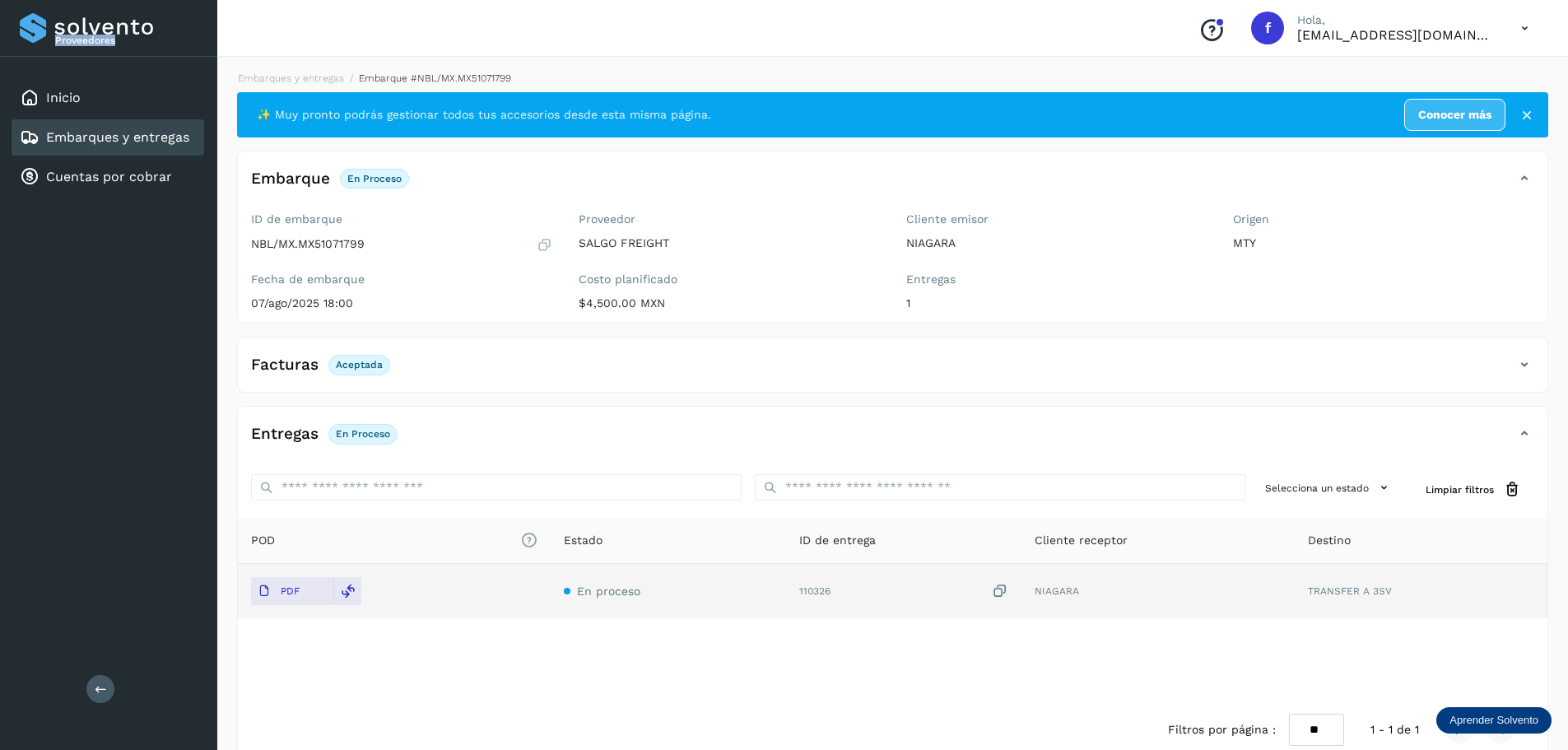
click at [130, 138] on link "Embarques y entregas" at bounding box center [118, 136] width 143 height 15
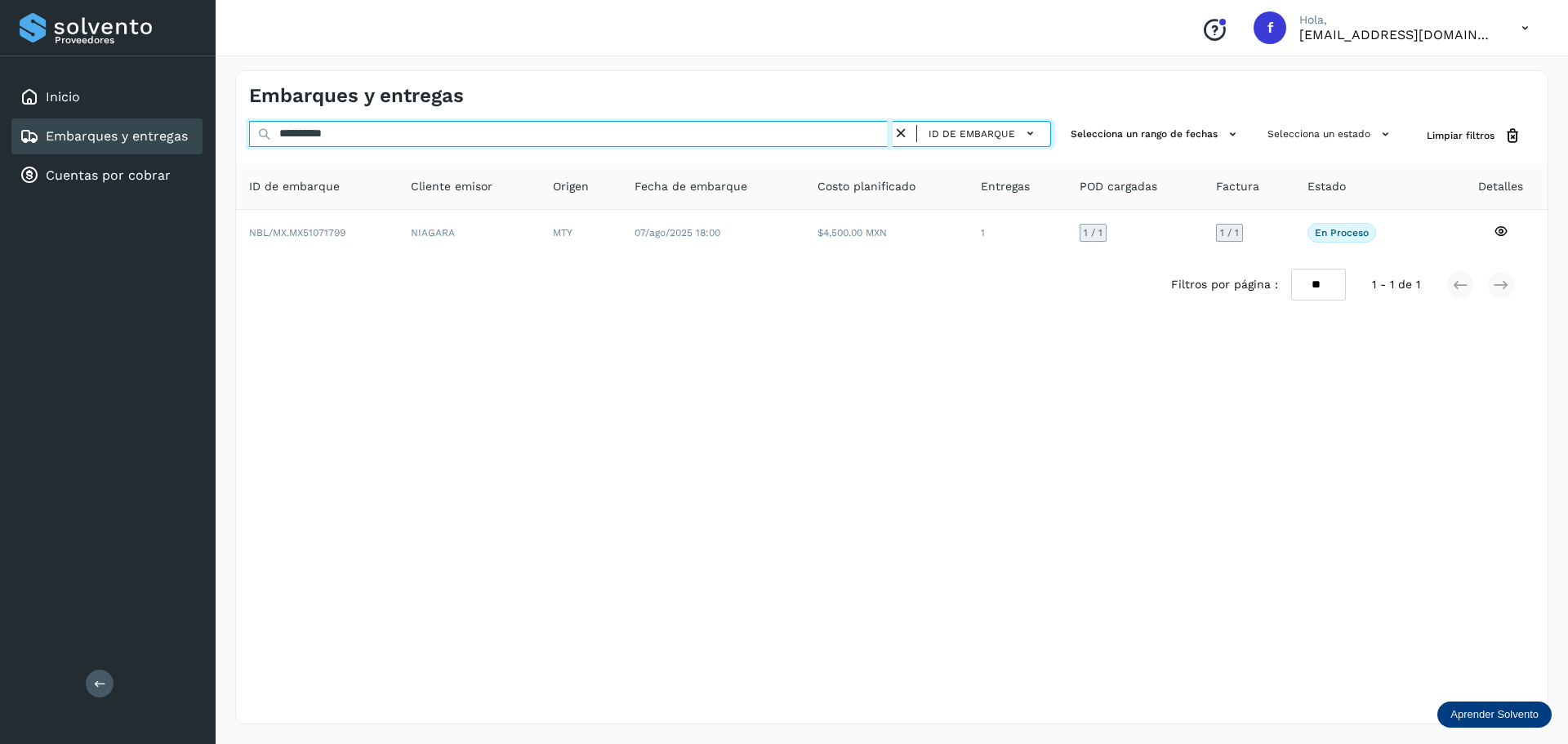
click at [538, 142] on input "**********" at bounding box center [571, 133] width 644 height 26
click at [538, 140] on input "**********" at bounding box center [571, 133] width 644 height 26
paste input "text"
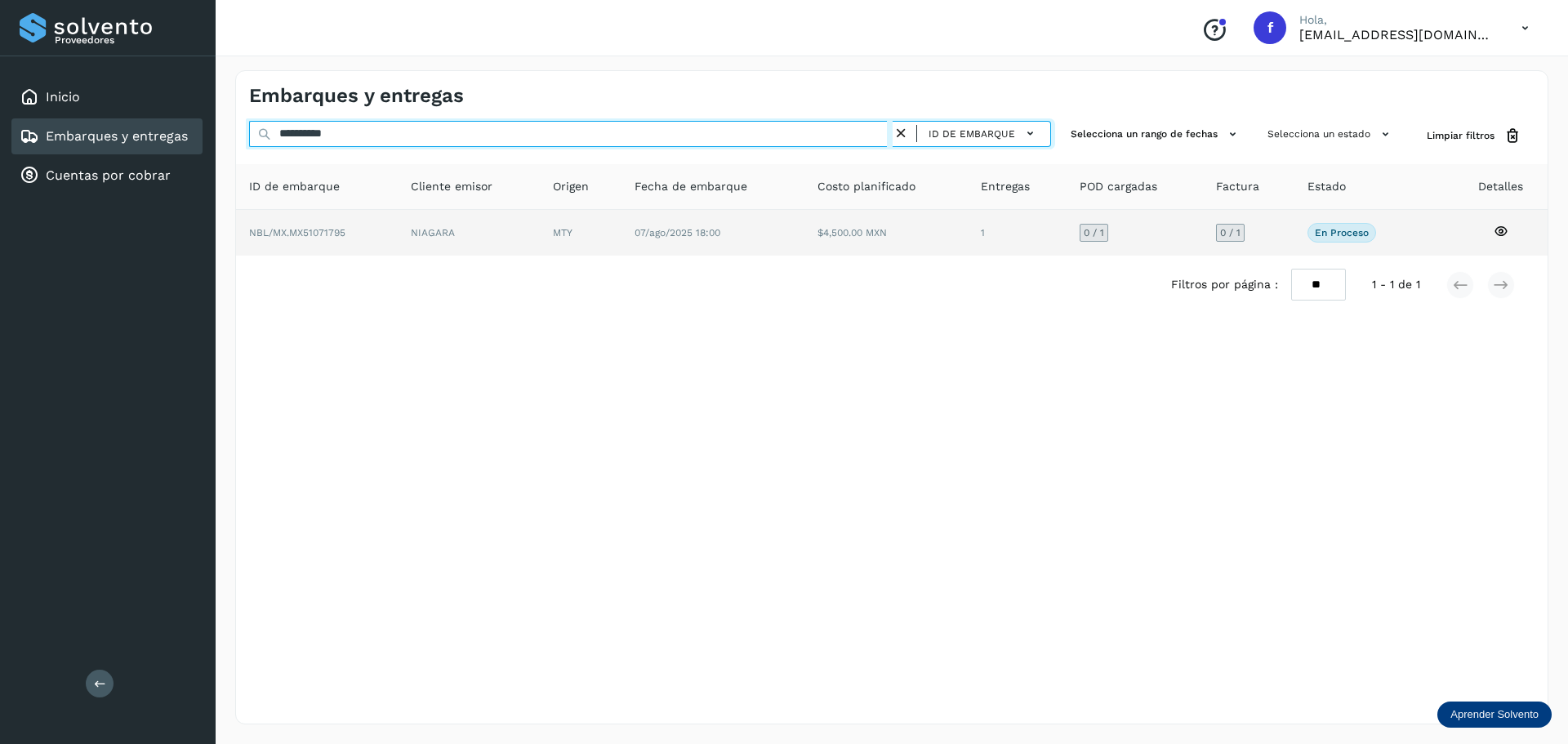
type input "**********"
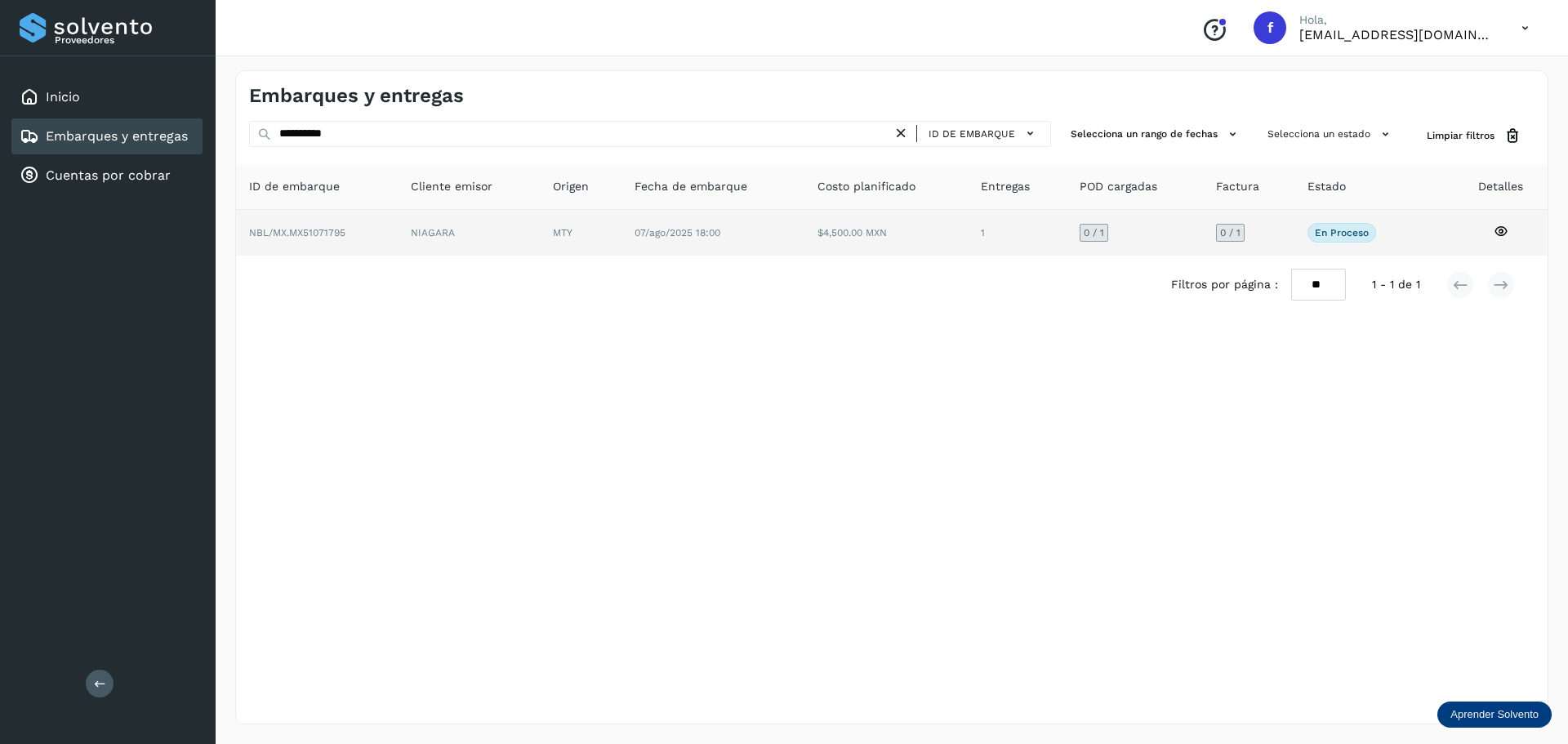
click at [622, 247] on td "MTY" at bounding box center [713, 232] width 183 height 46
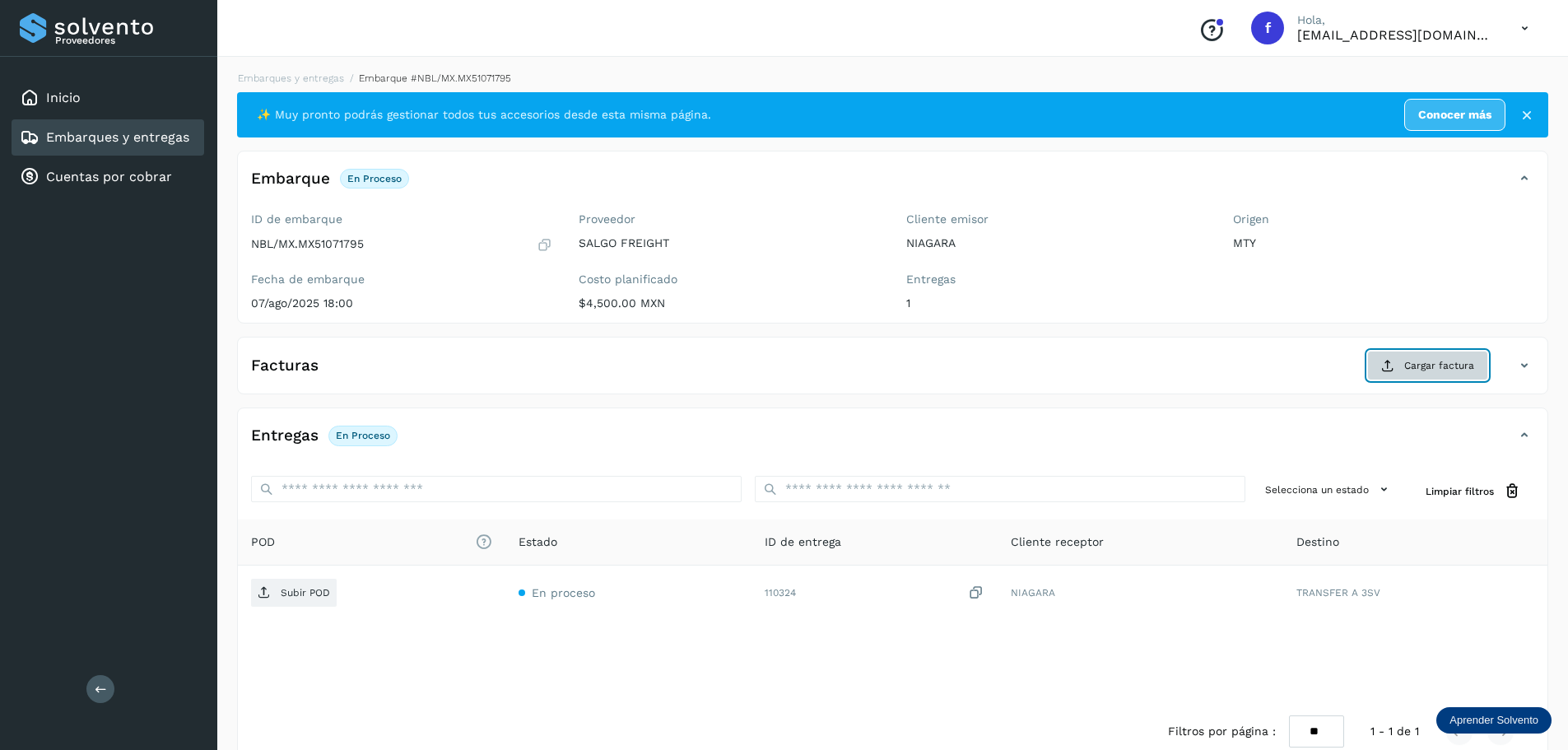
click at [1448, 372] on span "Cargar factura" at bounding box center [1438, 365] width 70 height 15
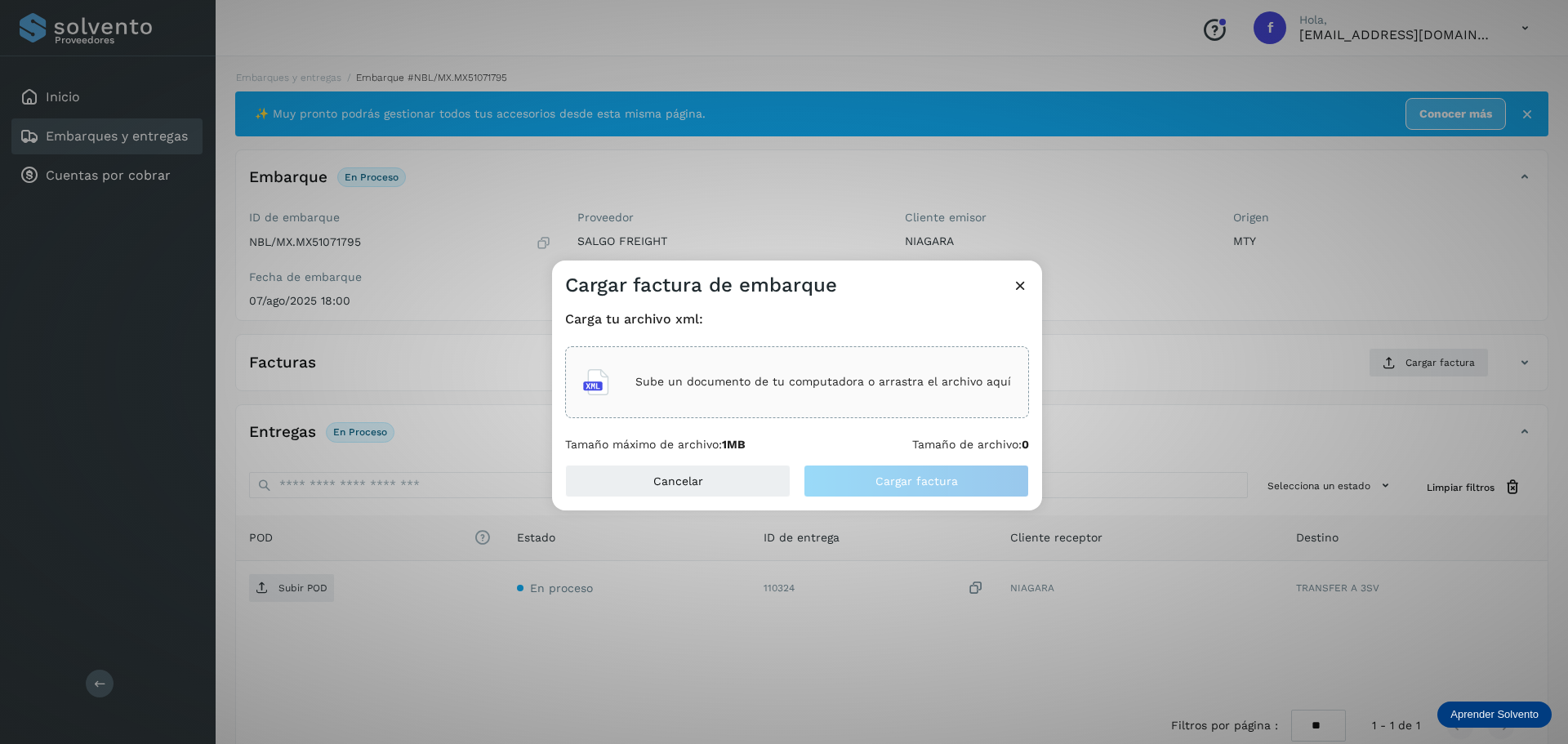
click at [894, 380] on p "Sube un documento de tu computadora o arrastra el archivo aquí" at bounding box center [823, 381] width 375 height 13
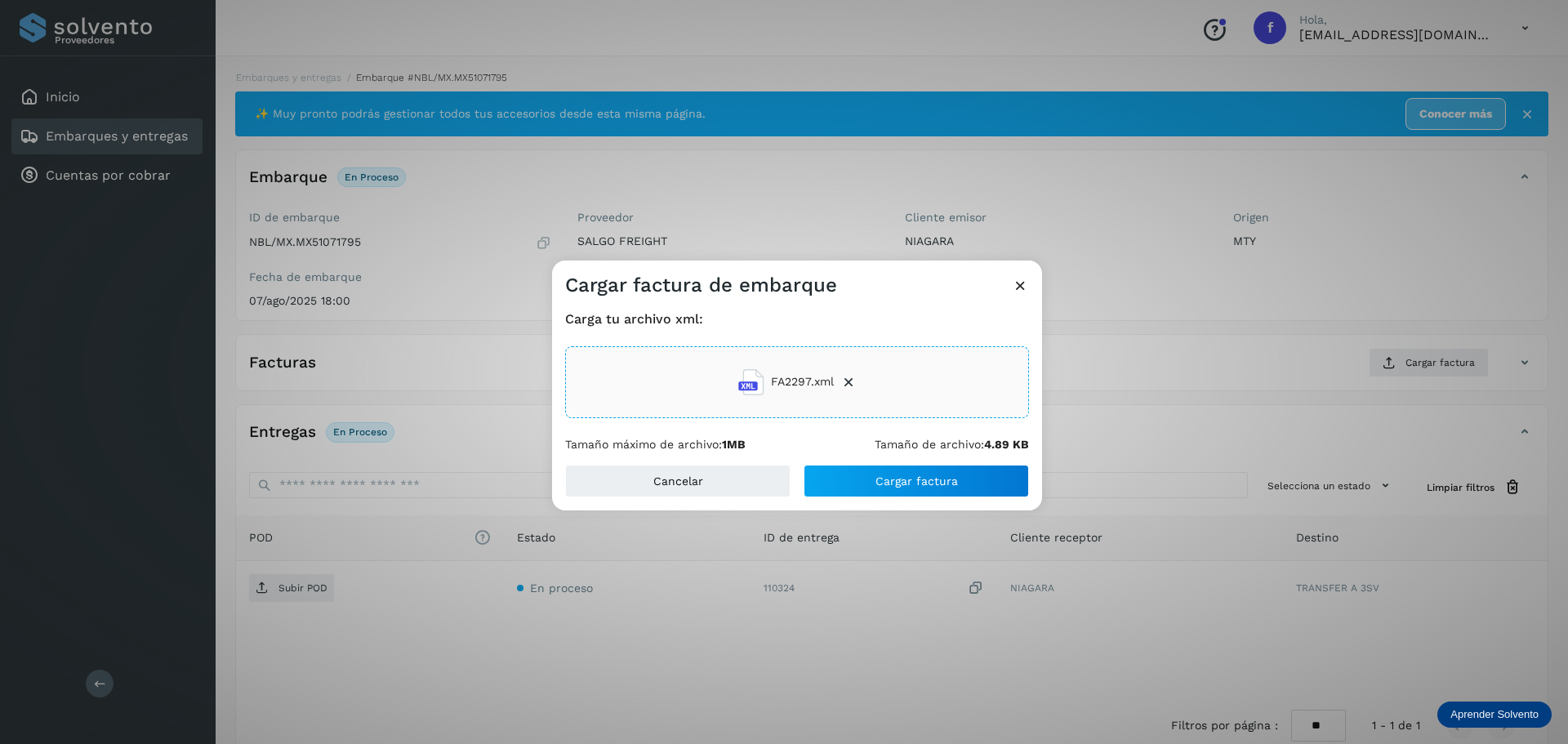
click at [888, 460] on div "Carga tu archivo xml: FA2297.xml Tamaño máximo de archivo: 1MB Tamaño de archiv…" at bounding box center [797, 381] width 490 height 166
drag, startPoint x: 888, startPoint y: 461, endPoint x: 861, endPoint y: 483, distance: 34.8
click at [861, 482] on button "Cargar factura" at bounding box center [916, 480] width 225 height 32
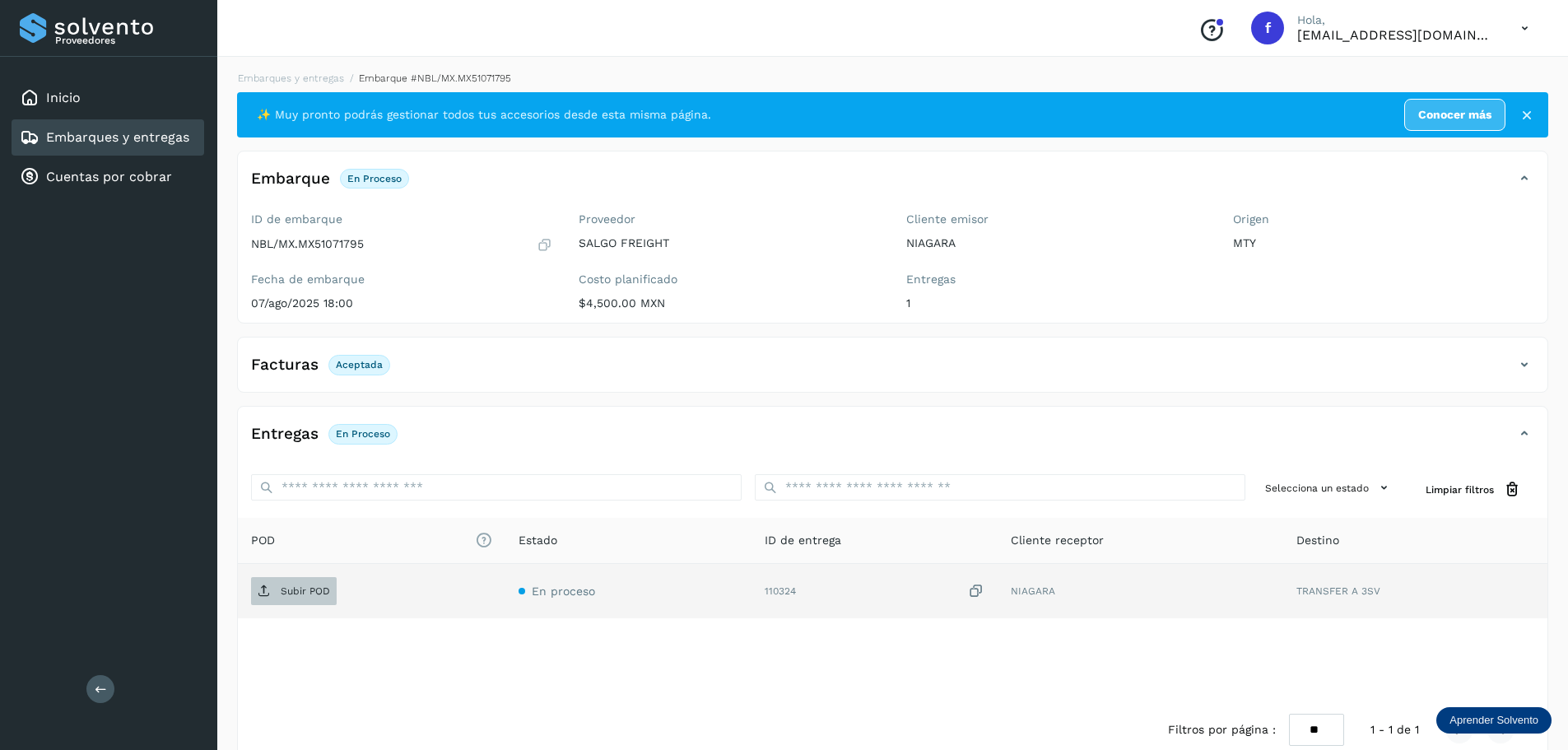
click at [308, 600] on span "Subir POD" at bounding box center [294, 590] width 85 height 26
click at [156, 123] on div "Embarques y entregas" at bounding box center [108, 138] width 192 height 36
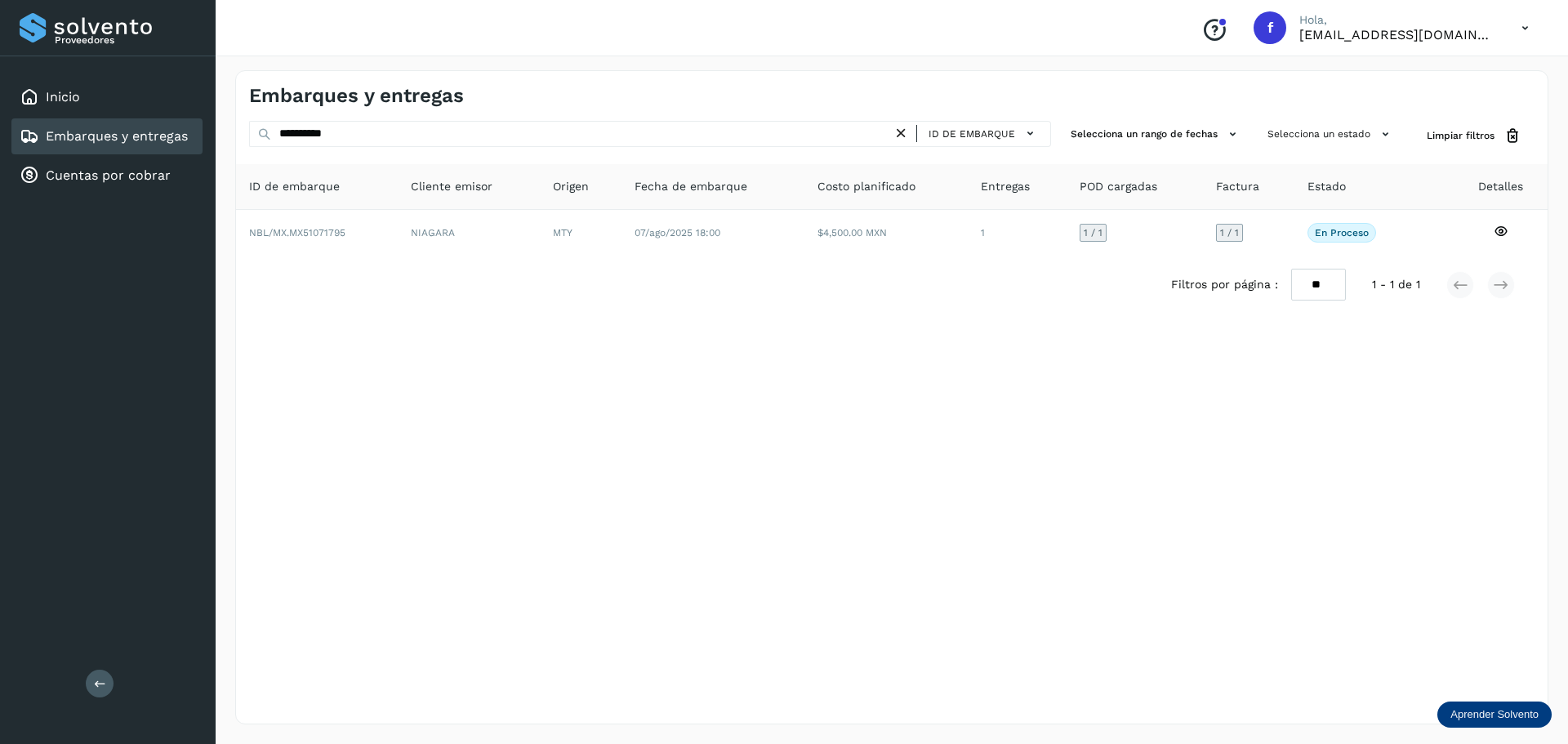
click at [143, 143] on link "Embarques y entregas" at bounding box center [117, 135] width 142 height 15
click at [171, 137] on link "Embarques y entregas" at bounding box center [117, 135] width 142 height 15
click at [1437, 137] on span "Limpiar filtros" at bounding box center [1460, 135] width 68 height 14
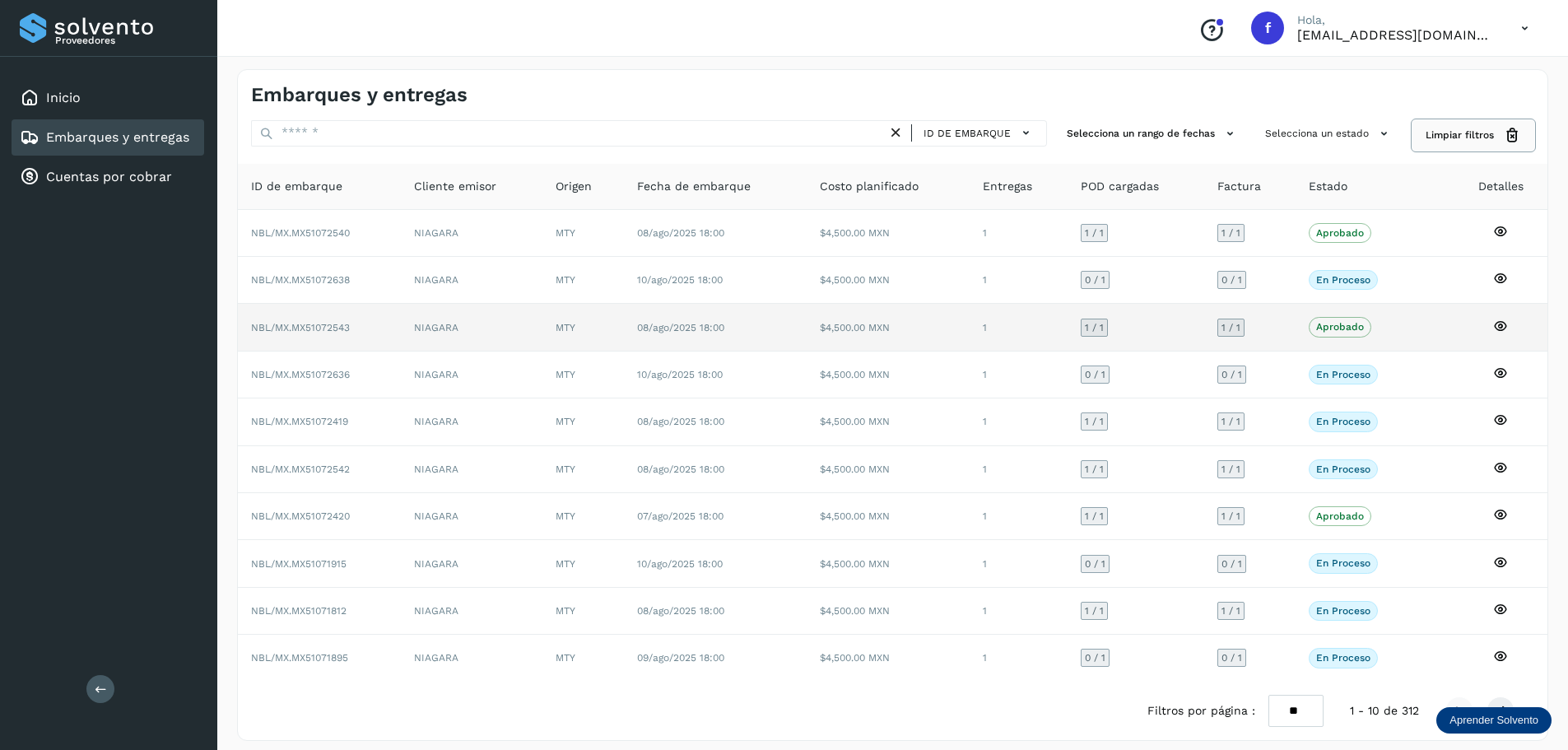
scroll to position [13, 0]
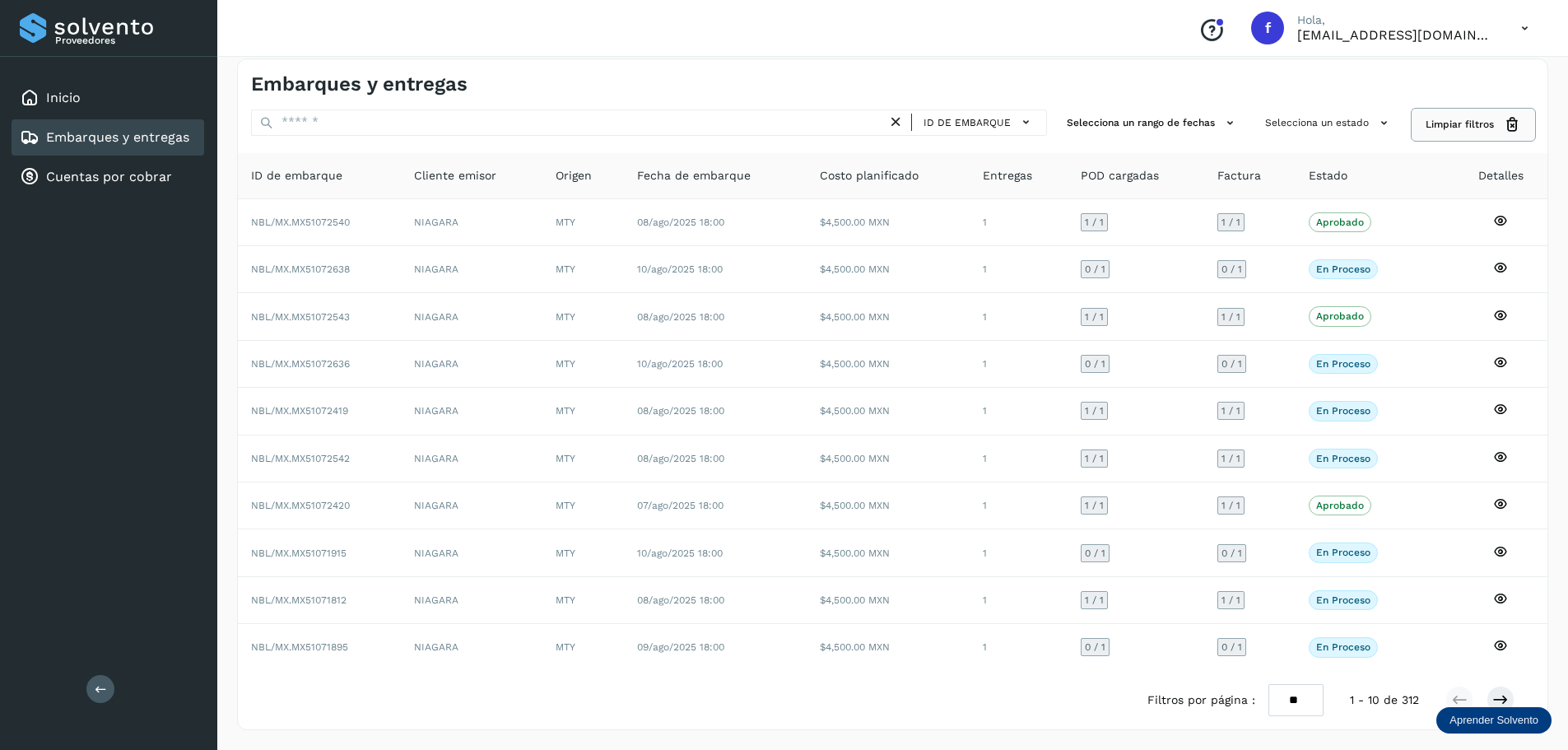
drag, startPoint x: 1456, startPoint y: 118, endPoint x: 1440, endPoint y: 121, distance: 16.3
click at [1456, 119] on span "Limpiar filtros" at bounding box center [1459, 124] width 68 height 15
click at [1303, 122] on button "Selecciona un estado" at bounding box center [1328, 123] width 141 height 27
click at [1288, 222] on p "No conforme" at bounding box center [1299, 220] width 63 height 12
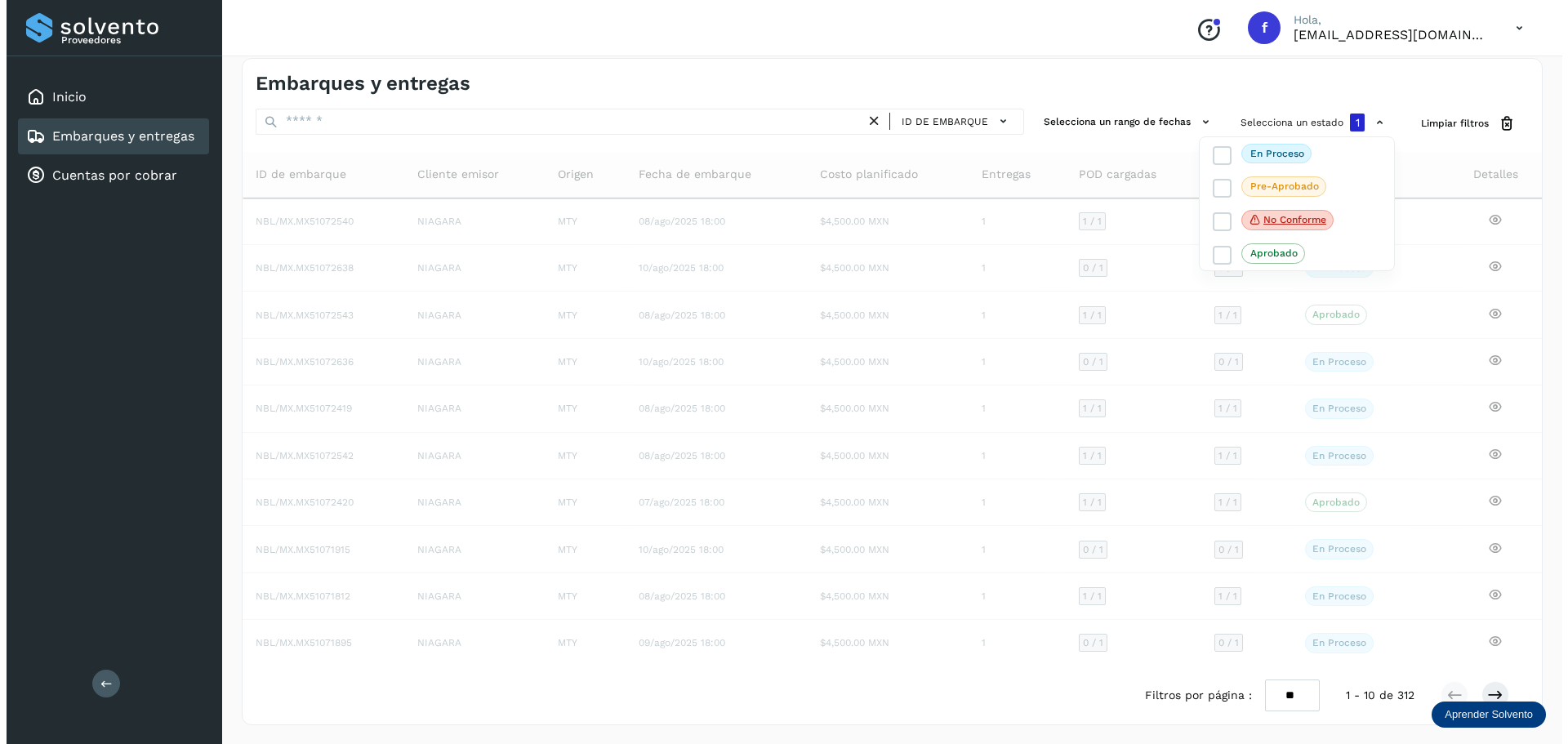
scroll to position [0, 0]
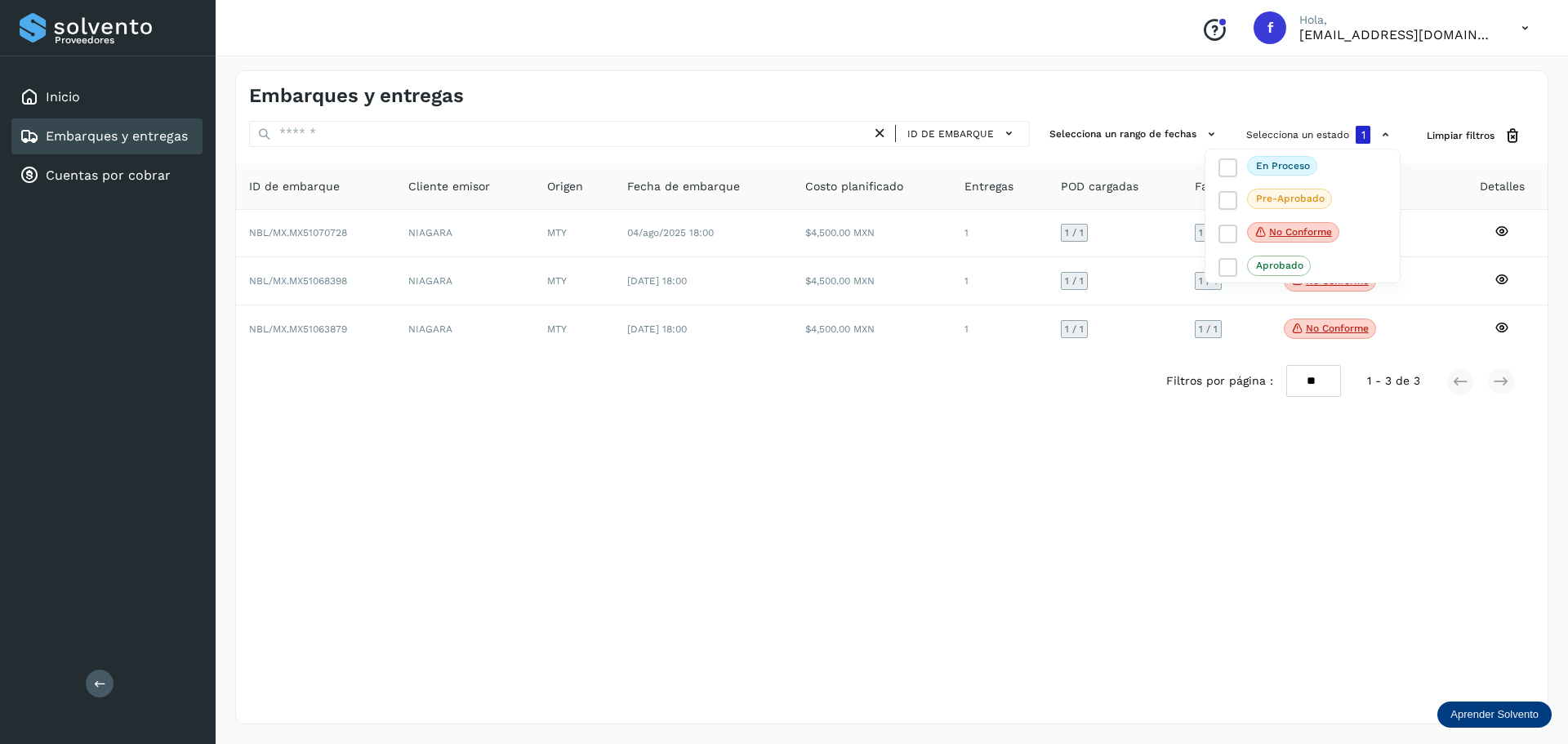
click at [968, 83] on div at bounding box center [784, 372] width 1568 height 744
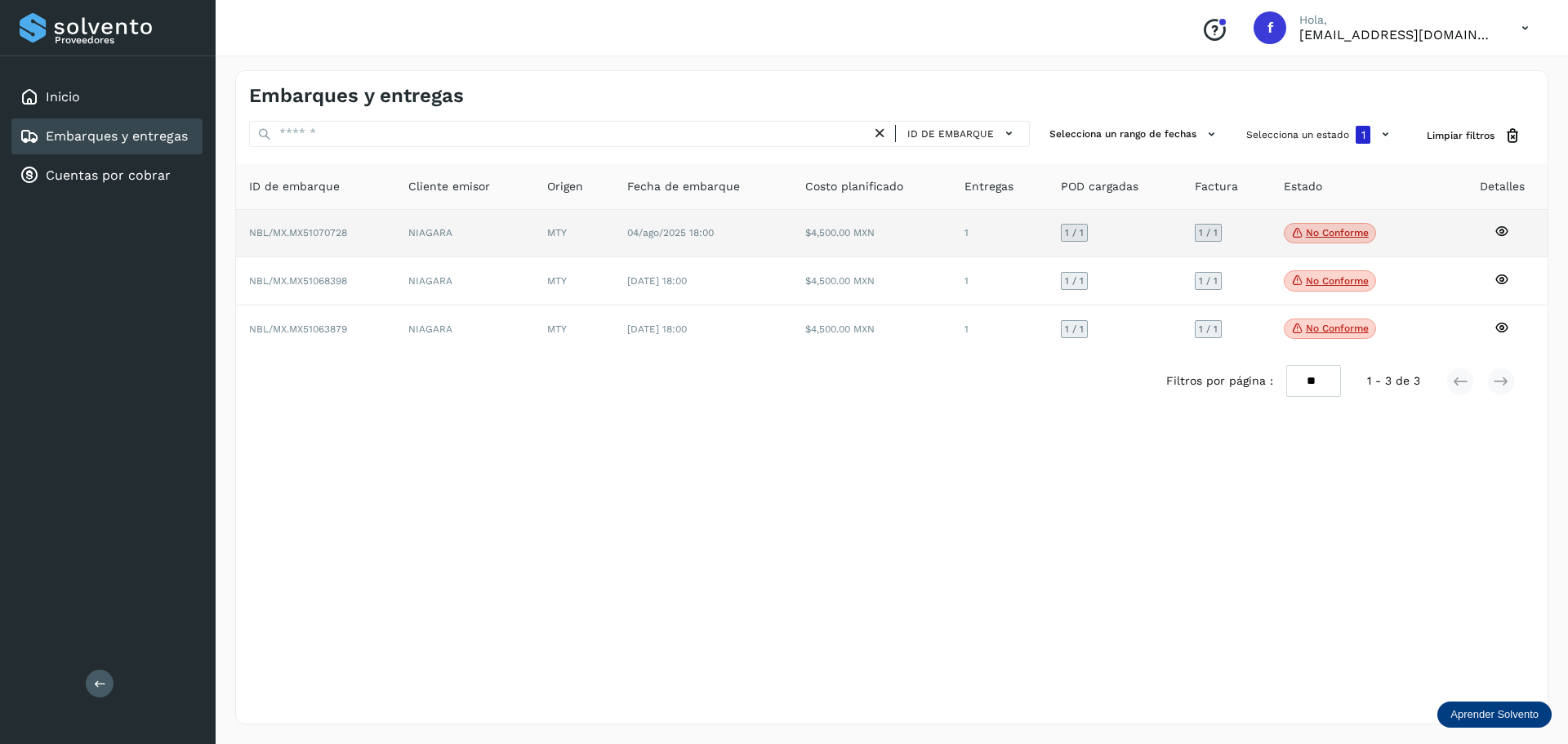
click at [1341, 229] on p "No conforme" at bounding box center [1338, 232] width 63 height 12
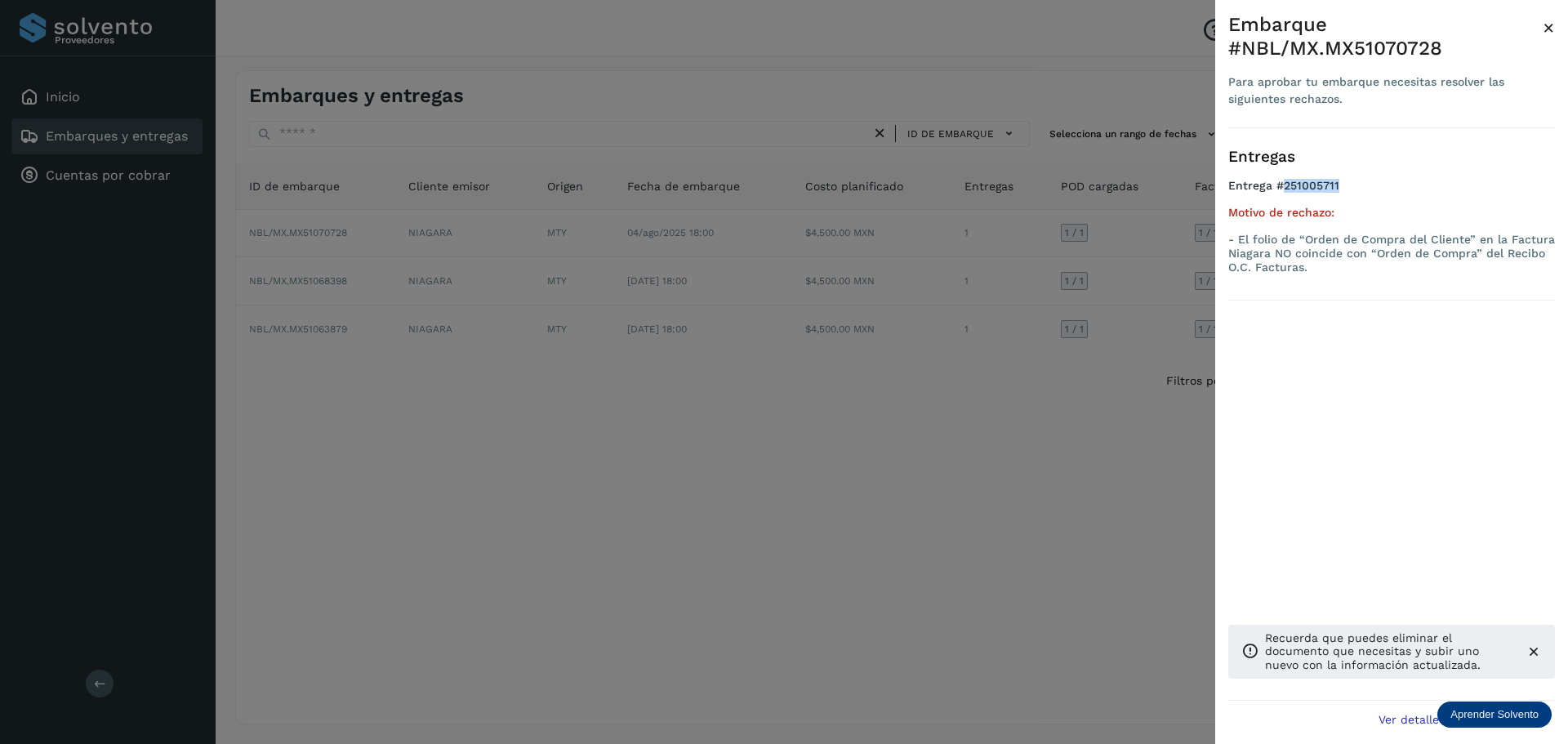
drag, startPoint x: 1324, startPoint y: 182, endPoint x: 1284, endPoint y: 182, distance: 40.0
click at [1284, 182] on h4 "Entrega #251005711" at bounding box center [1392, 193] width 327 height 27
drag, startPoint x: 1443, startPoint y: 50, endPoint x: 1356, endPoint y: 48, distance: 87.0
click at [1356, 48] on div "Embarque #NBL/MX.MX51070728" at bounding box center [1385, 37] width 314 height 48
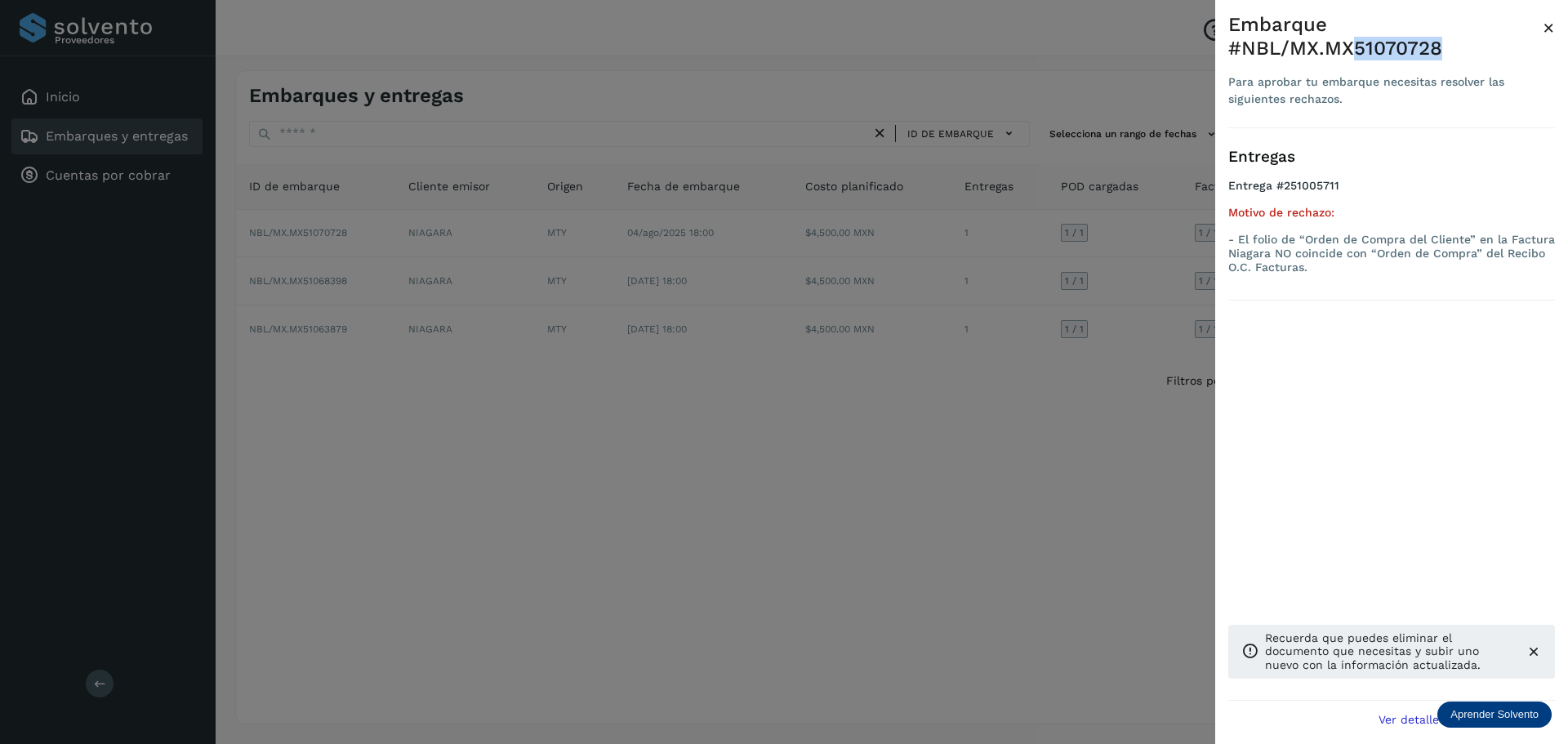
copy div "51070728"
drag, startPoint x: 1550, startPoint y: 22, endPoint x: 1510, endPoint y: 49, distance: 48.3
click at [1550, 22] on span "×" at bounding box center [1549, 27] width 13 height 22
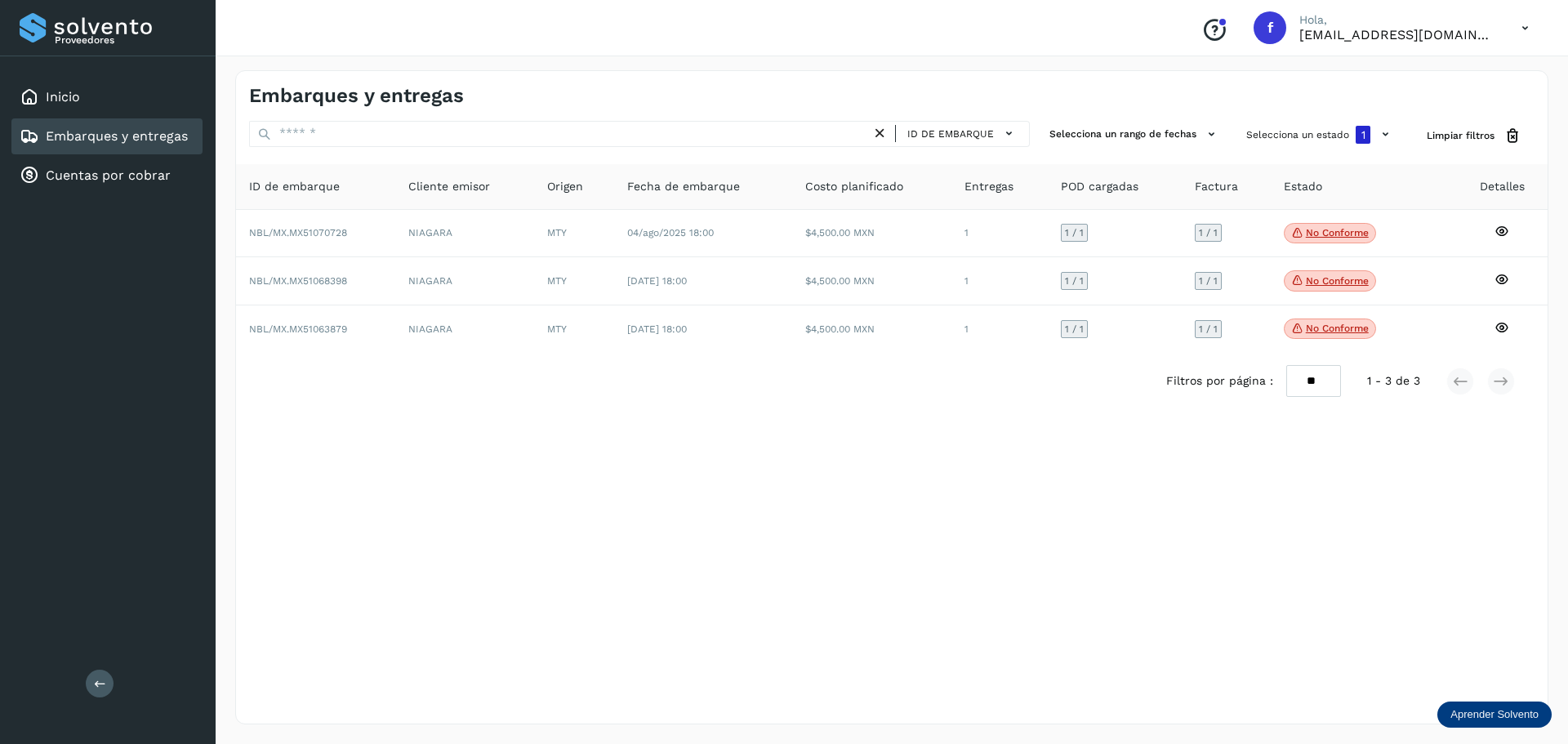
drag, startPoint x: 1203, startPoint y: 524, endPoint x: 1254, endPoint y: 484, distance: 64.8
click at [1203, 524] on div "Embarques y entregas ID de embarque Selecciona un rango de fechas Selecciona un…" at bounding box center [891, 397] width 1313 height 654
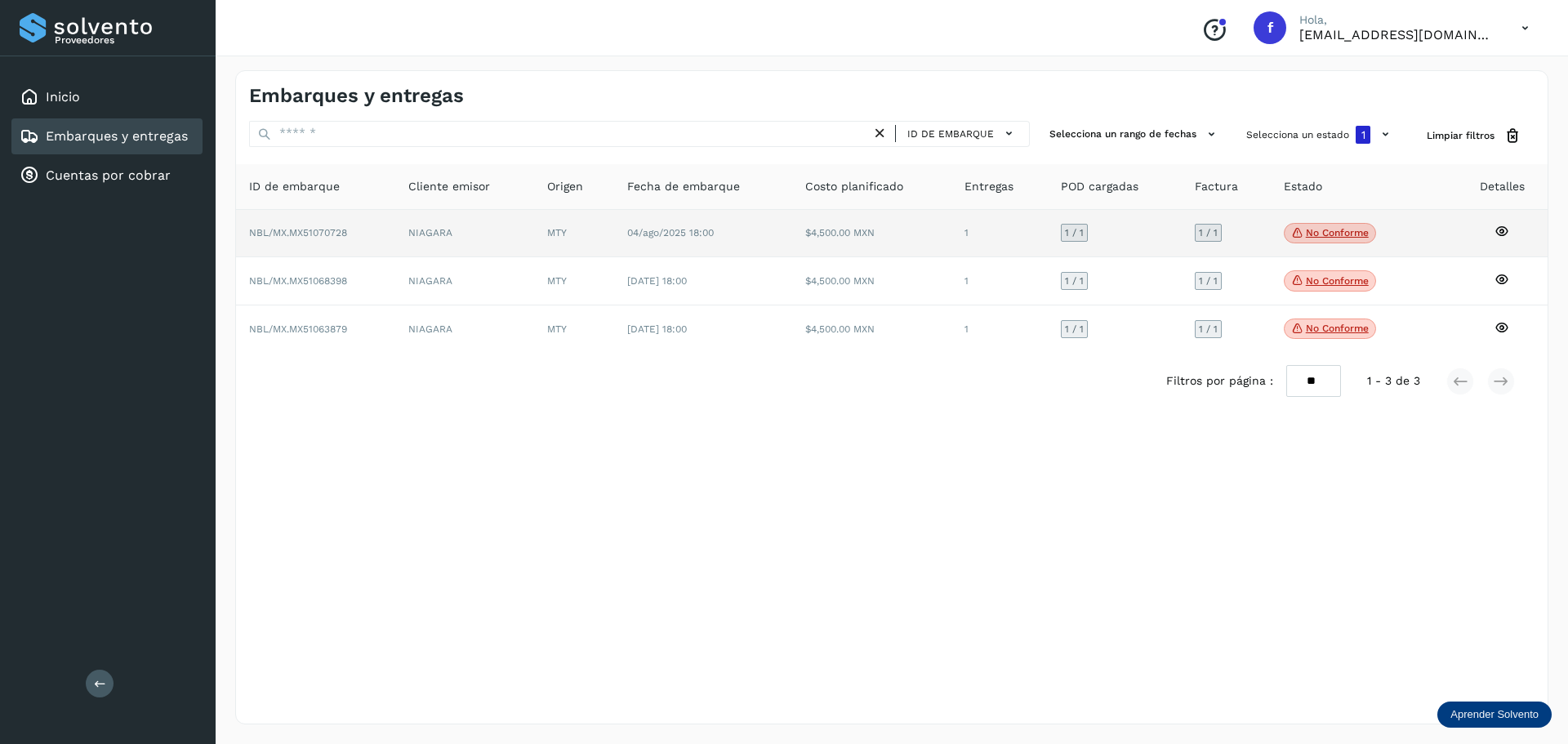
click at [1341, 235] on p "No conforme" at bounding box center [1338, 232] width 63 height 12
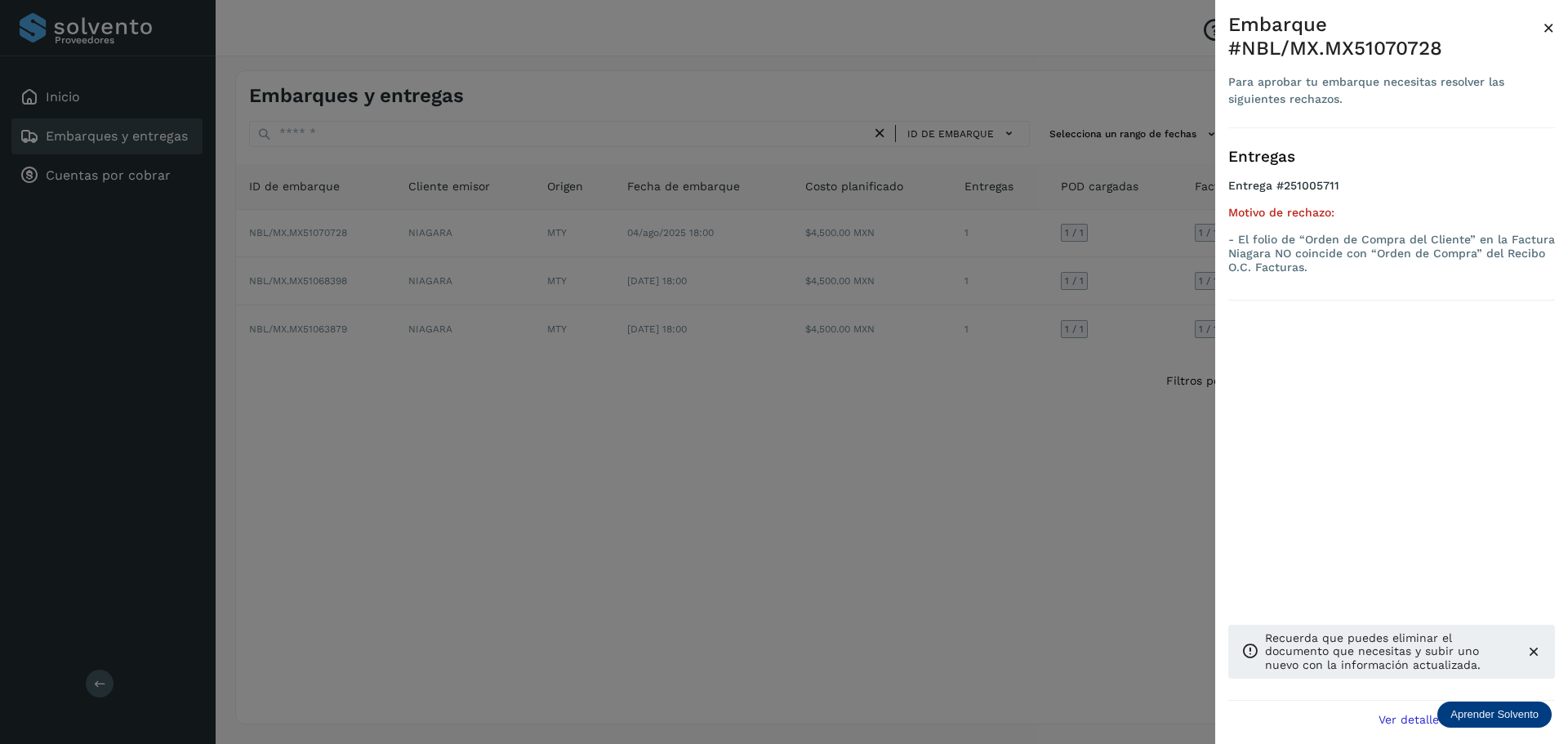
click at [977, 521] on div at bounding box center [784, 372] width 1568 height 744
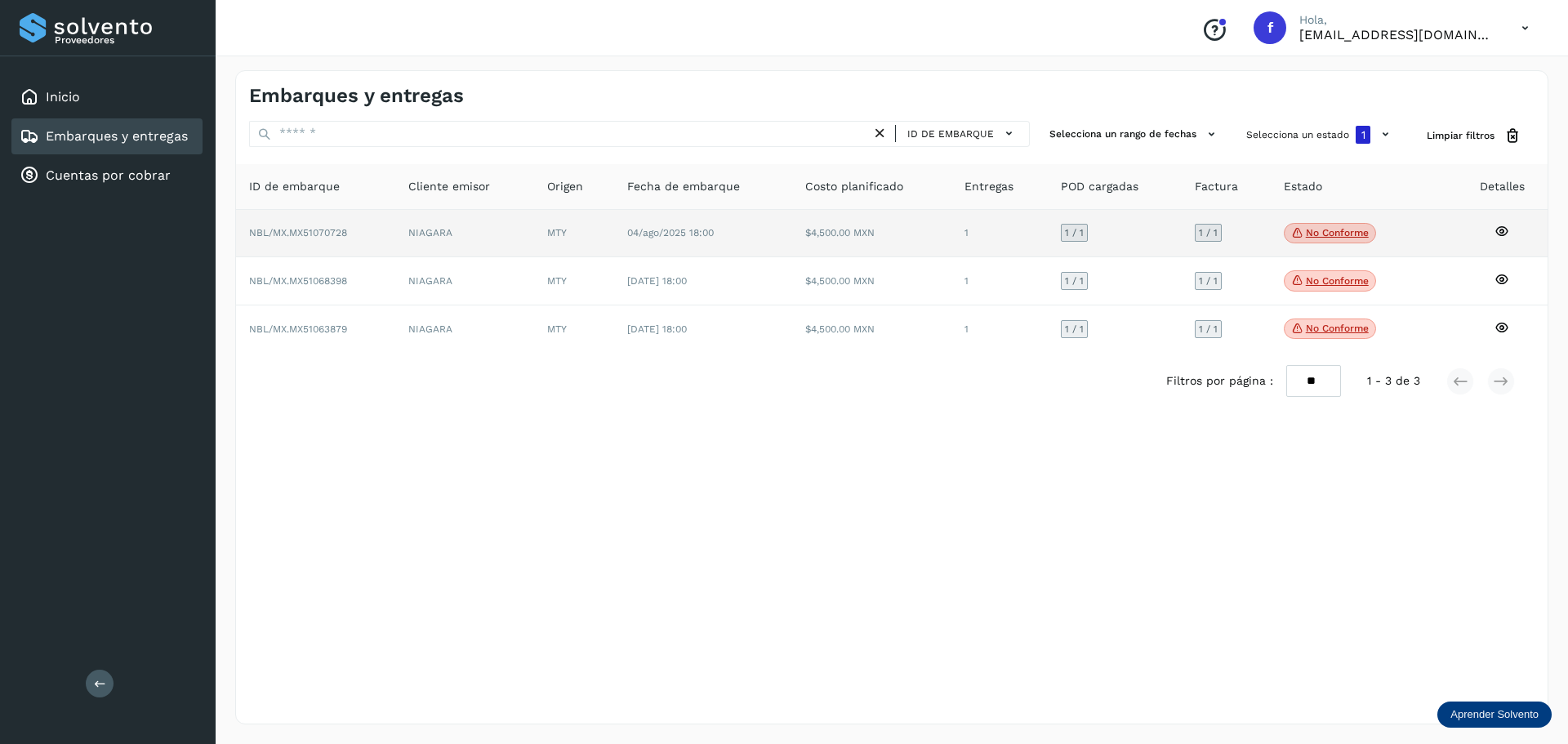
click at [779, 234] on td "04/ago/2025 18:00" at bounding box center [703, 234] width 178 height 49
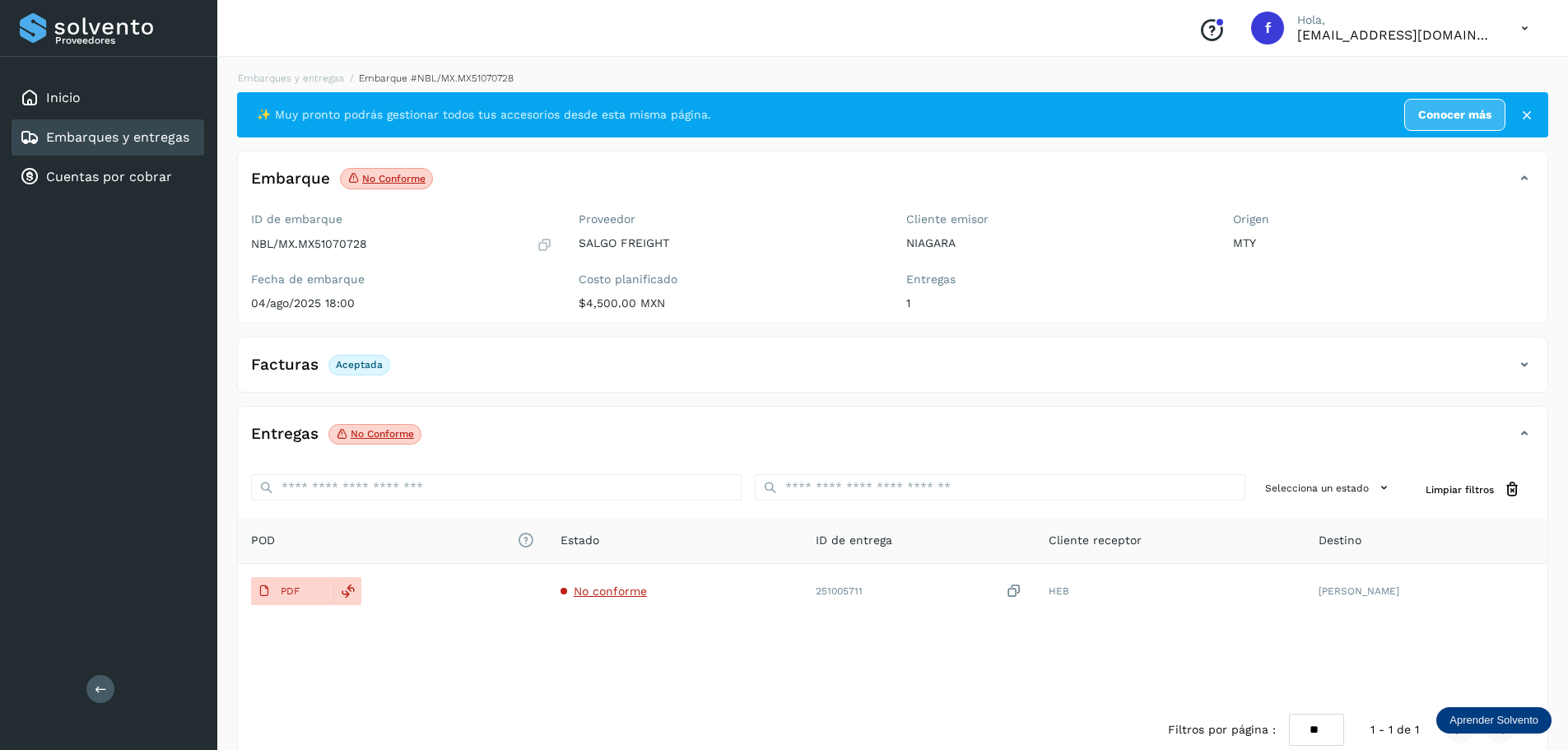
click at [907, 112] on div "✨ Muy pronto podrás gestionar todos tus accesorios desde esta misma página. Con…" at bounding box center [881, 114] width 1249 height 32
drag, startPoint x: 1167, startPoint y: 449, endPoint x: 1124, endPoint y: 449, distance: 43.0
click at [1151, 449] on div "Entregas No conforme" at bounding box center [892, 440] width 1310 height 41
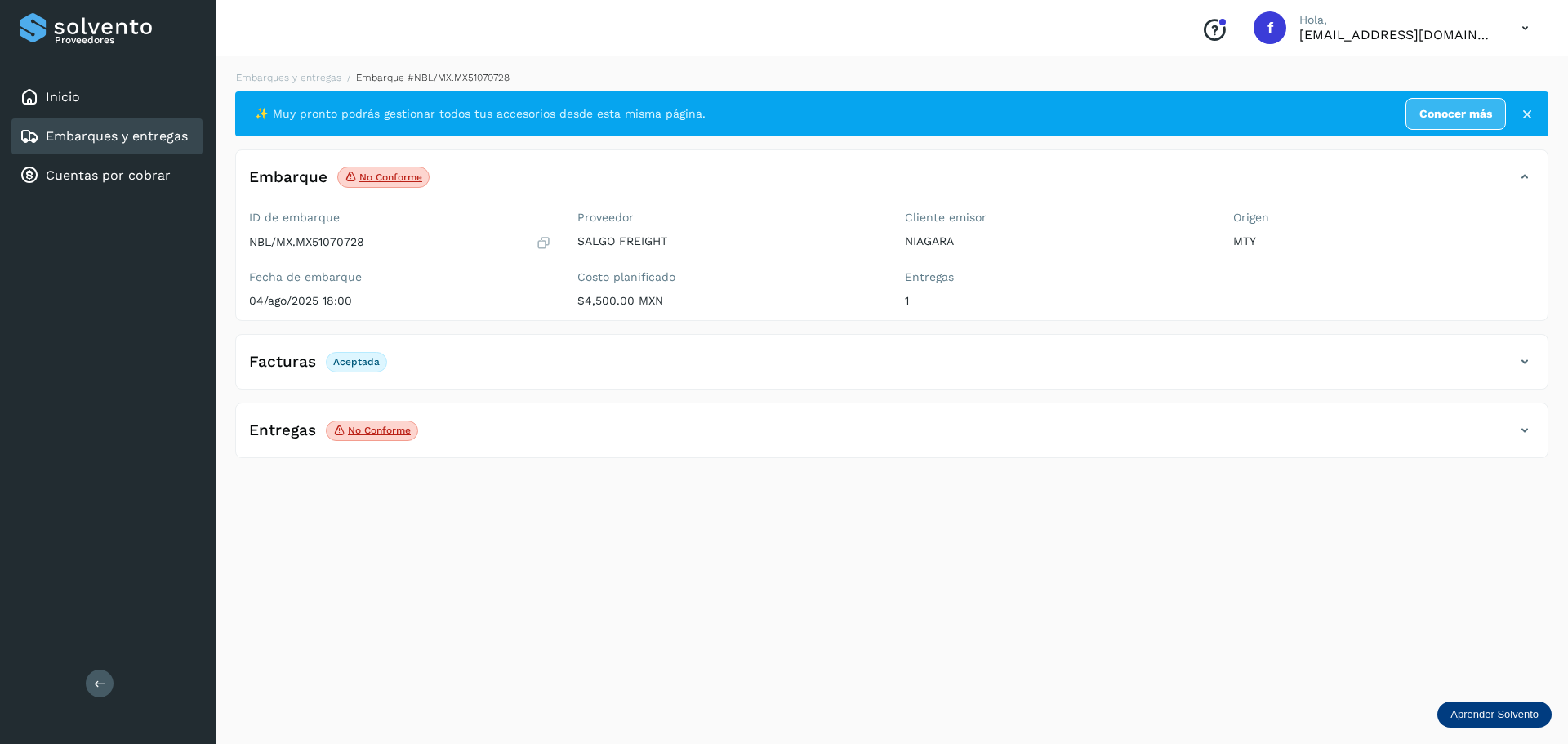
drag, startPoint x: 458, startPoint y: 436, endPoint x: 438, endPoint y: 449, distance: 23.9
click at [458, 436] on div "Entregas No conforme" at bounding box center [875, 430] width 1279 height 28
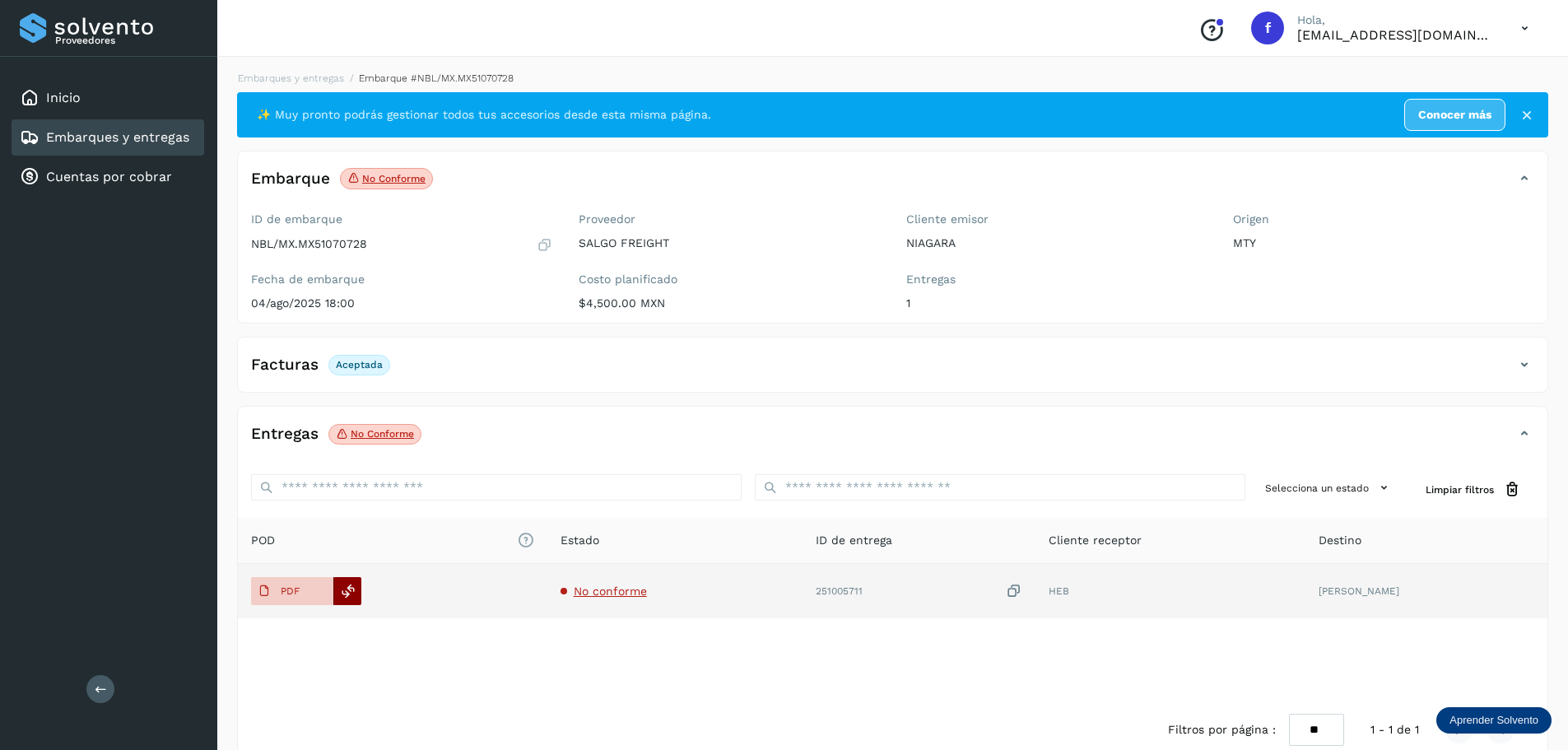
click at [348, 589] on icon at bounding box center [348, 590] width 15 height 15
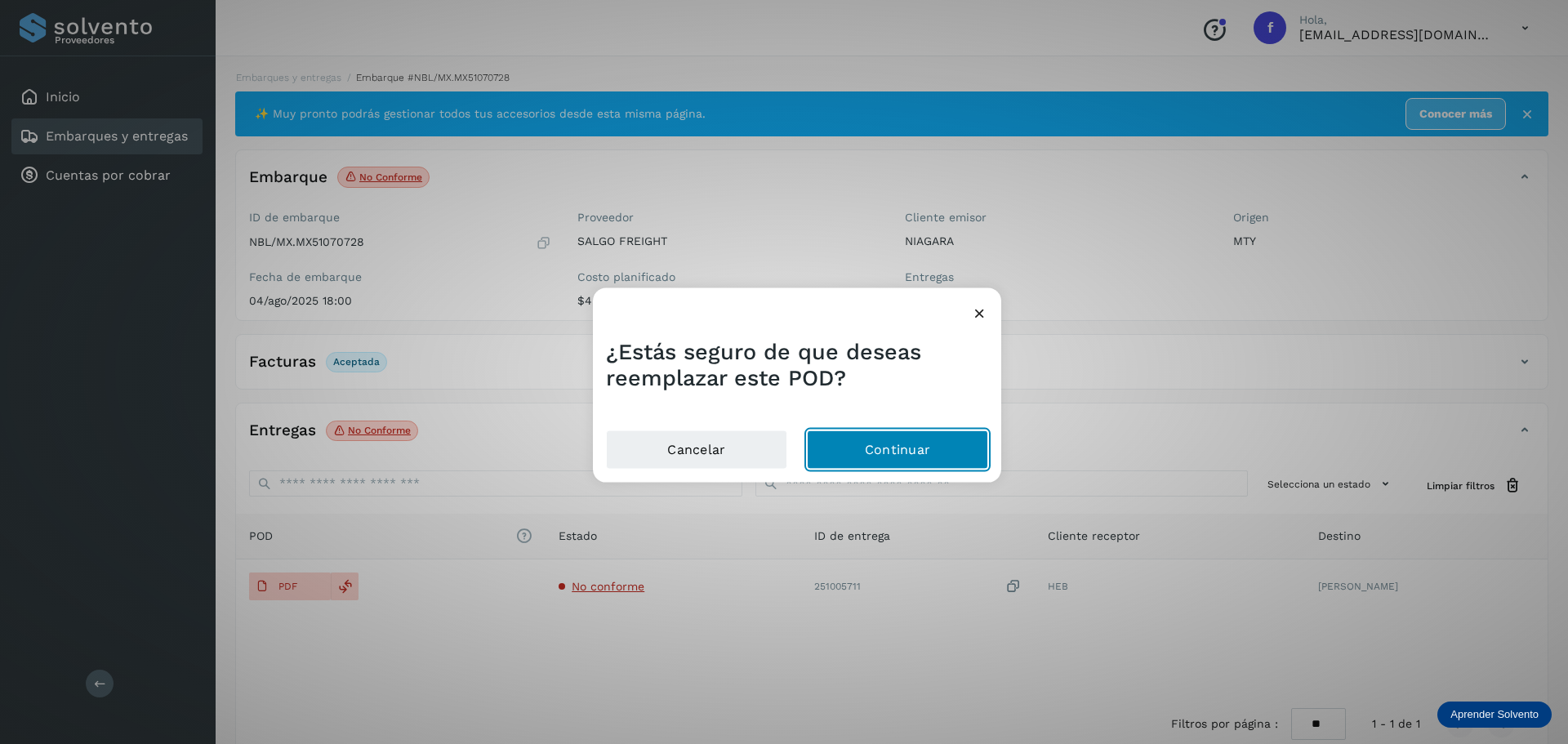
click at [857, 448] on button "Continuar" at bounding box center [897, 450] width 181 height 40
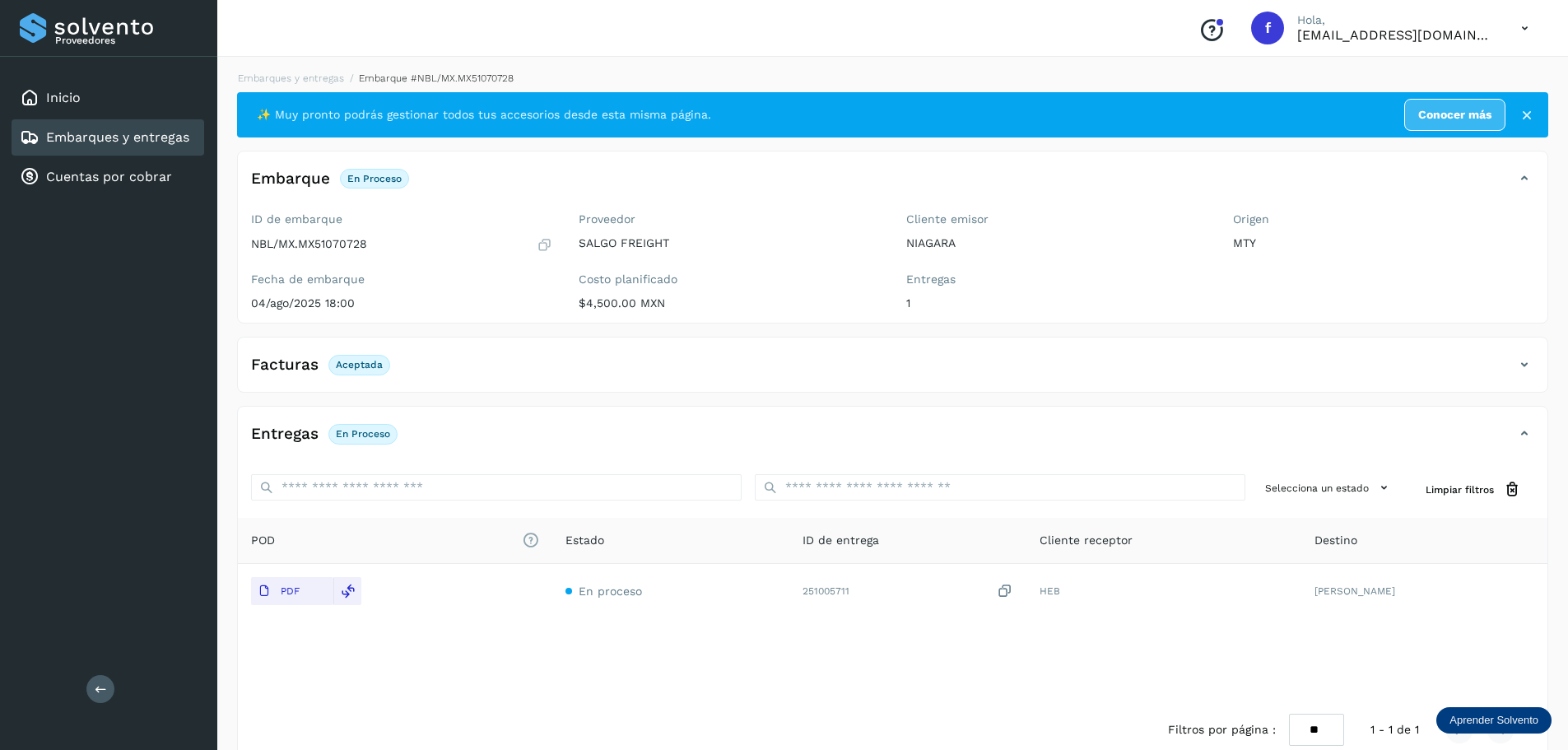
click at [160, 137] on link "Embarques y entregas" at bounding box center [118, 136] width 143 height 15
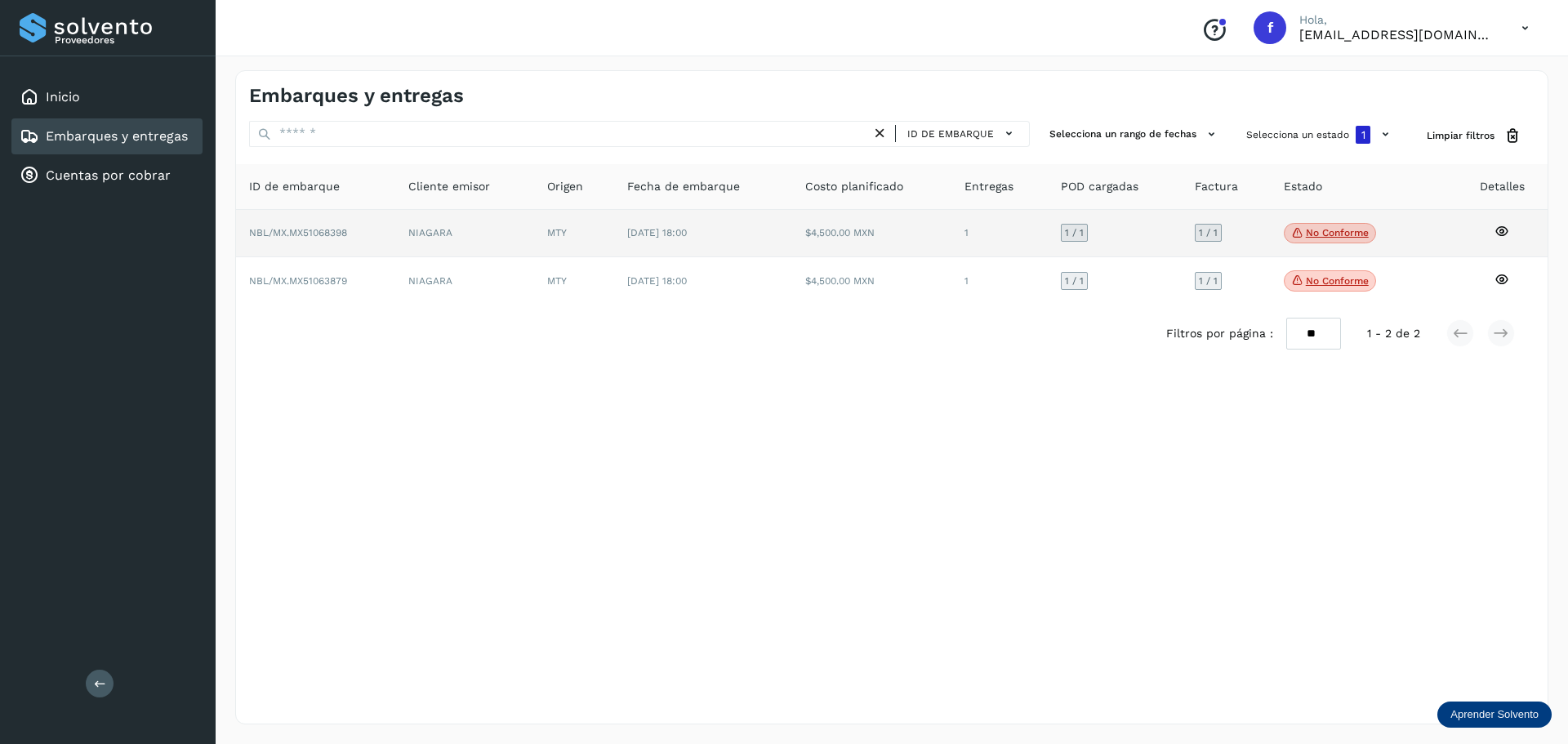
click at [1332, 228] on p "No conforme" at bounding box center [1338, 232] width 63 height 12
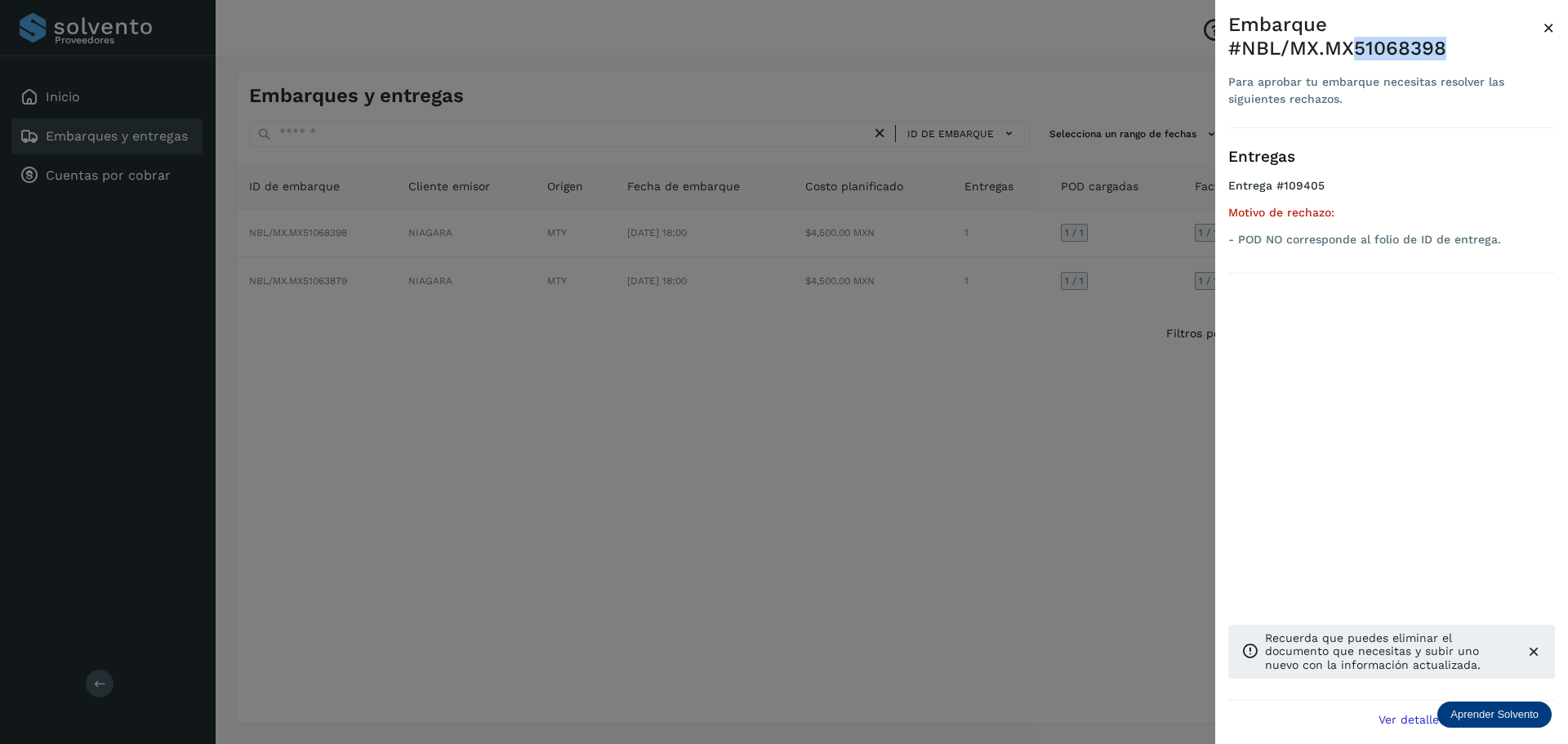
drag, startPoint x: 1422, startPoint y: 49, endPoint x: 1356, endPoint y: 49, distance: 66.0
click at [1356, 49] on div "Embarque #NBL/MX.MX51068398" at bounding box center [1385, 37] width 314 height 48
copy div "51068398"
click at [1393, 45] on div "Embarque #NBL/MX.MX51068398" at bounding box center [1385, 37] width 314 height 48
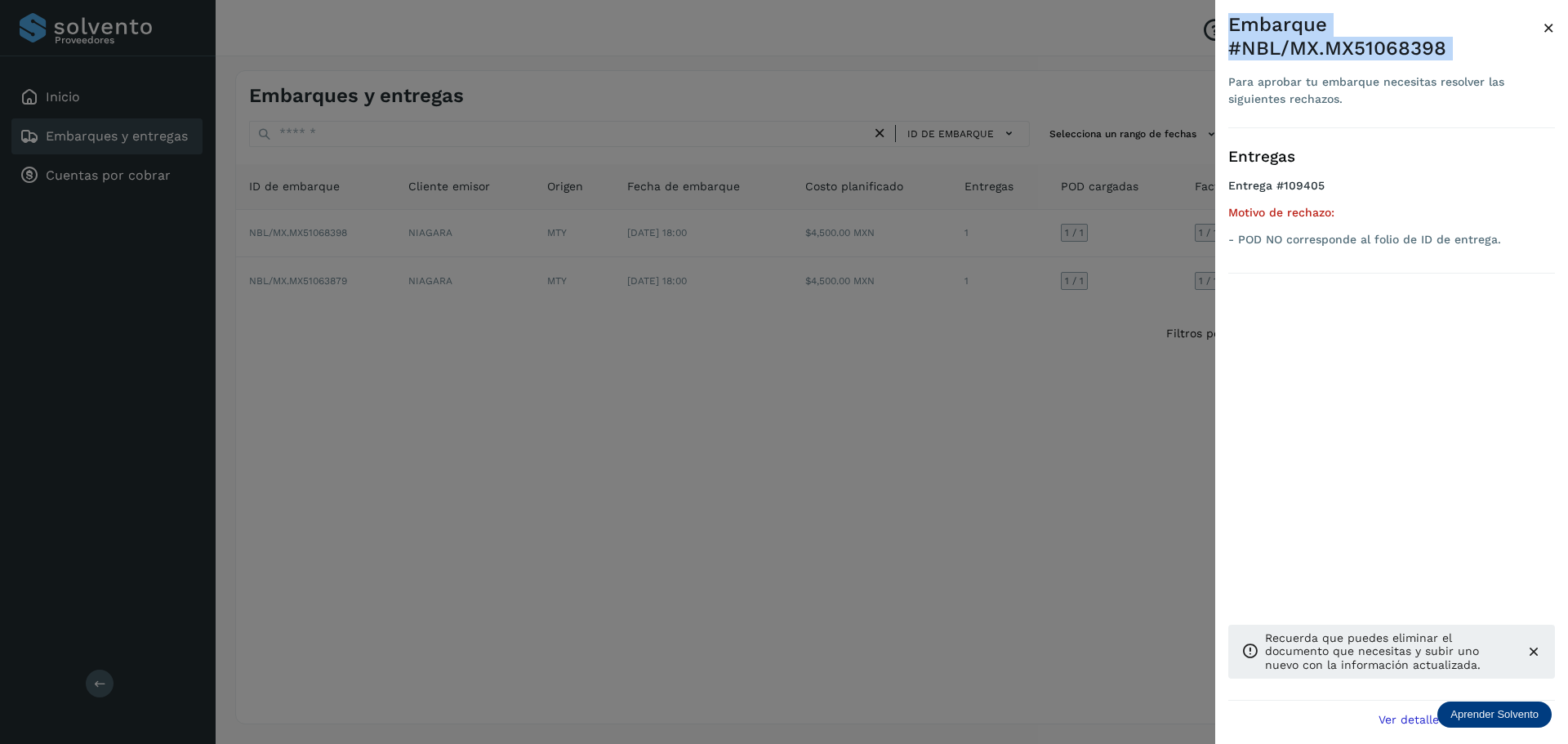
click at [1393, 45] on div "Embarque #NBL/MX.MX51068398" at bounding box center [1385, 37] width 314 height 48
click at [1462, 52] on div "Embarque #NBL/MX.MX51068398" at bounding box center [1385, 37] width 314 height 48
click at [1536, 648] on icon at bounding box center [1534, 651] width 16 height 16
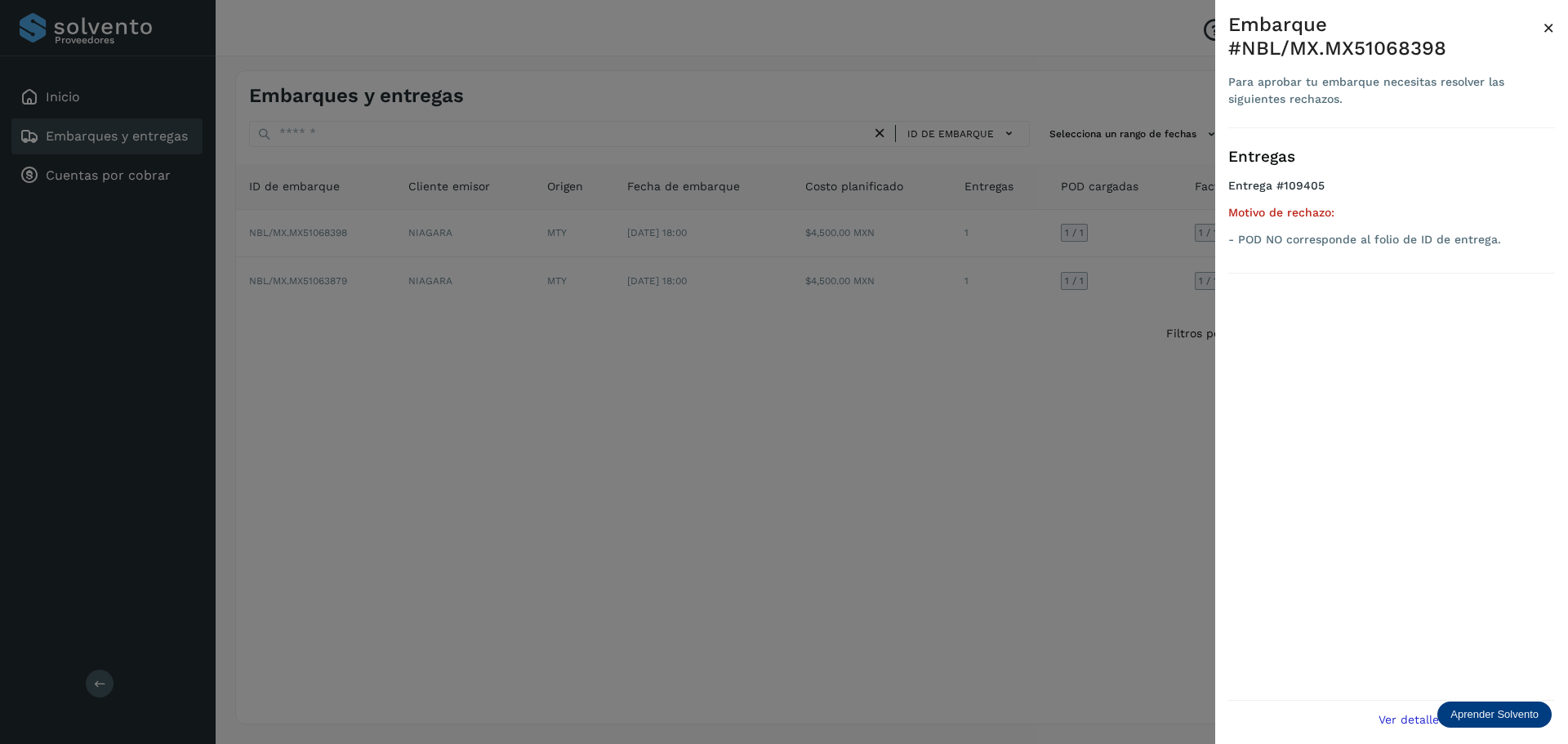
click at [1413, 708] on button "Ver detalle de embarque" at bounding box center [1462, 719] width 186 height 37
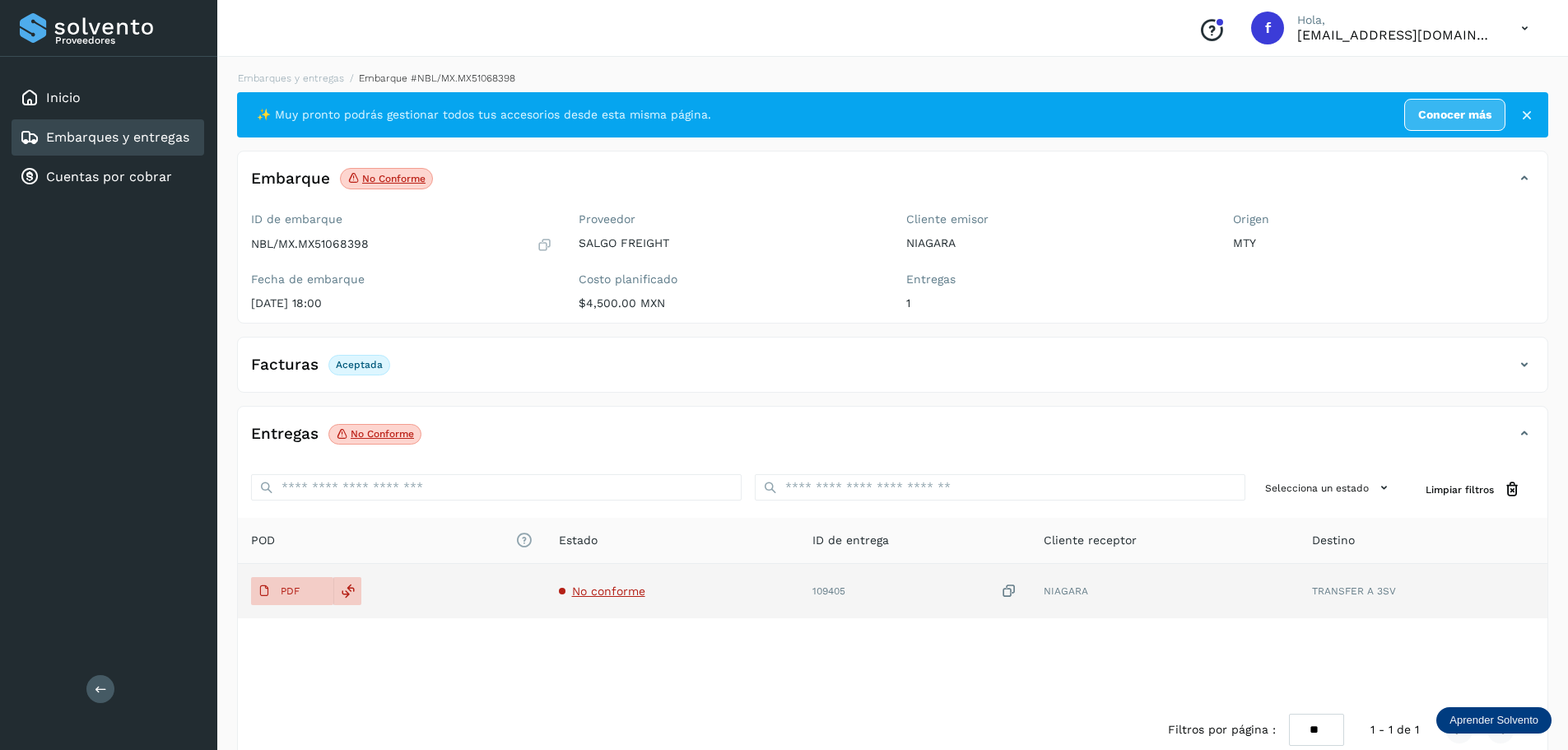
click at [610, 592] on span "No conforme" at bounding box center [609, 590] width 73 height 14
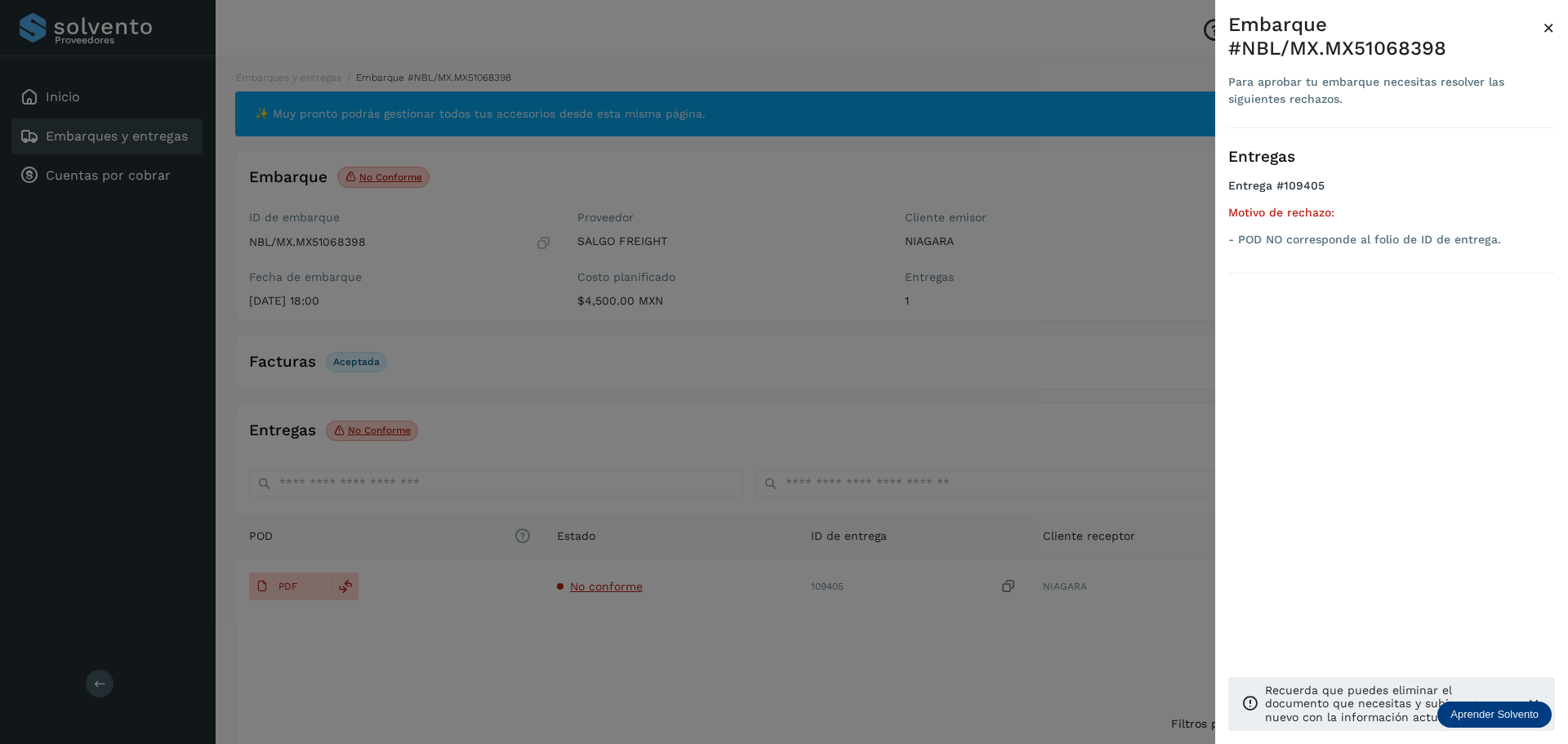
click at [349, 599] on div at bounding box center [784, 372] width 1568 height 744
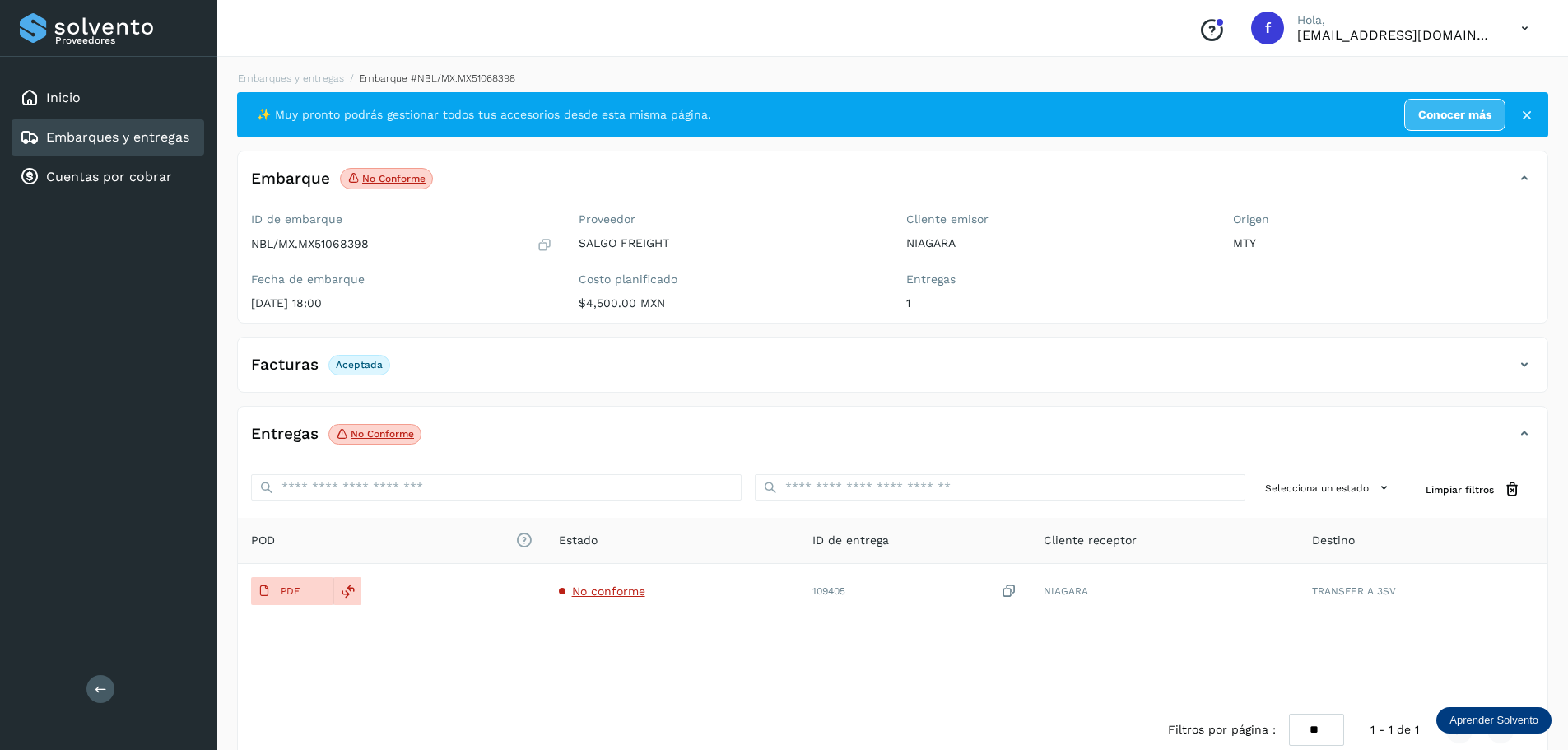
click at [349, 596] on icon at bounding box center [348, 590] width 15 height 15
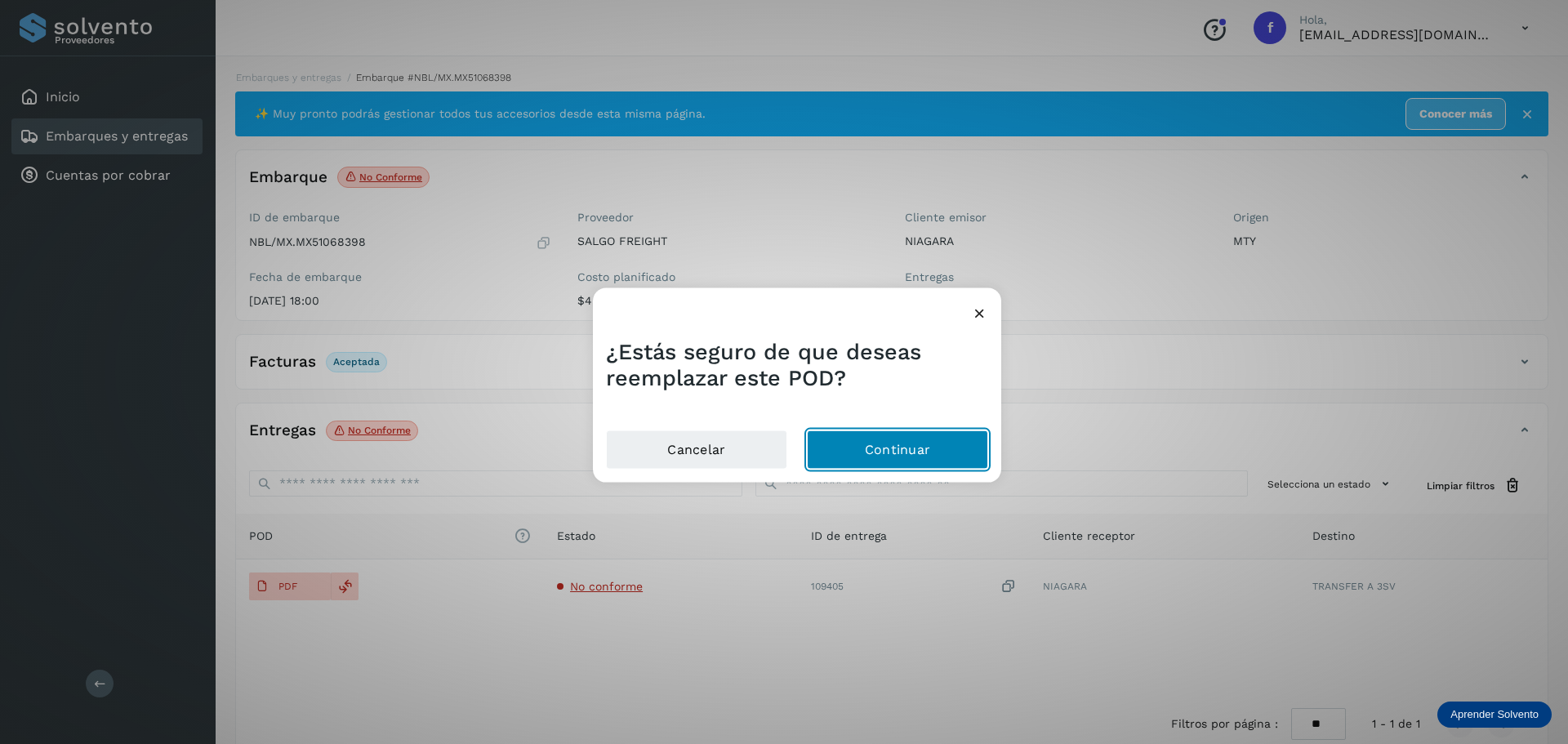
click at [882, 461] on button "Continuar" at bounding box center [897, 450] width 181 height 40
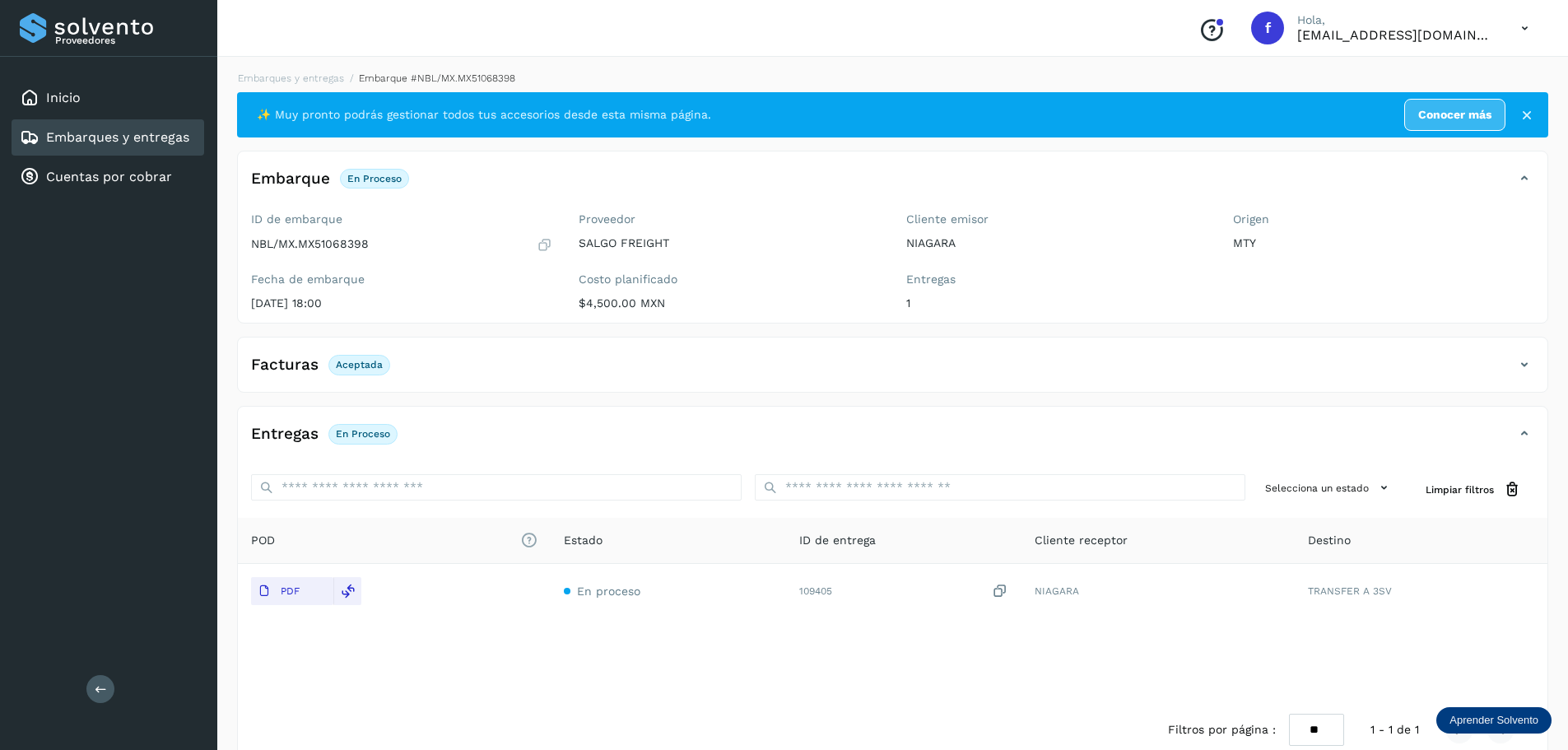
click at [161, 131] on link "Embarques y entregas" at bounding box center [118, 136] width 143 height 15
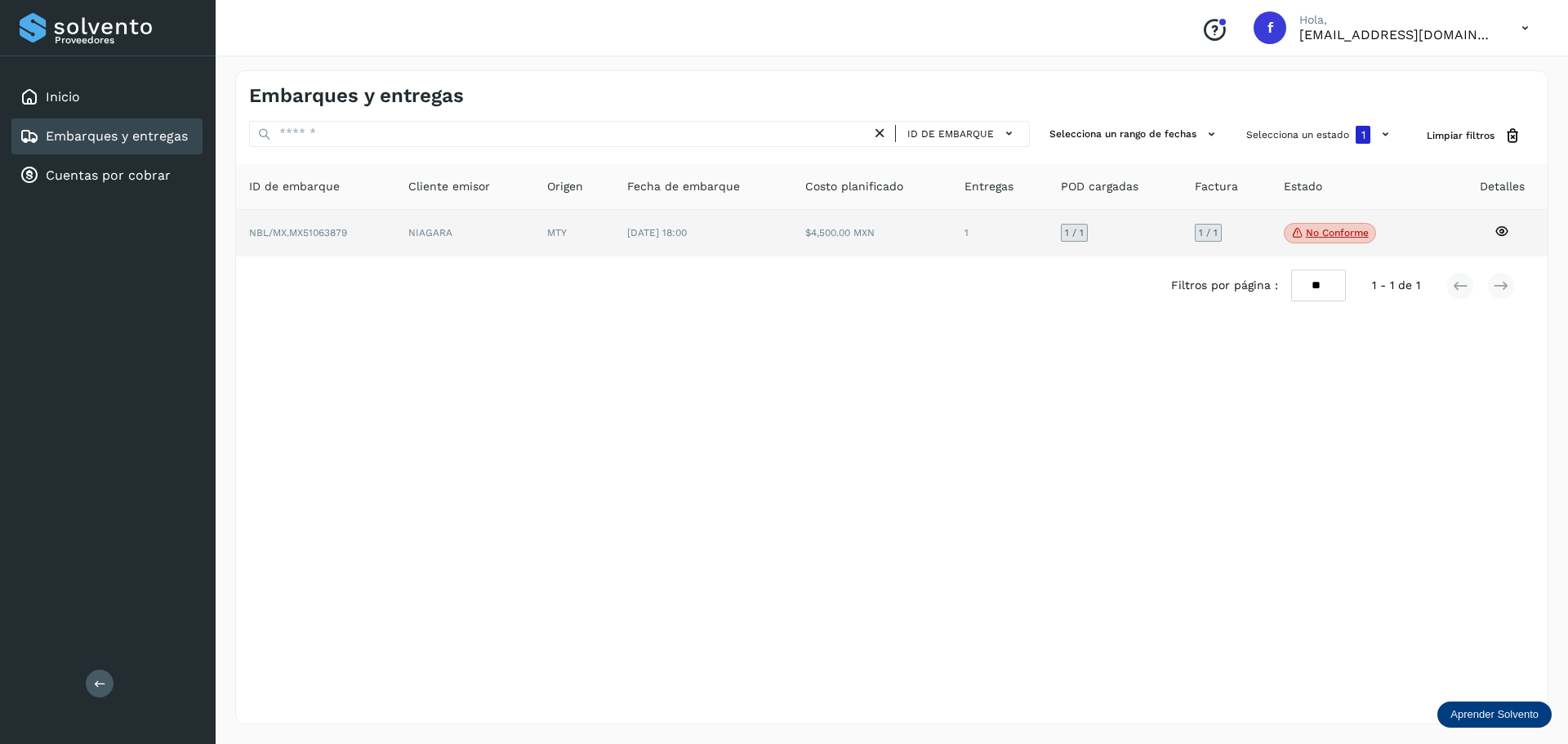
click at [1347, 227] on p "No conforme" at bounding box center [1338, 232] width 63 height 12
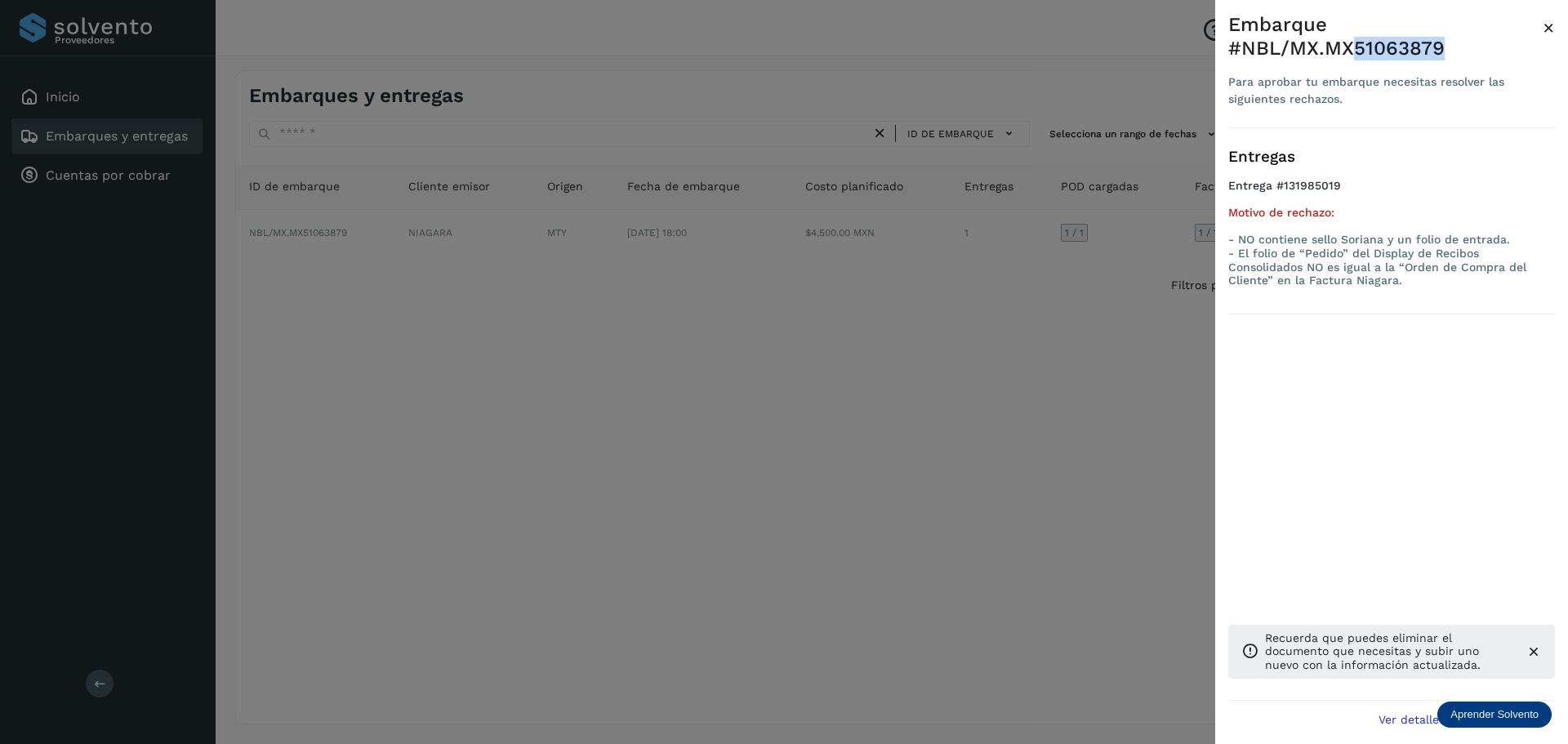
drag, startPoint x: 1442, startPoint y: 44, endPoint x: 1359, endPoint y: 47, distance: 83.1
click at [1356, 47] on div "Embarque #NBL/MX.MX51063879" at bounding box center [1385, 37] width 314 height 48
copy div "51063879"
drag, startPoint x: 1428, startPoint y: 200, endPoint x: 1170, endPoint y: 236, distance: 260.5
click at [1422, 200] on h4 "Entrega #131985019" at bounding box center [1392, 193] width 327 height 27
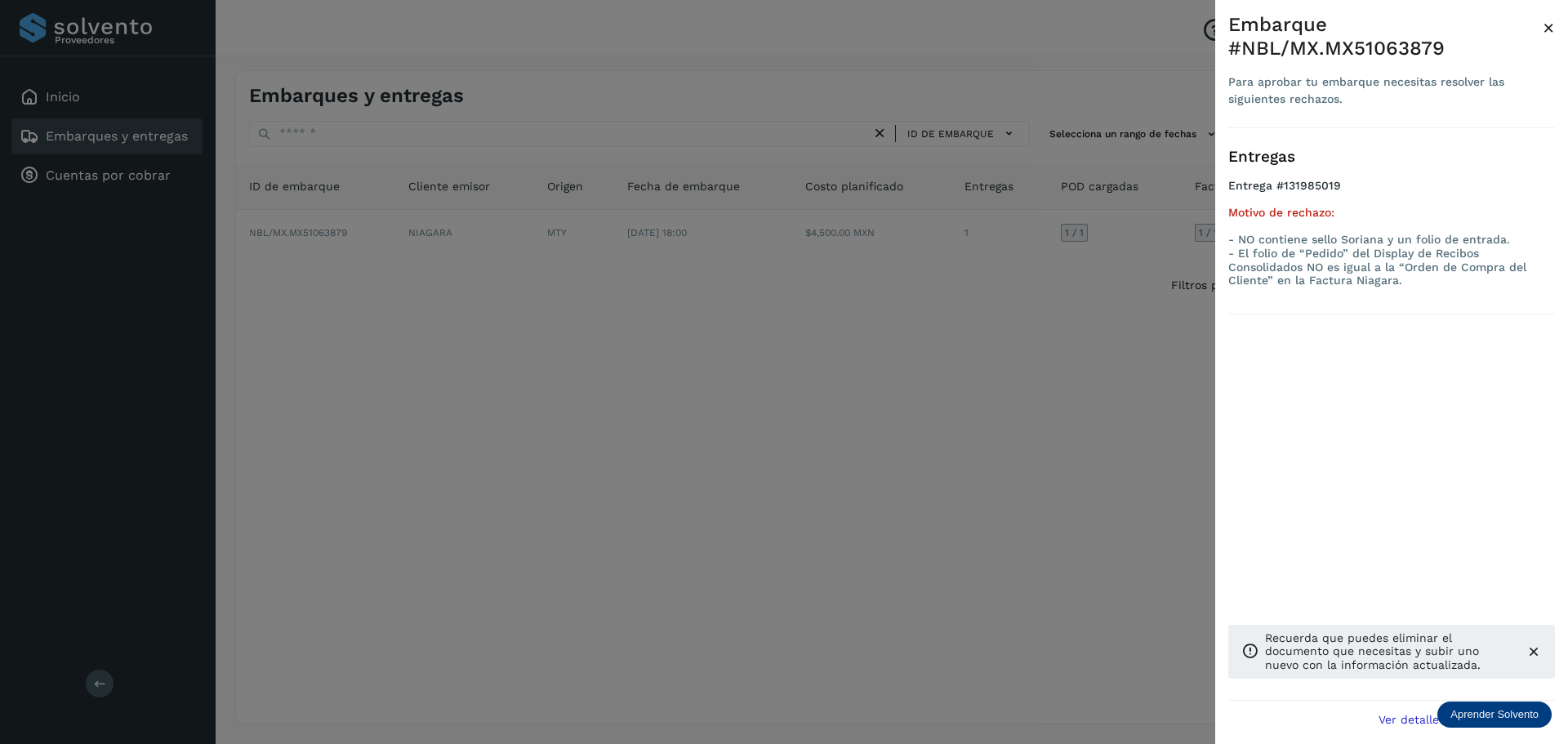
click at [641, 452] on div at bounding box center [784, 372] width 1568 height 744
